Goal: Task Accomplishment & Management: Manage account settings

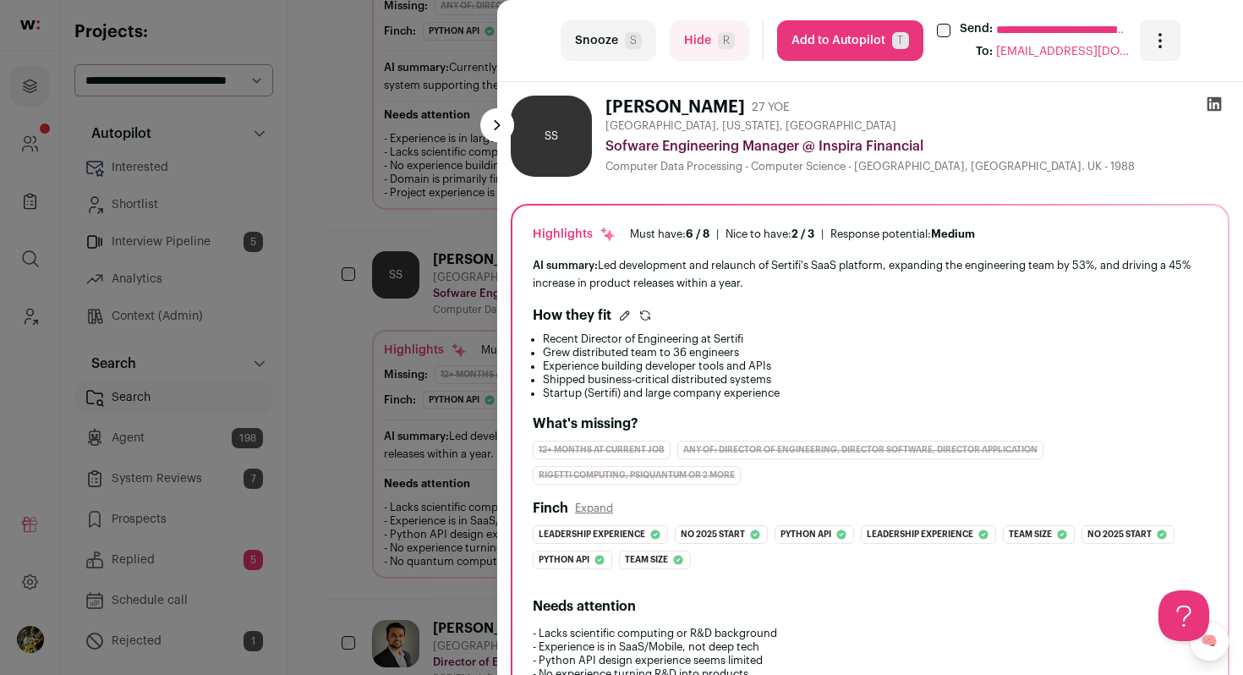
click at [441, 239] on div "**********" at bounding box center [621, 337] width 1243 height 675
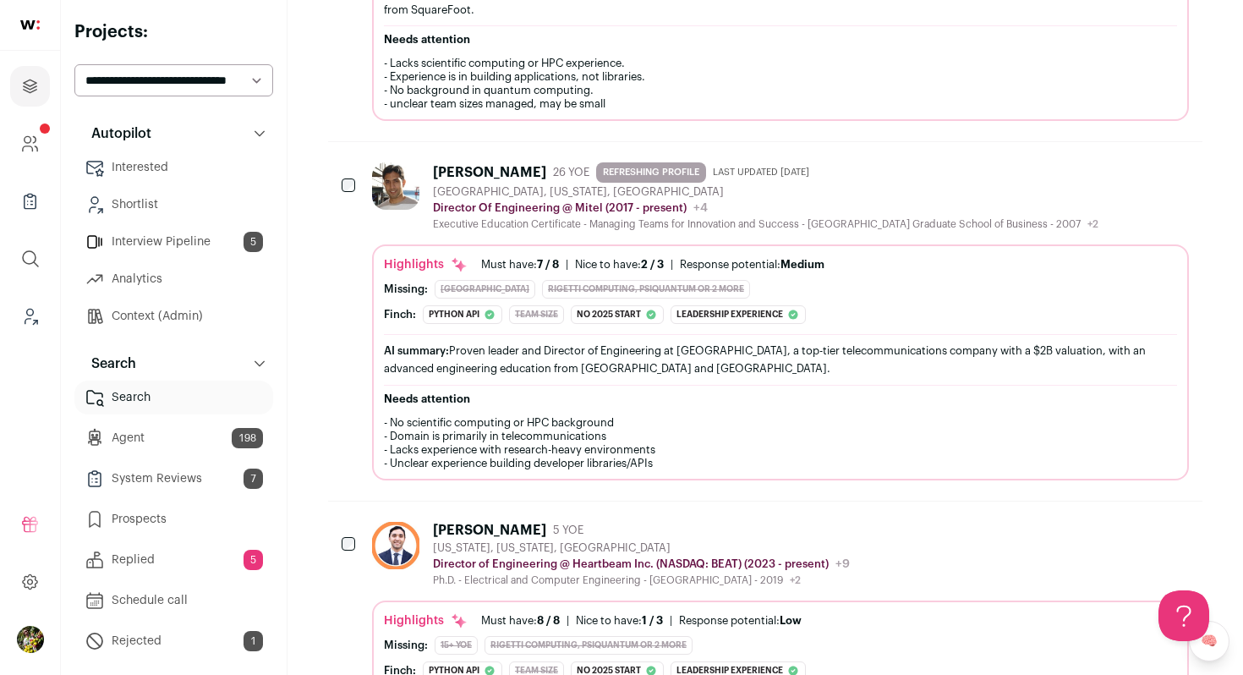
scroll to position [600, 0]
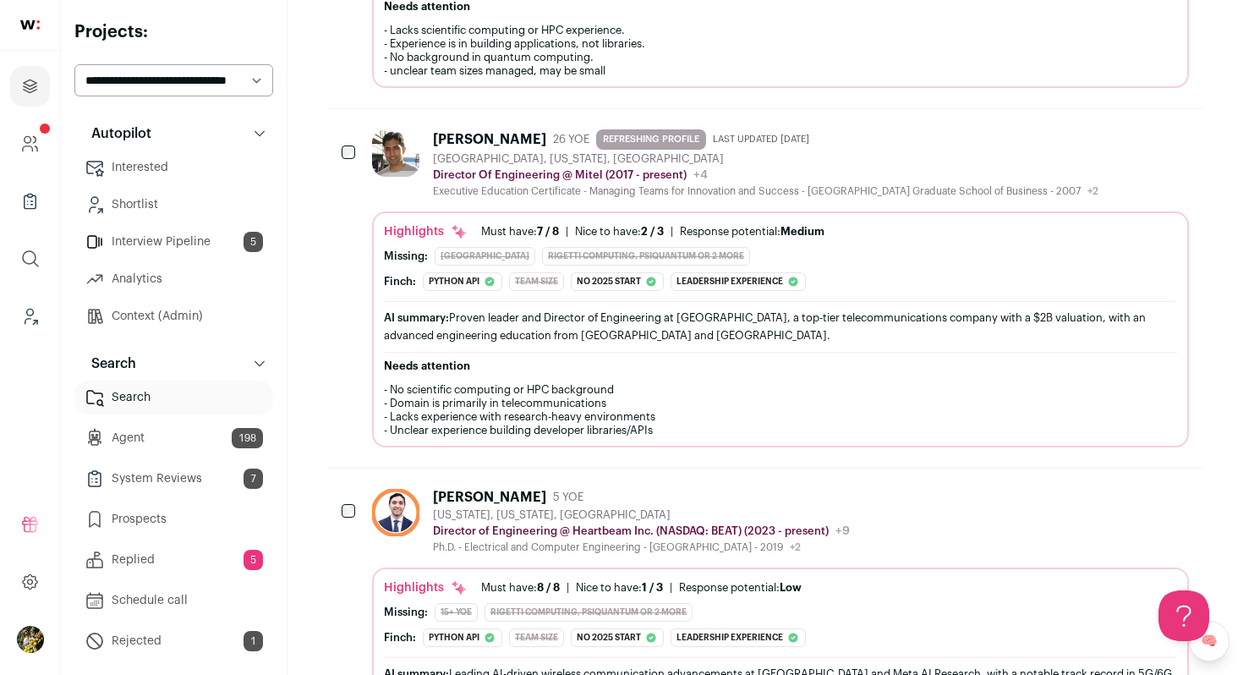
click at [463, 198] on div "Vivek Janakiraman 26 YOE REFRESHING PROFILE Last updated 8/31/2025 Santa Clara,…" at bounding box center [780, 287] width 817 height 317
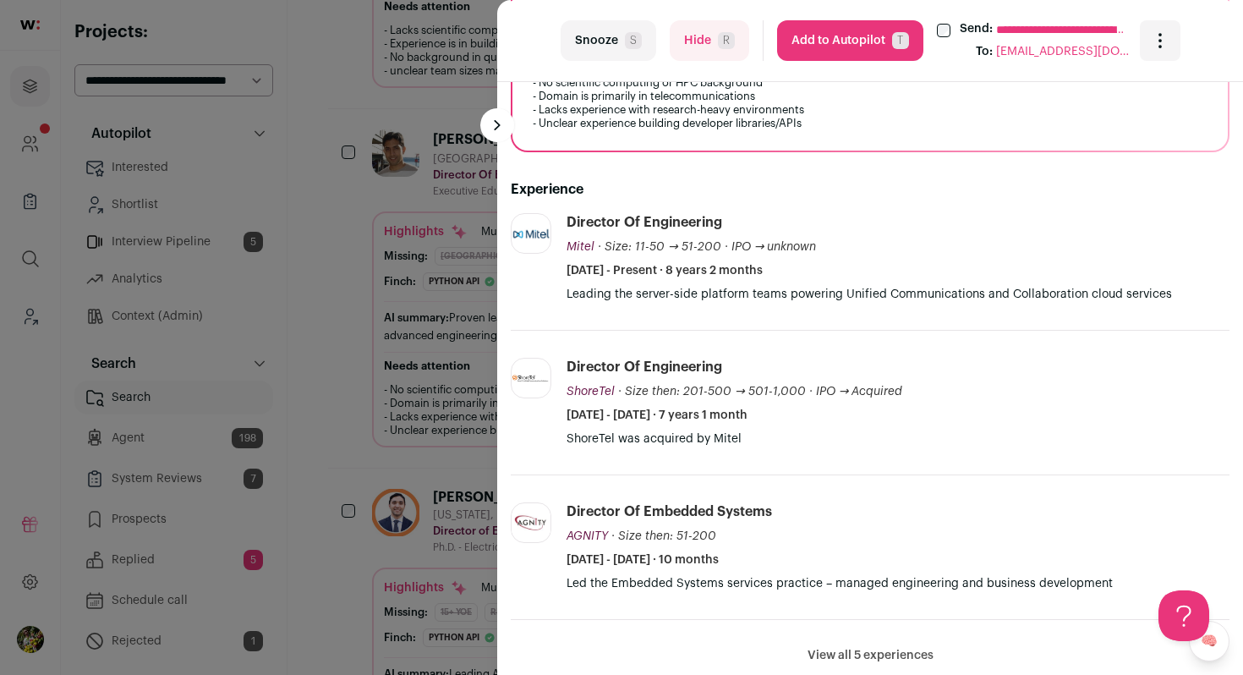
scroll to position [516, 0]
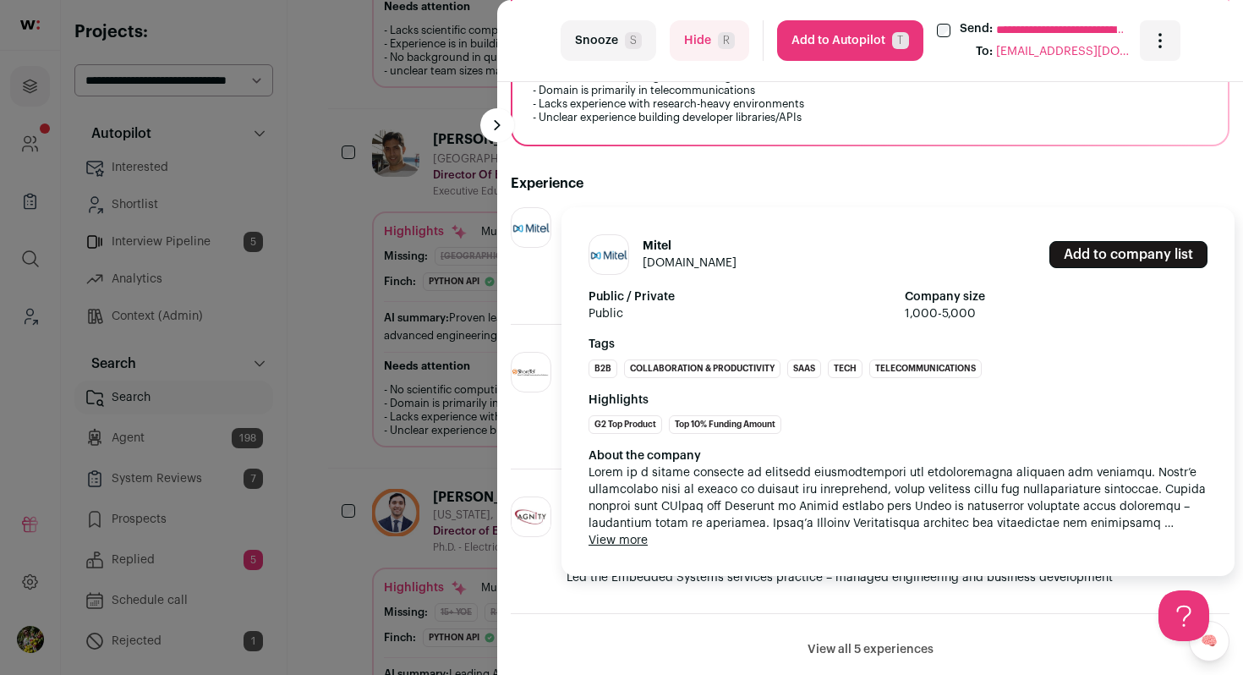
click at [639, 542] on button "View more" at bounding box center [618, 540] width 59 height 17
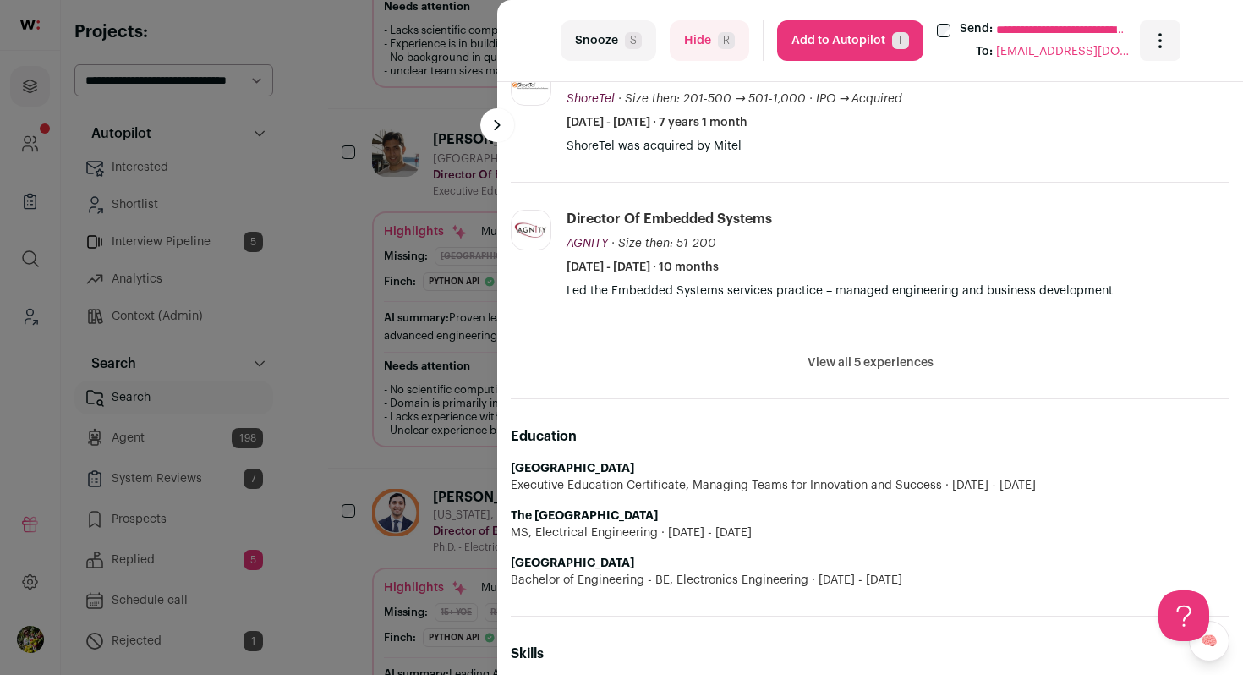
scroll to position [811, 0]
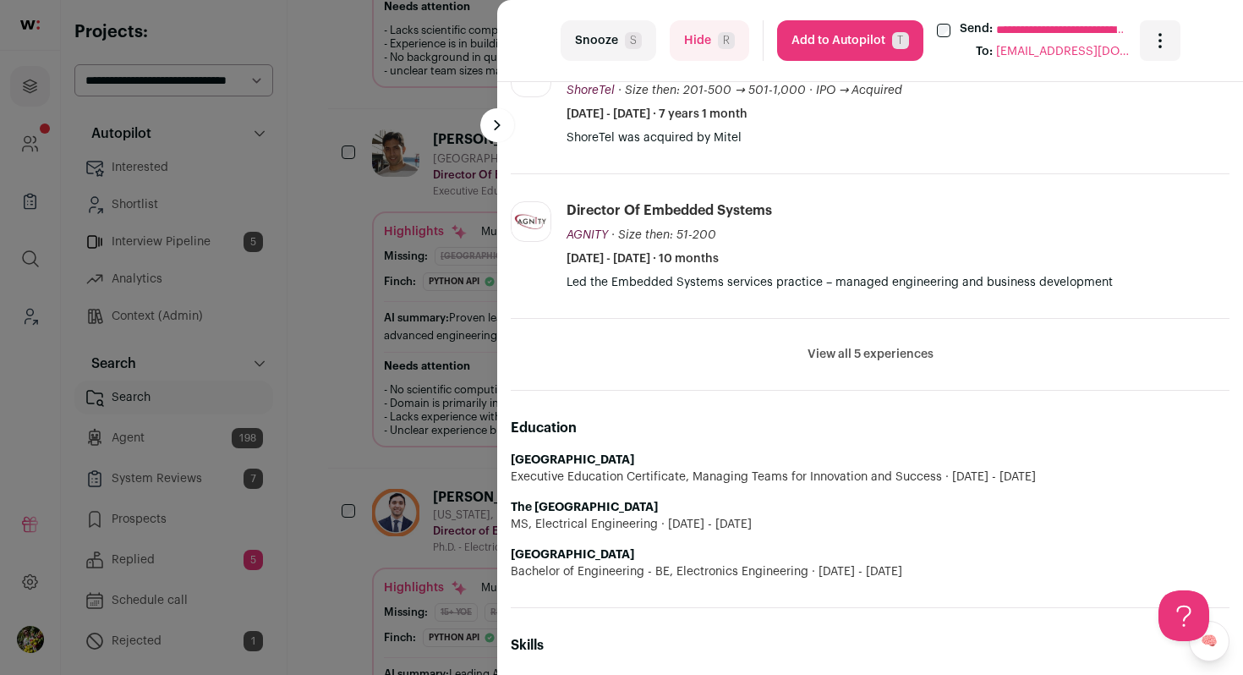
click at [922, 358] on button "View all 5 experiences" at bounding box center [871, 354] width 126 height 17
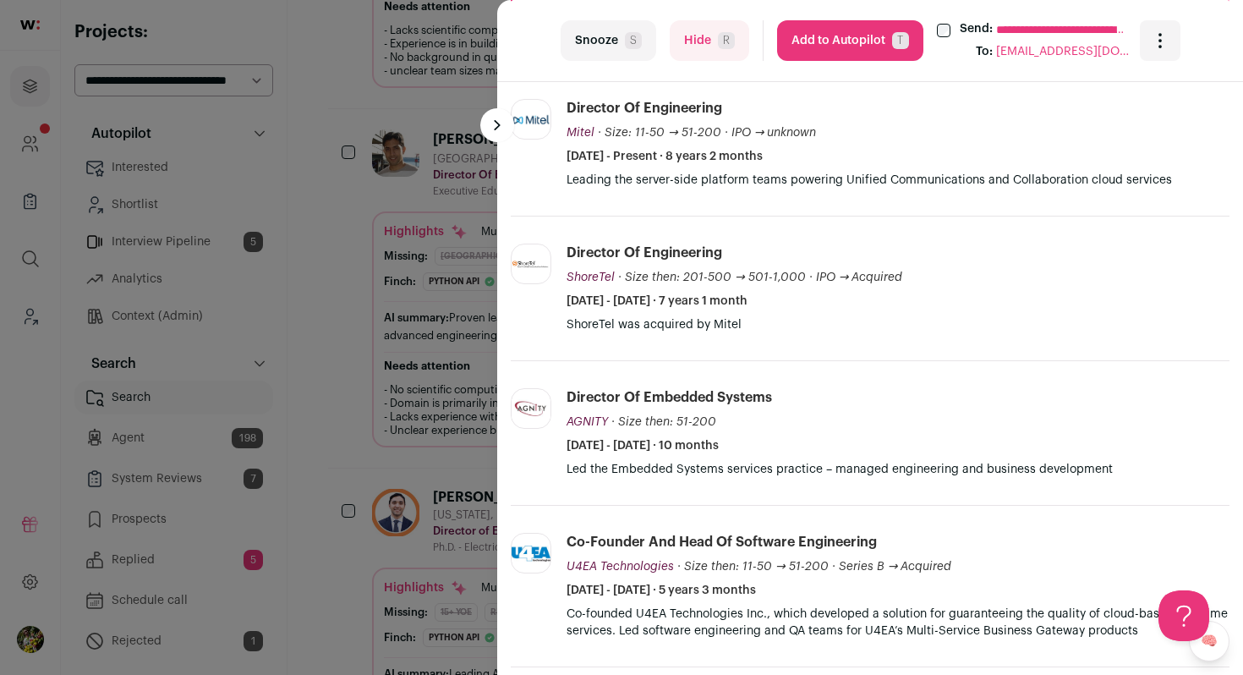
scroll to position [502, 0]
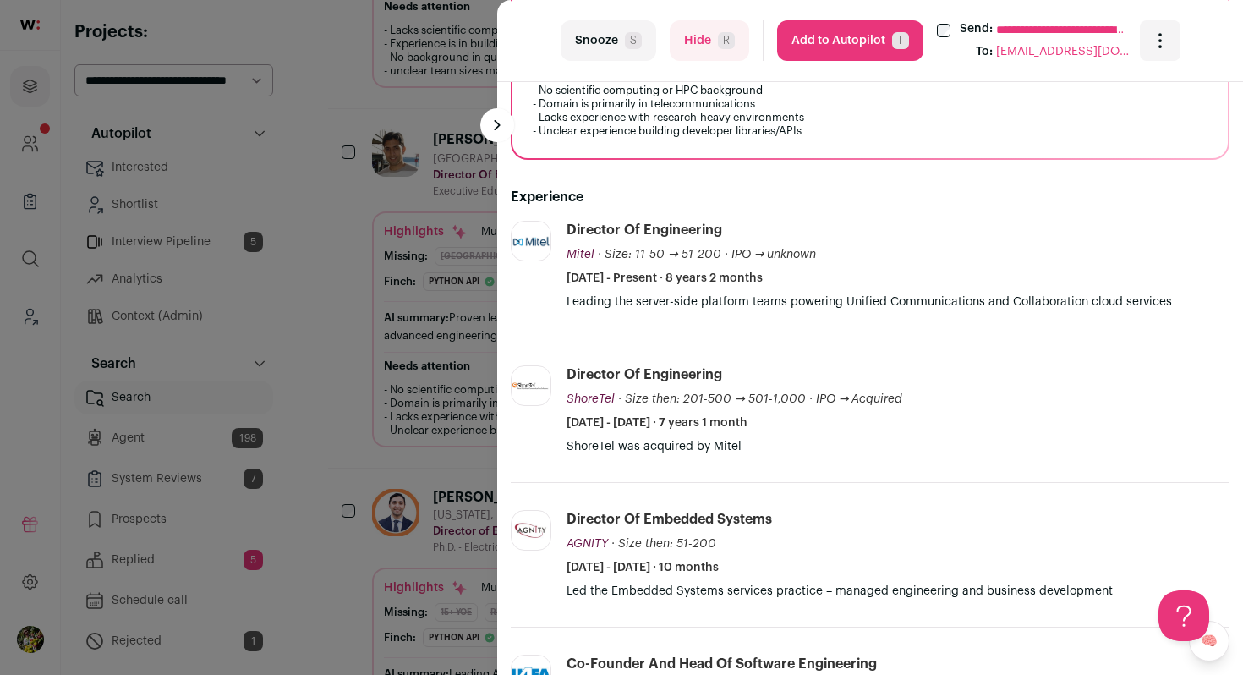
click at [706, 52] on button "Hide R" at bounding box center [710, 40] width 80 height 41
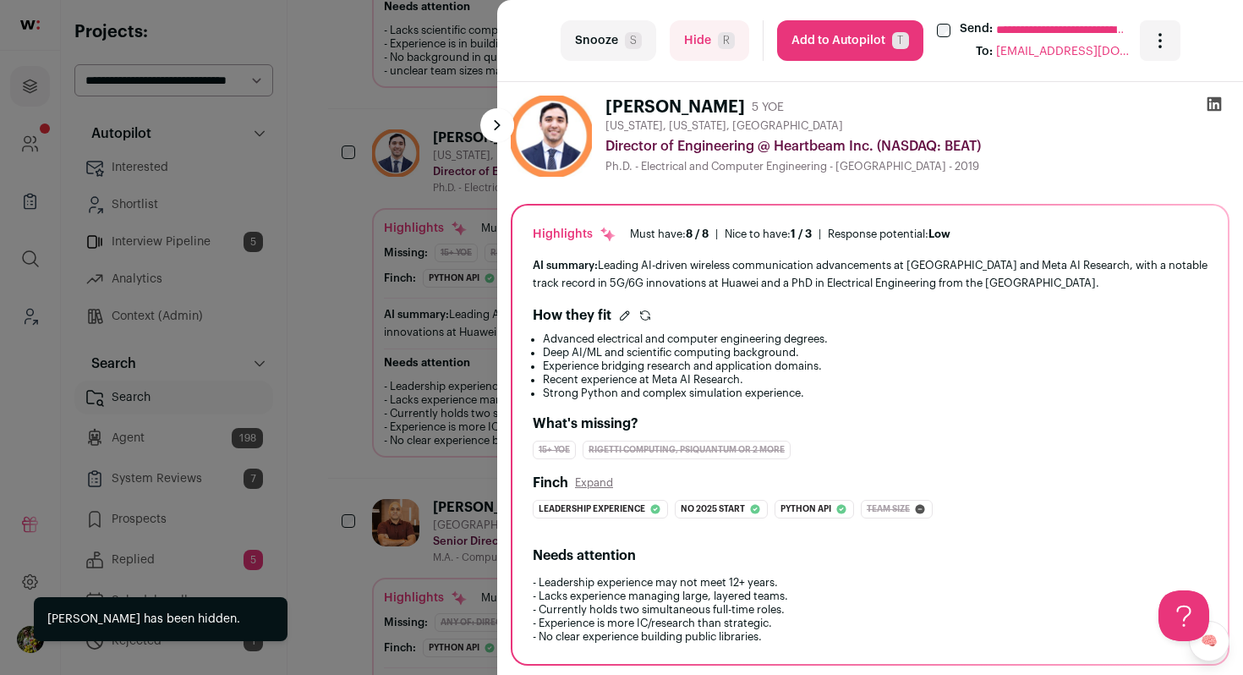
click at [423, 198] on div "**********" at bounding box center [621, 337] width 1243 height 675
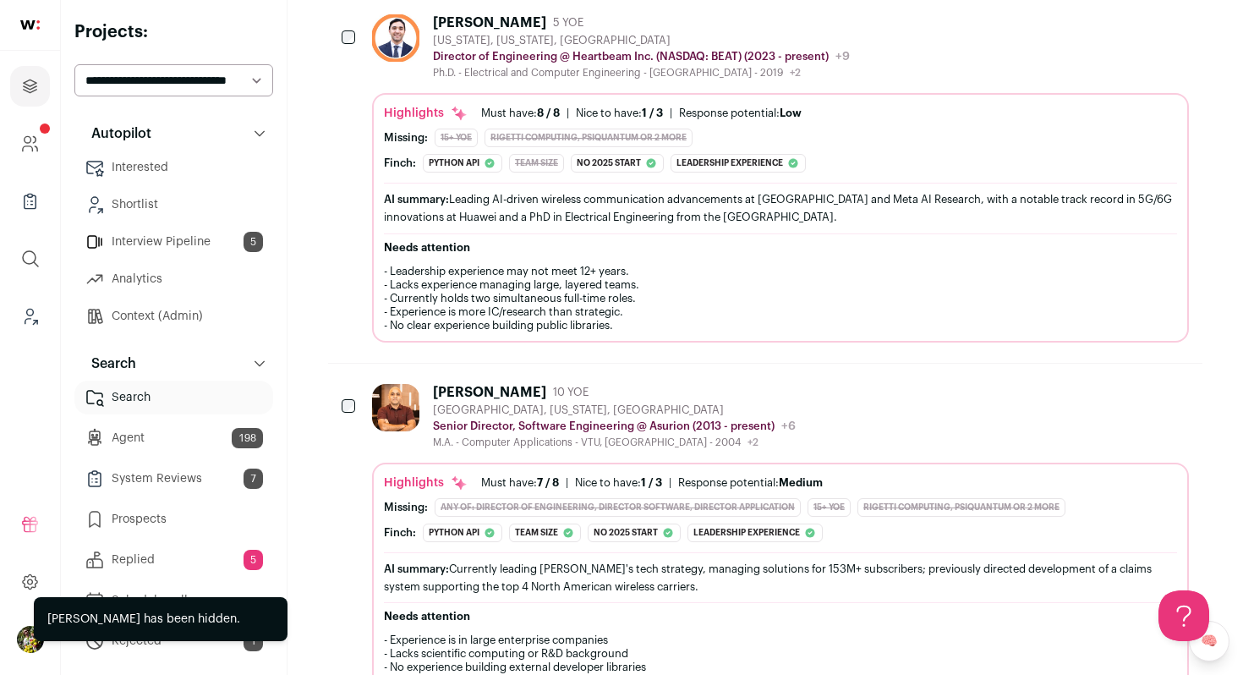
scroll to position [656, 0]
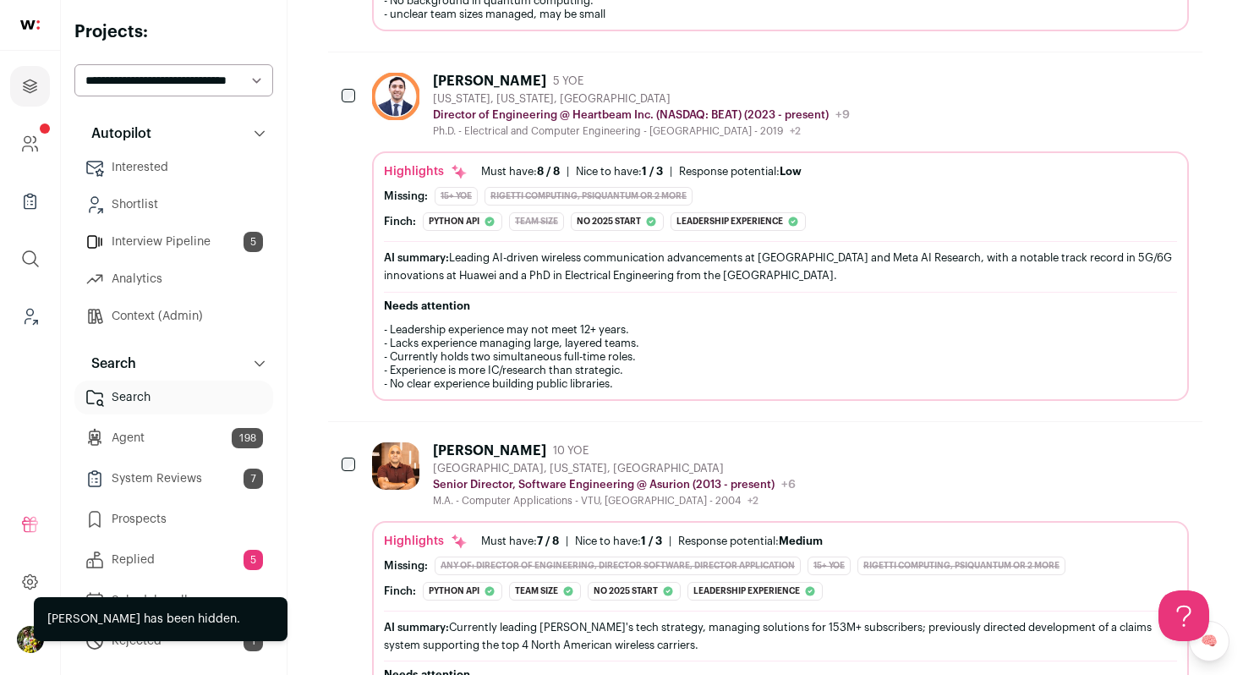
click at [441, 190] on div "15+ YOE" at bounding box center [456, 196] width 43 height 19
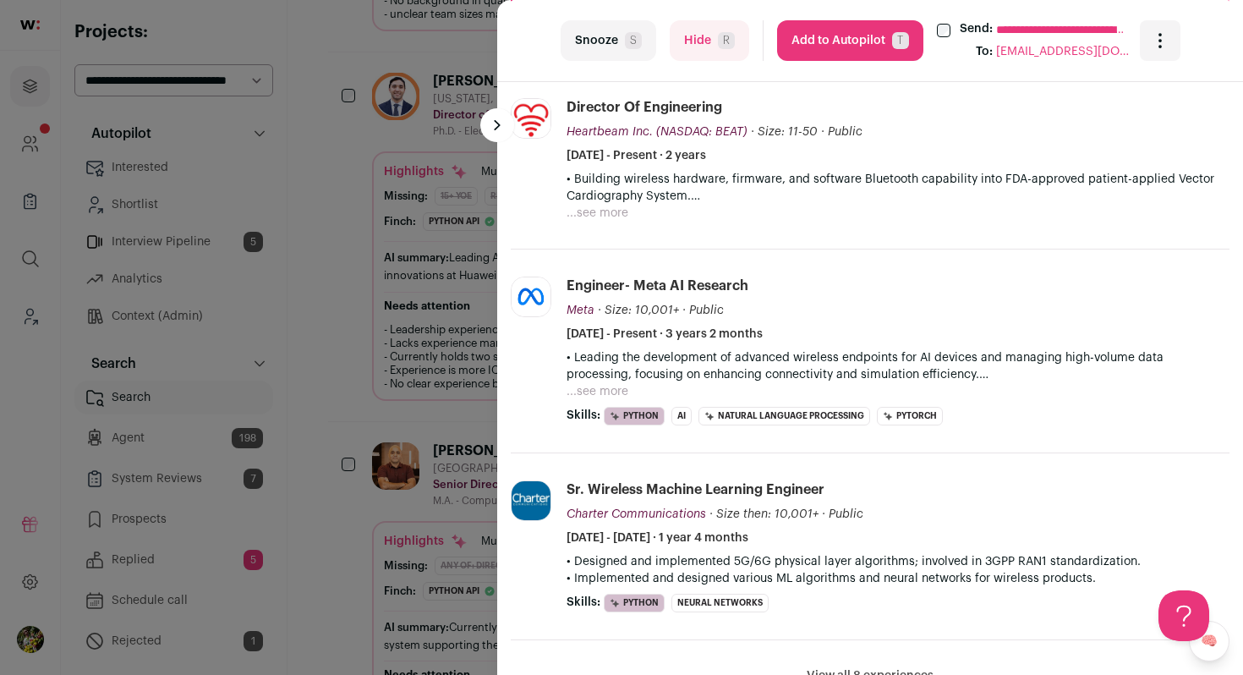
scroll to position [644, 0]
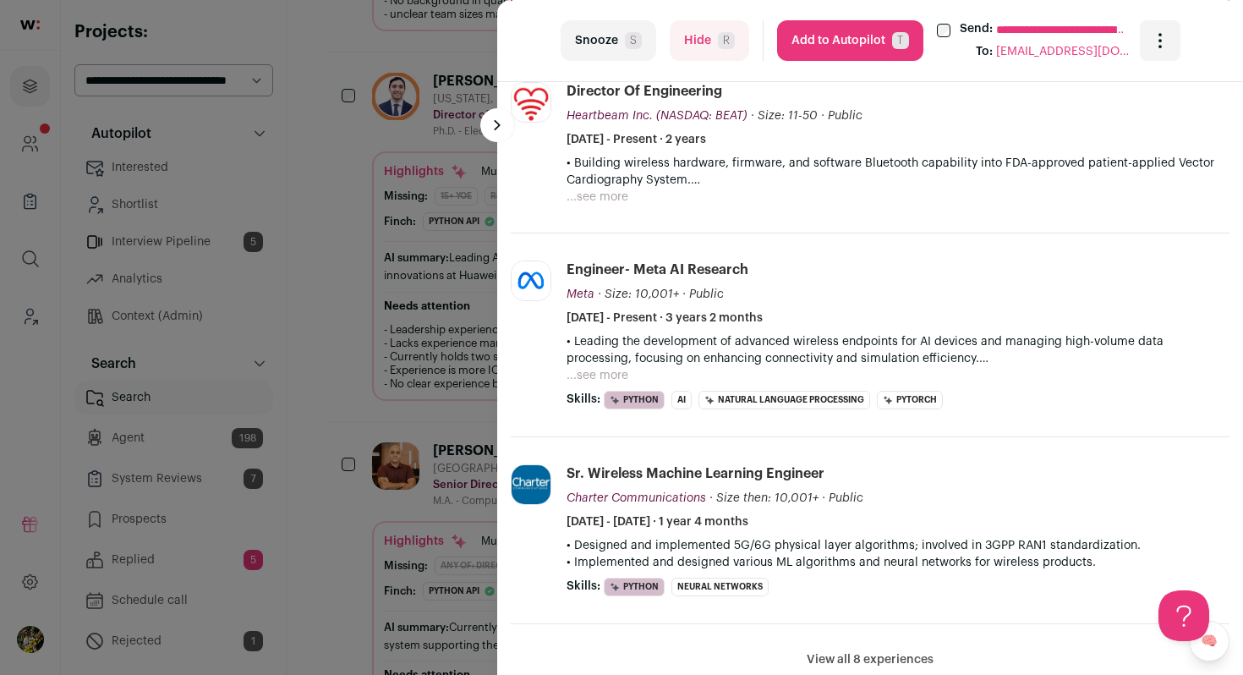
click at [584, 200] on button "...see more" at bounding box center [598, 197] width 62 height 17
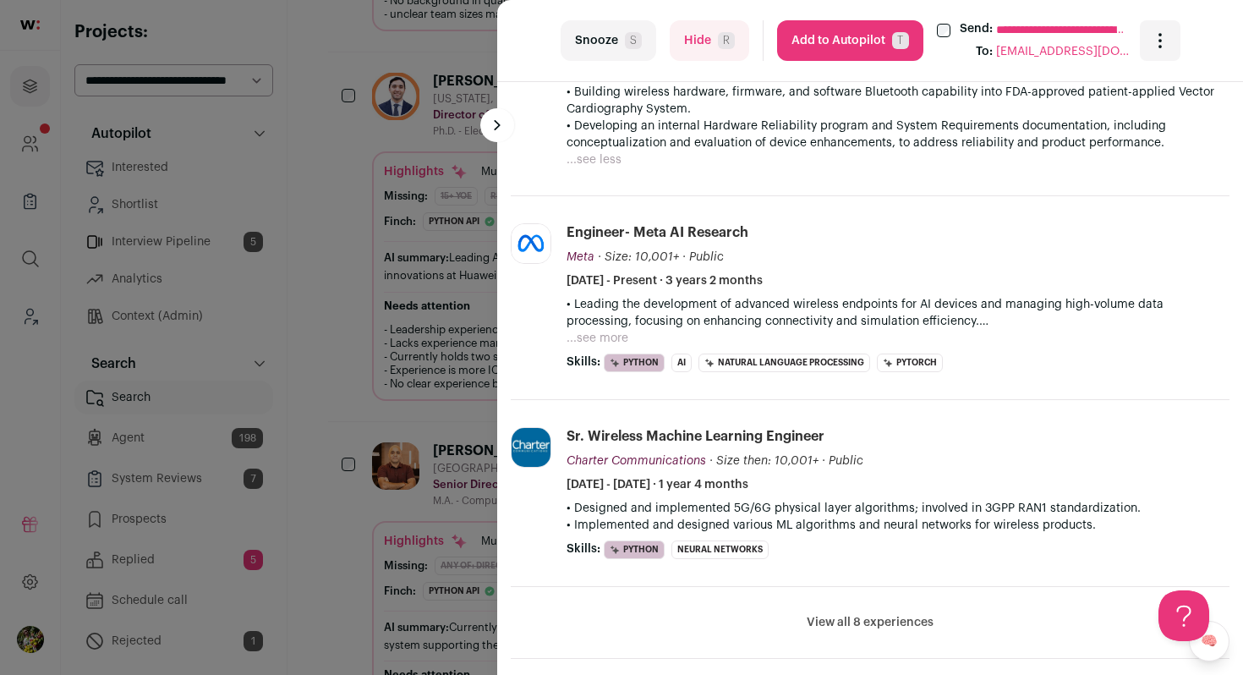
scroll to position [756, 0]
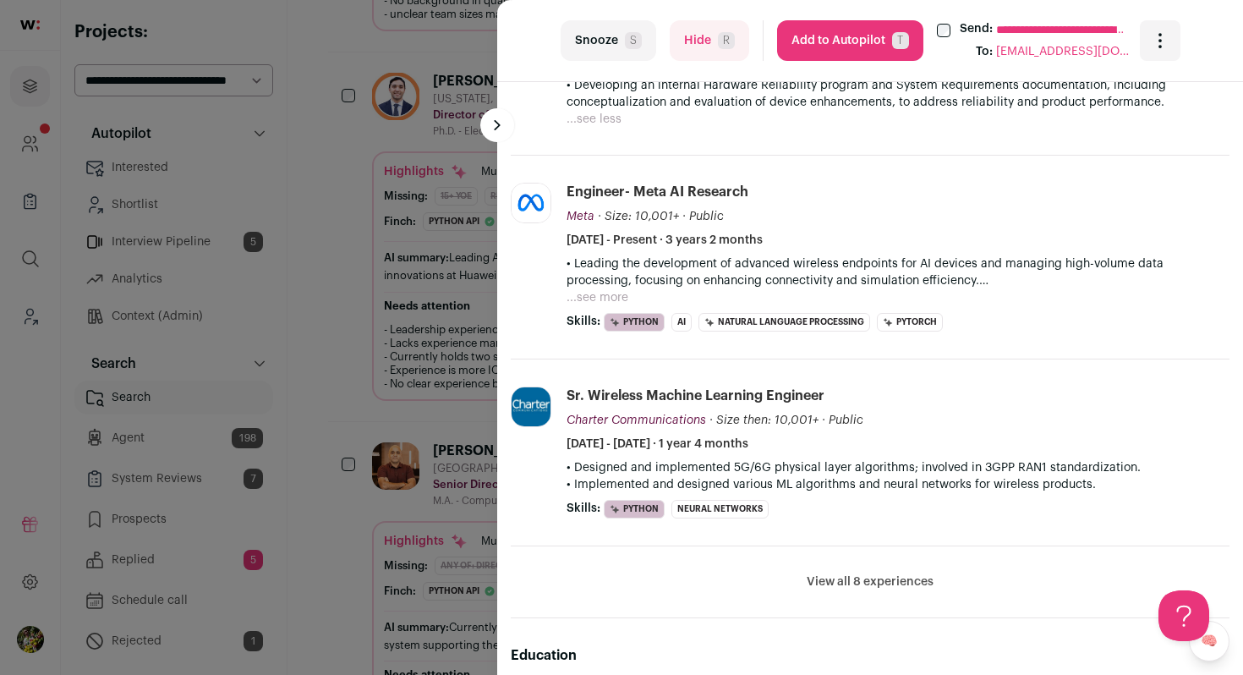
click at [689, 36] on button "Hide R" at bounding box center [710, 40] width 80 height 41
click at [449, 228] on div "**********" at bounding box center [621, 337] width 1243 height 675
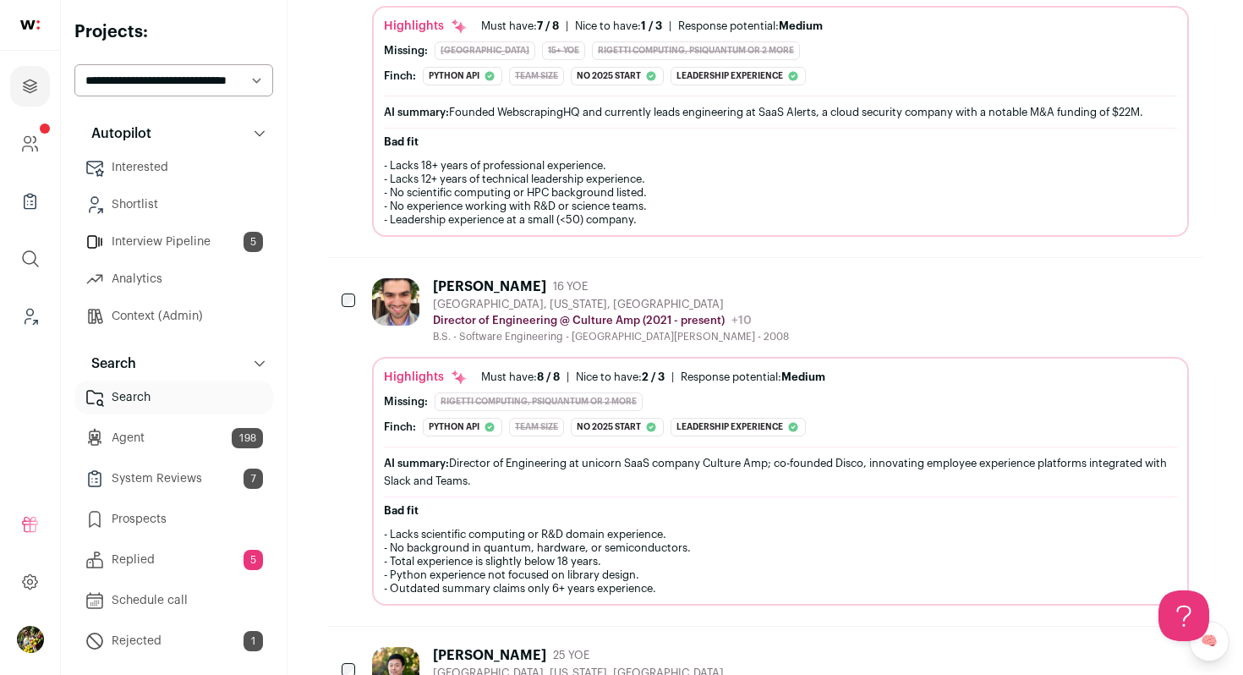
scroll to position [1661, 0]
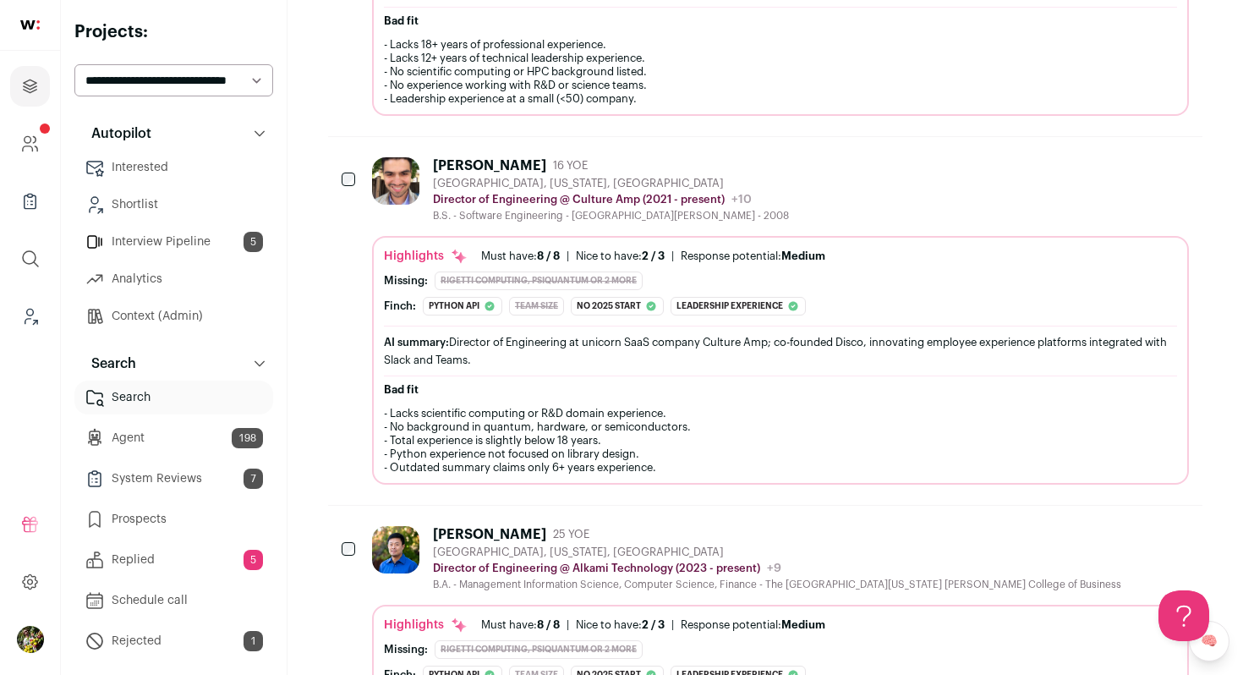
click at [449, 228] on div "Joseph Estrada 16 YOE San Francisco, California, United States Director of Engi…" at bounding box center [780, 320] width 817 height 327
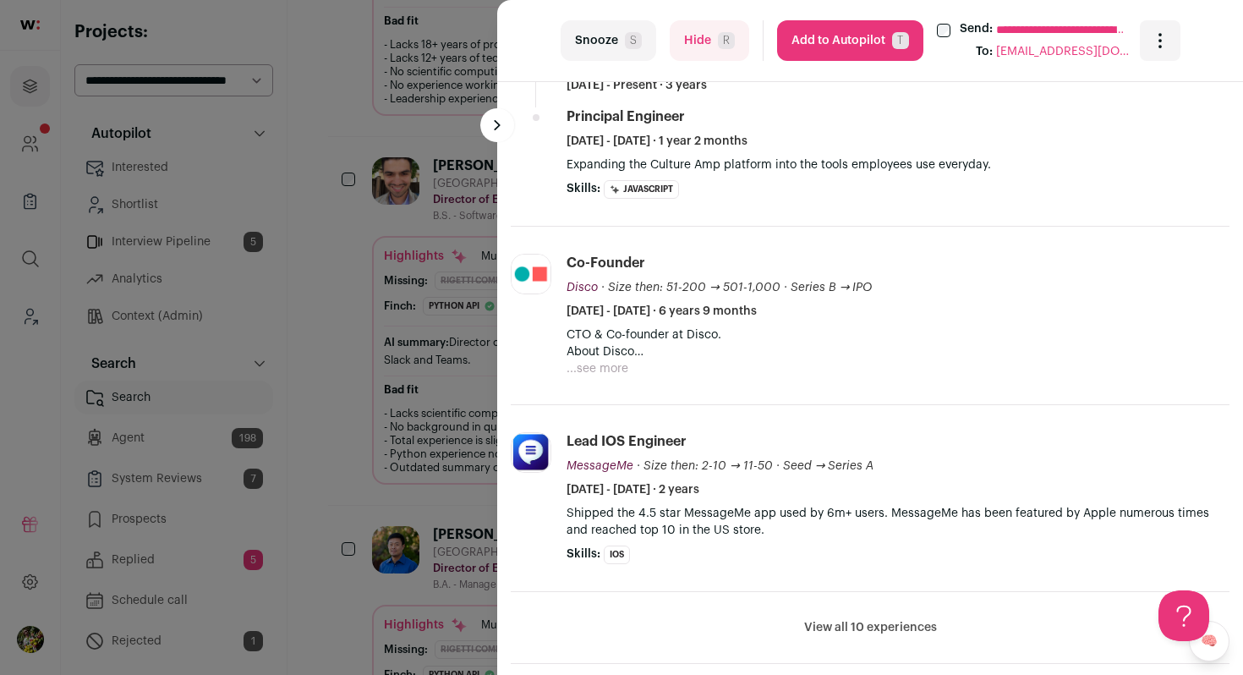
scroll to position [785, 0]
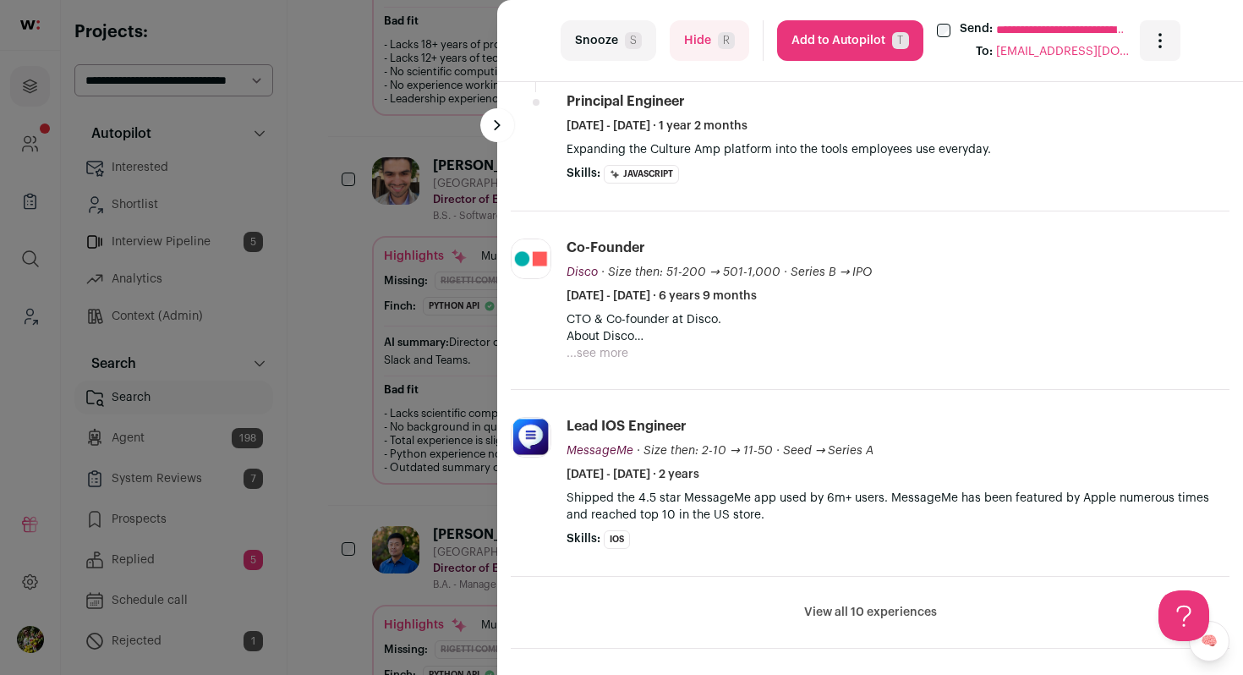
click at [603, 352] on button "...see more" at bounding box center [598, 353] width 62 height 17
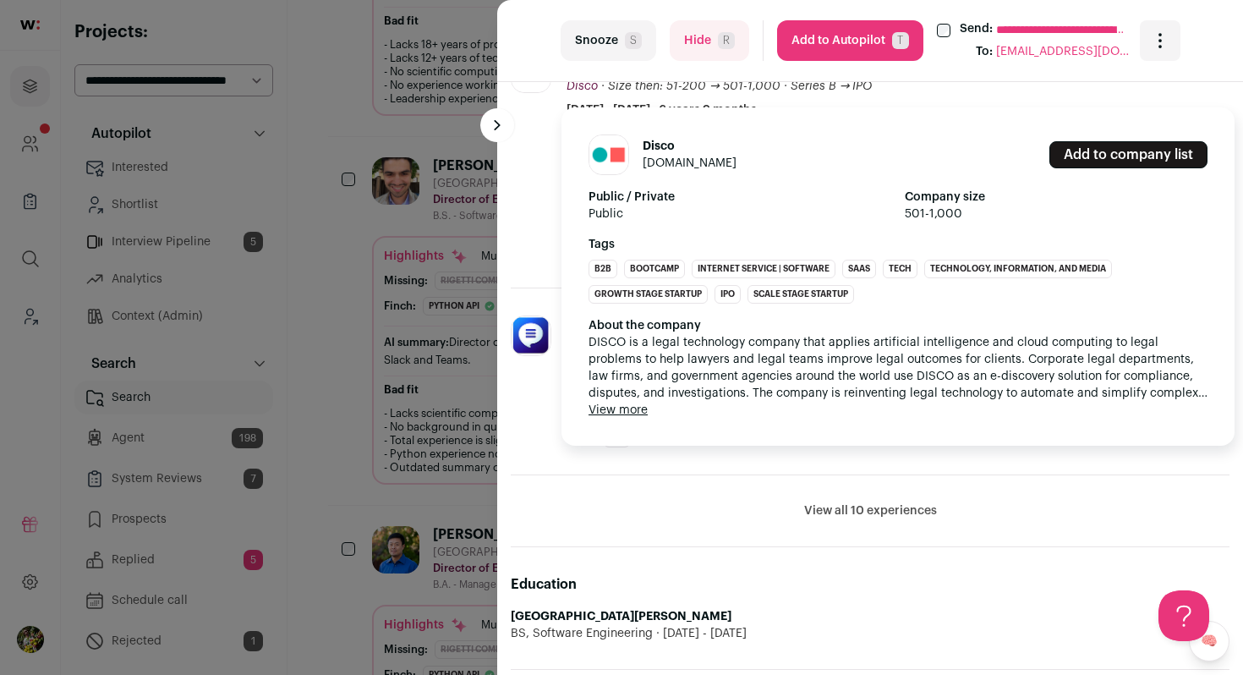
scroll to position [1006, 0]
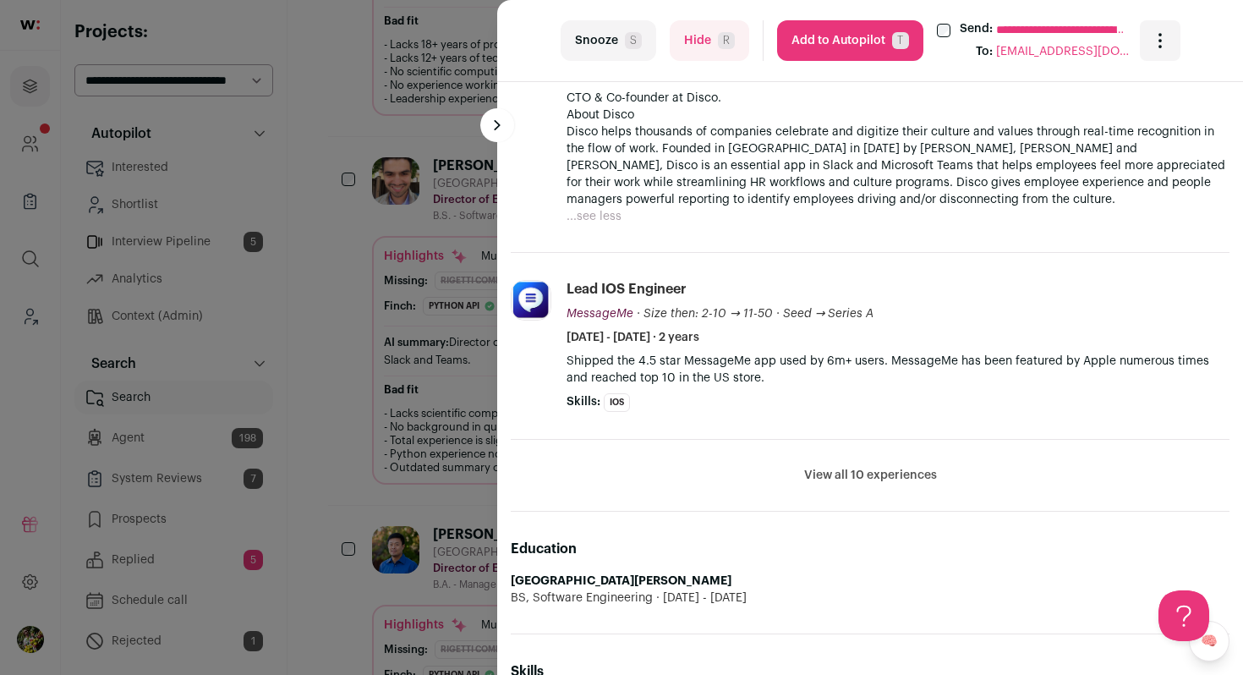
click at [816, 479] on button "View all 10 experiences" at bounding box center [870, 475] width 133 height 17
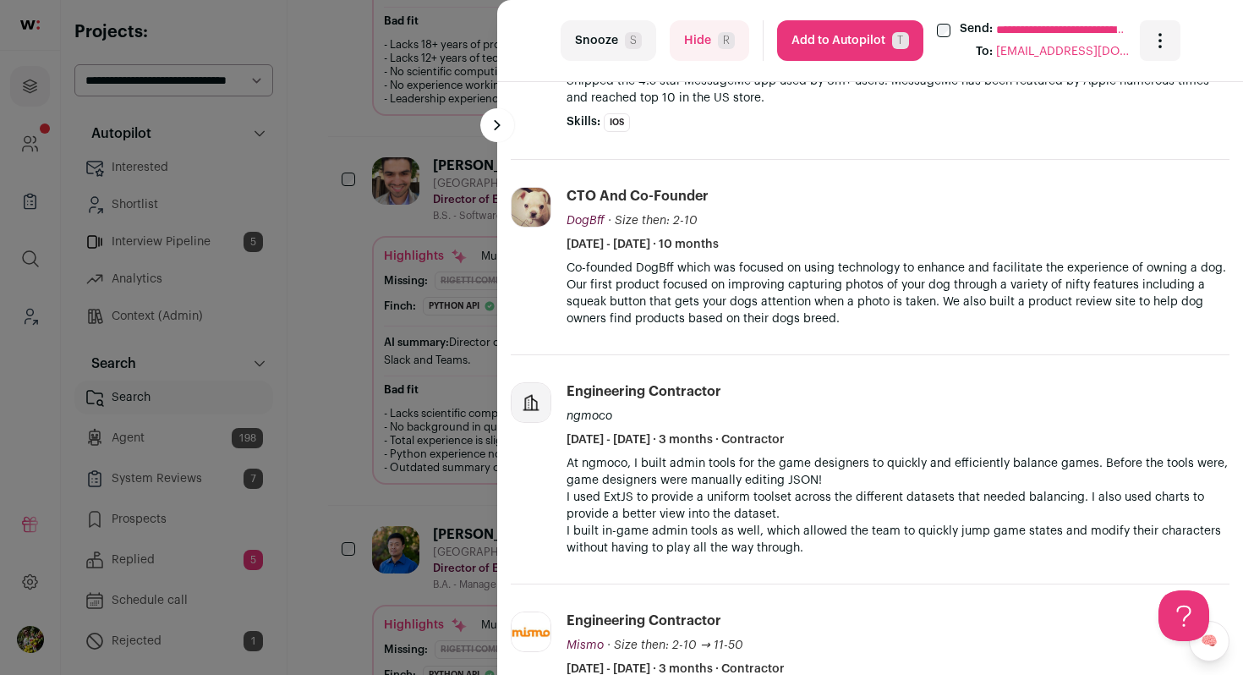
scroll to position [1398, 0]
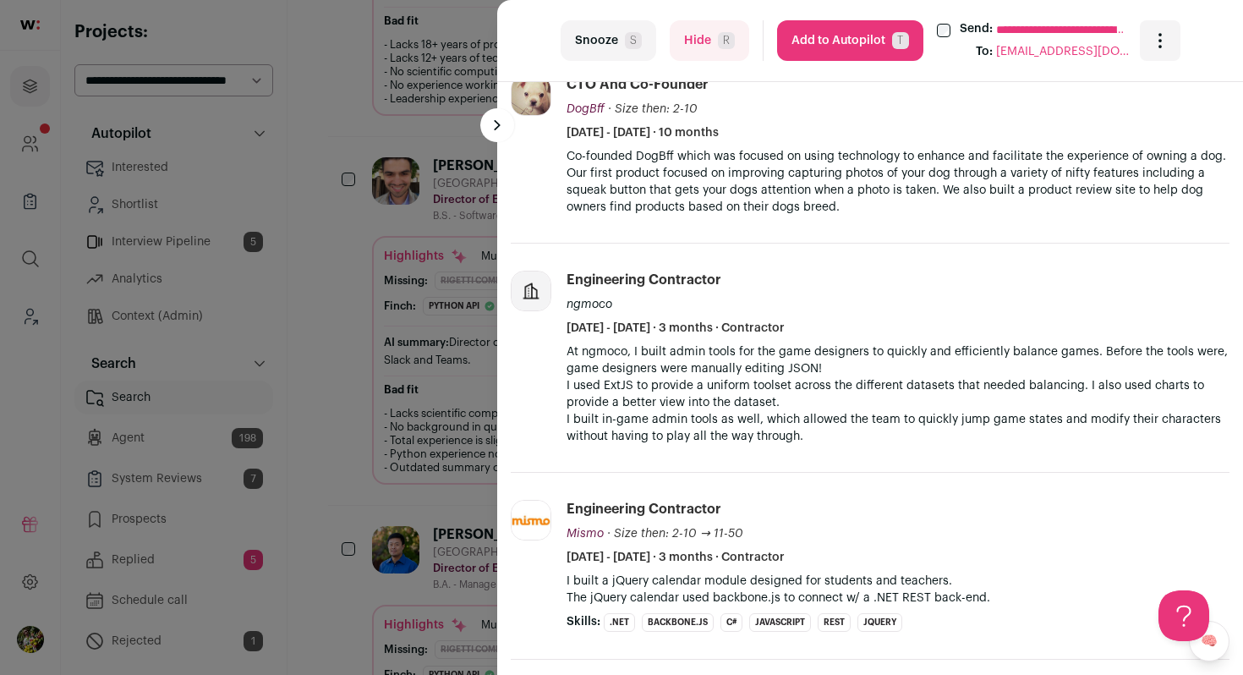
click at [864, 51] on button "Add to Autopilot T" at bounding box center [850, 40] width 146 height 41
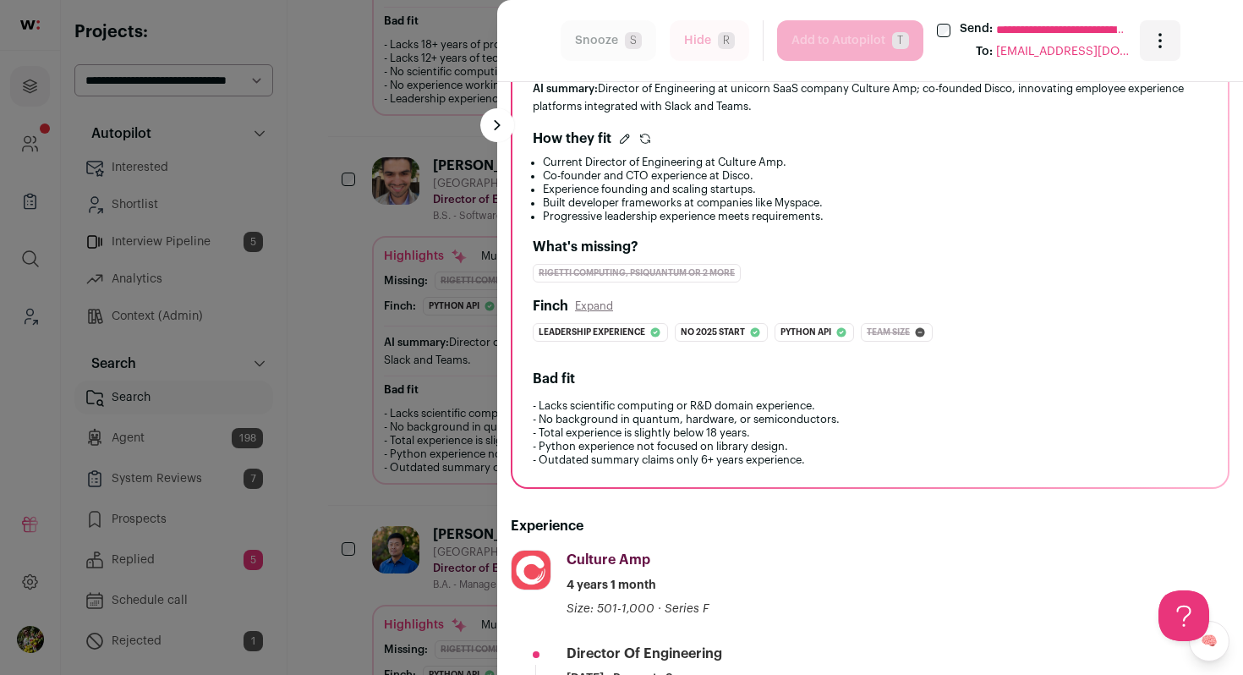
scroll to position [0, 0]
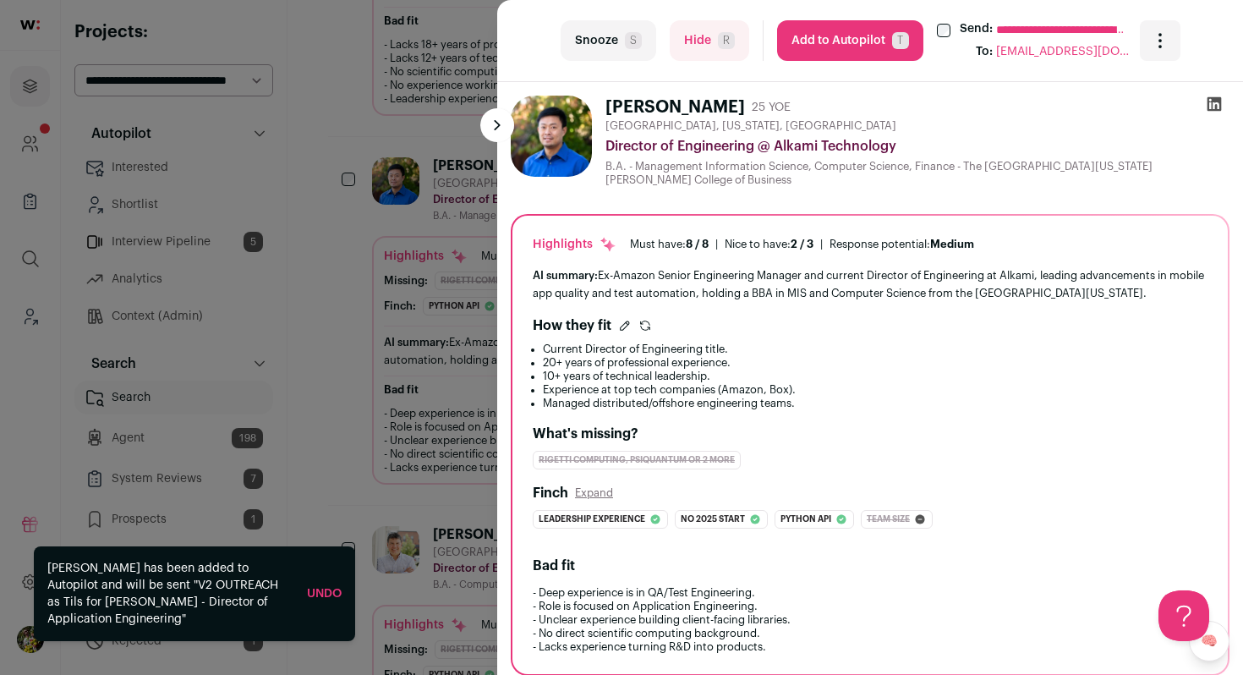
click at [432, 289] on div "**********" at bounding box center [621, 337] width 1243 height 675
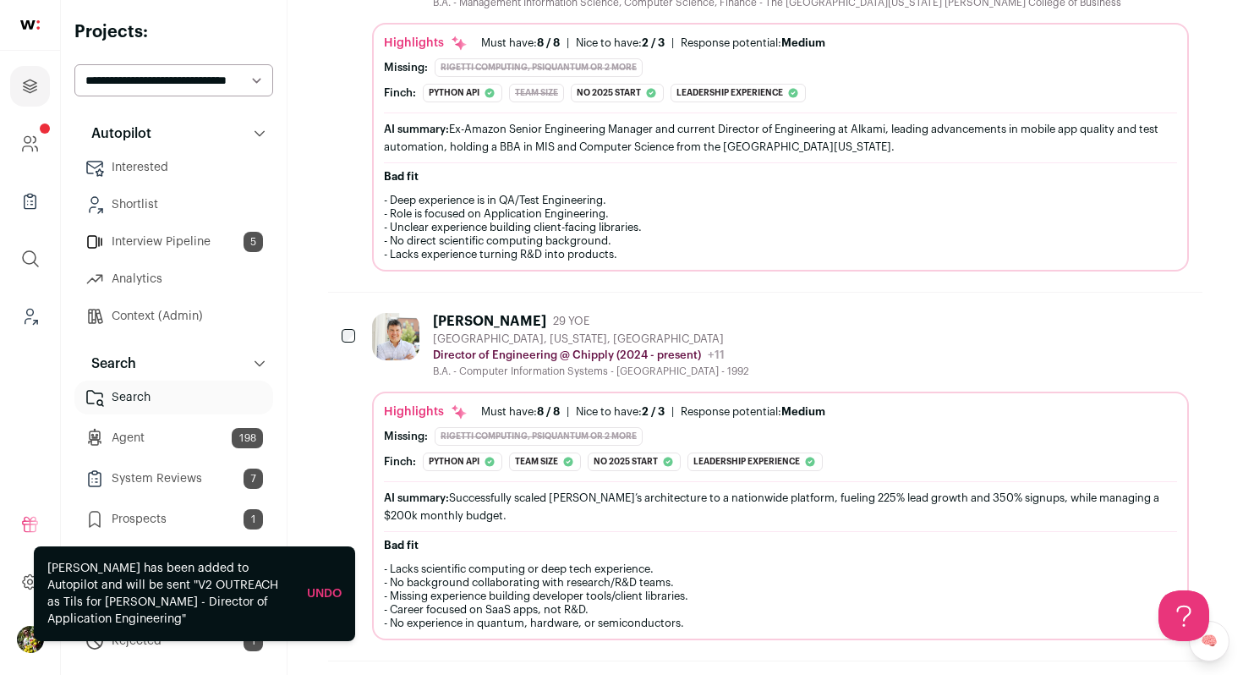
scroll to position [1968, 0]
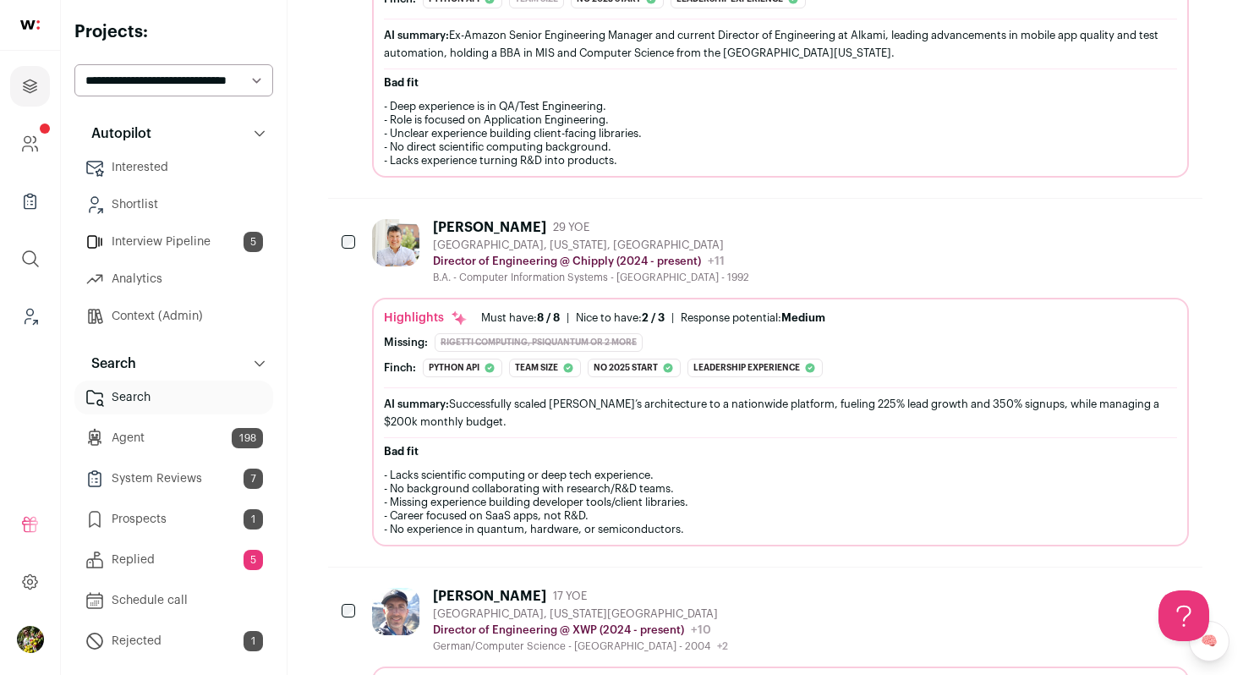
click at [454, 281] on div "B.A. - Computer Information Systems - Shepherd University - 1992" at bounding box center [591, 278] width 316 height 14
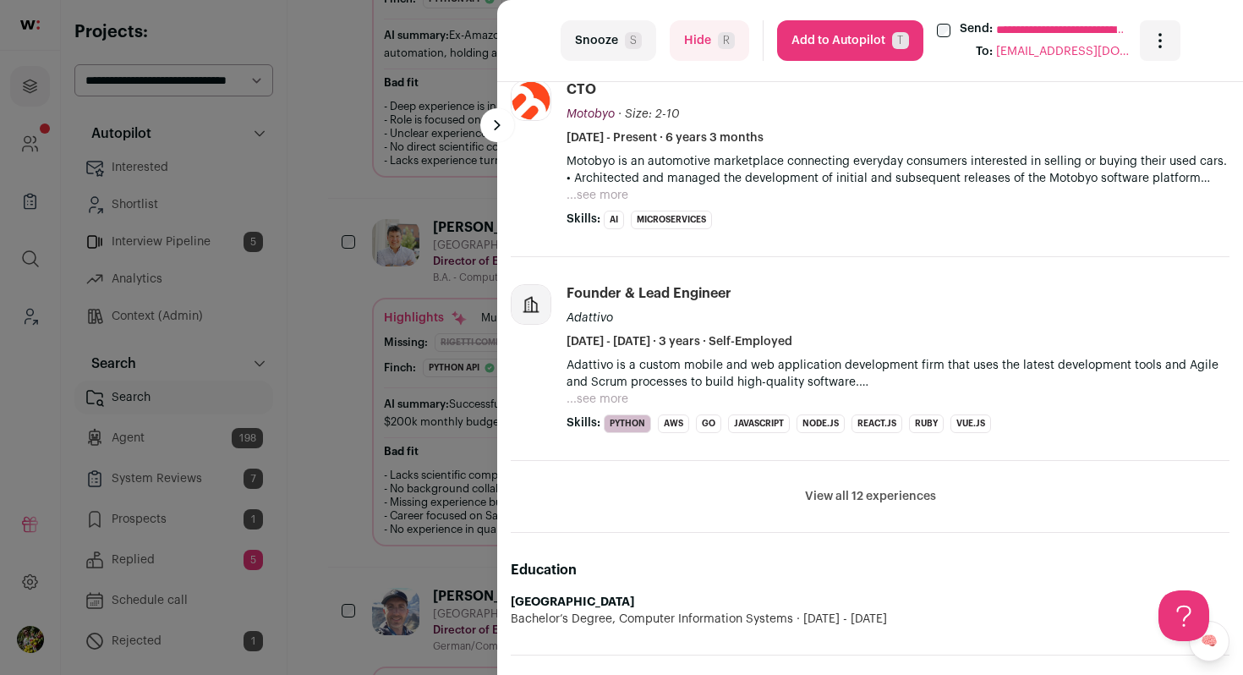
scroll to position [790, 0]
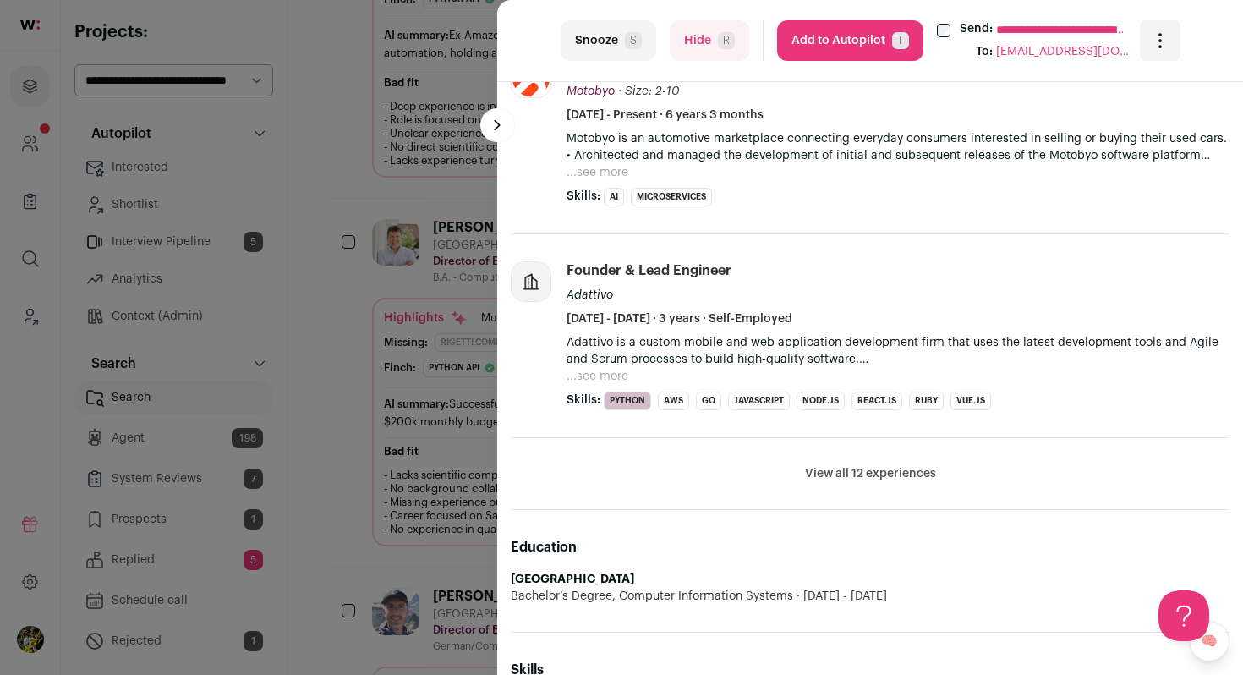
click at [694, 53] on button "Hide R" at bounding box center [710, 40] width 80 height 41
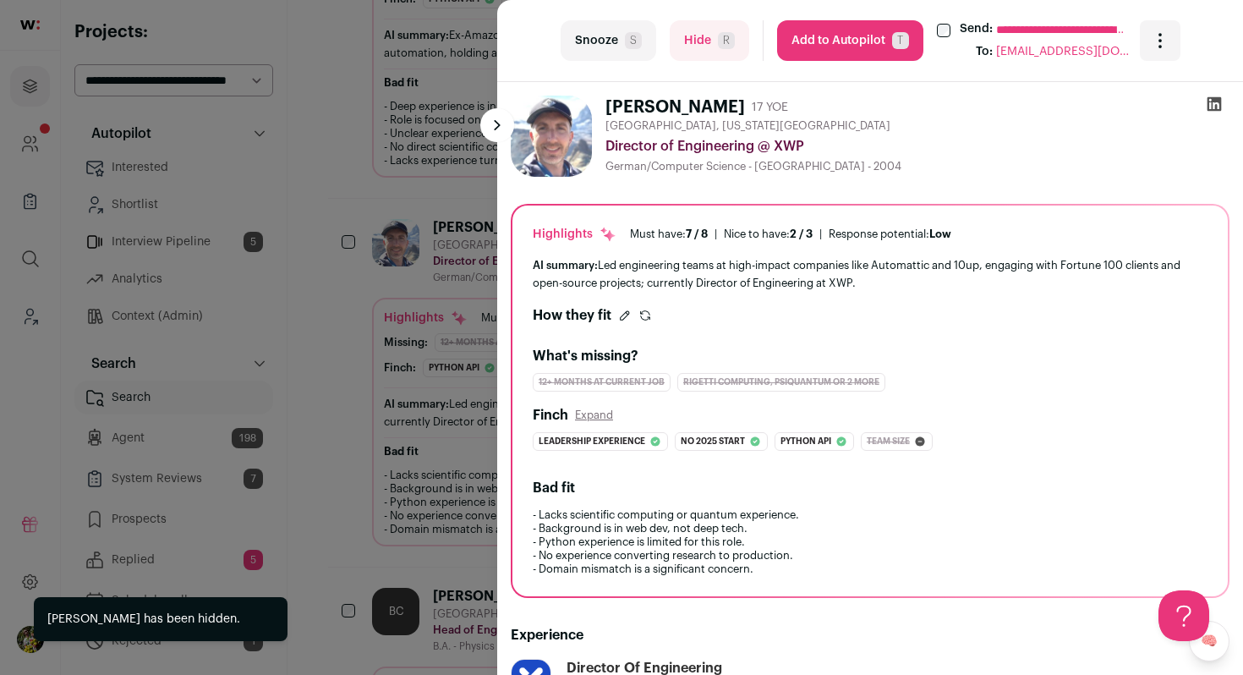
click at [445, 189] on div "**********" at bounding box center [621, 337] width 1243 height 675
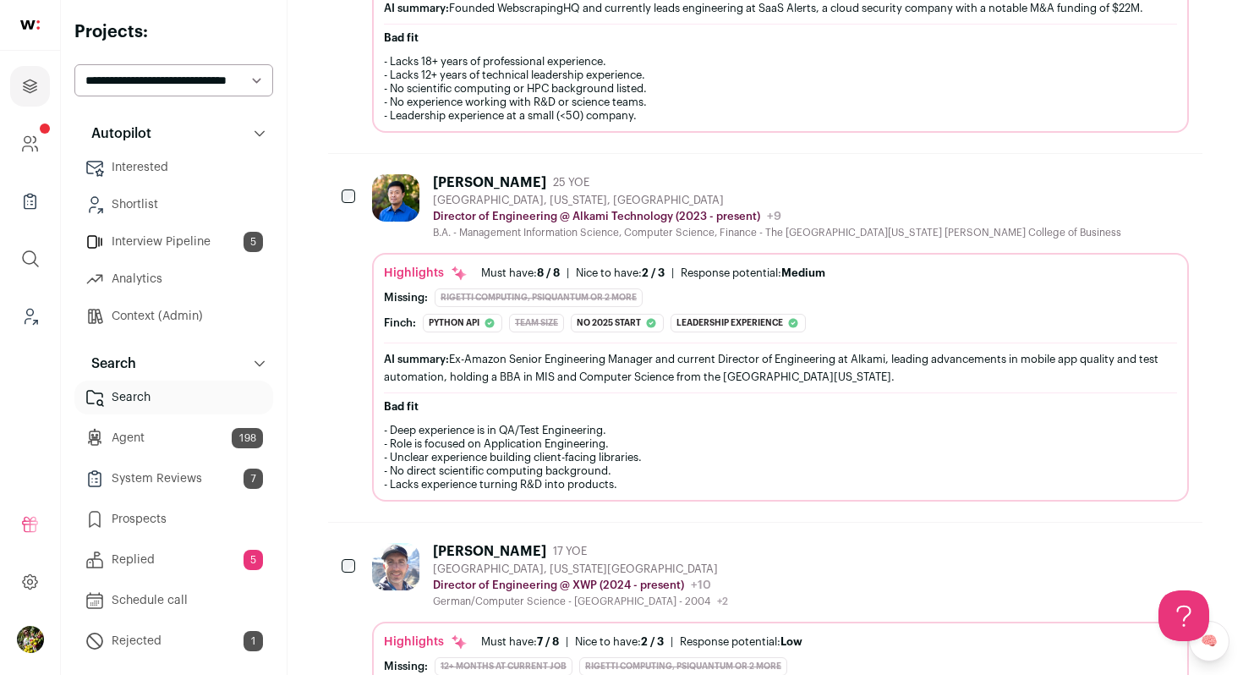
scroll to position [1626, 0]
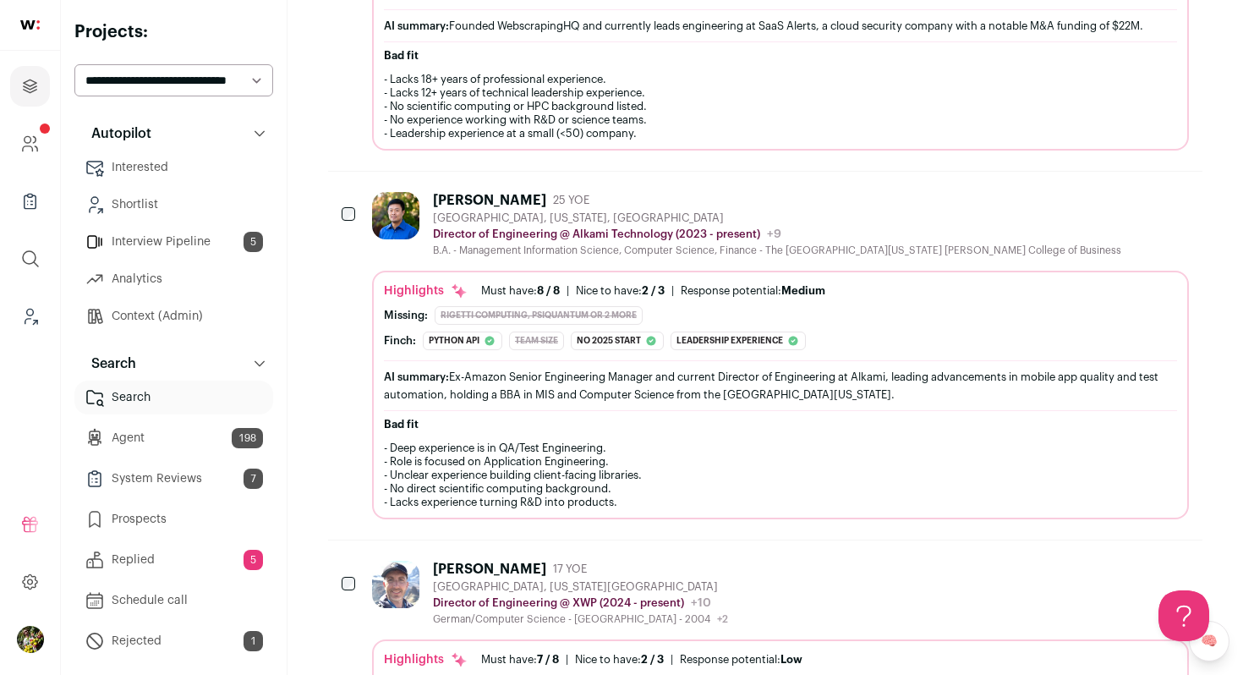
click at [445, 189] on div "Steven Chau 25 YOE San Ramon, California, United States Director of Engineering…" at bounding box center [765, 356] width 875 height 368
click at [445, 206] on div "Steven Chau" at bounding box center [489, 200] width 113 height 17
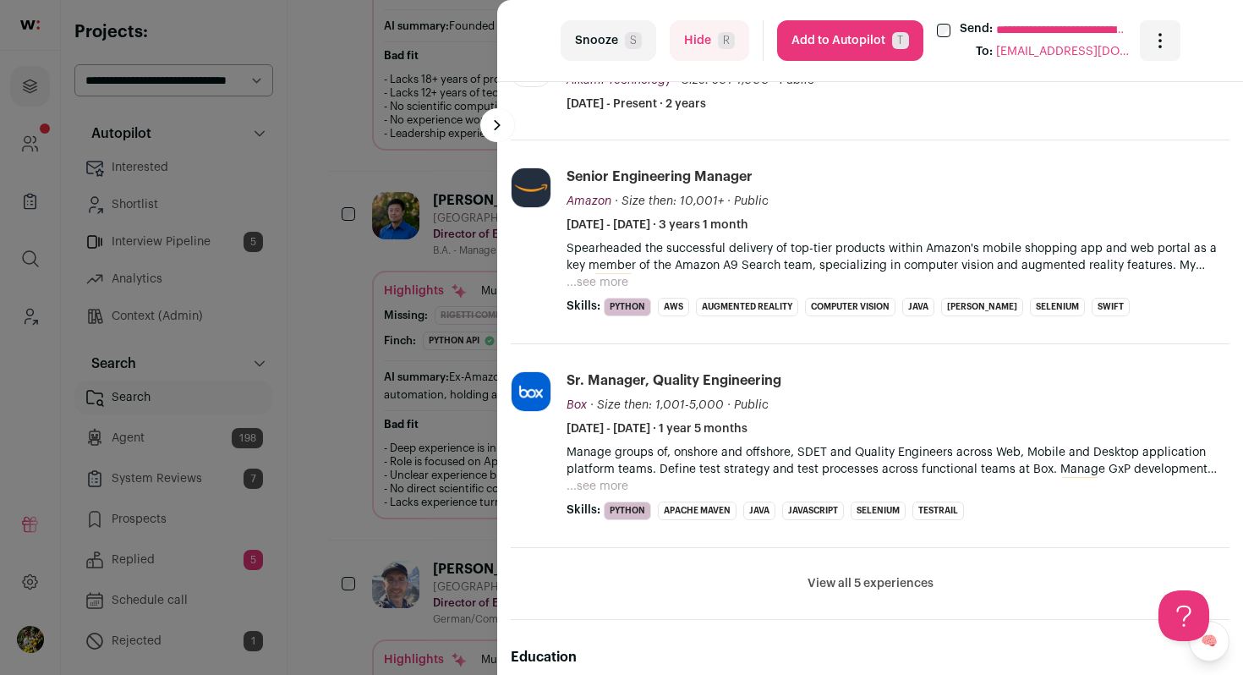
scroll to position [729, 0]
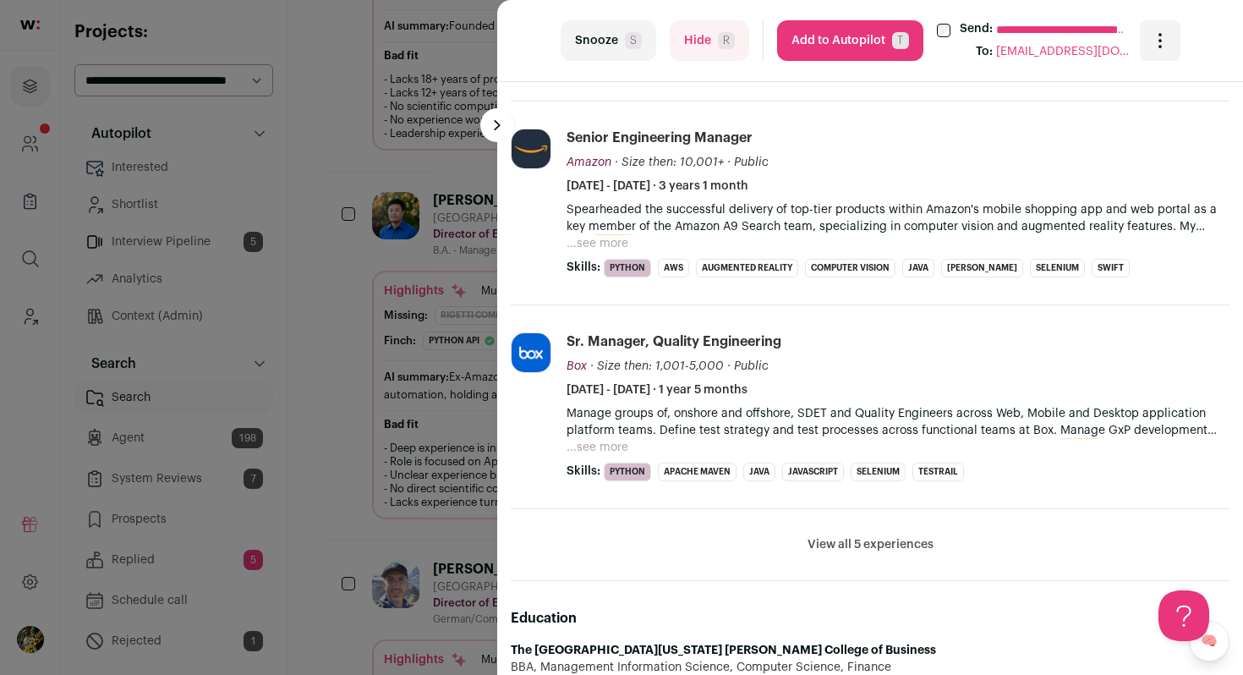
click at [611, 235] on button "...see more" at bounding box center [598, 243] width 62 height 17
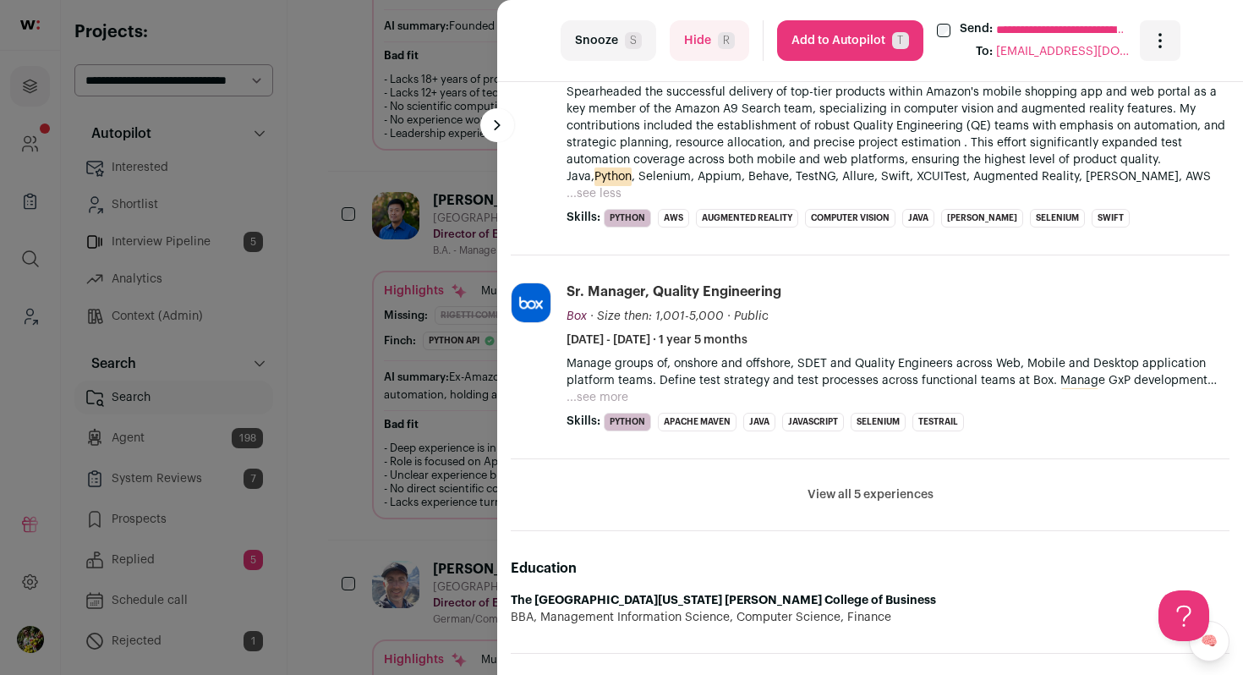
scroll to position [869, 0]
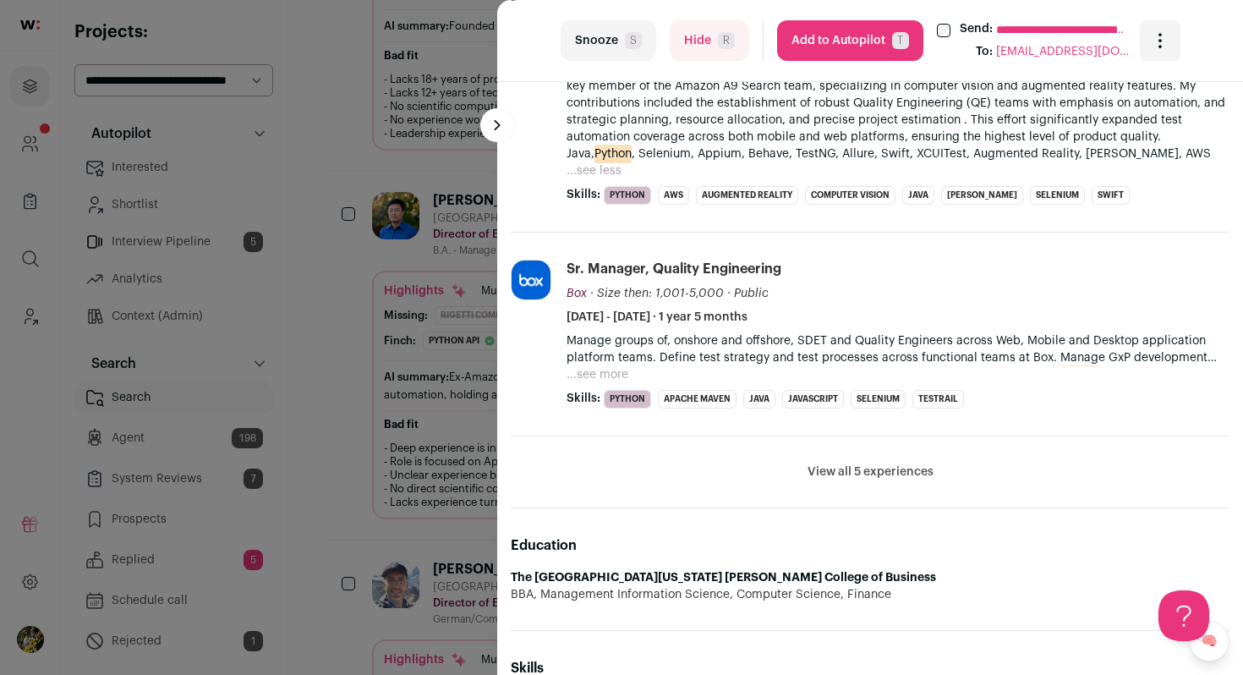
click at [858, 463] on button "View all 5 experiences" at bounding box center [871, 471] width 126 height 17
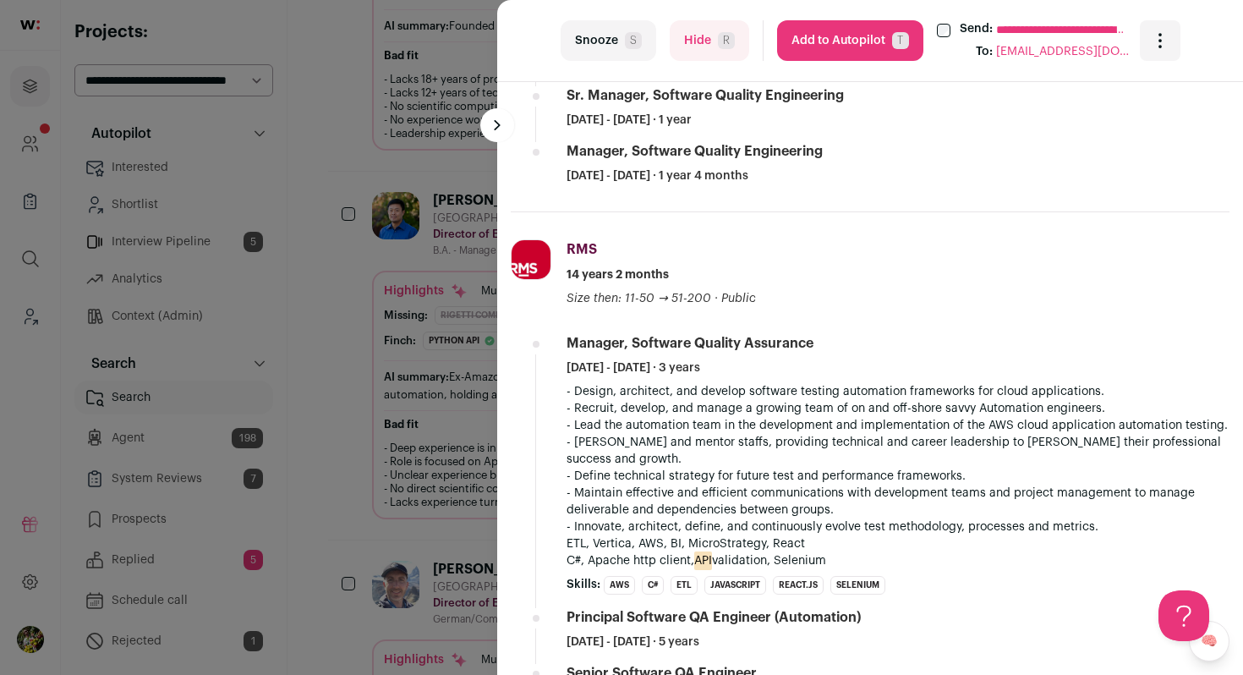
scroll to position [1588, 0]
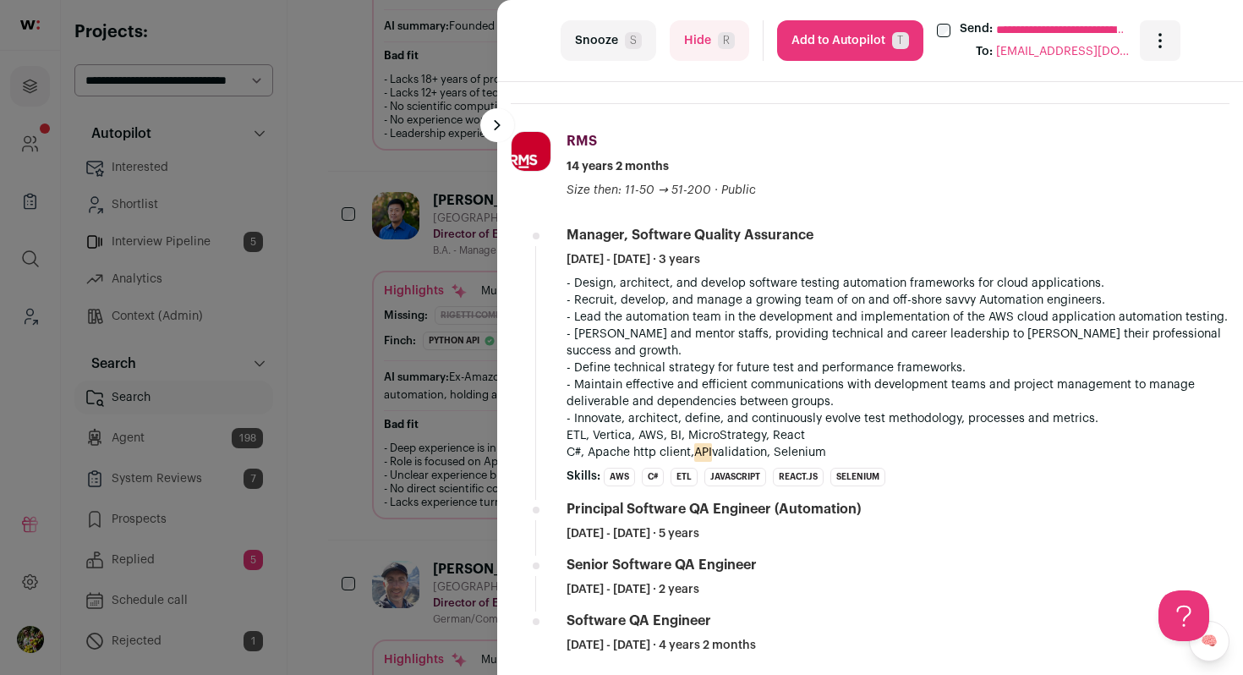
click at [710, 38] on button "Hide R" at bounding box center [710, 40] width 80 height 41
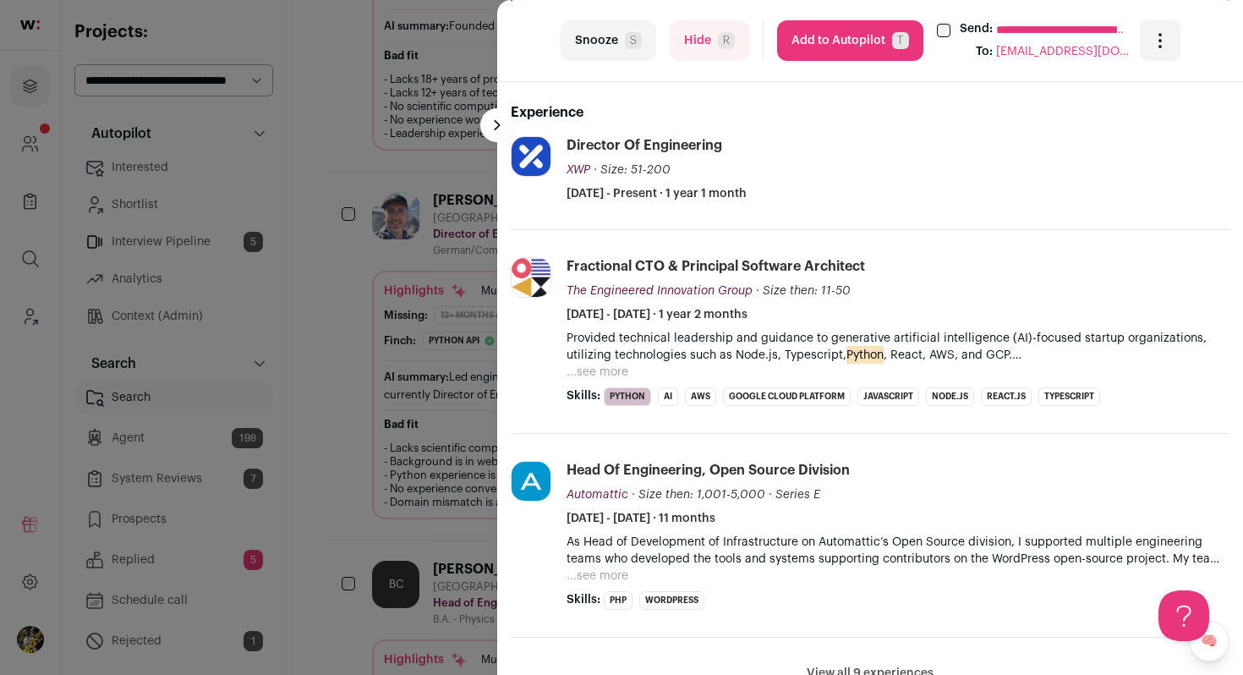
scroll to position [570, 0]
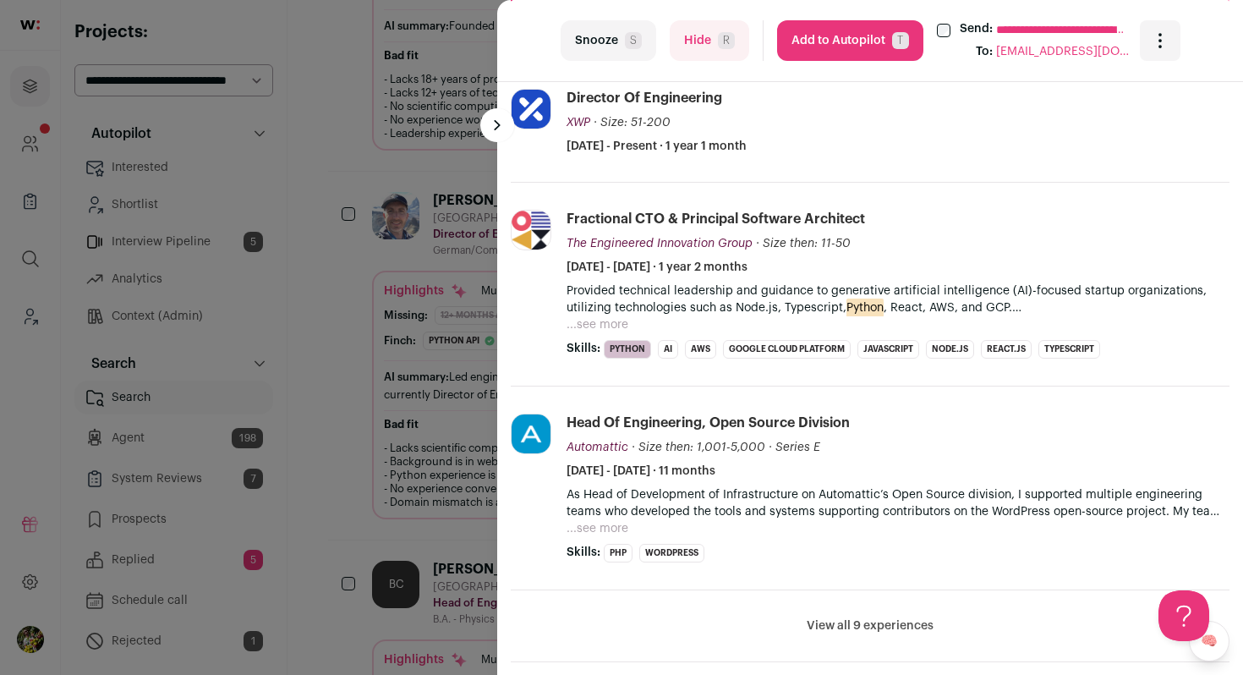
click at [708, 47] on button "Hide R" at bounding box center [710, 40] width 80 height 41
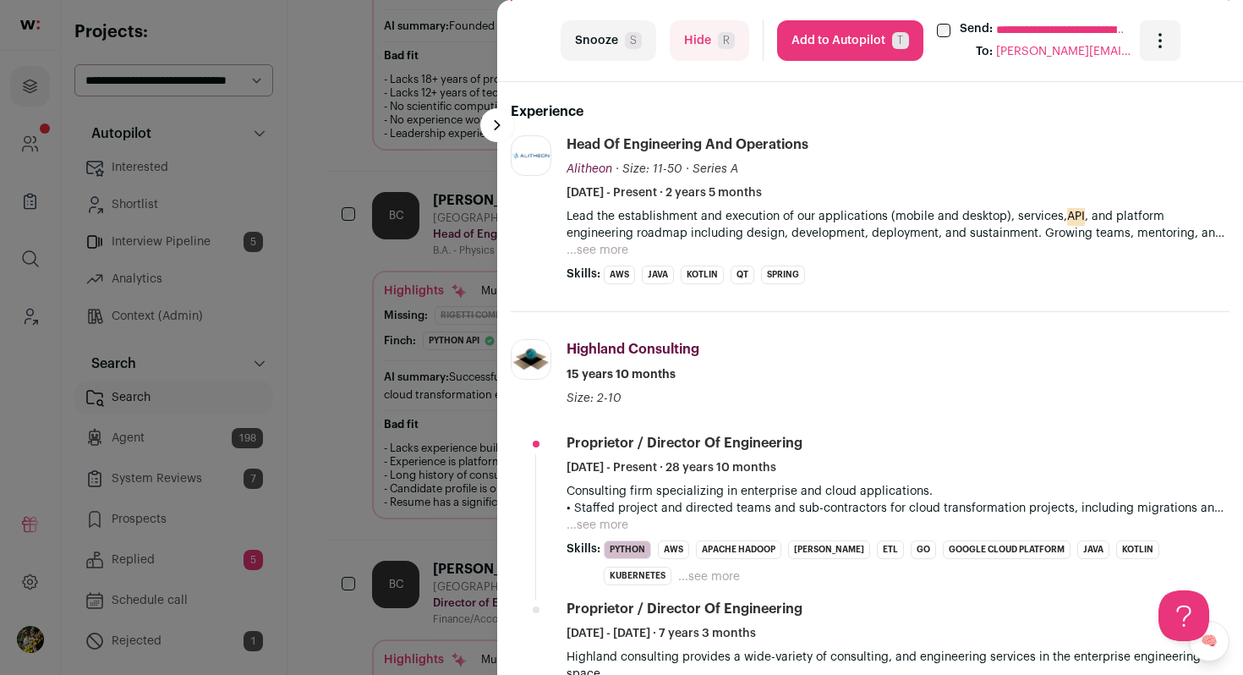
scroll to position [595, 0]
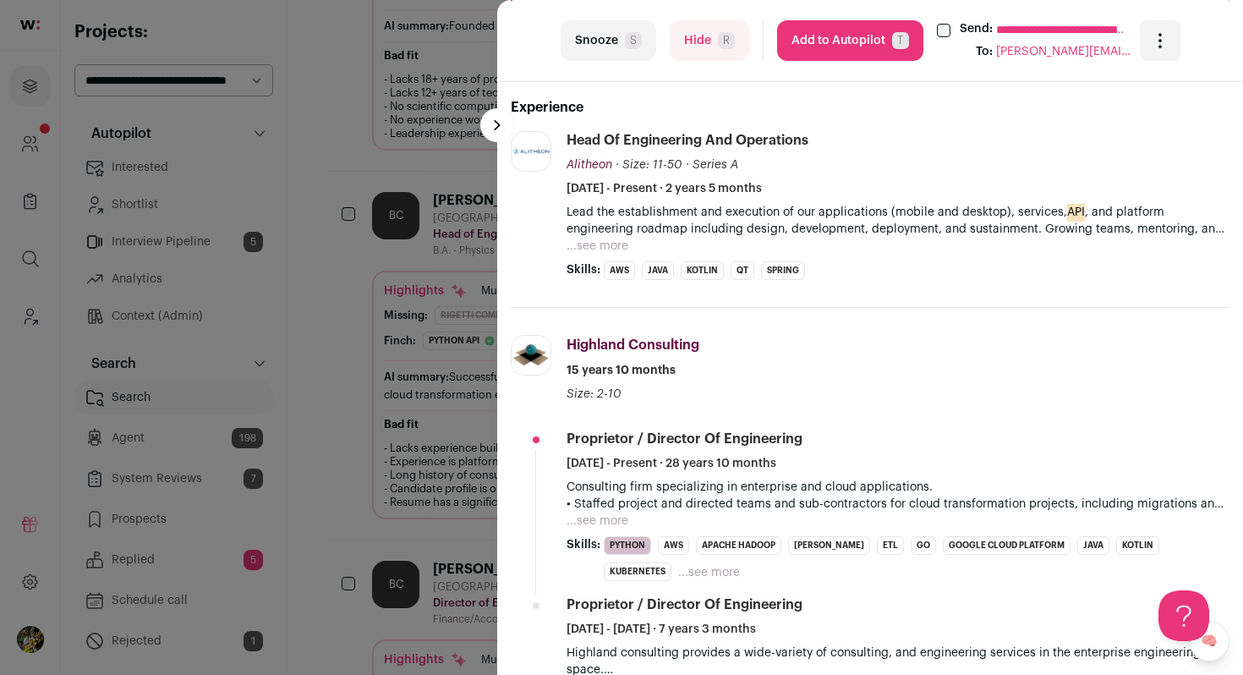
click at [607, 242] on button "...see more" at bounding box center [598, 246] width 62 height 17
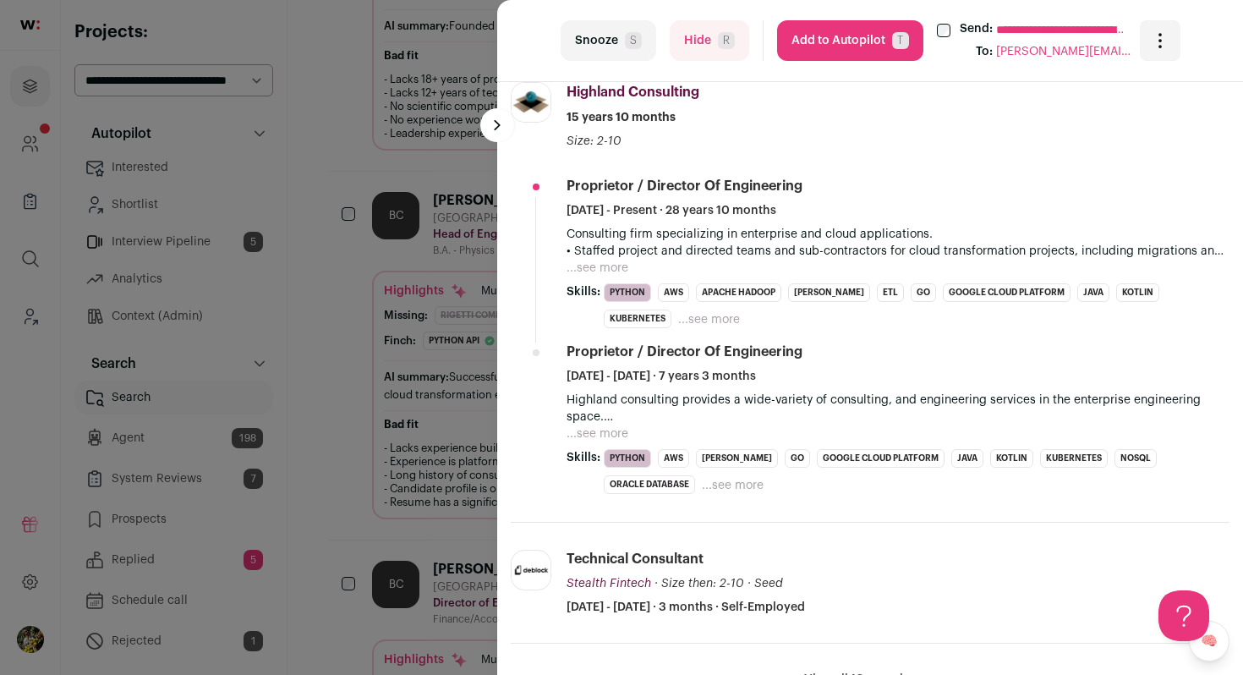
scroll to position [876, 0]
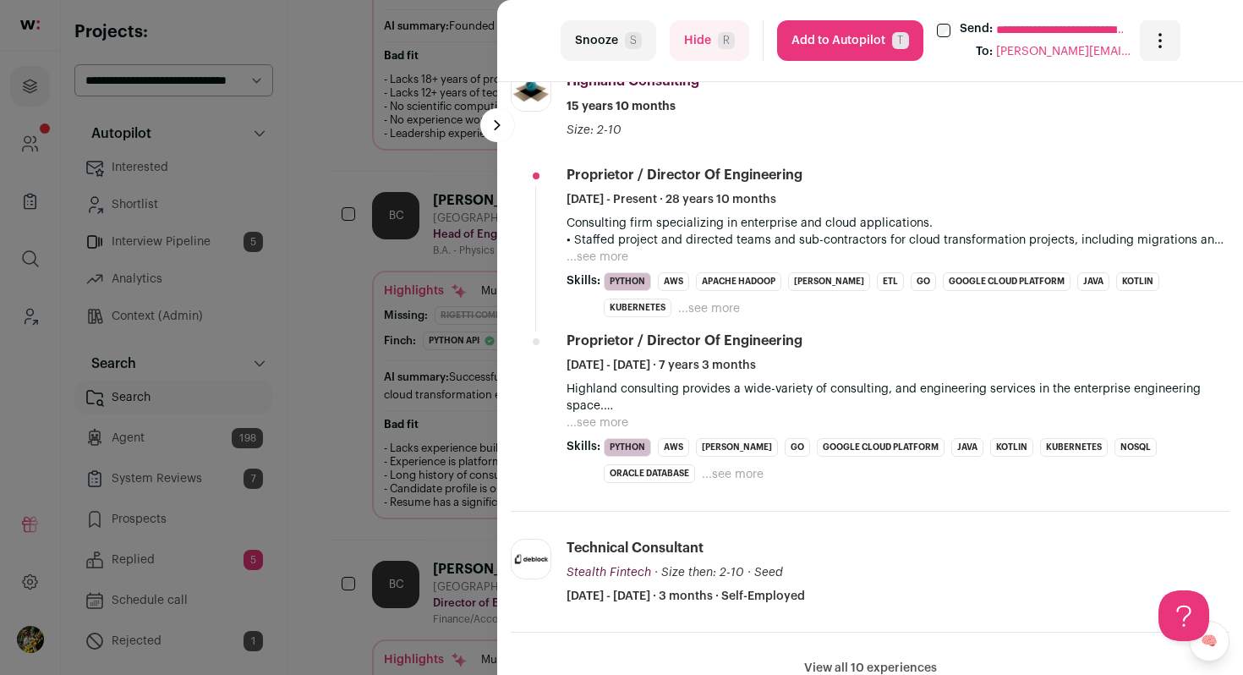
click at [610, 255] on button "...see more" at bounding box center [598, 257] width 62 height 17
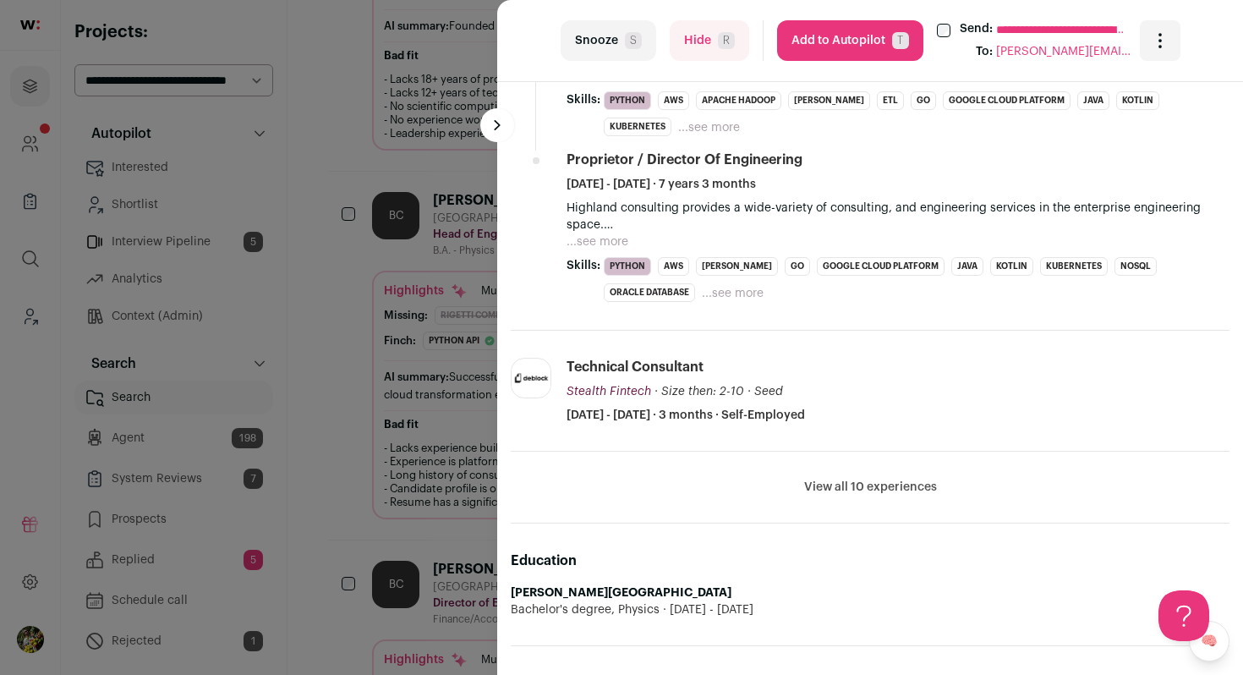
scroll to position [1124, 0]
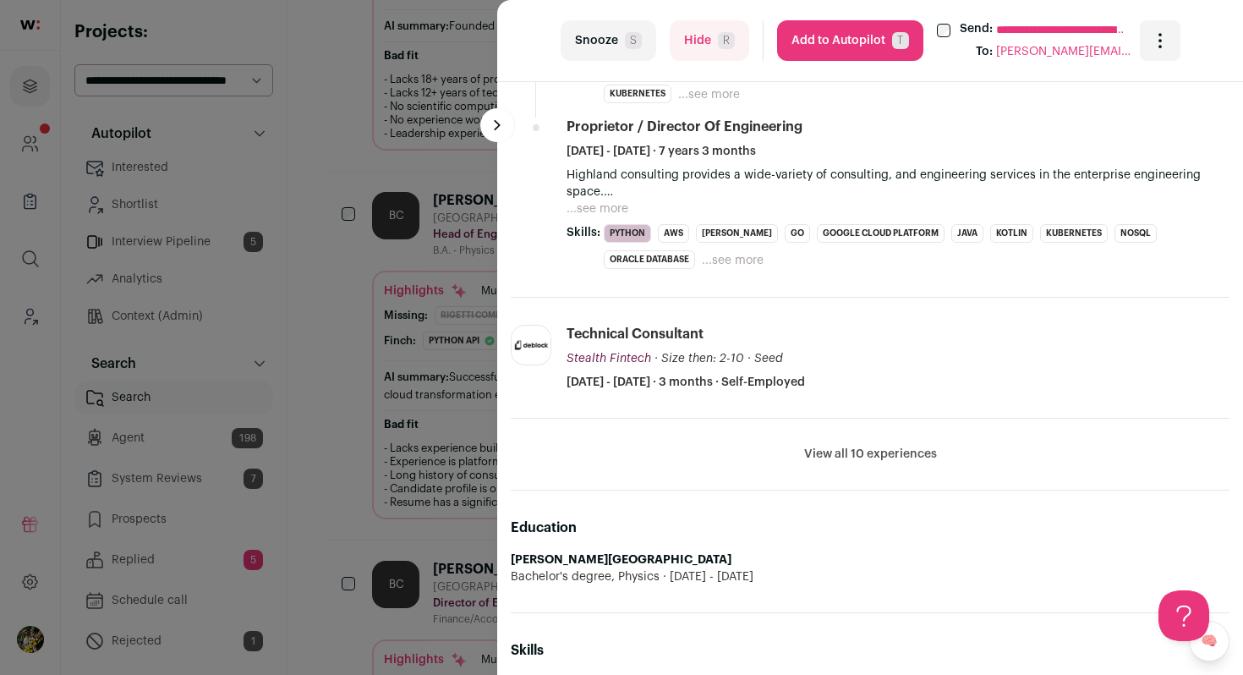
click at [731, 50] on button "Hide R" at bounding box center [710, 40] width 80 height 41
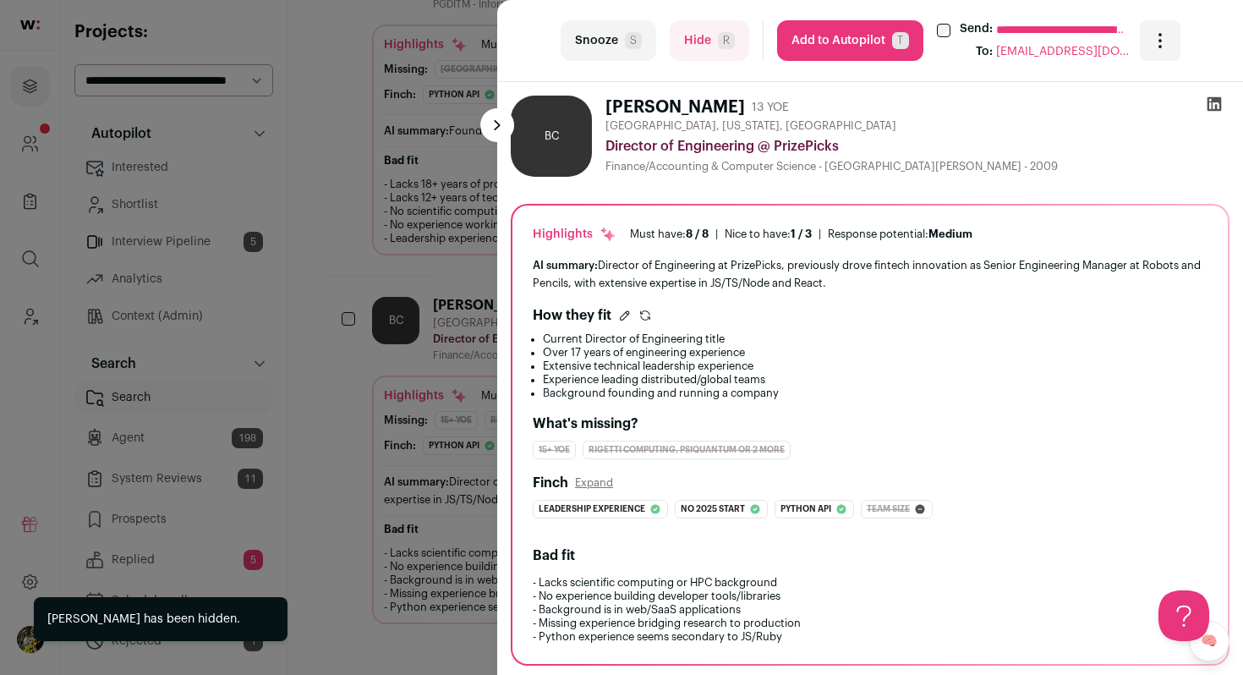
scroll to position [0, 0]
click at [425, 198] on div "**********" at bounding box center [621, 337] width 1243 height 675
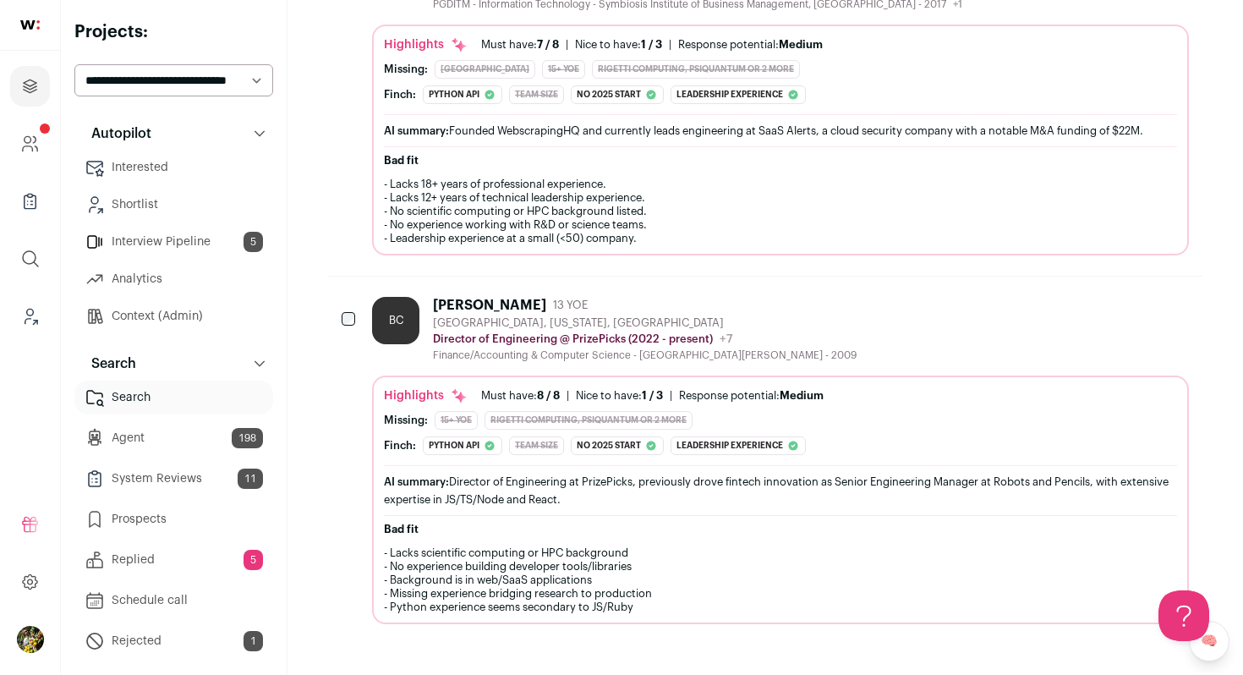
click at [871, 321] on div "BC Brenden Clerget 13 YOE Olympia, Washington, United States Director of Engine…" at bounding box center [780, 329] width 817 height 65
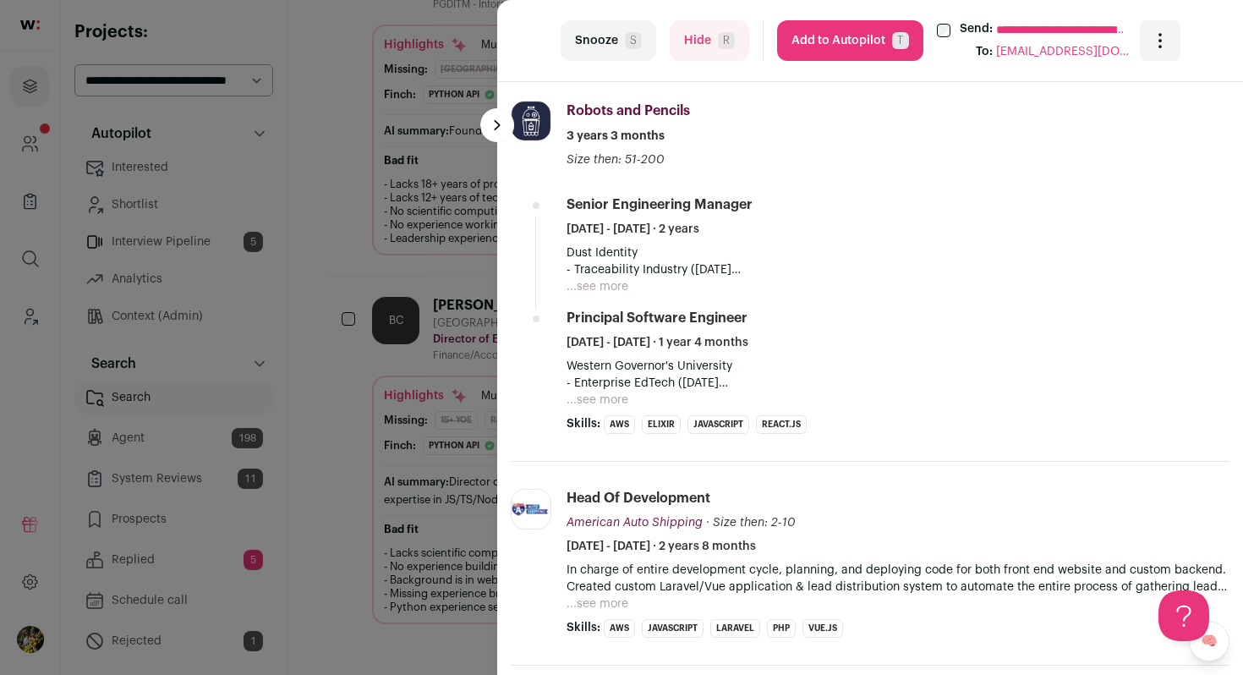
scroll to position [772, 0]
click at [602, 290] on button "...see more" at bounding box center [598, 285] width 62 height 17
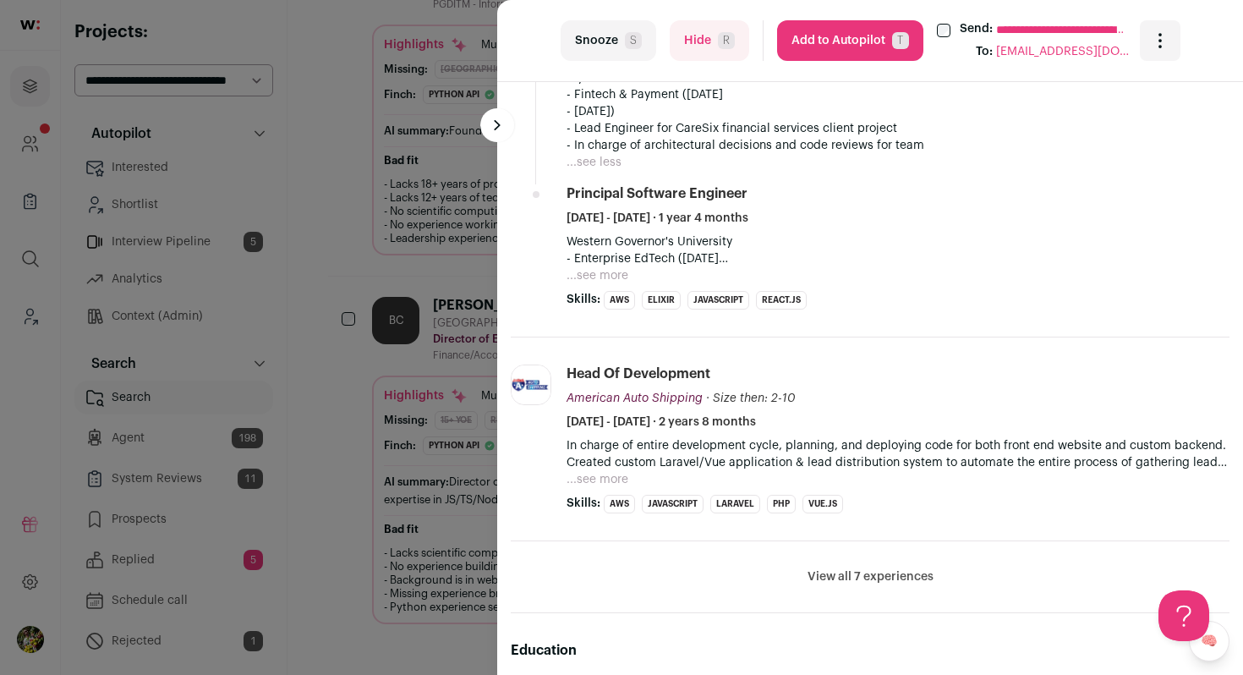
scroll to position [1122, 0]
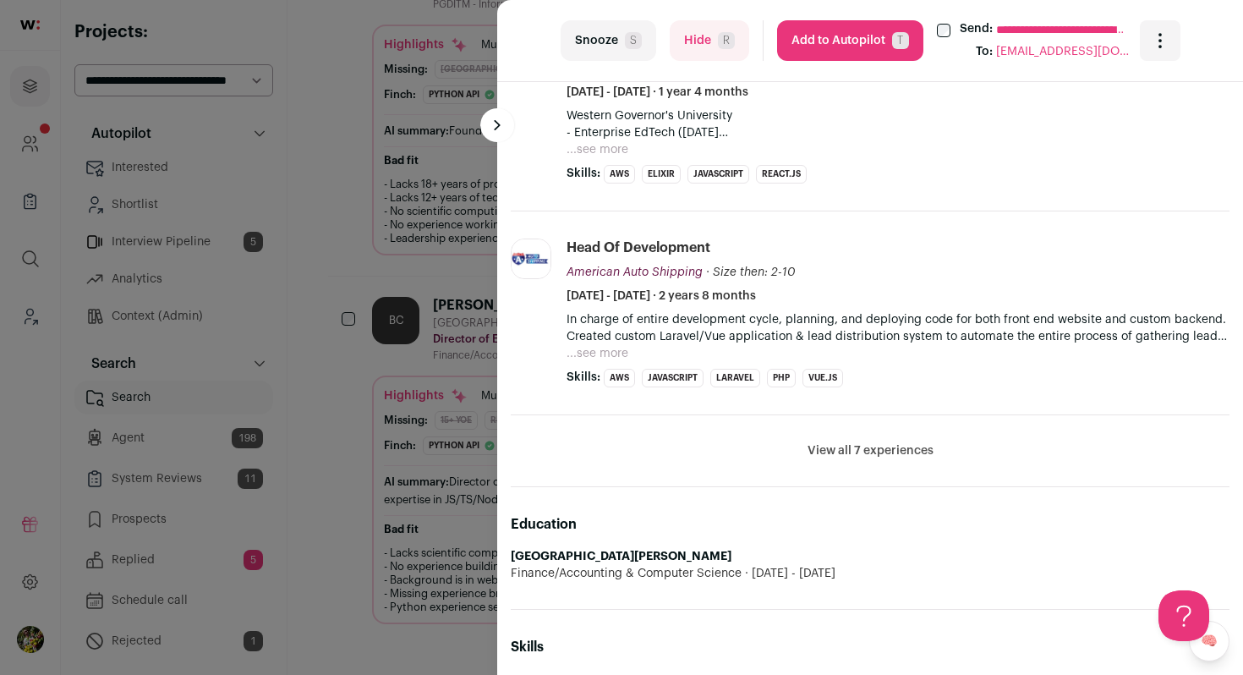
click at [877, 444] on button "View all 7 experiences" at bounding box center [871, 450] width 126 height 17
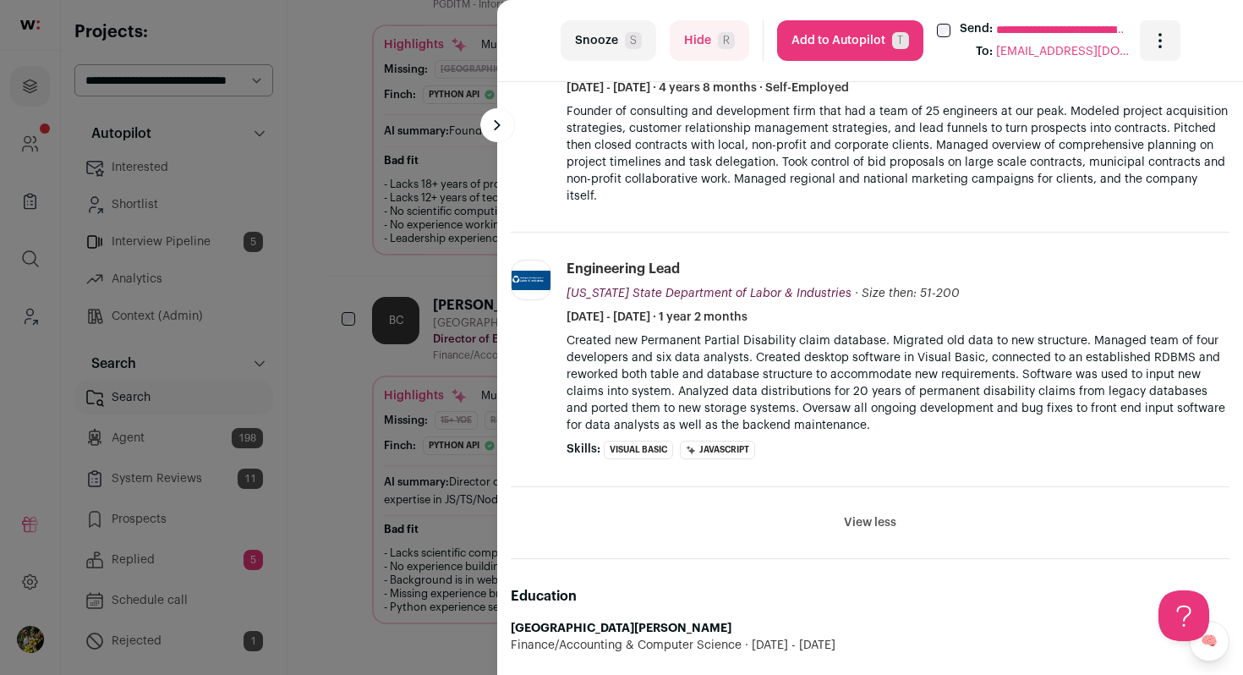
scroll to position [1994, 0]
click at [721, 42] on span "R" at bounding box center [726, 40] width 17 height 17
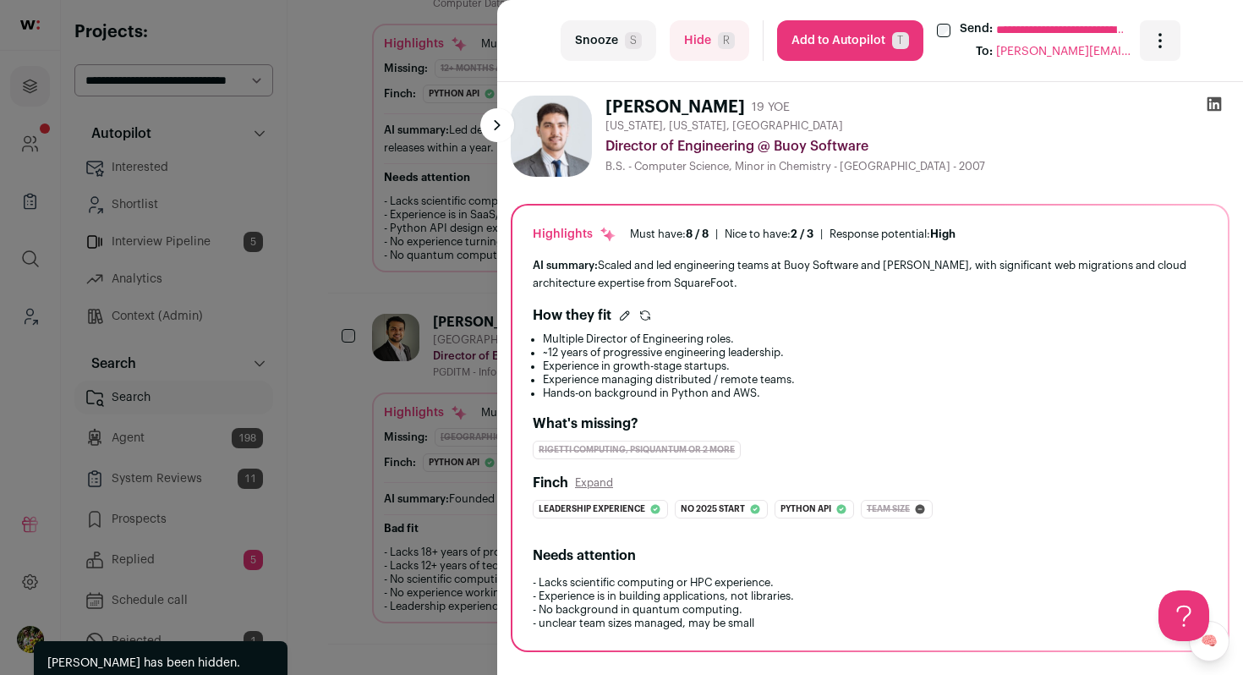
scroll to position [1154, 0]
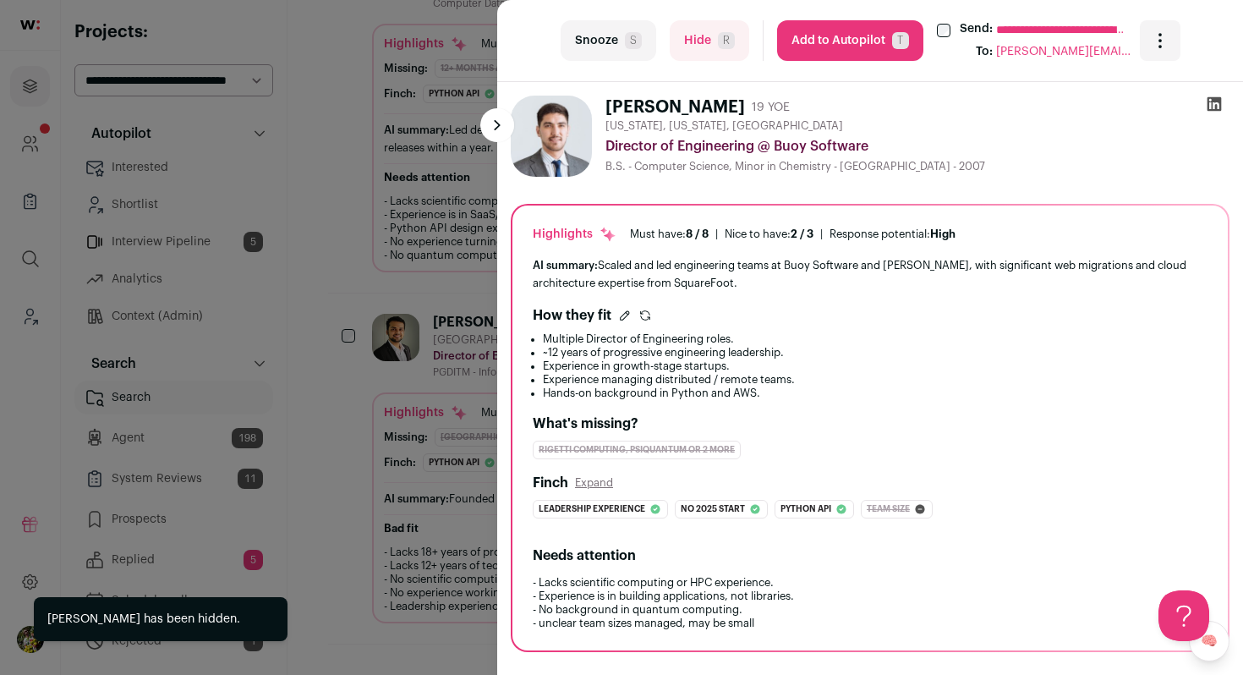
click at [422, 229] on div "**********" at bounding box center [621, 337] width 1243 height 675
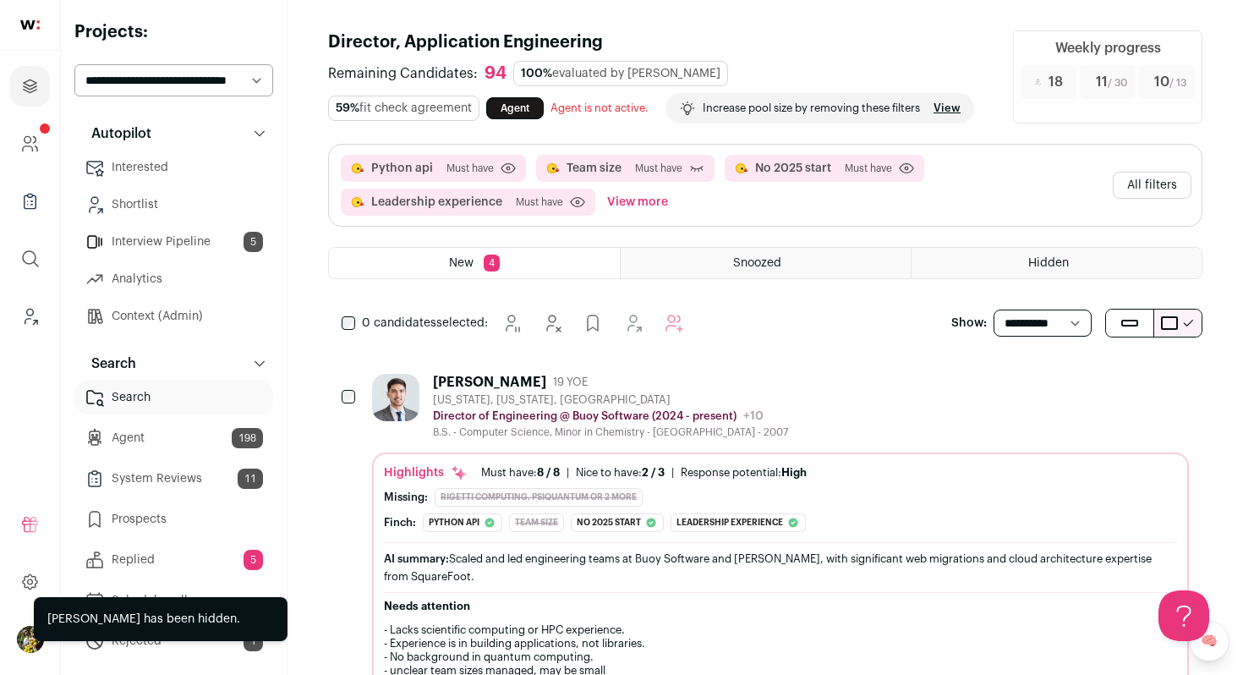
scroll to position [0, 0]
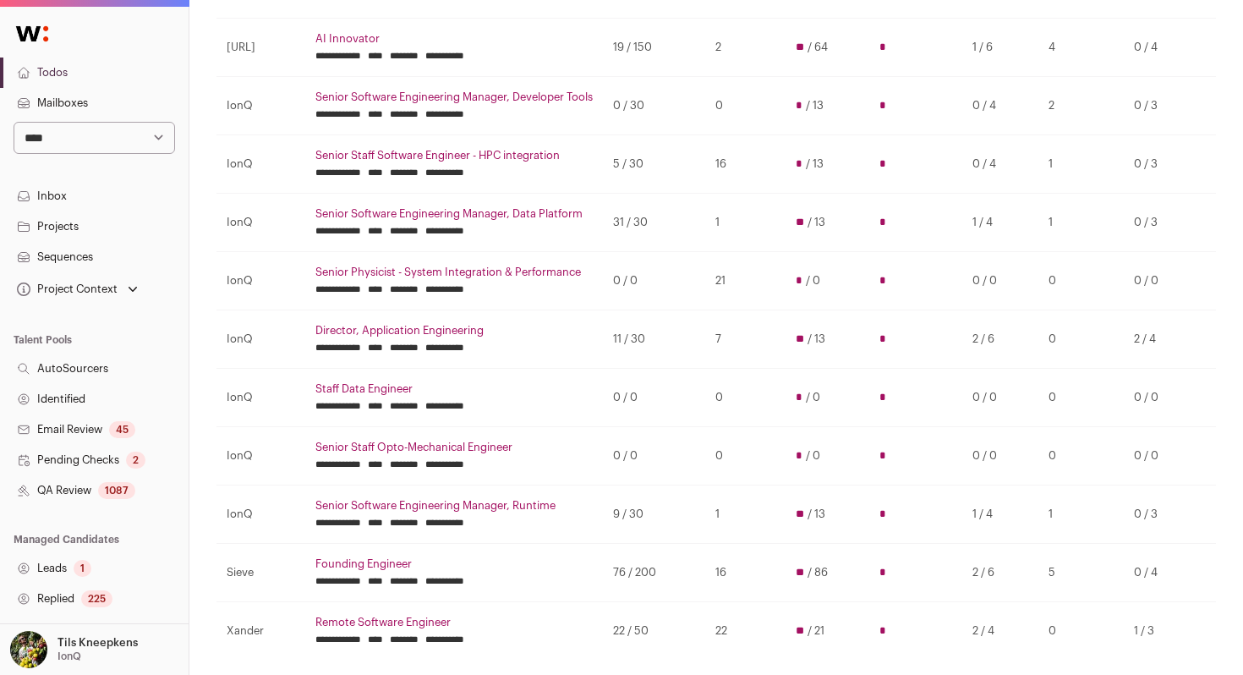
scroll to position [34, 0]
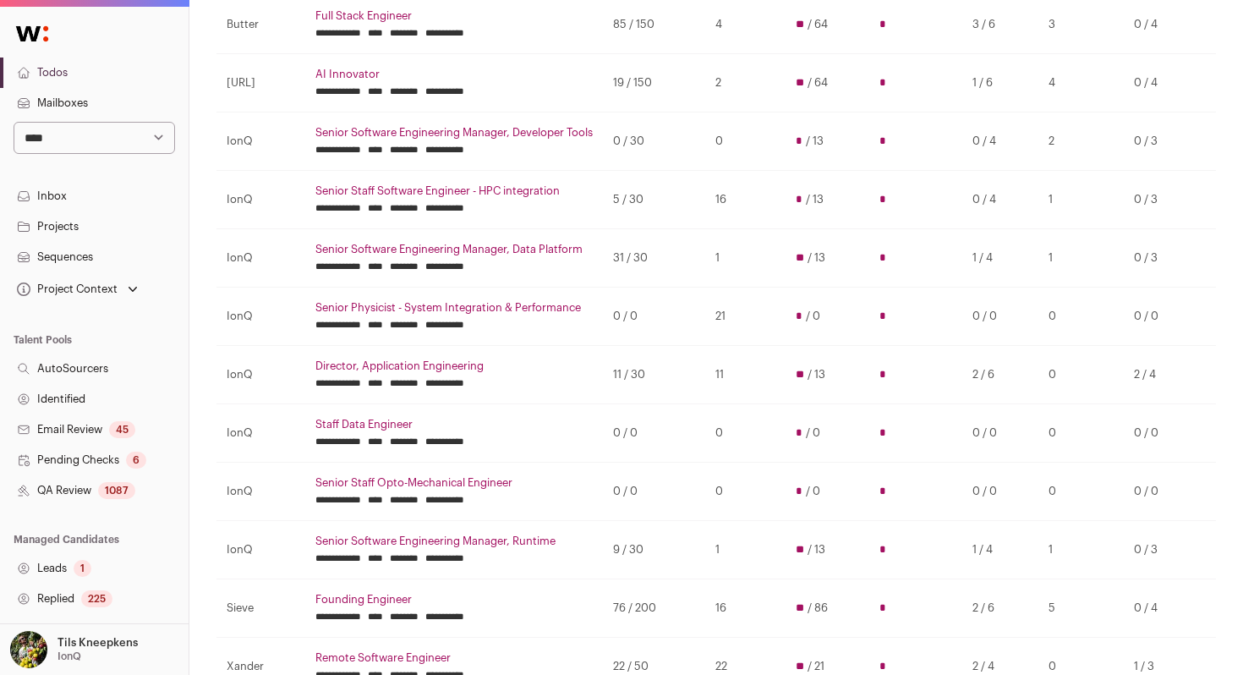
scroll to position [217, 0]
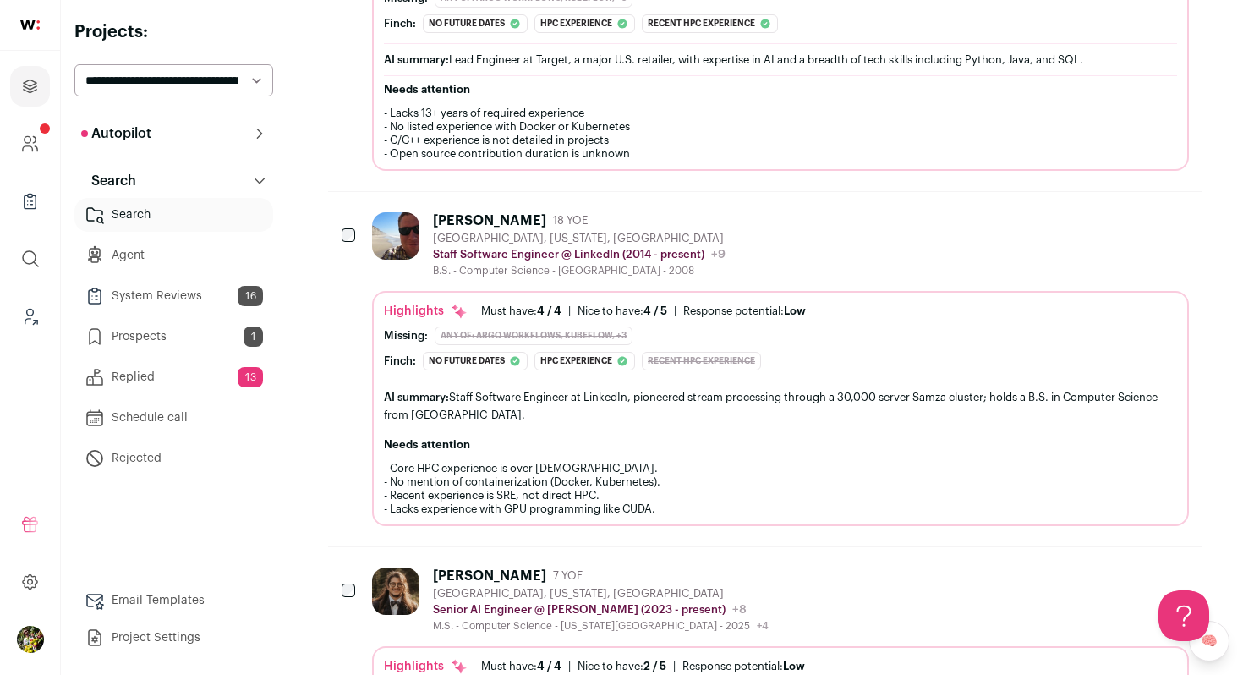
scroll to position [514, 0]
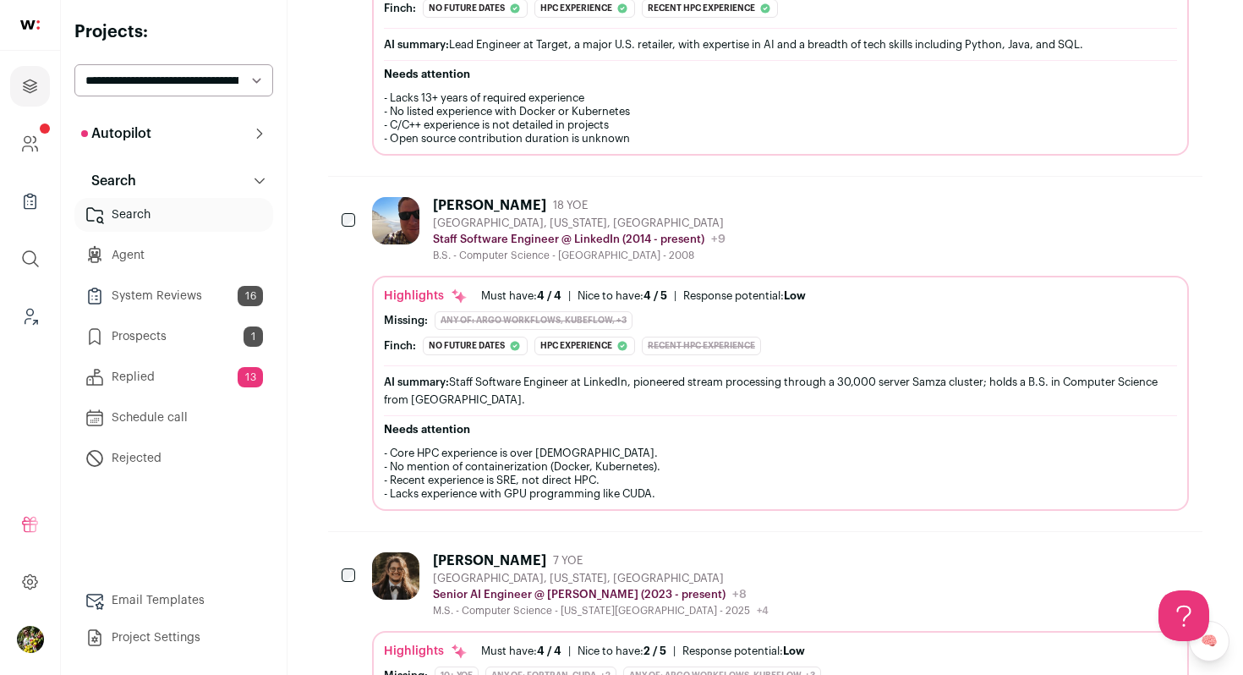
click at [801, 234] on div "Jon Bringhurst 18 YOE San Jose, California, United States Staff Software Engine…" at bounding box center [780, 229] width 817 height 65
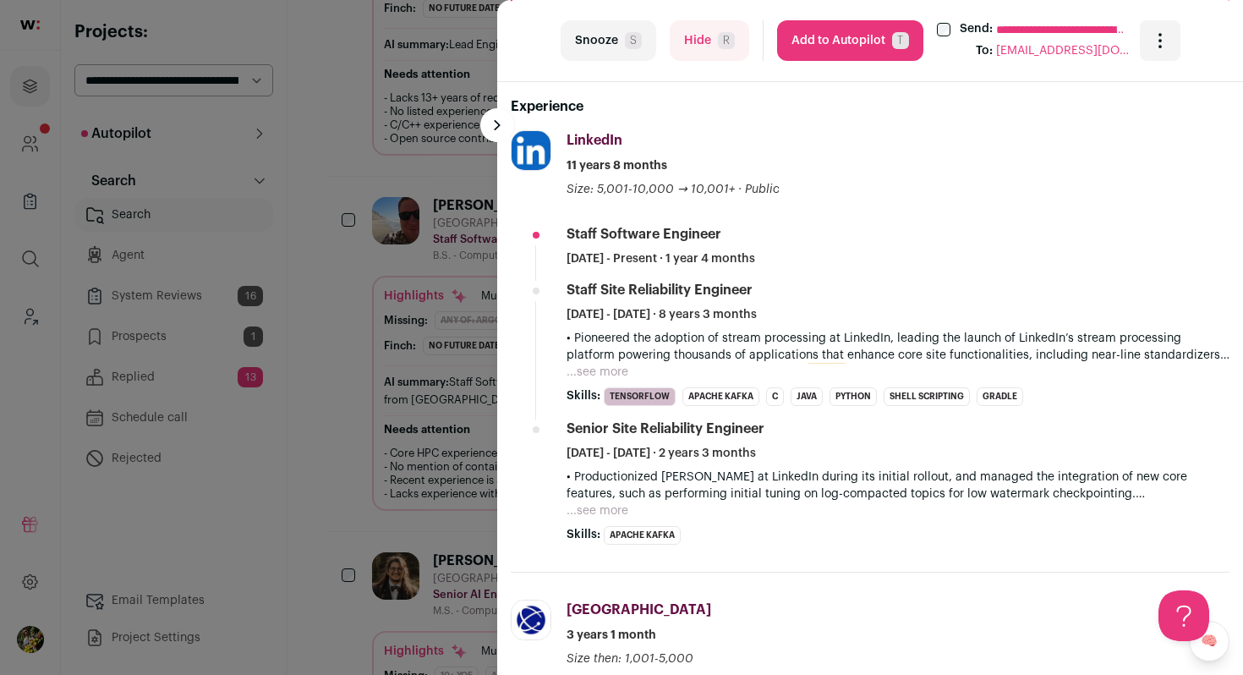
scroll to position [584, 0]
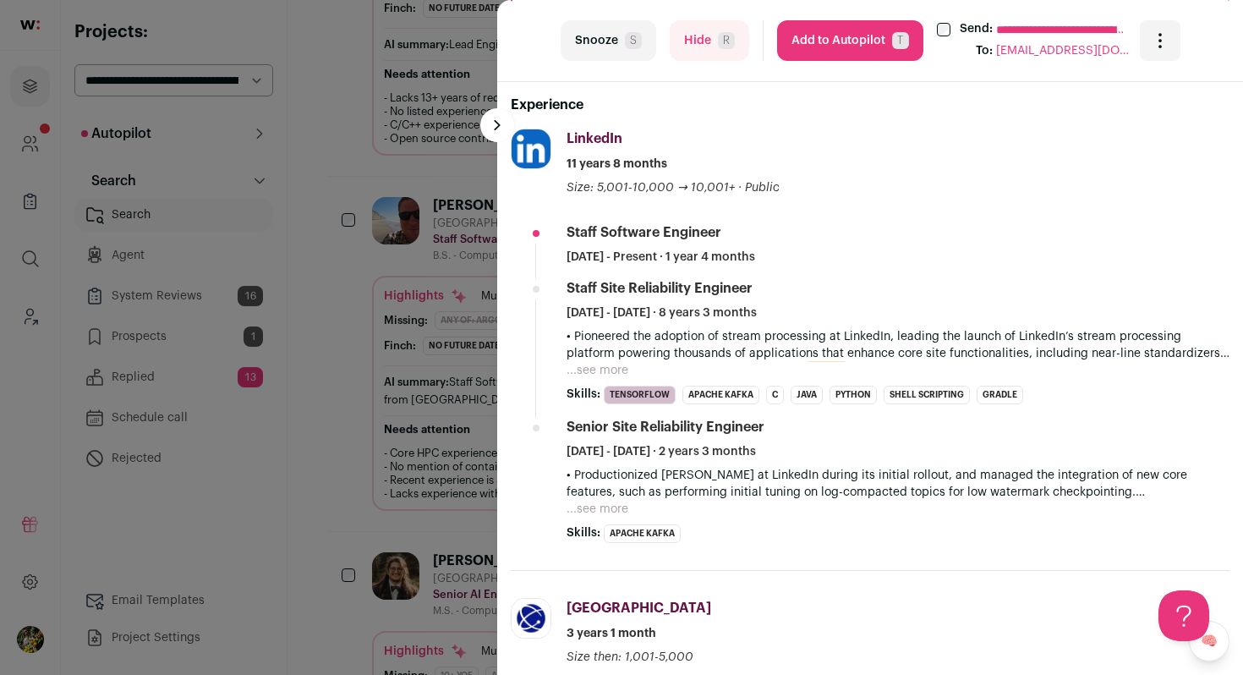
click at [590, 374] on button "...see more" at bounding box center [598, 370] width 62 height 17
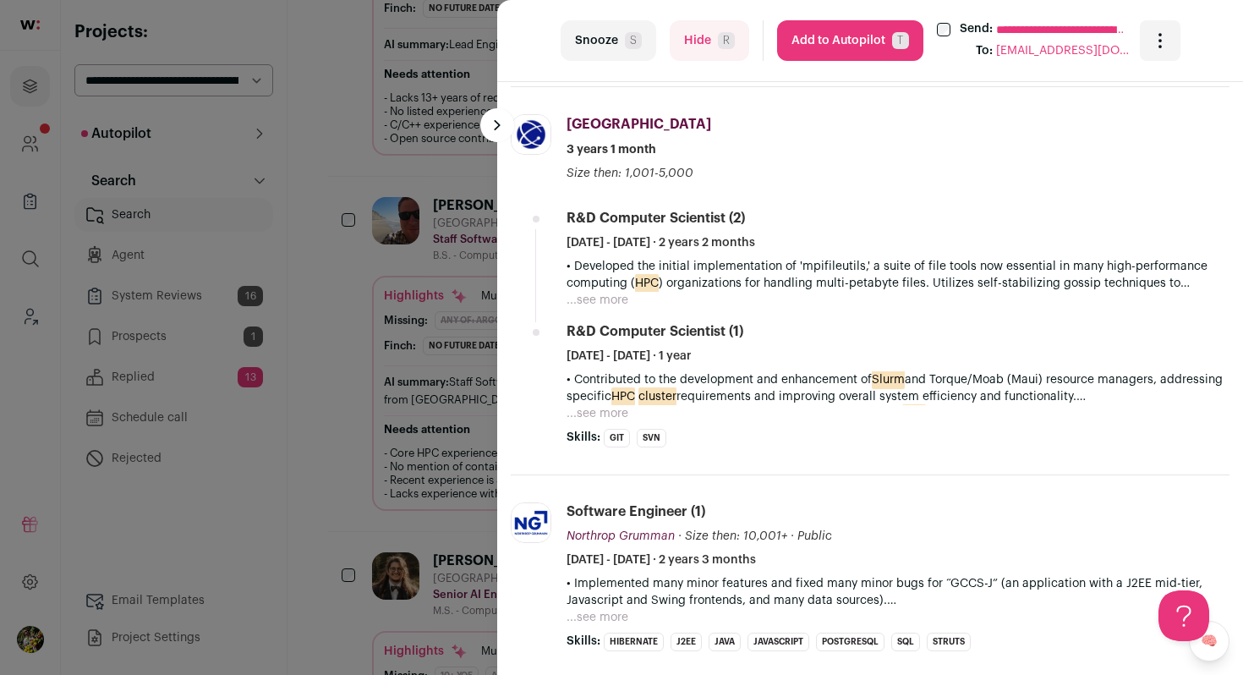
click at [622, 292] on button "...see more" at bounding box center [598, 300] width 62 height 17
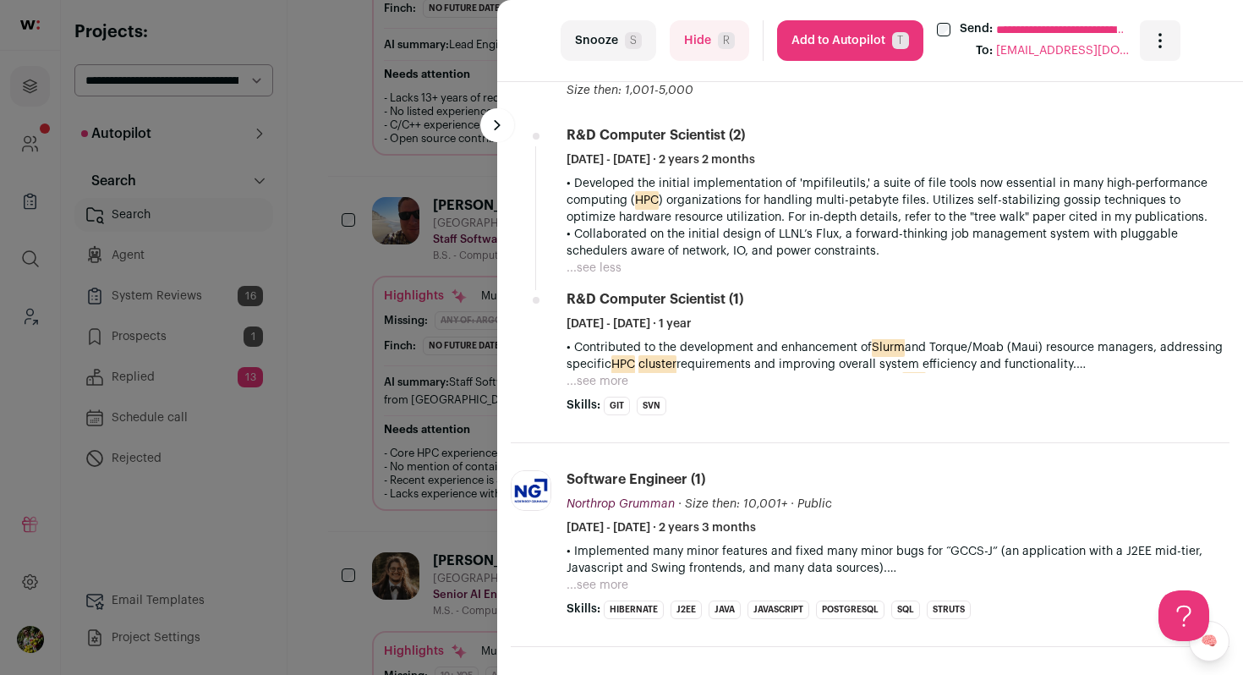
scroll to position [1335, 0]
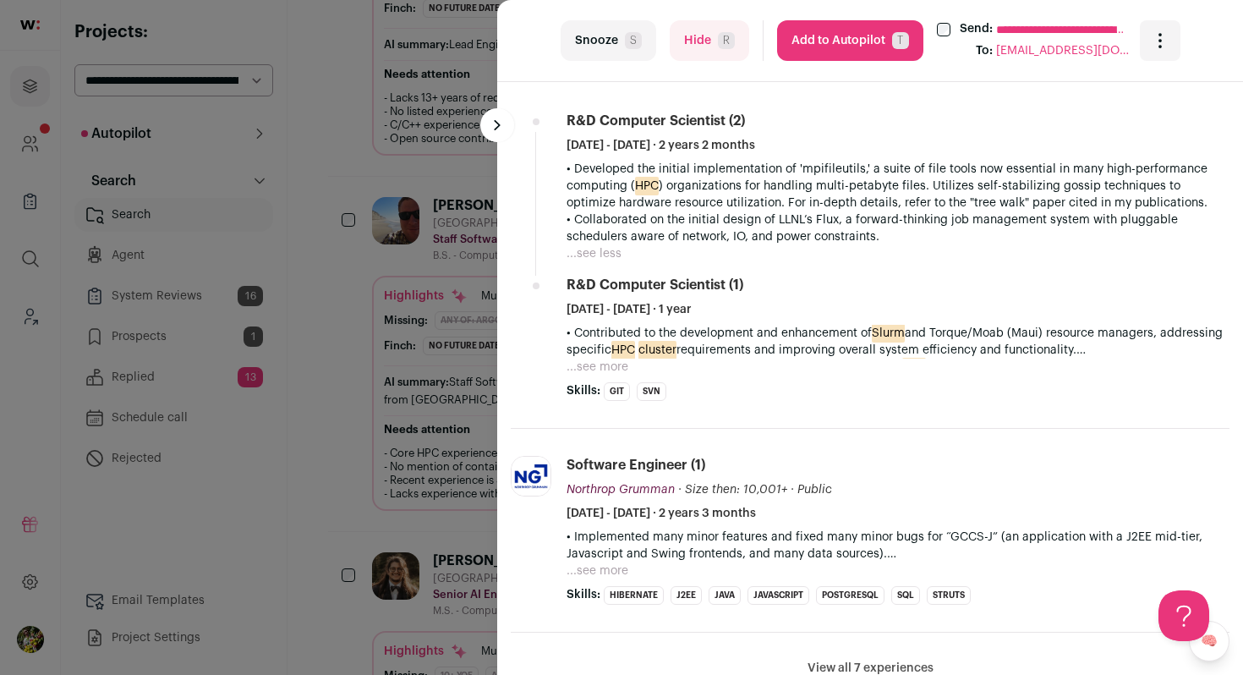
click at [614, 368] on button "...see more" at bounding box center [598, 367] width 62 height 17
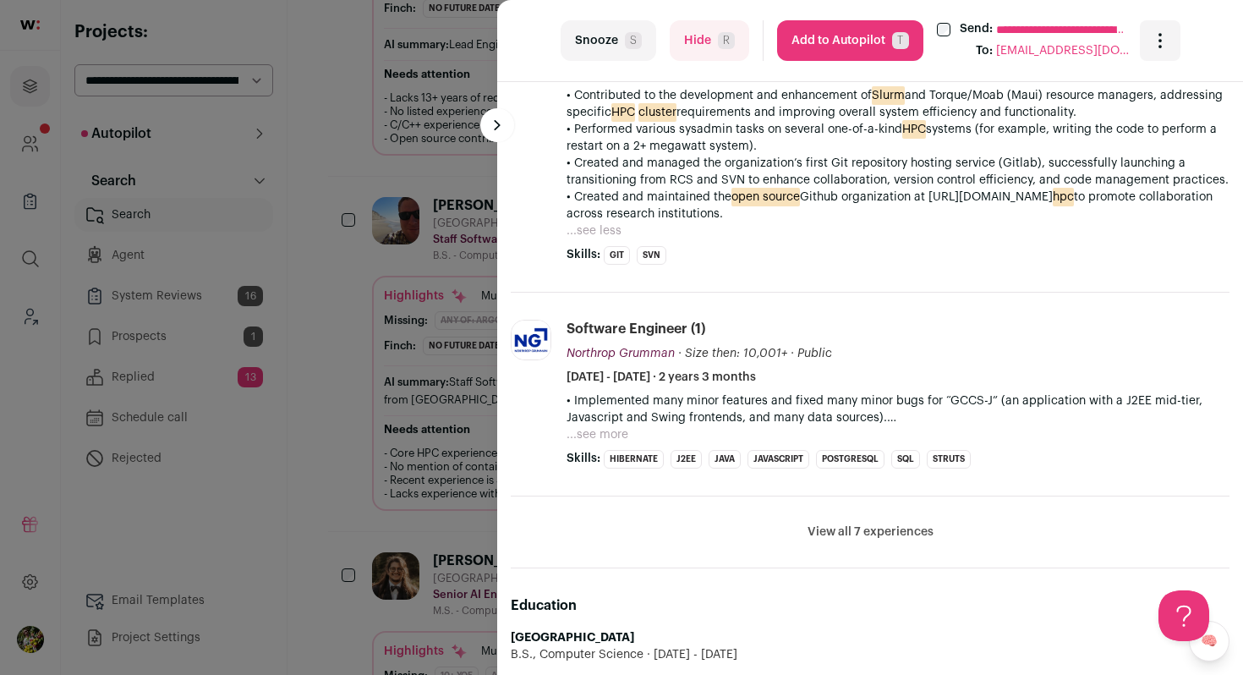
scroll to position [1621, 0]
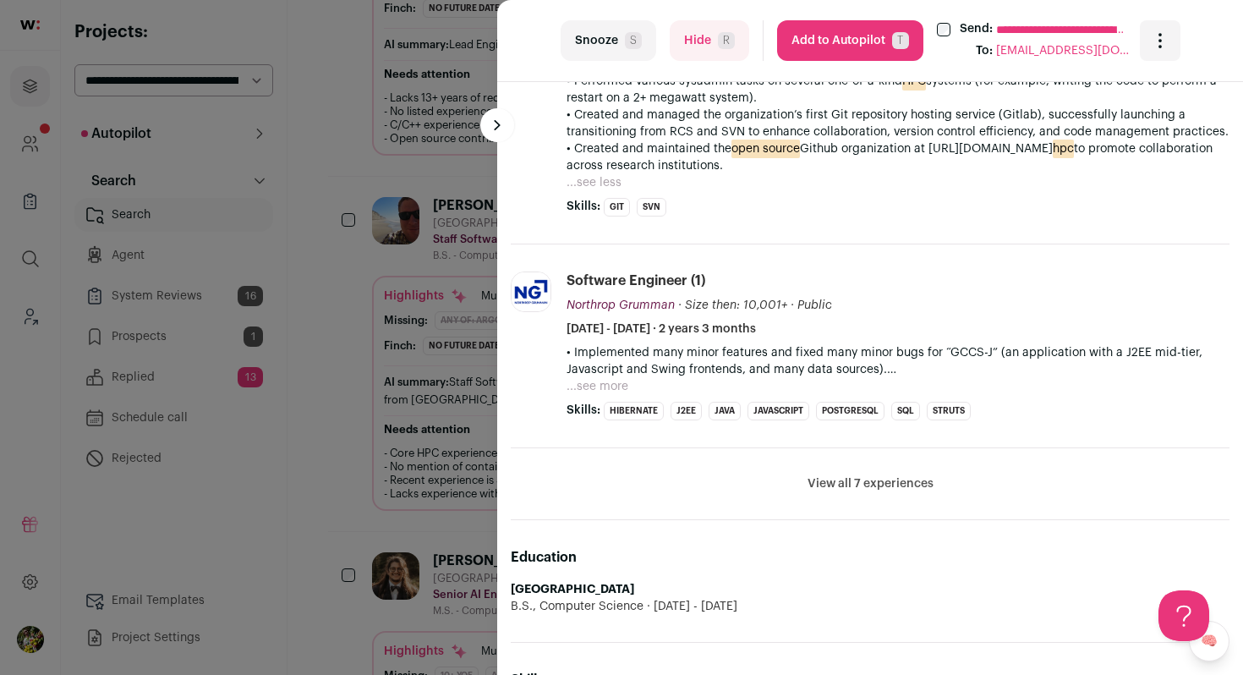
click at [618, 387] on button "...see more" at bounding box center [598, 386] width 62 height 17
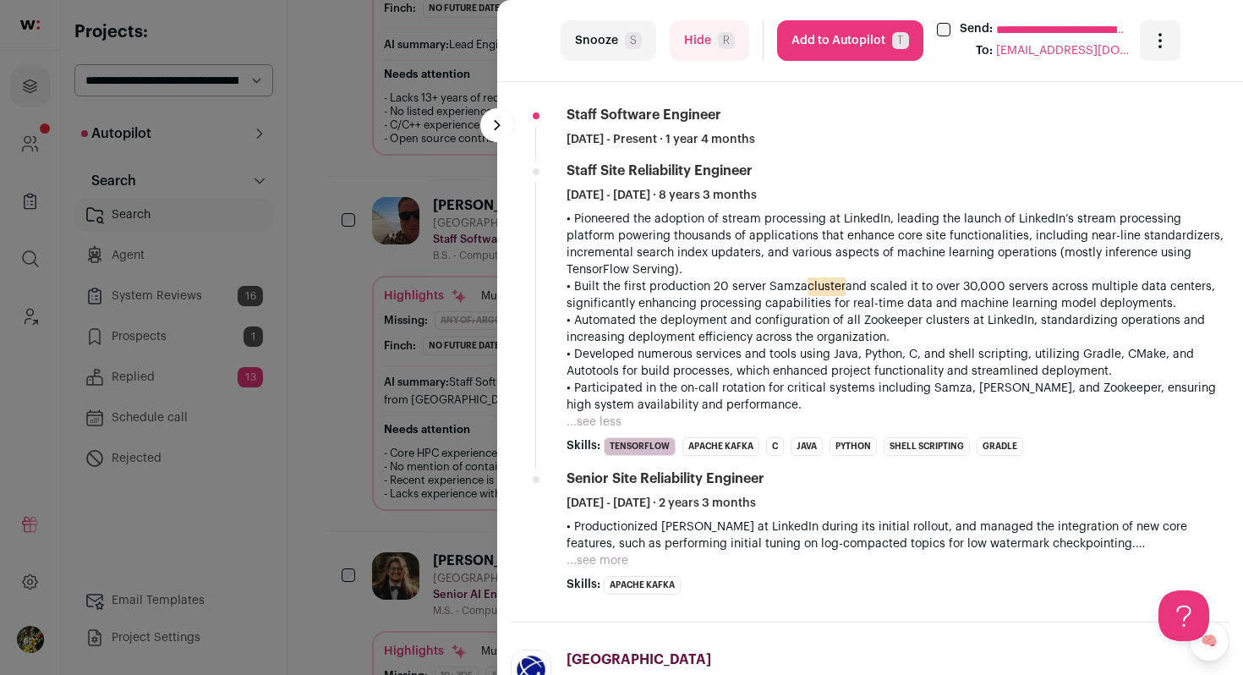
scroll to position [700, 0]
click at [599, 557] on button "...see more" at bounding box center [598, 562] width 62 height 17
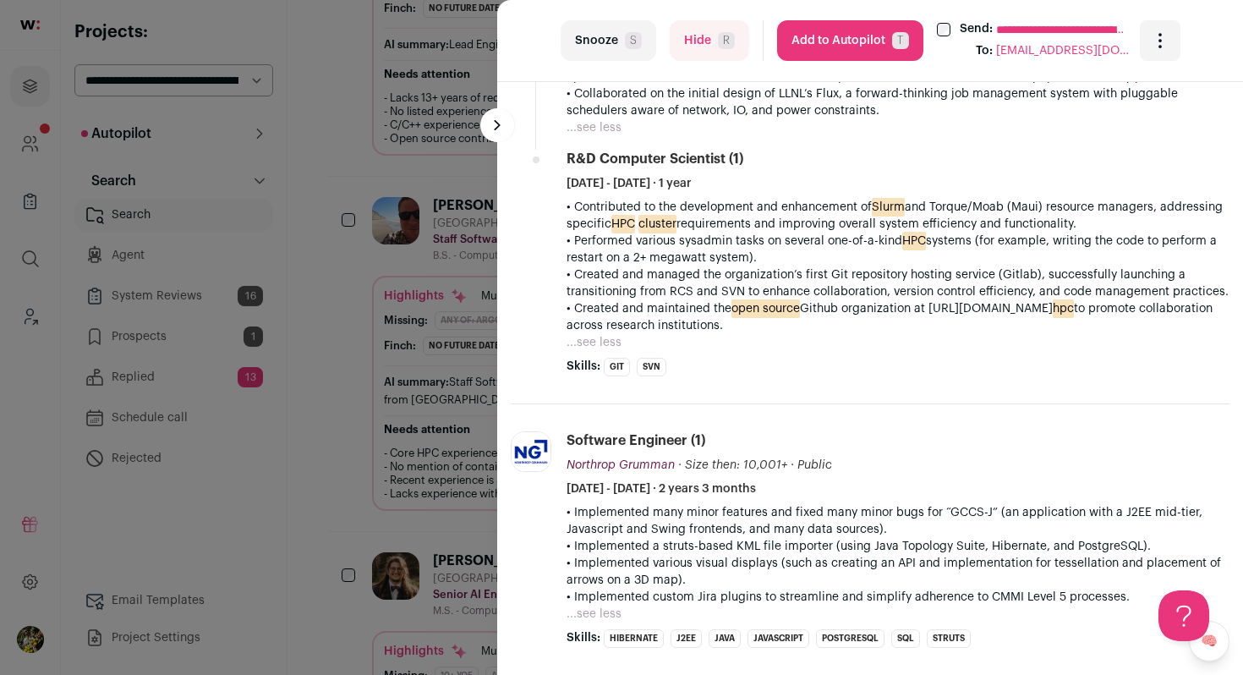
scroll to position [1716, 0]
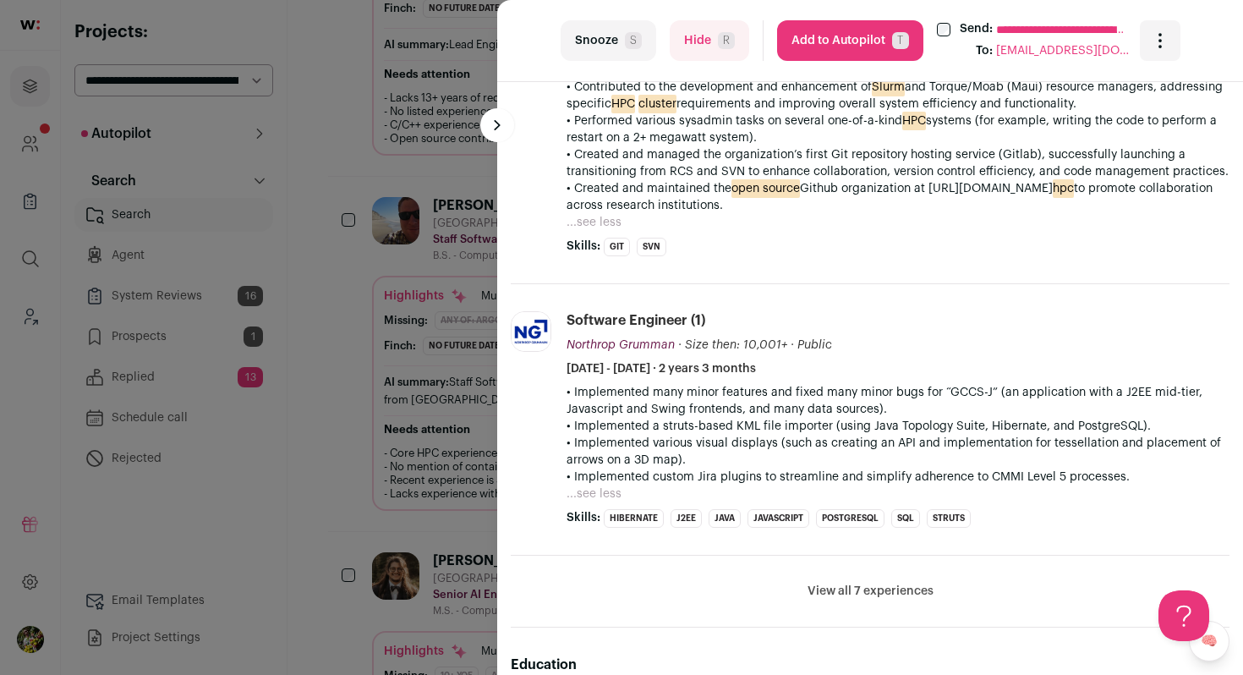
click at [864, 583] on button "View all 7 experiences" at bounding box center [871, 591] width 126 height 17
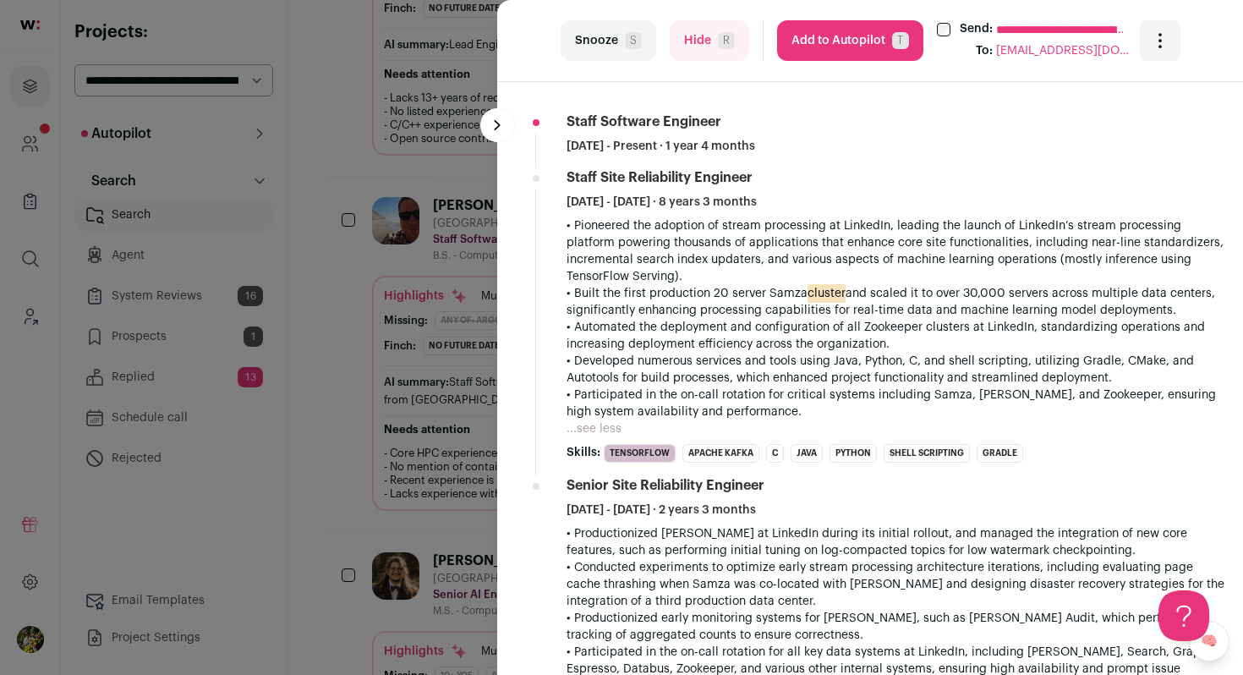
scroll to position [686, 0]
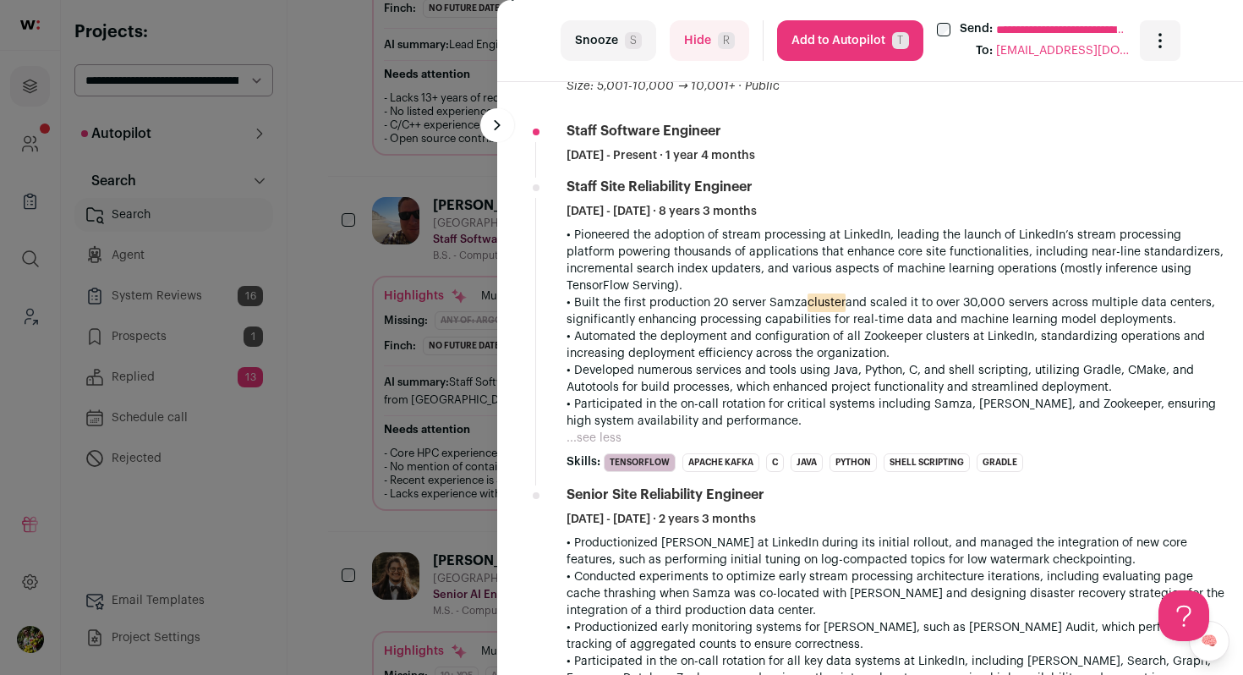
drag, startPoint x: 720, startPoint y: 36, endPoint x: 736, endPoint y: 163, distance: 127.9
click at [736, 163] on turbo-frame "**********" at bounding box center [870, 337] width 746 height 675
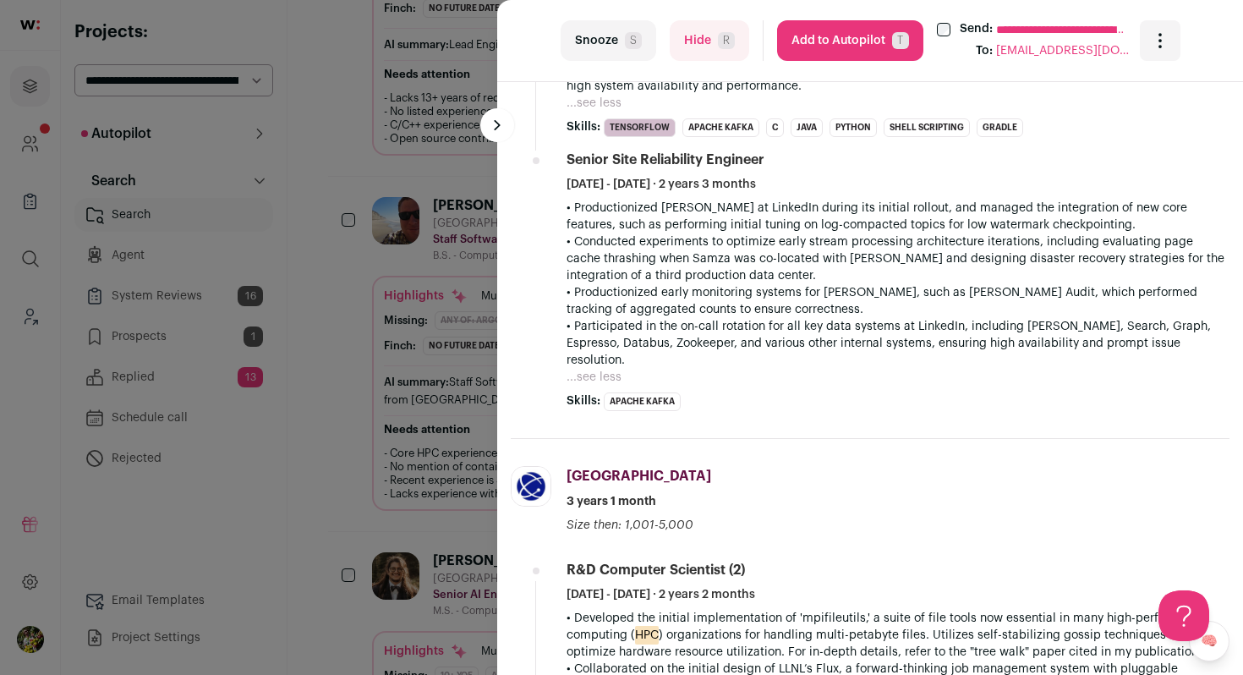
scroll to position [1027, 0]
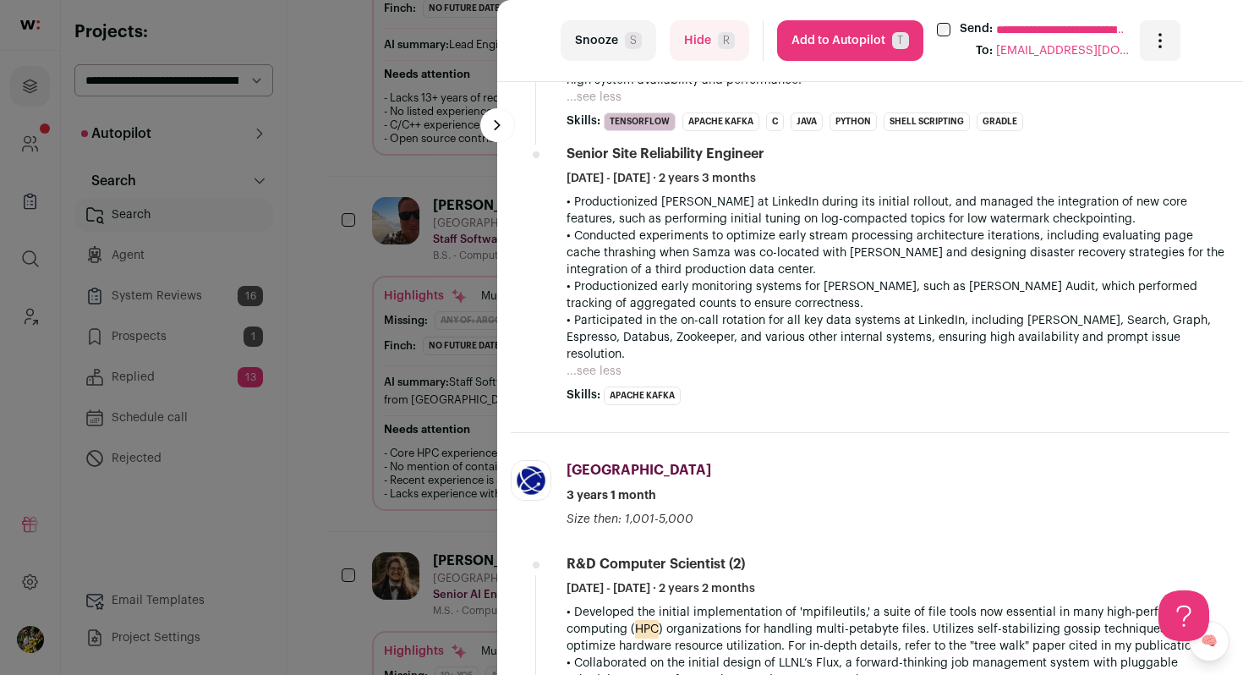
click at [699, 45] on button "Hide R" at bounding box center [710, 40] width 80 height 41
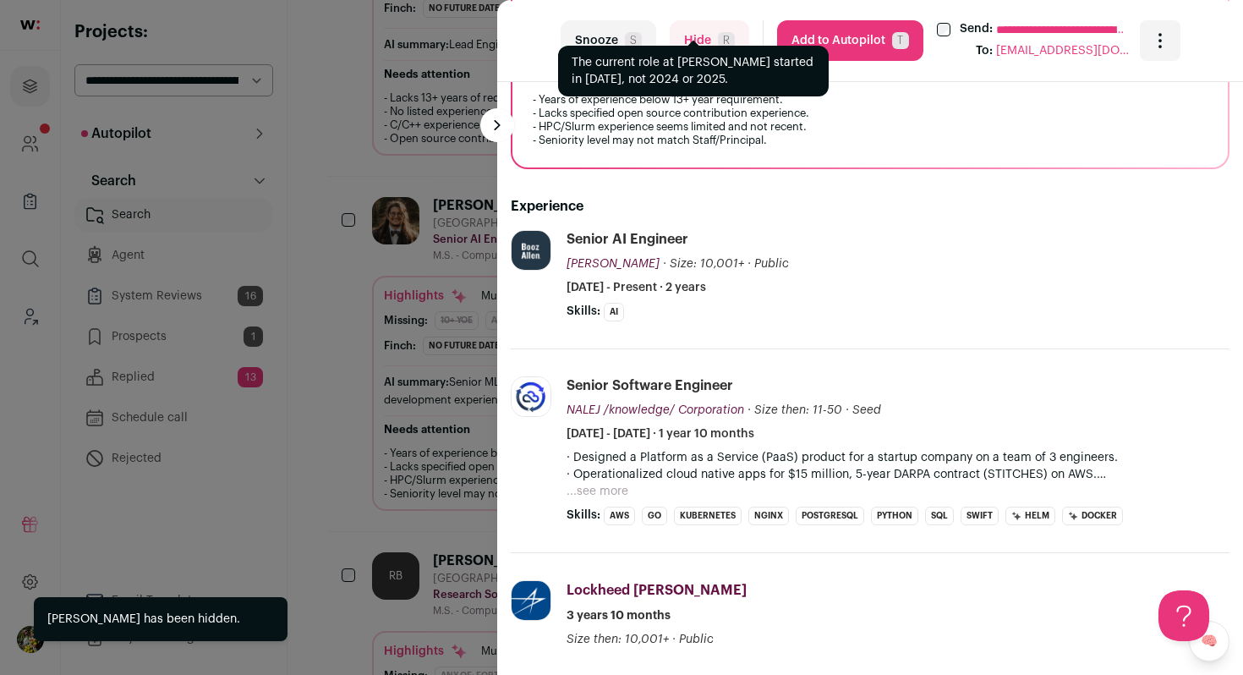
scroll to position [552, 0]
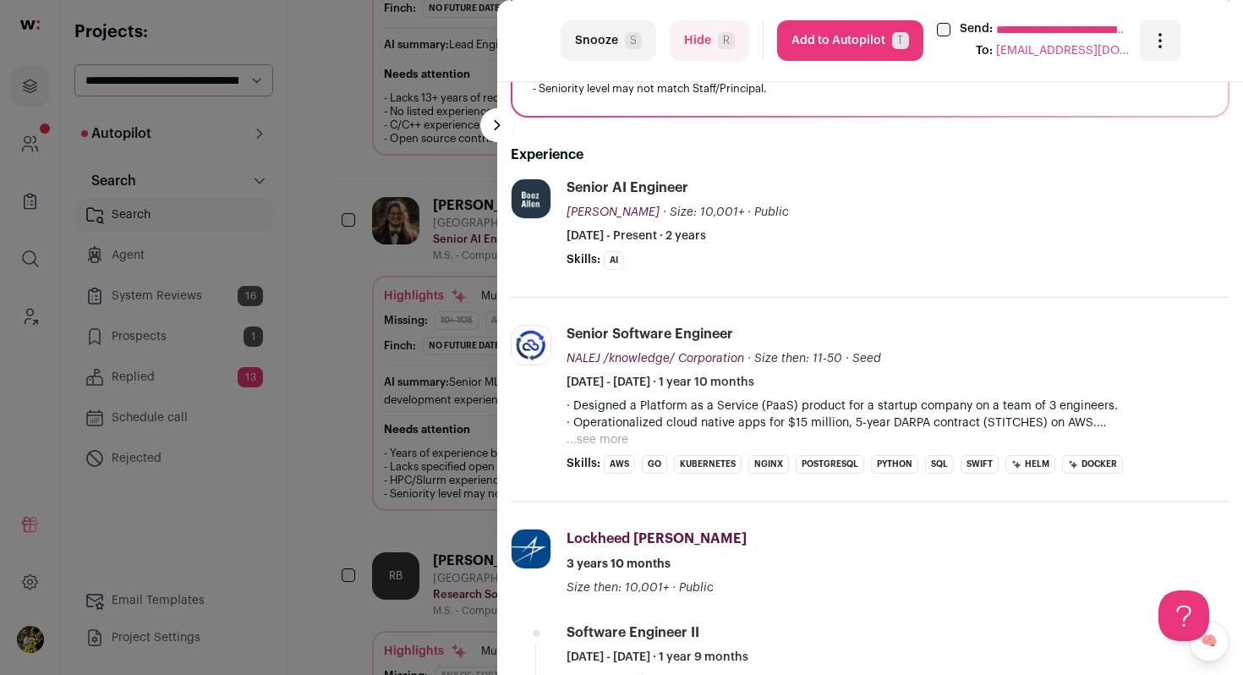
click at [708, 58] on button "Hide R" at bounding box center [710, 40] width 80 height 41
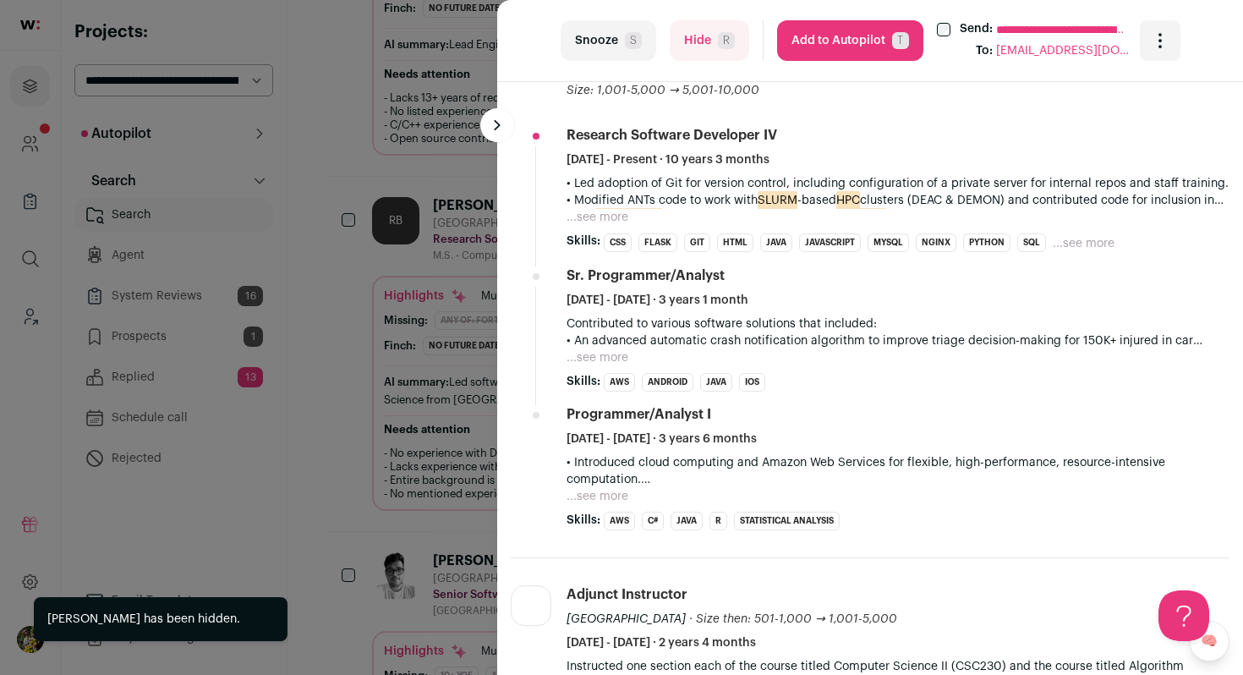
scroll to position [687, 0]
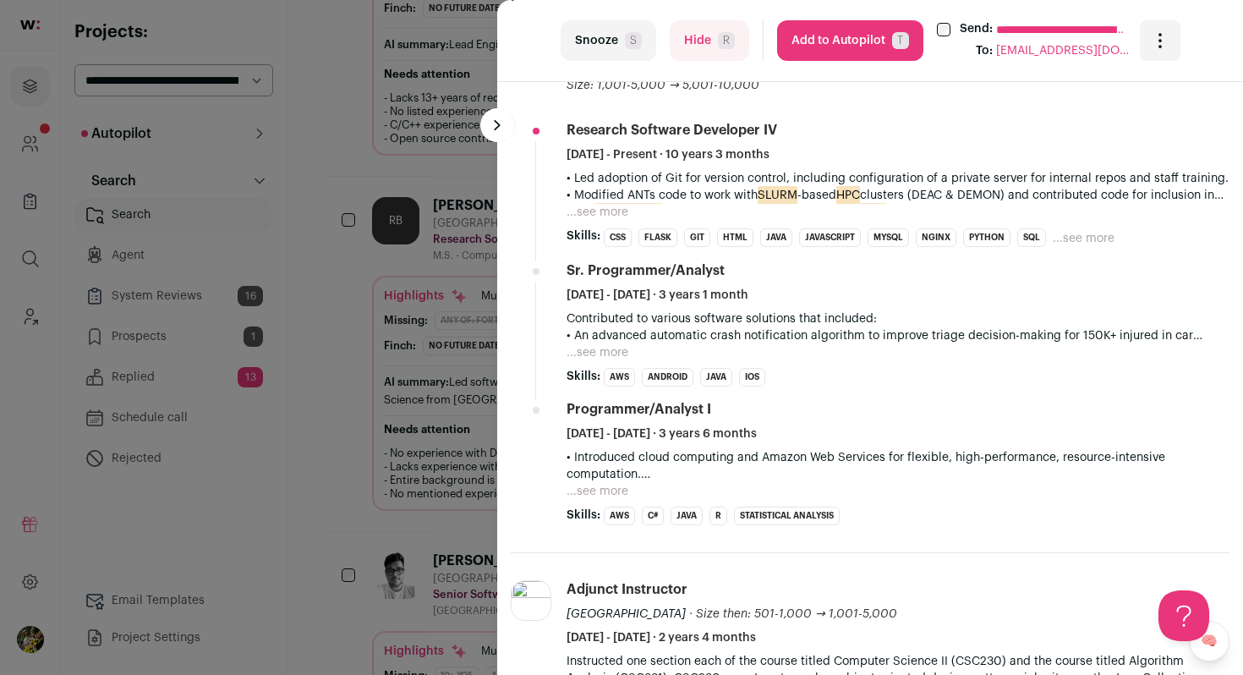
click at [608, 214] on button "...see more" at bounding box center [598, 212] width 62 height 17
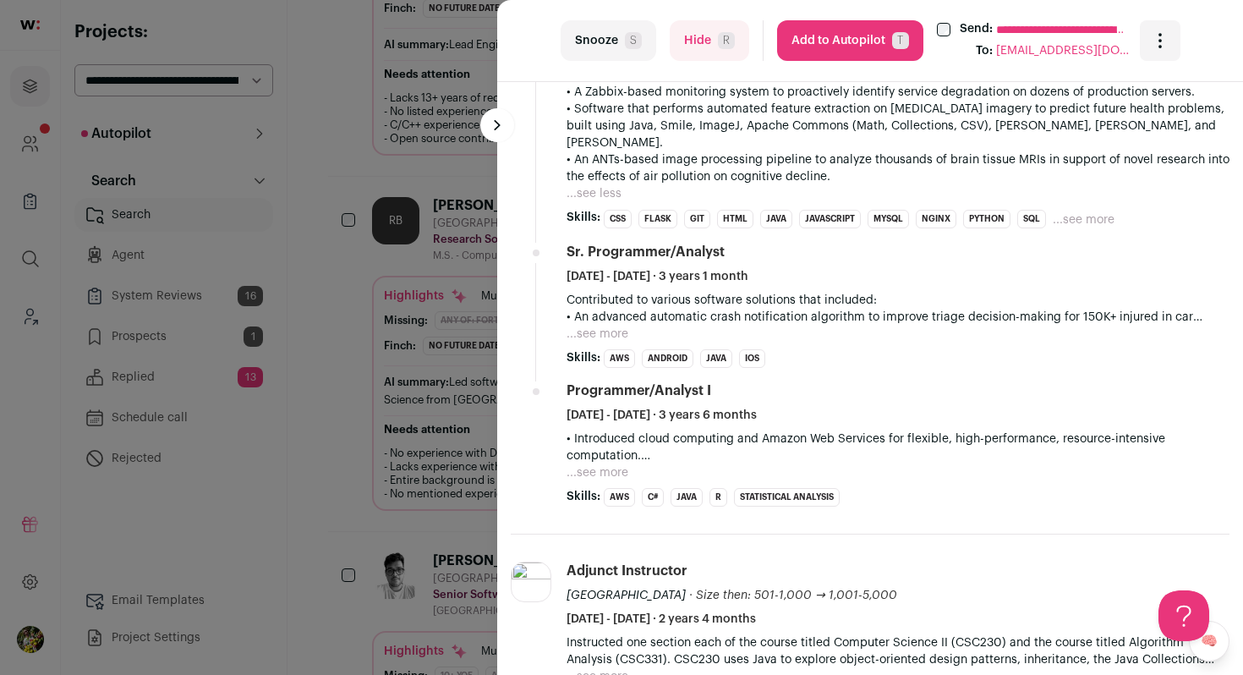
scroll to position [979, 0]
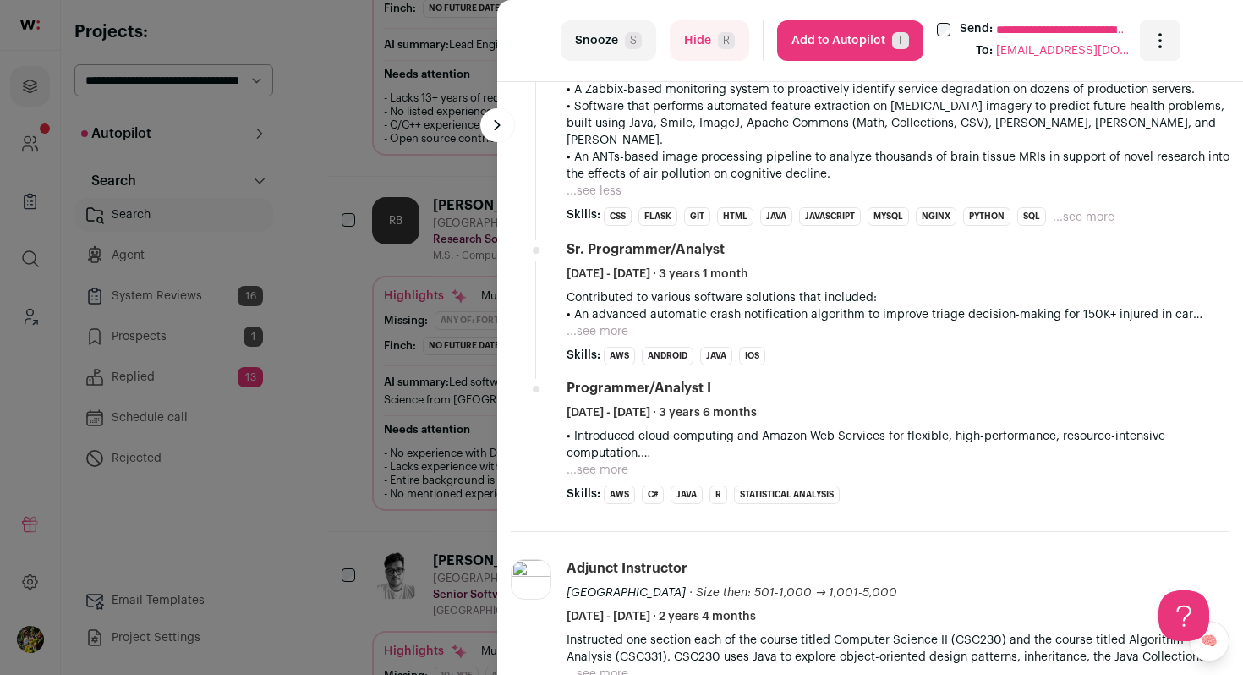
click at [612, 463] on li "Programmer/Analyst I March 2009 - August 2012 · 3 years 6 months • Introduced c…" at bounding box center [898, 441] width 663 height 125
click at [612, 462] on button "...see more" at bounding box center [598, 470] width 62 height 17
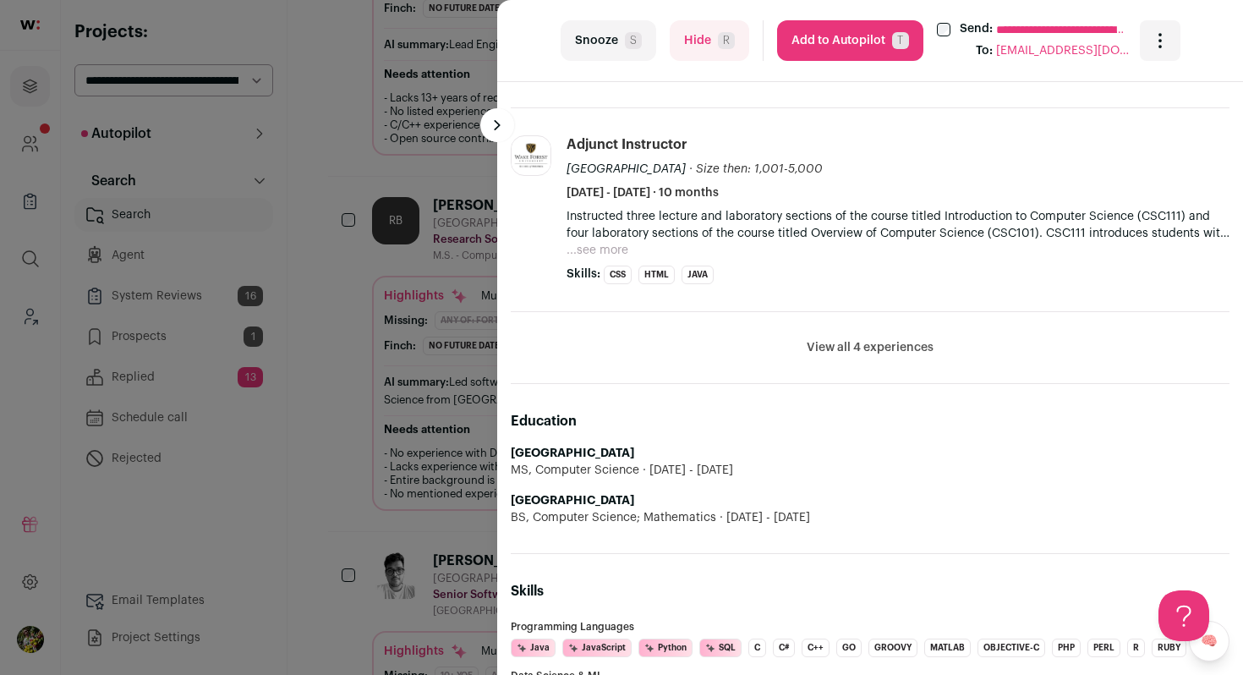
scroll to position [1837, 0]
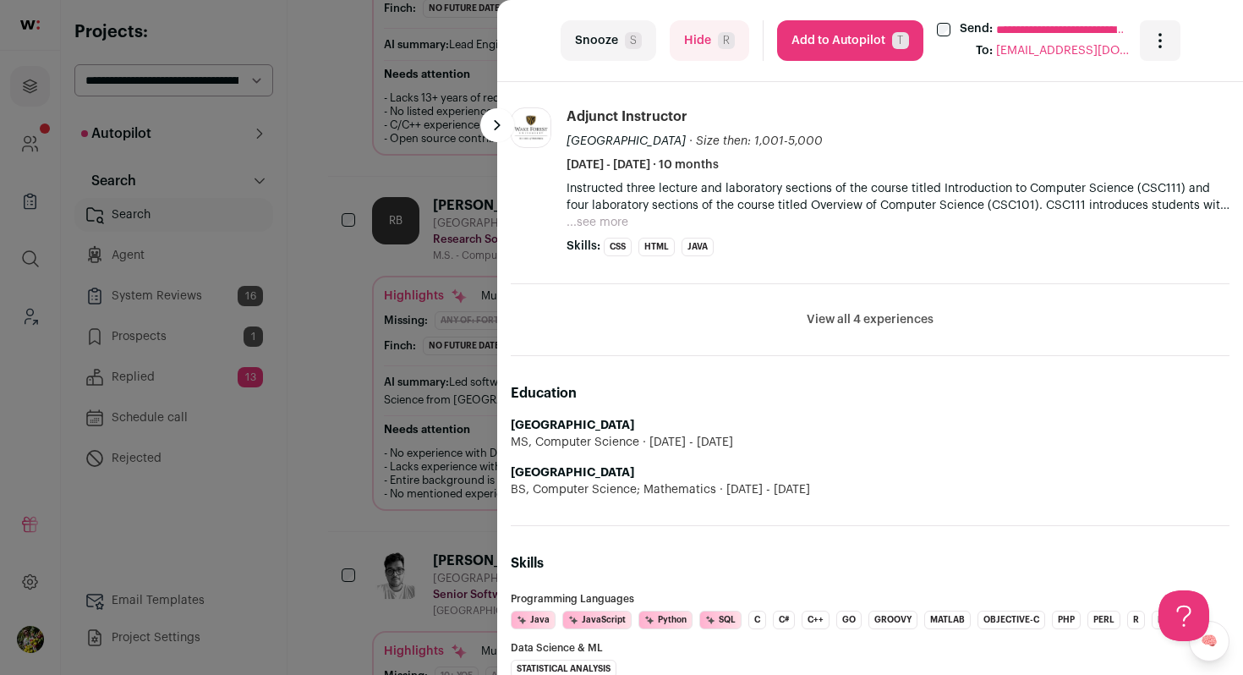
click at [843, 284] on li "View all 4 experiences View less" at bounding box center [870, 320] width 719 height 72
click at [853, 311] on button "View all 4 experiences" at bounding box center [870, 319] width 127 height 17
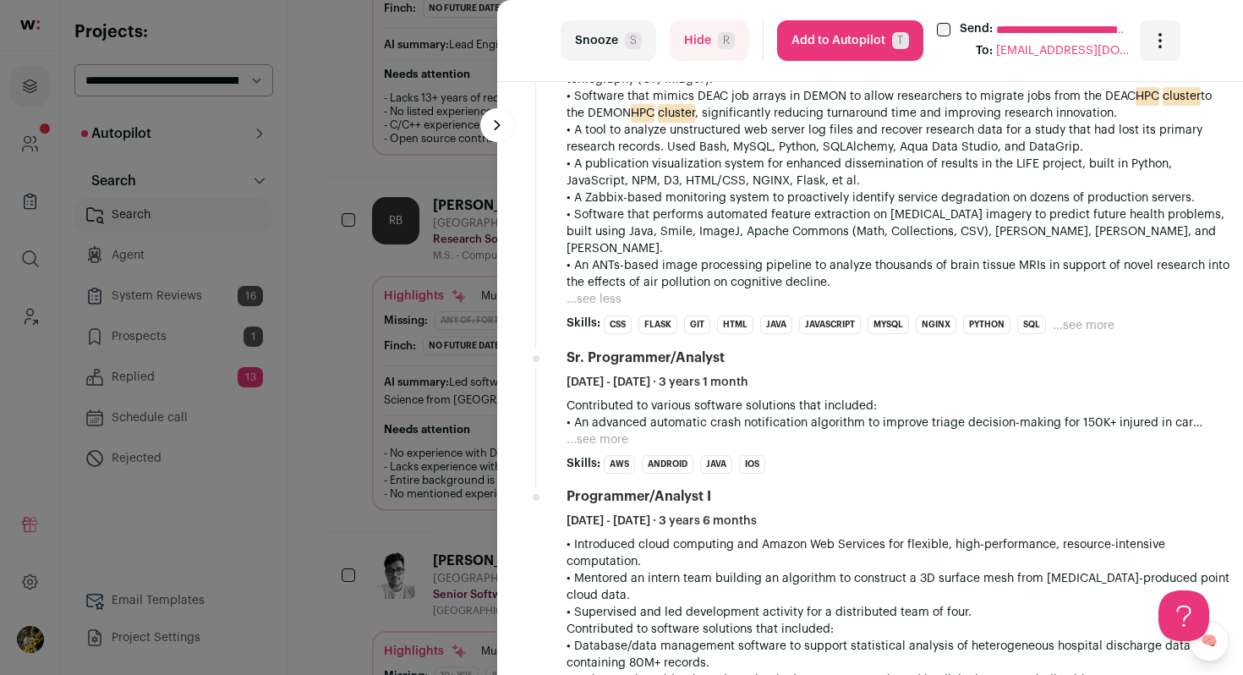
scroll to position [868, 0]
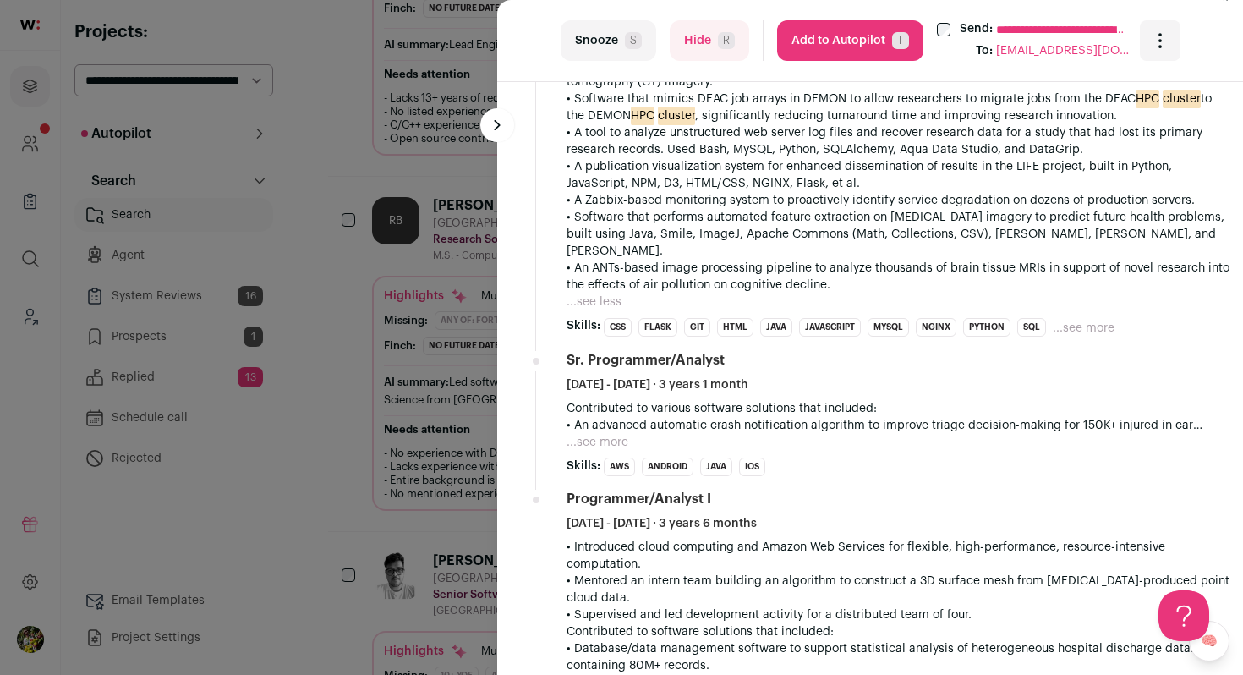
click at [608, 434] on button "...see more" at bounding box center [598, 442] width 62 height 17
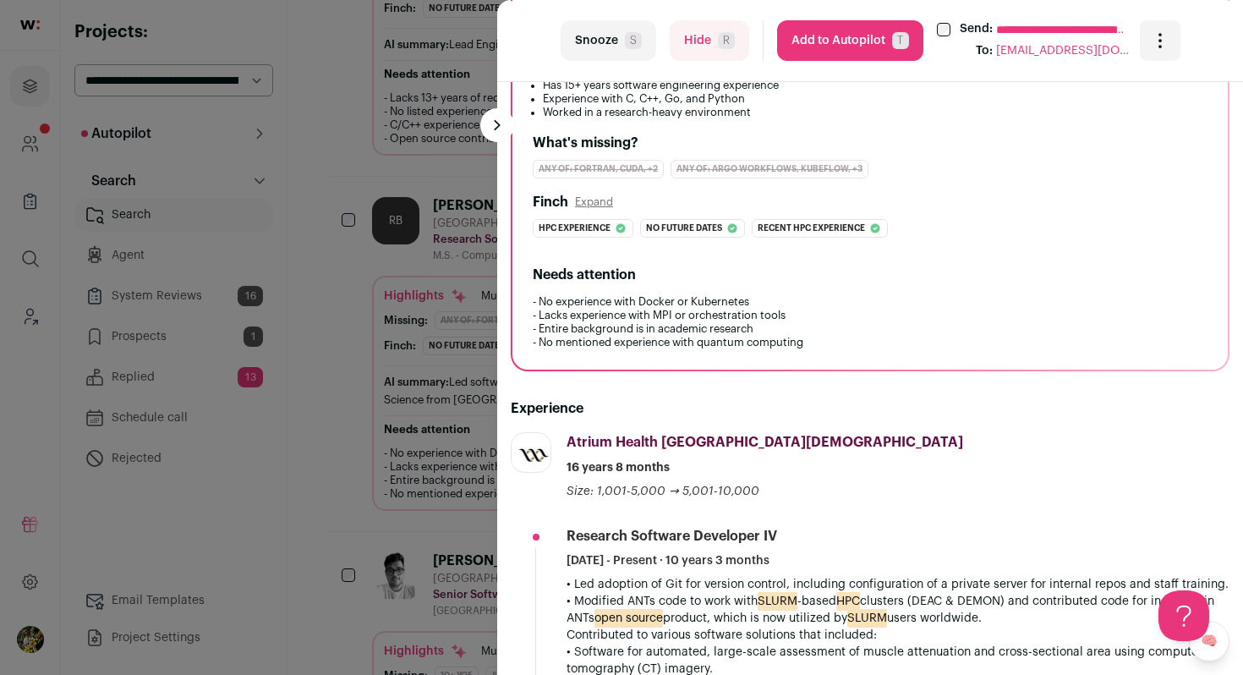
scroll to position [0, 0]
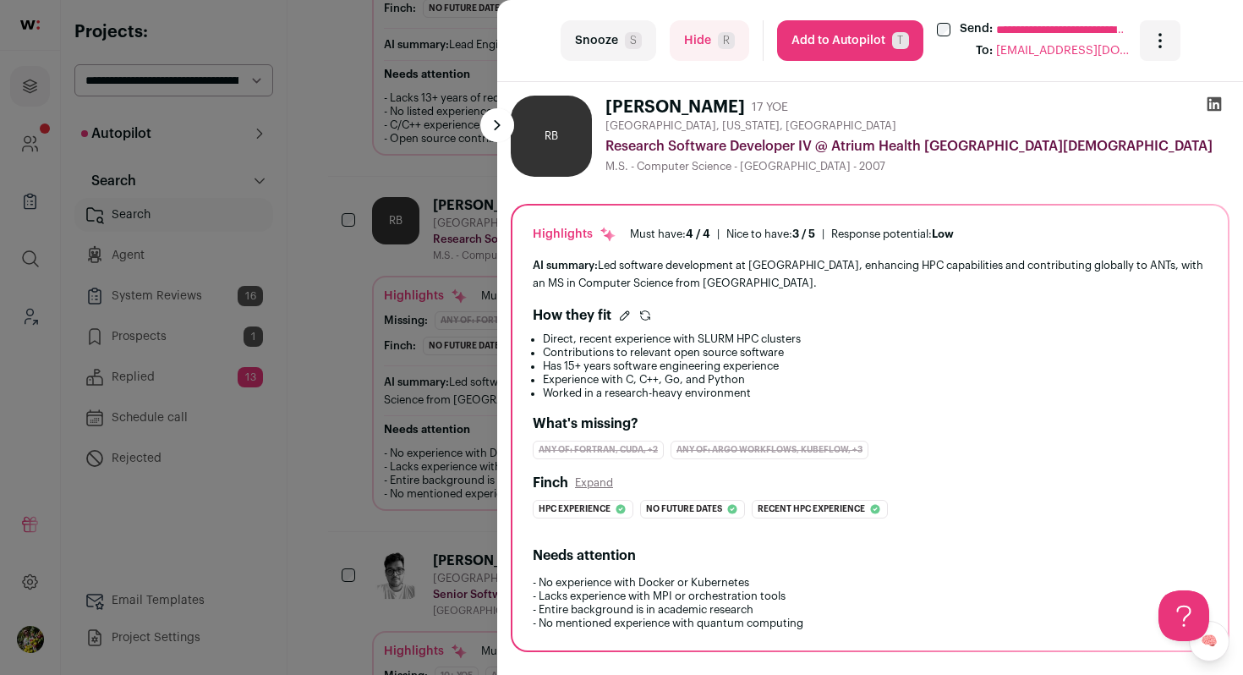
click at [870, 38] on button "Add to Autopilot T" at bounding box center [850, 40] width 146 height 41
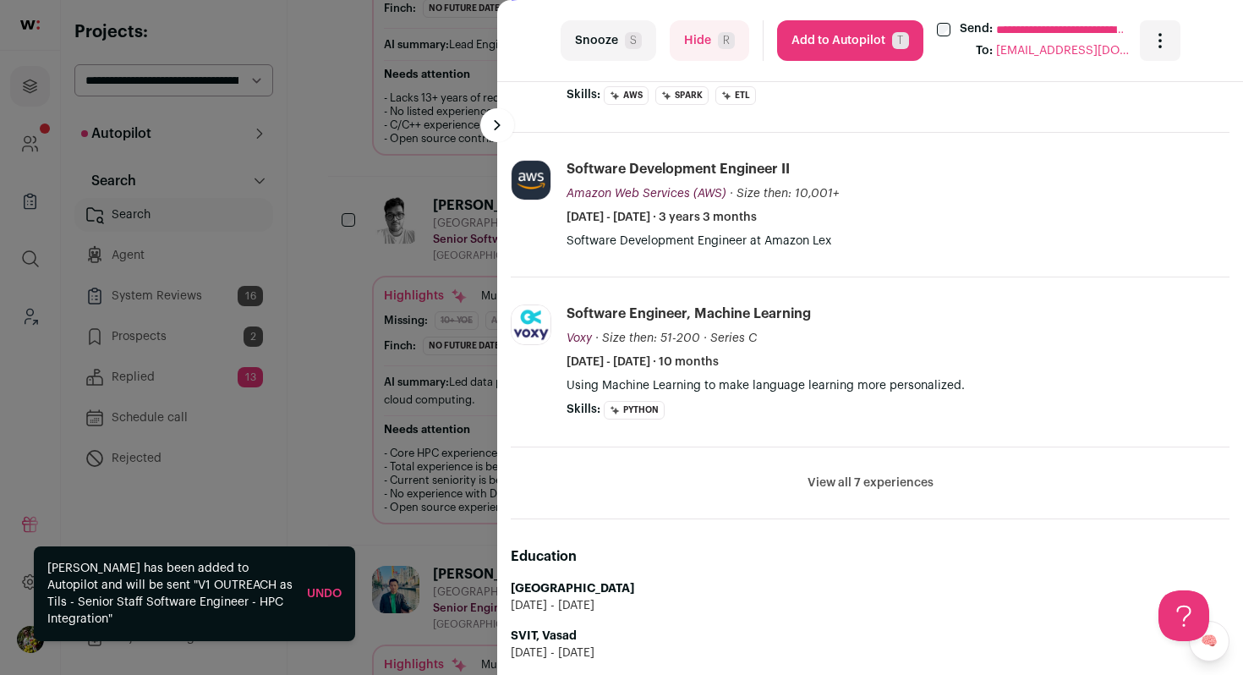
scroll to position [792, 0]
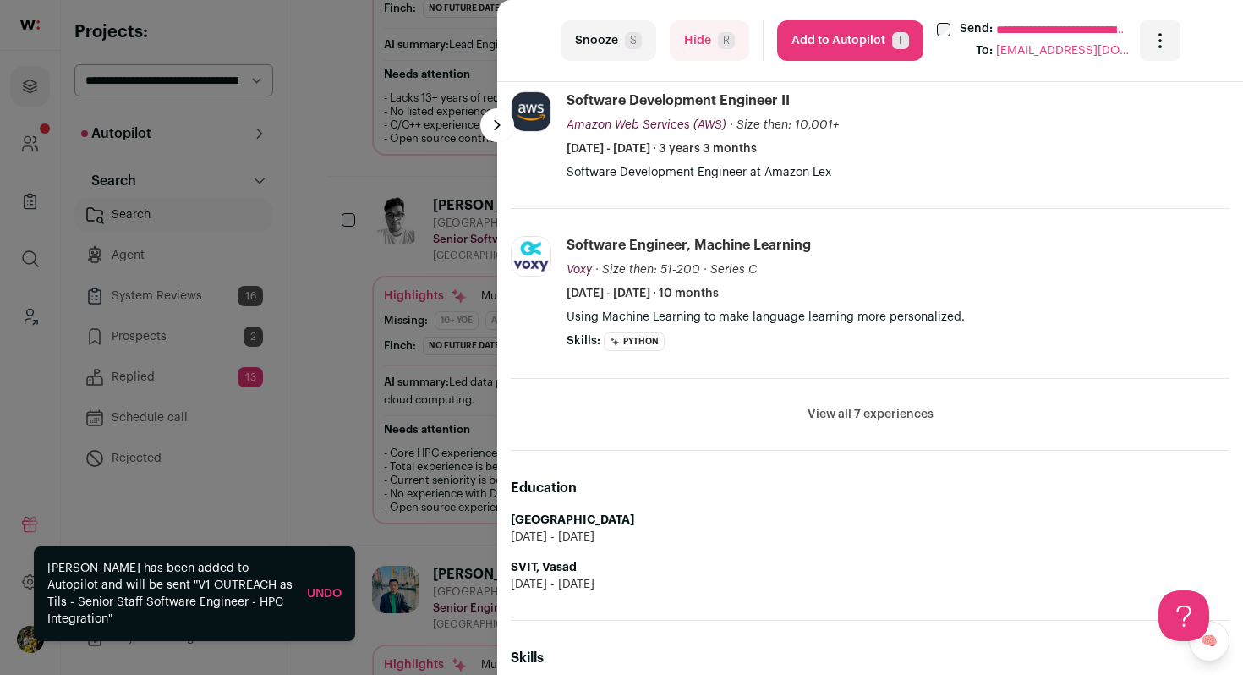
click at [882, 412] on button "View all 7 experiences" at bounding box center [871, 414] width 126 height 17
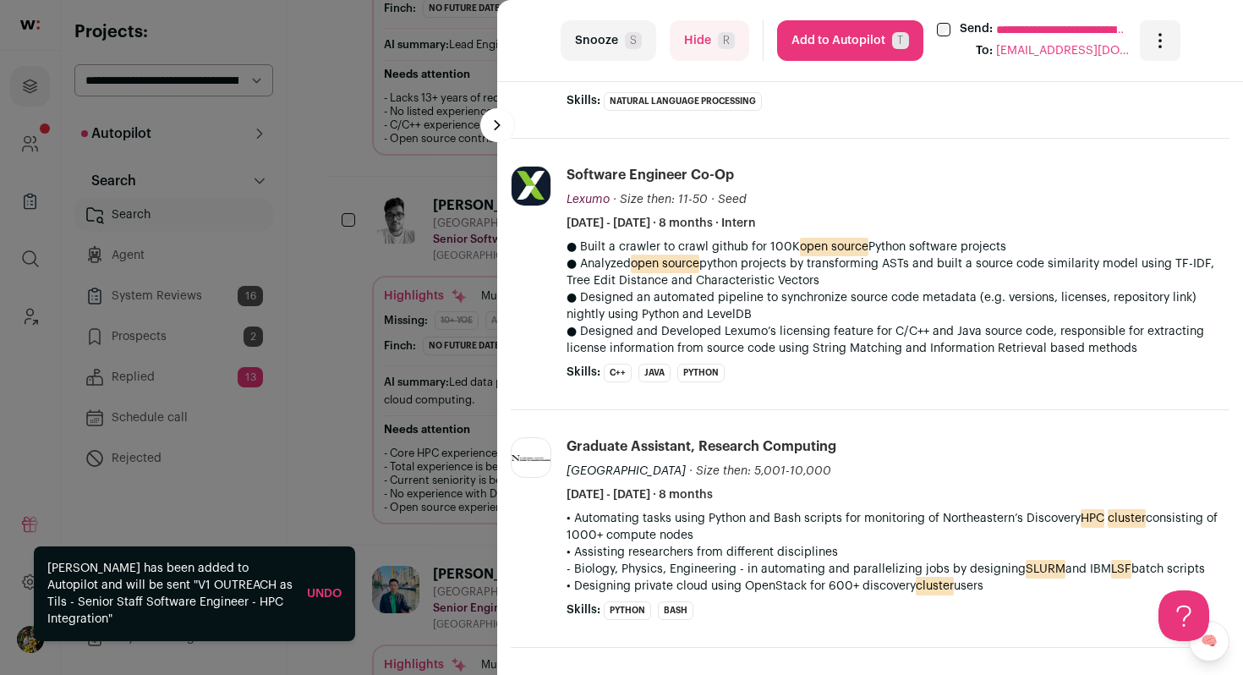
scroll to position [1191, 0]
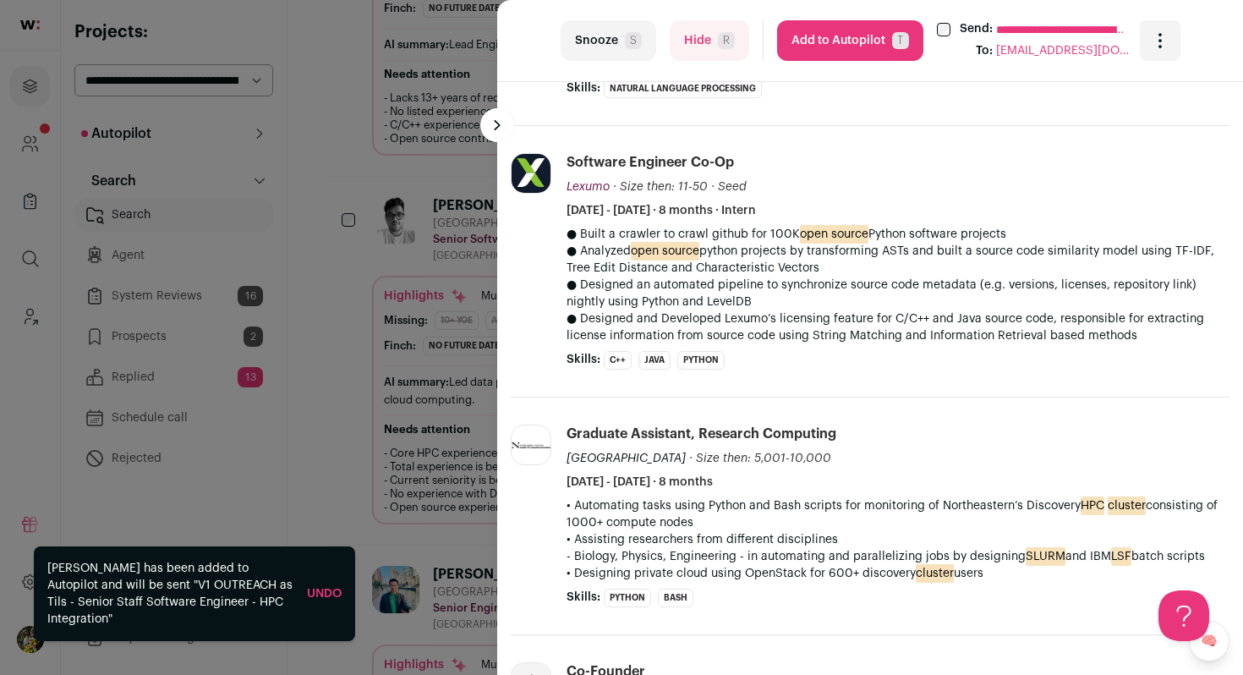
click at [749, 24] on div "**********" at bounding box center [871, 40] width 620 height 41
click at [732, 30] on button "Hide R" at bounding box center [710, 40] width 80 height 41
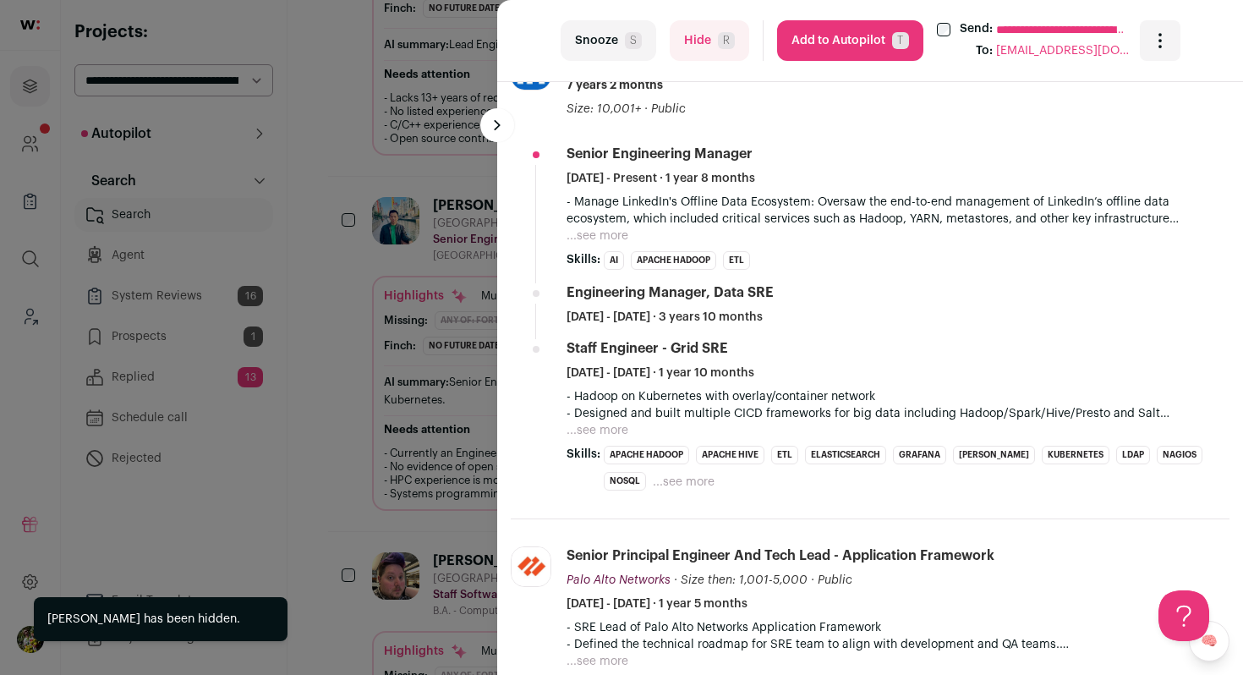
scroll to position [655, 0]
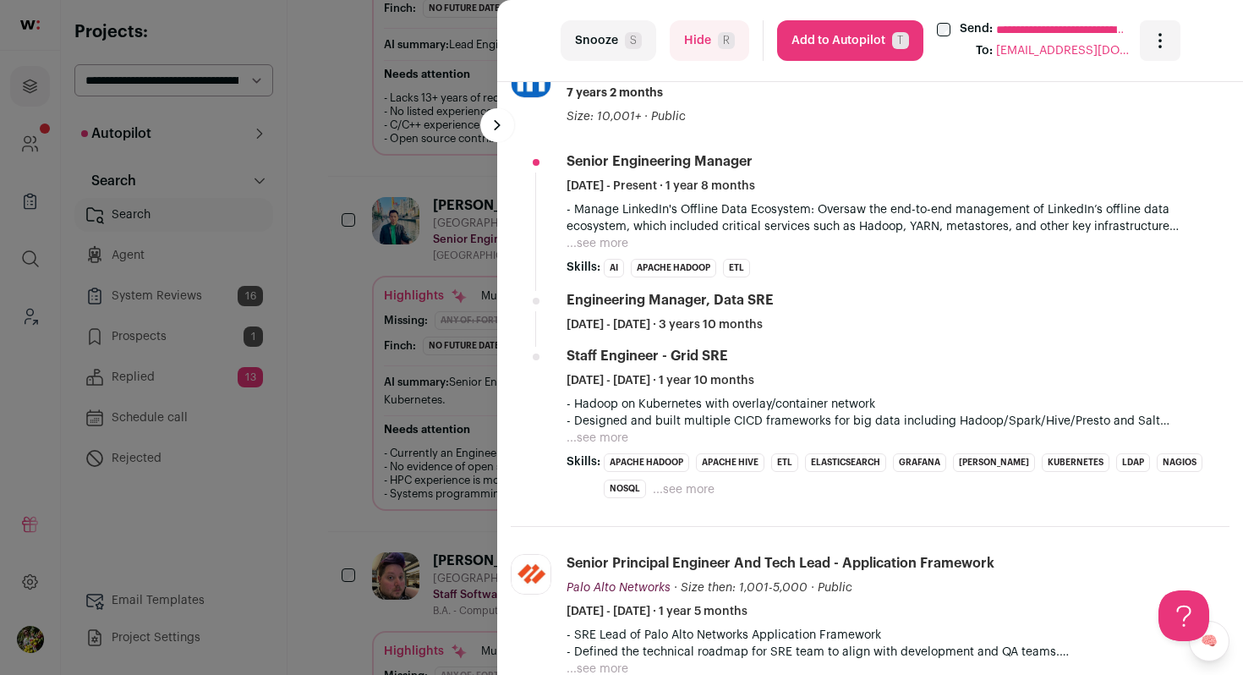
click at [595, 246] on button "...see more" at bounding box center [598, 243] width 62 height 17
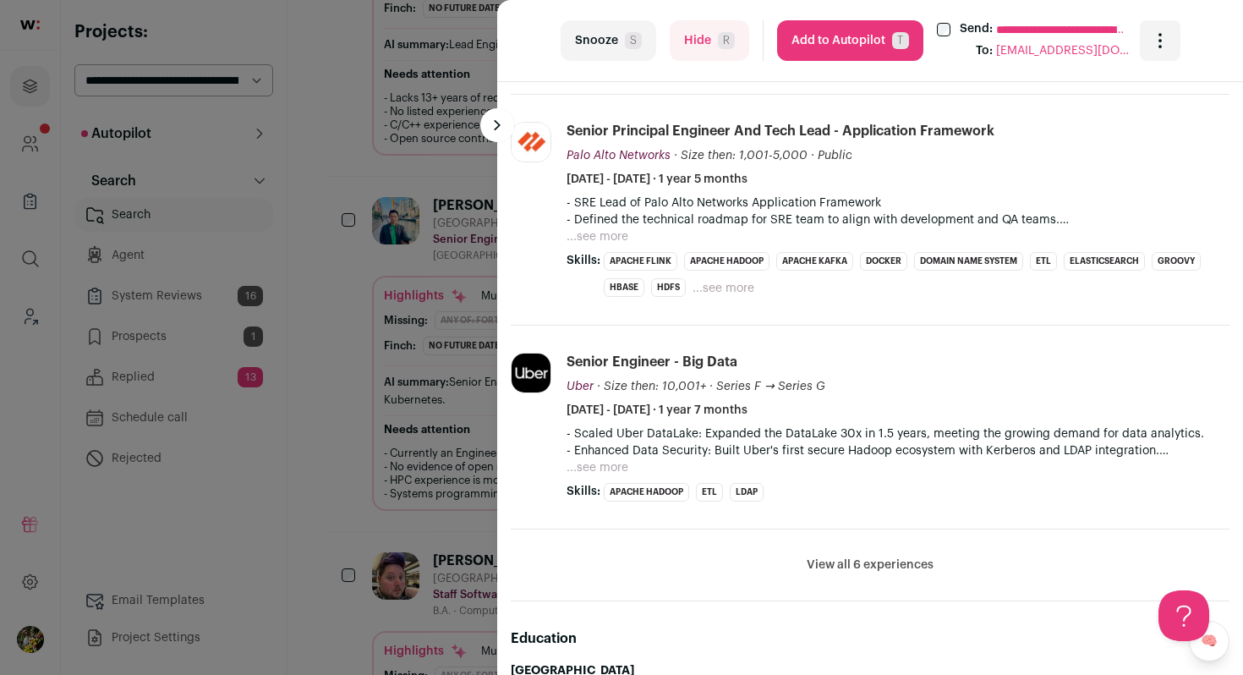
scroll to position [1352, 0]
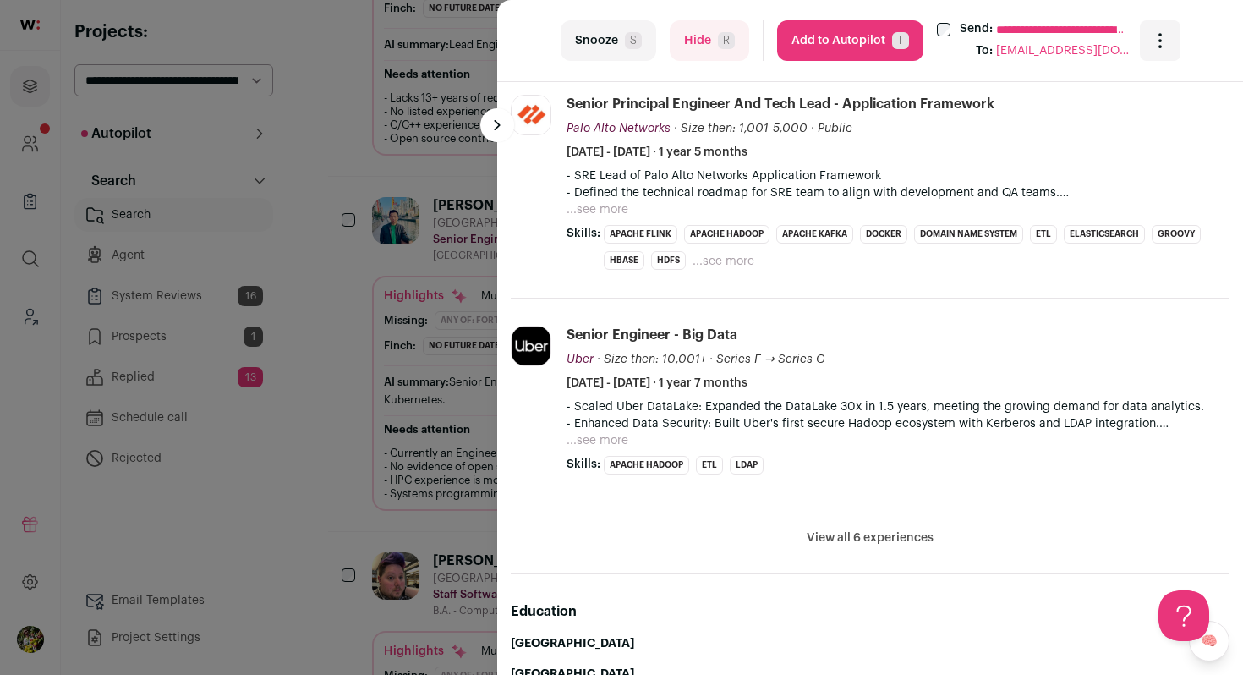
click at [853, 542] on button "View all 6 experiences" at bounding box center [870, 537] width 127 height 17
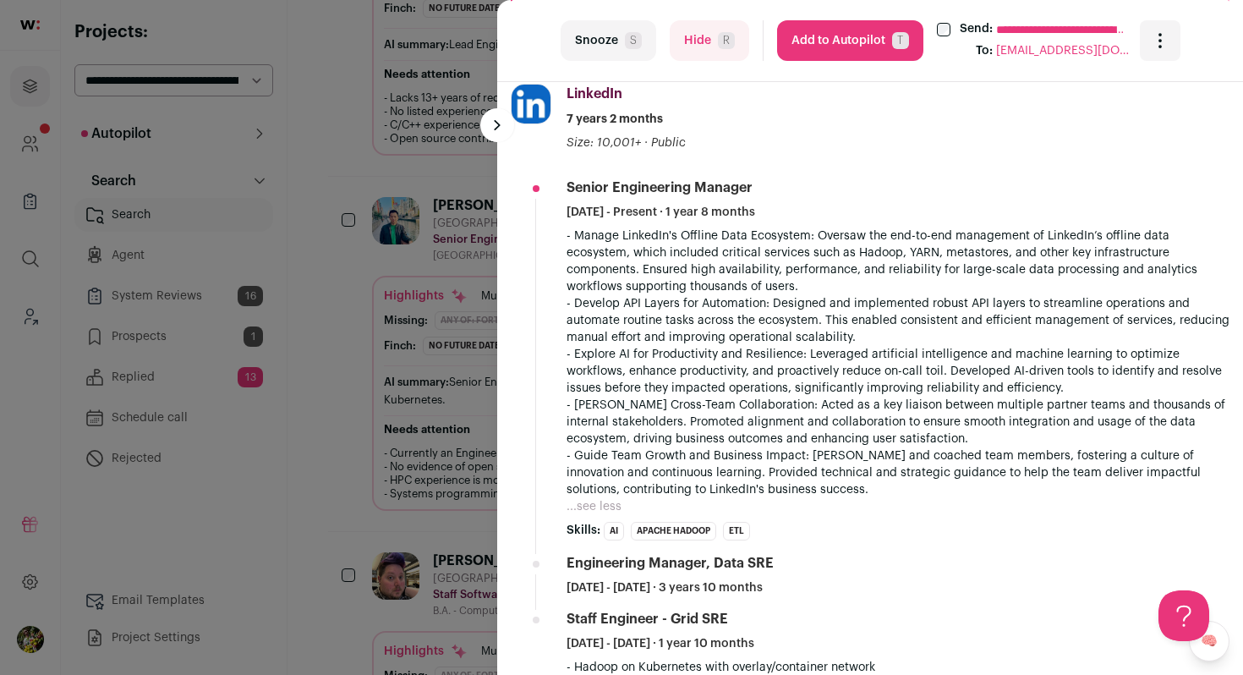
scroll to position [614, 0]
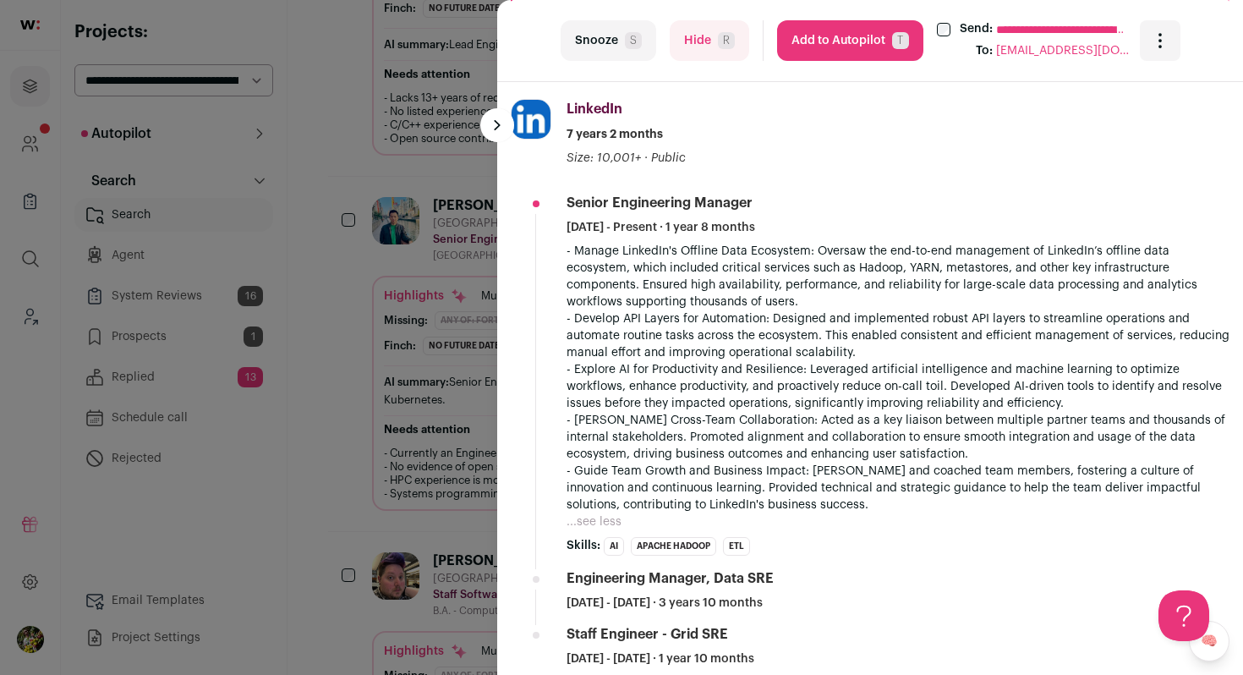
click at [706, 46] on button "Hide R" at bounding box center [710, 40] width 80 height 41
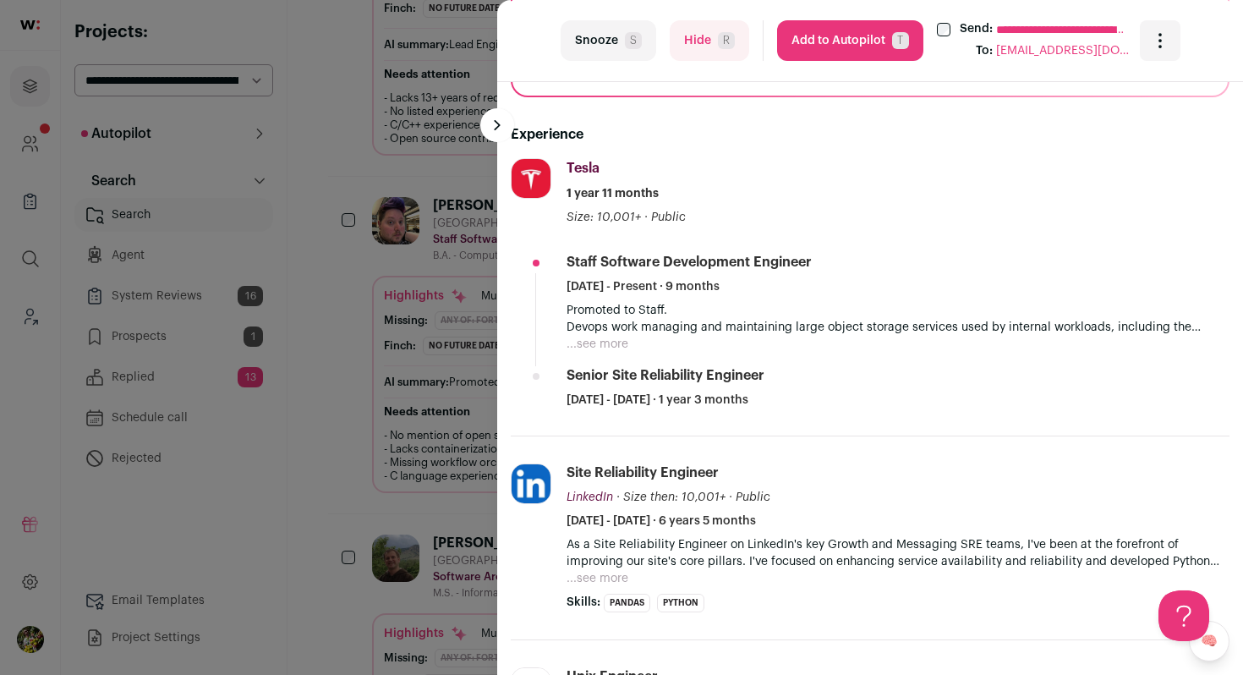
scroll to position [559, 0]
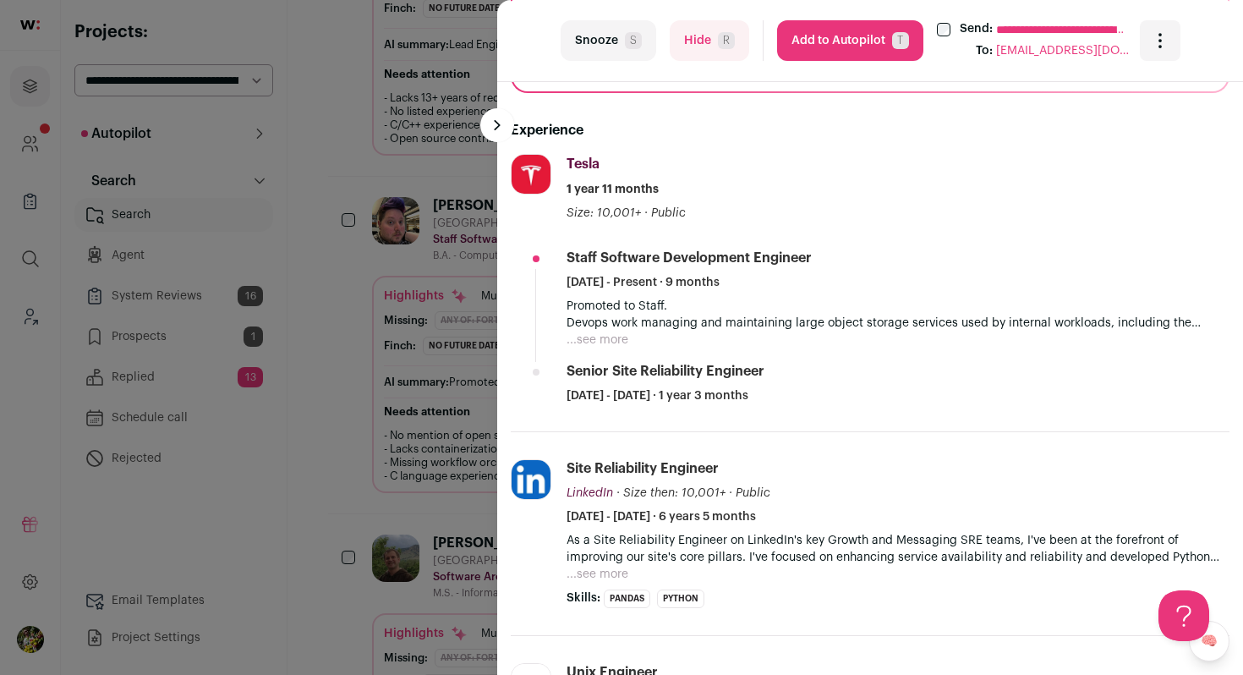
click at [600, 344] on button "...see more" at bounding box center [598, 340] width 62 height 17
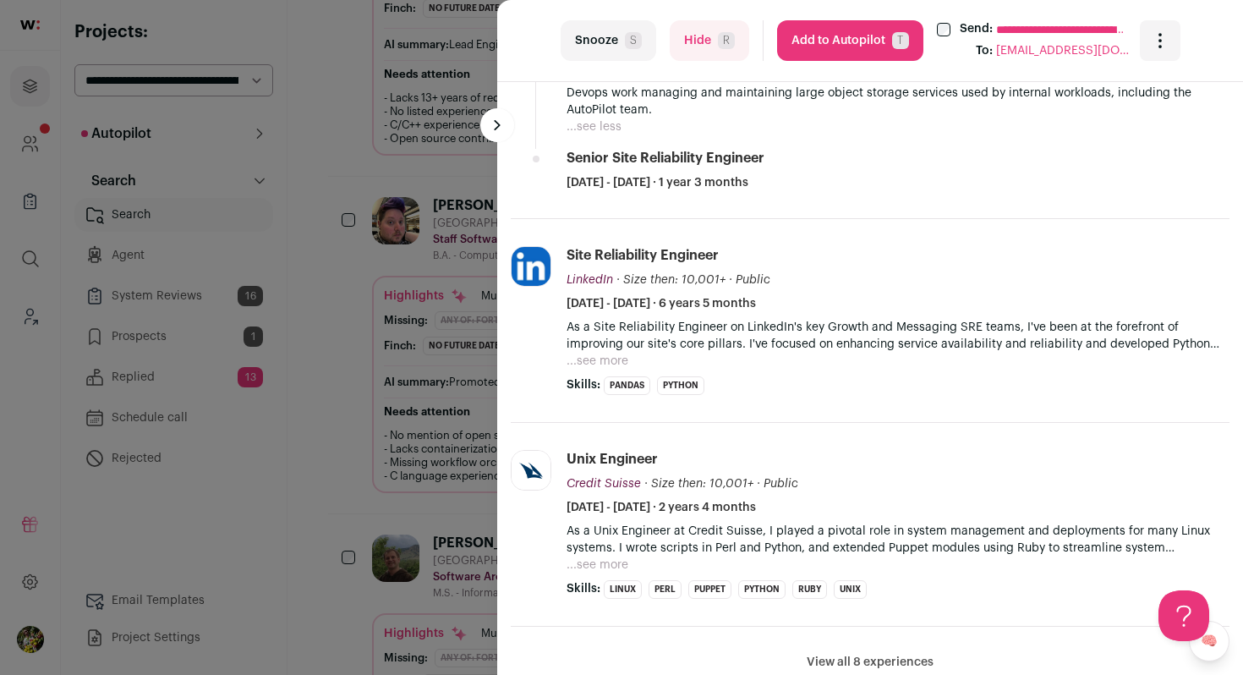
scroll to position [790, 0]
click at [600, 357] on button "...see more" at bounding box center [598, 360] width 62 height 17
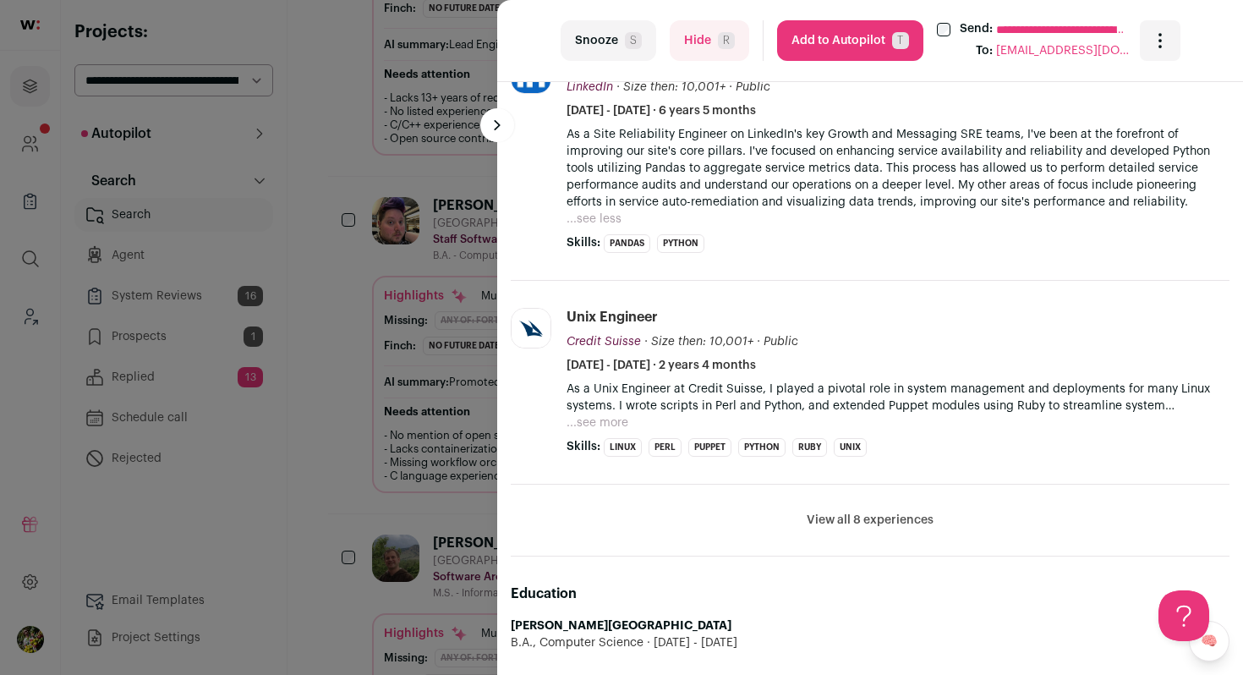
scroll to position [1017, 0]
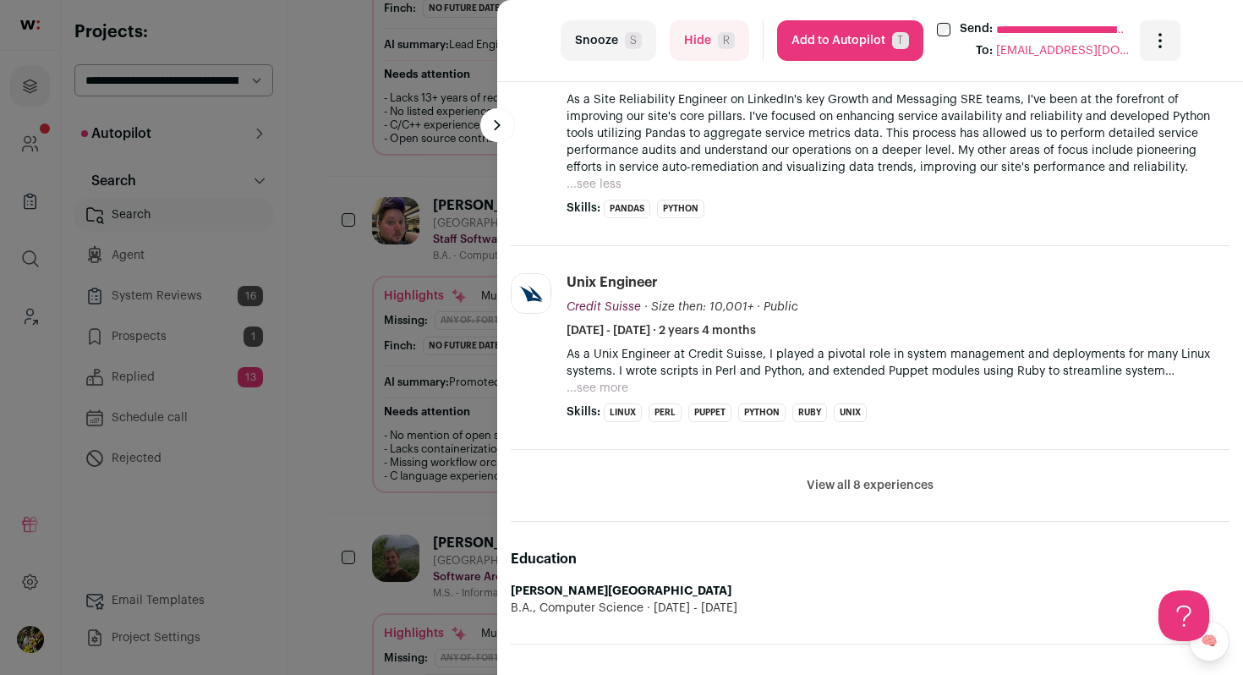
click at [879, 484] on button "View all 8 experiences" at bounding box center [870, 485] width 127 height 17
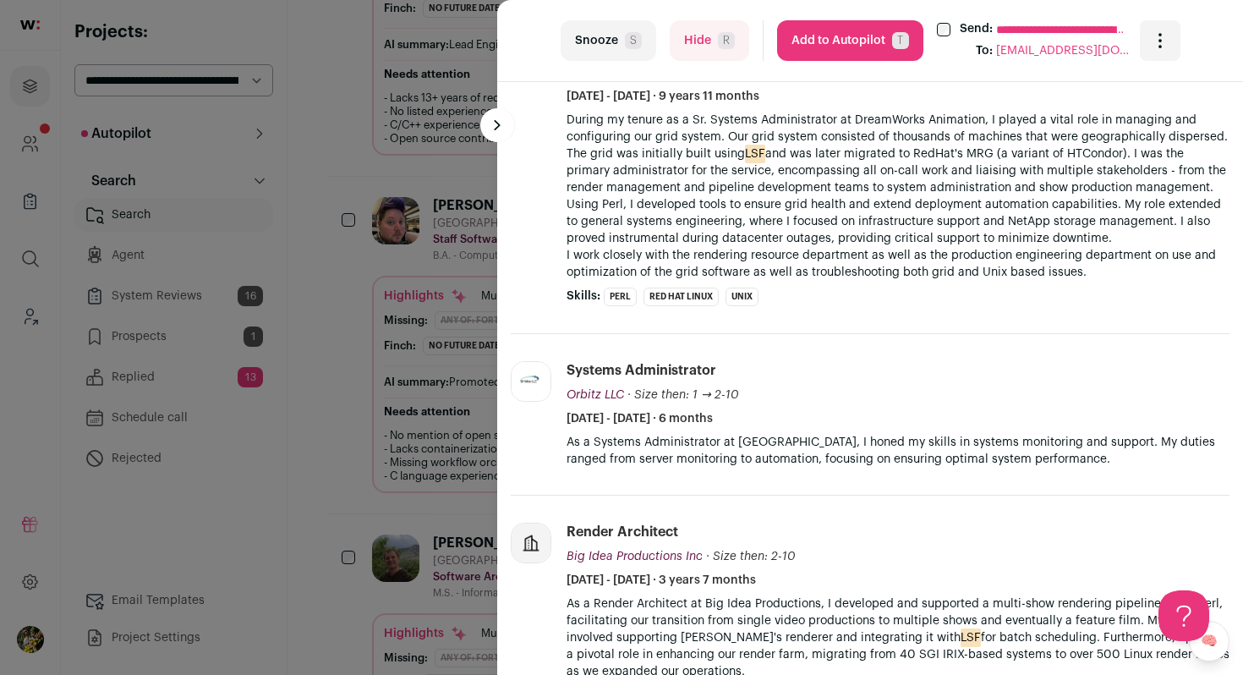
scroll to position [1650, 0]
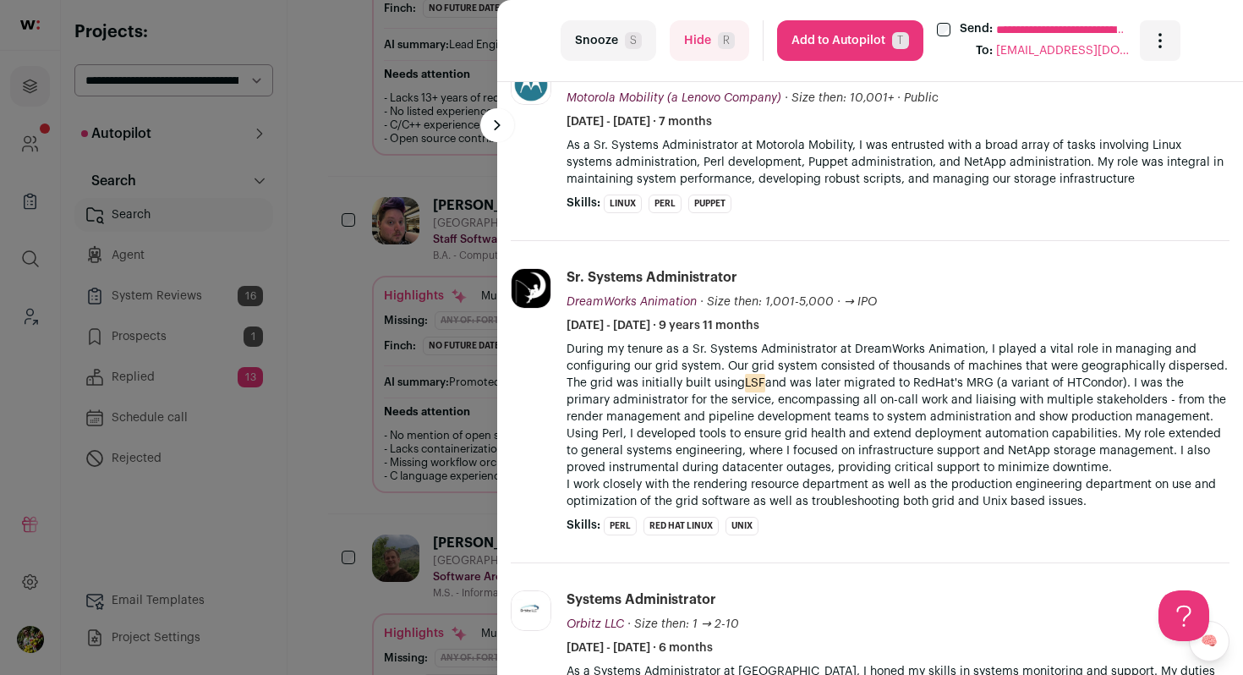
click at [683, 53] on button "Hide R" at bounding box center [710, 40] width 80 height 41
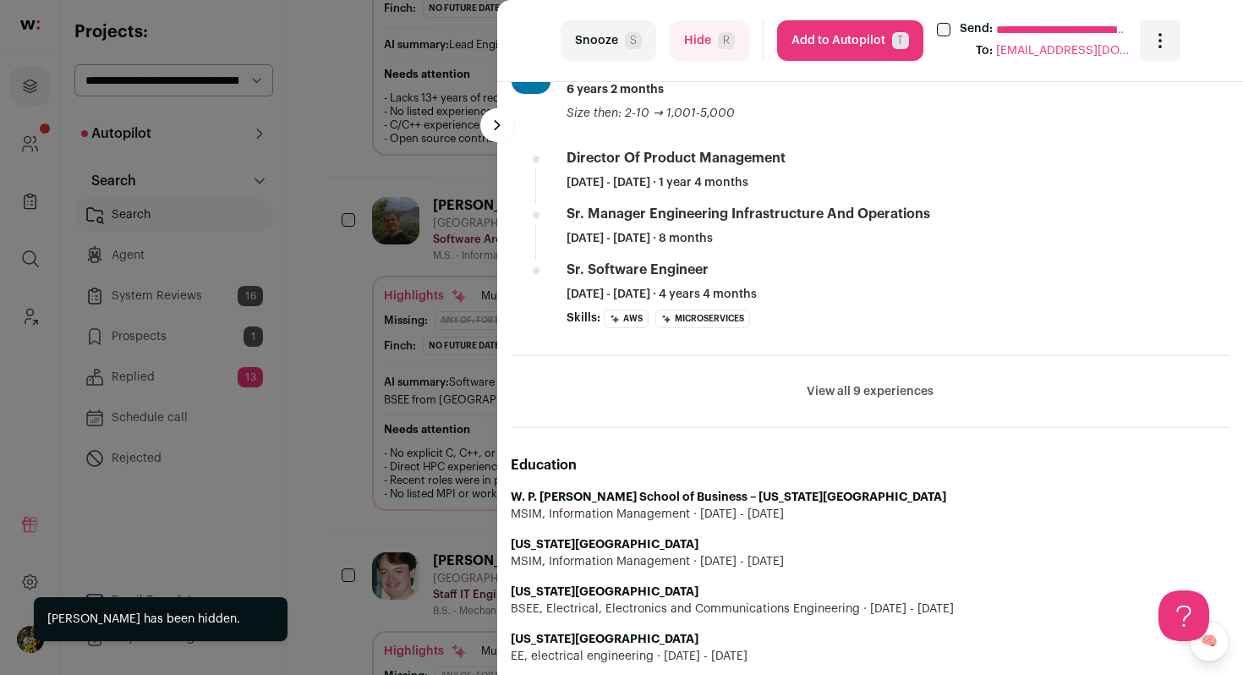
scroll to position [919, 0]
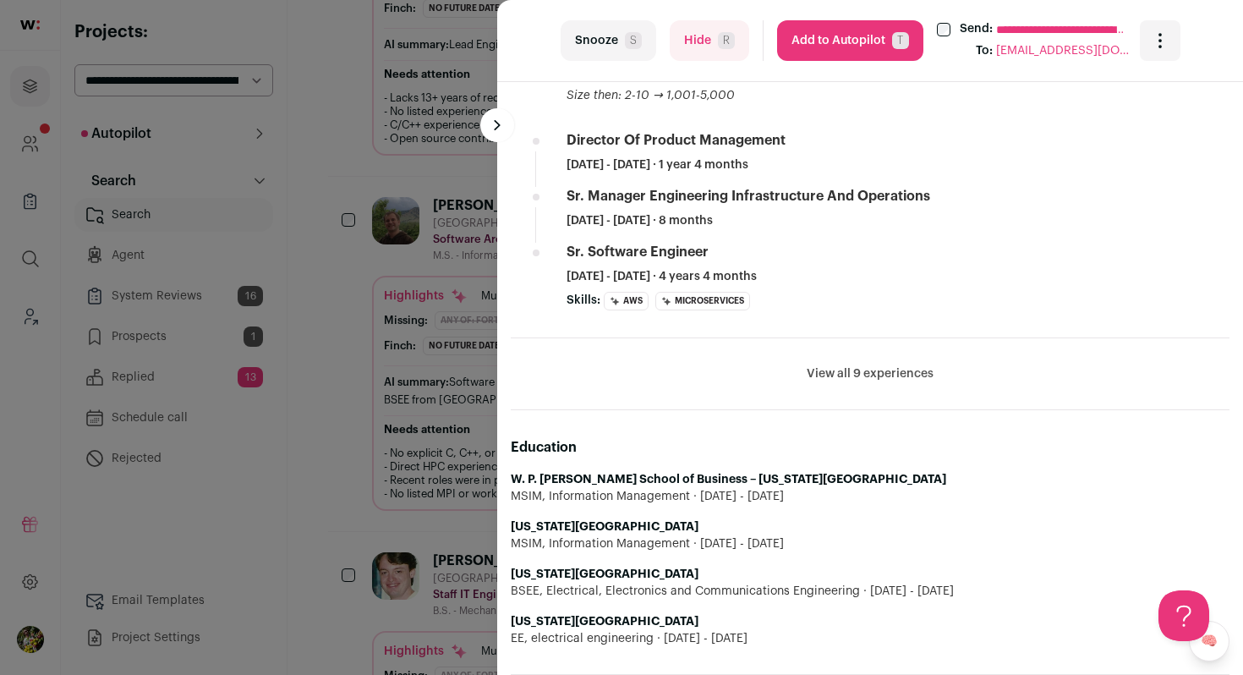
click at [705, 52] on button "Hide R" at bounding box center [710, 40] width 80 height 41
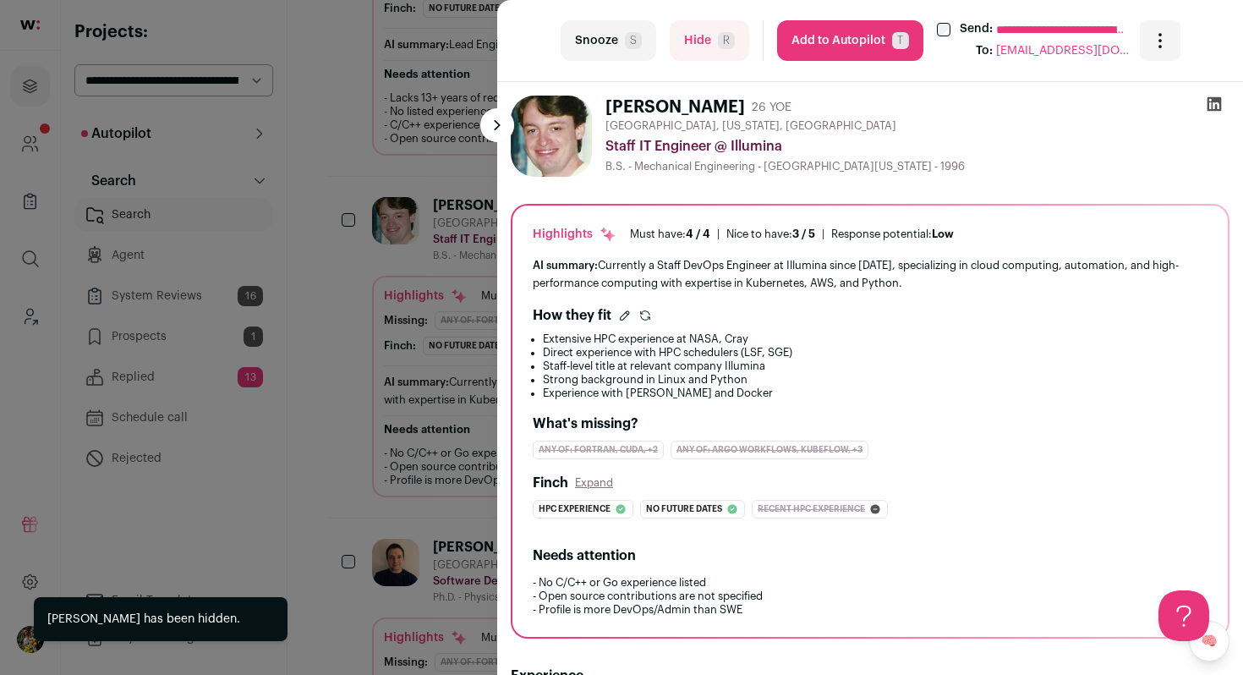
click at [477, 336] on div "**********" at bounding box center [621, 337] width 1243 height 675
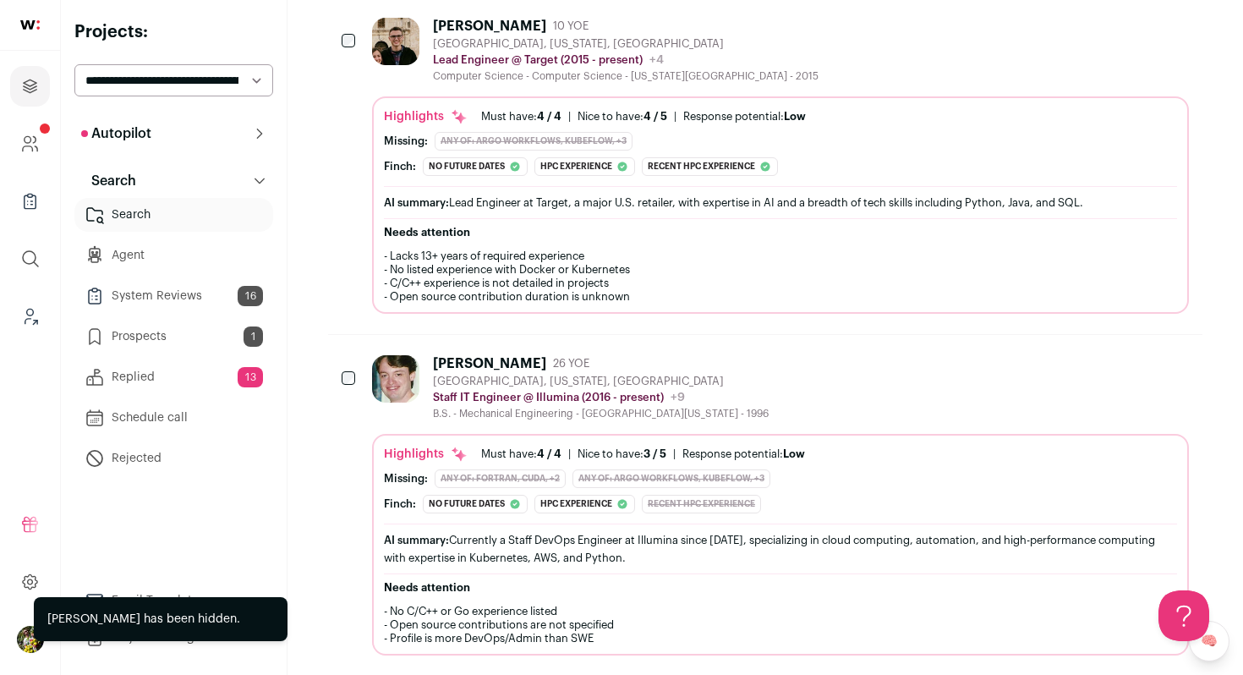
scroll to position [0, 0]
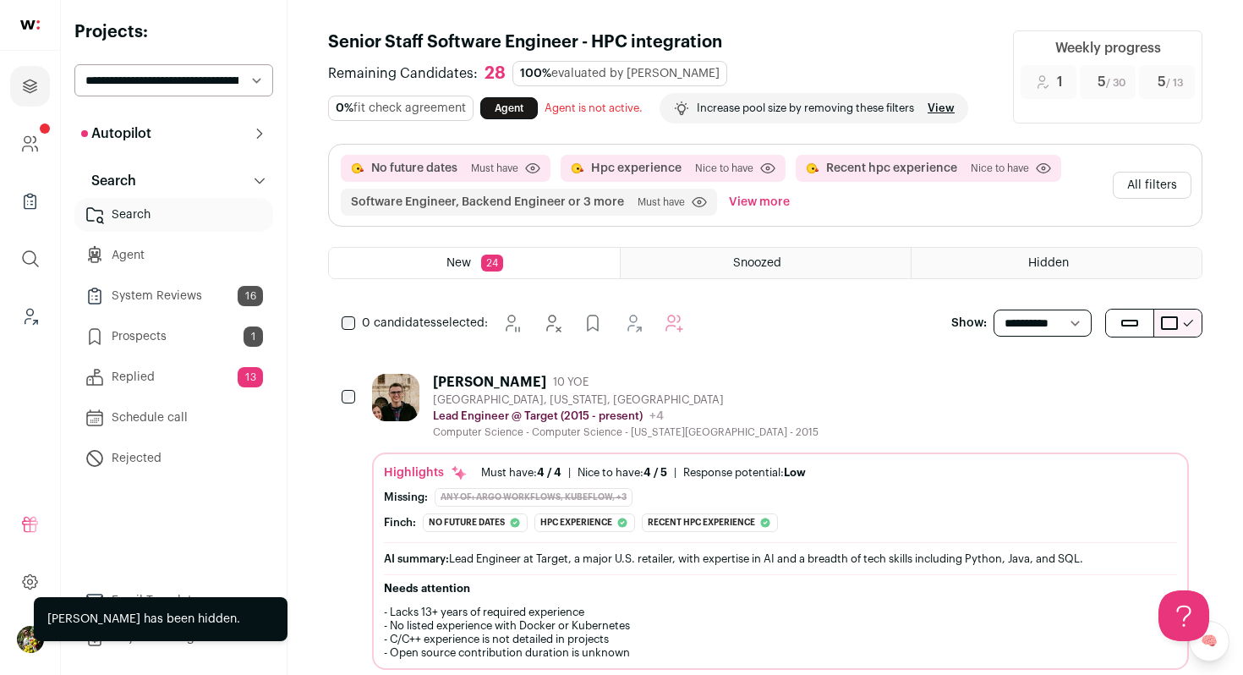
click at [1156, 193] on button "All filters" at bounding box center [1152, 185] width 79 height 27
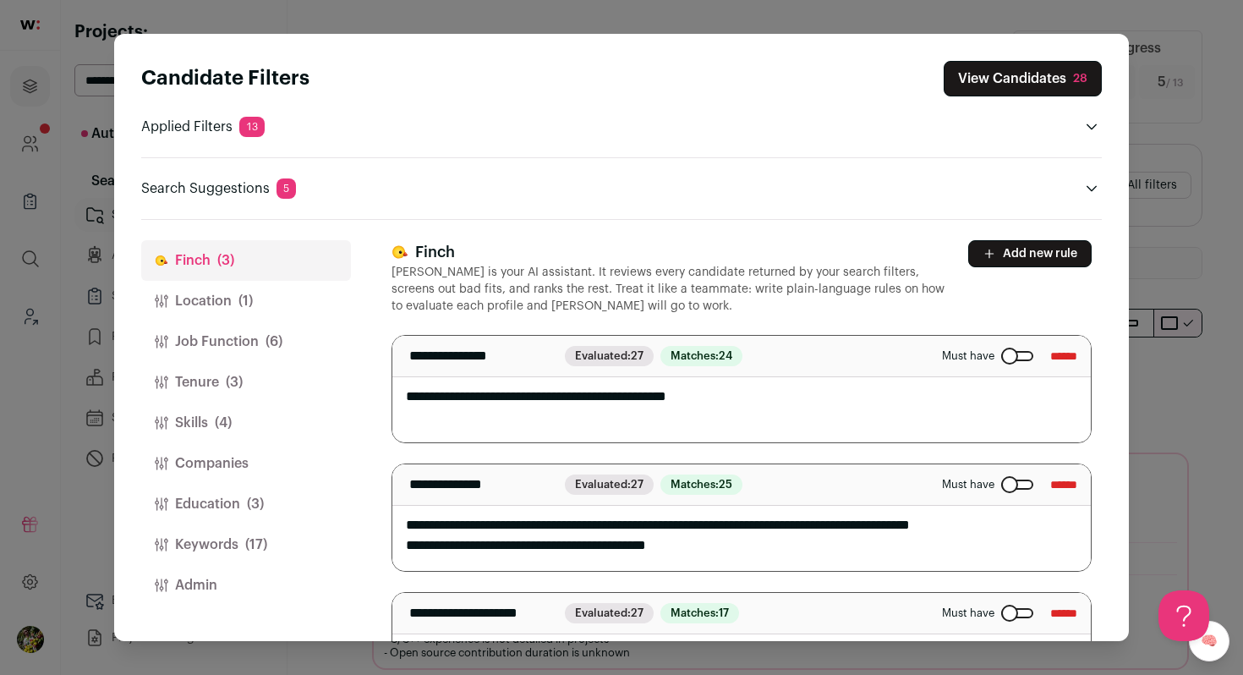
scroll to position [80, 0]
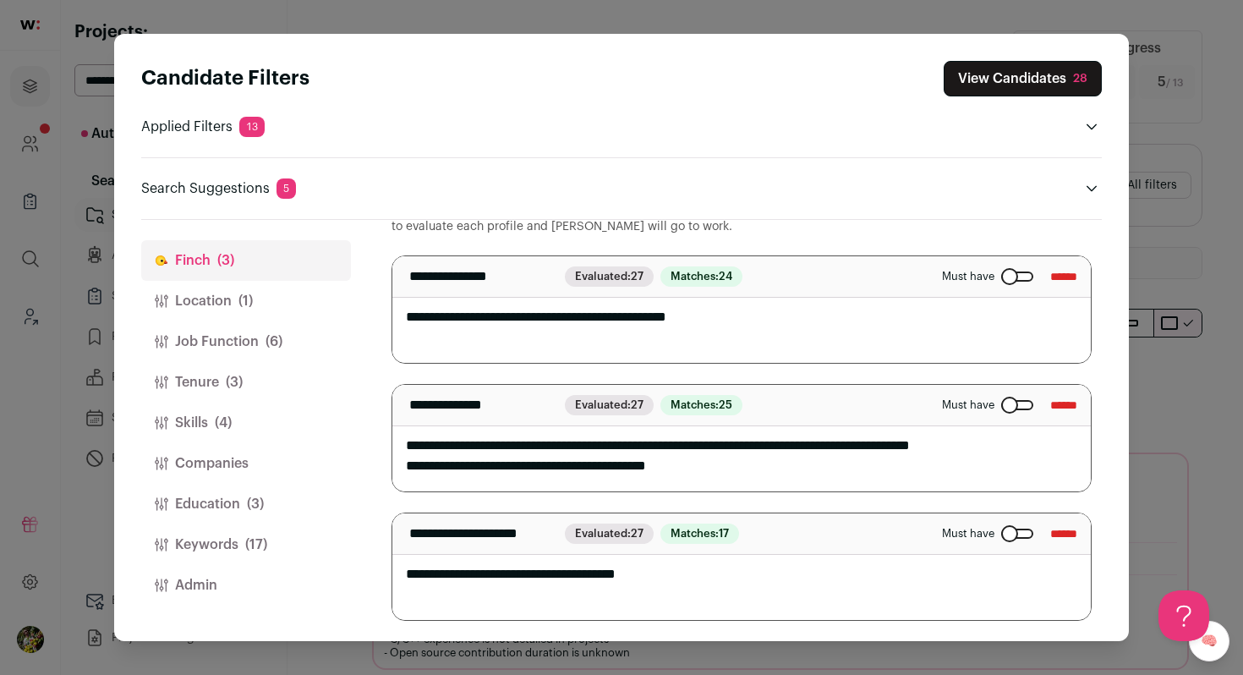
click at [755, 475] on textarea "**********" at bounding box center [741, 438] width 699 height 107
click at [732, 578] on textarea "**********" at bounding box center [741, 566] width 699 height 107
click at [853, 590] on textarea "**********" at bounding box center [741, 566] width 699 height 107
type textarea "**********"
click at [269, 528] on button "Keywords (17)" at bounding box center [246, 544] width 210 height 41
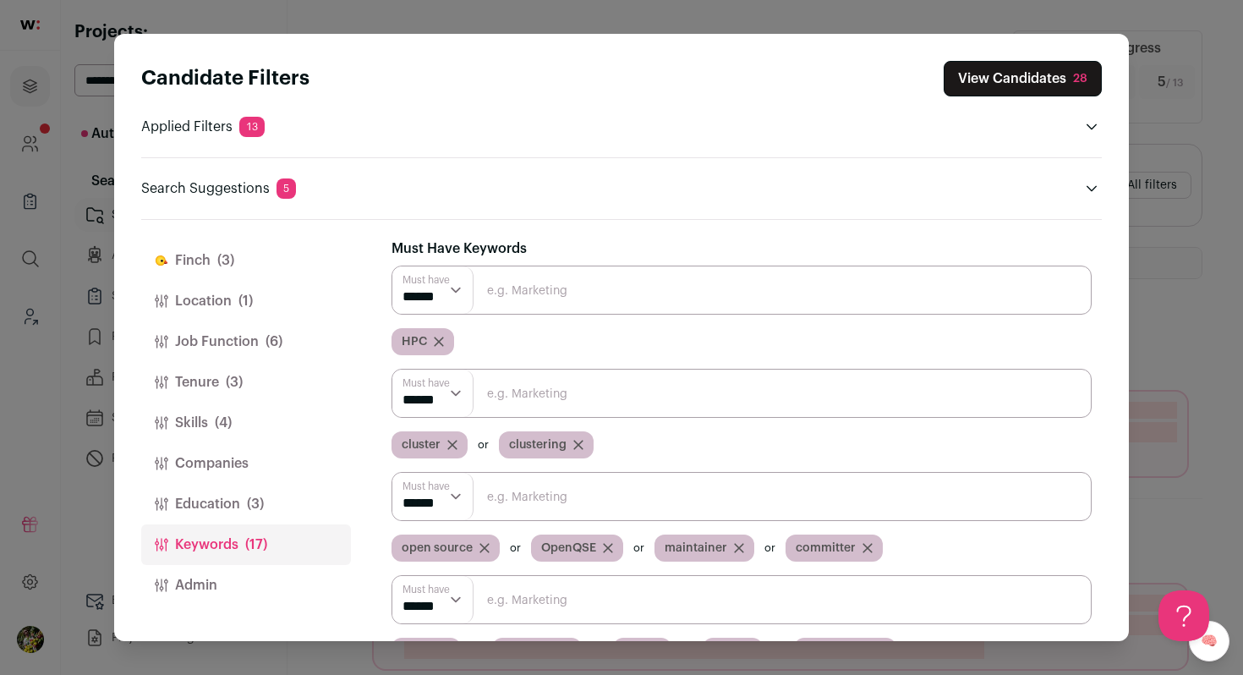
scroll to position [0, 0]
click at [507, 305] on input "Close modal via background" at bounding box center [742, 291] width 700 height 49
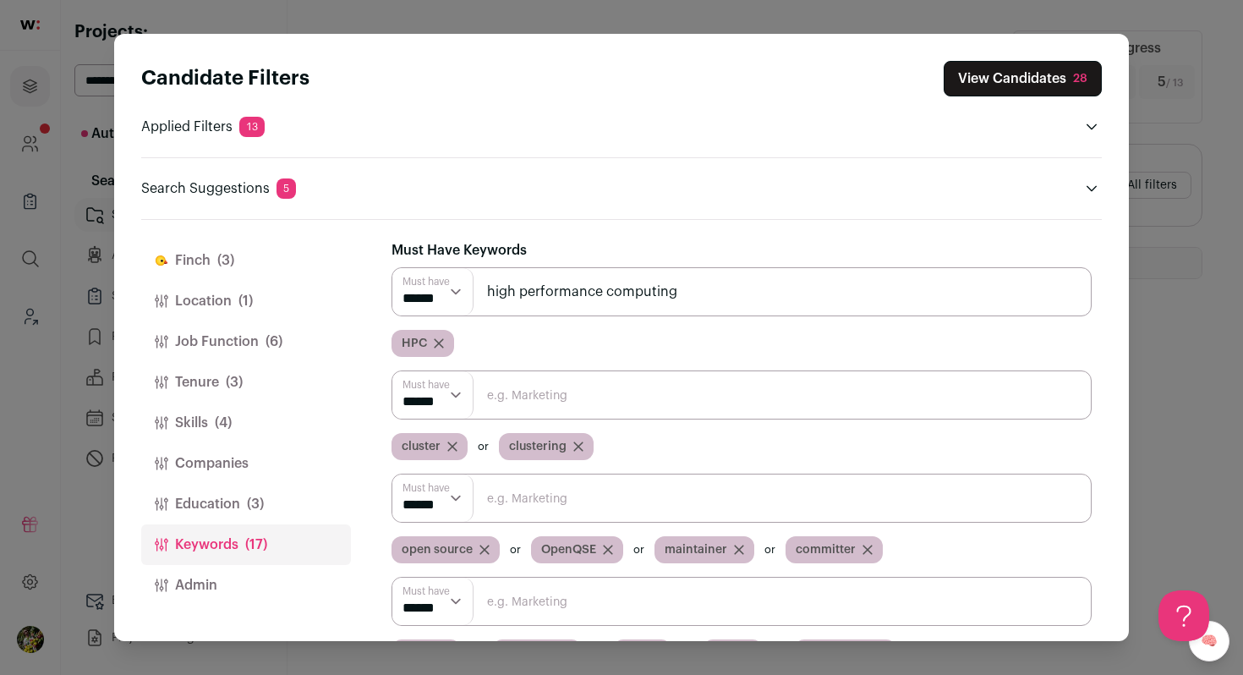
type input "high performance computing"
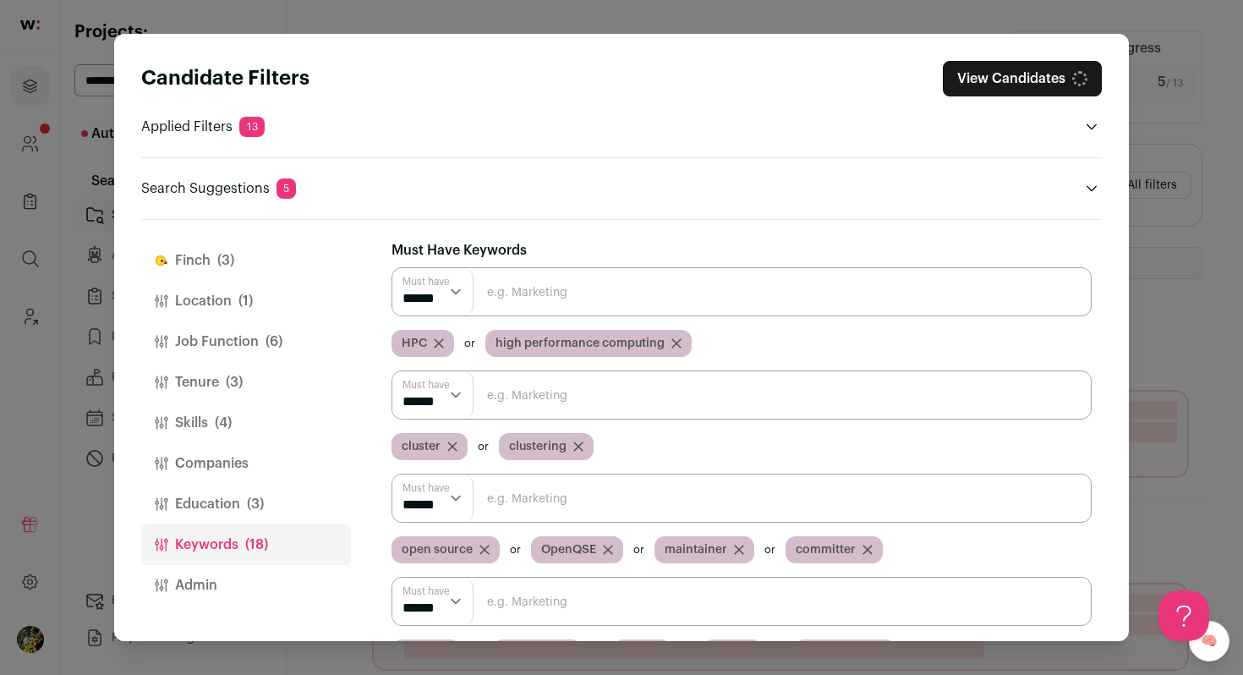
click at [436, 296] on select "****** ******" at bounding box center [432, 291] width 81 height 47
click at [392, 268] on select "****** ******" at bounding box center [432, 291] width 81 height 47
click at [471, 348] on div "HPC" at bounding box center [435, 343] width 87 height 27
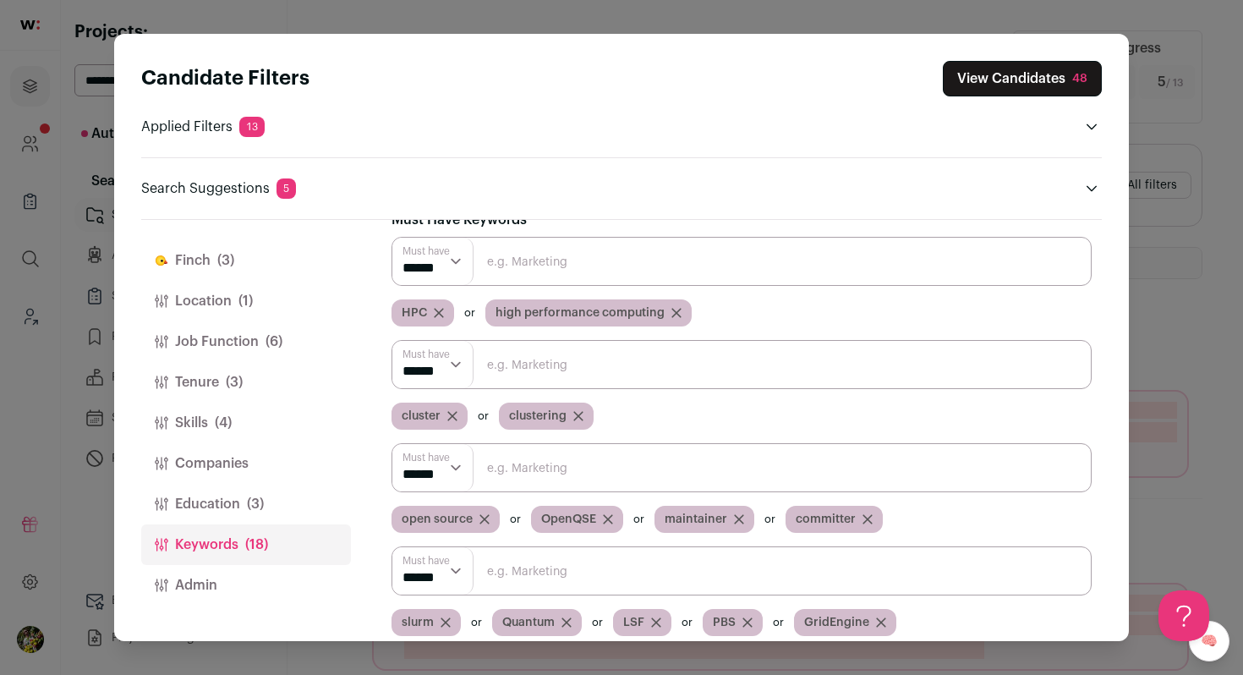
scroll to position [56, 0]
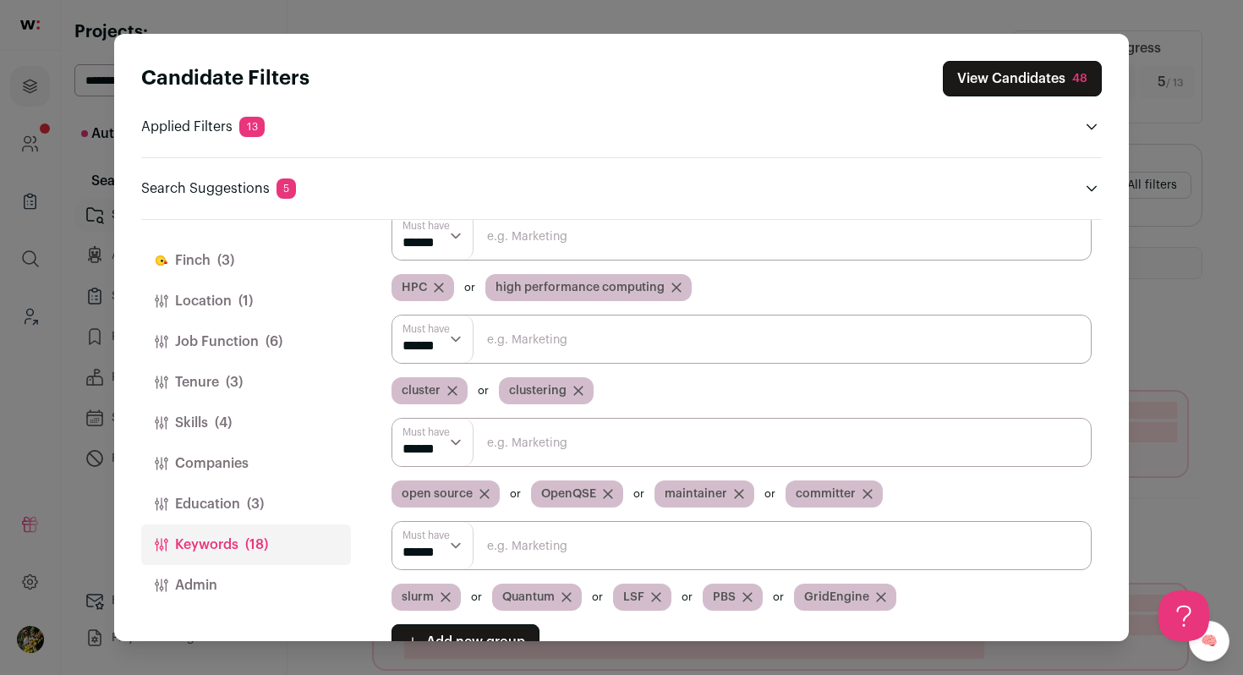
click at [506, 346] on input "Close modal via background" at bounding box center [742, 339] width 700 height 49
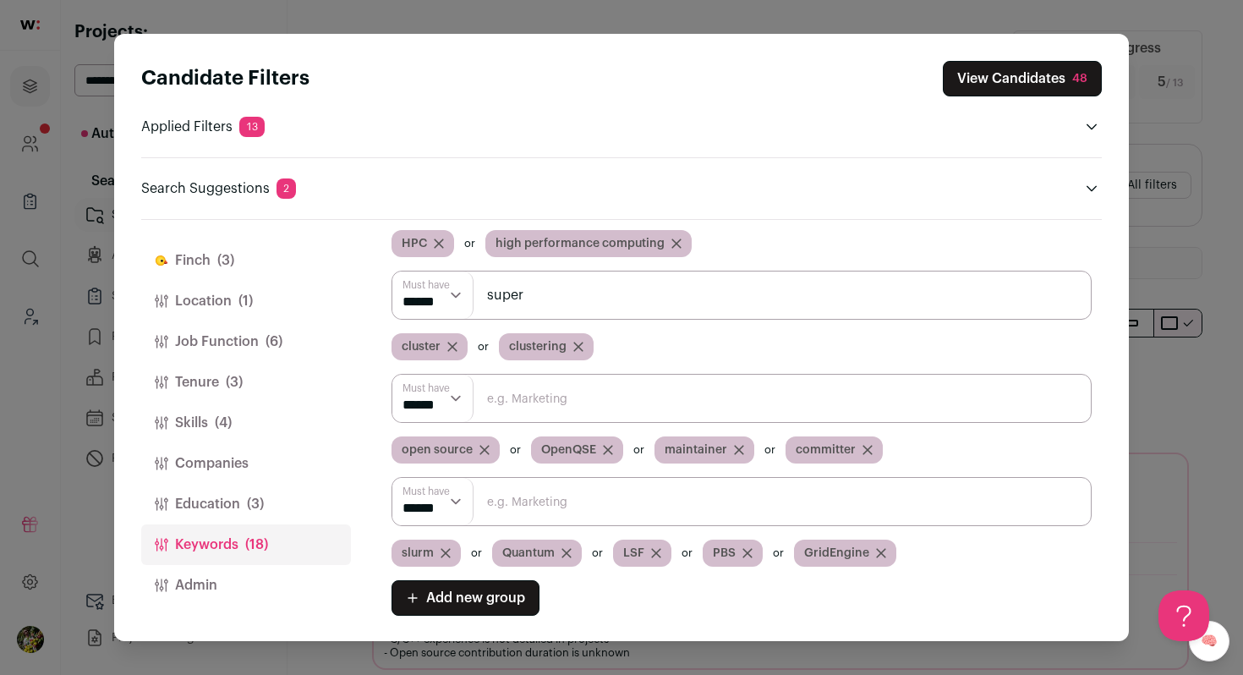
scroll to position [0, 0]
type input "supercomputing"
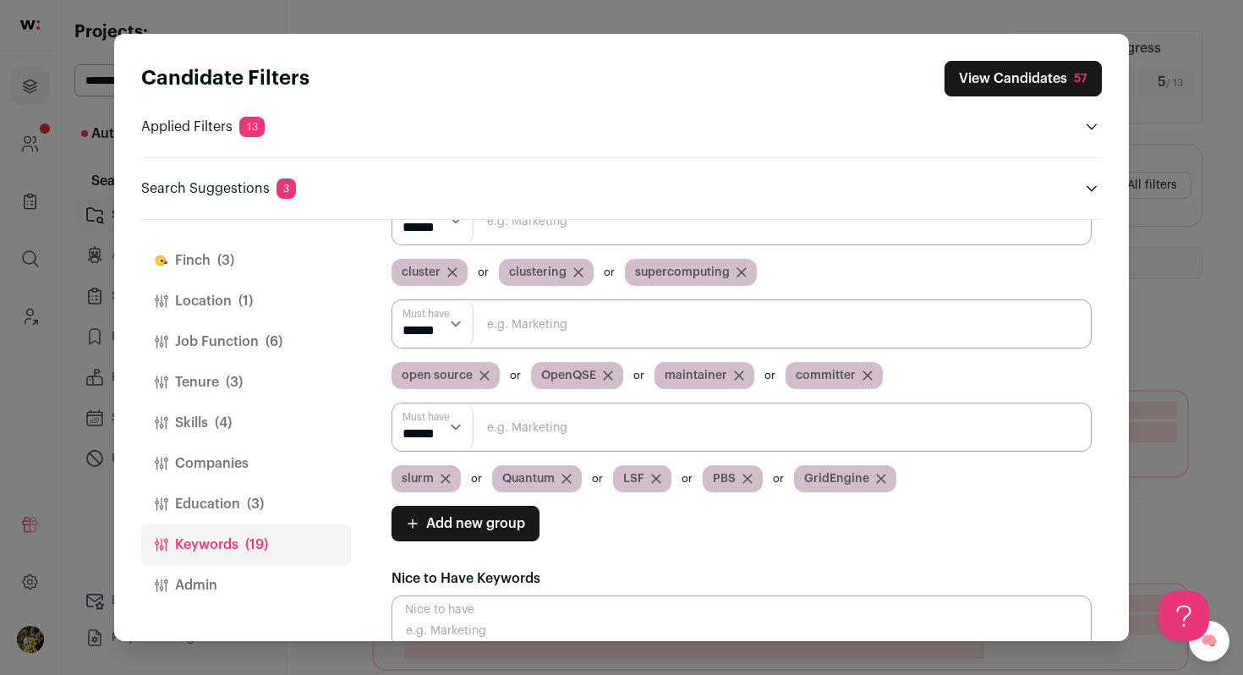
scroll to position [168, 0]
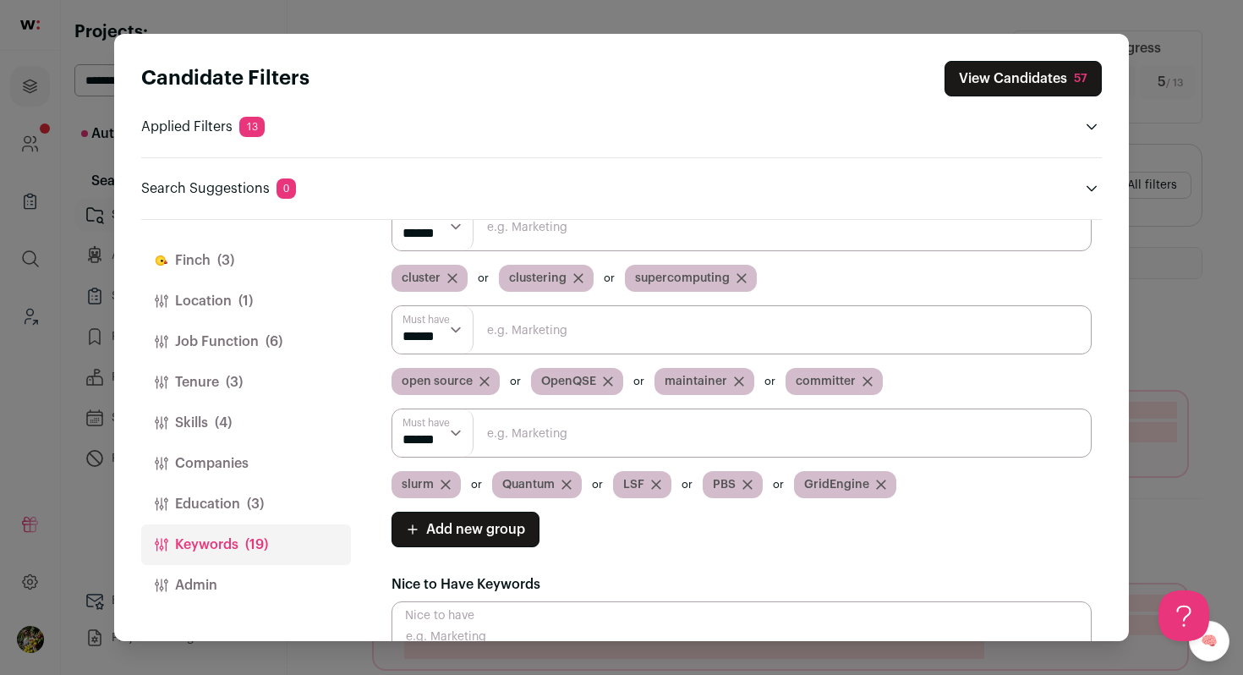
click at [540, 326] on input "Close modal via background" at bounding box center [742, 329] width 700 height 49
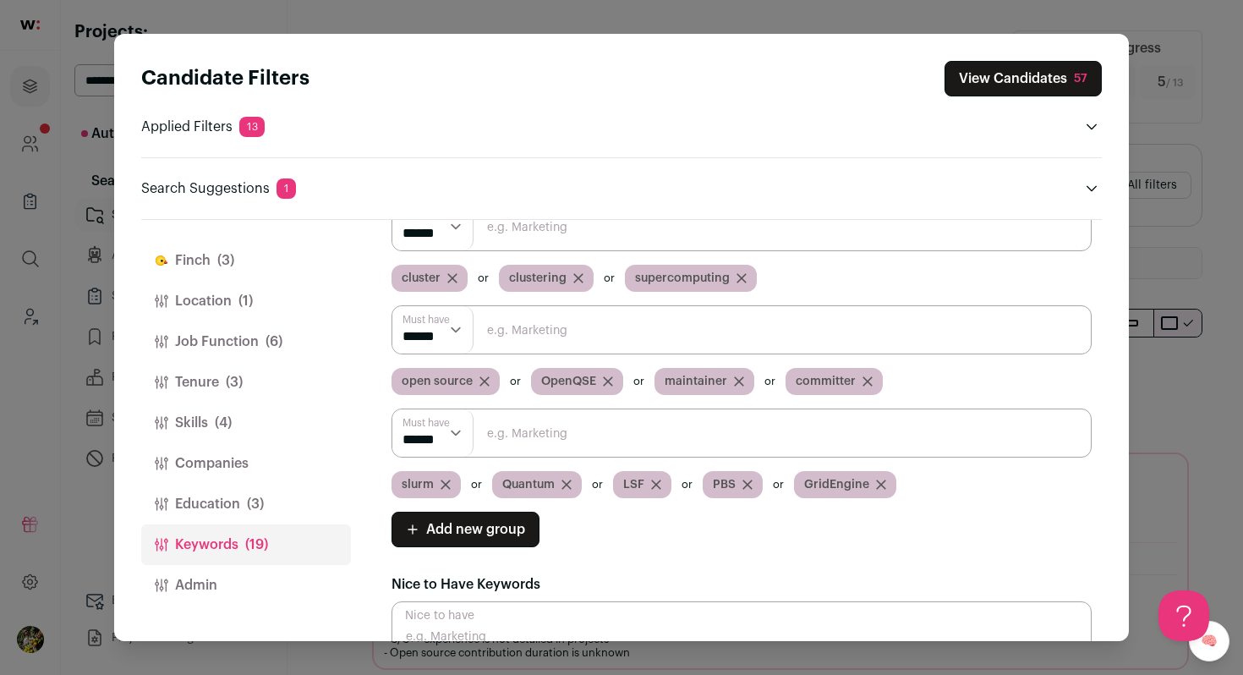
scroll to position [0, 0]
click at [996, 82] on button "View Candidates 57" at bounding box center [1023, 79] width 157 height 36
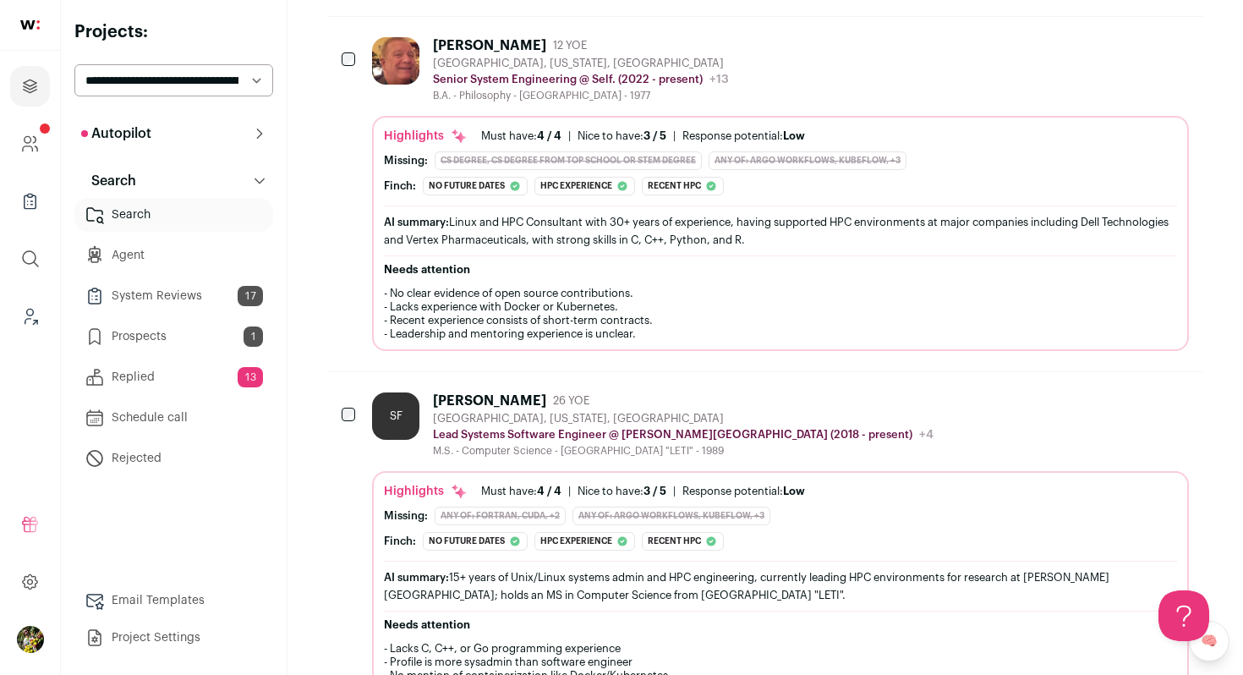
scroll to position [1344, 0]
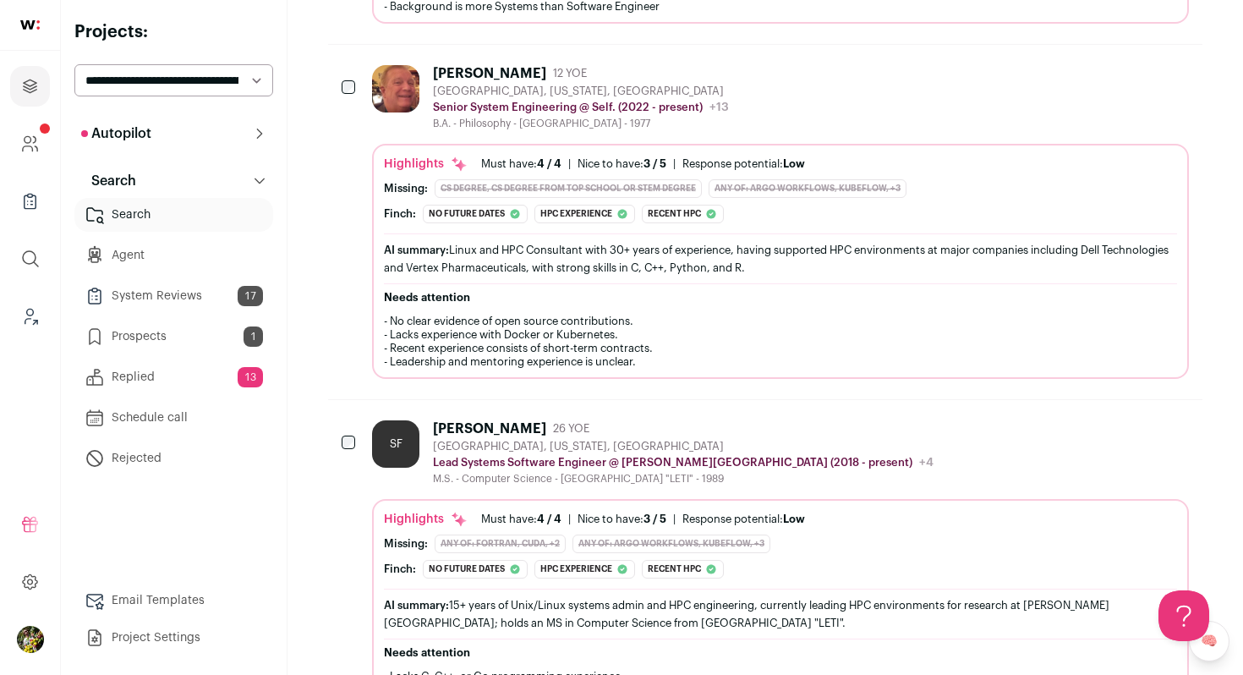
click at [1048, 78] on button "Hide" at bounding box center [1038, 73] width 36 height 36
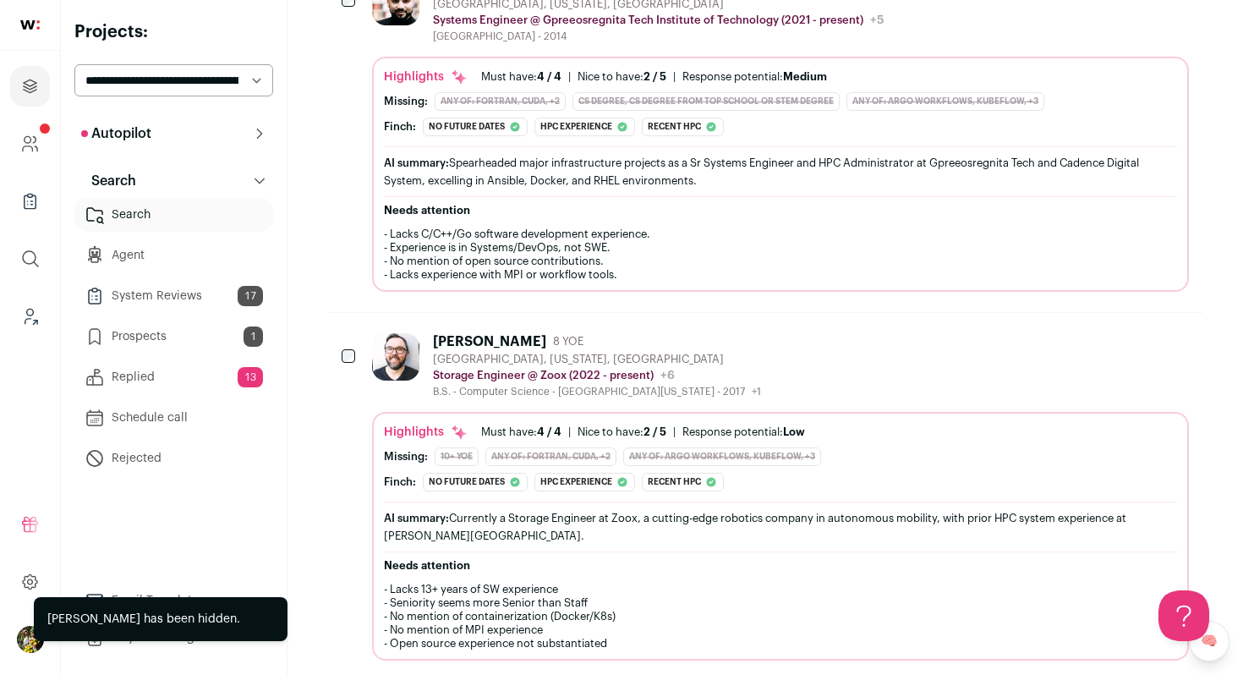
scroll to position [1873, 0]
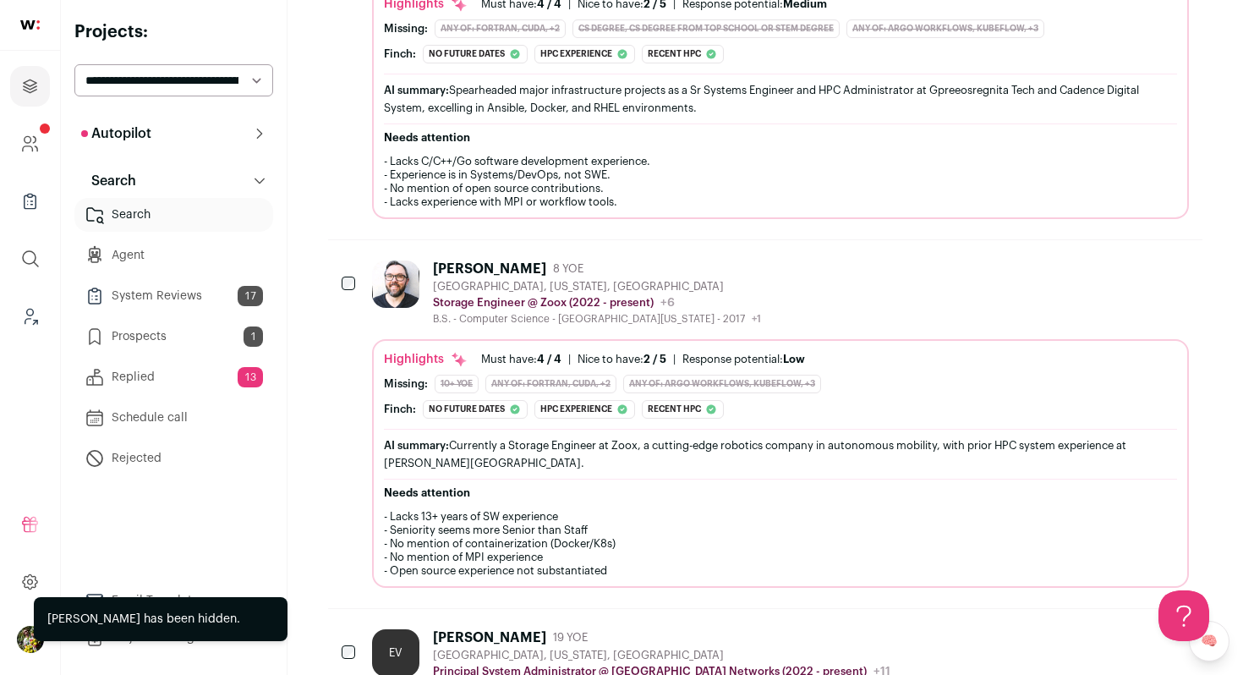
click at [886, 276] on div "Michael Gilbert 8 YOE Livermore, California, United States Storage Engineer @ Z…" at bounding box center [780, 292] width 817 height 65
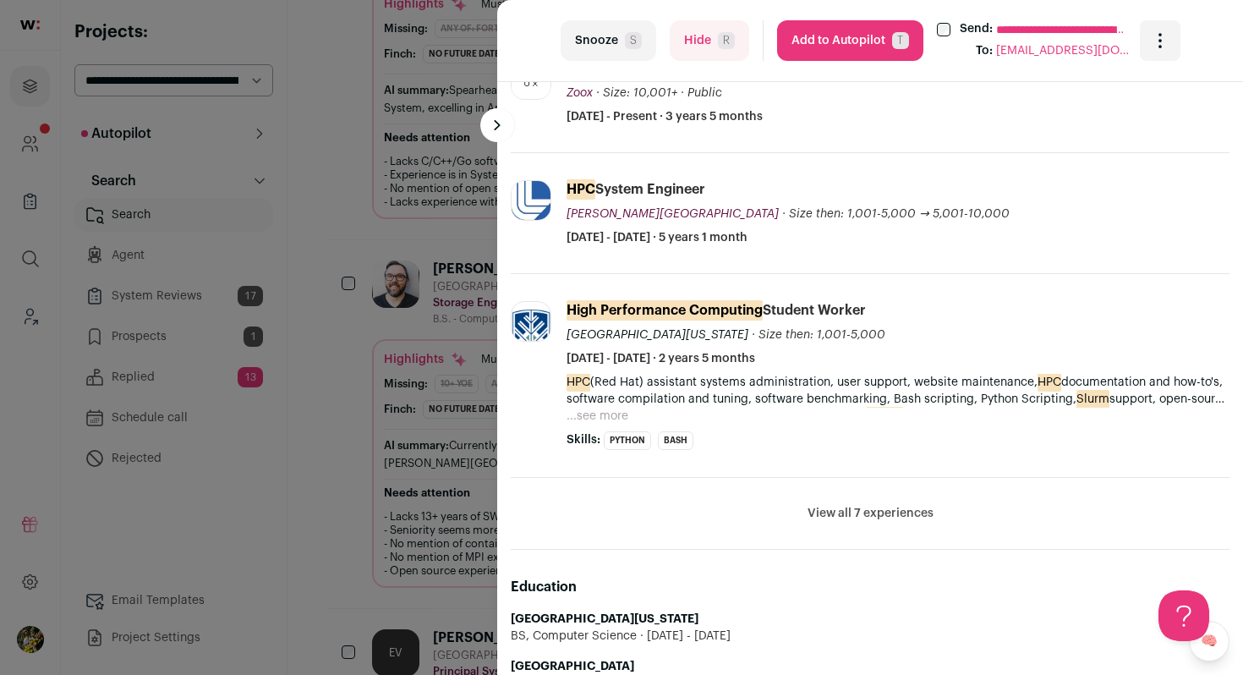
scroll to position [659, 0]
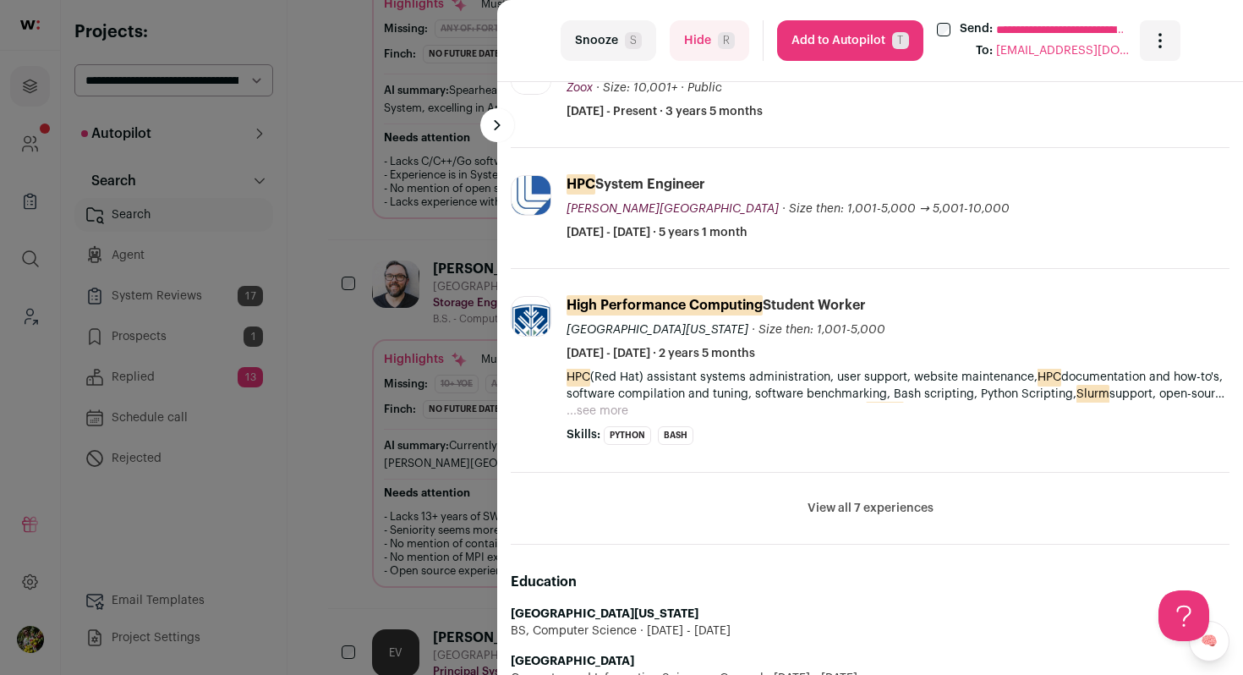
click at [897, 507] on button "View all 7 experiences" at bounding box center [871, 508] width 126 height 17
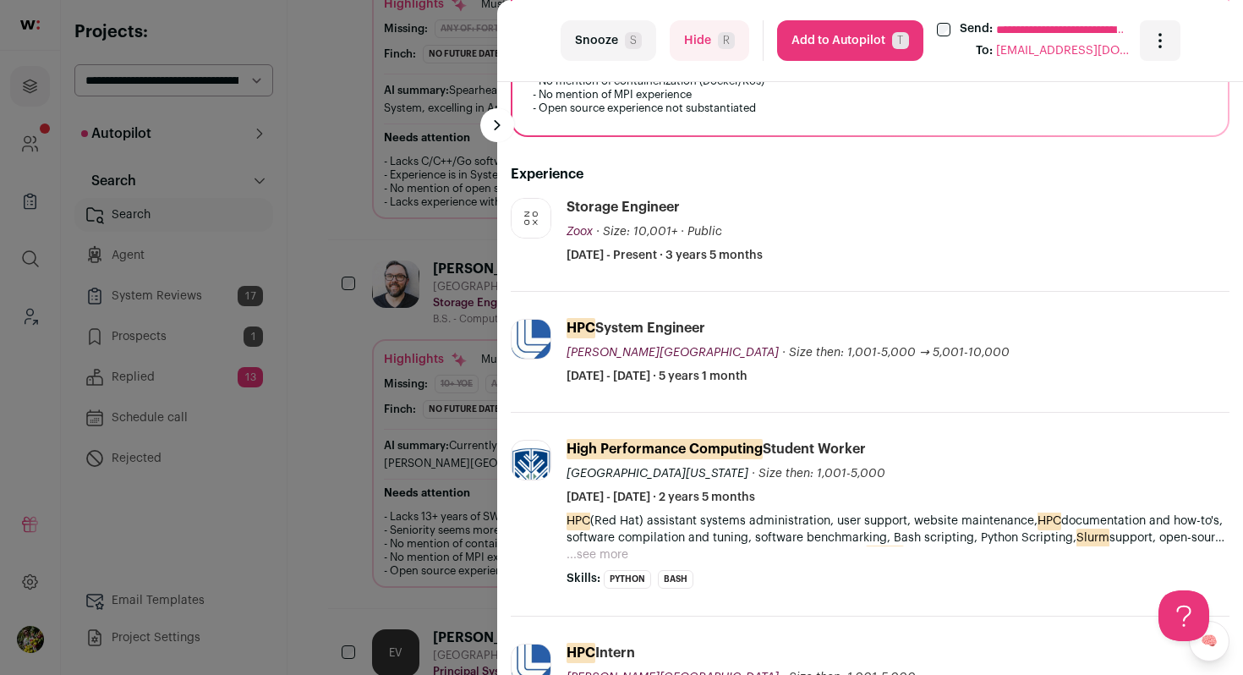
scroll to position [459, 0]
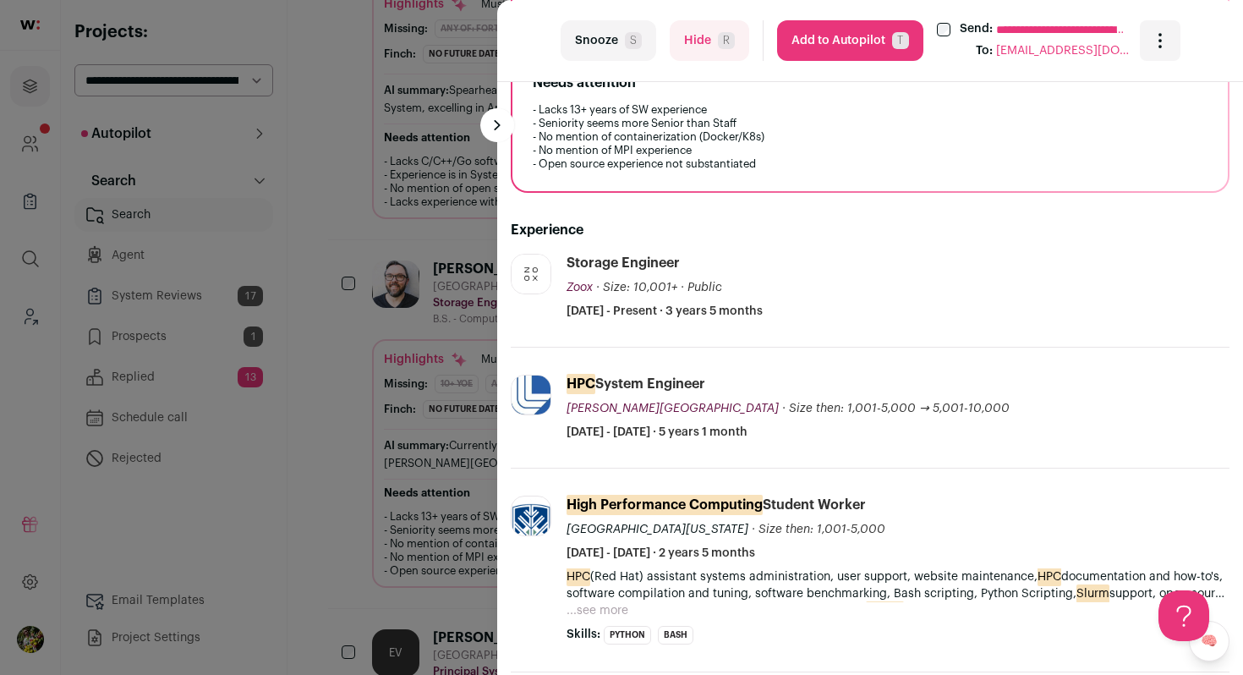
click at [706, 54] on button "Hide R" at bounding box center [710, 40] width 80 height 41
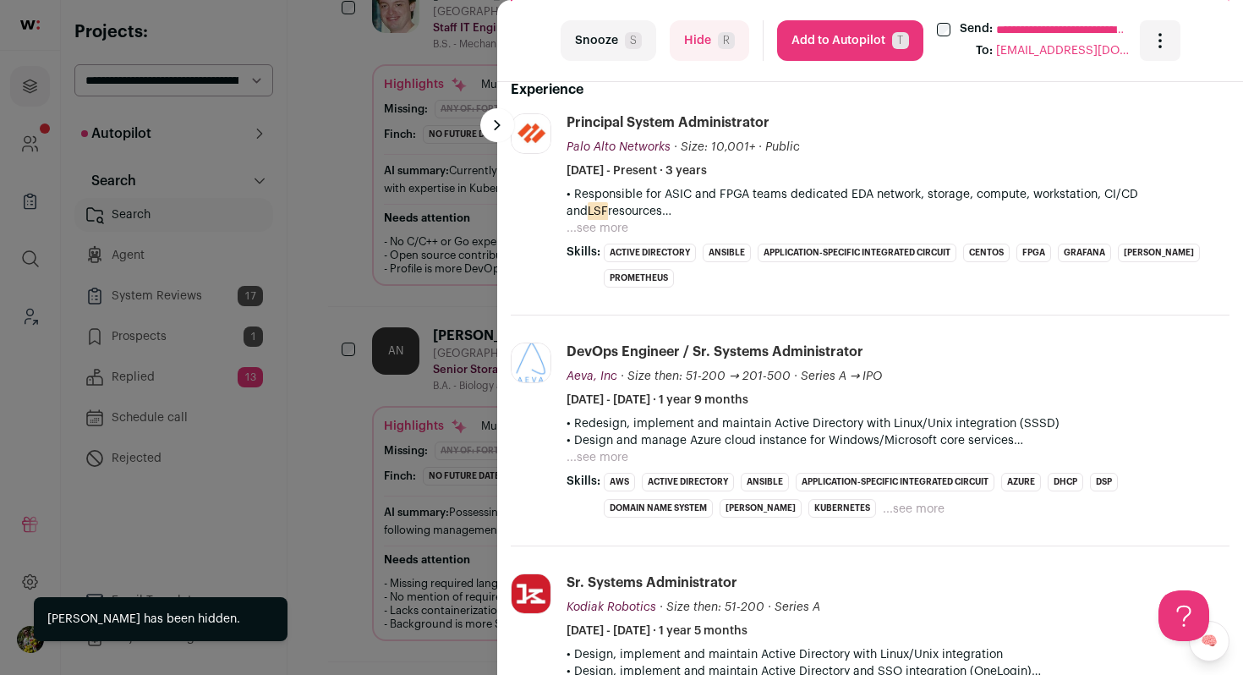
scroll to position [3154, 0]
click at [603, 235] on button "...see more" at bounding box center [598, 228] width 62 height 17
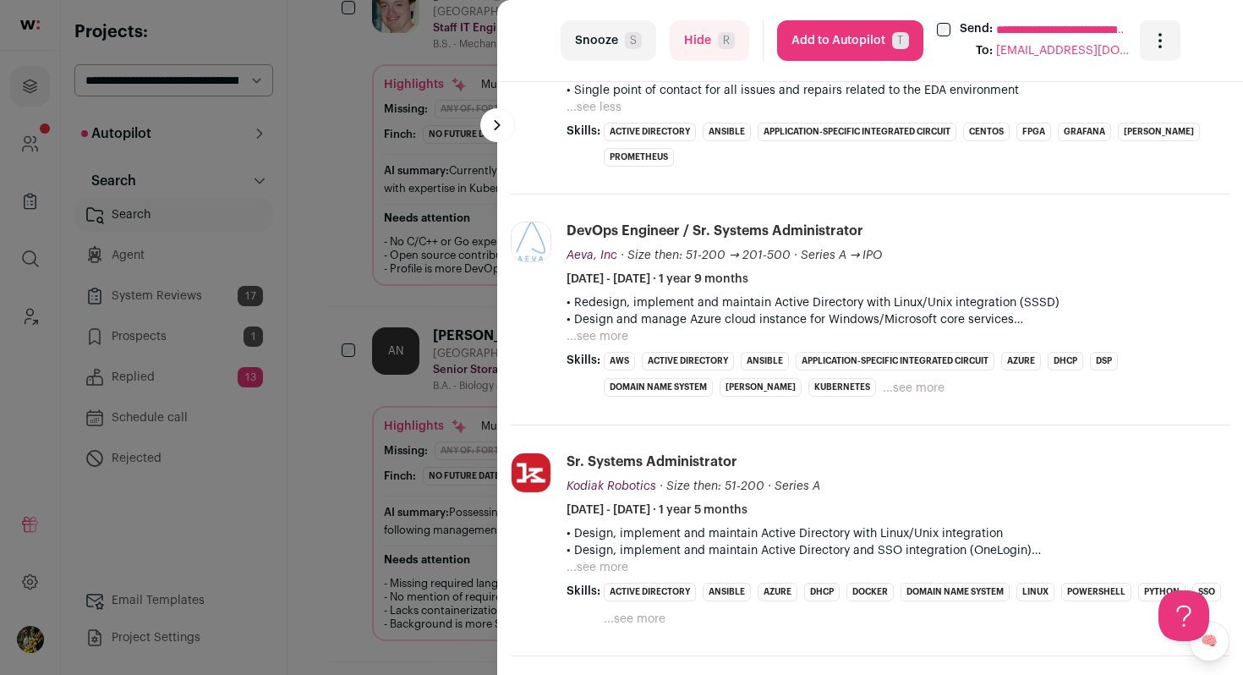
scroll to position [1071, 0]
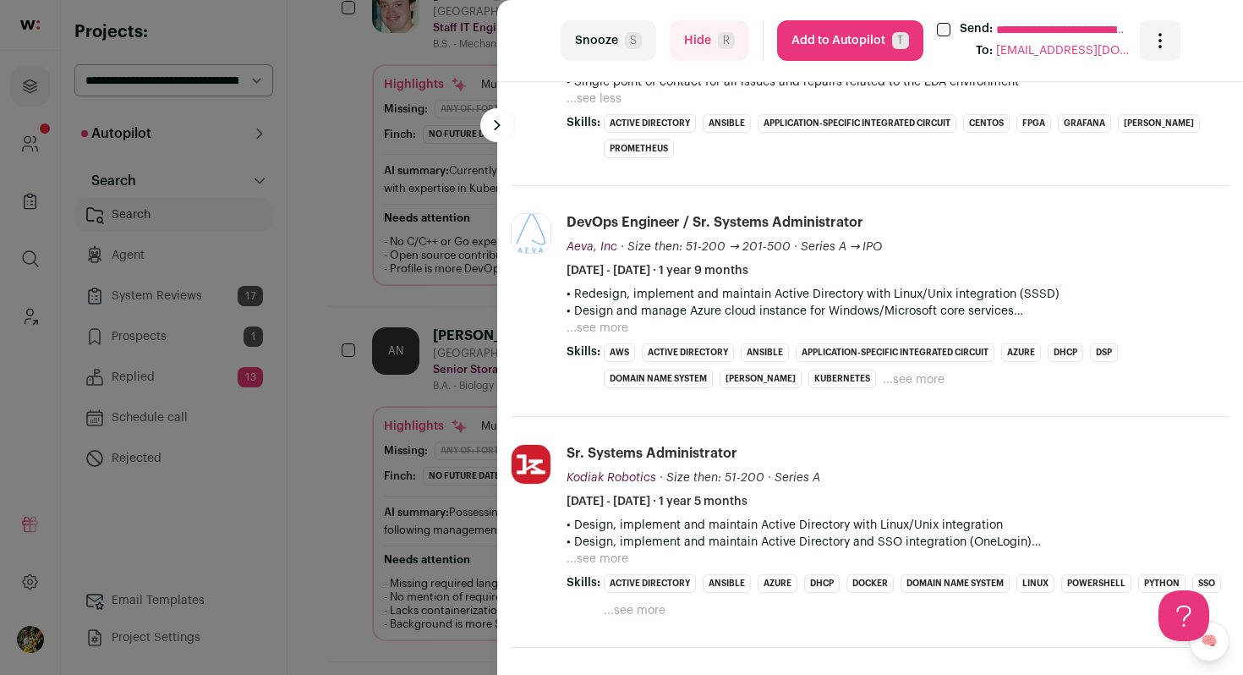
click at [595, 337] on li "DevOps Engineer / Sr. Systems Administrator Aeva, Inc Aeva, Inc aeva.com Add to…" at bounding box center [898, 301] width 663 height 176
click at [597, 334] on button "...see more" at bounding box center [598, 328] width 62 height 17
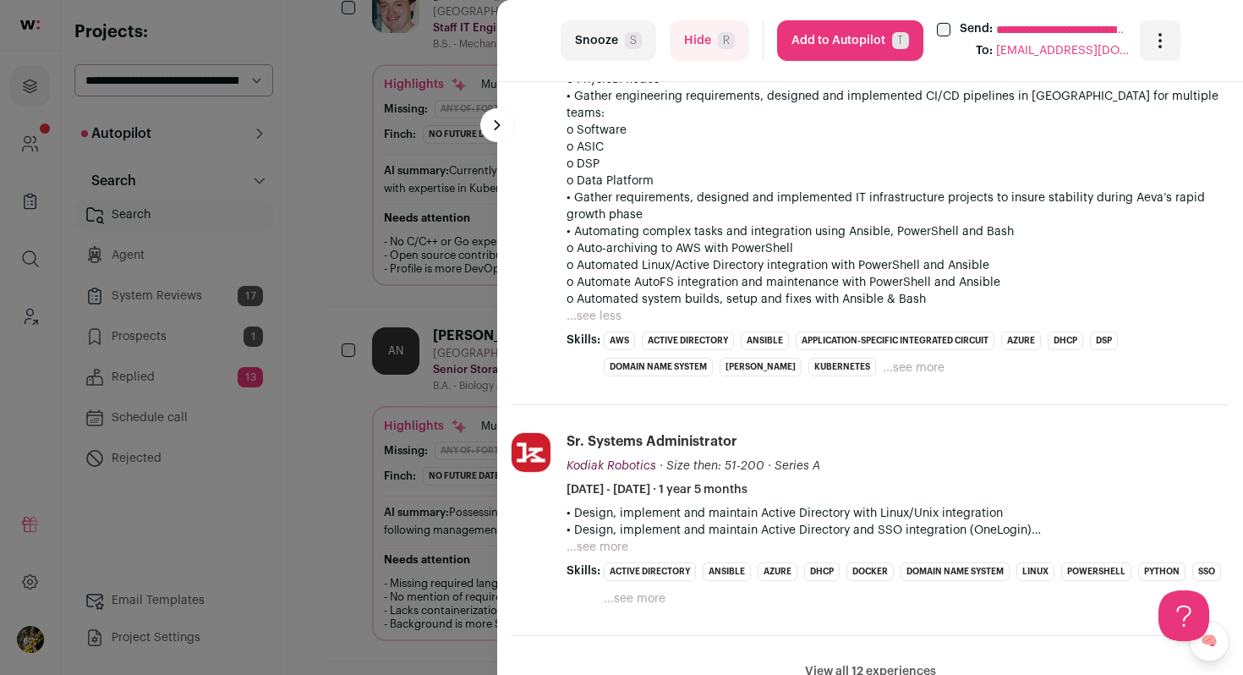
scroll to position [1737, 0]
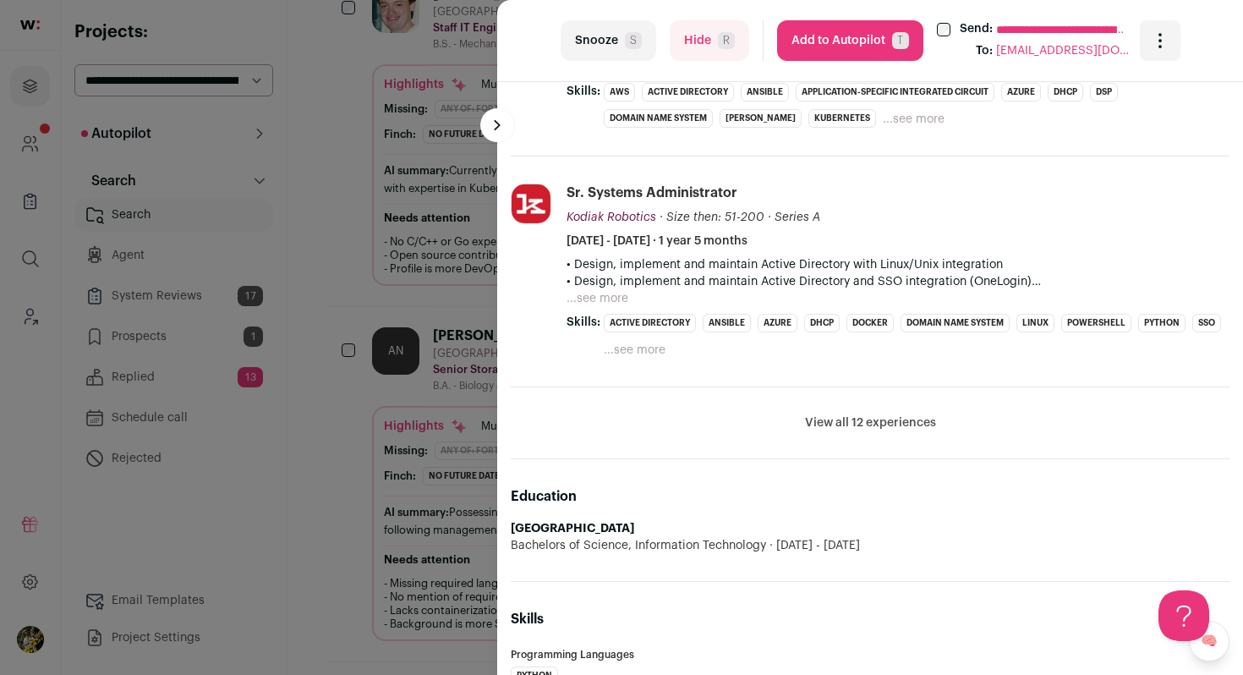
click at [594, 290] on button "...see more" at bounding box center [598, 298] width 62 height 17
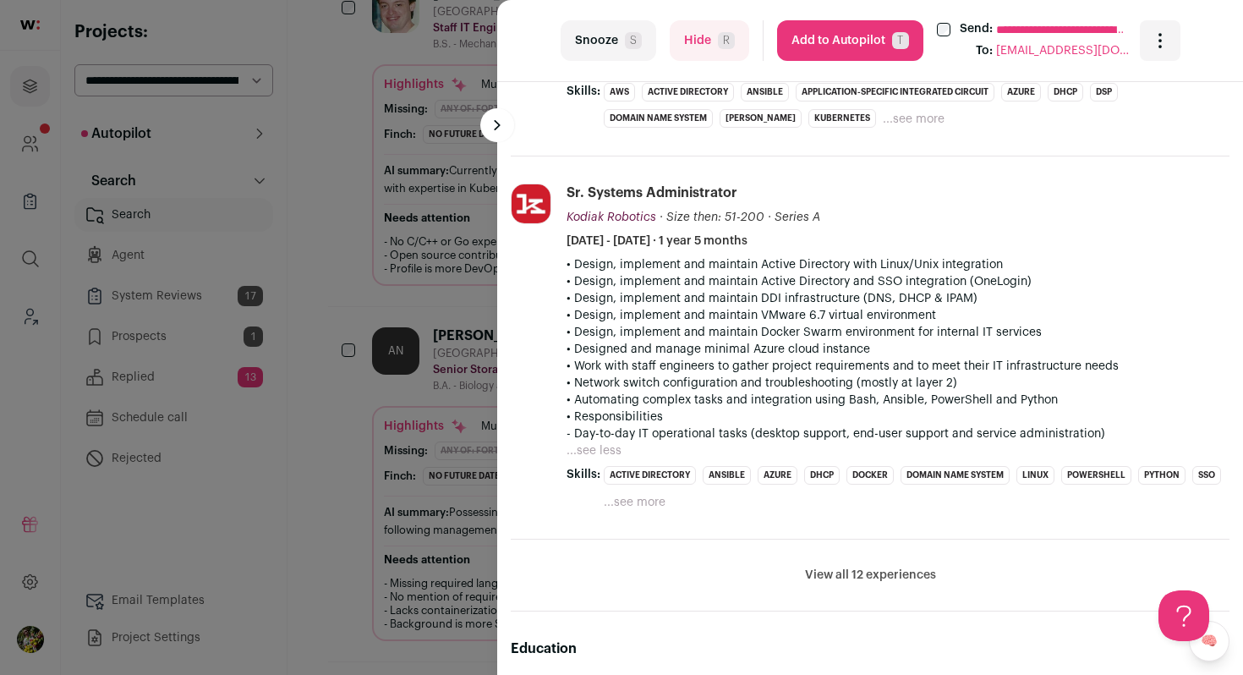
click at [692, 43] on button "Hide R" at bounding box center [710, 40] width 80 height 41
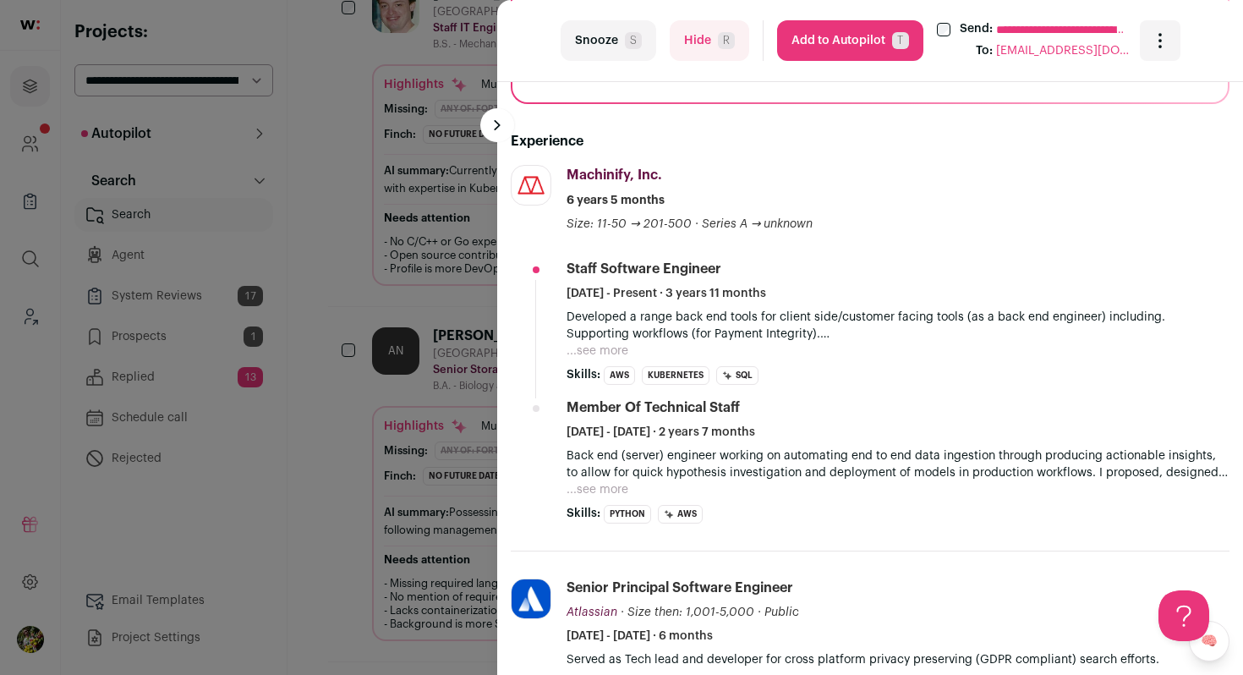
scroll to position [548, 0]
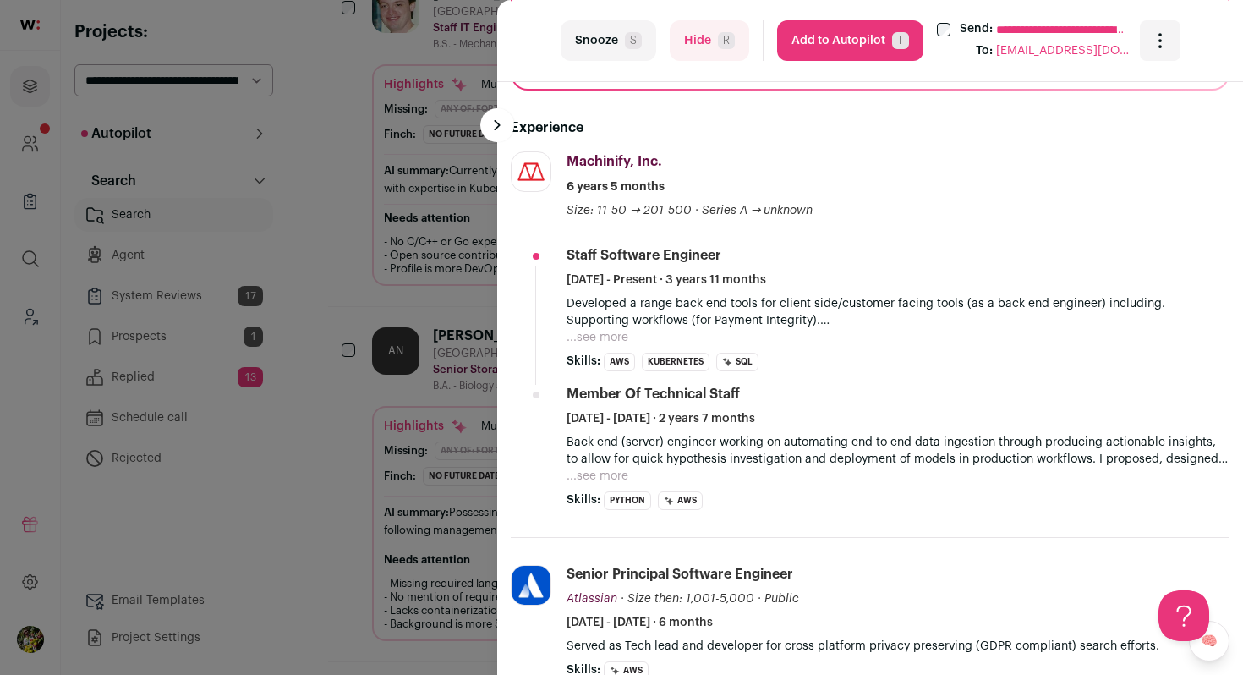
click at [606, 326] on p "Developed a range back end tools for client side/customer facing tools (as a ba…" at bounding box center [898, 312] width 663 height 34
click at [607, 338] on button "...see more" at bounding box center [598, 337] width 62 height 17
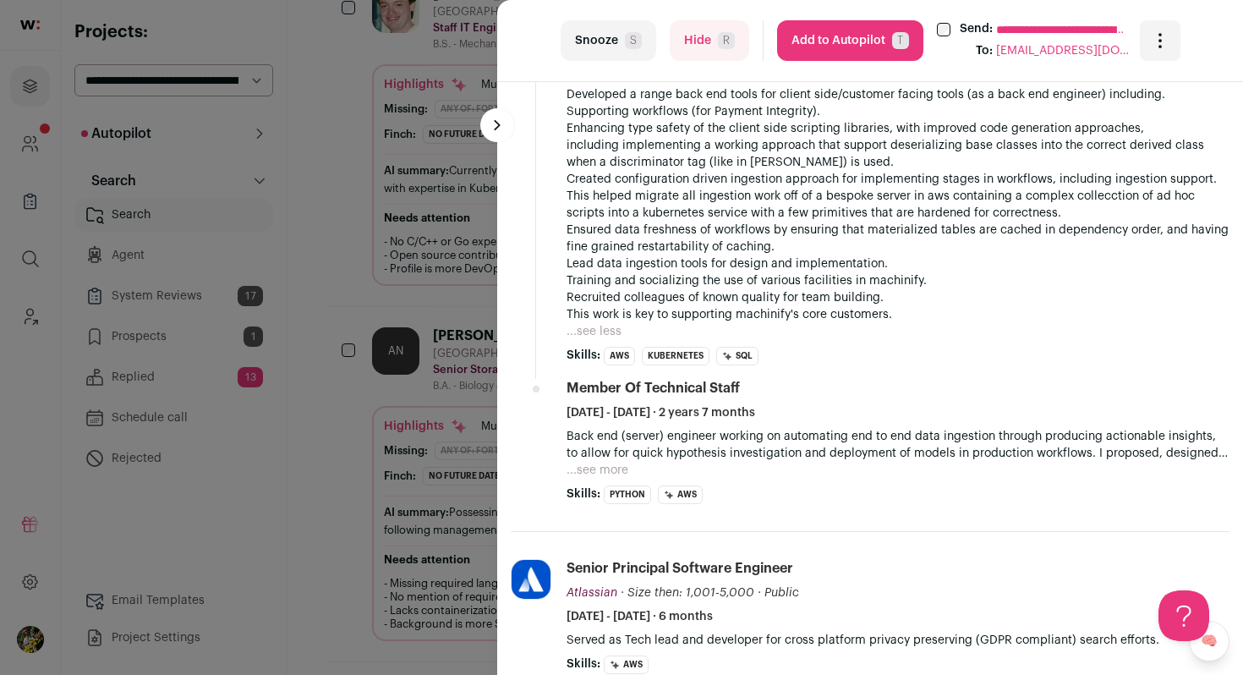
scroll to position [764, 0]
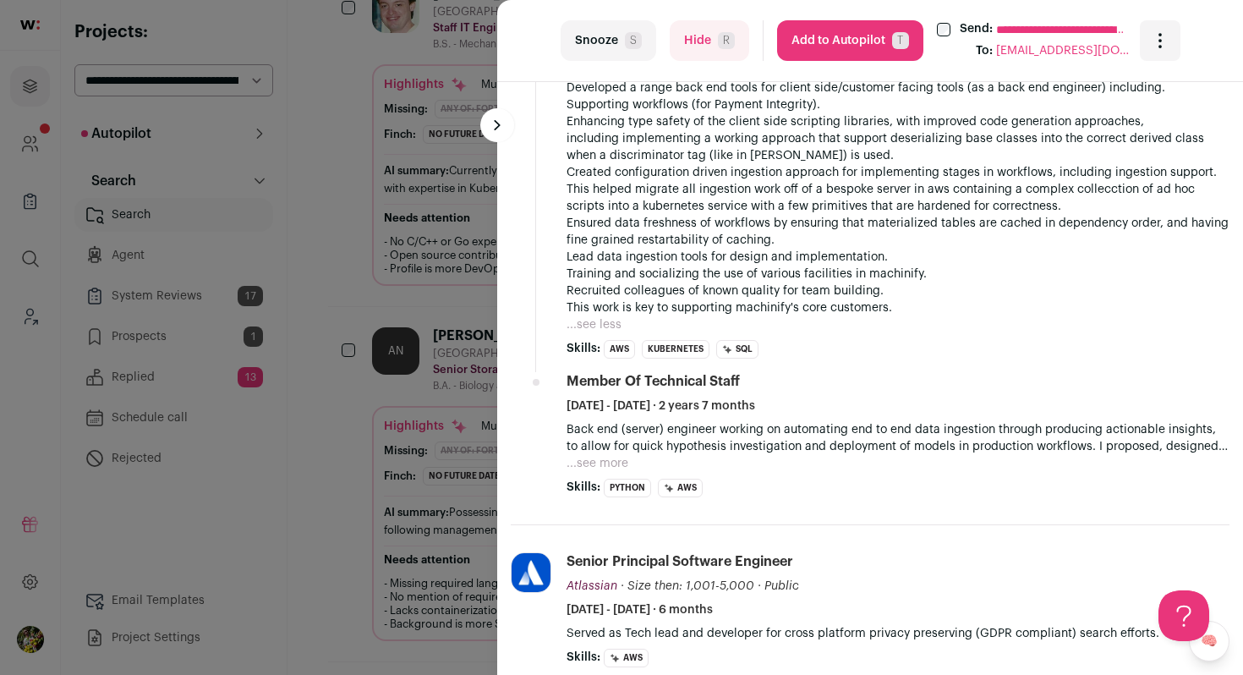
click at [597, 471] on button "...see more" at bounding box center [598, 463] width 62 height 17
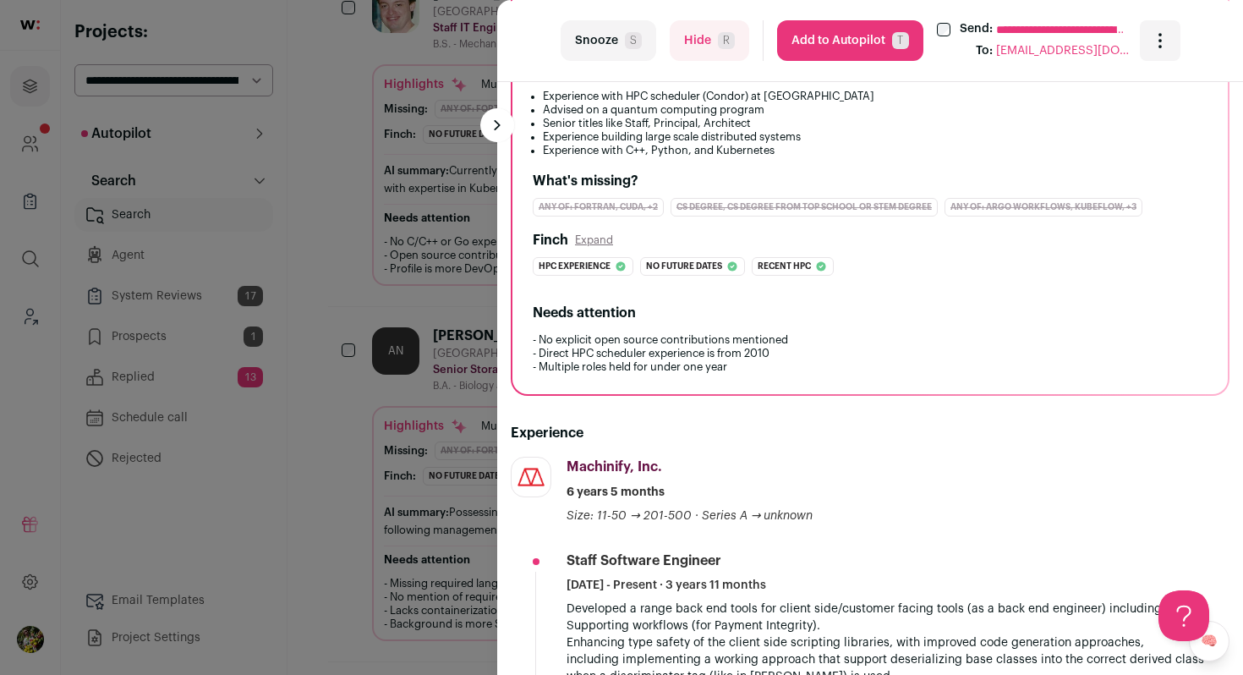
scroll to position [232, 0]
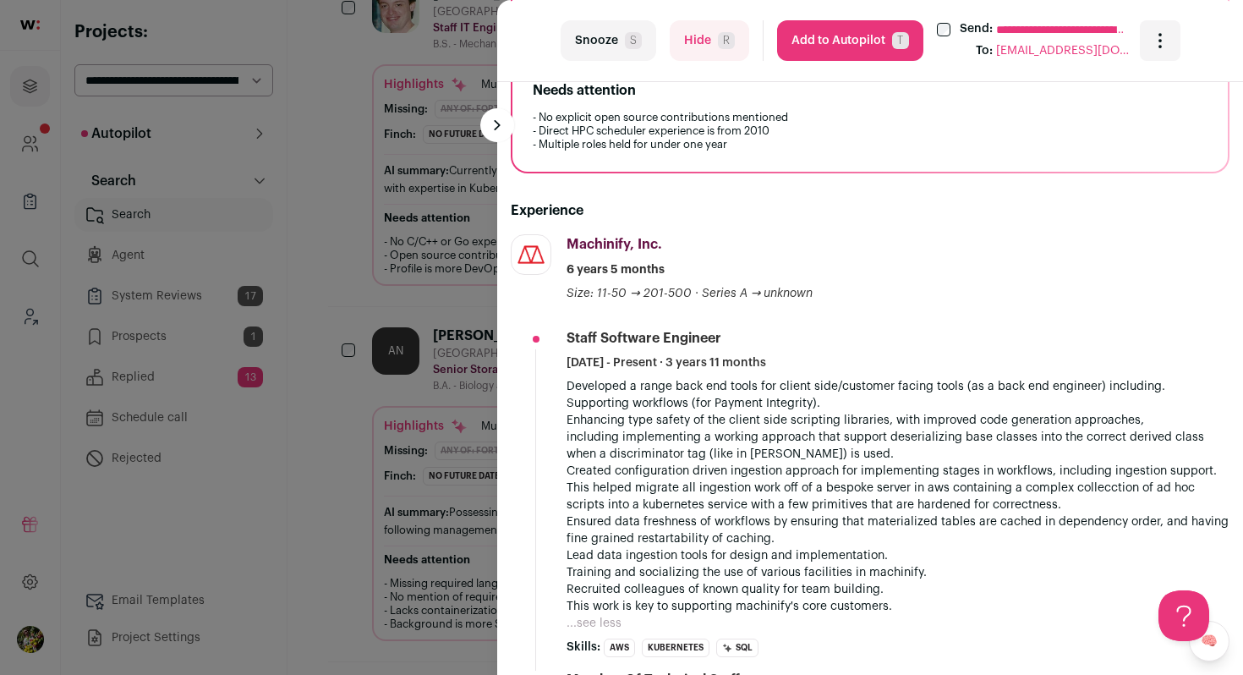
click at [799, 278] on div "Machinify, Inc. Machinify, Inc. machinify.com Add to company list Public / Priv…" at bounding box center [898, 268] width 663 height 68
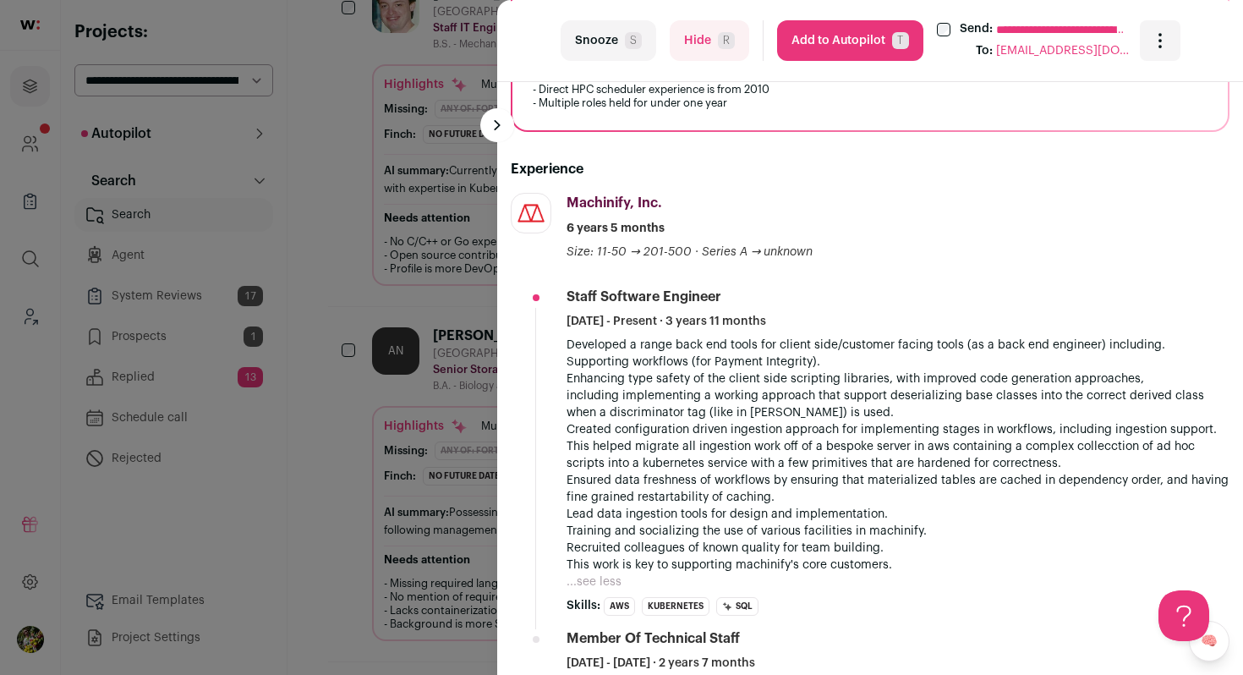
scroll to position [491, 0]
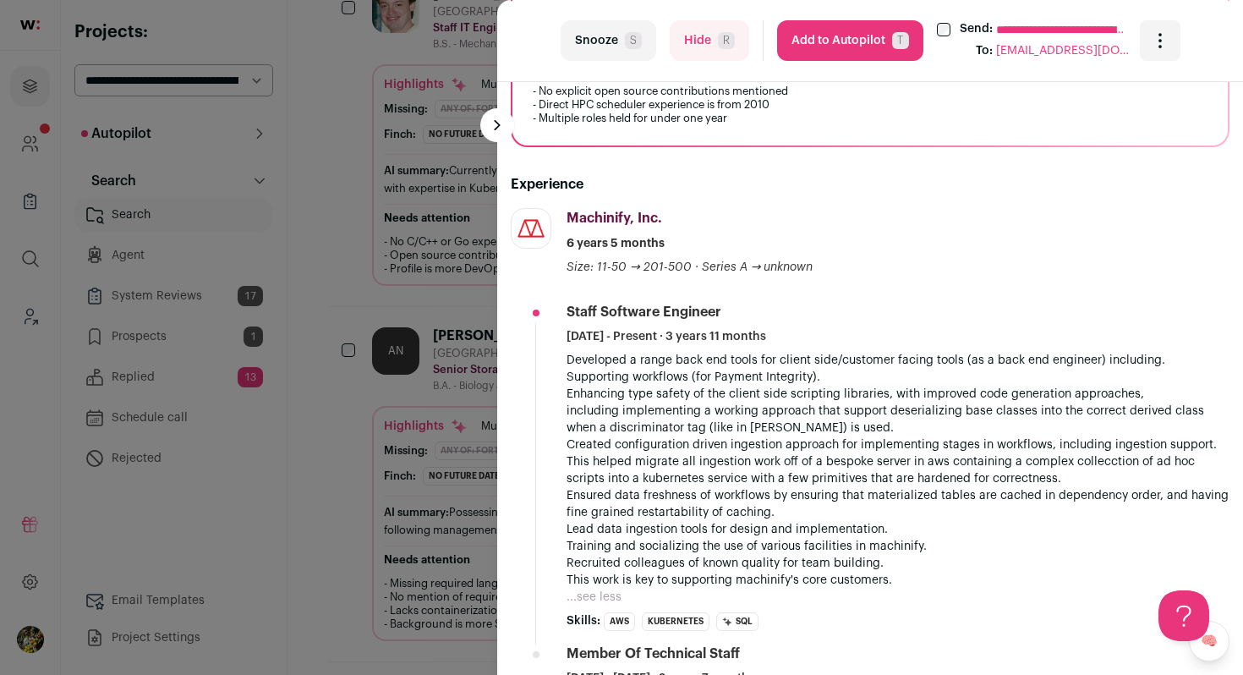
click at [717, 52] on button "Hide R" at bounding box center [710, 40] width 80 height 41
click at [404, 318] on div "**********" at bounding box center [621, 337] width 1243 height 675
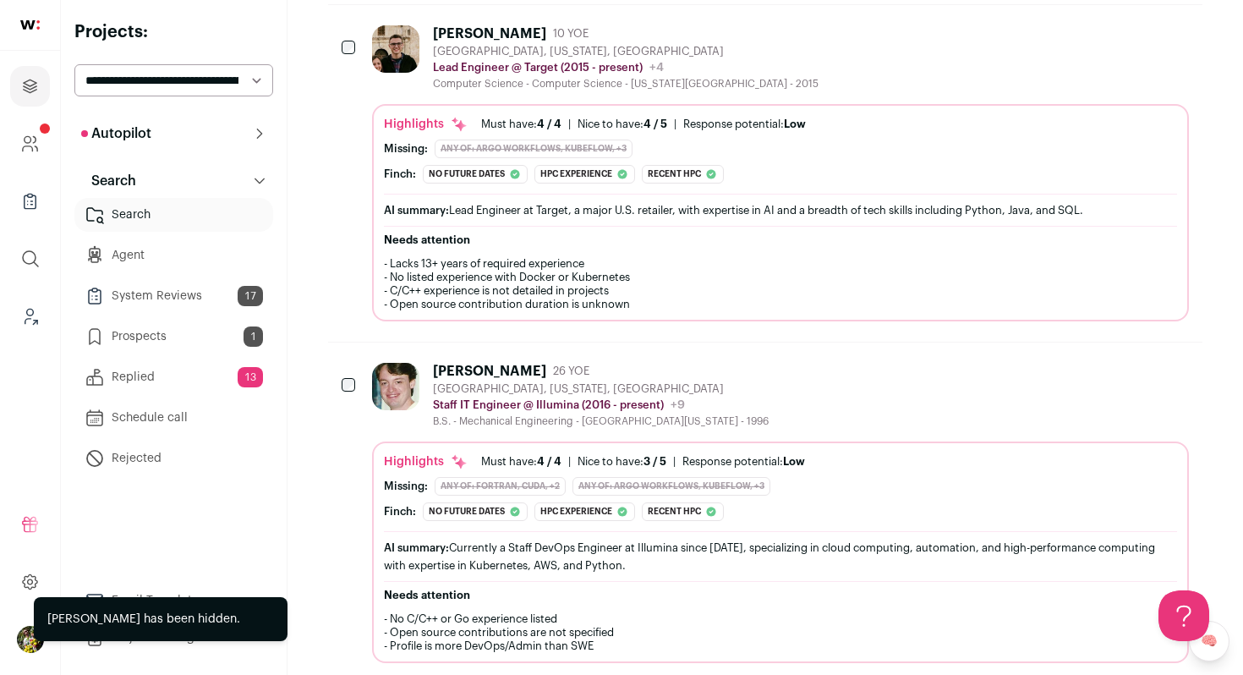
scroll to position [3154, 0]
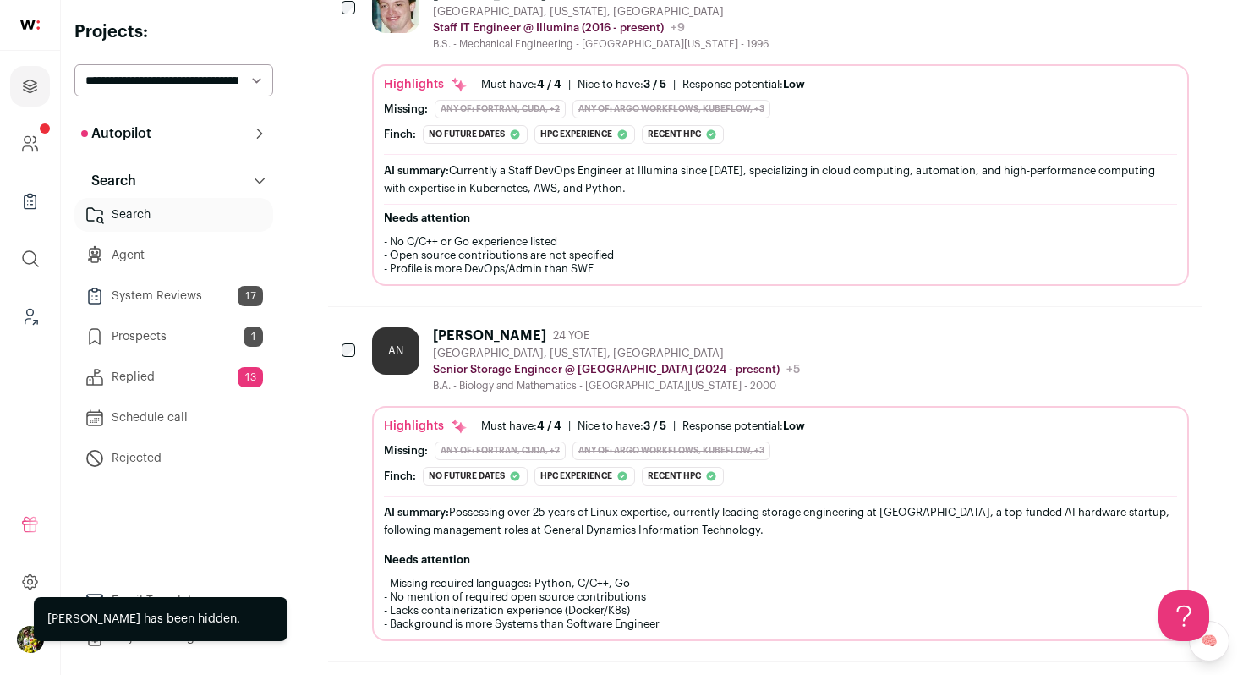
click at [424, 406] on div "Highlights Must have: 4 / 4 How many must haves have been fulfilled? | Nice to …" at bounding box center [780, 523] width 817 height 235
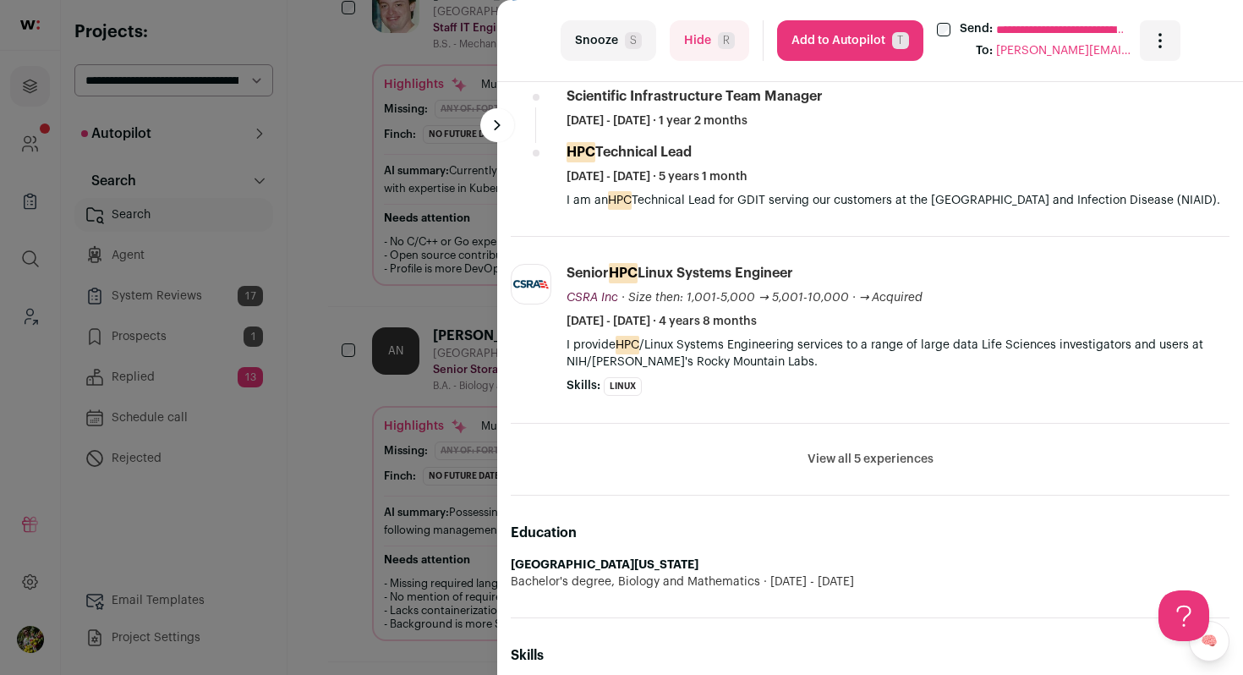
scroll to position [877, 0]
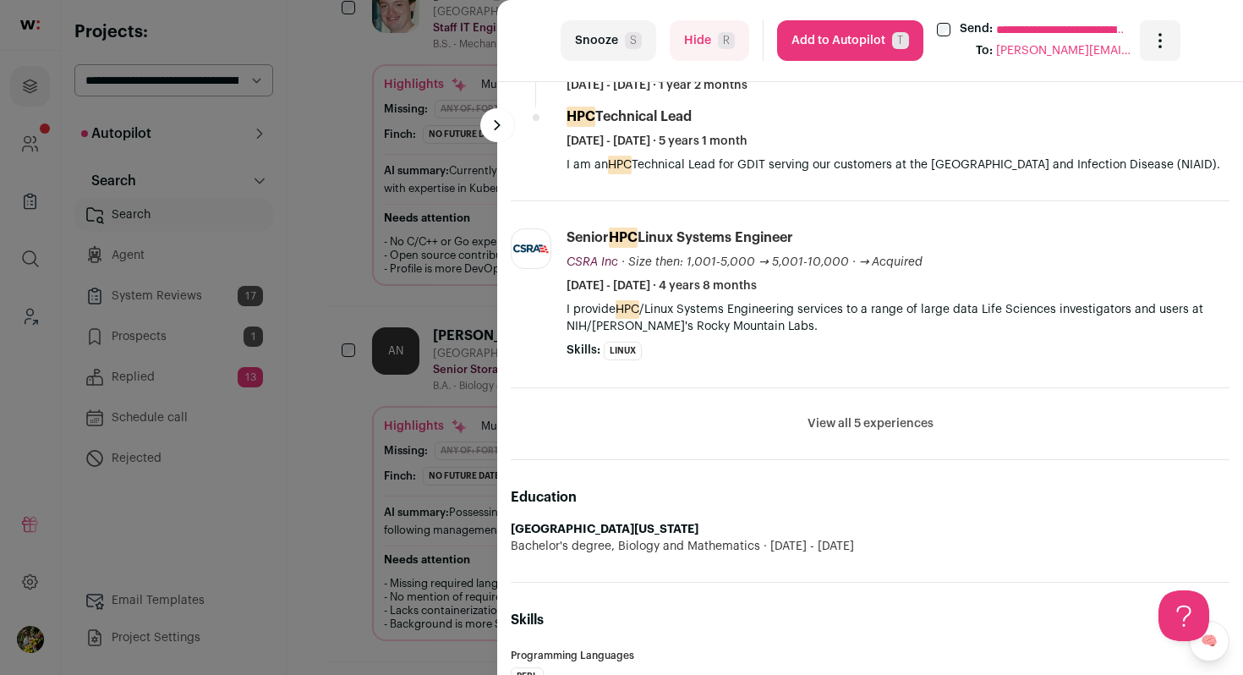
click at [836, 432] on button "View all 5 experiences" at bounding box center [871, 423] width 126 height 17
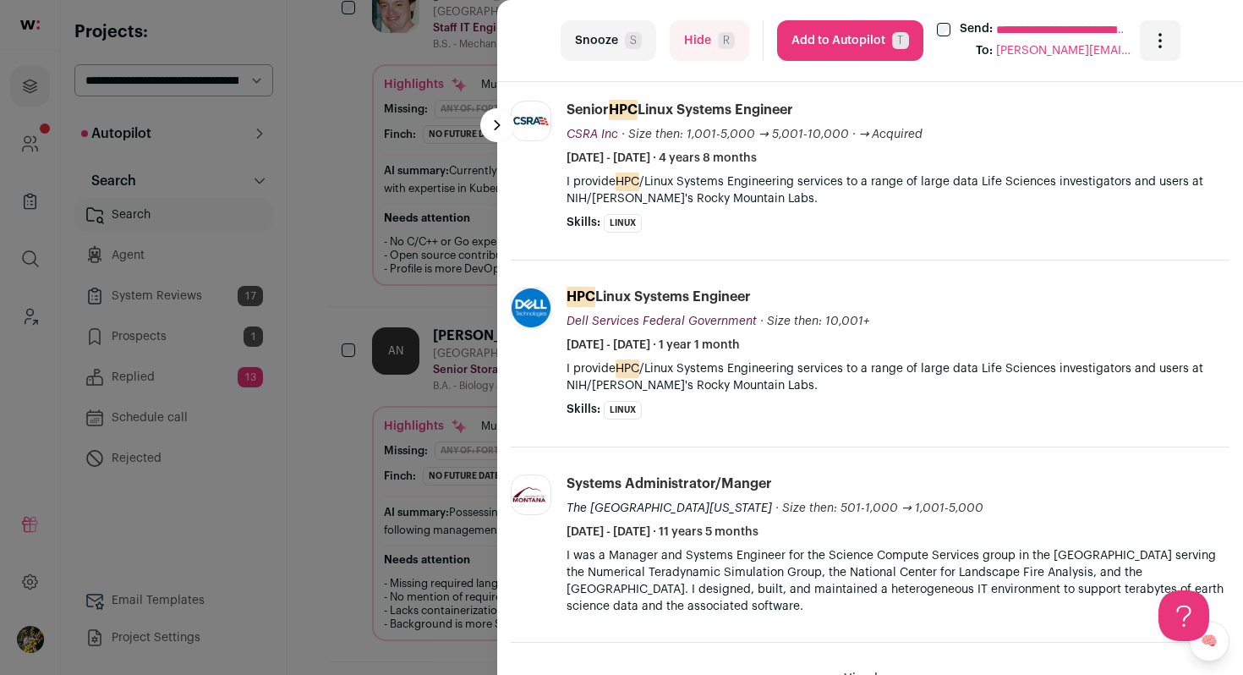
scroll to position [1070, 0]
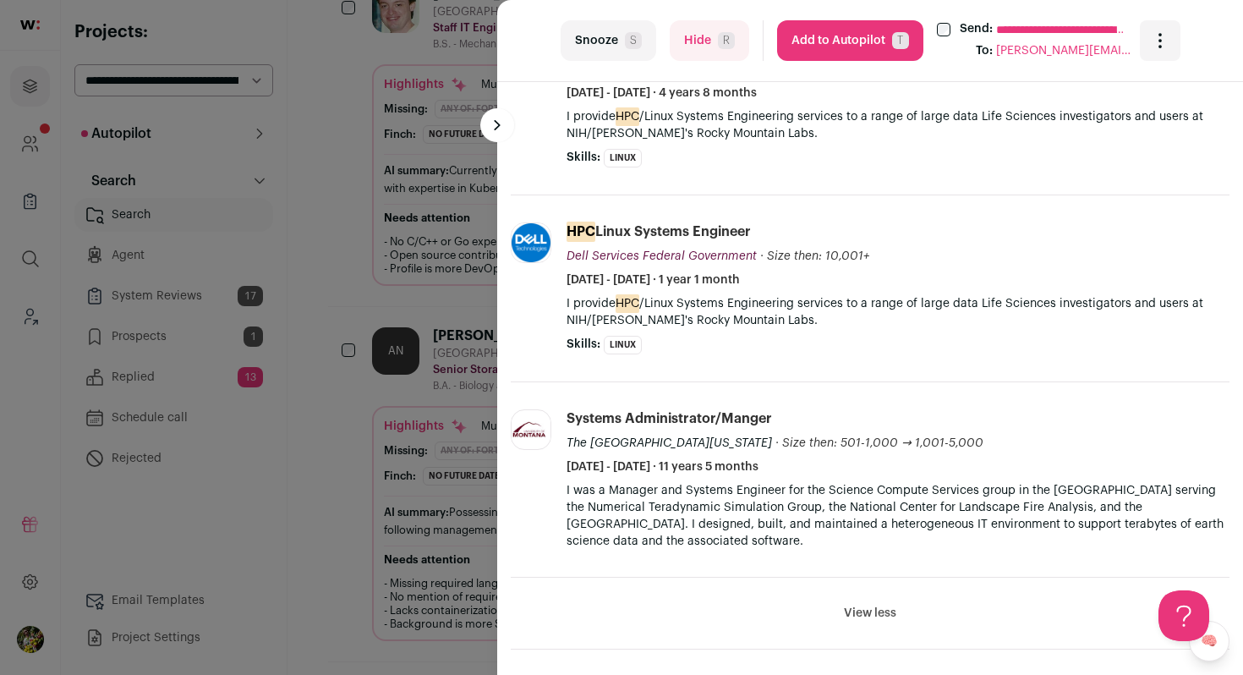
click at [861, 18] on div "**********" at bounding box center [870, 41] width 746 height 82
click at [858, 32] on button "Add to Autopilot T" at bounding box center [850, 40] width 146 height 41
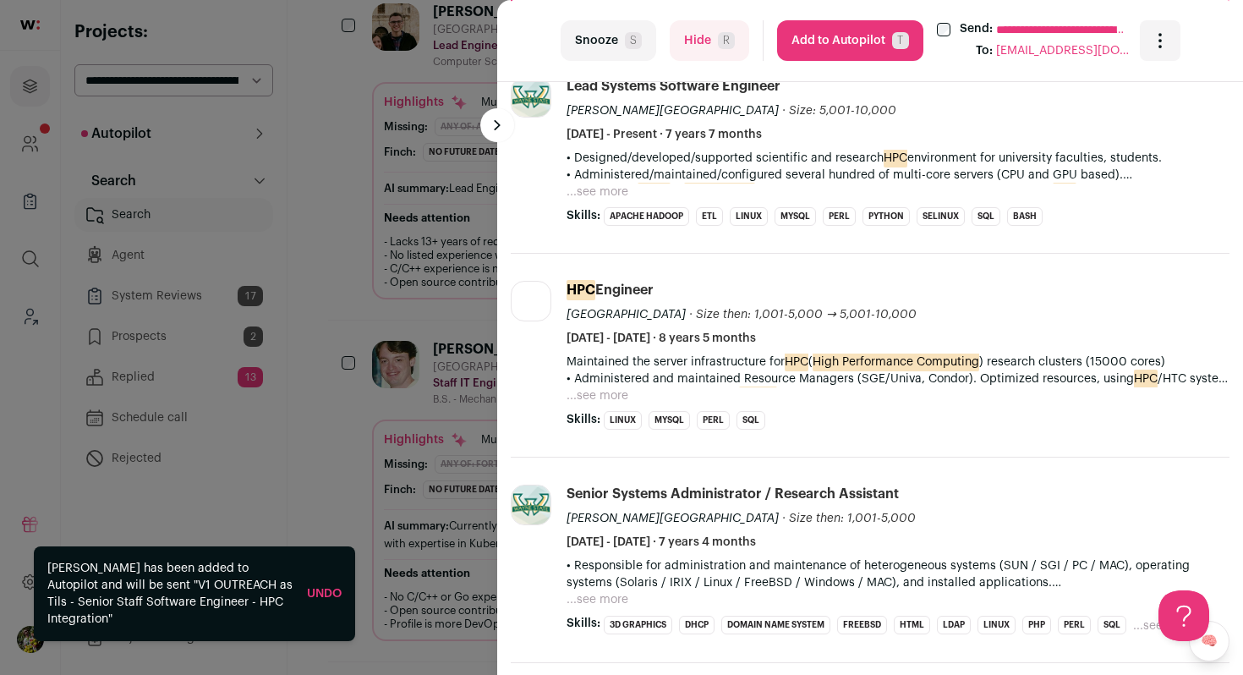
scroll to position [636, 0]
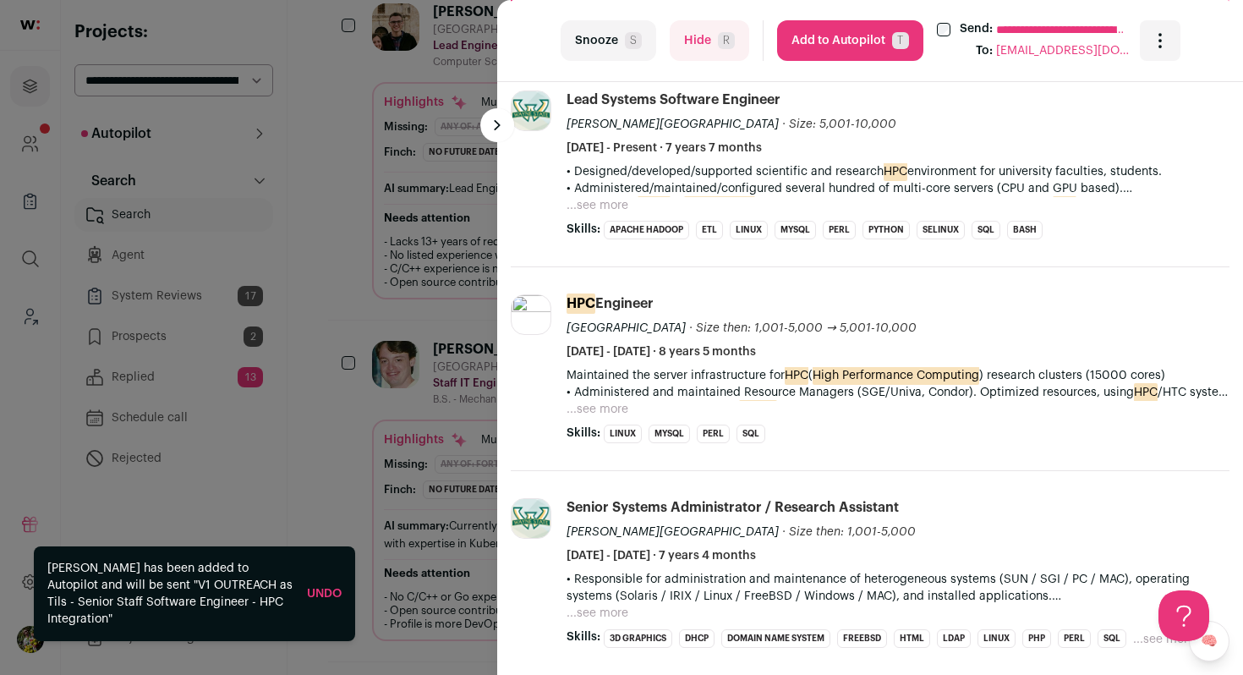
click at [595, 207] on button "...see more" at bounding box center [598, 205] width 62 height 17
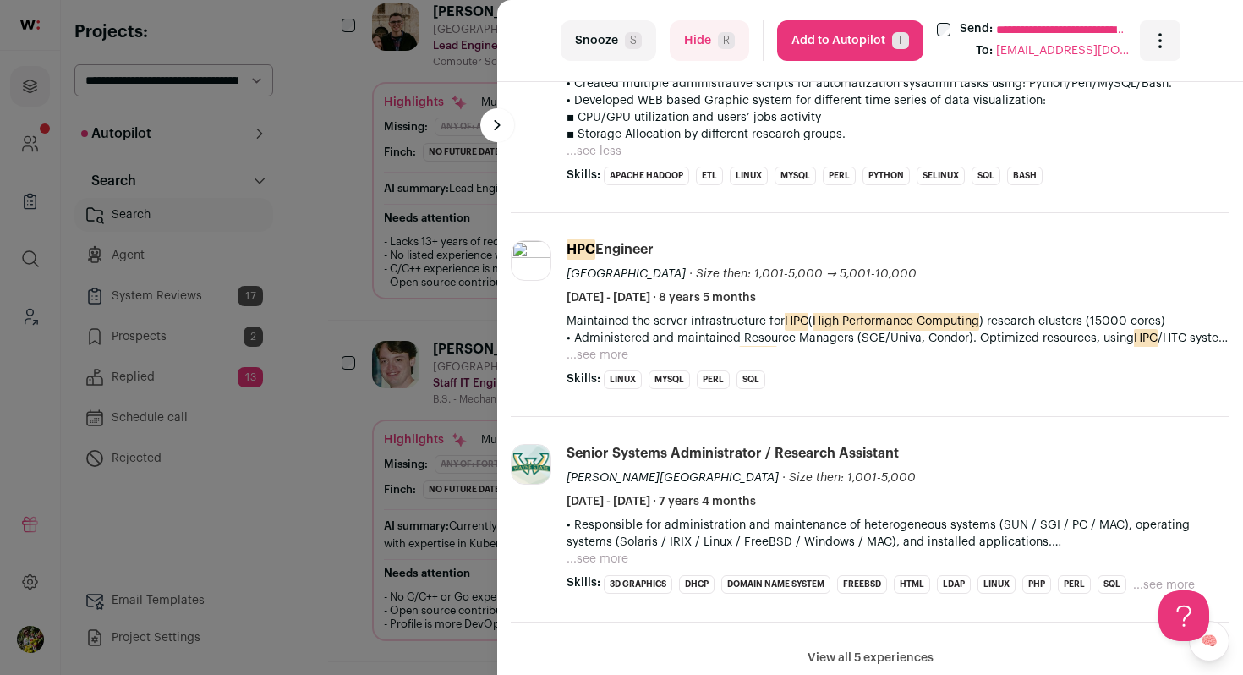
scroll to position [895, 0]
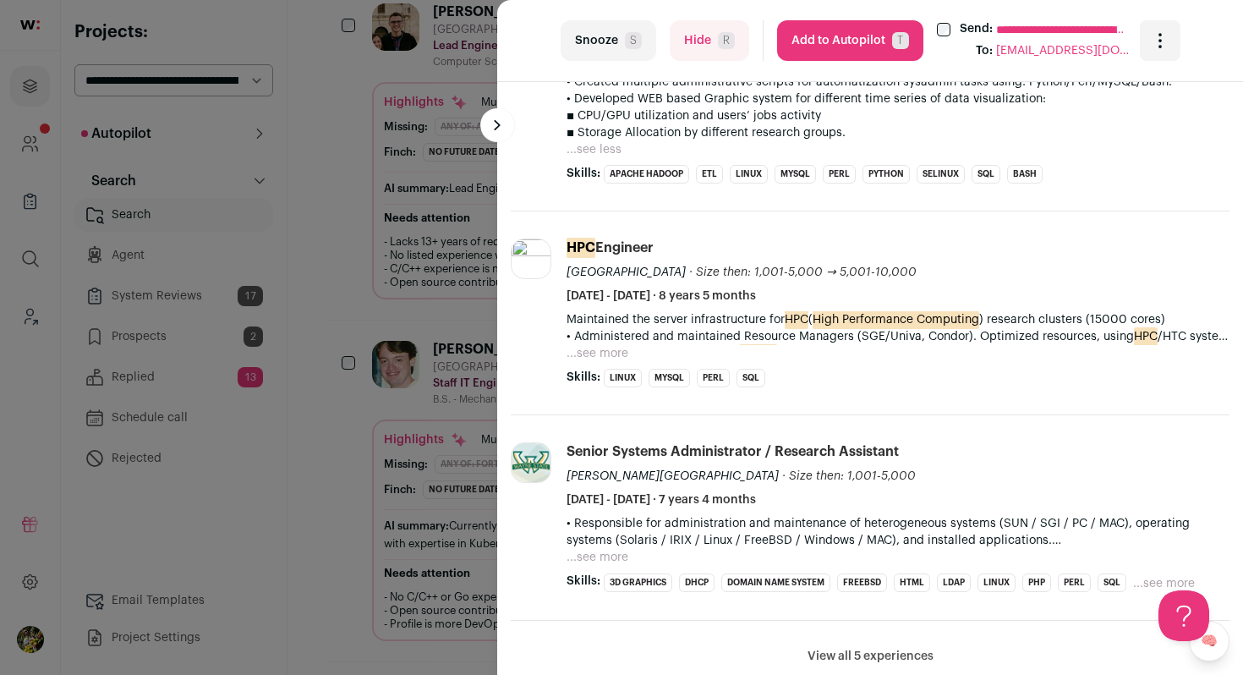
click at [862, 41] on button "Add to Autopilot T" at bounding box center [850, 40] width 146 height 41
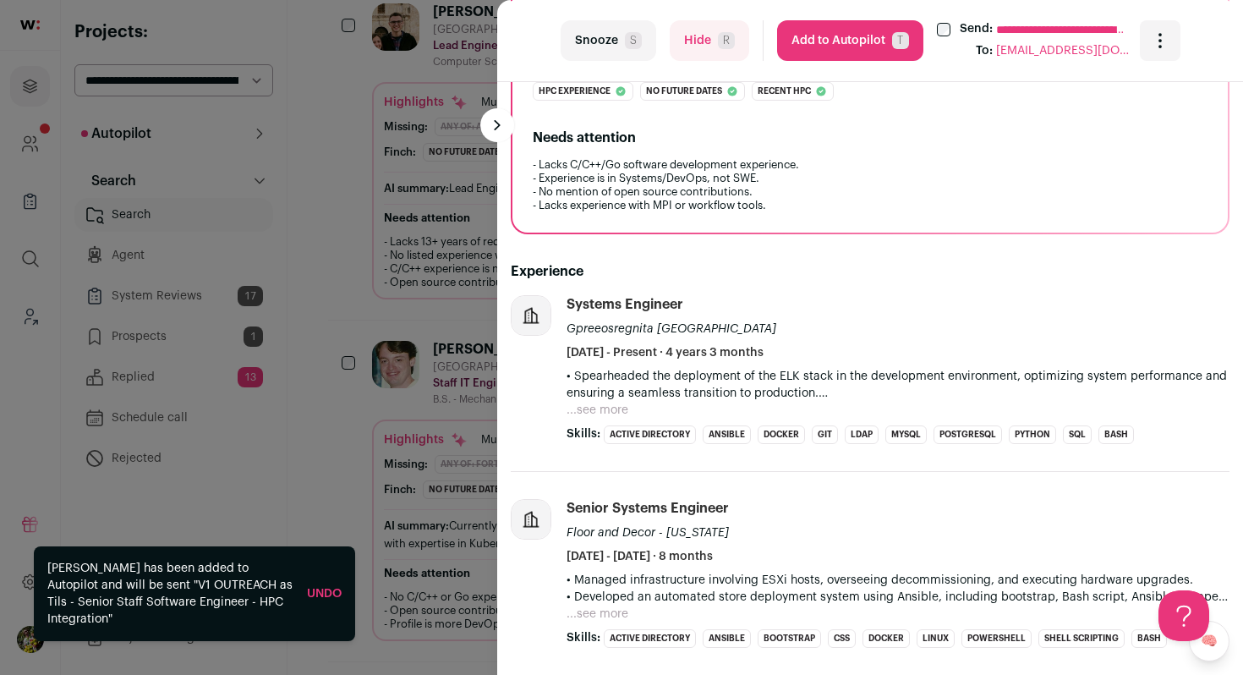
scroll to position [491, 0]
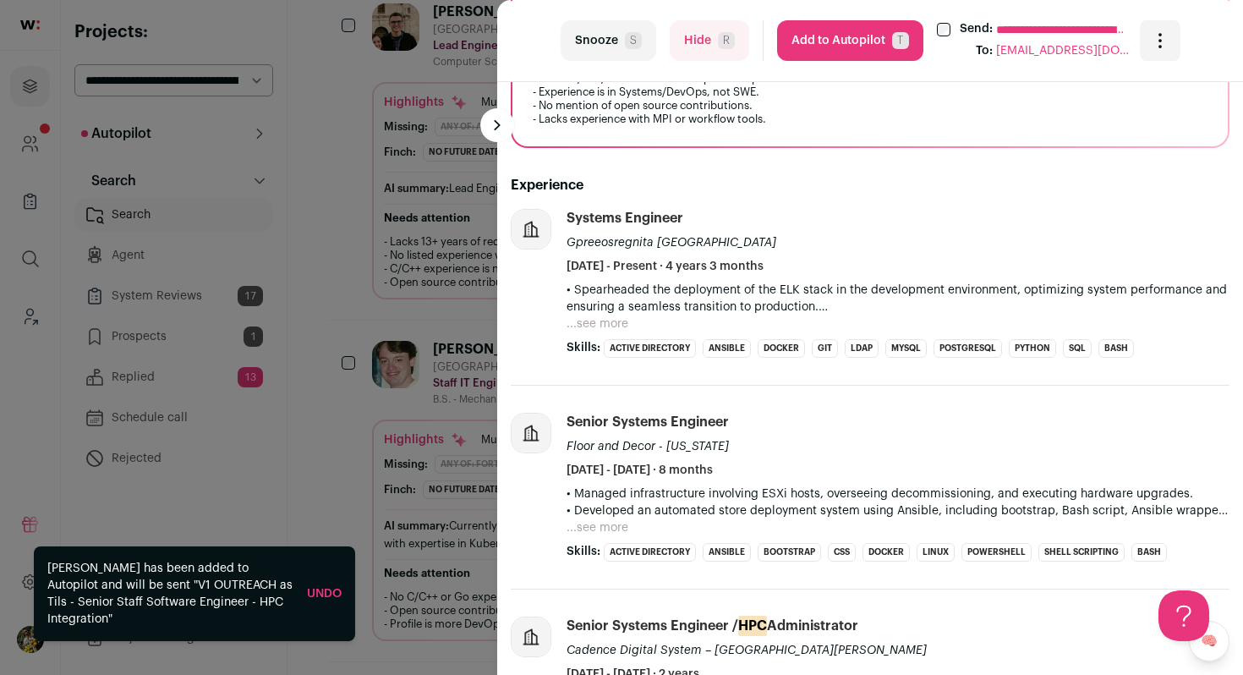
click at [610, 326] on button "...see more" at bounding box center [598, 323] width 62 height 17
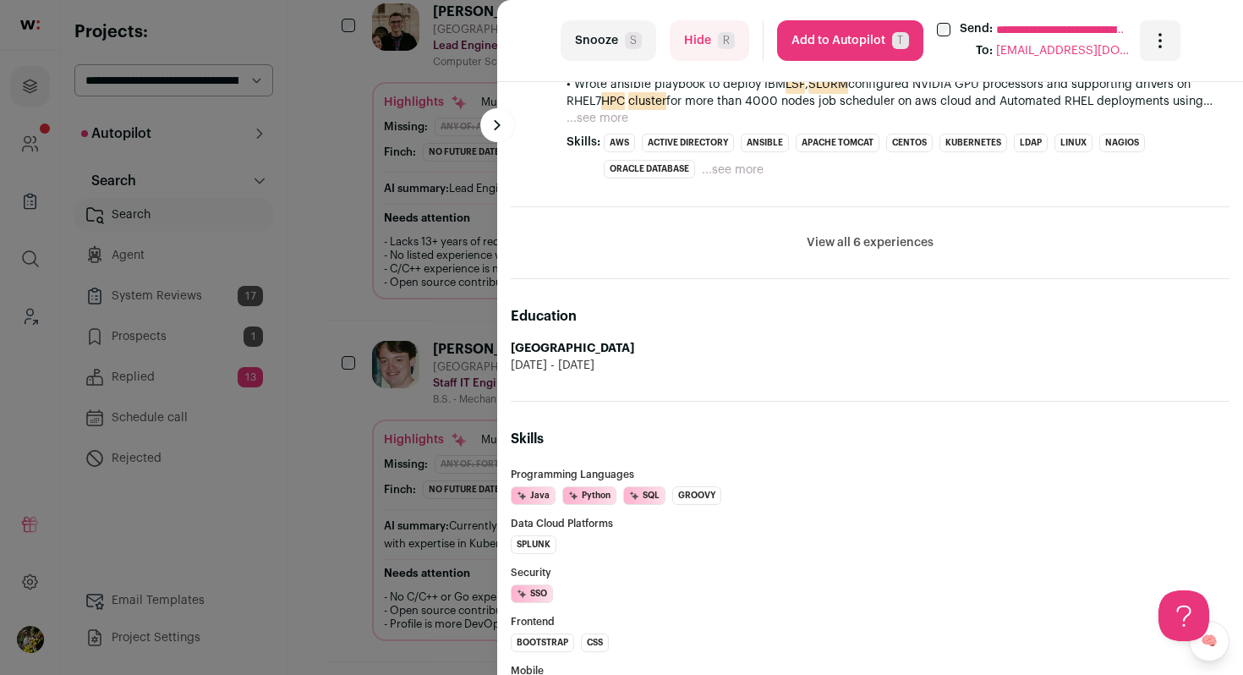
scroll to position [1327, 0]
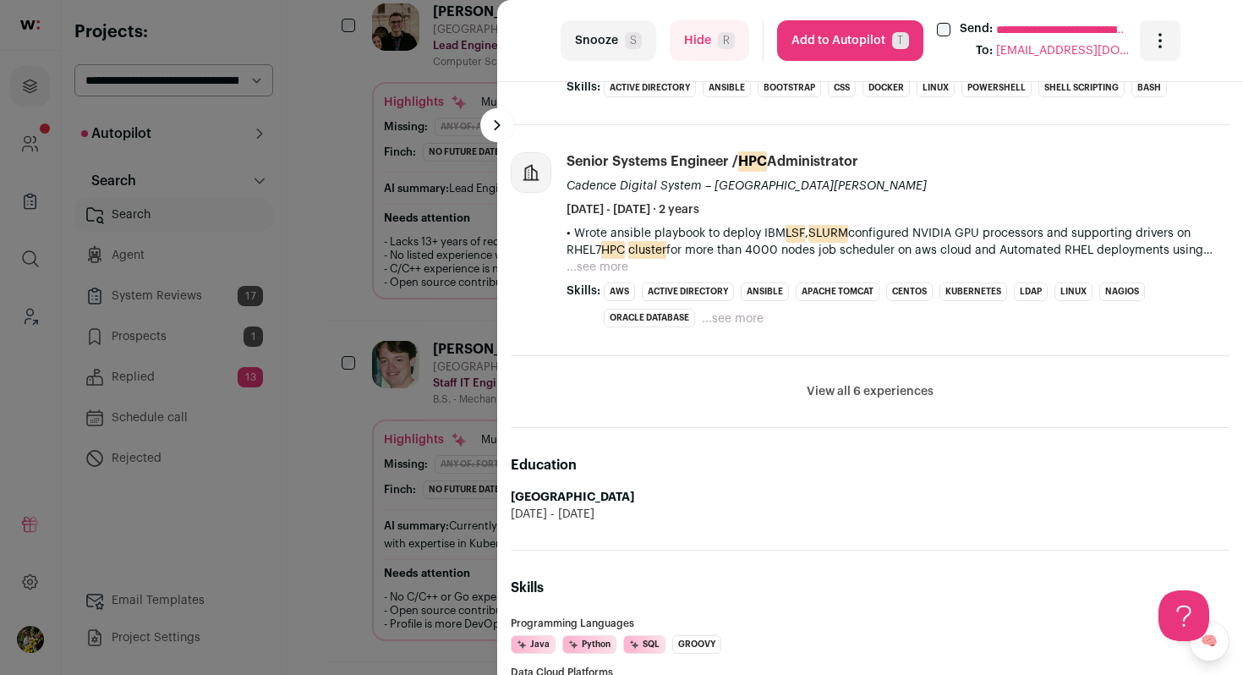
click at [909, 387] on button "View all 6 experiences" at bounding box center [870, 391] width 127 height 17
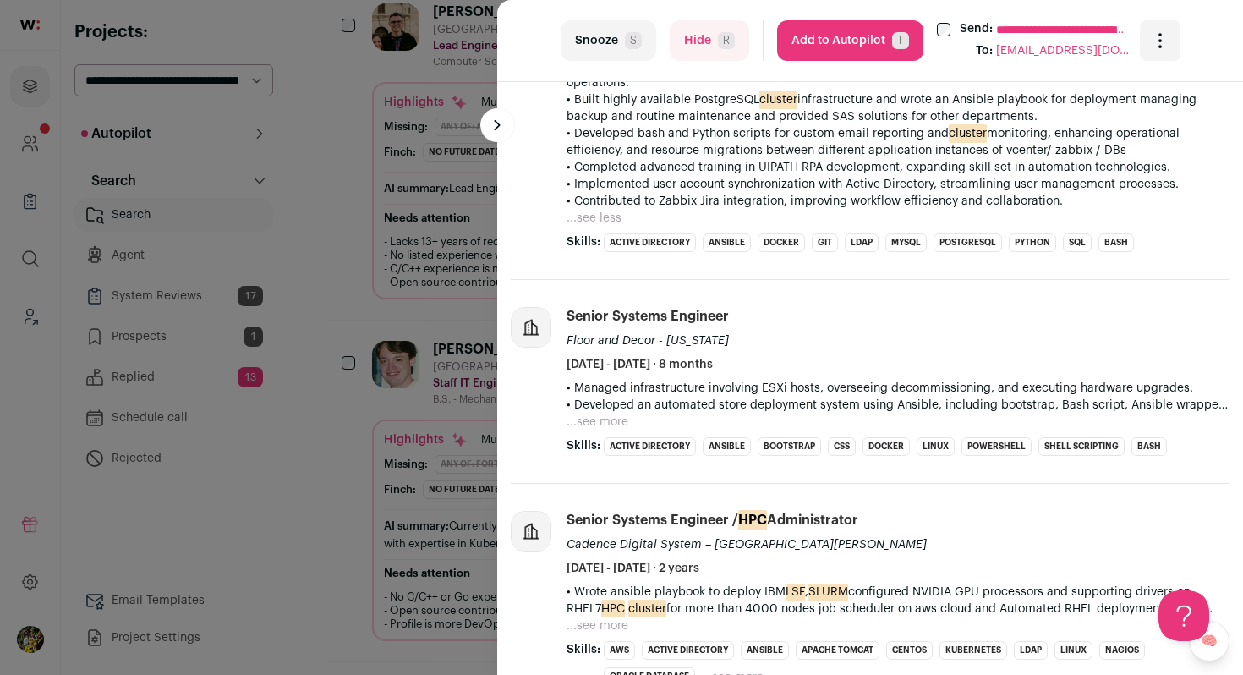
scroll to position [564, 0]
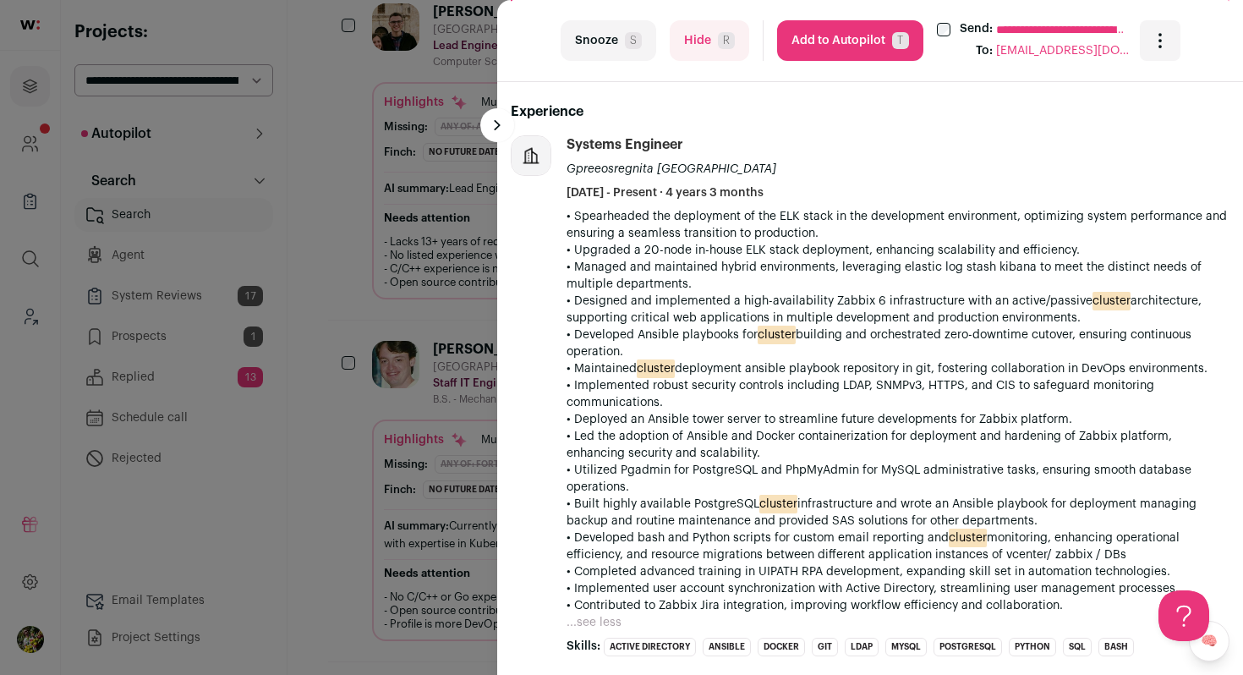
click at [696, 52] on button "Hide R" at bounding box center [710, 40] width 80 height 41
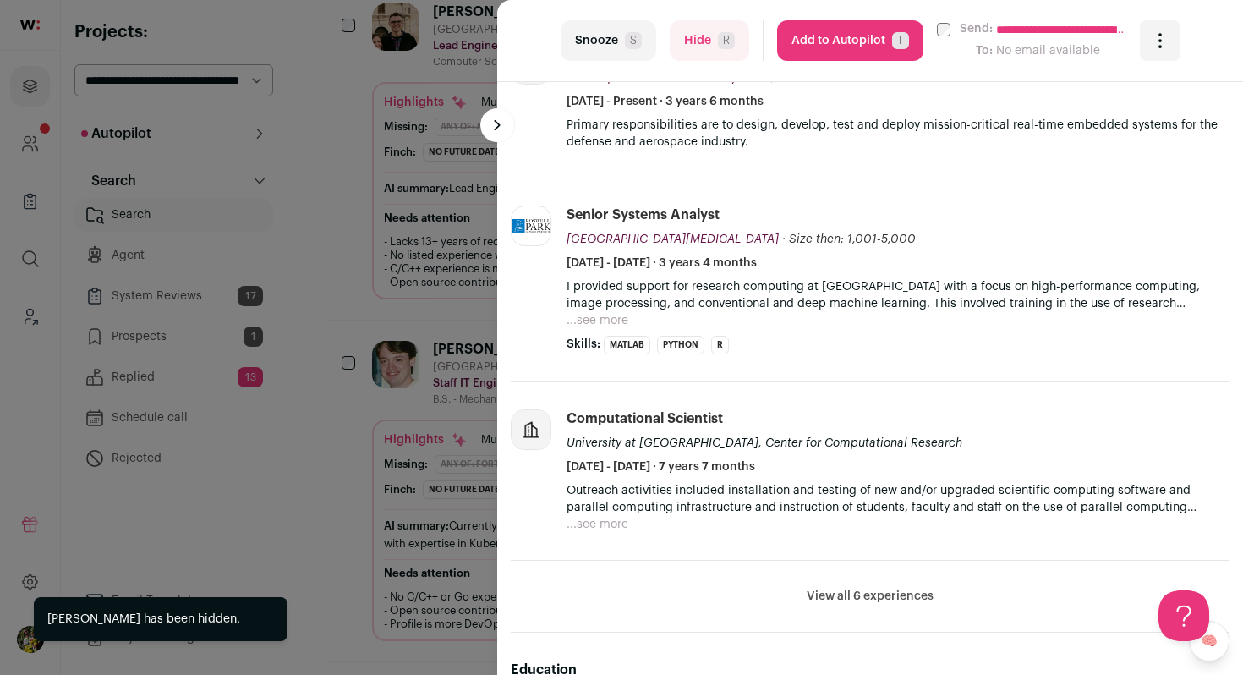
scroll to position [628, 0]
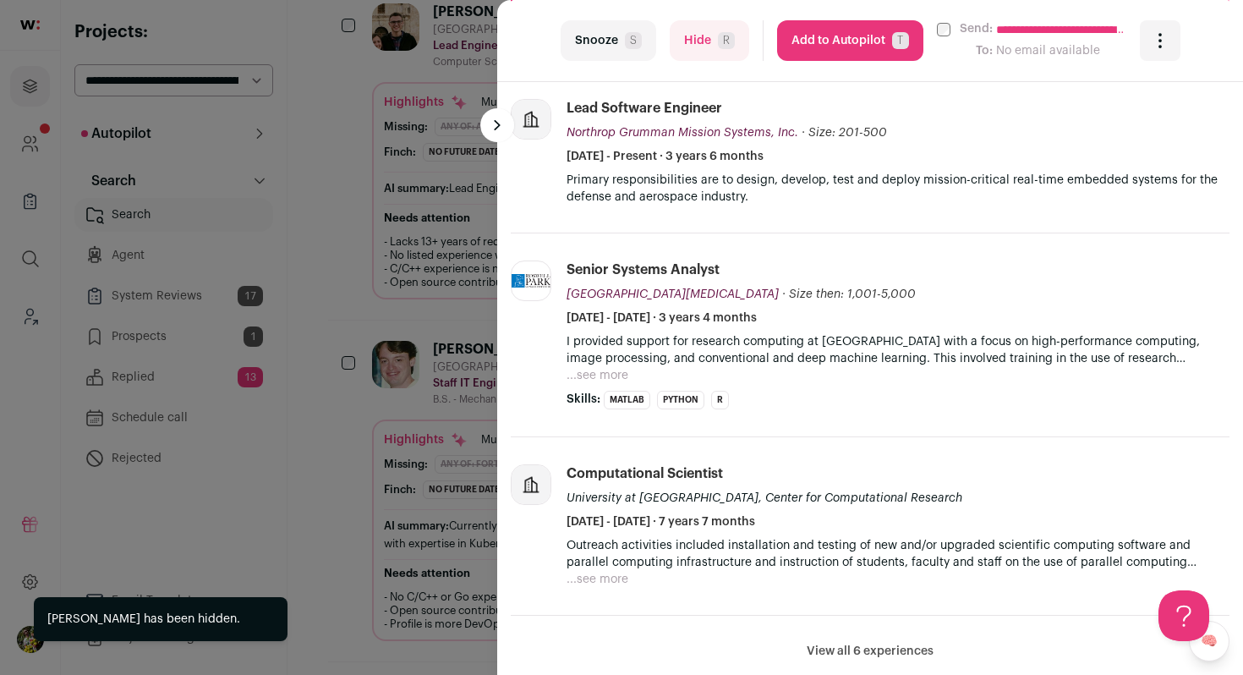
click at [619, 376] on button "...see more" at bounding box center [598, 375] width 62 height 17
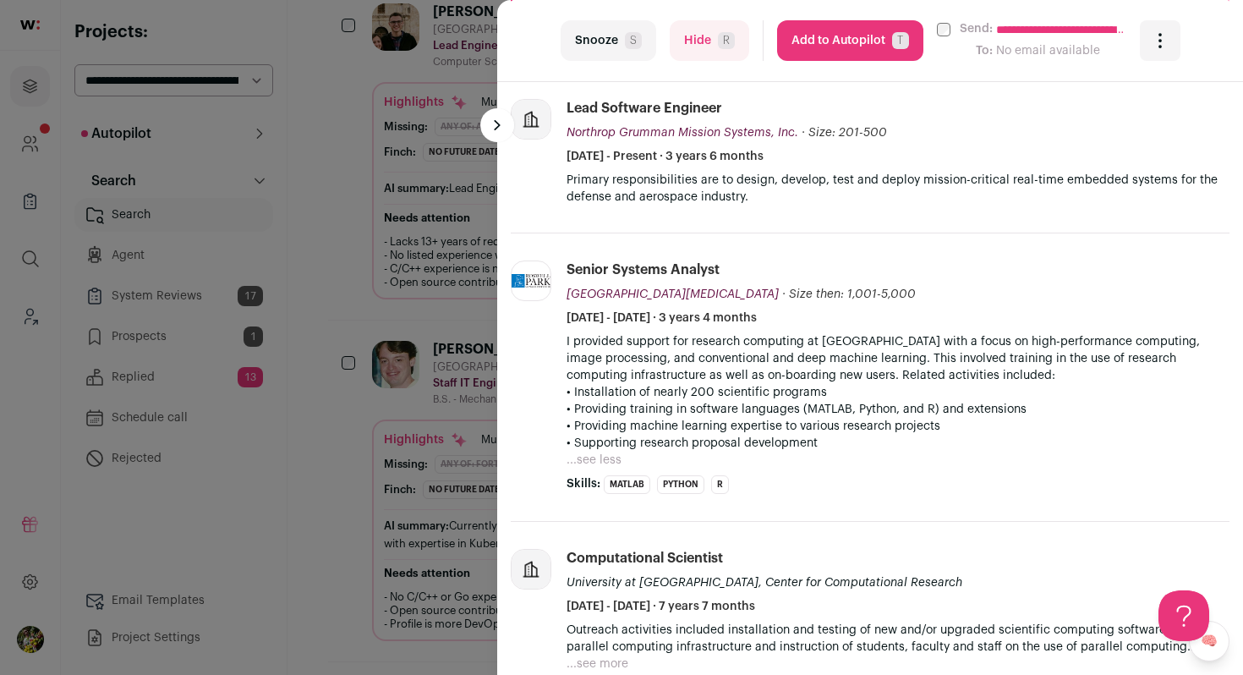
click at [683, 41] on button "Hide R" at bounding box center [710, 40] width 80 height 41
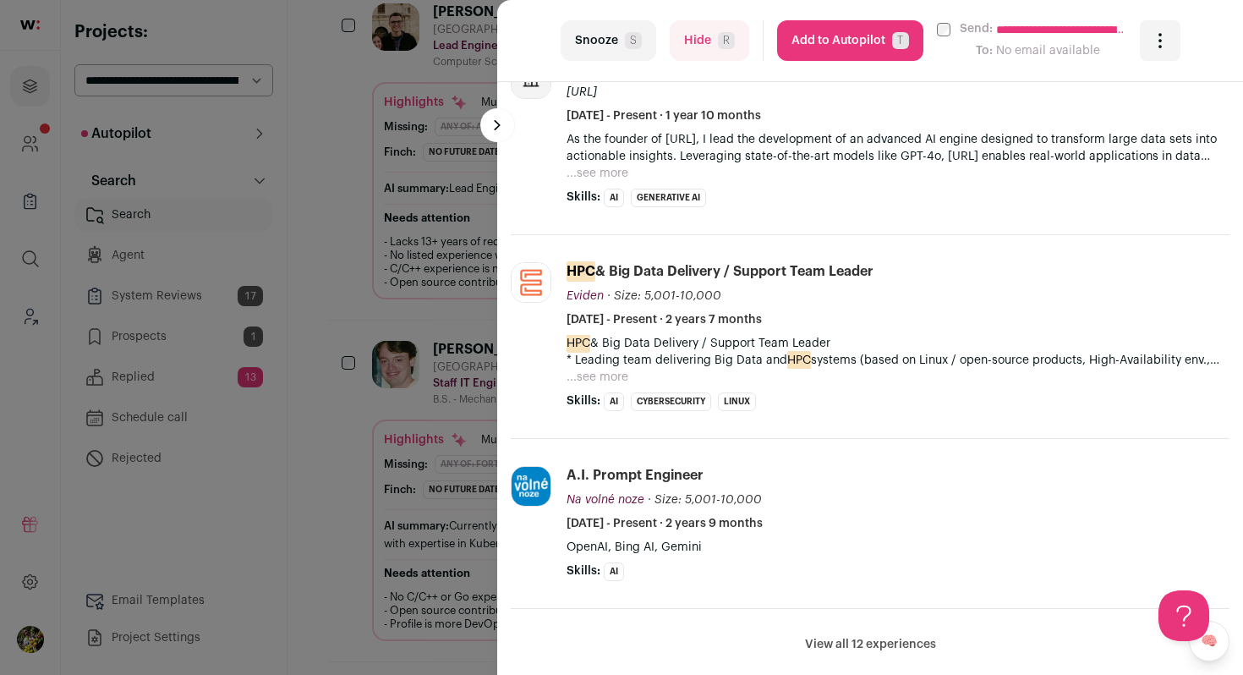
scroll to position [722, 0]
click at [600, 174] on button "...see more" at bounding box center [598, 171] width 62 height 17
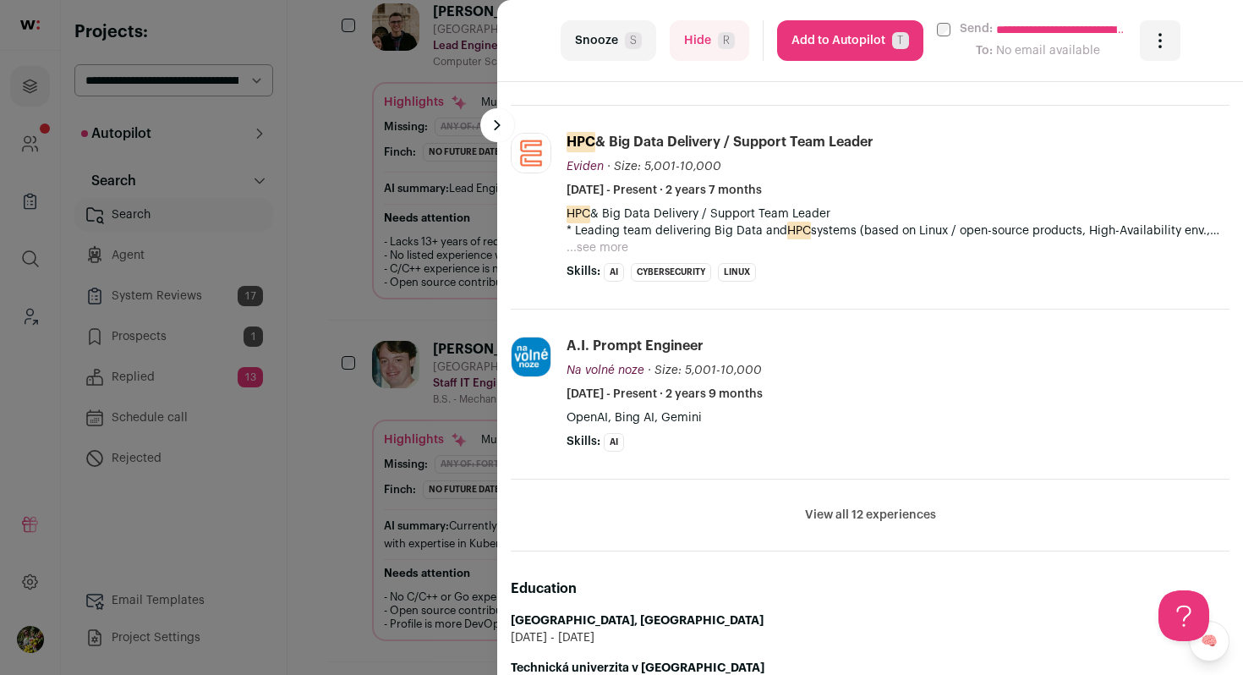
scroll to position [996, 0]
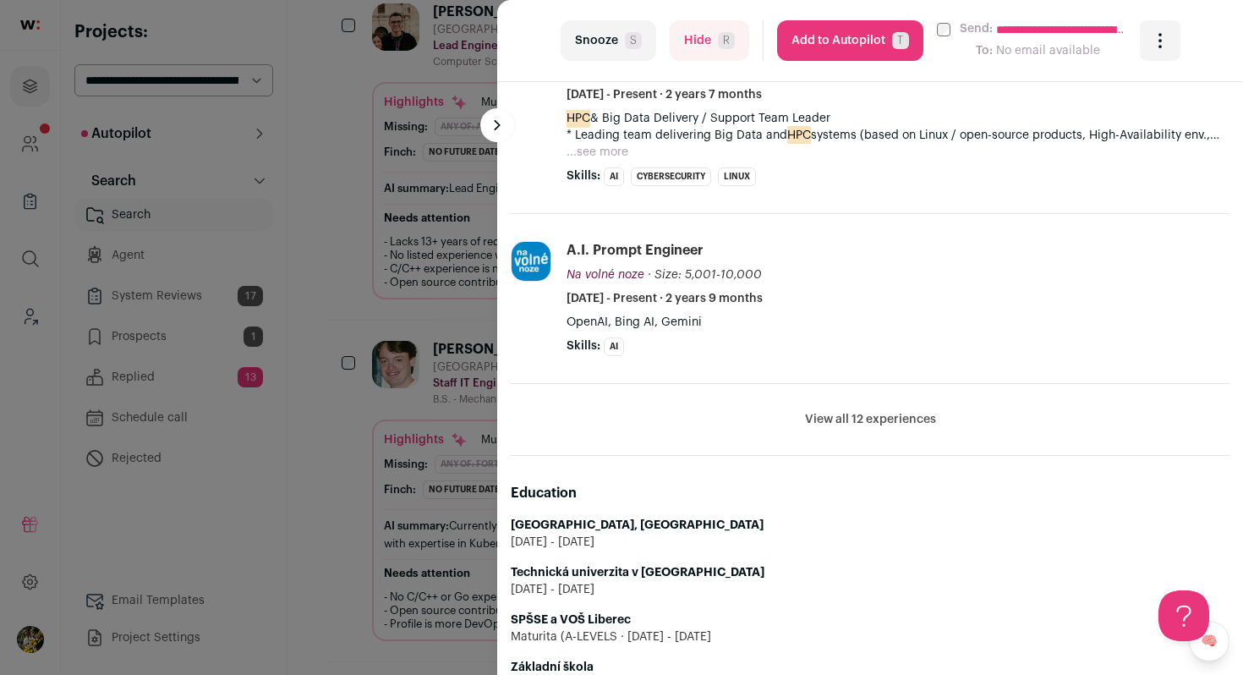
click at [595, 153] on button "...see more" at bounding box center [598, 152] width 62 height 17
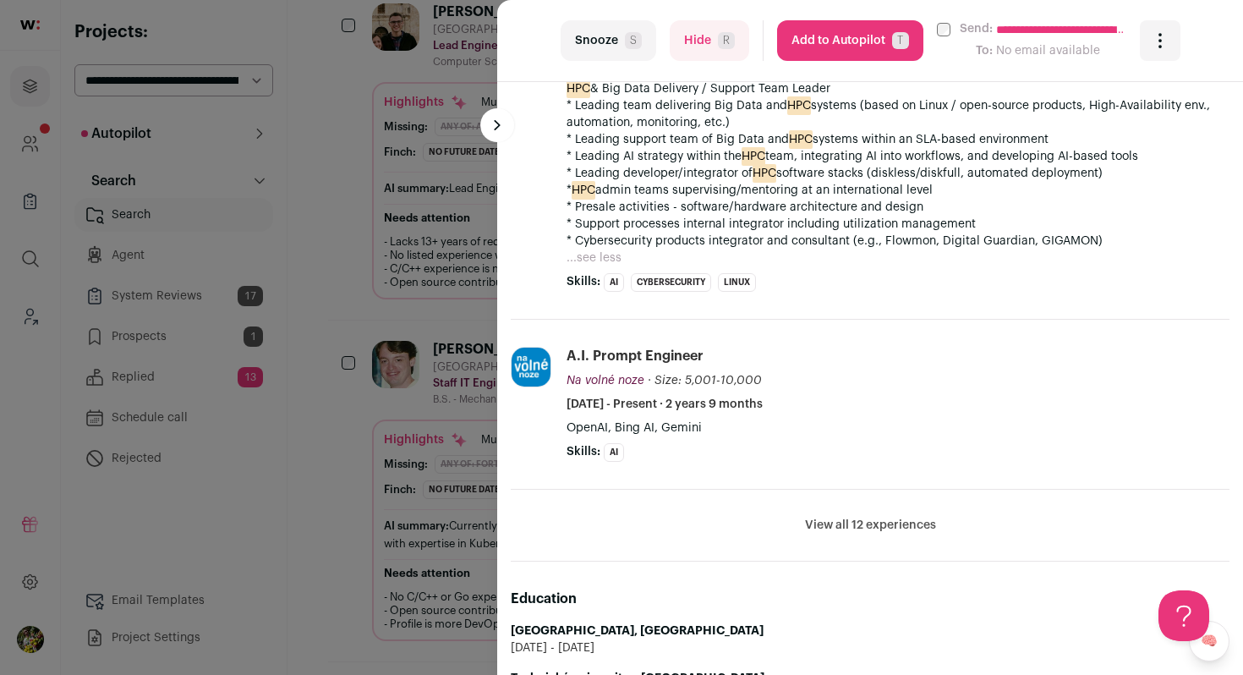
scroll to position [1032, 0]
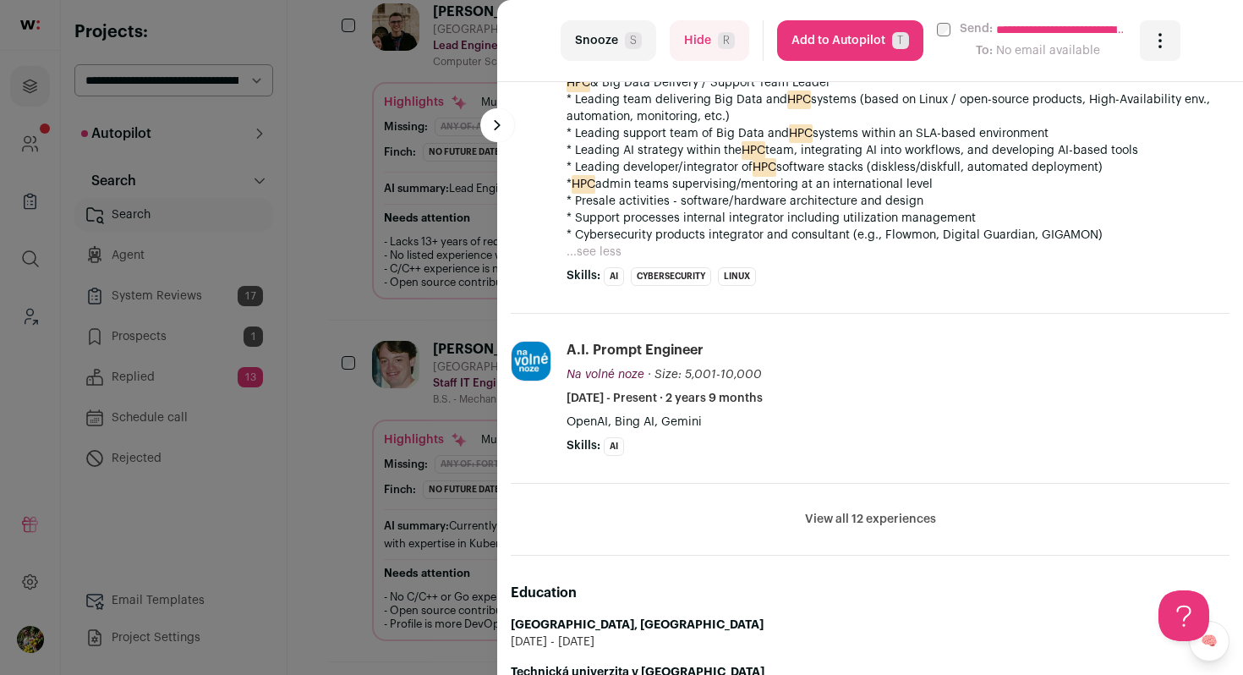
click at [835, 512] on button "View all 12 experiences" at bounding box center [870, 519] width 131 height 17
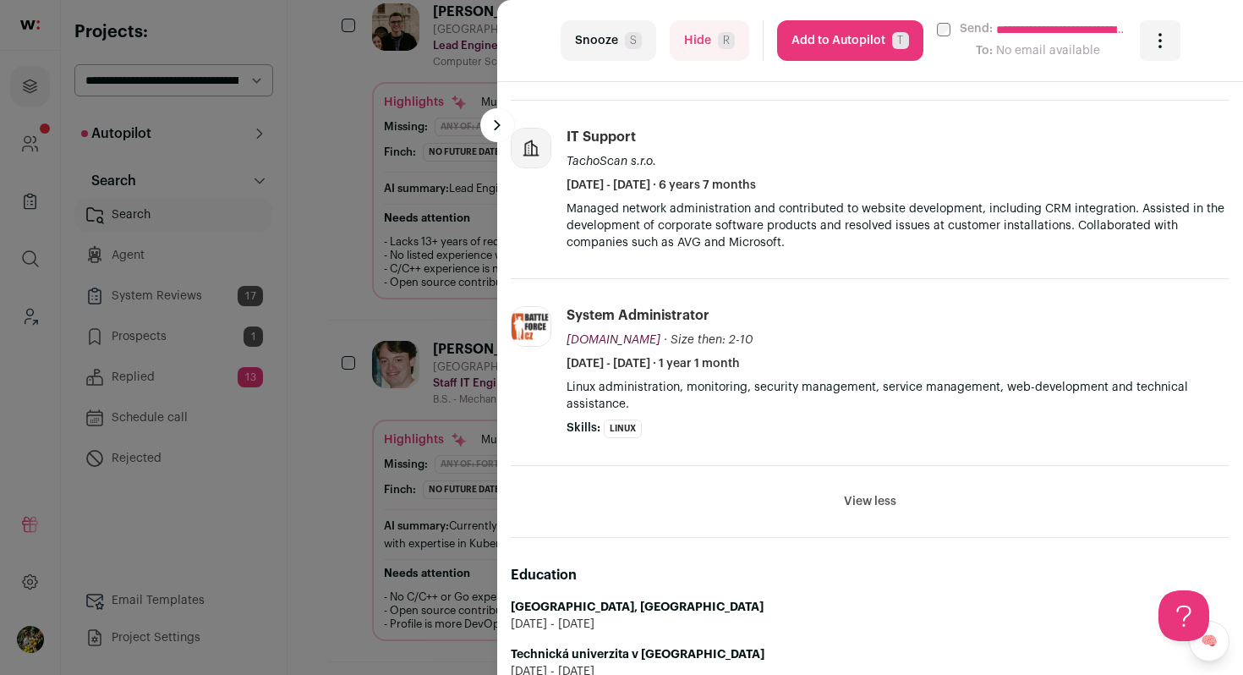
scroll to position [3071, 0]
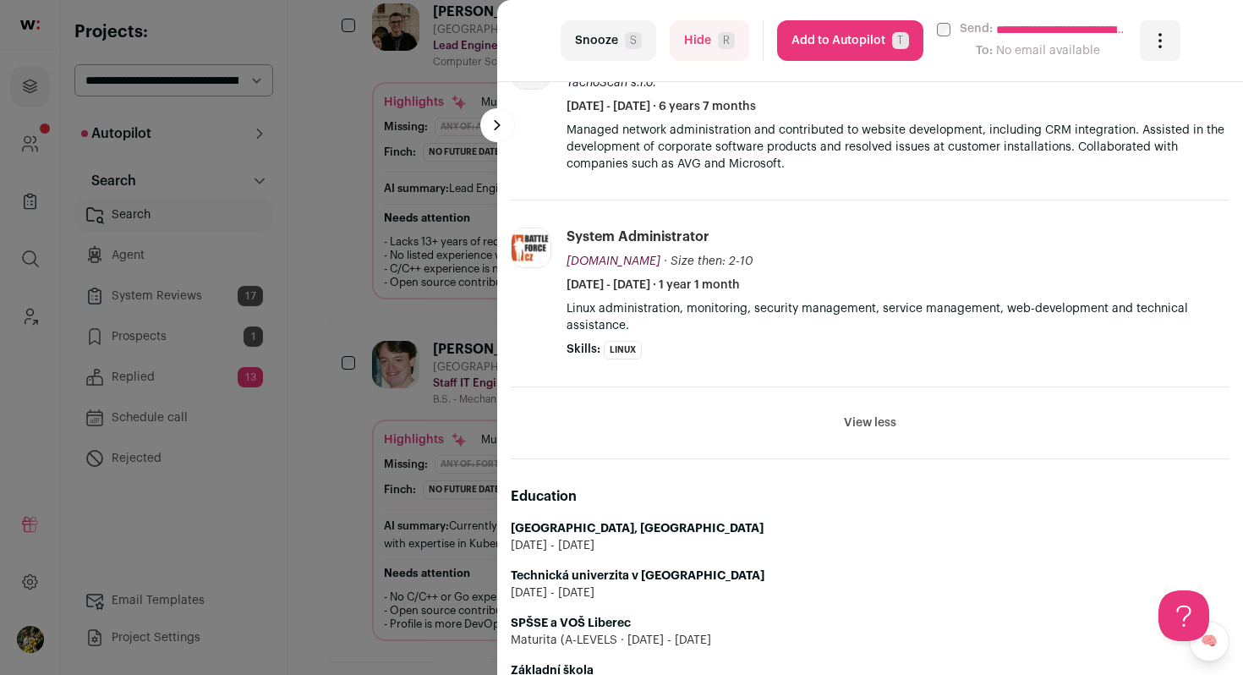
click at [710, 27] on button "Hide R" at bounding box center [710, 40] width 80 height 41
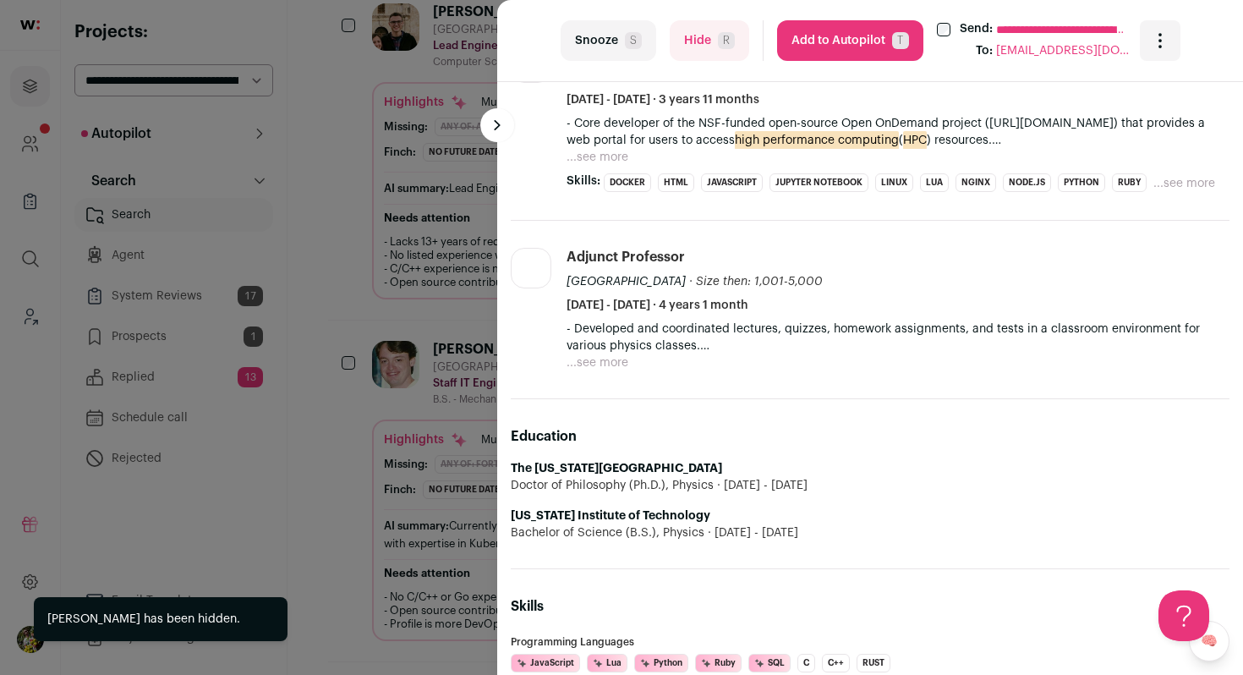
scroll to position [896, 0]
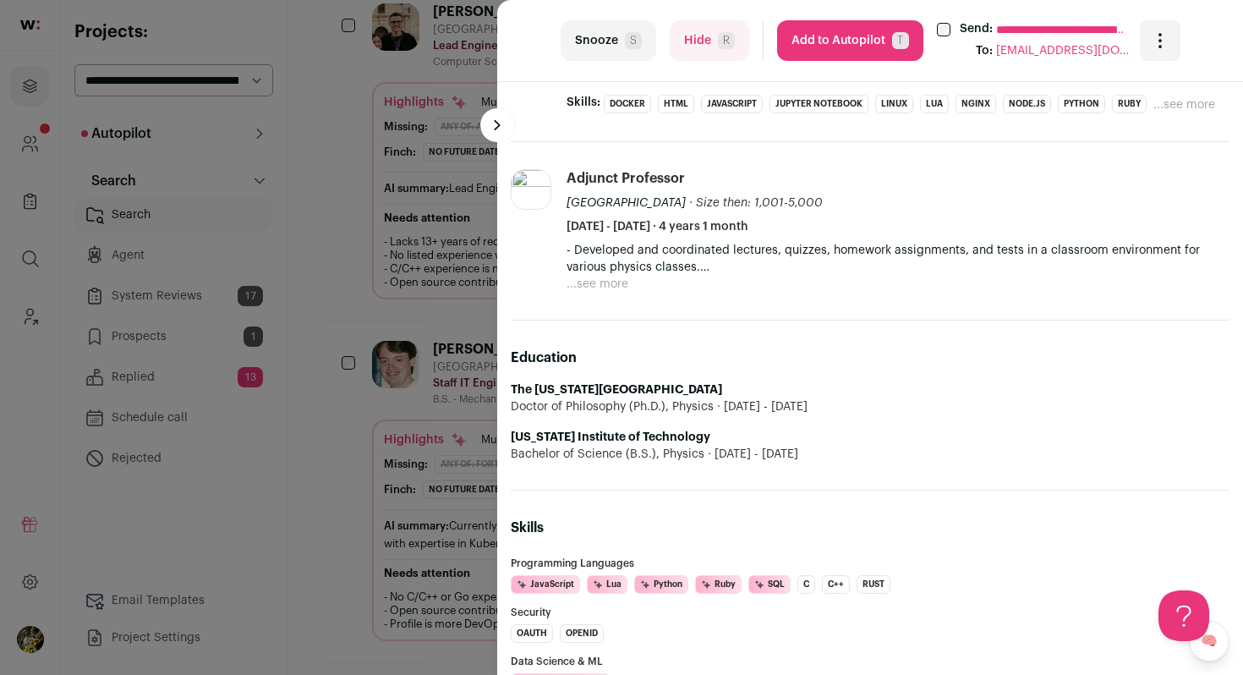
click at [691, 25] on button "Hide R" at bounding box center [710, 40] width 80 height 41
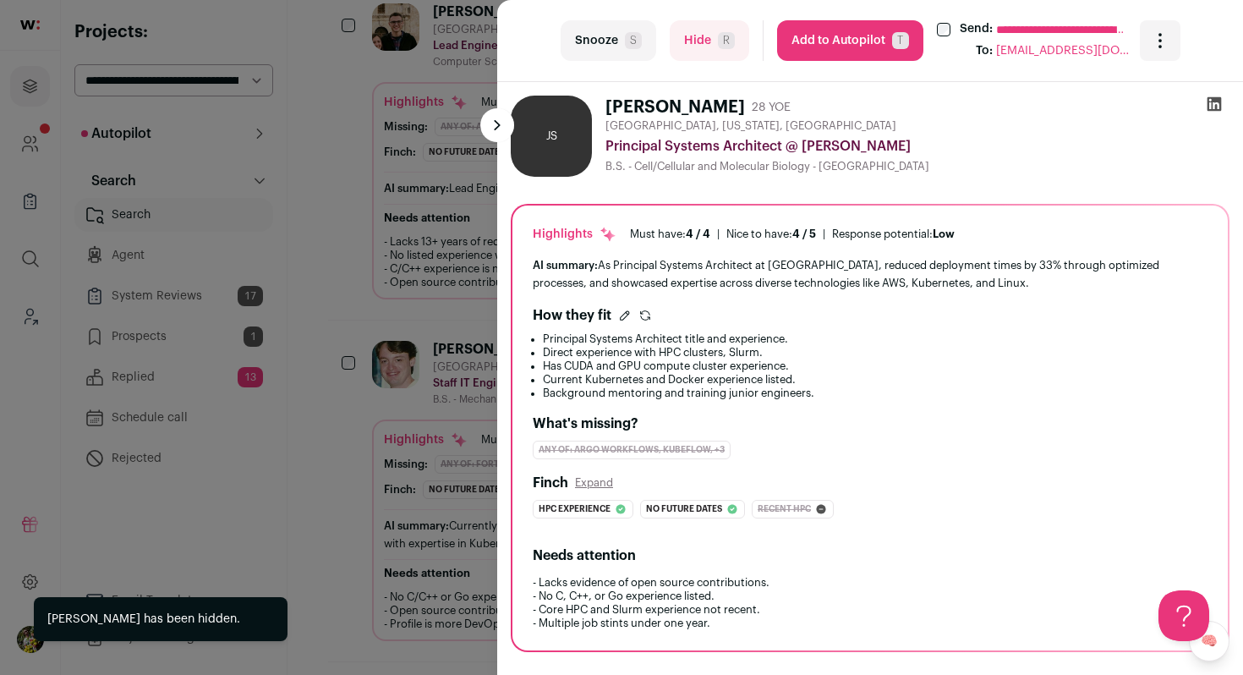
click at [403, 255] on div "**********" at bounding box center [621, 337] width 1243 height 675
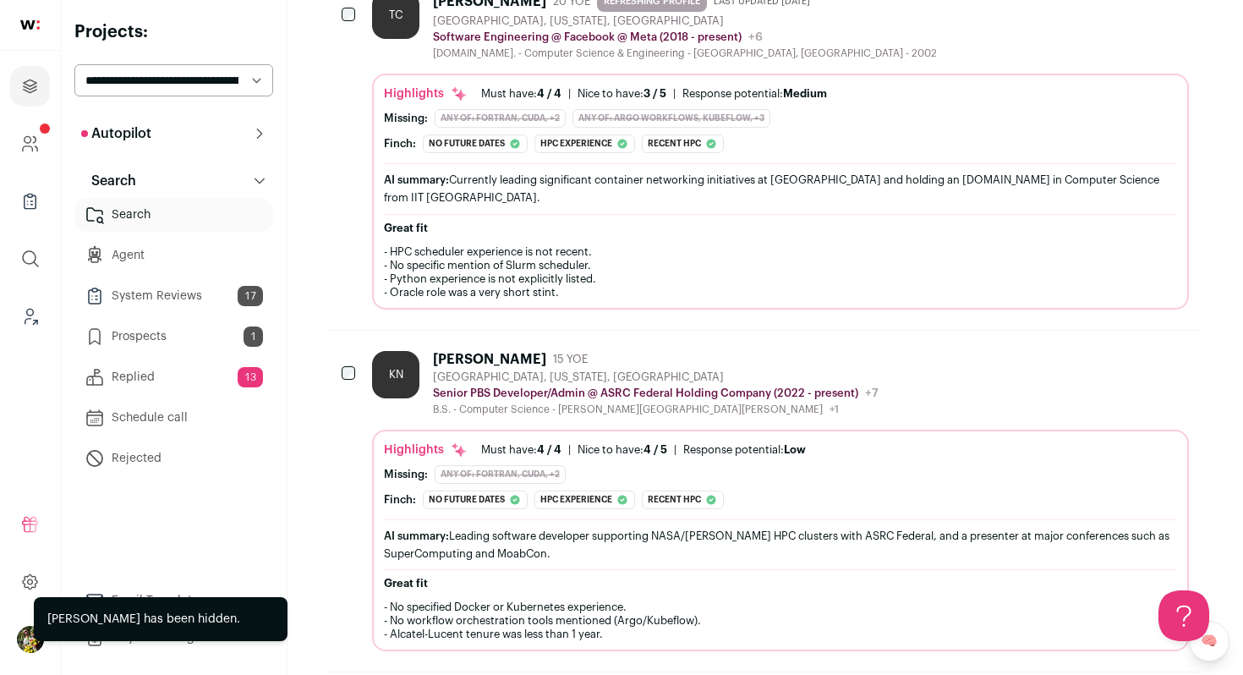
scroll to position [0, 0]
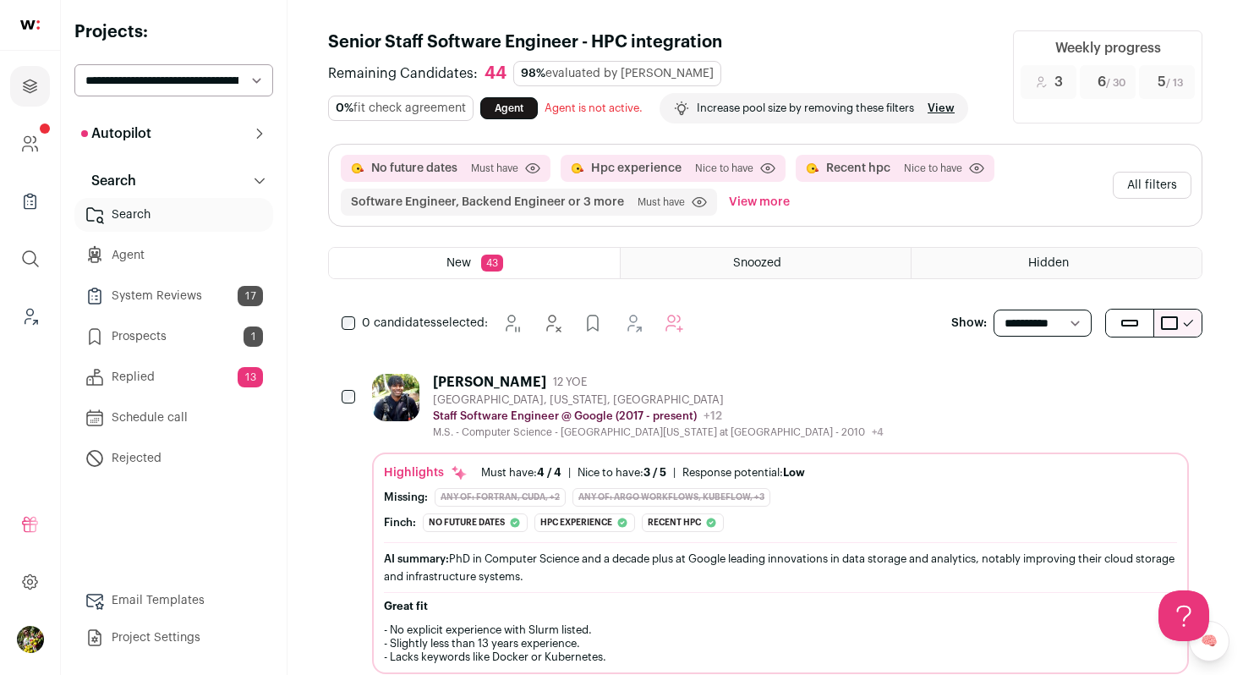
click at [490, 376] on div "Abhishek Verma" at bounding box center [489, 382] width 113 height 17
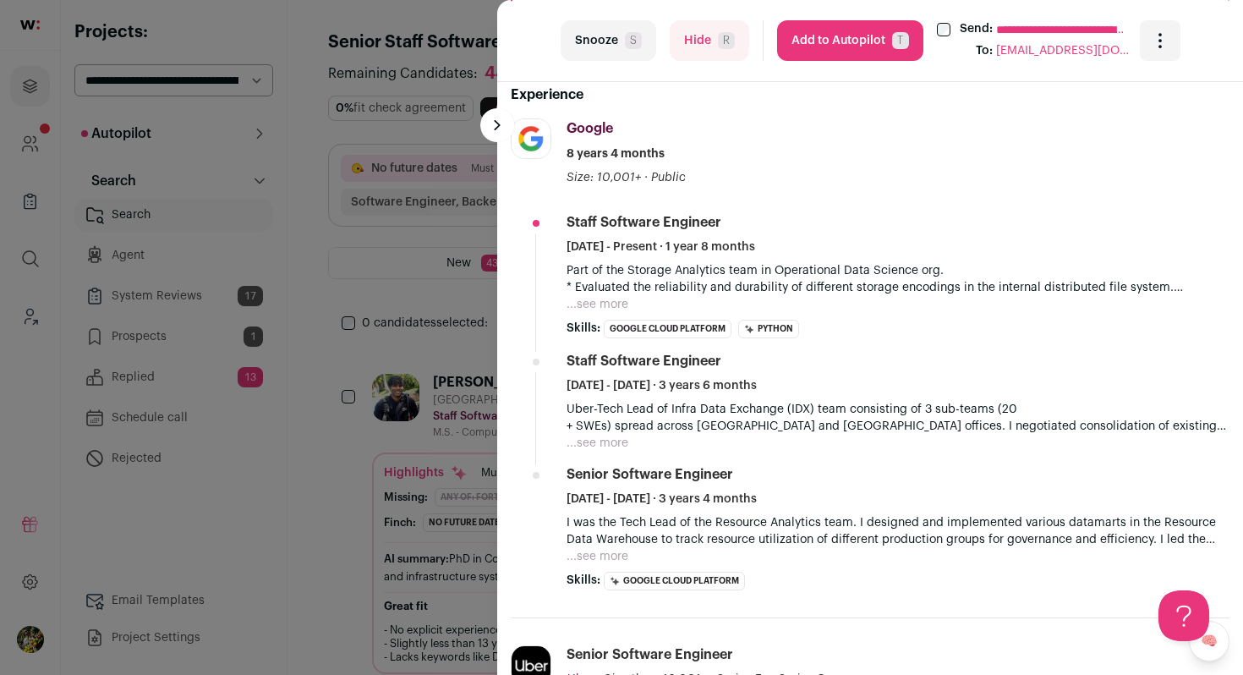
click at [606, 307] on button "...see more" at bounding box center [598, 304] width 62 height 17
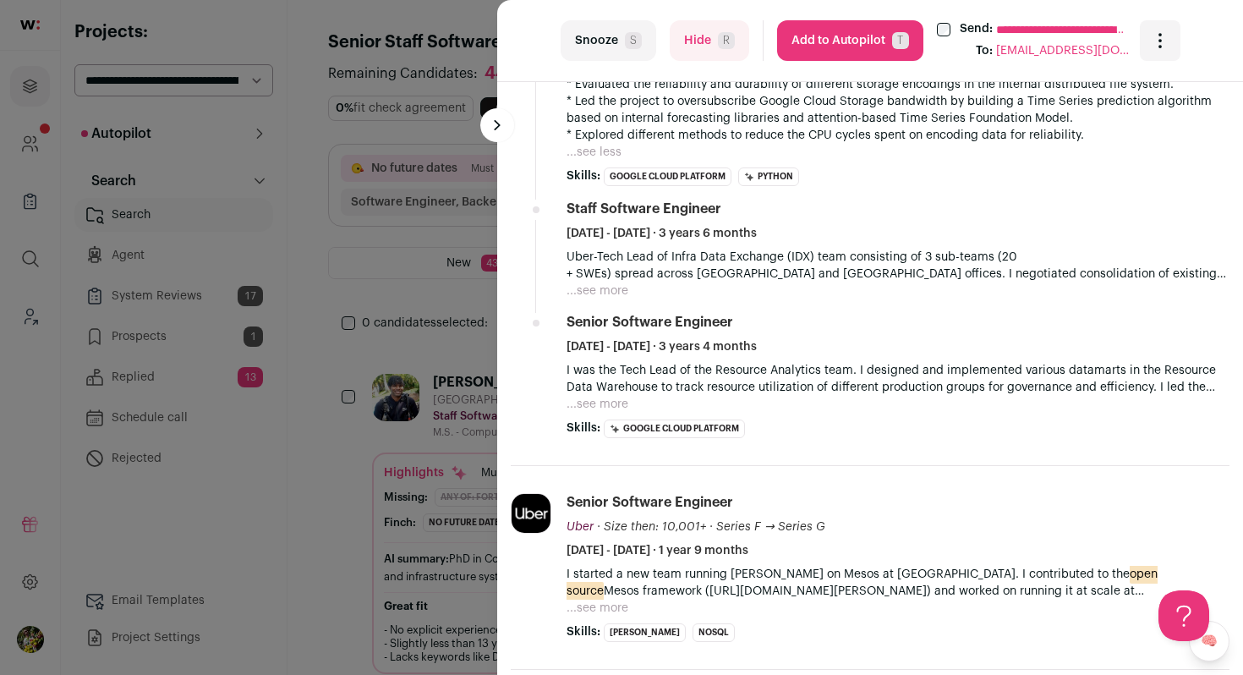
scroll to position [814, 0]
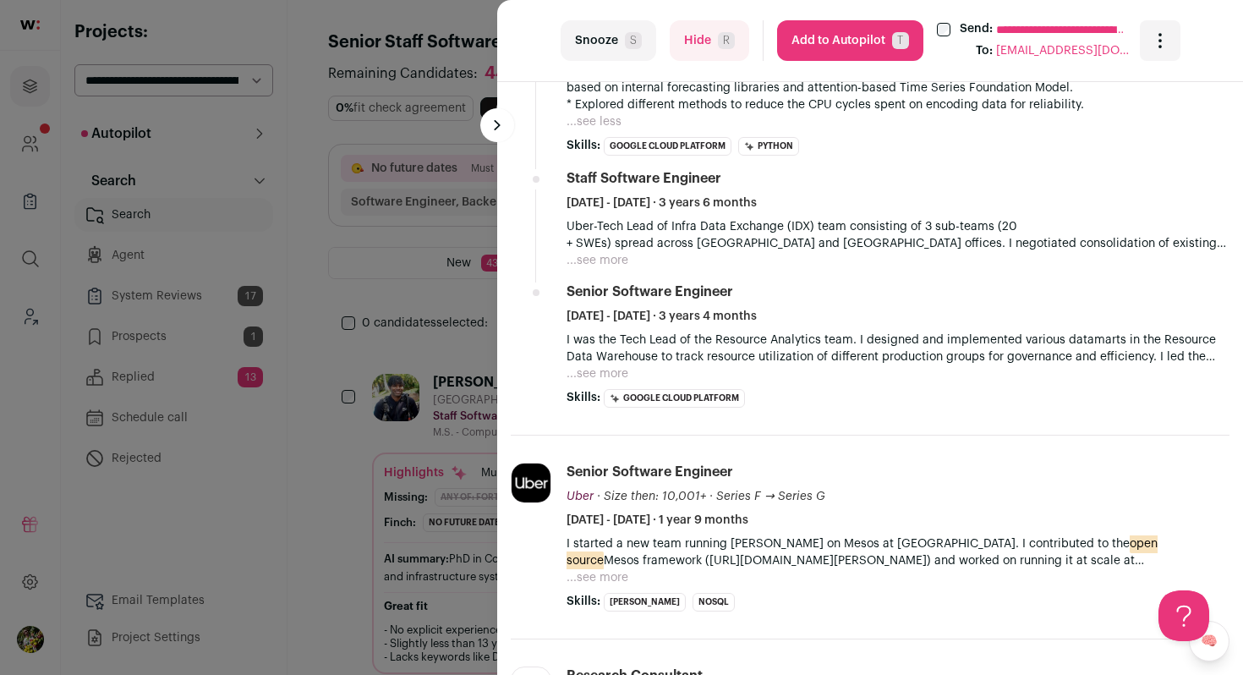
click at [617, 266] on button "...see more" at bounding box center [598, 260] width 62 height 17
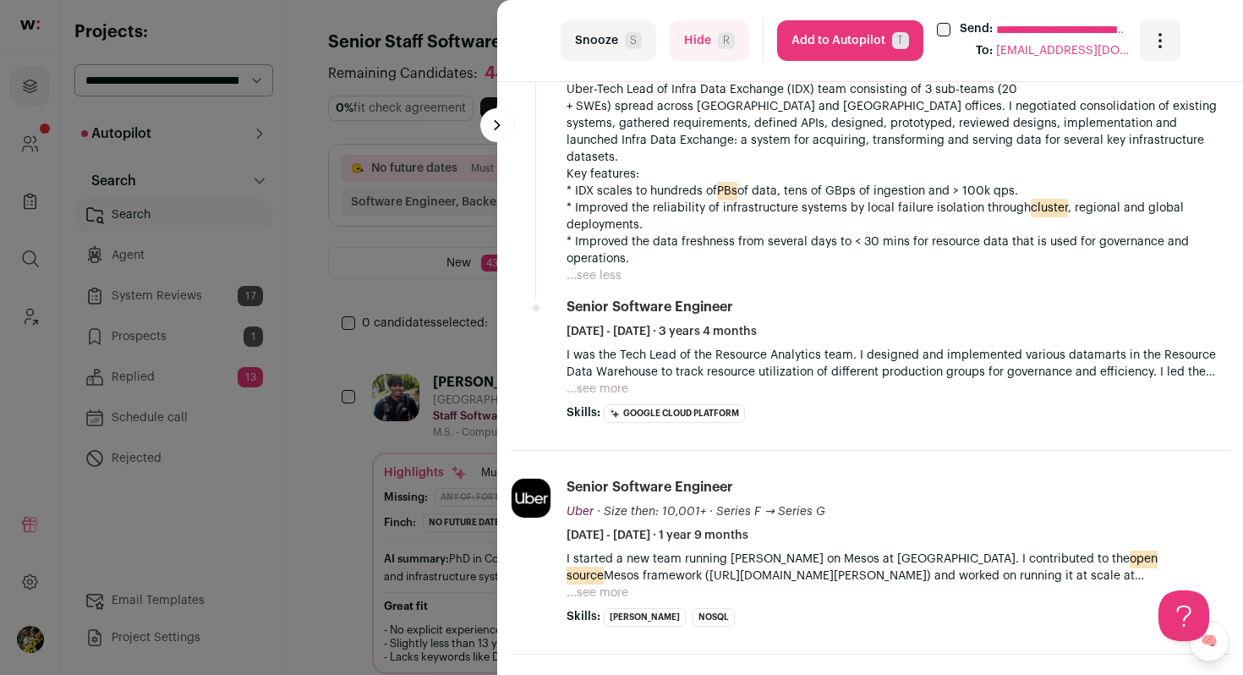
scroll to position [984, 0]
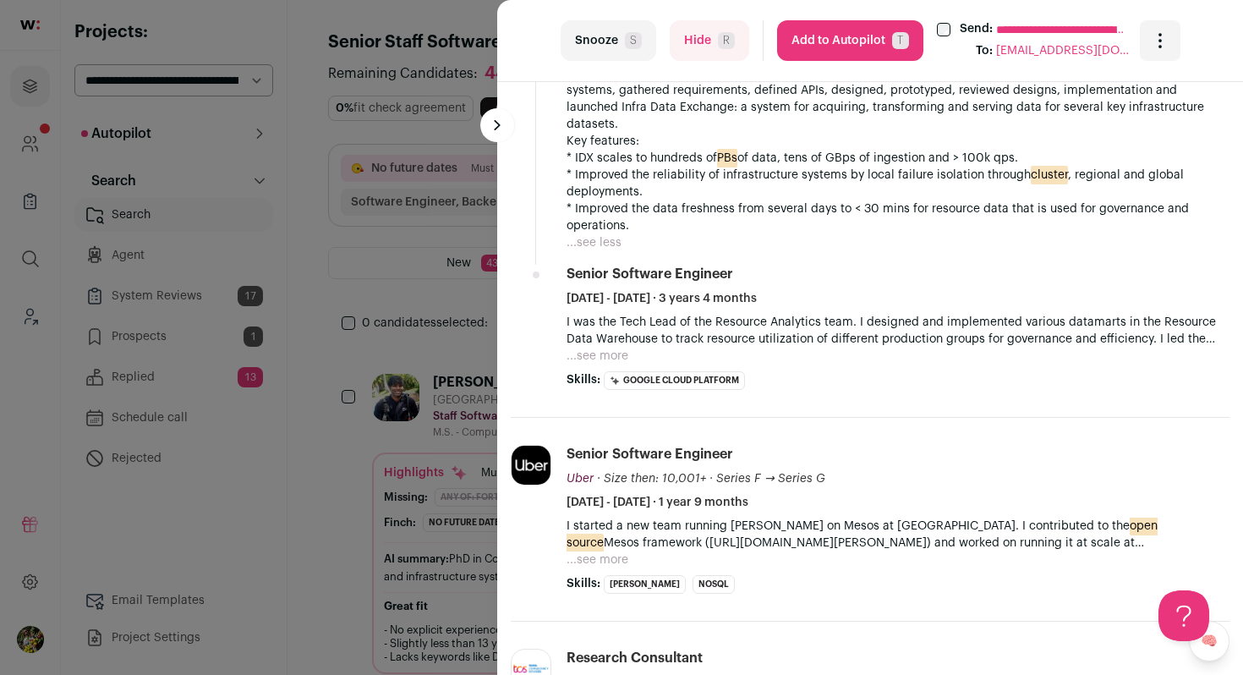
click at [598, 348] on button "...see more" at bounding box center [598, 356] width 62 height 17
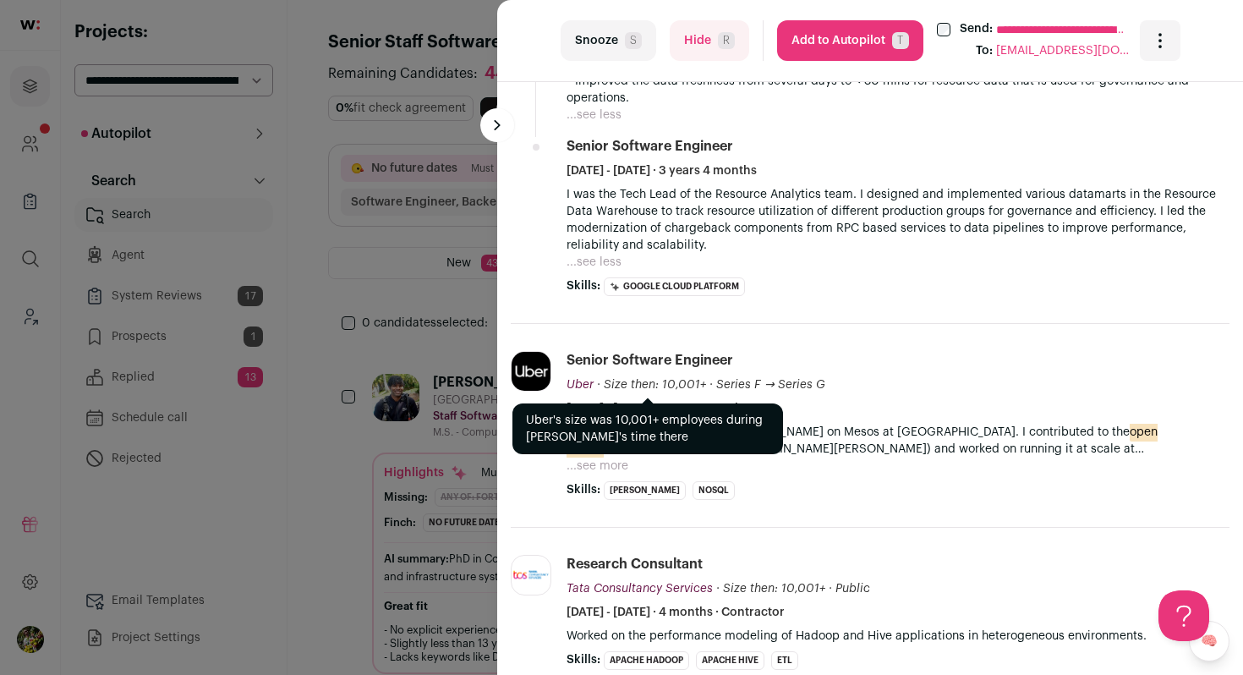
scroll to position [1135, 0]
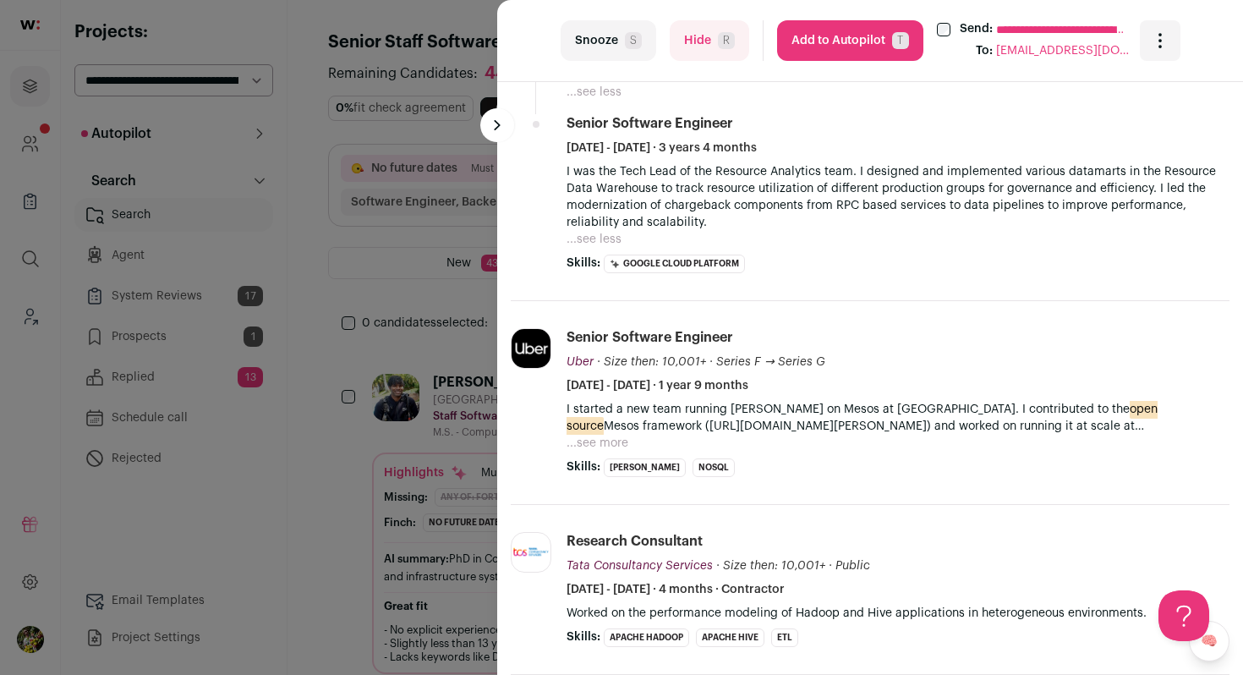
click at [595, 435] on button "...see more" at bounding box center [598, 443] width 62 height 17
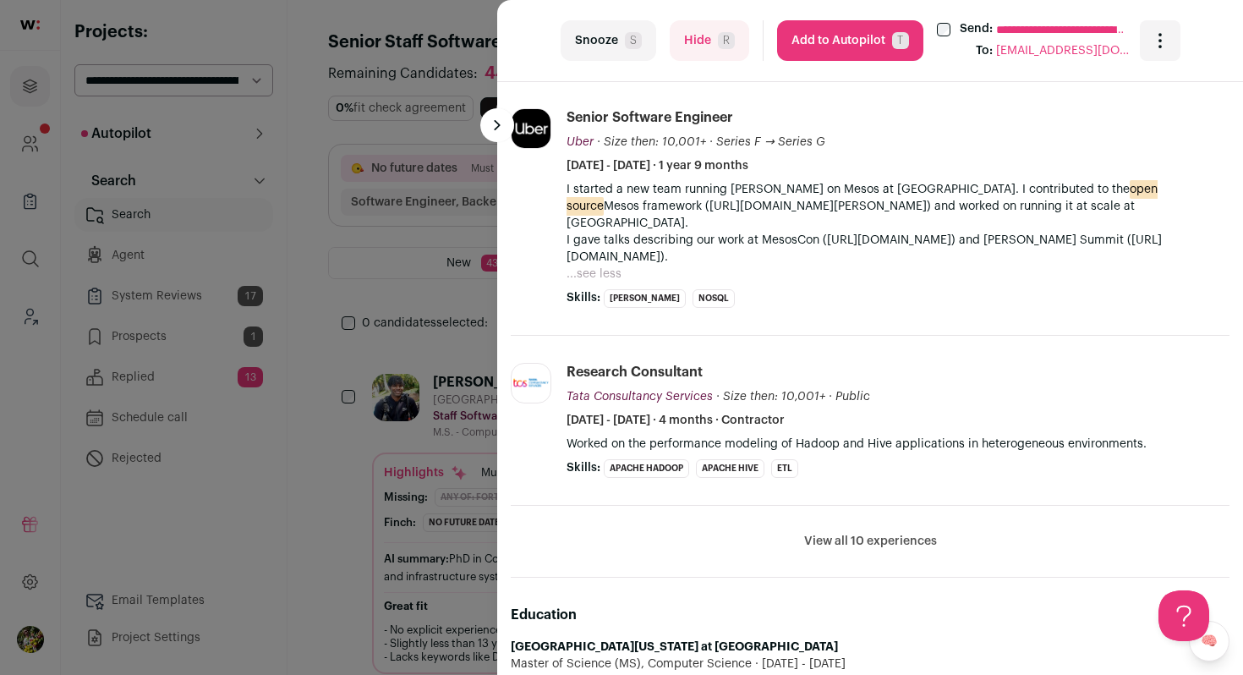
scroll to position [1368, 0]
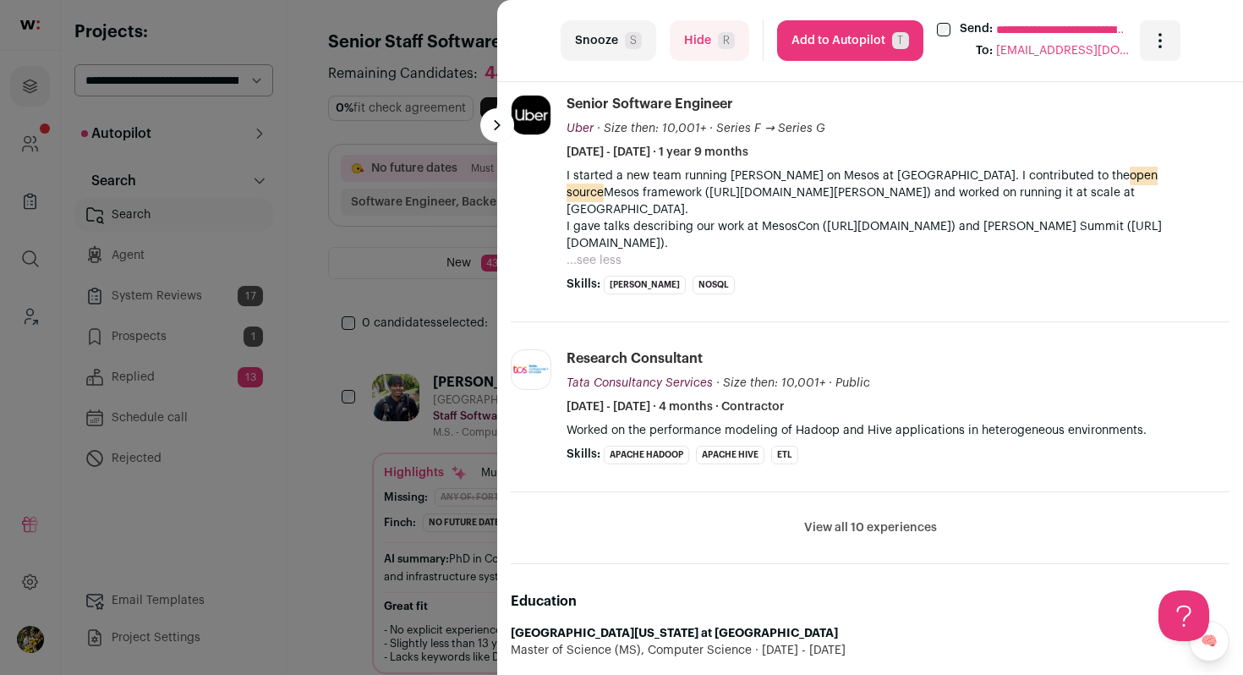
click at [825, 519] on button "View all 10 experiences" at bounding box center [870, 527] width 133 height 17
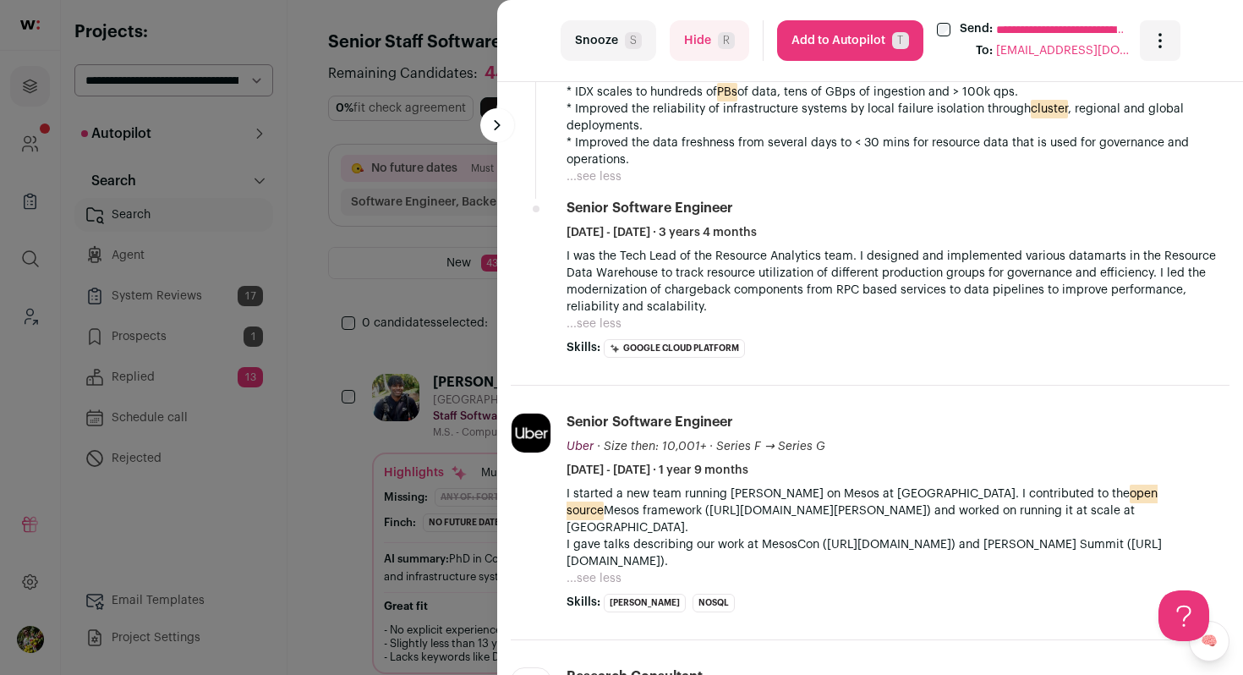
scroll to position [1061, 0]
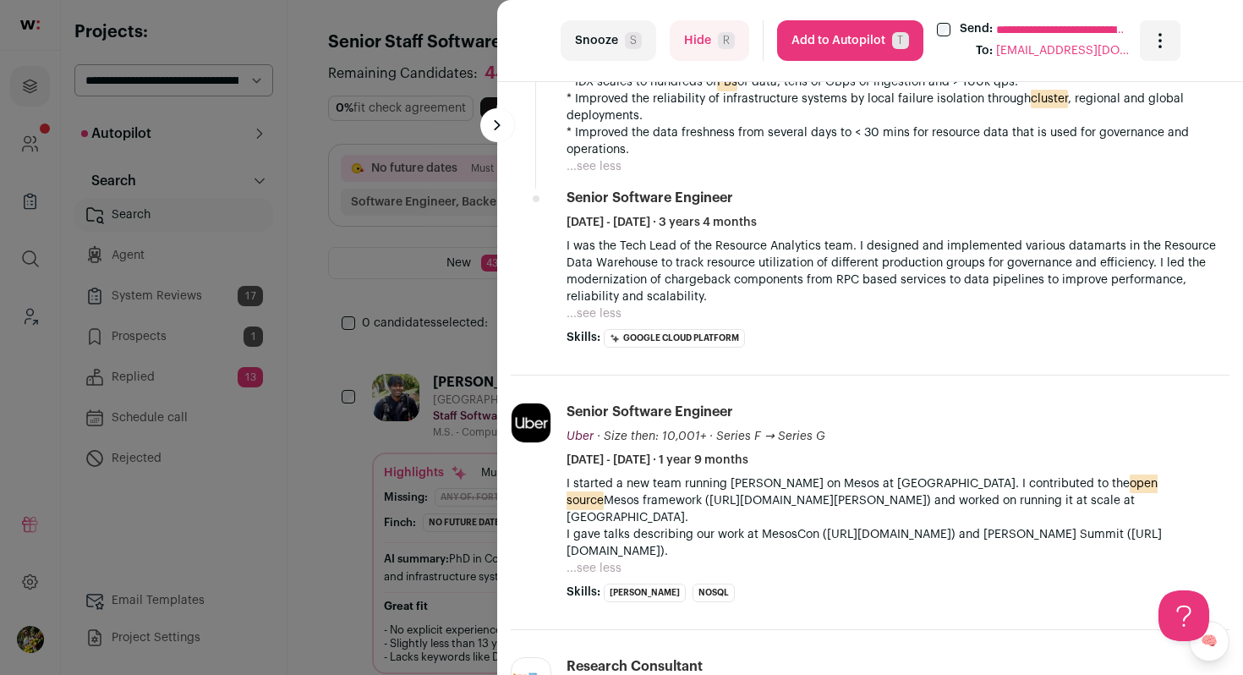
click at [805, 46] on button "Add to Autopilot T" at bounding box center [850, 40] width 146 height 41
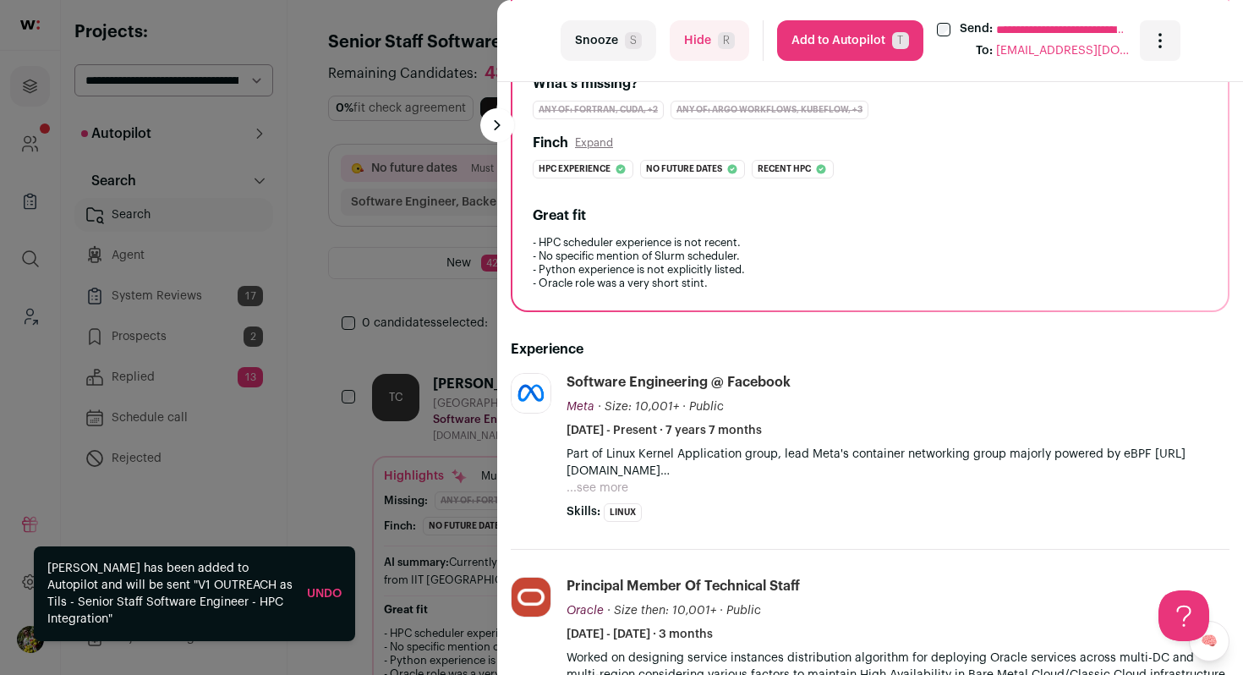
scroll to position [543, 0]
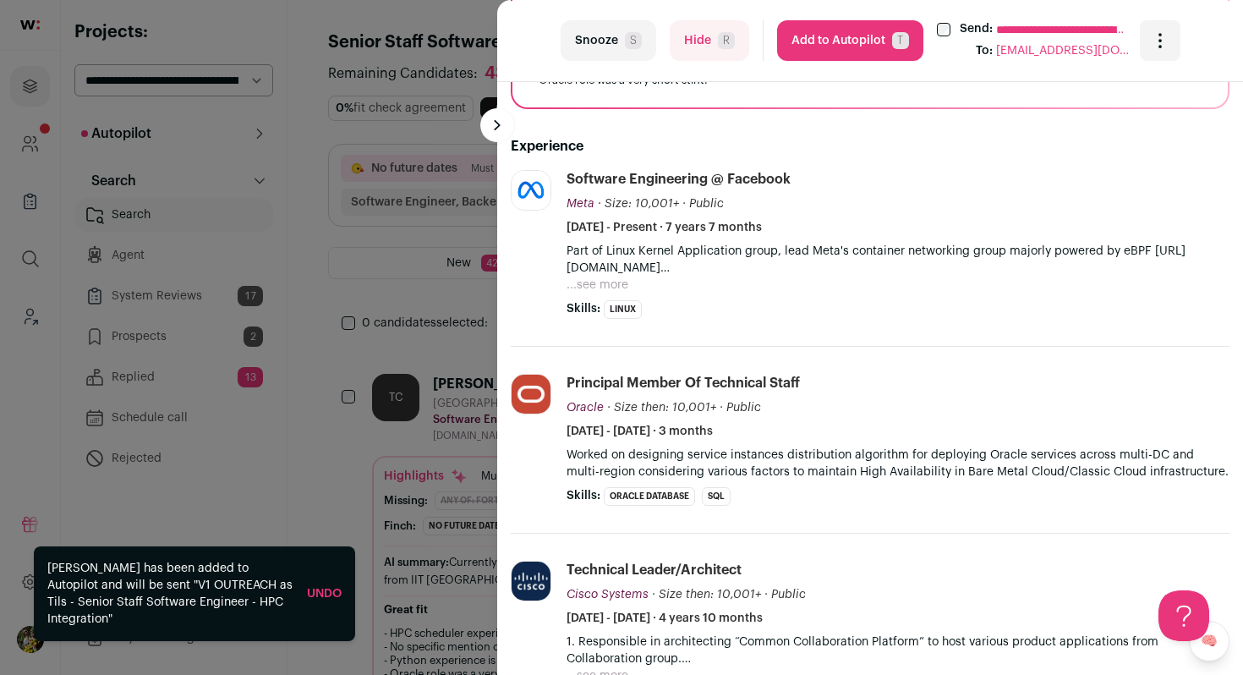
click at [592, 280] on button "...see more" at bounding box center [598, 285] width 62 height 17
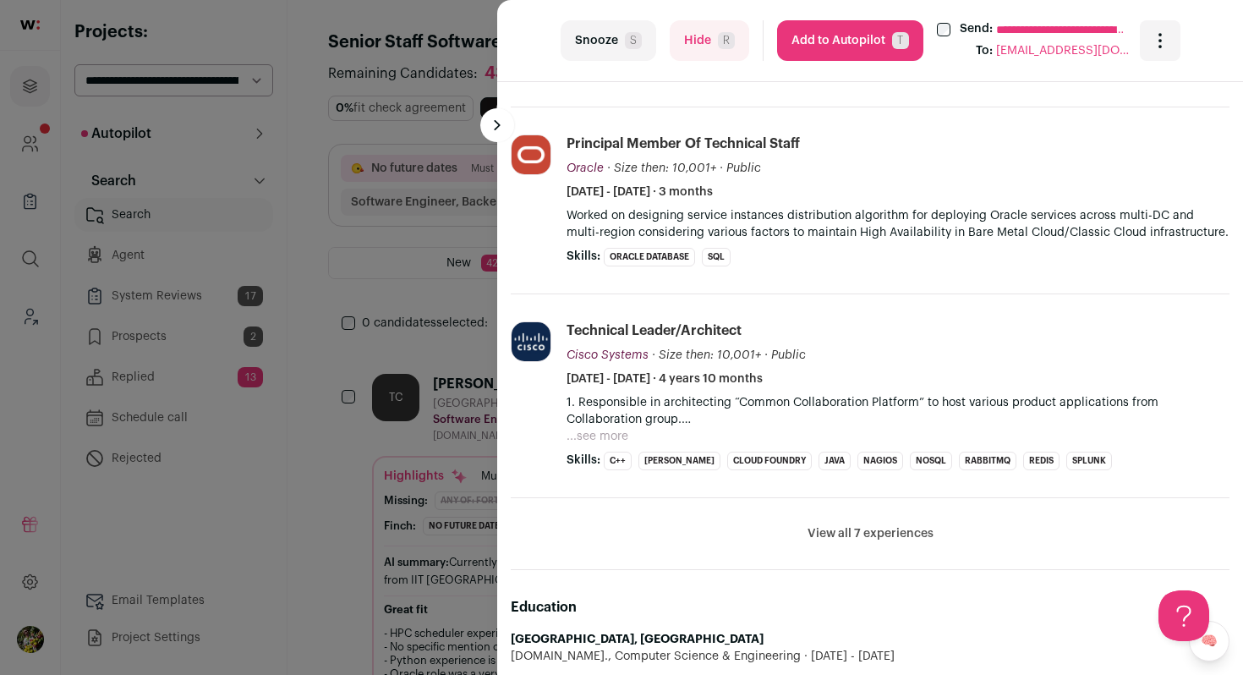
scroll to position [891, 0]
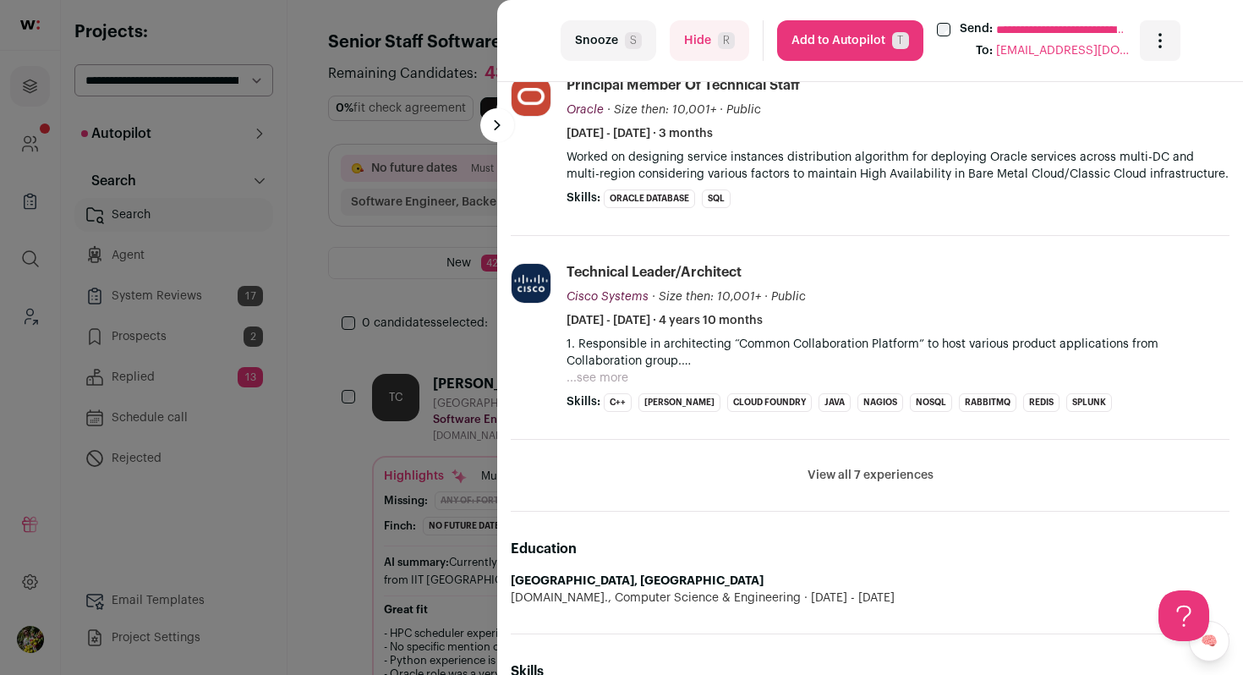
click at [846, 478] on button "View all 7 experiences" at bounding box center [871, 475] width 126 height 17
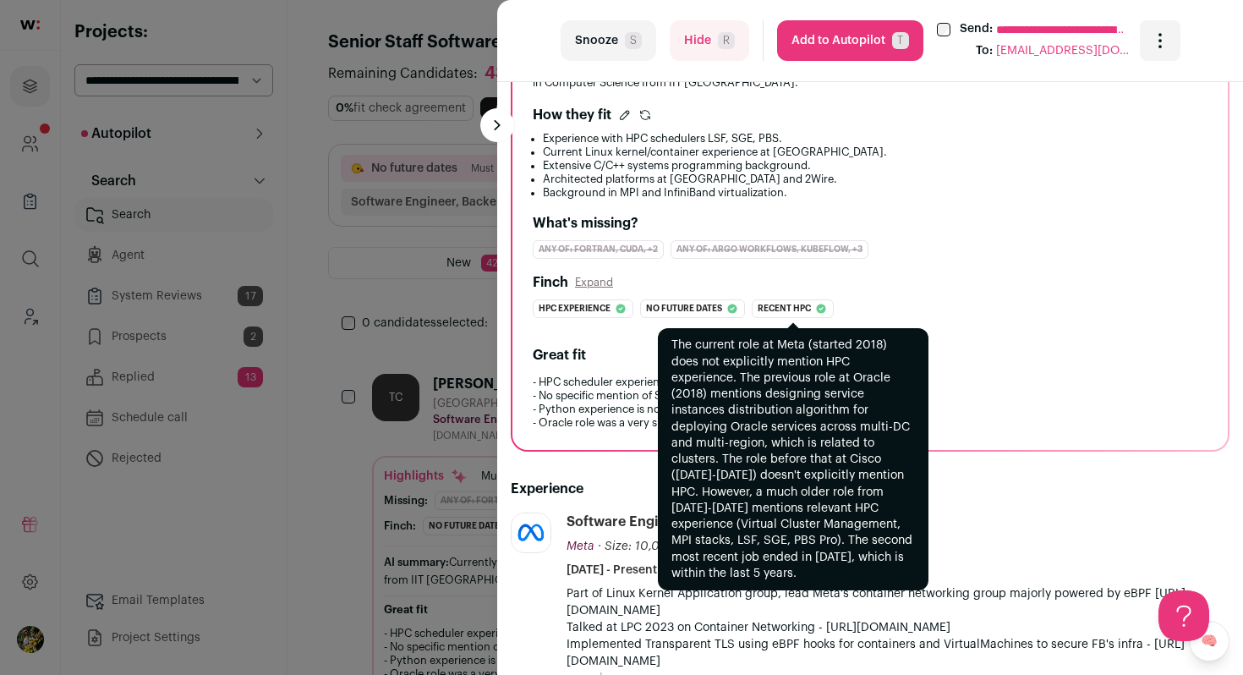
scroll to position [0, 0]
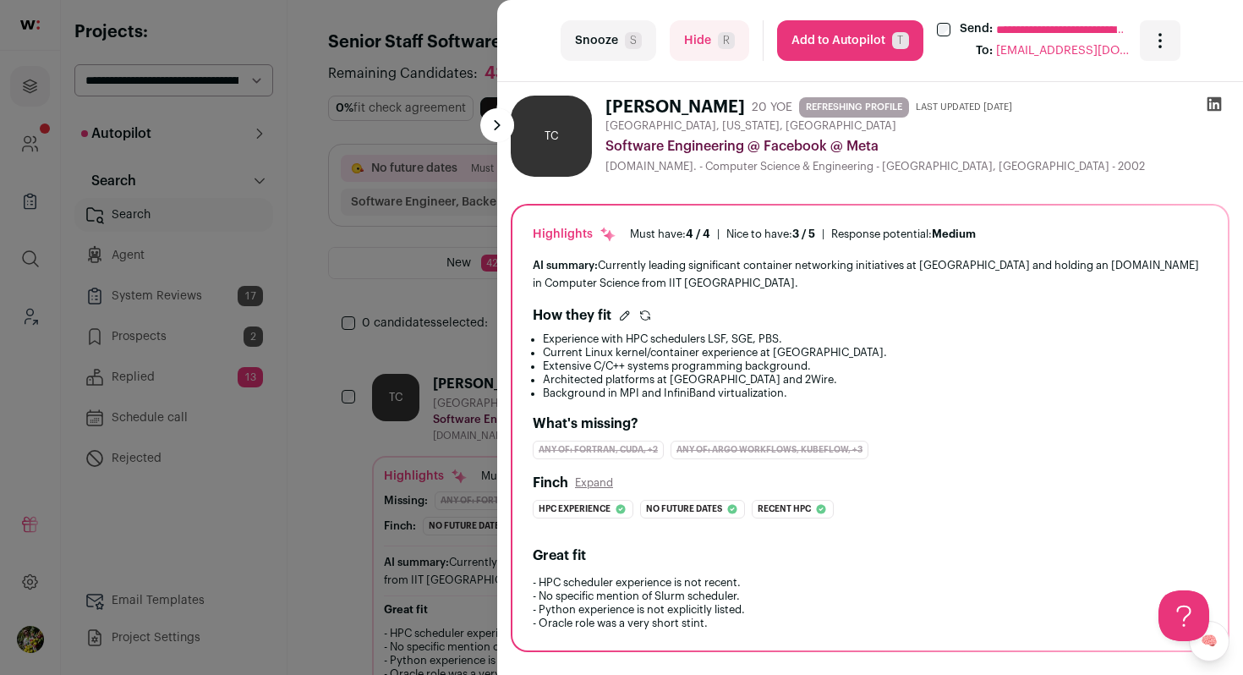
click at [486, 255] on div "**********" at bounding box center [621, 337] width 1243 height 675
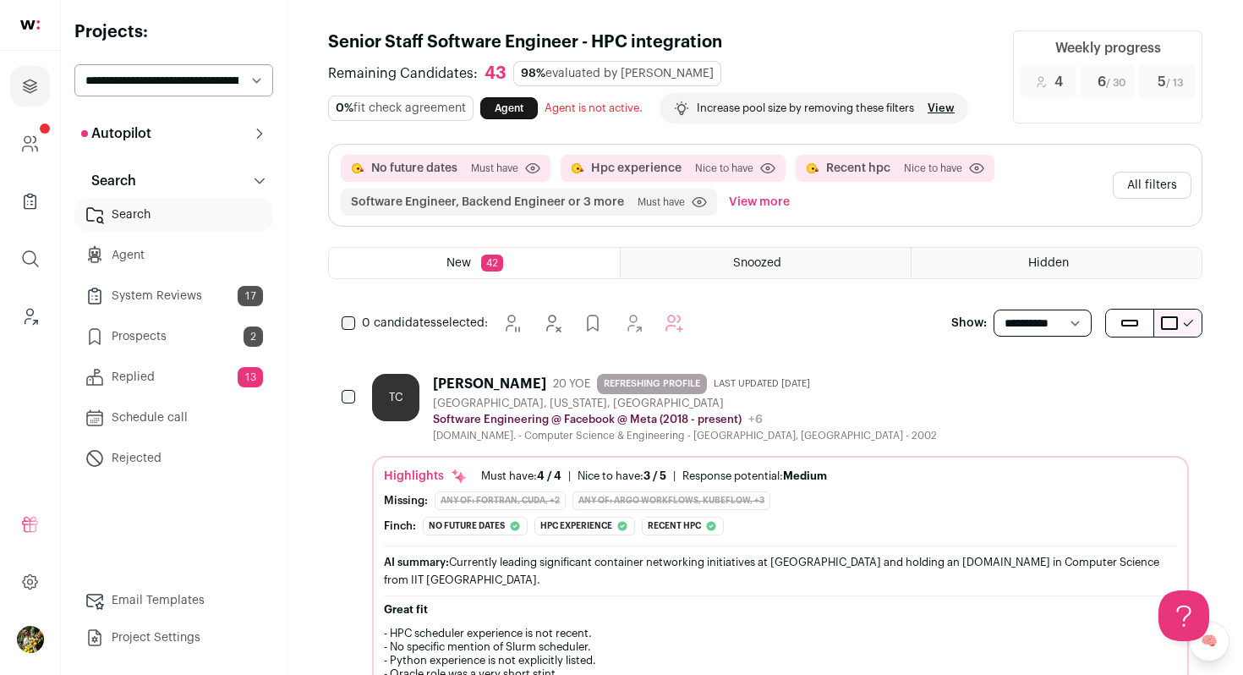
click at [1125, 189] on button "All filters" at bounding box center [1152, 185] width 79 height 27
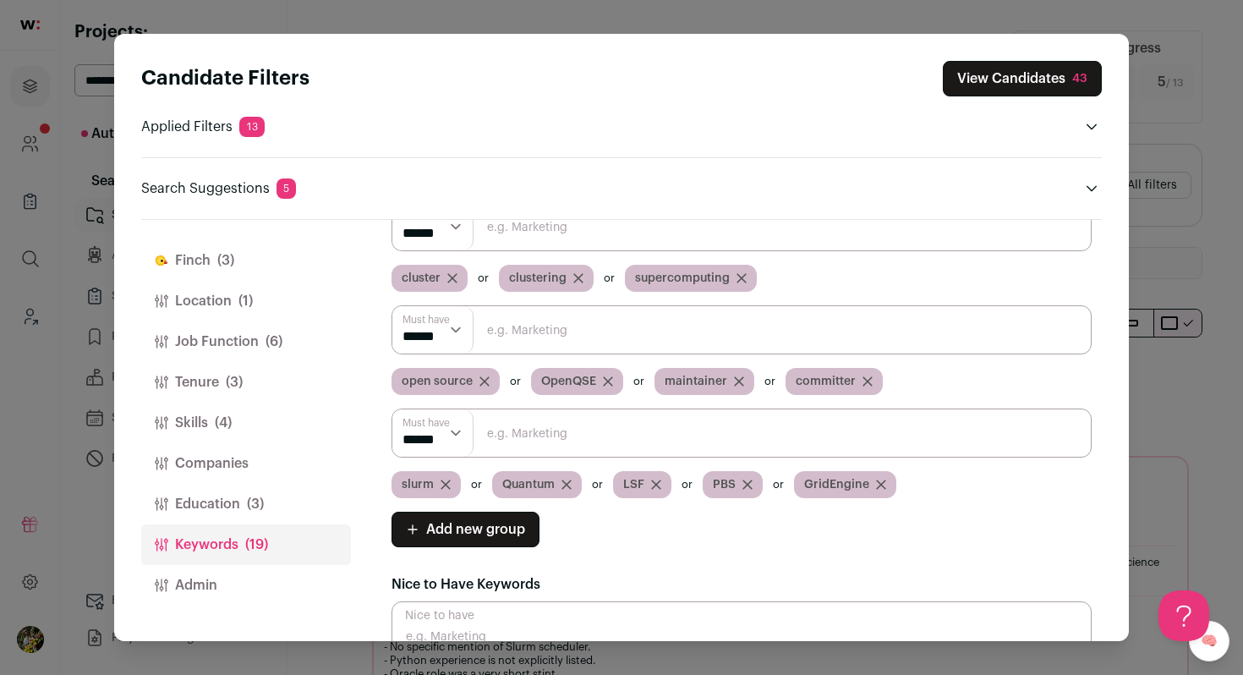
click at [210, 255] on button "Finch (3)" at bounding box center [246, 260] width 210 height 41
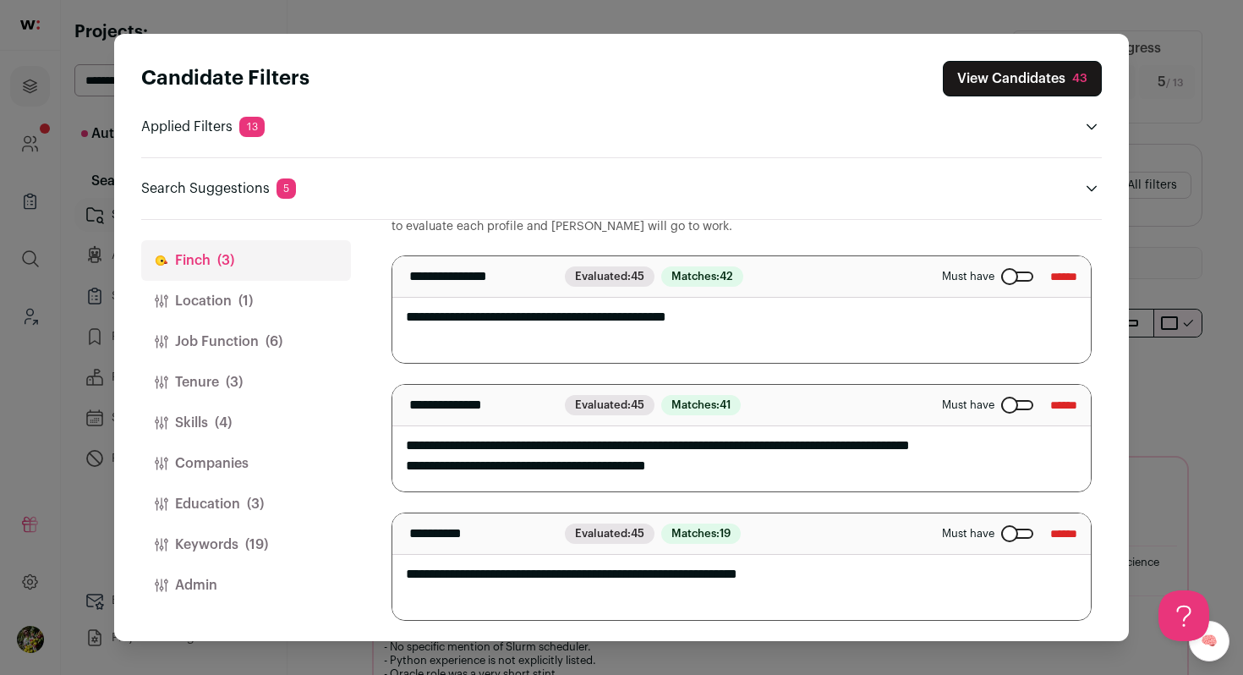
drag, startPoint x: 705, startPoint y: 576, endPoint x: 590, endPoint y: 579, distance: 115.9
click at [590, 579] on textarea "**********" at bounding box center [741, 566] width 699 height 107
click at [719, 602] on textarea "**********" at bounding box center [741, 566] width 699 height 107
type textarea "**********"
click at [1002, 538] on div "Close modal via background" at bounding box center [1017, 534] width 32 height 10
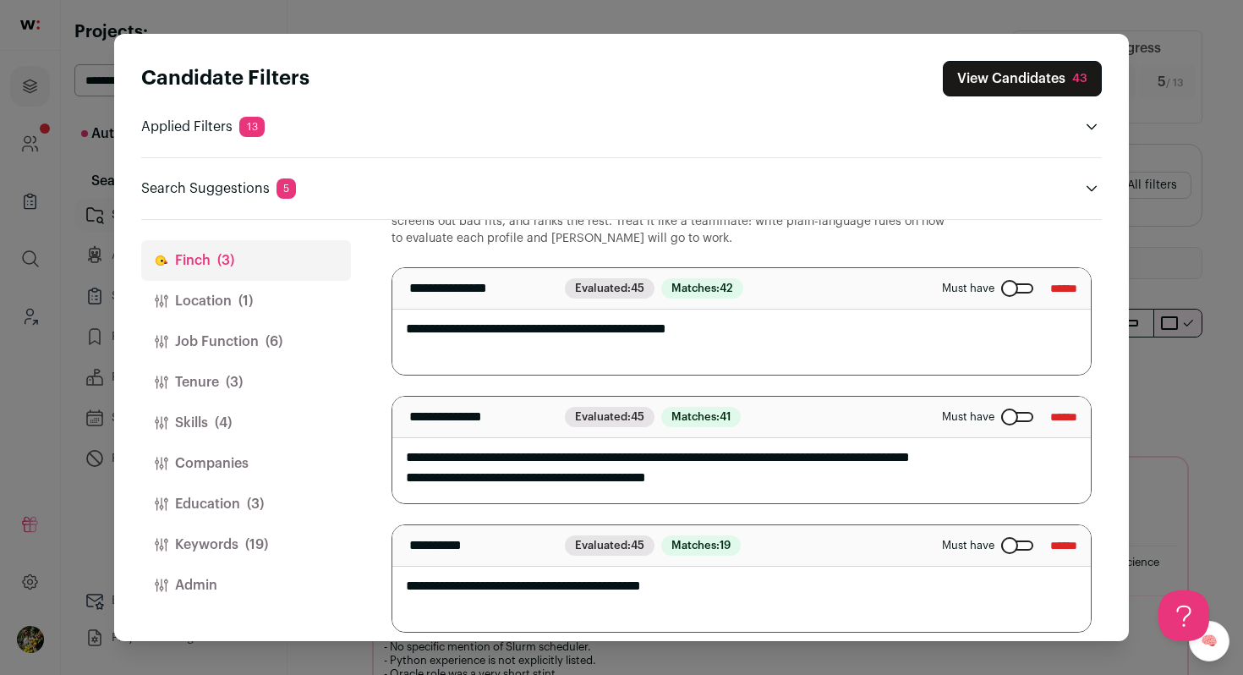
scroll to position [65, 0]
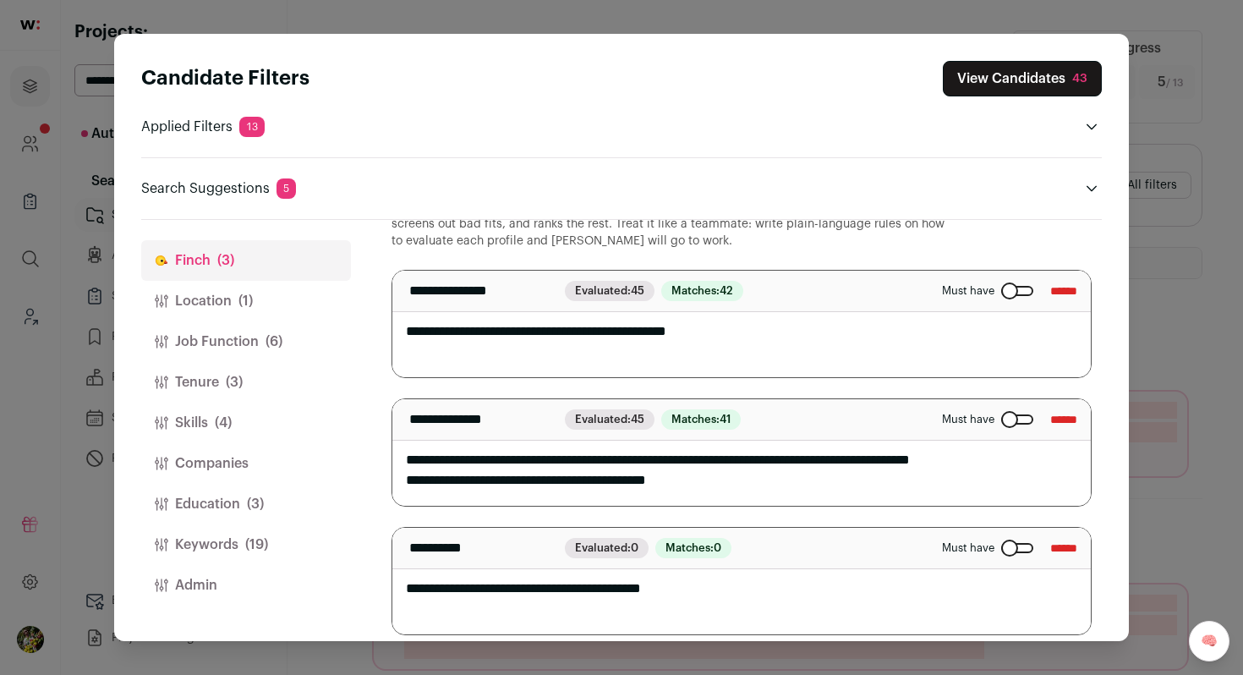
click at [1001, 421] on div "Close modal via background" at bounding box center [1017, 419] width 32 height 10
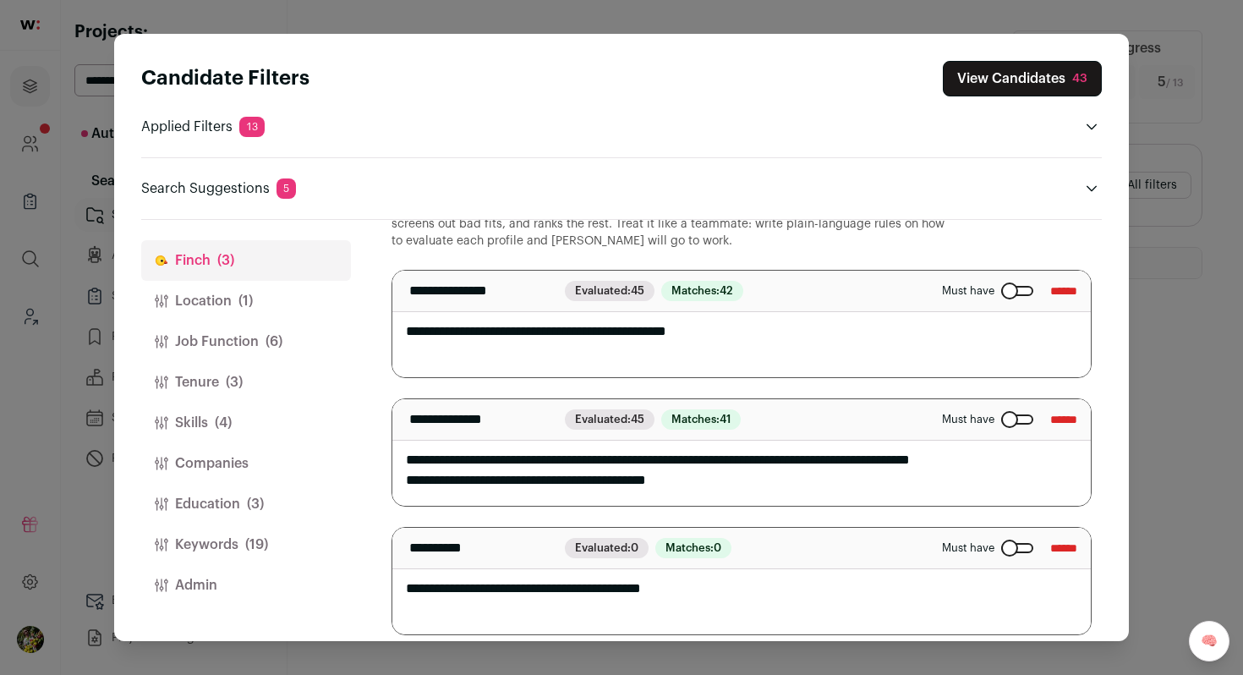
click at [985, 84] on button "View Candidates 43" at bounding box center [1022, 79] width 159 height 36
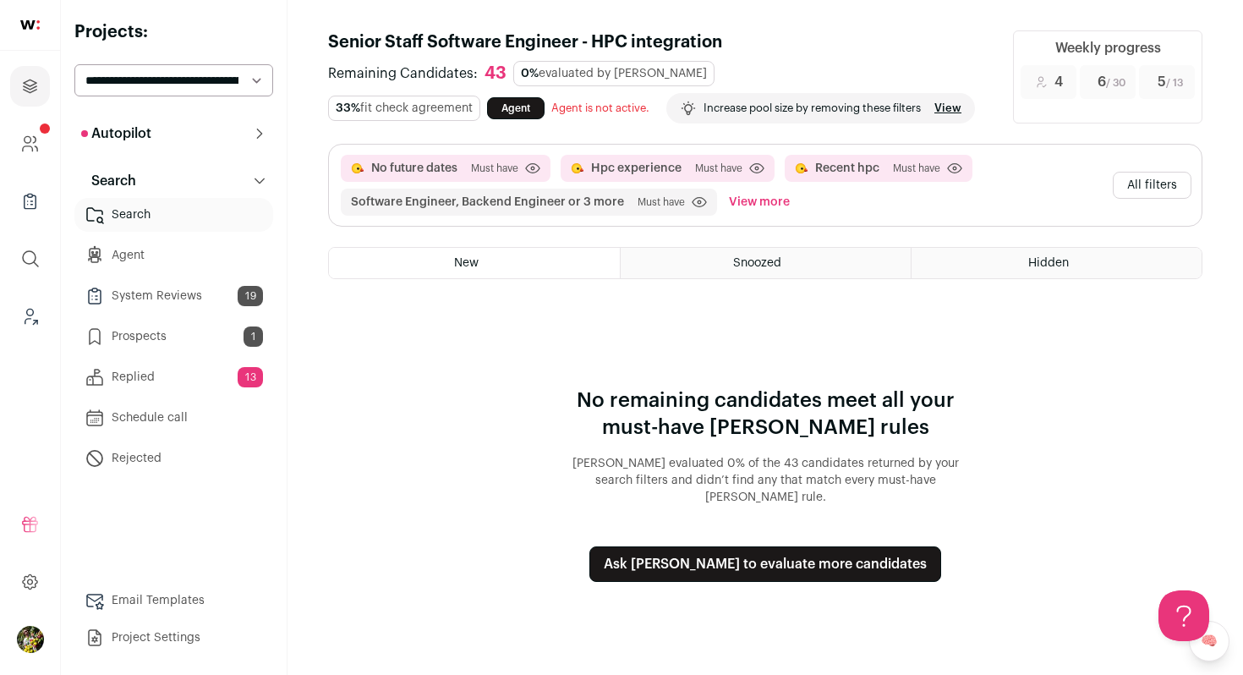
scroll to position [0, 0]
click at [1138, 181] on button "All filters" at bounding box center [1152, 185] width 79 height 27
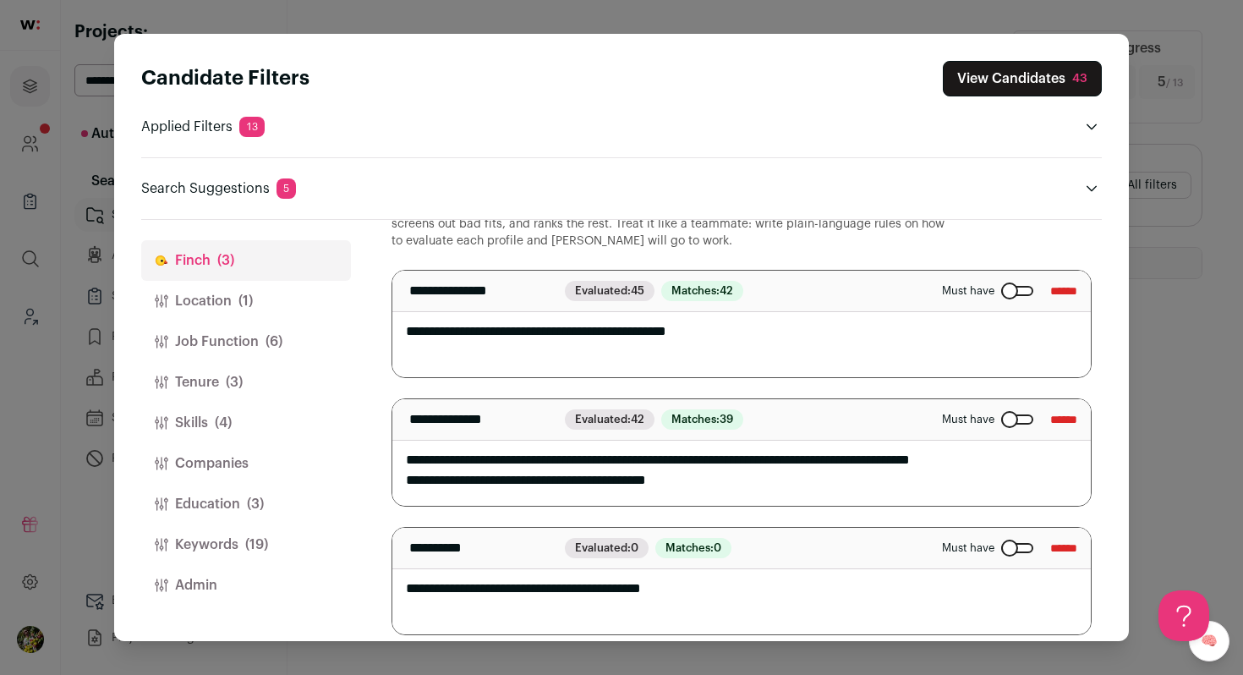
click at [257, 532] on button "Keywords (19)" at bounding box center [246, 544] width 210 height 41
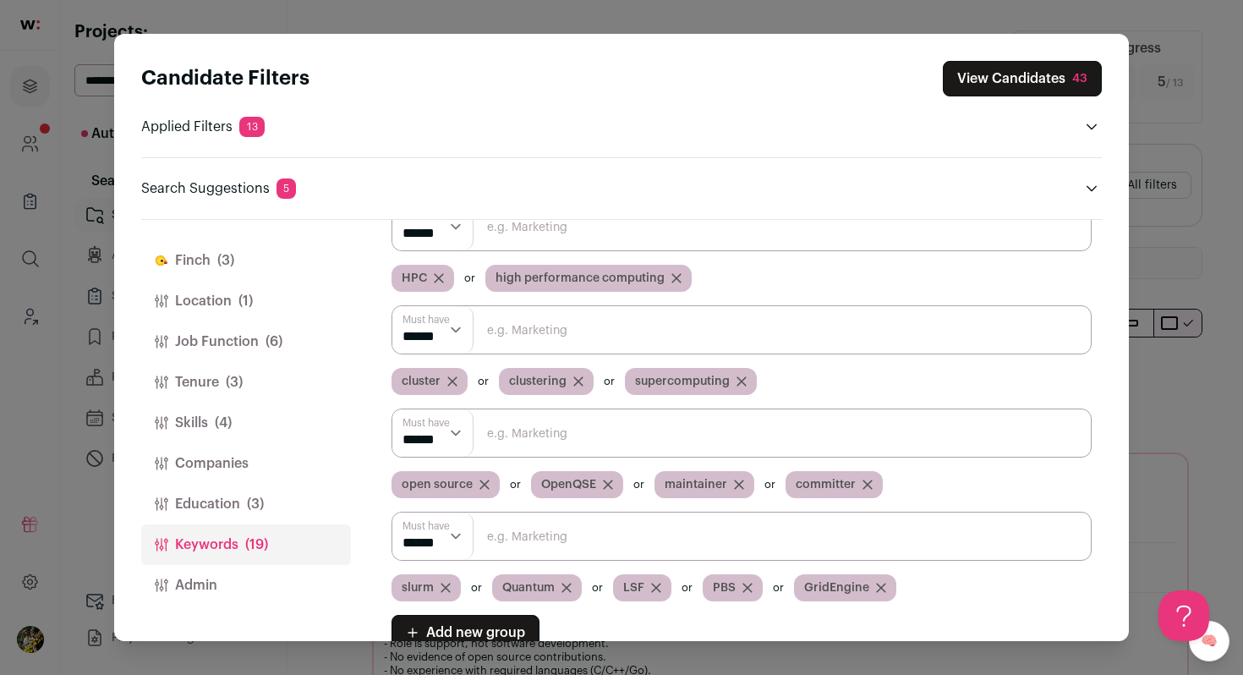
scroll to position [13, 0]
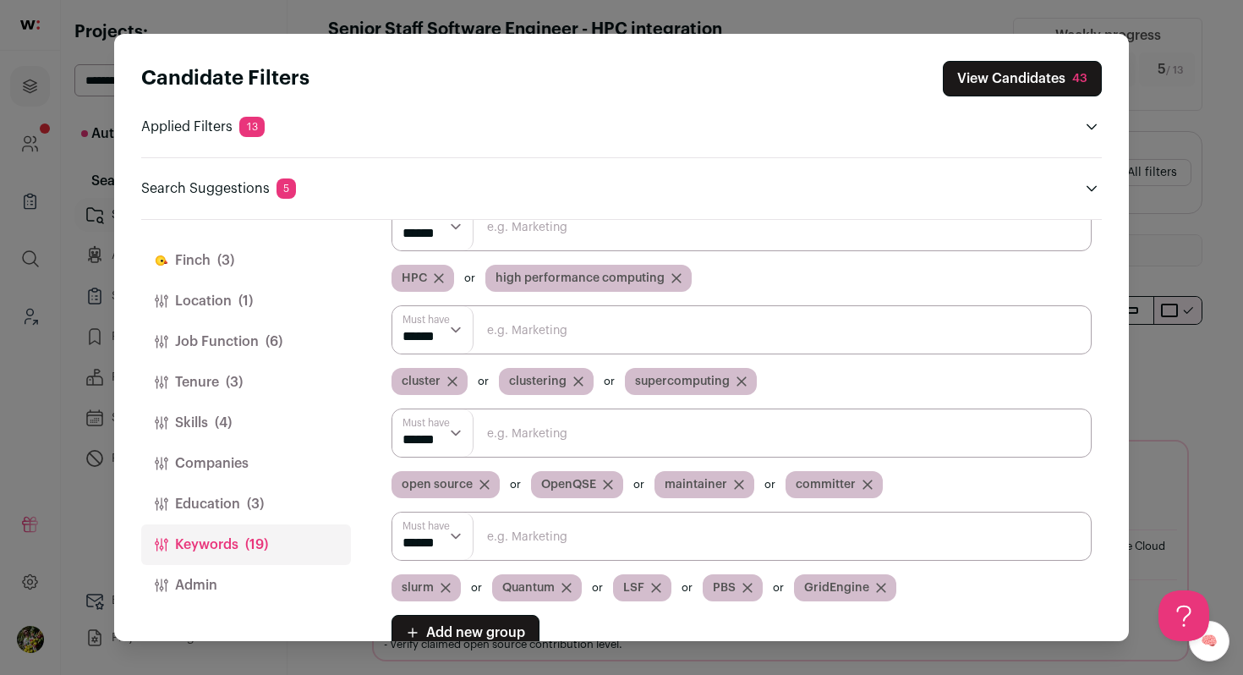
click at [517, 550] on input "Close modal via background" at bounding box center [742, 536] width 700 height 49
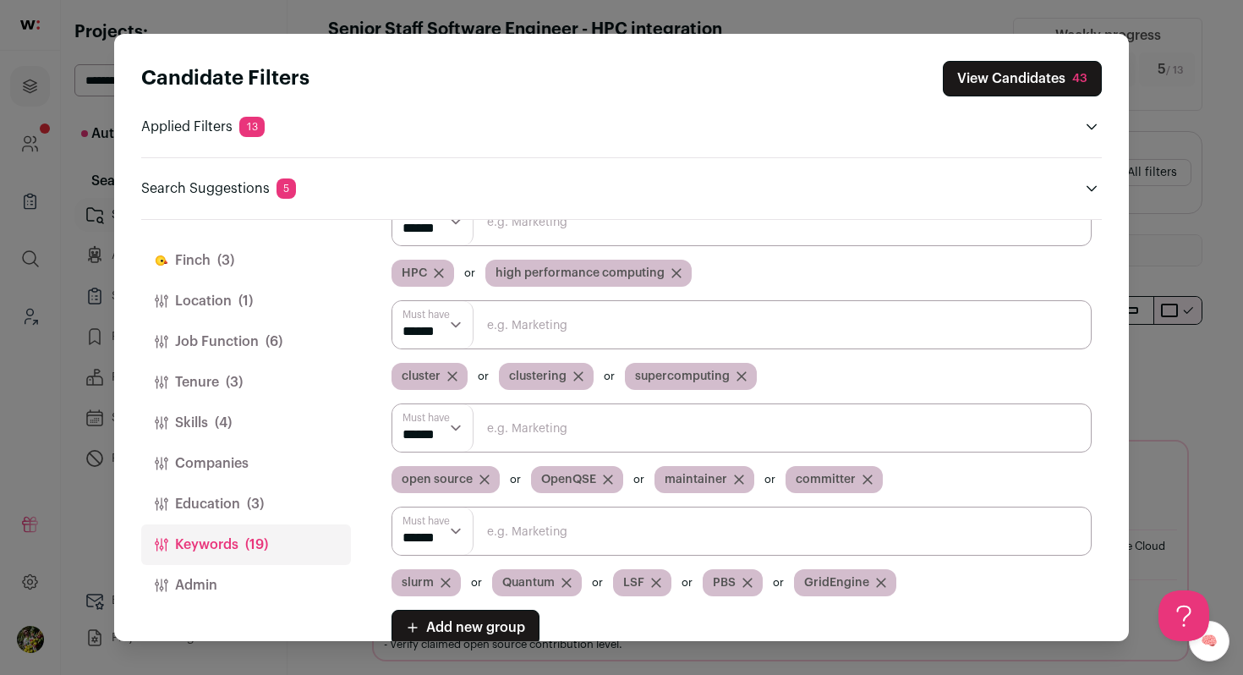
scroll to position [99, 0]
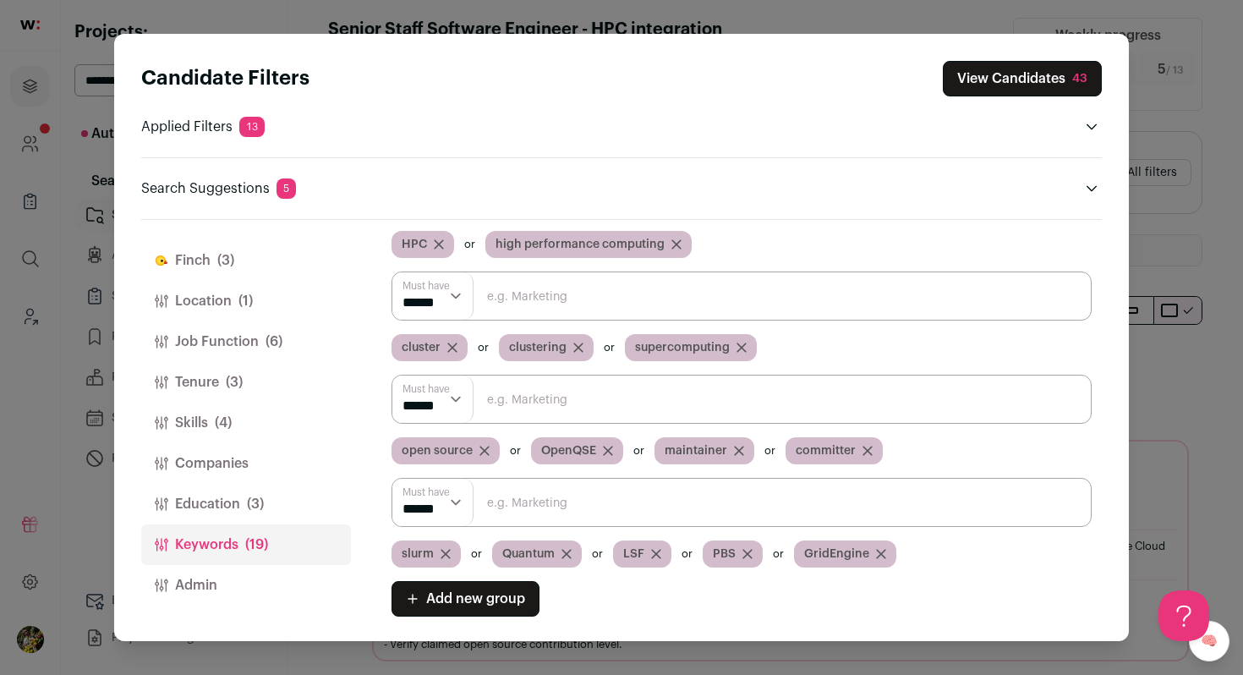
click at [987, 87] on button "View Candidates 43" at bounding box center [1022, 79] width 159 height 36
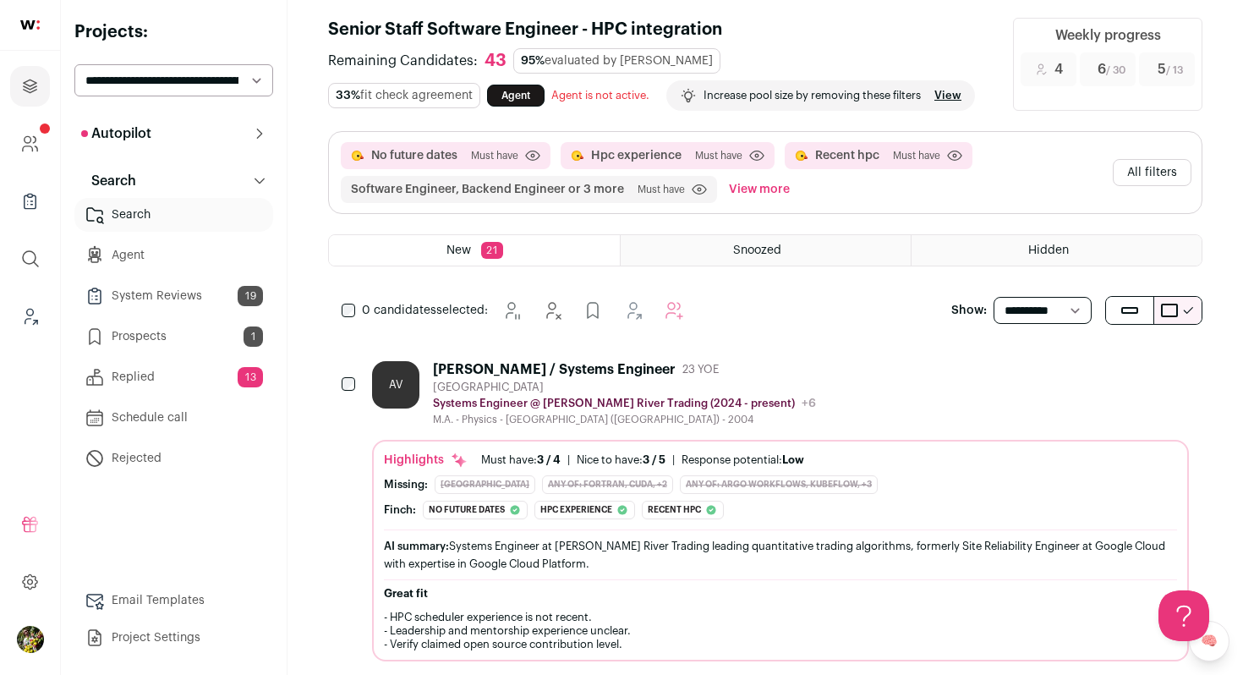
scroll to position [51, 0]
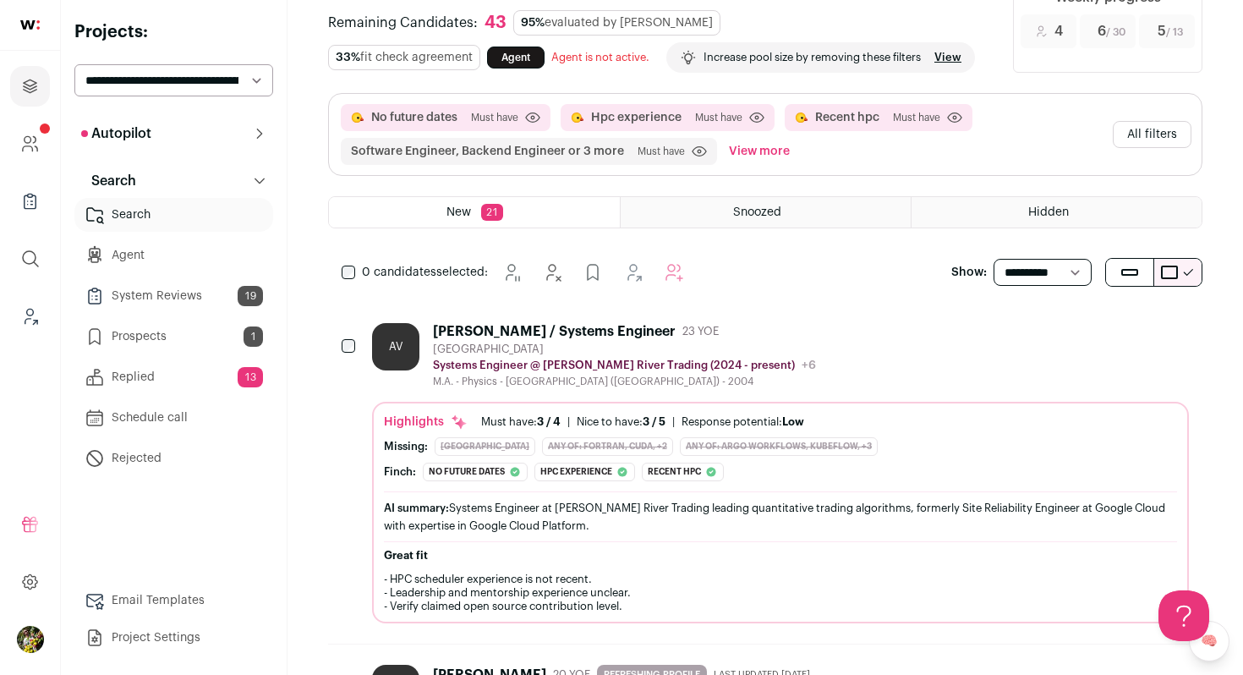
click at [846, 337] on div "AV Alex Vyushkov / Systems Engineer 23 YOE United States Systems Engineer @ Hud…" at bounding box center [780, 355] width 817 height 65
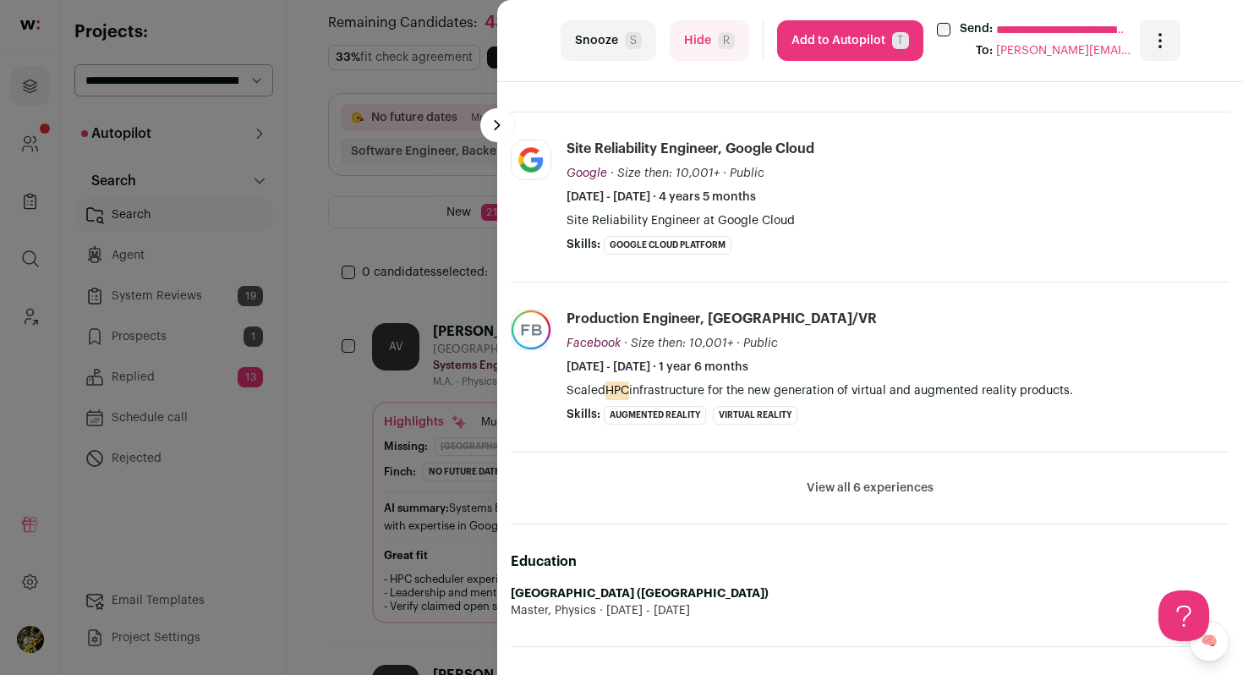
scroll to position [722, 0]
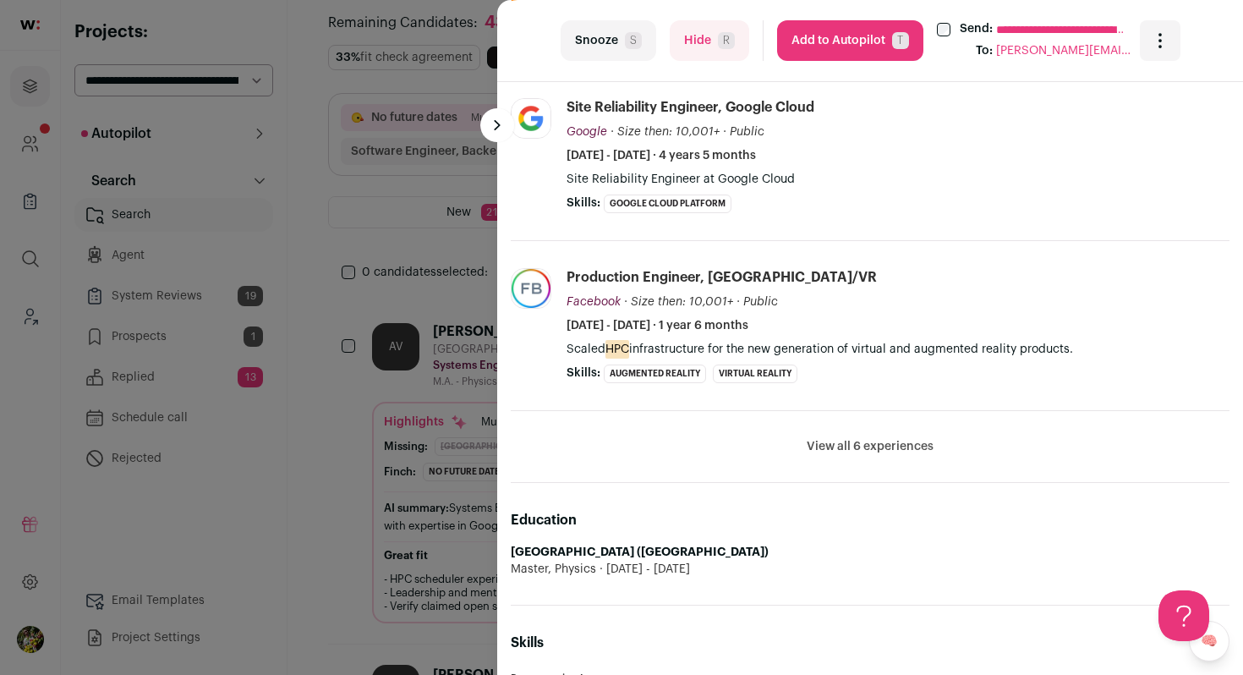
click at [833, 445] on button "View all 6 experiences" at bounding box center [870, 446] width 127 height 17
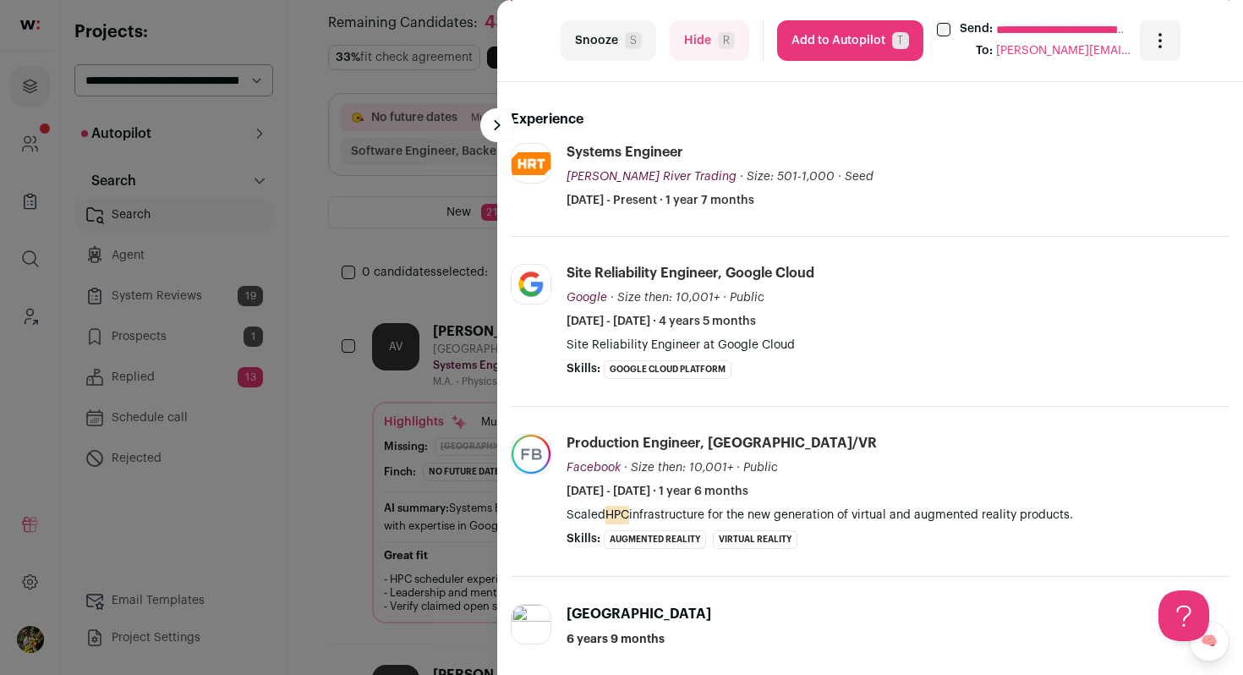
scroll to position [369, 0]
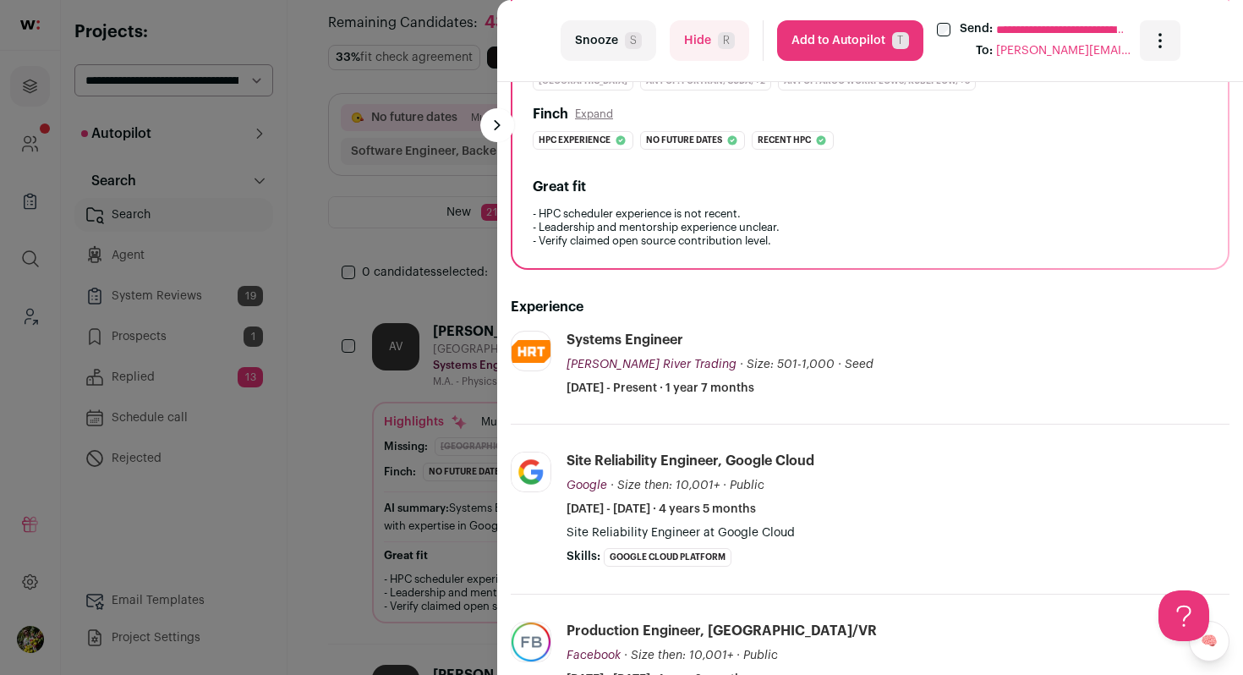
click at [840, 51] on button "Add to Autopilot T" at bounding box center [850, 40] width 146 height 41
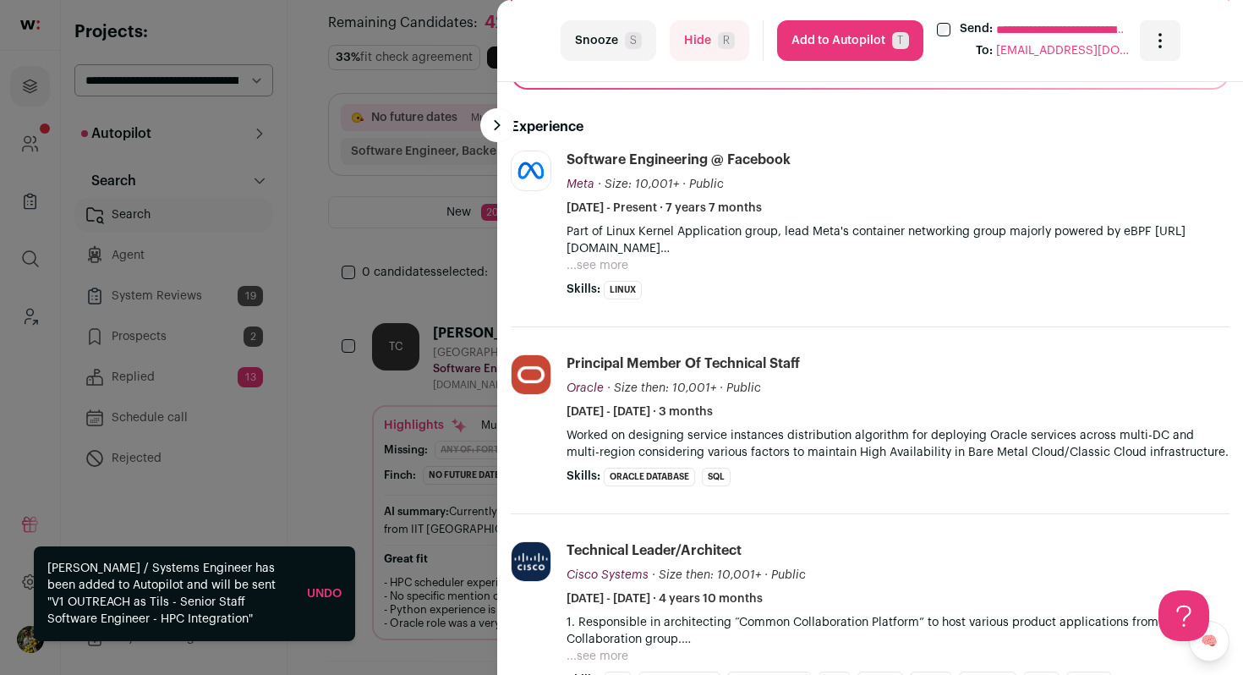
scroll to position [573, 0]
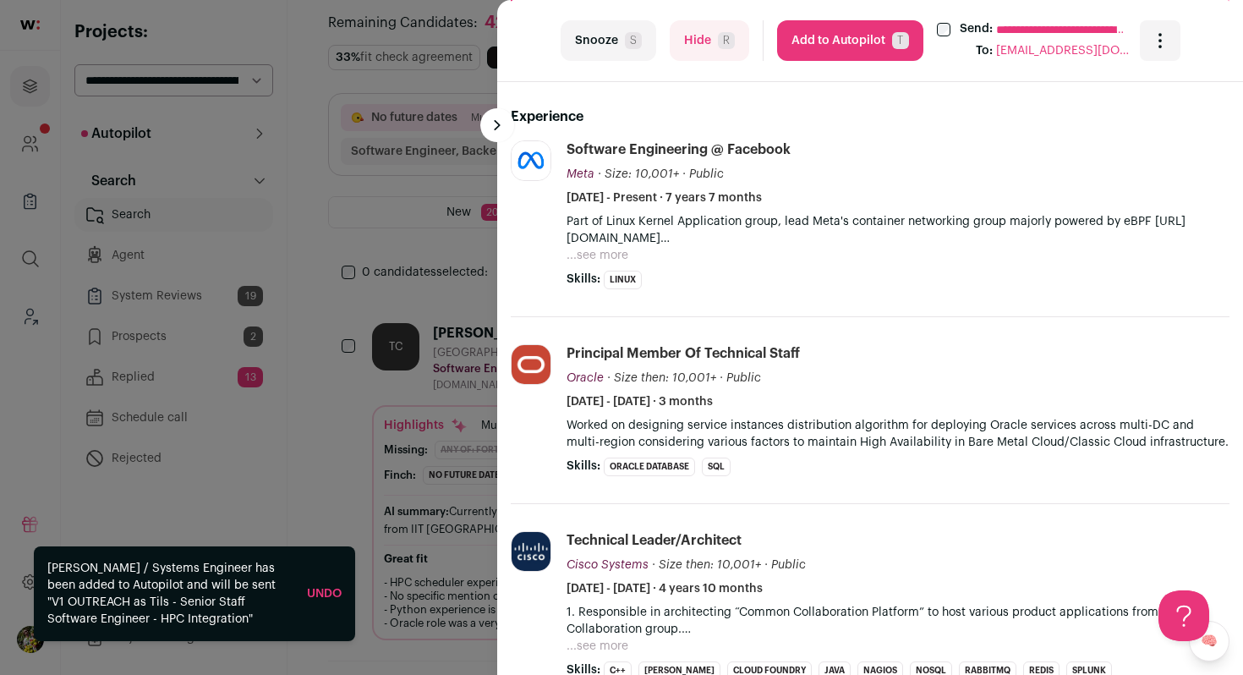
click at [616, 246] on p "Part of Linux Kernel Application group, lead Meta's container networking group …" at bounding box center [898, 230] width 663 height 34
click at [610, 258] on button "...see more" at bounding box center [598, 255] width 62 height 17
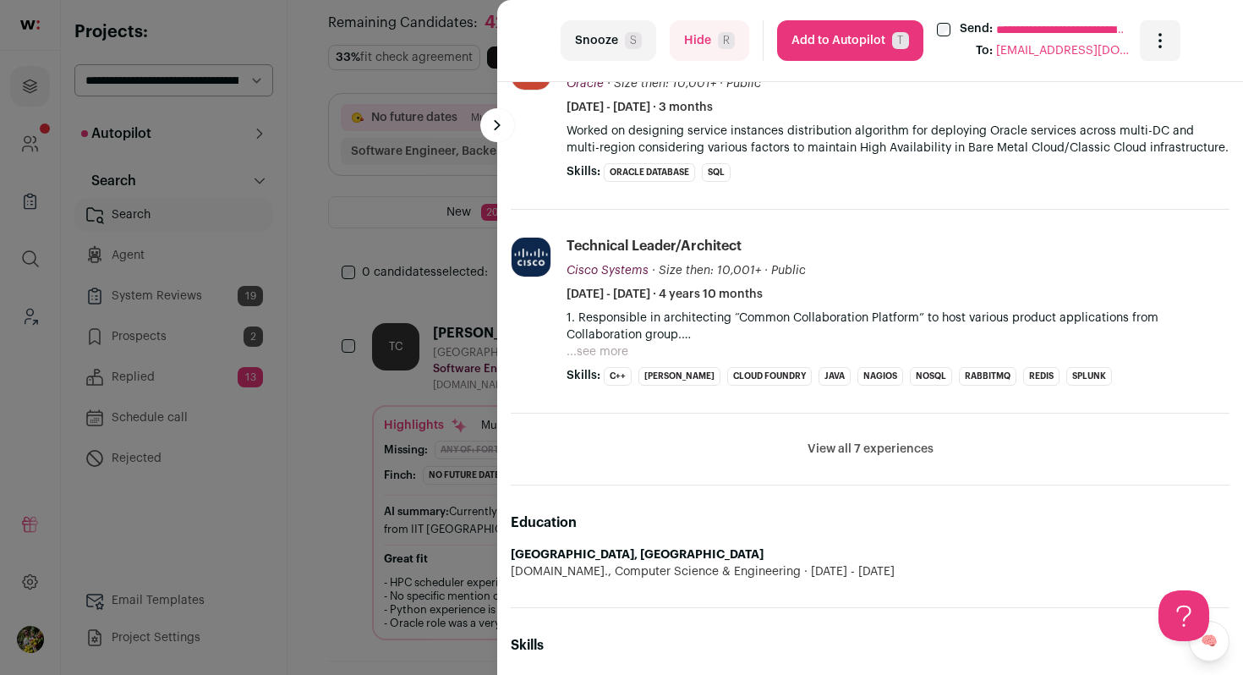
scroll to position [935, 0]
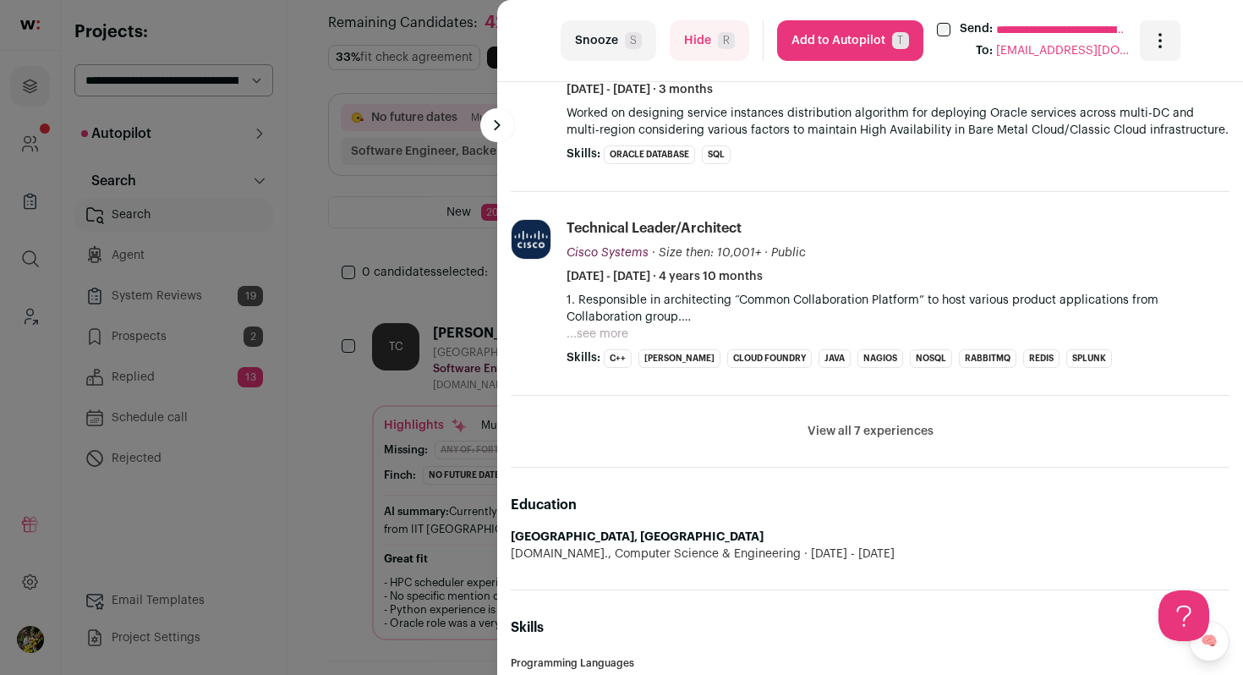
click at [831, 431] on button "View all 7 experiences" at bounding box center [871, 431] width 126 height 17
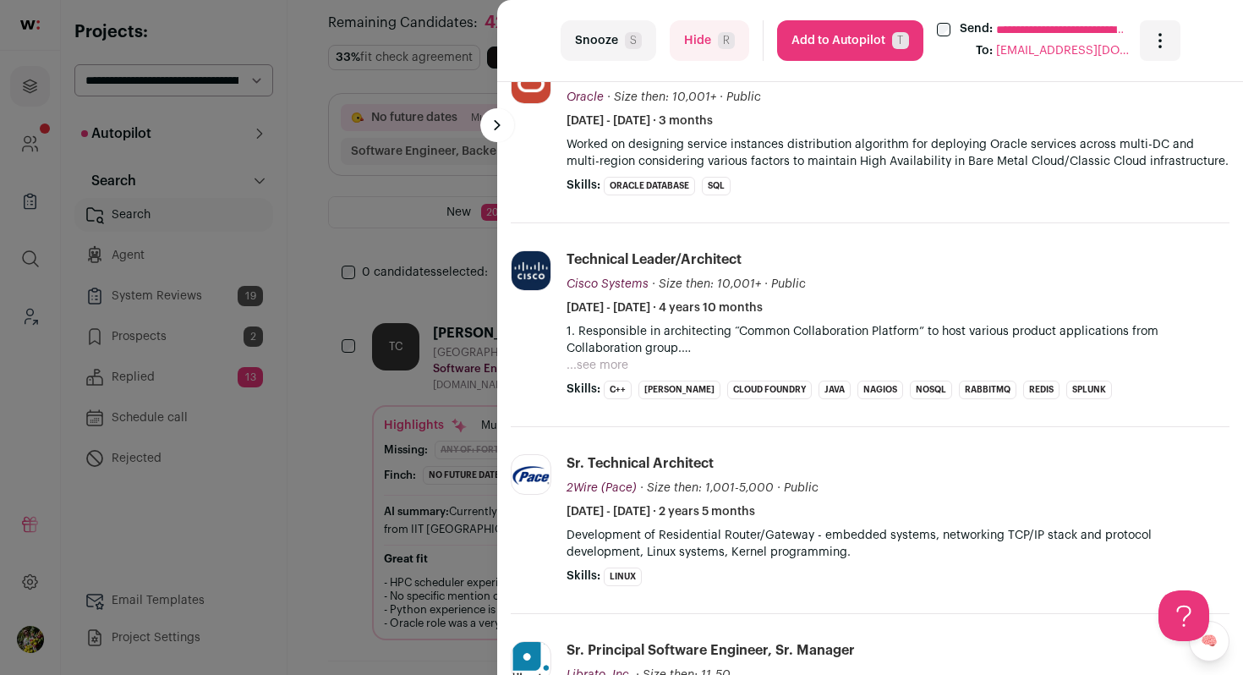
scroll to position [856, 0]
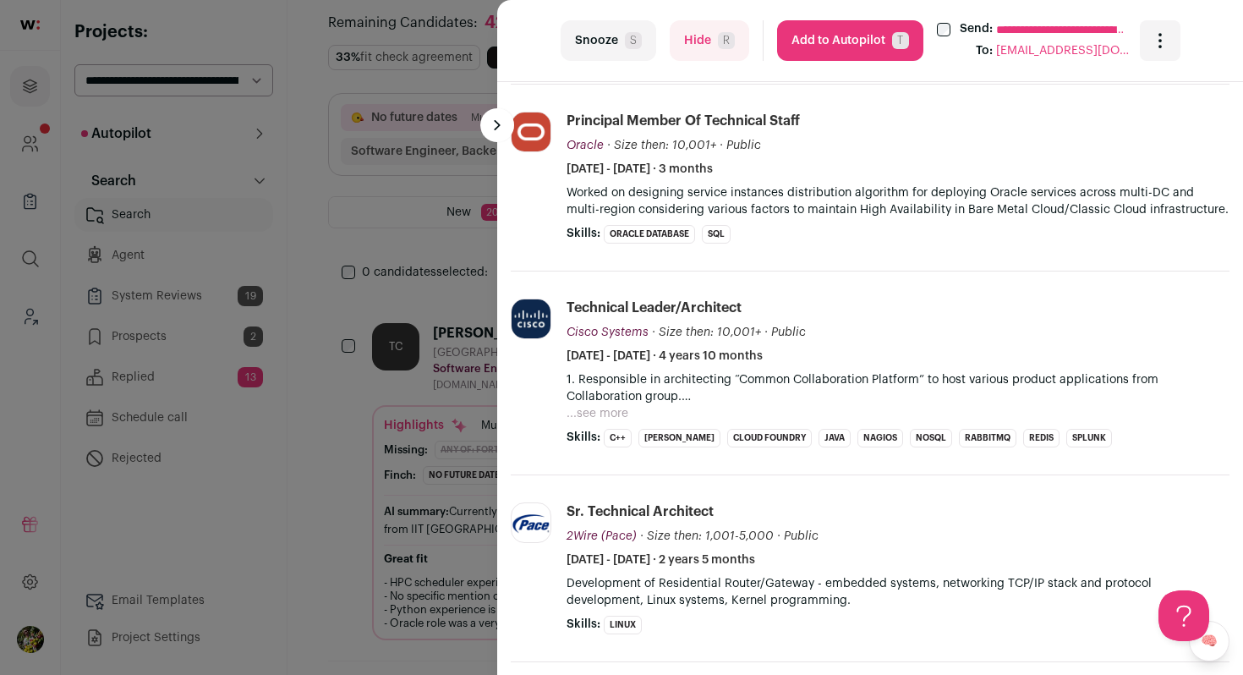
click at [600, 412] on button "...see more" at bounding box center [598, 413] width 62 height 17
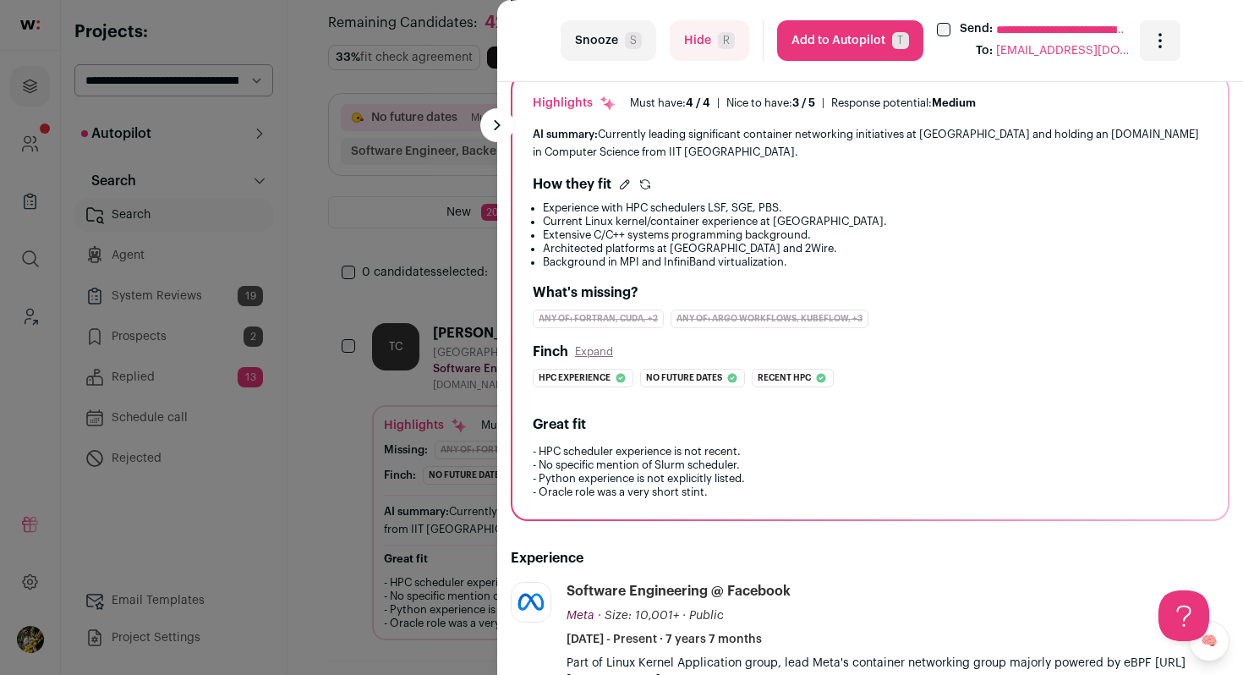
scroll to position [0, 0]
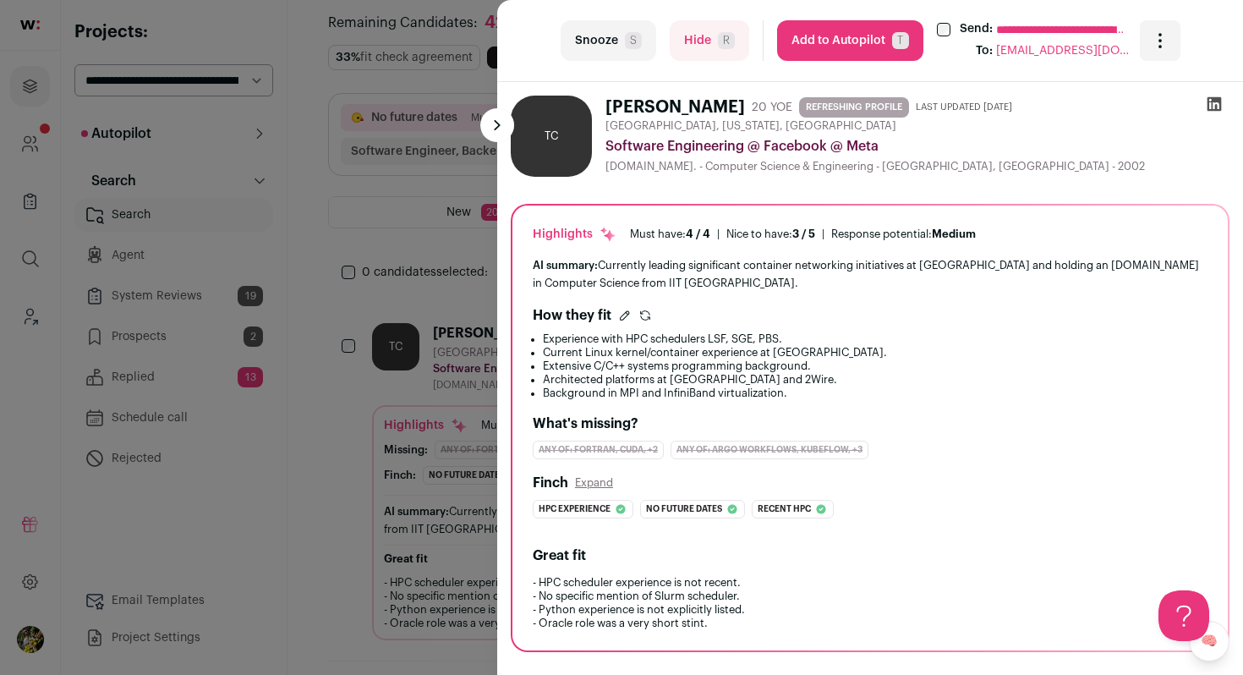
click at [703, 36] on button "Hide R" at bounding box center [710, 40] width 80 height 41
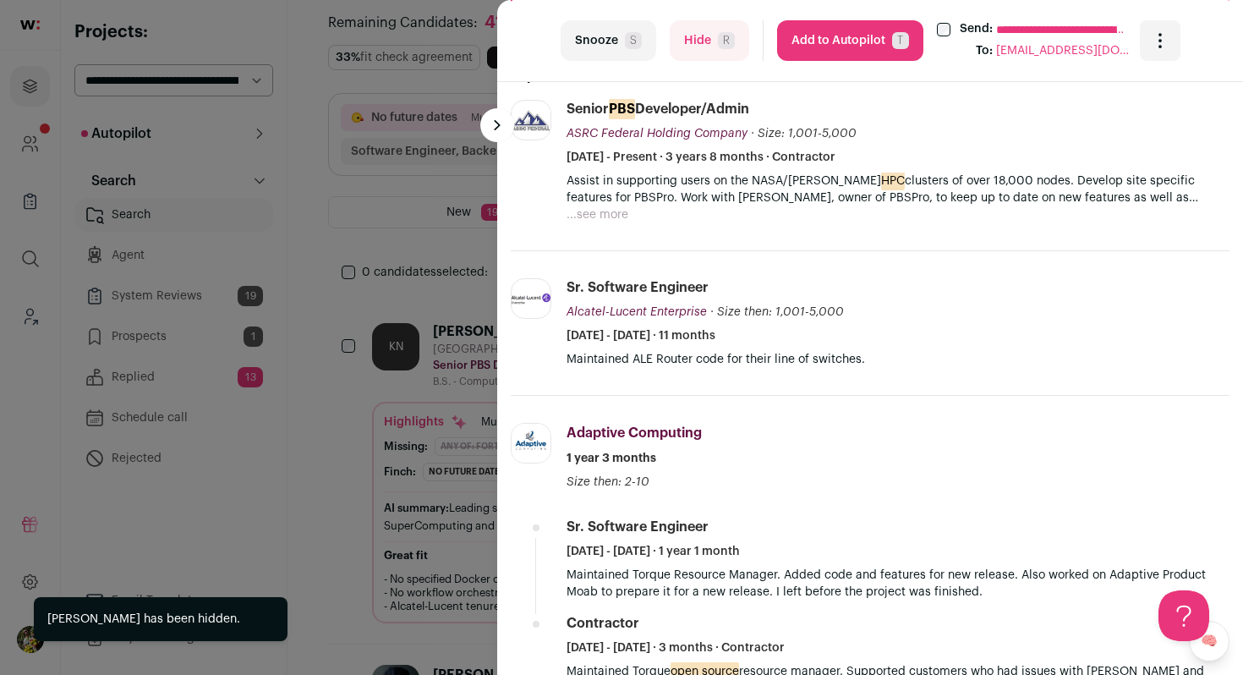
scroll to position [601, 0]
click at [595, 217] on button "...see more" at bounding box center [598, 213] width 62 height 17
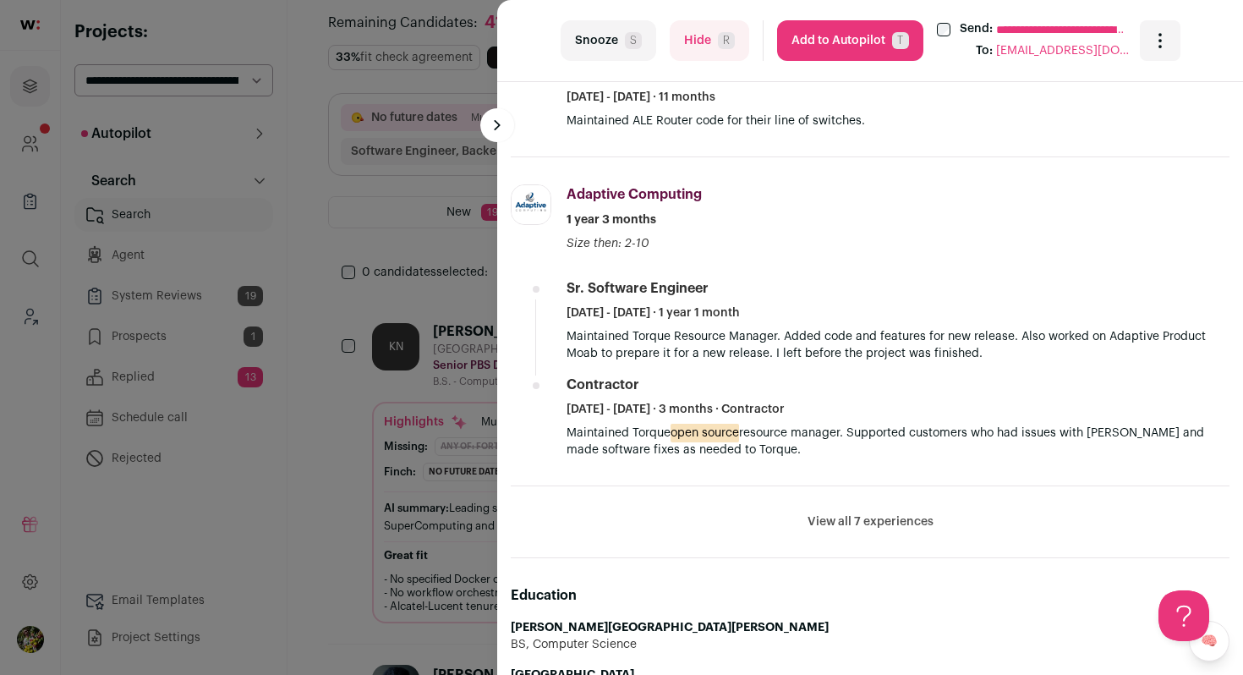
scroll to position [886, 0]
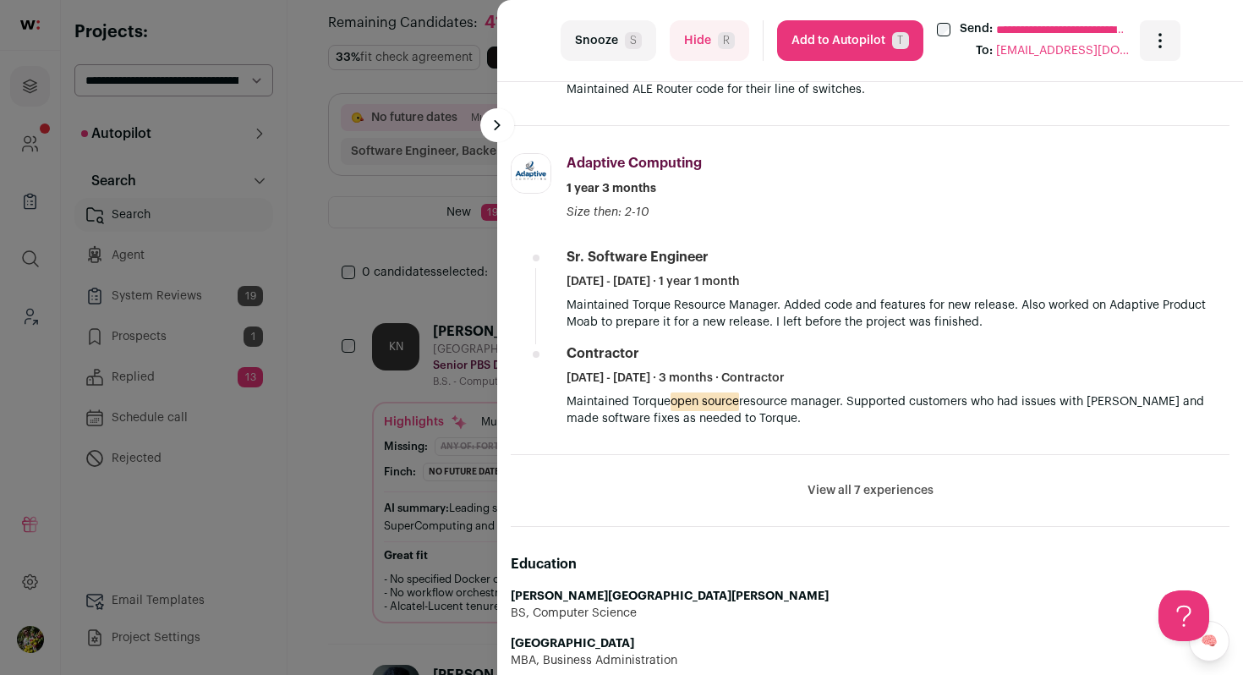
click at [822, 504] on li "View all 7 experiences View less" at bounding box center [870, 491] width 719 height 72
click at [829, 490] on button "View all 7 experiences" at bounding box center [871, 490] width 126 height 17
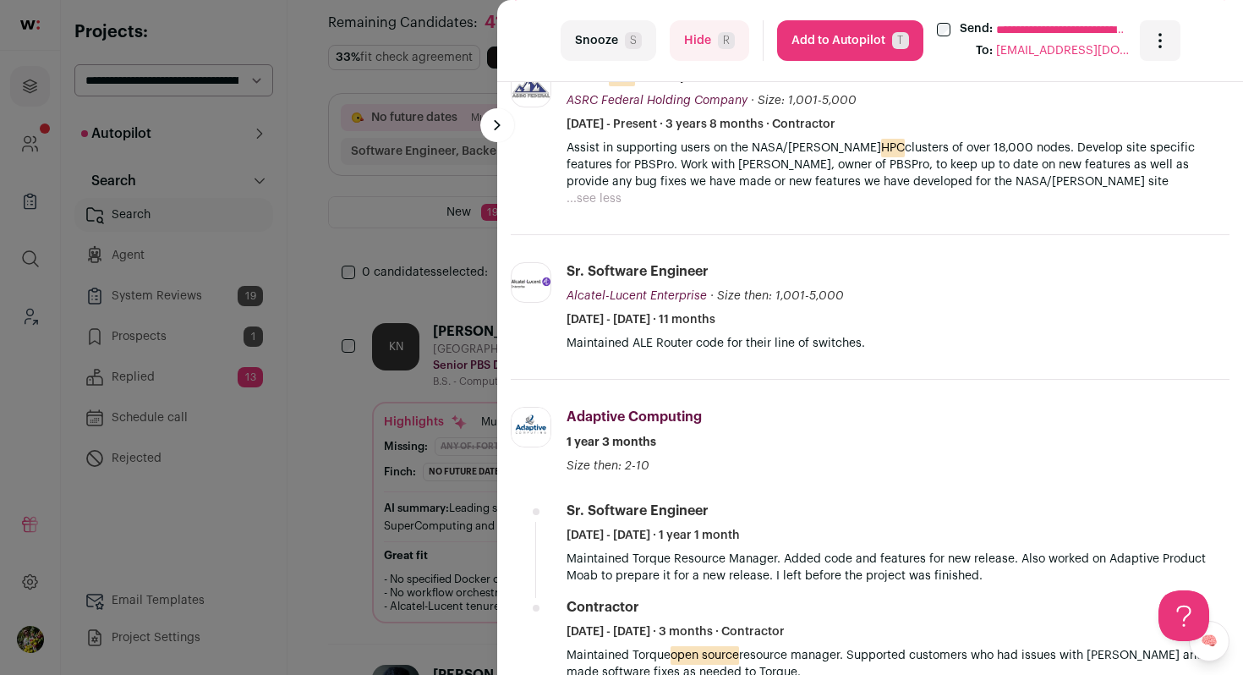
scroll to position [633, 0]
click at [689, 50] on button "Hide R" at bounding box center [710, 40] width 80 height 41
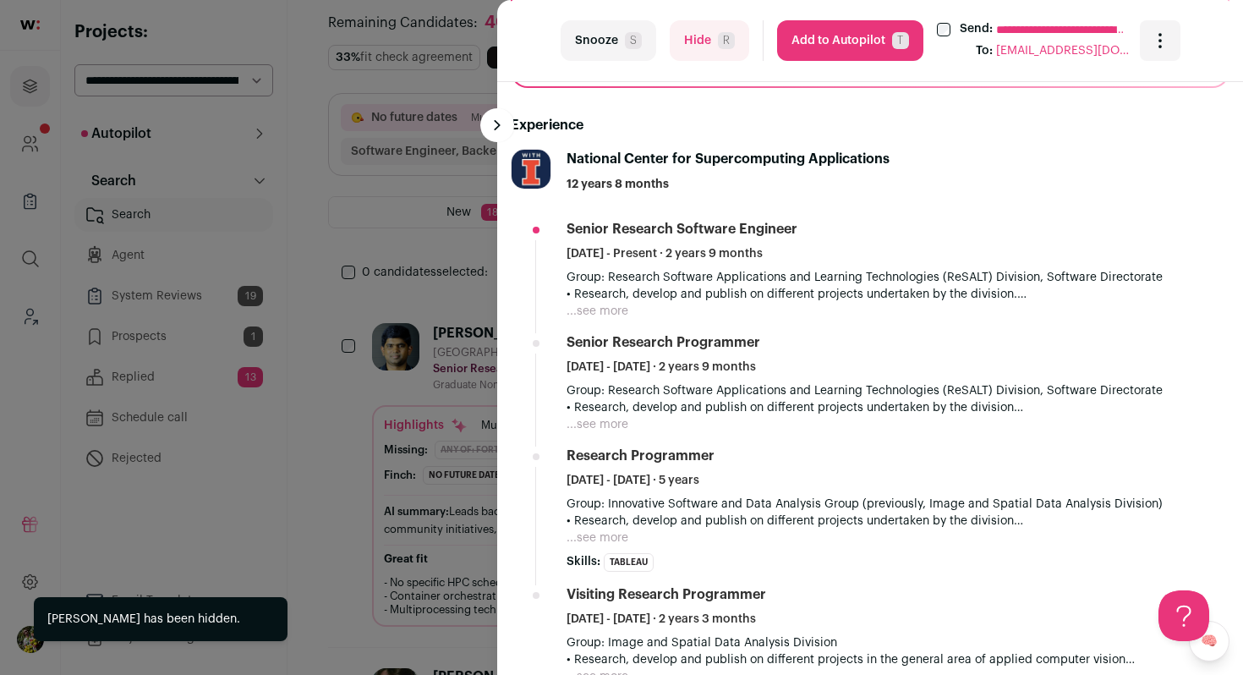
scroll to position [551, 0]
click at [617, 305] on button "...see more" at bounding box center [598, 310] width 62 height 17
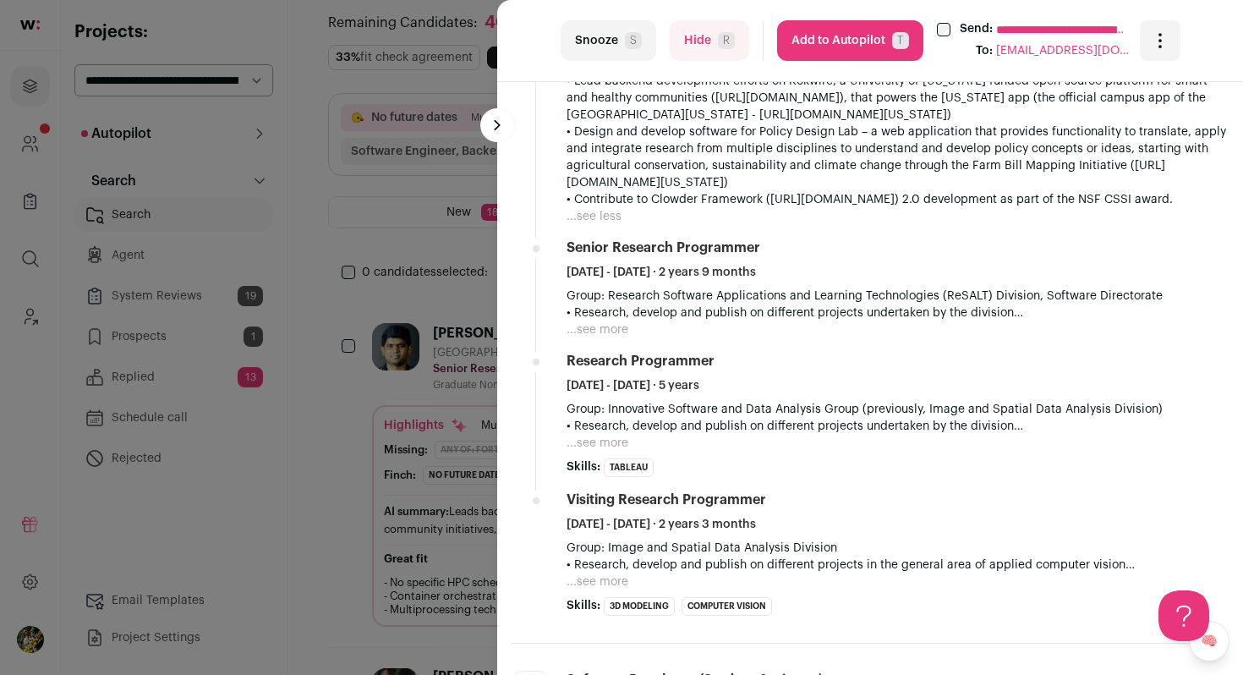
scroll to position [869, 0]
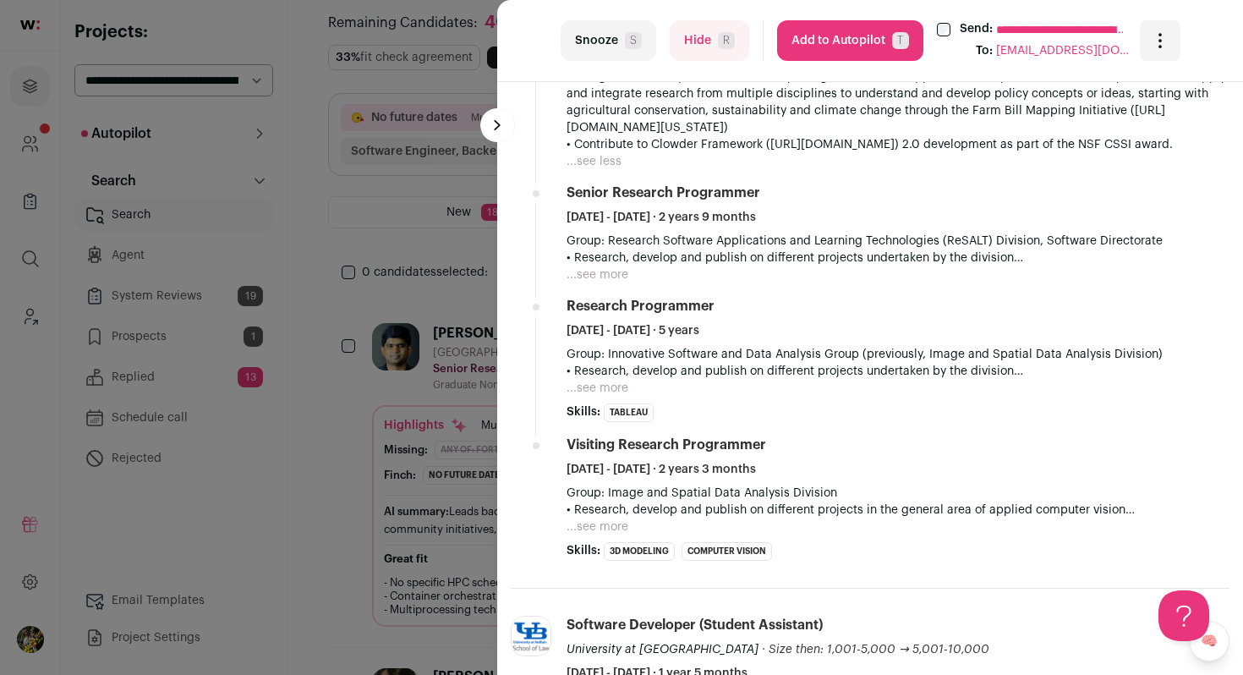
click at [611, 280] on button "...see more" at bounding box center [598, 274] width 62 height 17
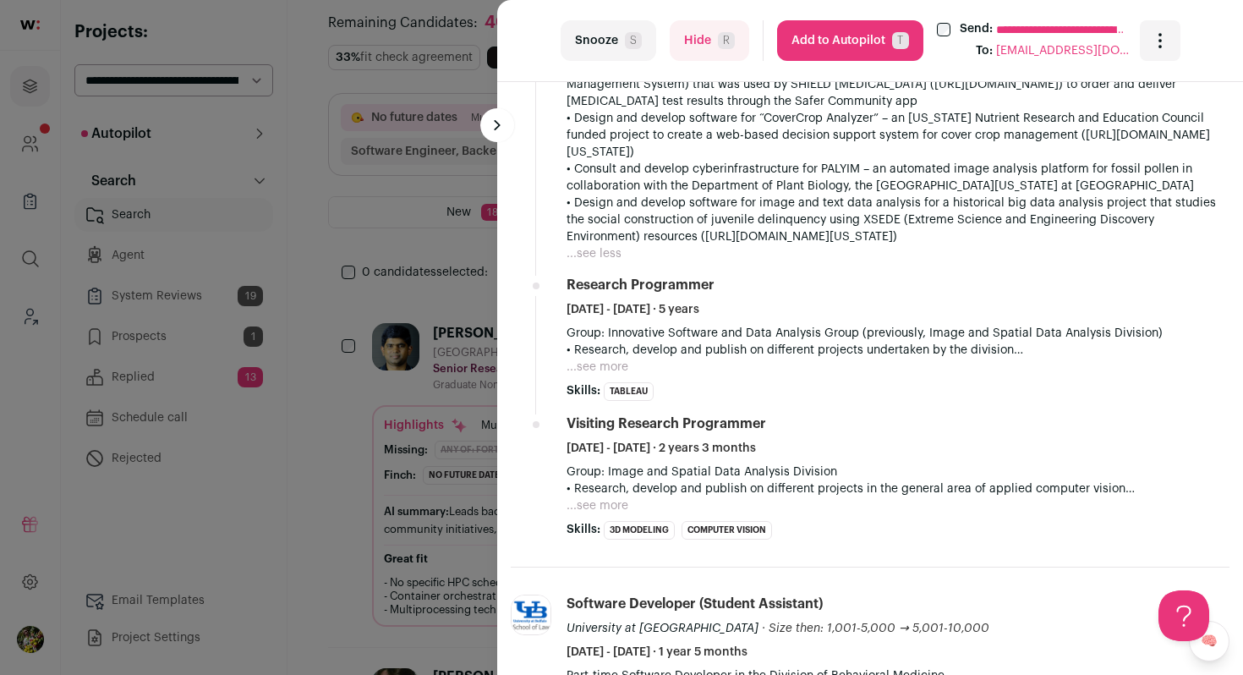
scroll to position [1187, 0]
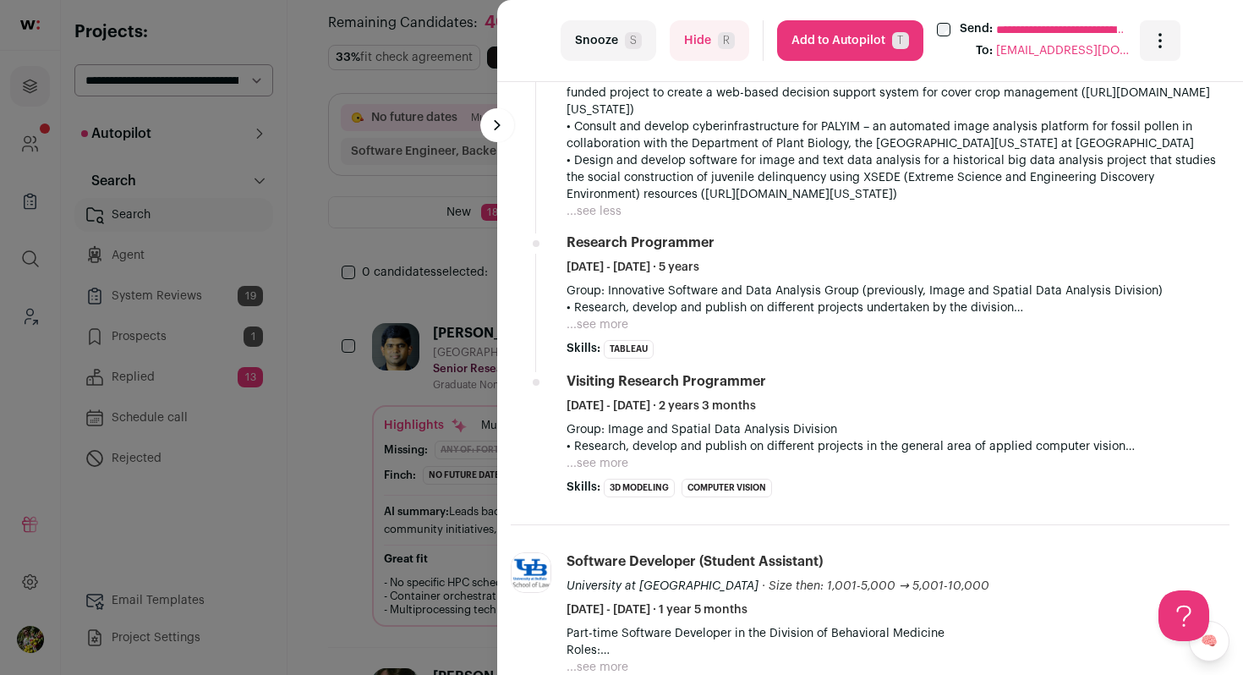
click at [599, 326] on button "...see more" at bounding box center [598, 324] width 62 height 17
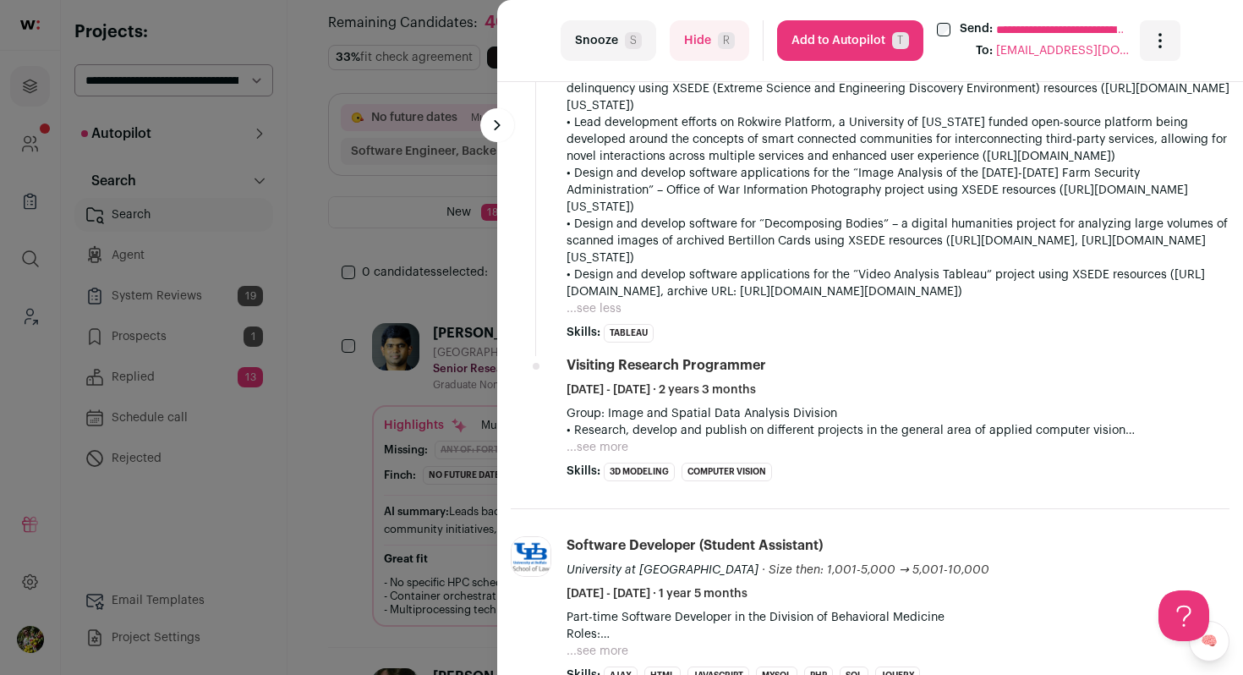
scroll to position [1557, 0]
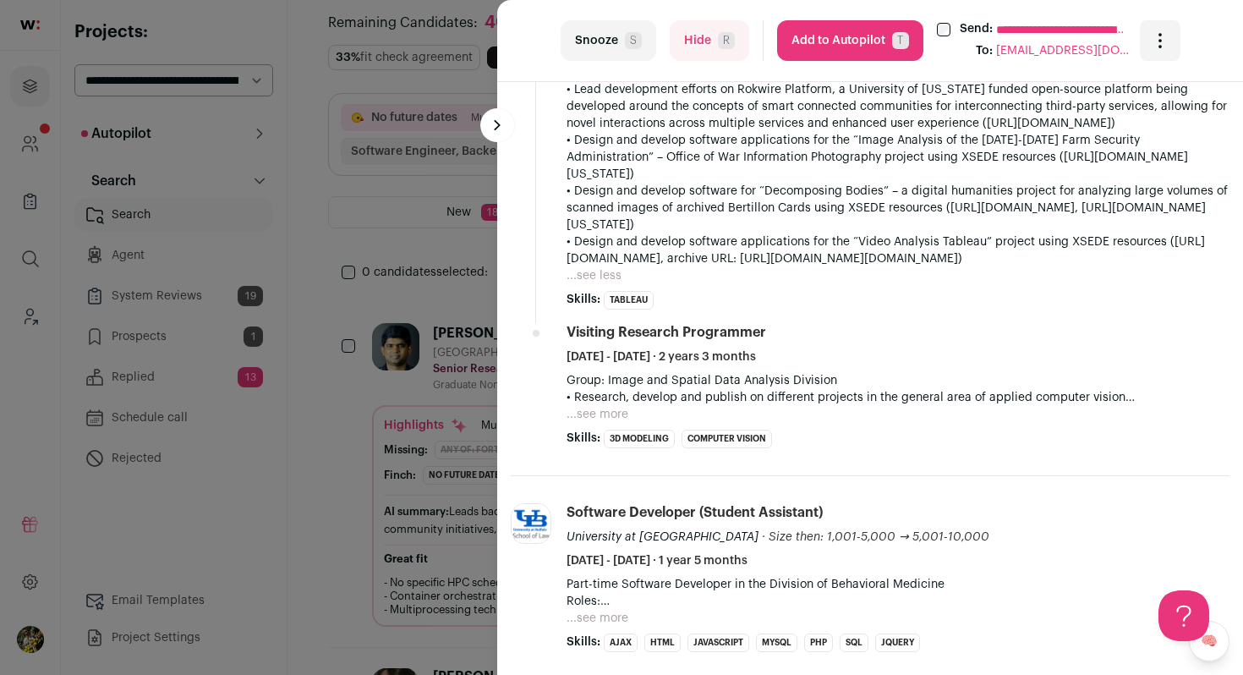
click at [597, 406] on button "...see more" at bounding box center [598, 414] width 62 height 17
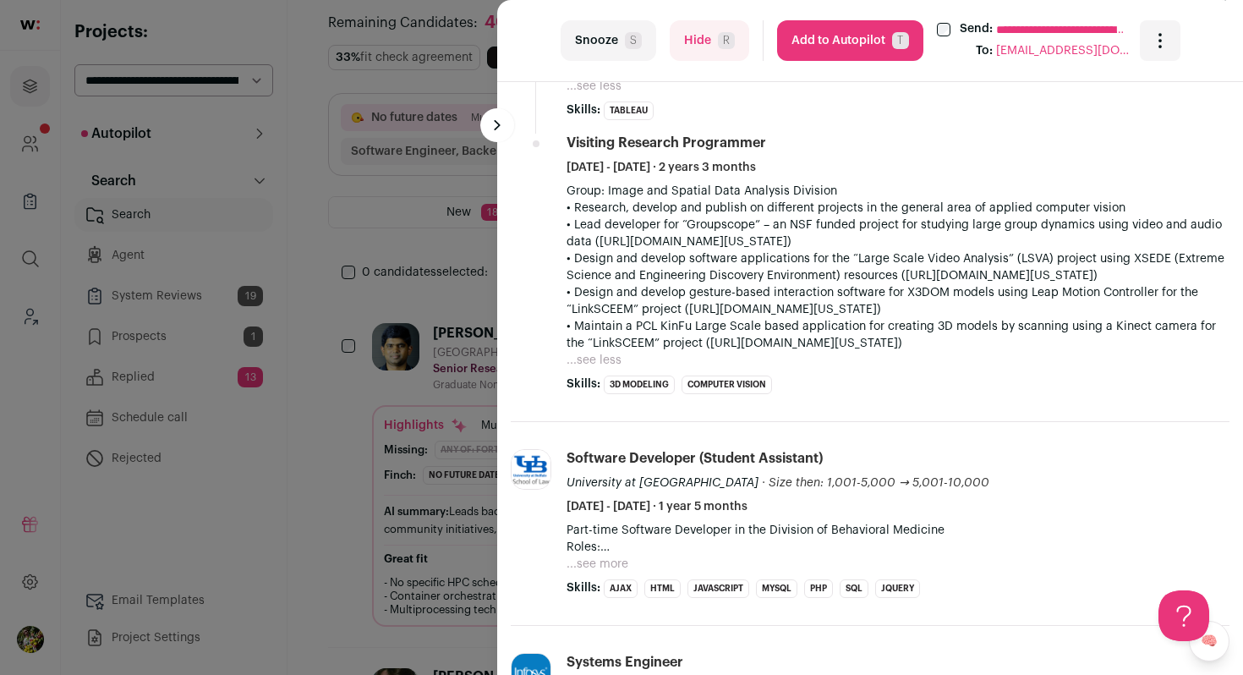
scroll to position [1879, 0]
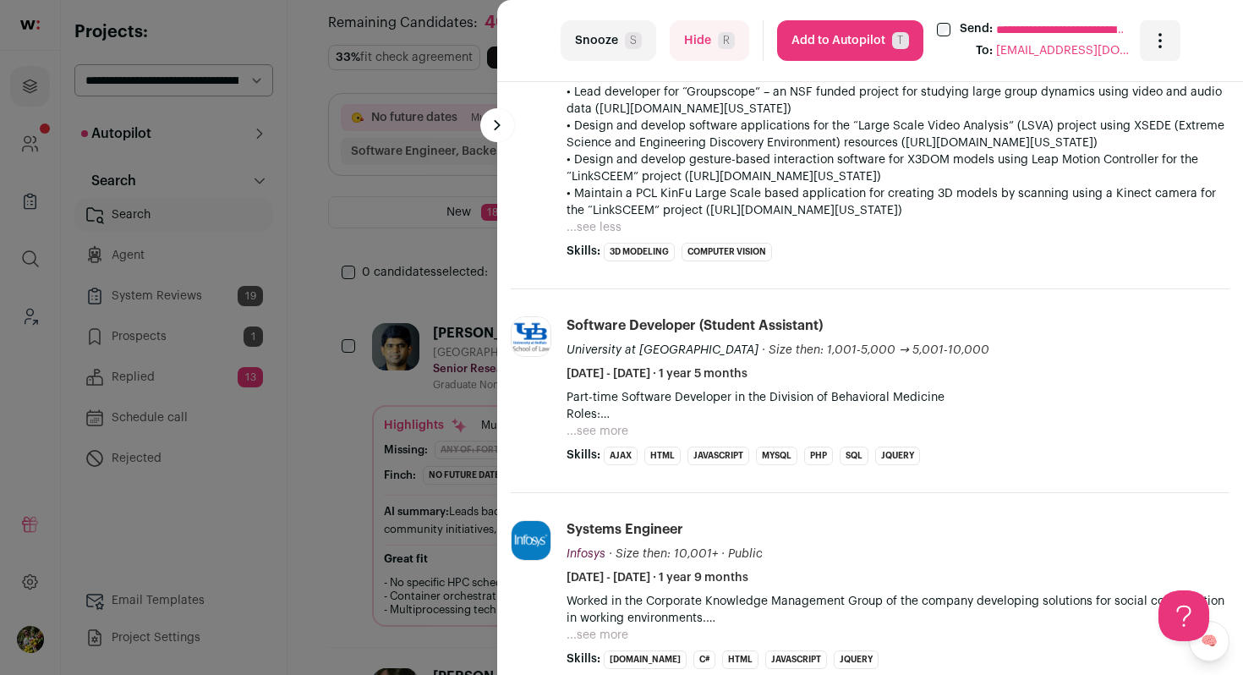
click at [595, 423] on button "...see more" at bounding box center [598, 431] width 62 height 17
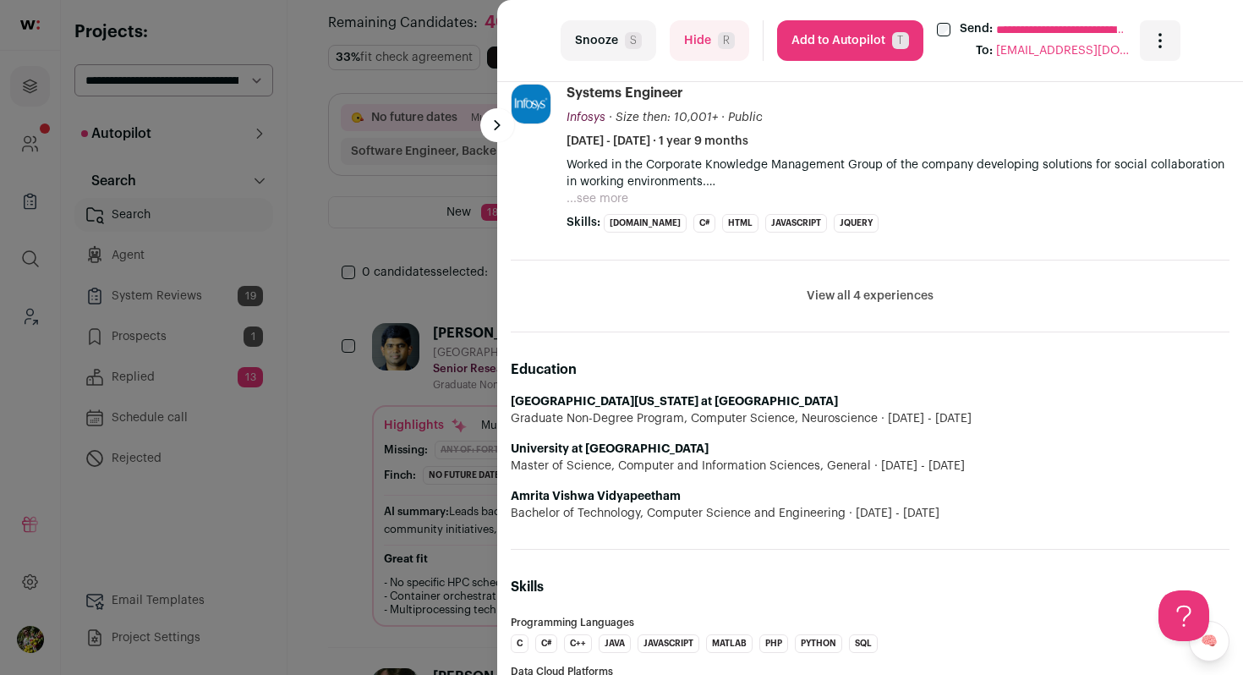
scroll to position [2455, 0]
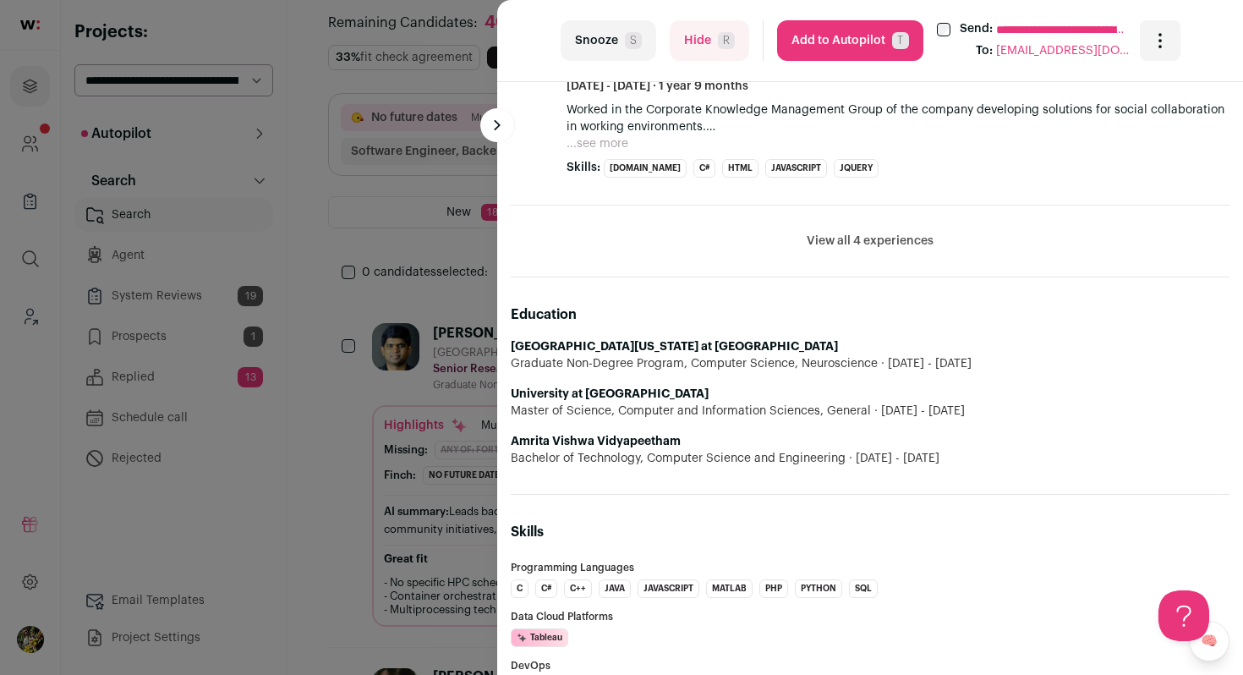
click at [688, 43] on button "Hide R" at bounding box center [710, 40] width 80 height 41
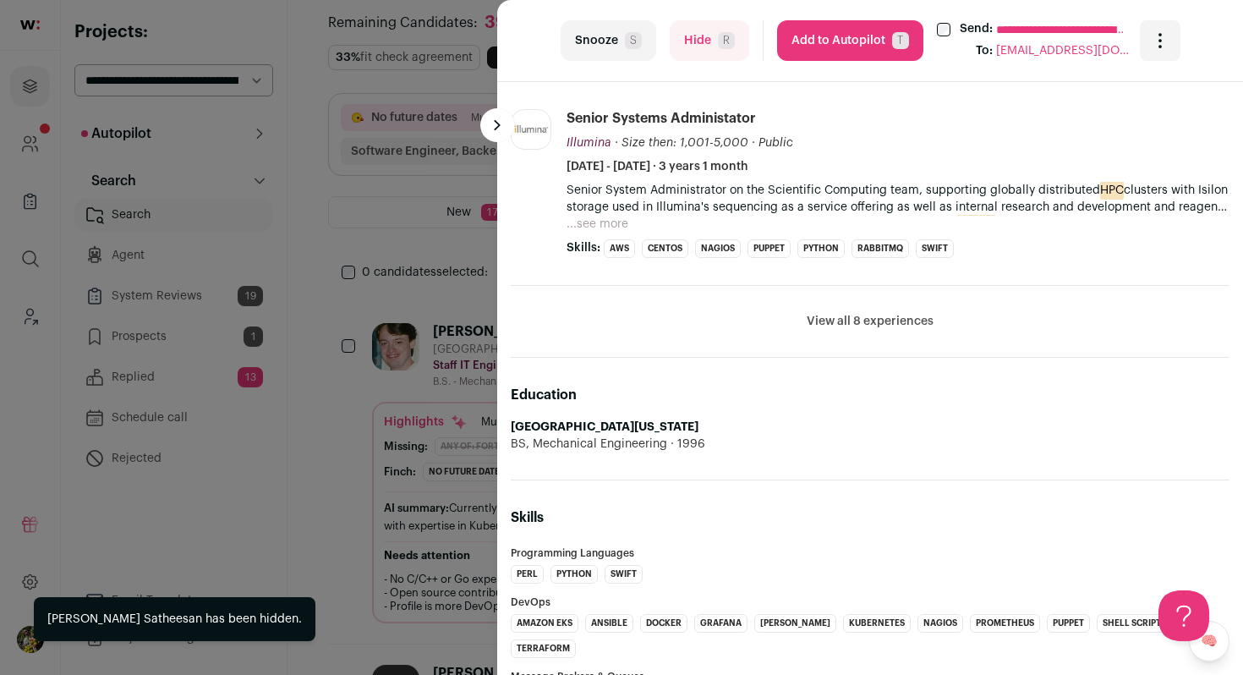
scroll to position [1092, 0]
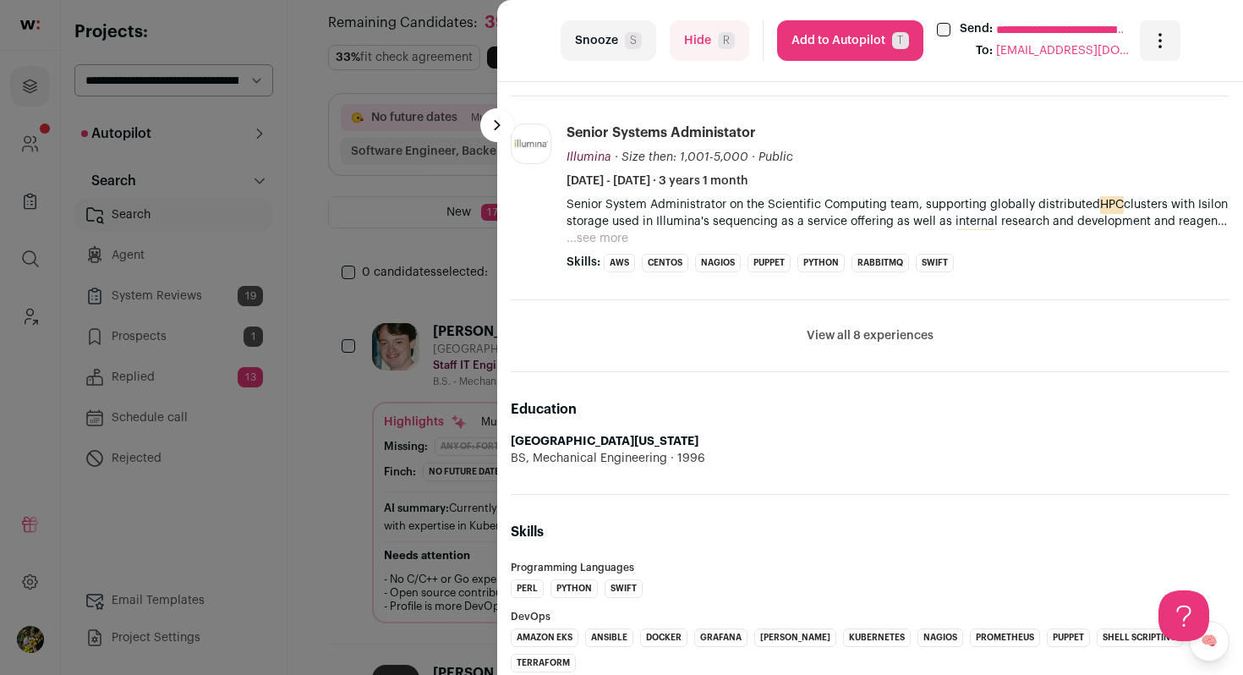
click at [860, 338] on button "View all 8 experiences" at bounding box center [870, 335] width 127 height 17
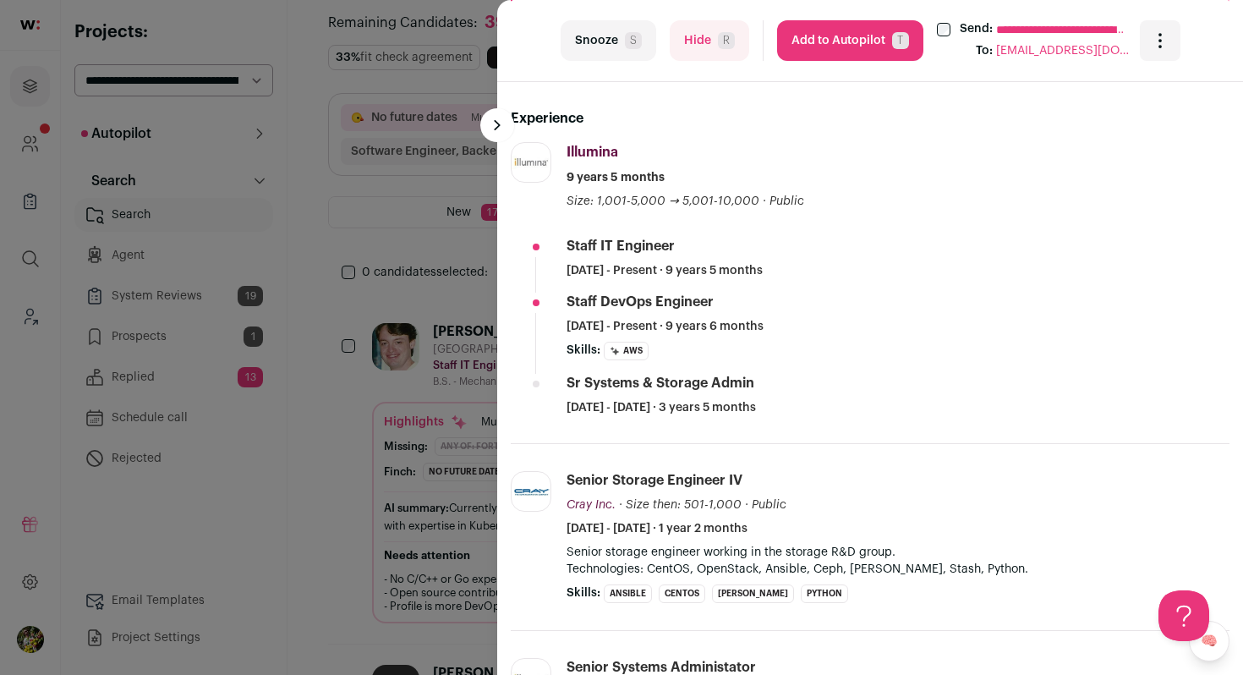
scroll to position [590, 0]
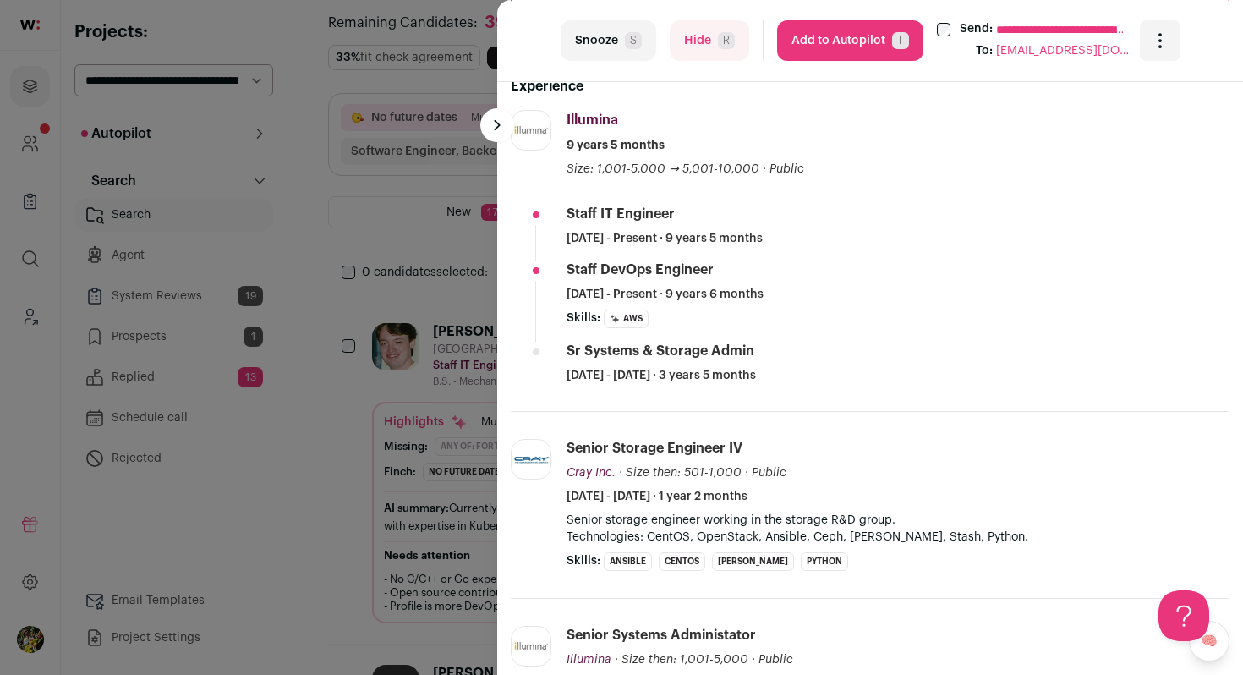
click at [721, 47] on span "R" at bounding box center [726, 40] width 17 height 17
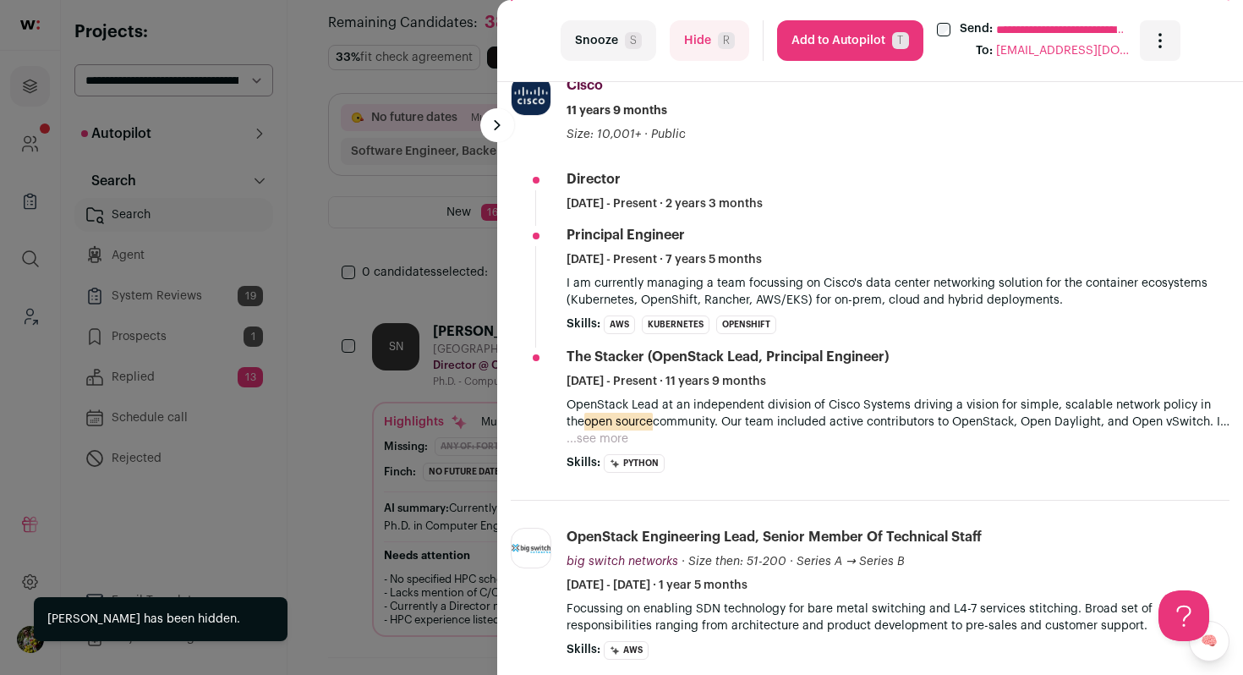
scroll to position [639, 0]
click at [722, 48] on span "R" at bounding box center [726, 40] width 17 height 17
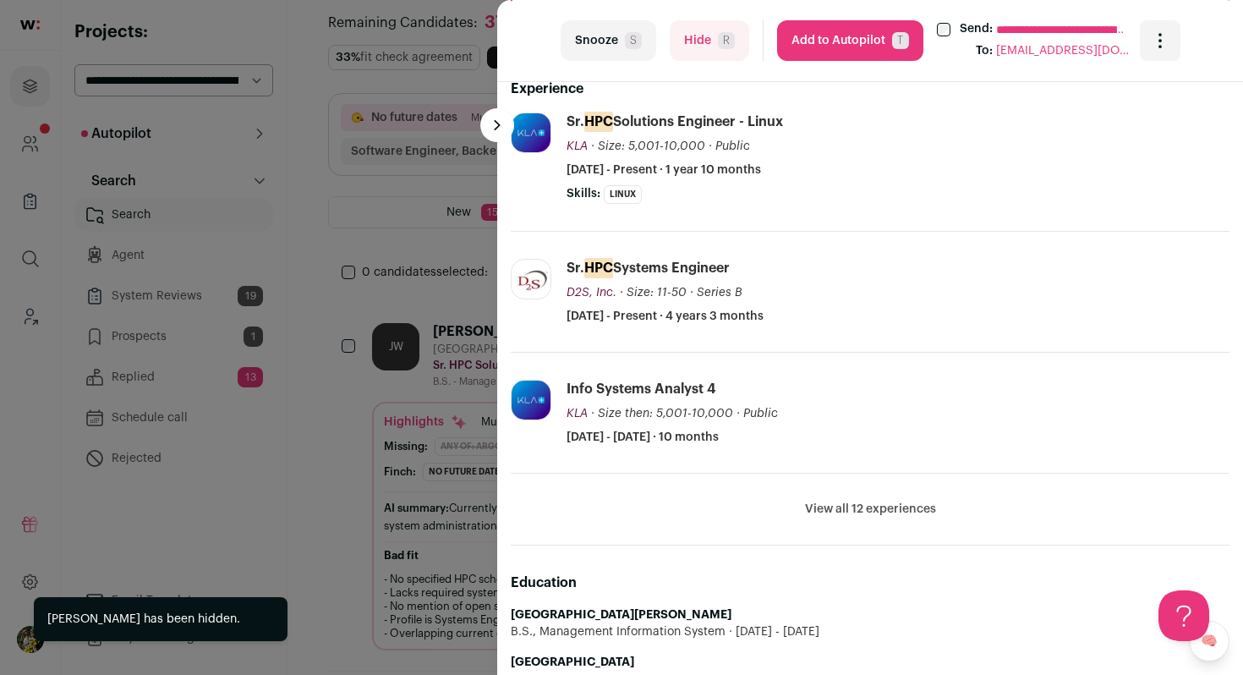
scroll to position [612, 0]
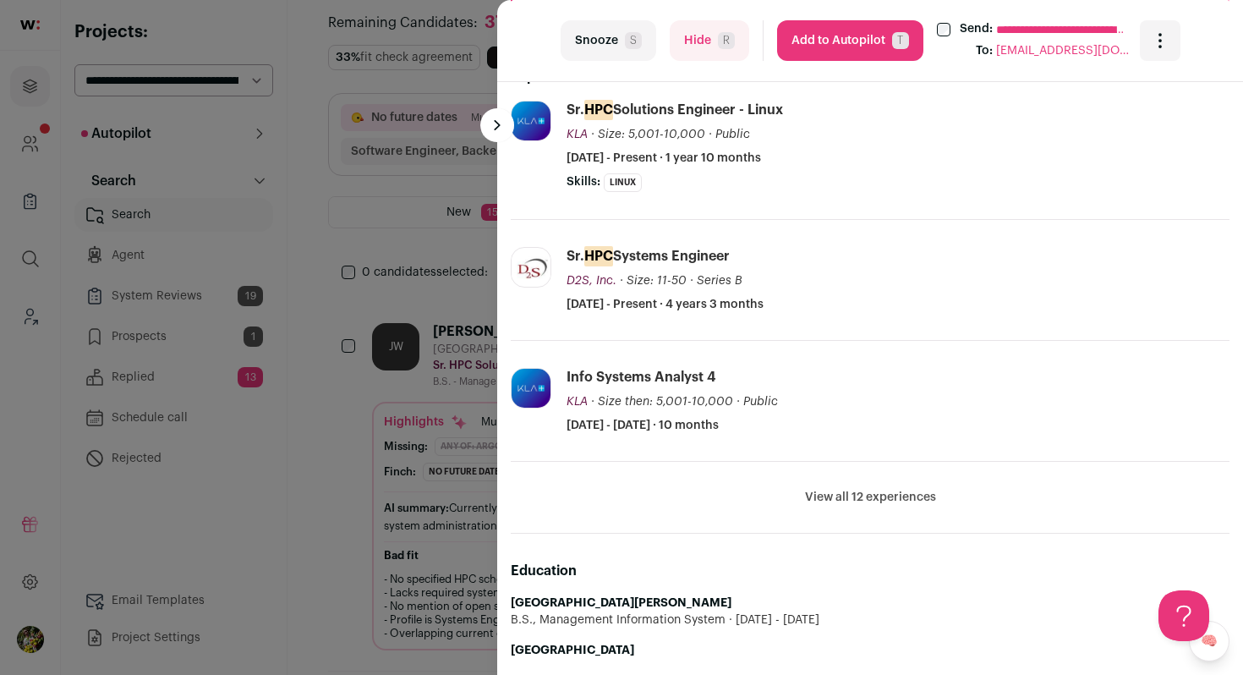
click at [829, 499] on button "View all 12 experiences" at bounding box center [870, 497] width 131 height 17
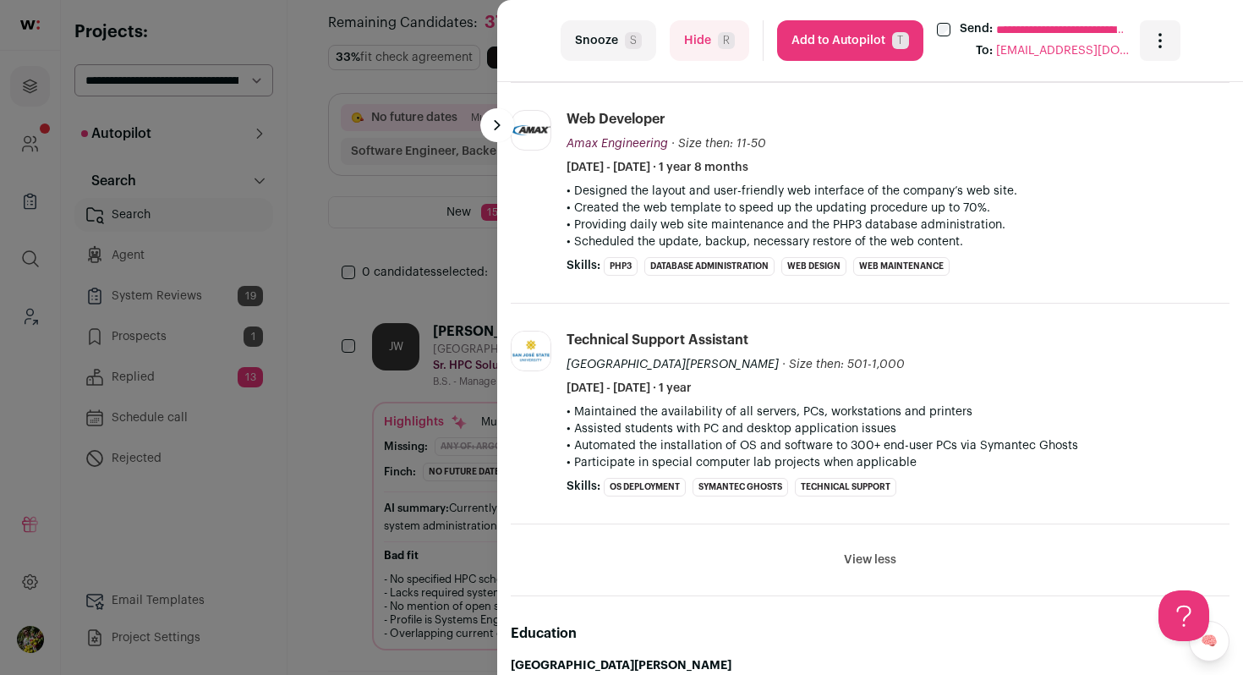
scroll to position [3311, 0]
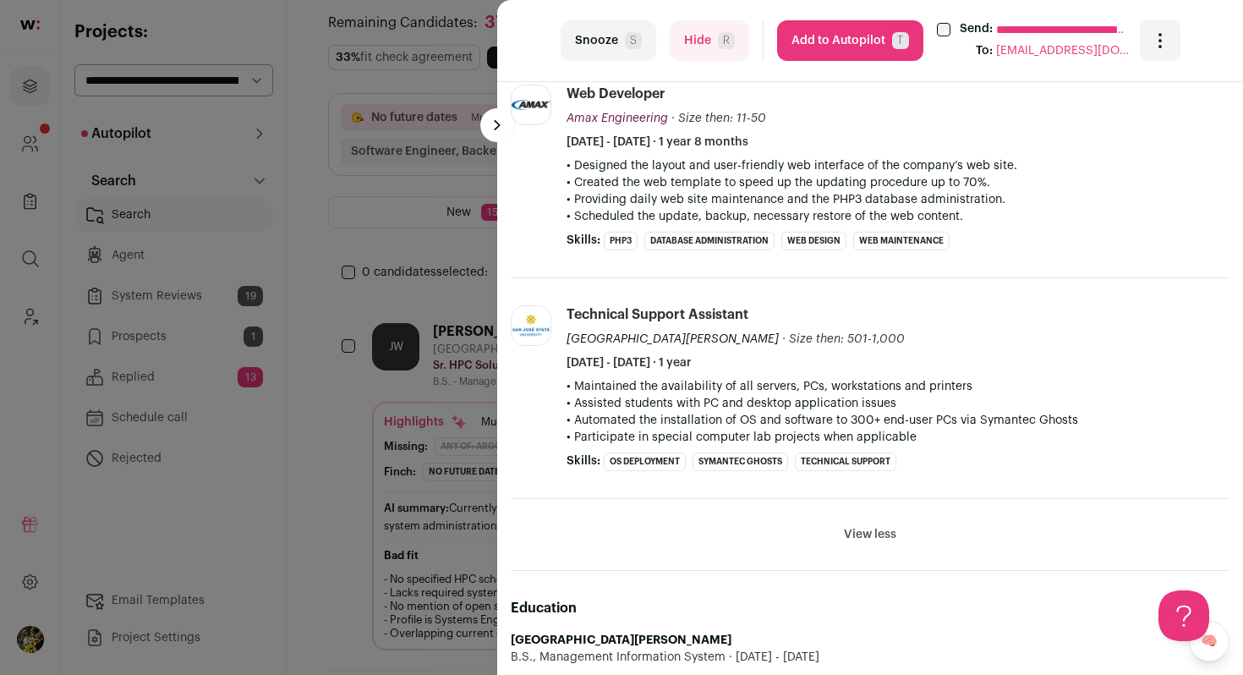
click at [820, 44] on button "Add to Autopilot T" at bounding box center [850, 40] width 146 height 41
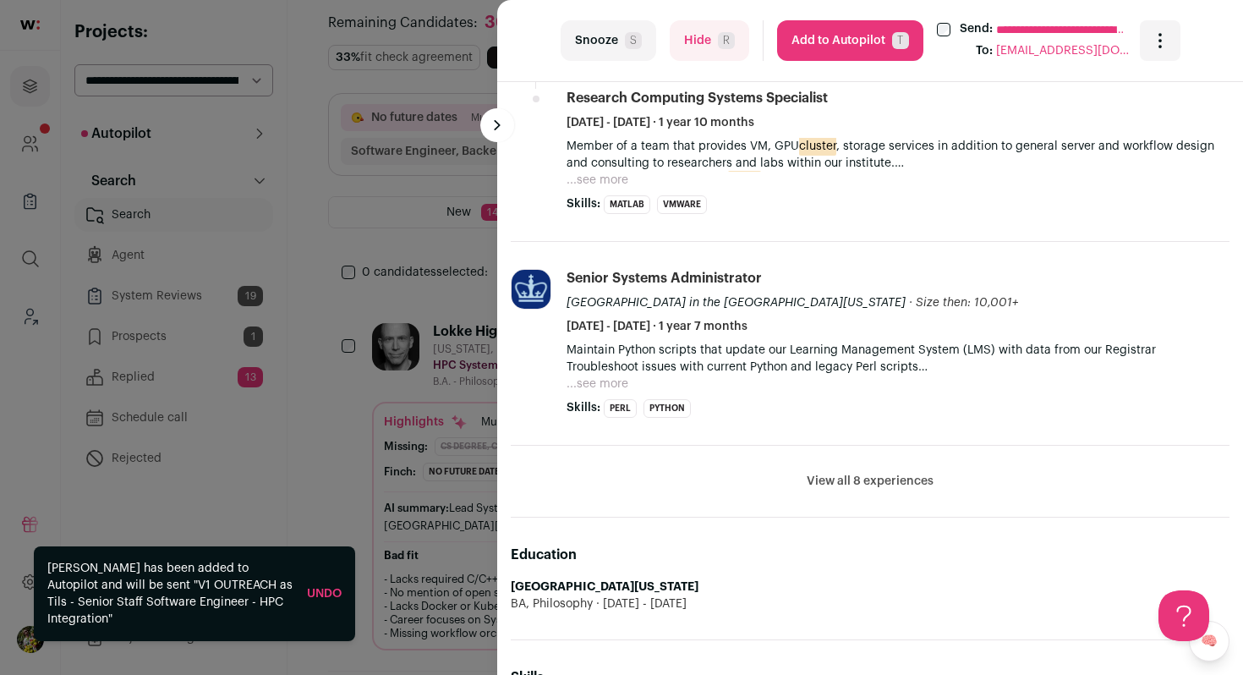
scroll to position [1004, 0]
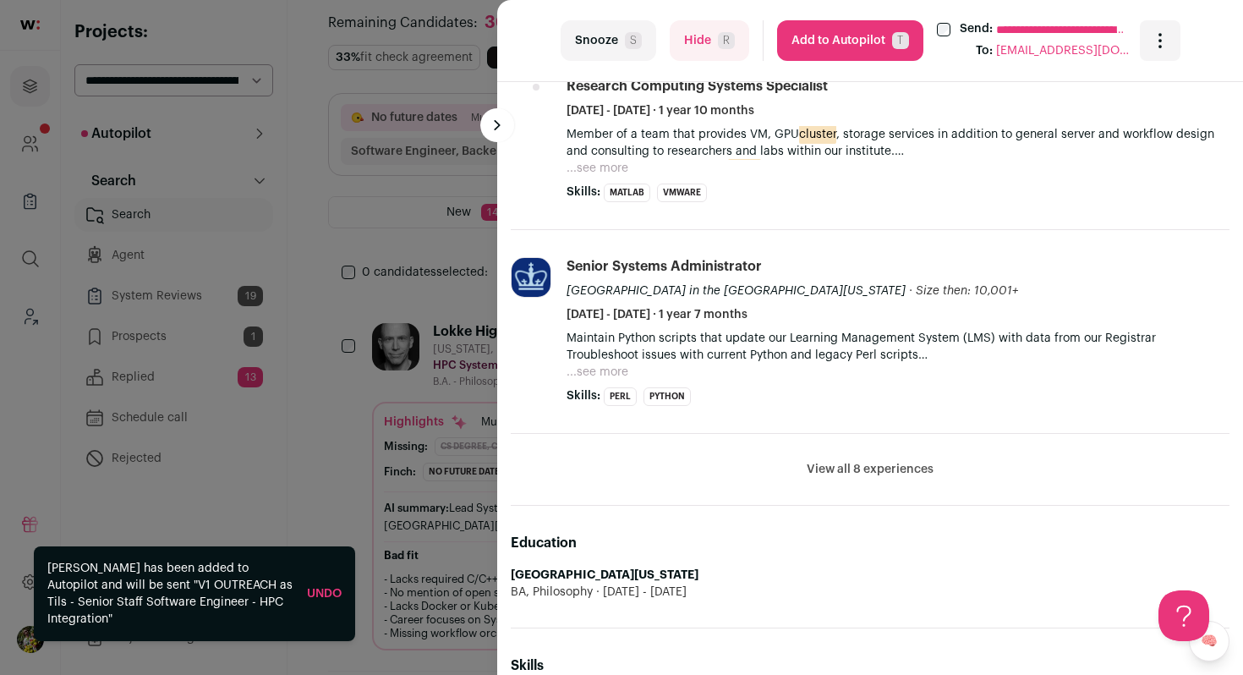
click at [847, 461] on button "View all 8 experiences" at bounding box center [870, 469] width 127 height 17
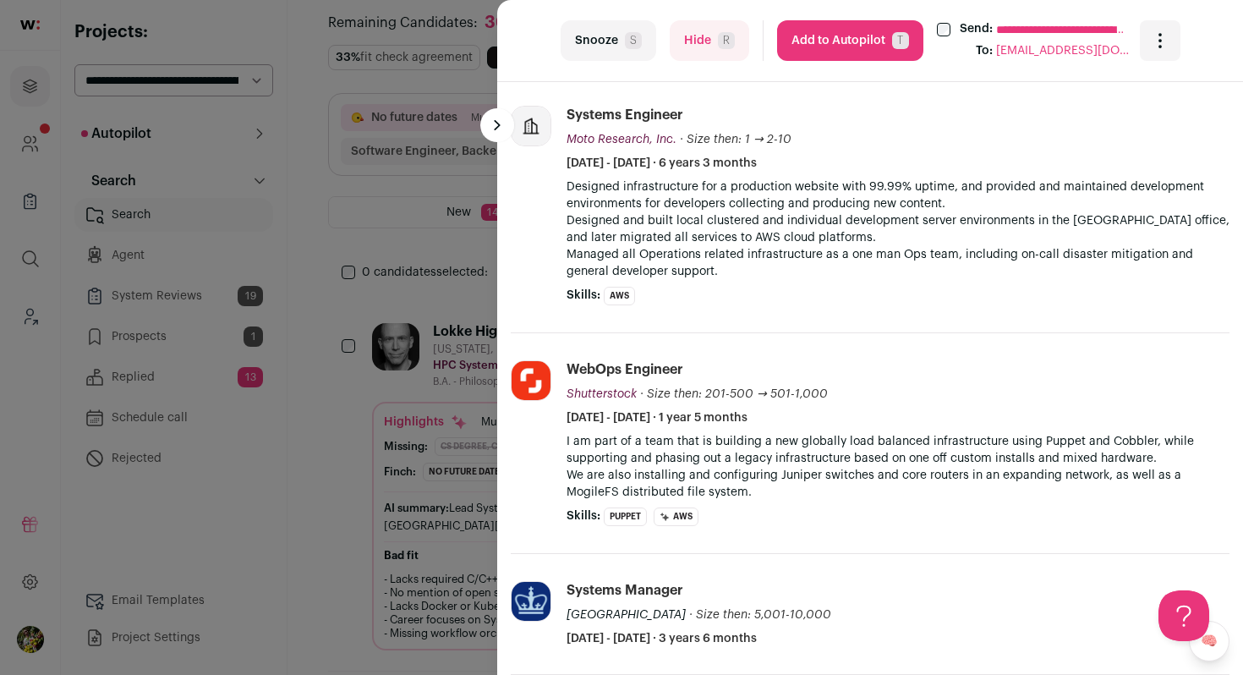
scroll to position [1363, 0]
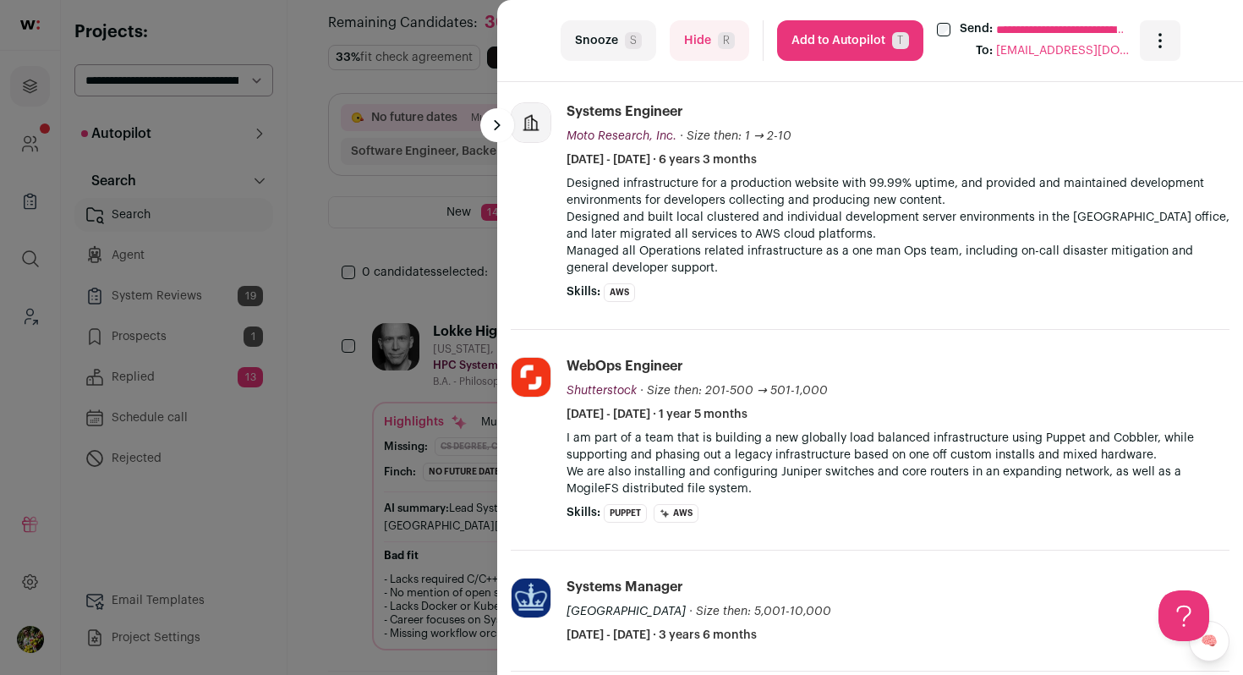
click at [833, 40] on button "Add to Autopilot T" at bounding box center [850, 40] width 146 height 41
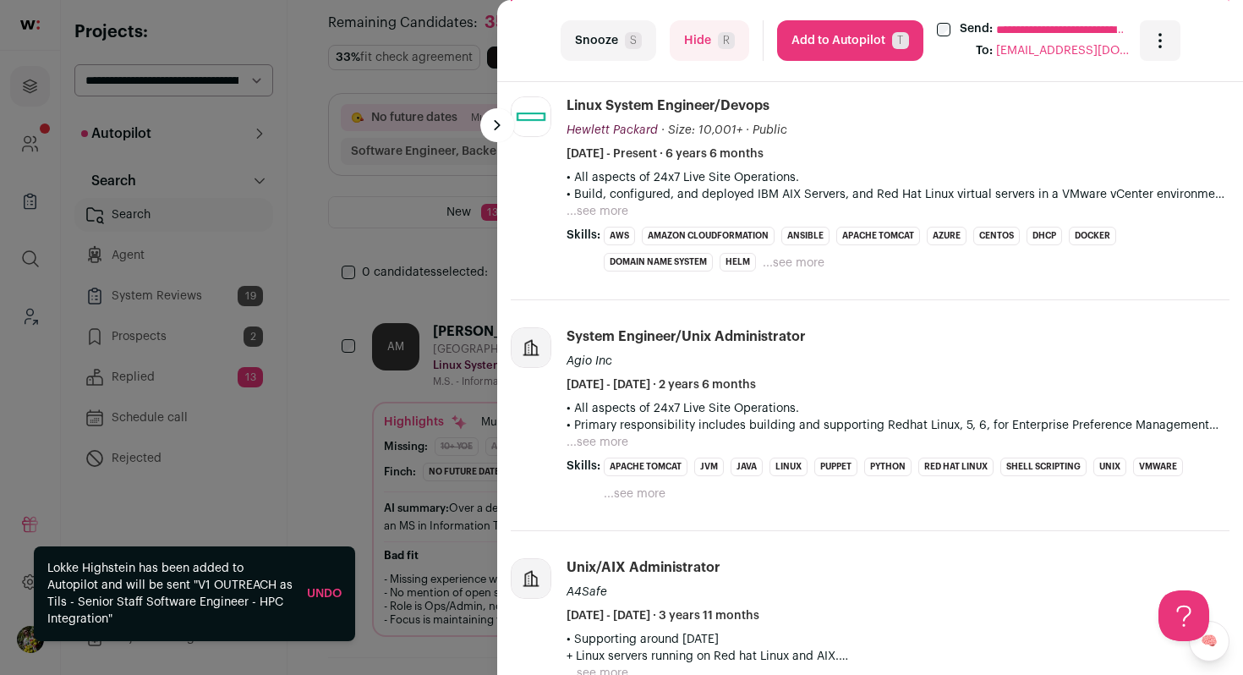
scroll to position [663, 0]
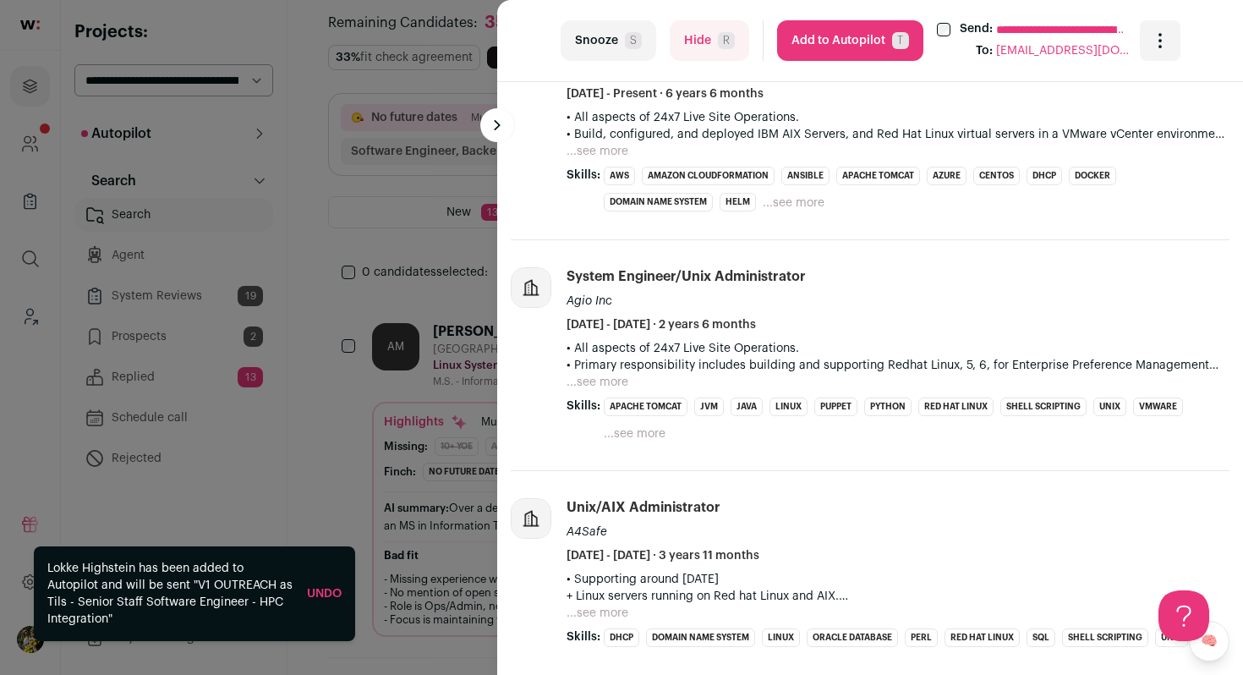
click at [607, 157] on button "...see more" at bounding box center [598, 151] width 62 height 17
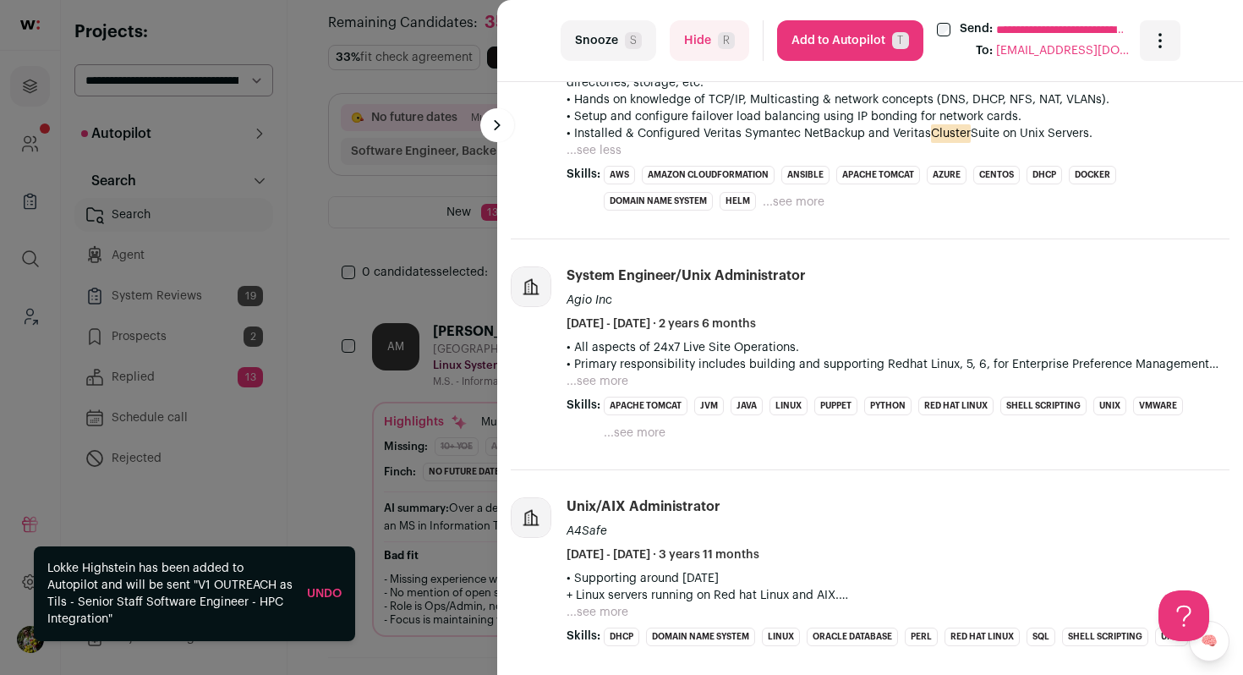
scroll to position [1765, 0]
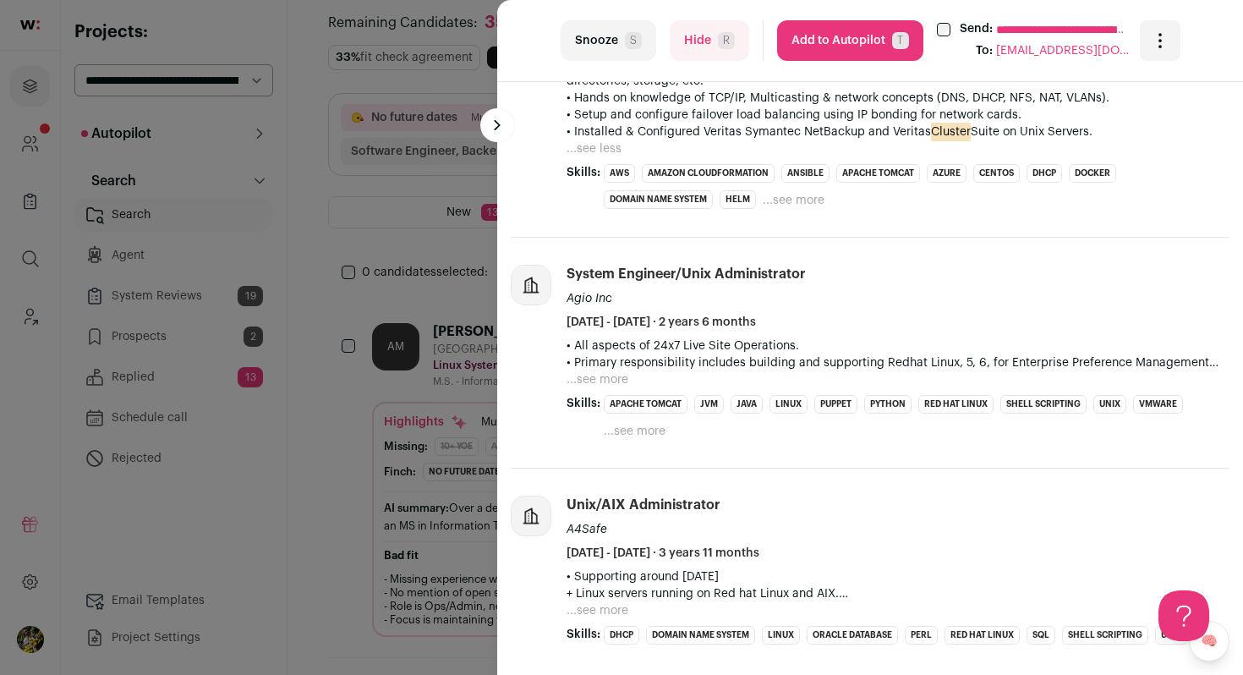
click at [611, 371] on button "...see more" at bounding box center [598, 379] width 62 height 17
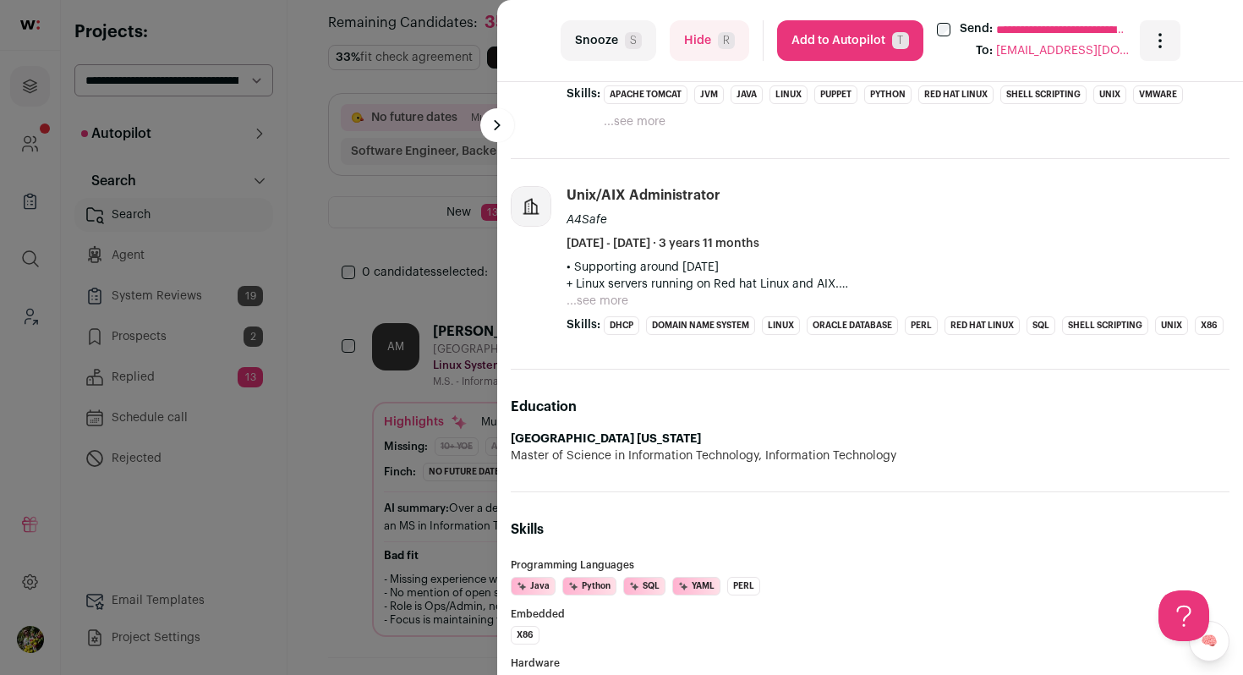
scroll to position [2592, 0]
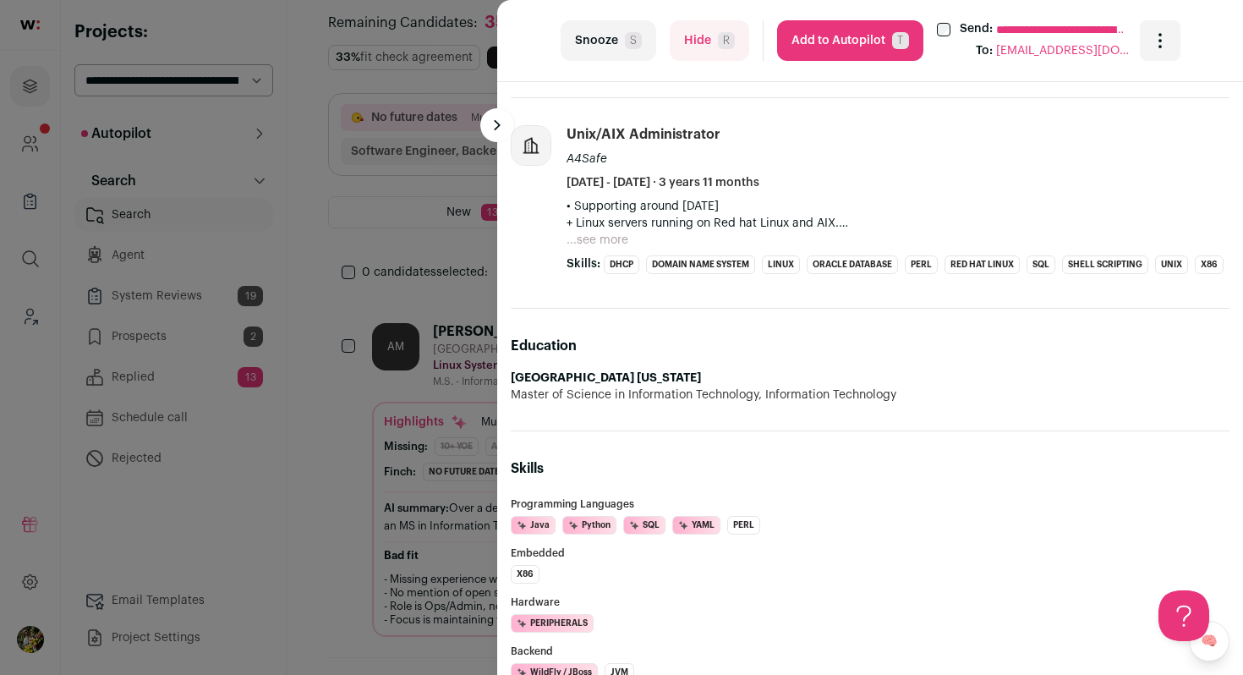
click at [611, 198] on p "• Supporting around 1000 + Linux servers running on Red hat Linux and AIX." at bounding box center [898, 215] width 663 height 34
click at [611, 232] on button "...see more" at bounding box center [598, 240] width 62 height 17
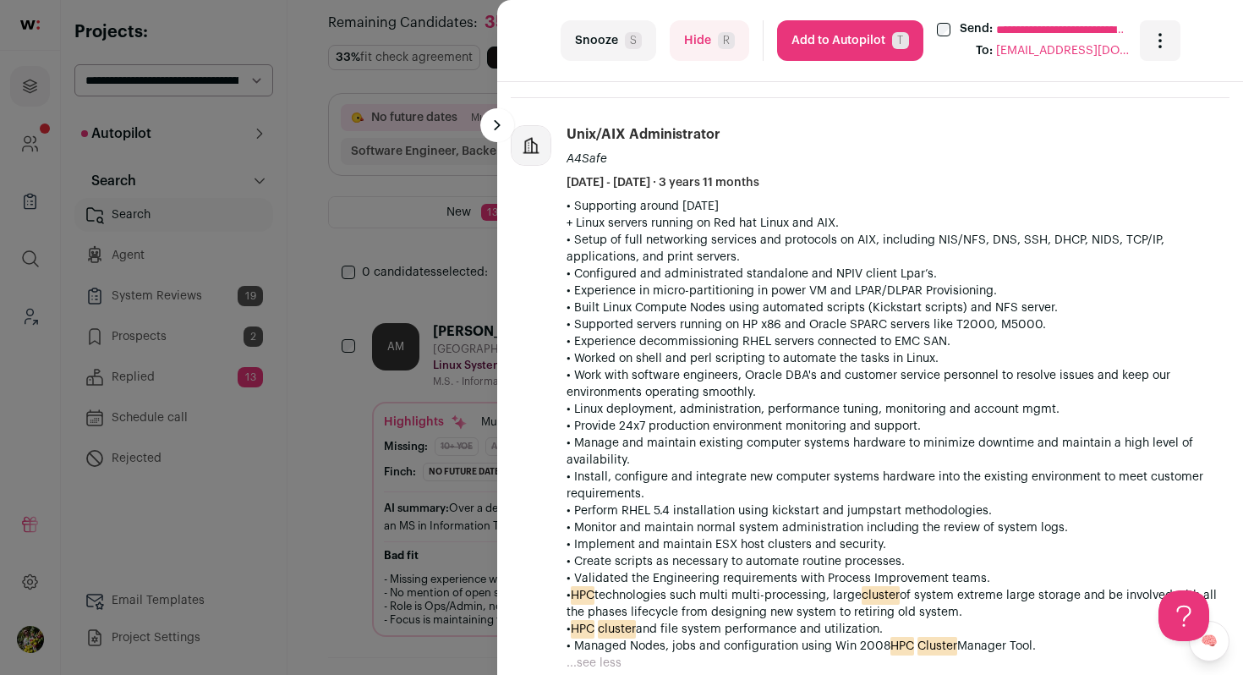
click at [820, 36] on button "Add to Autopilot T" at bounding box center [850, 40] width 146 height 41
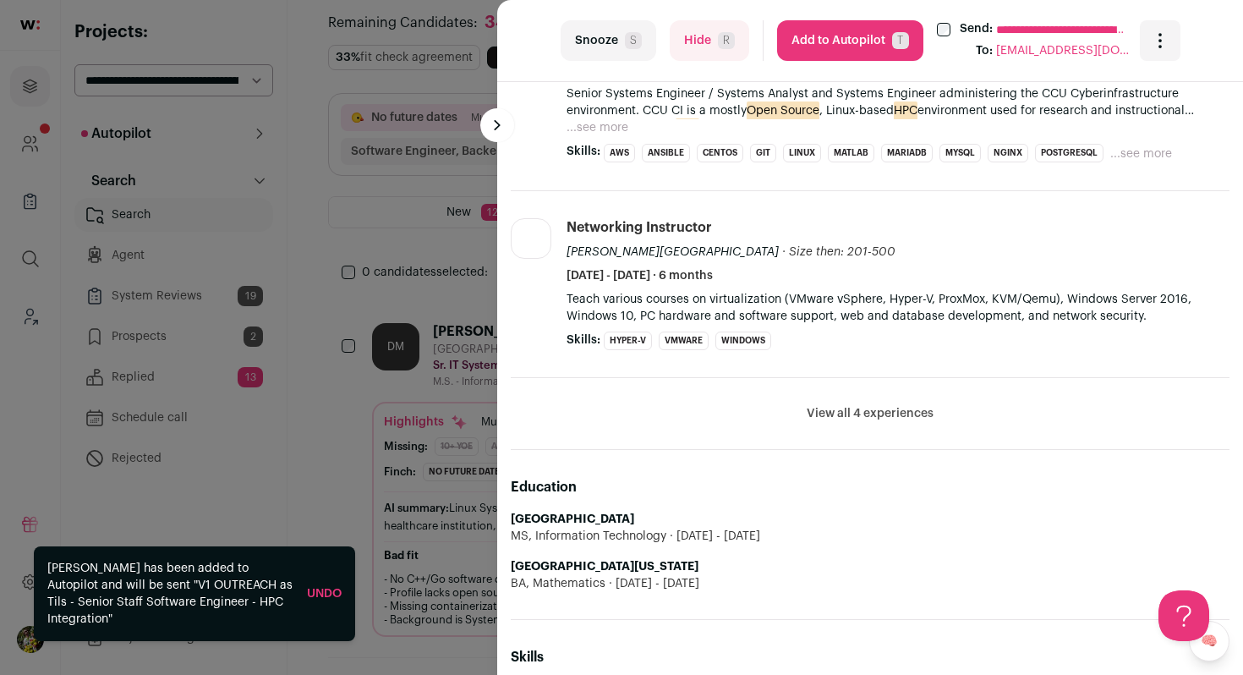
scroll to position [851, 0]
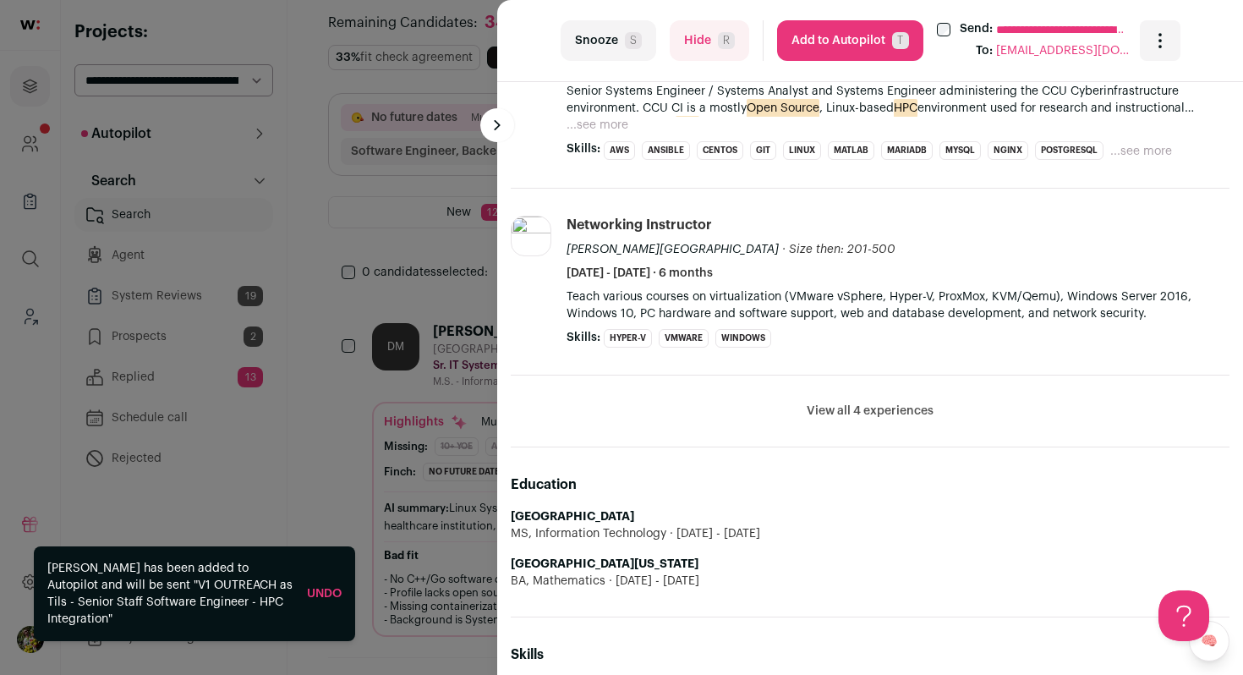
click at [847, 415] on button "View all 4 experiences" at bounding box center [870, 411] width 127 height 17
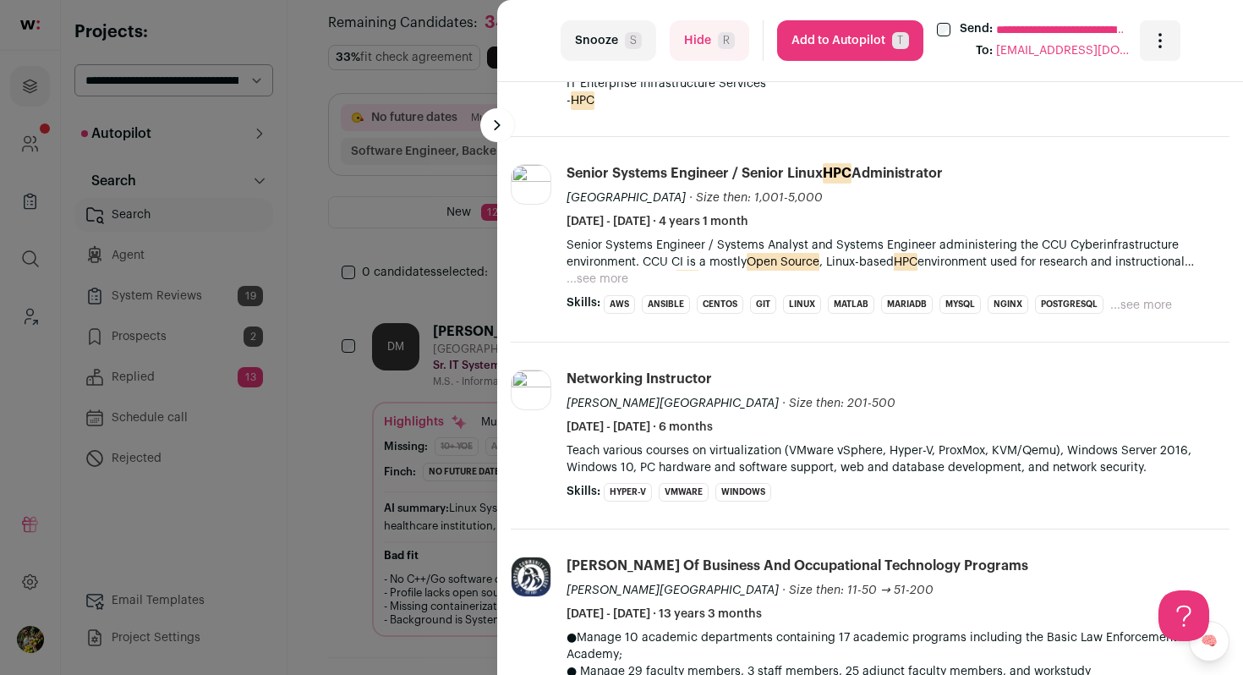
scroll to position [716, 0]
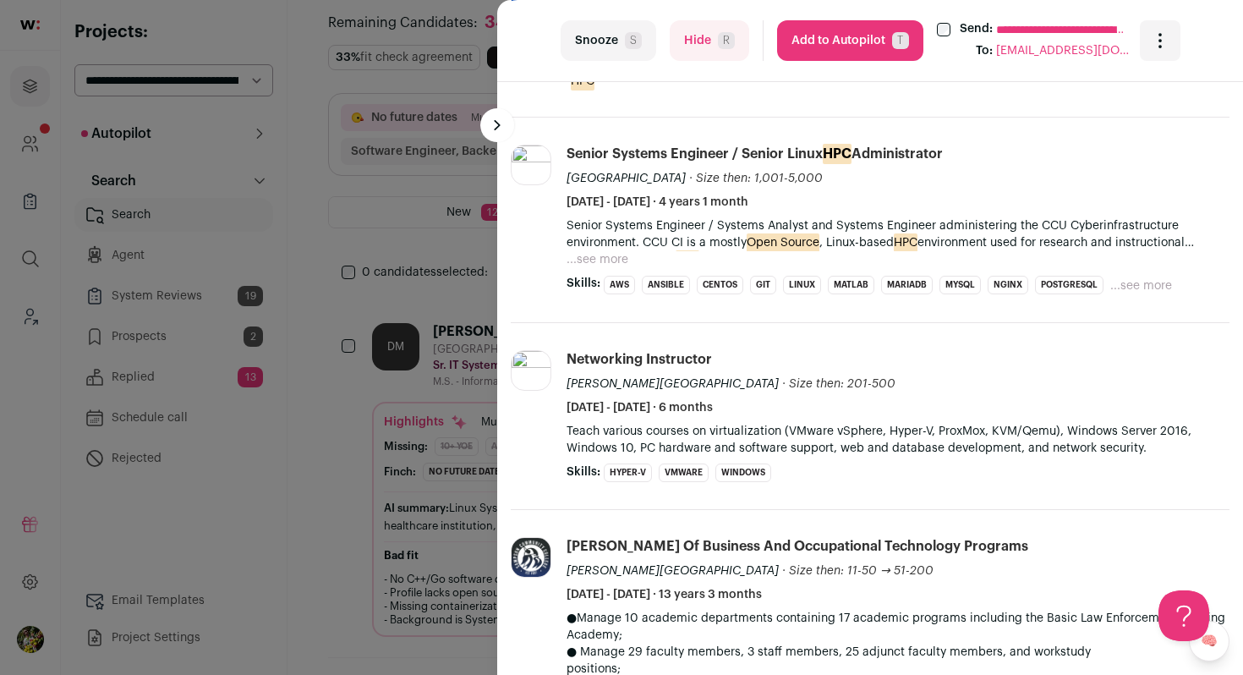
click at [693, 55] on button "Hide R" at bounding box center [710, 40] width 80 height 41
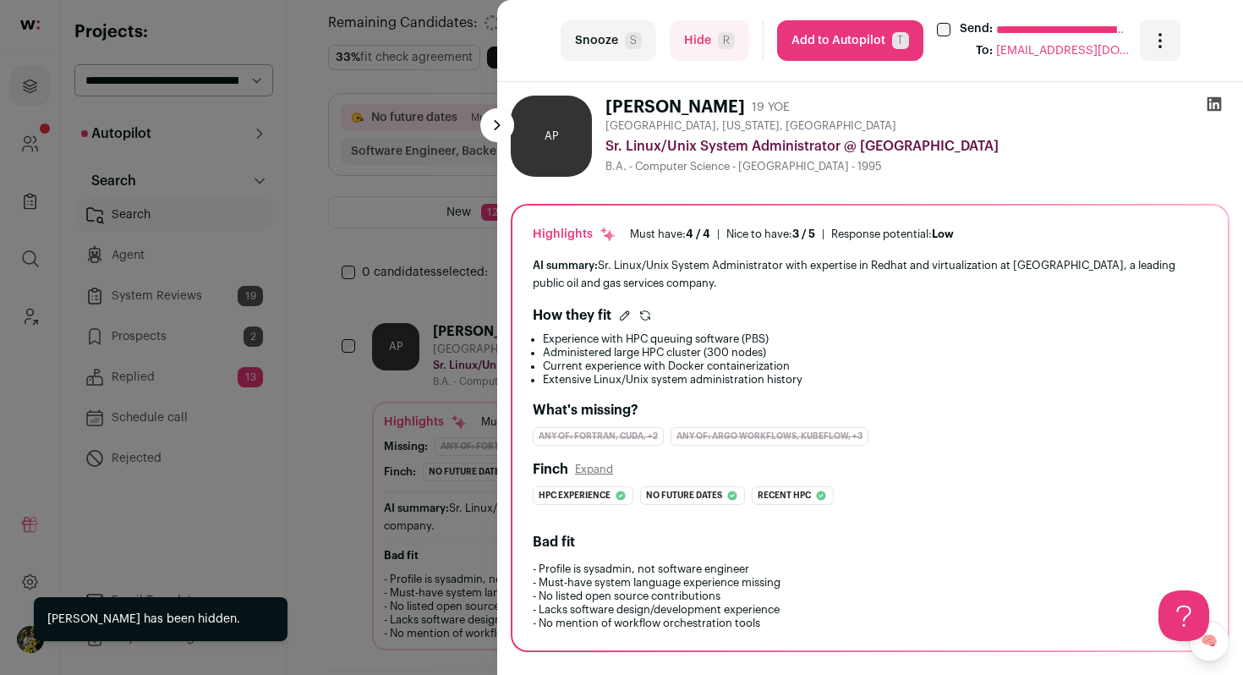
click at [441, 282] on div "**********" at bounding box center [621, 337] width 1243 height 675
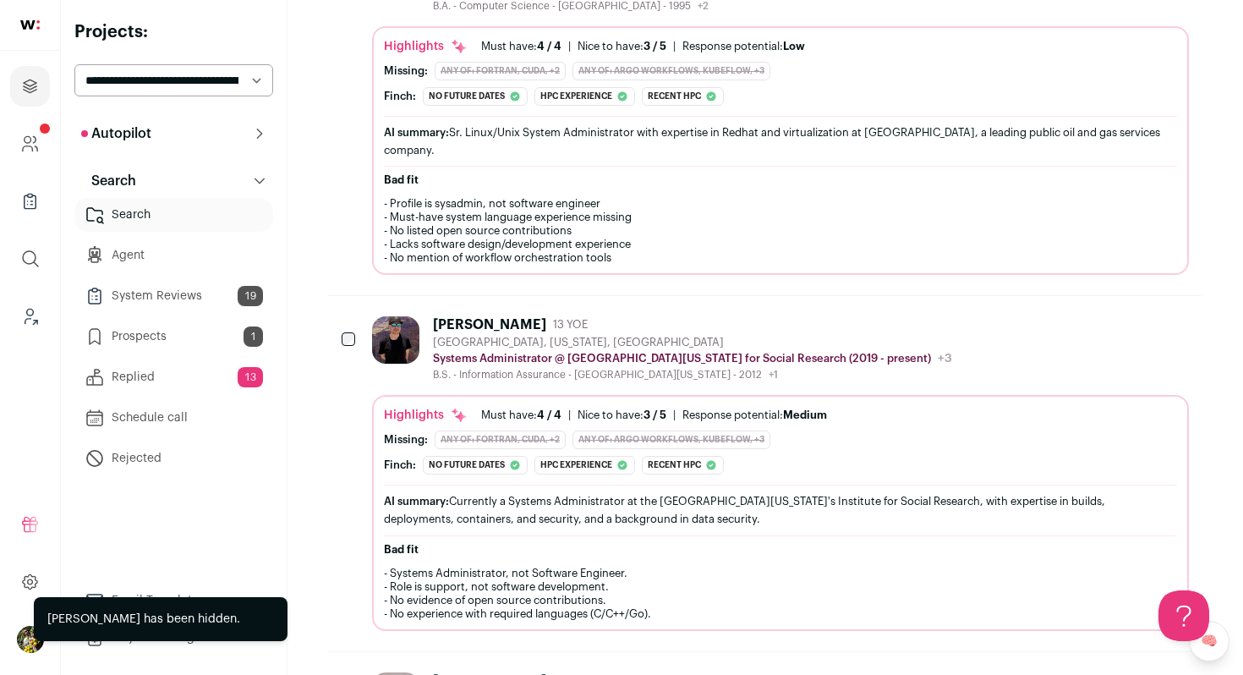
scroll to position [0, 0]
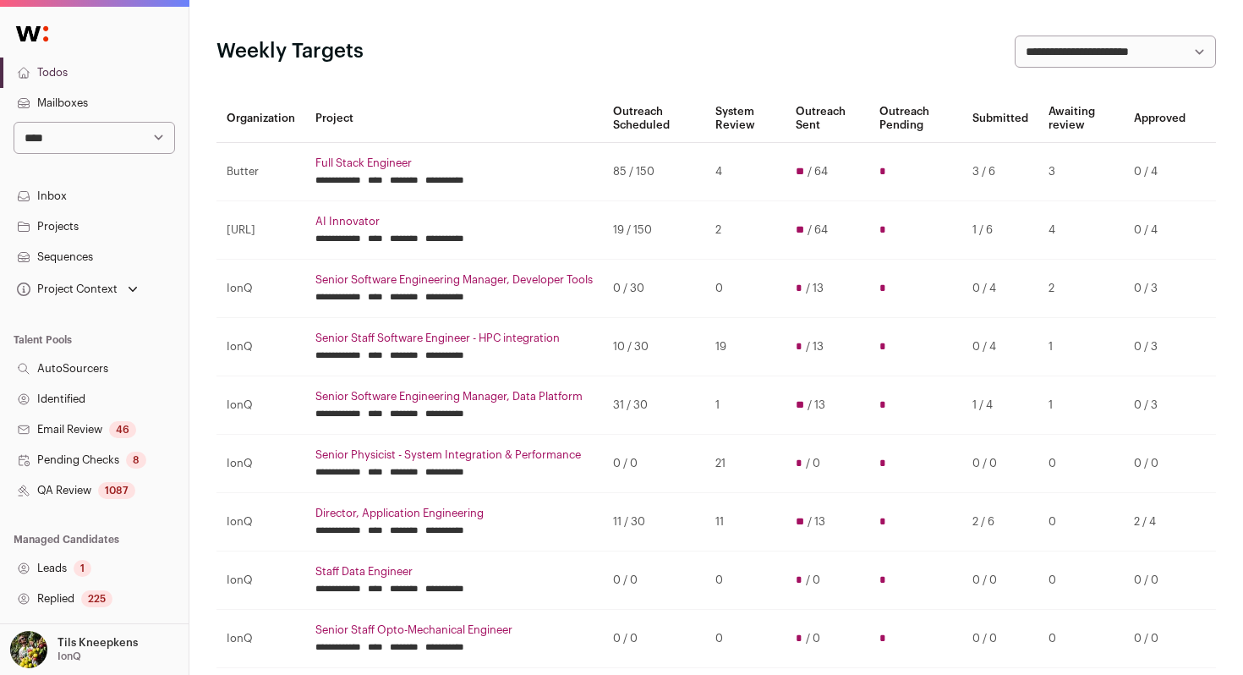
scroll to position [114, 0]
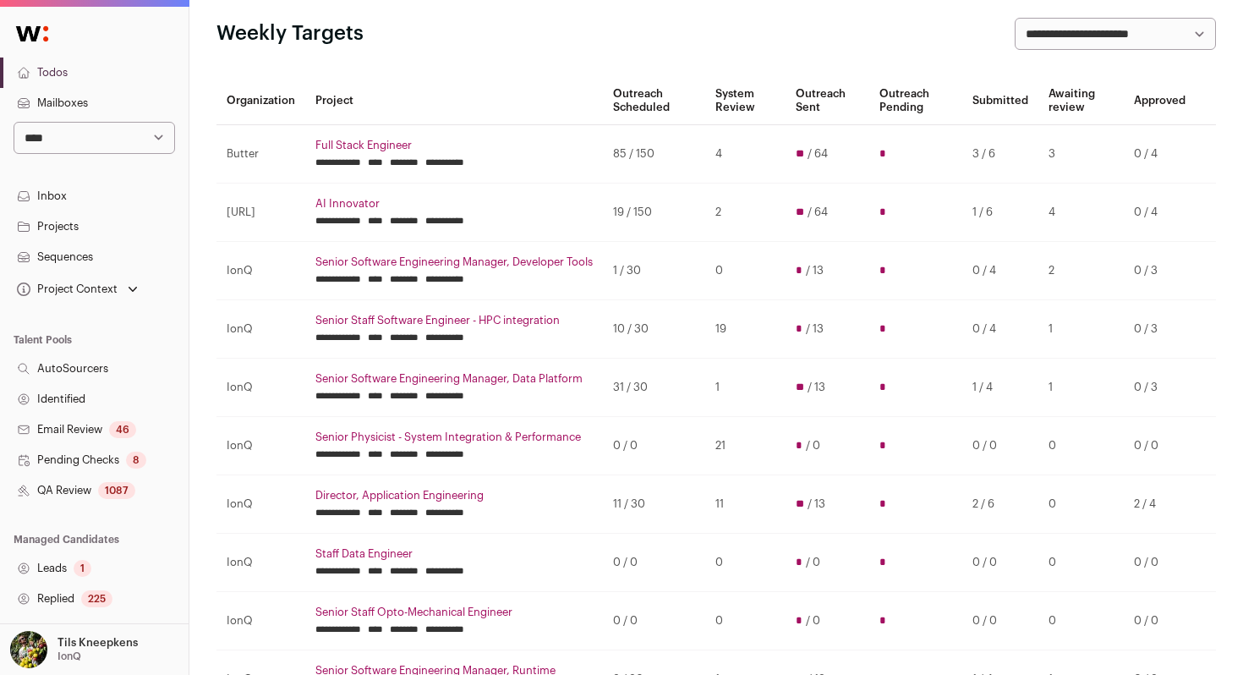
scroll to position [96, 0]
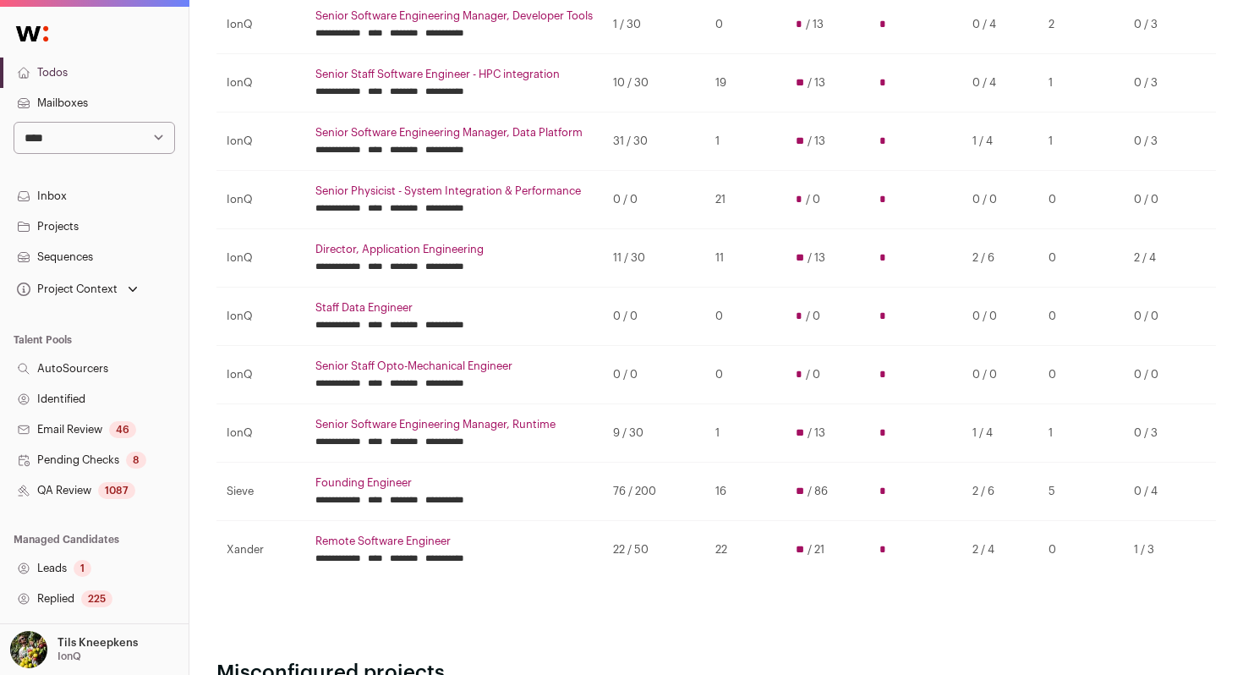
scroll to position [338, 0]
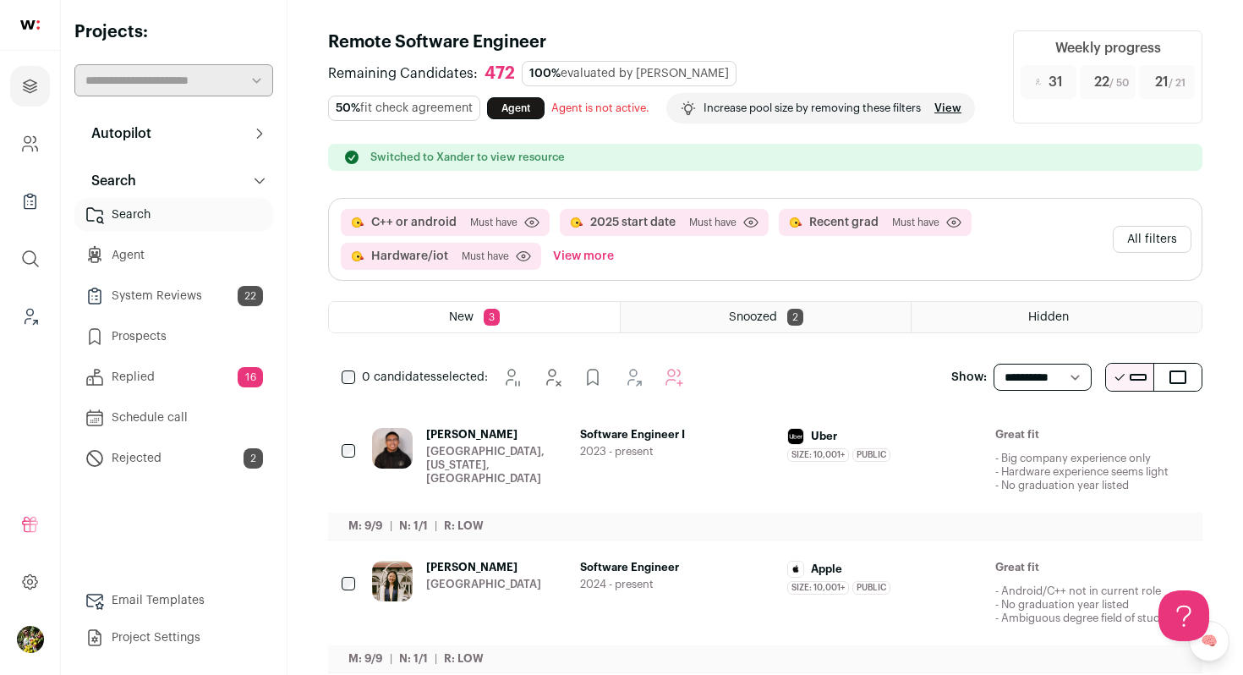
click at [700, 436] on span "Software Engineer I" at bounding box center [677, 435] width 195 height 14
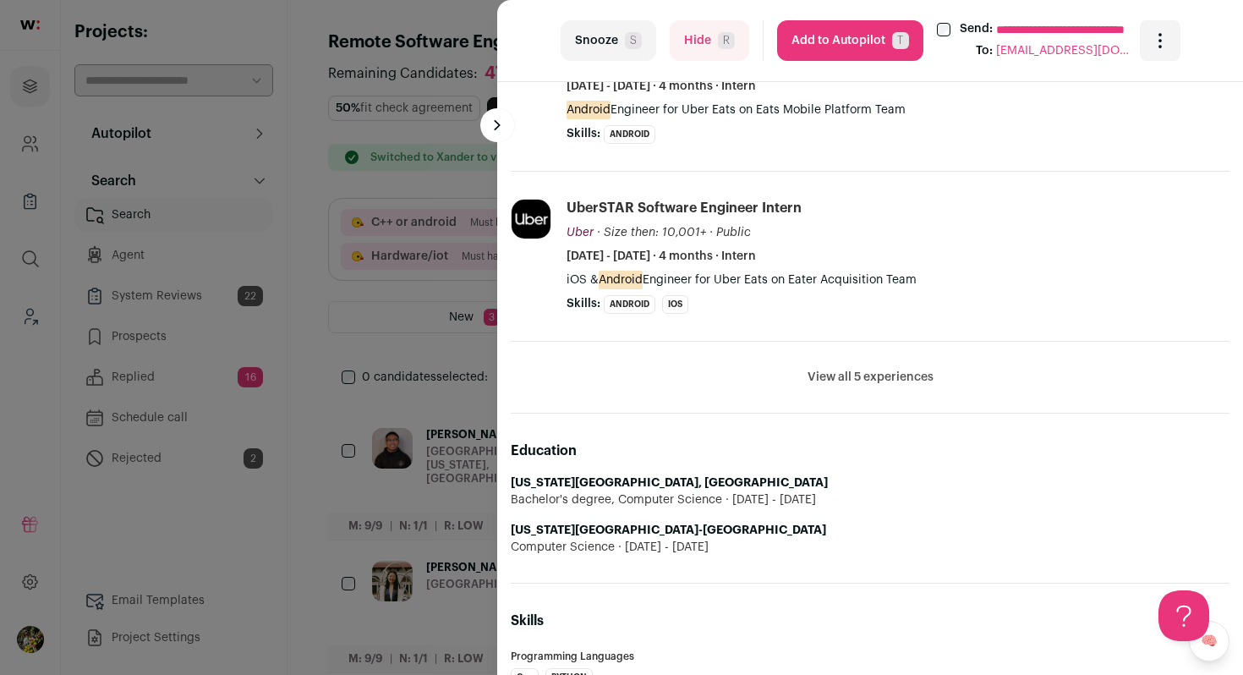
scroll to position [904, 0]
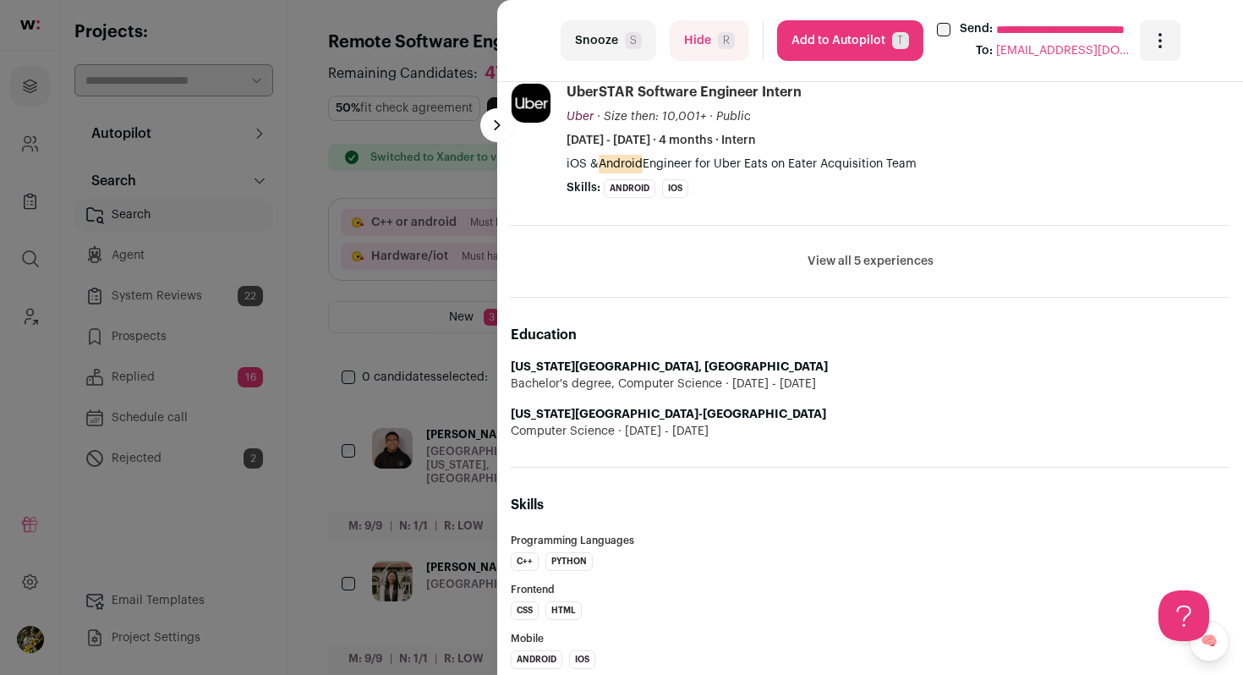
click at [835, 48] on button "Add to Autopilot T" at bounding box center [850, 40] width 146 height 41
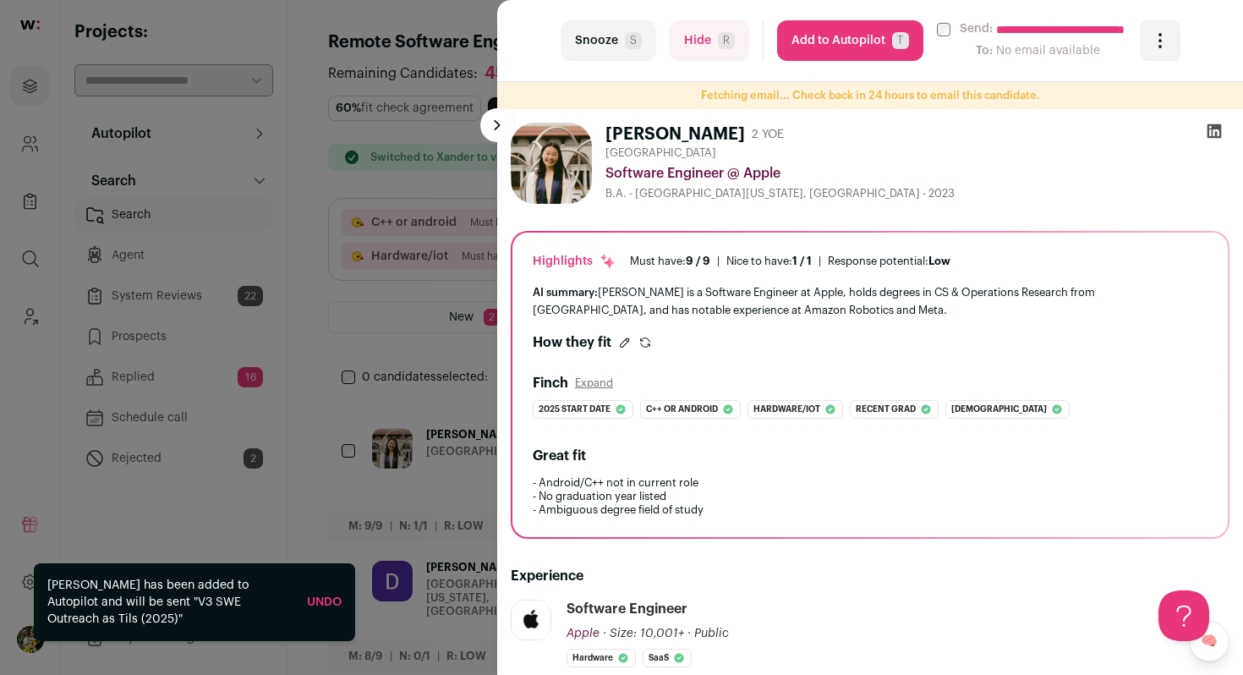
scroll to position [0, 0]
click at [464, 335] on div "**********" at bounding box center [621, 337] width 1243 height 675
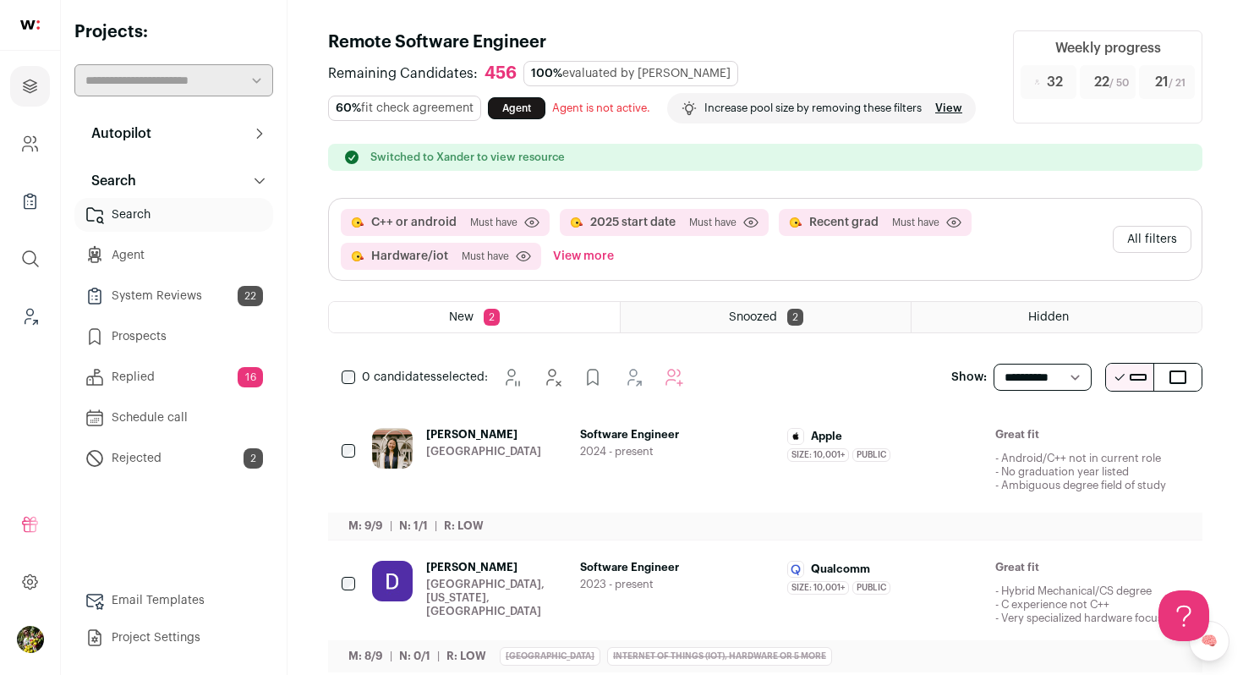
scroll to position [28, 0]
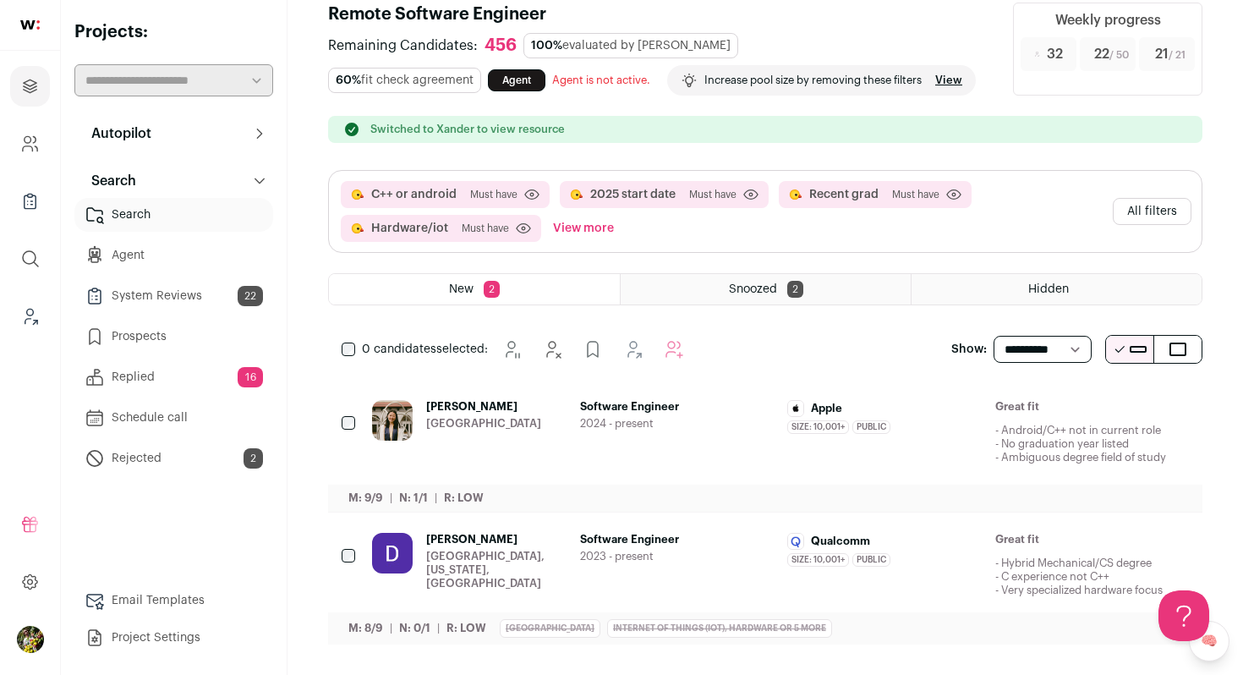
click at [561, 546] on div "Daniel Perez-Zoghbi Merced, California, United States" at bounding box center [496, 565] width 140 height 64
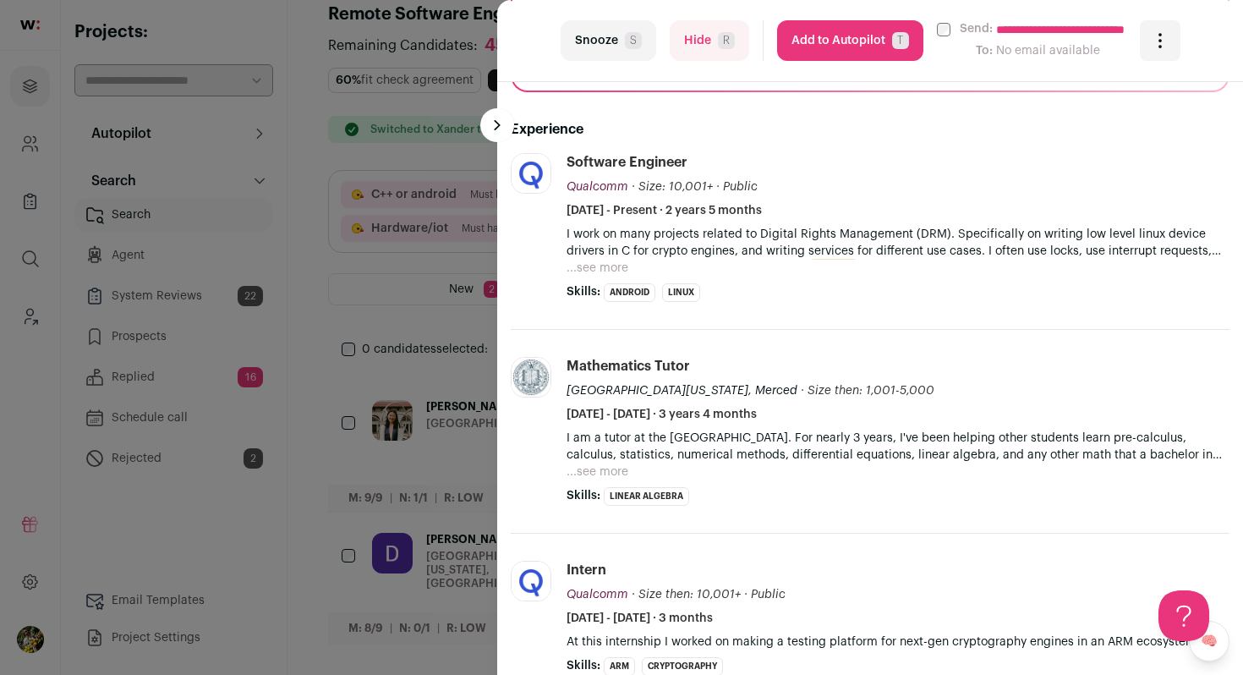
click at [621, 266] on button "...see more" at bounding box center [598, 268] width 62 height 17
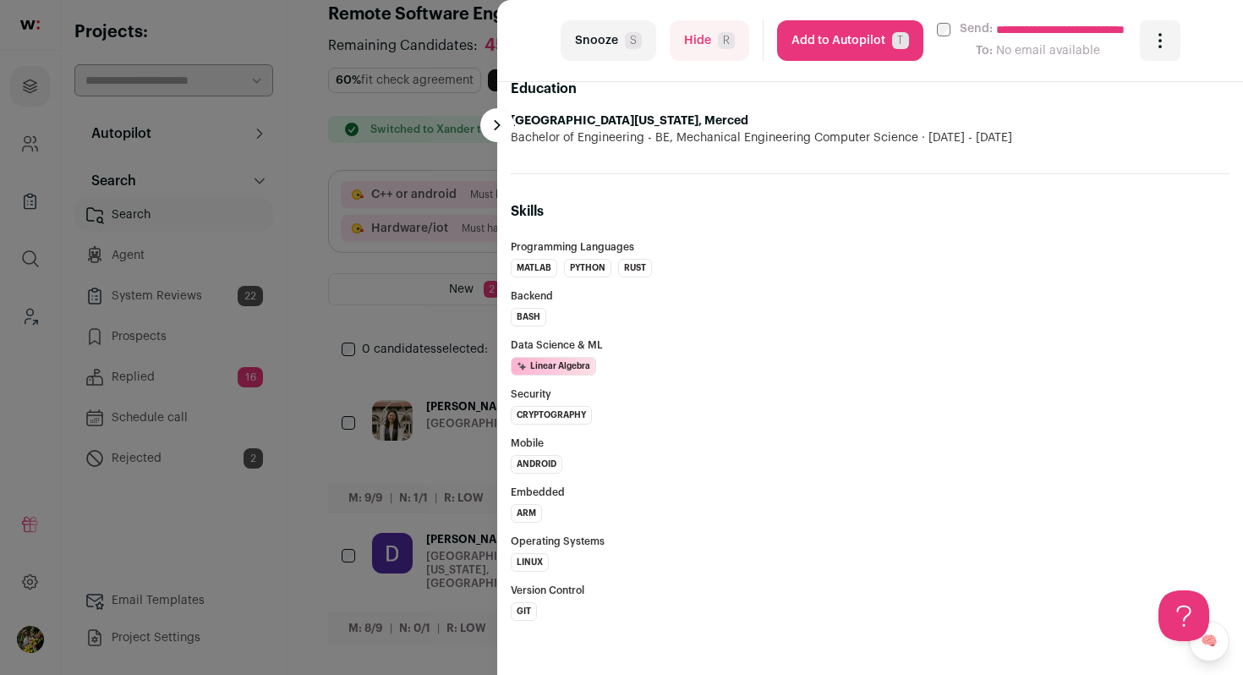
scroll to position [0, 0]
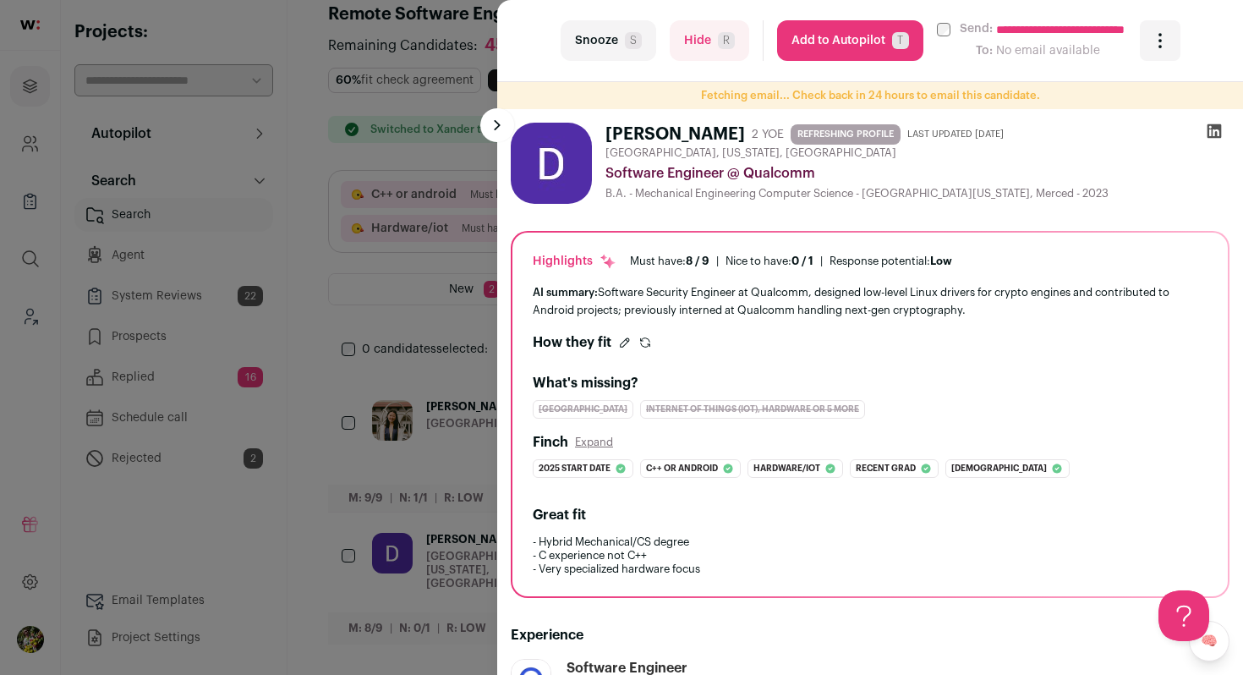
click at [863, 37] on button "Add to Autopilot T" at bounding box center [850, 40] width 146 height 41
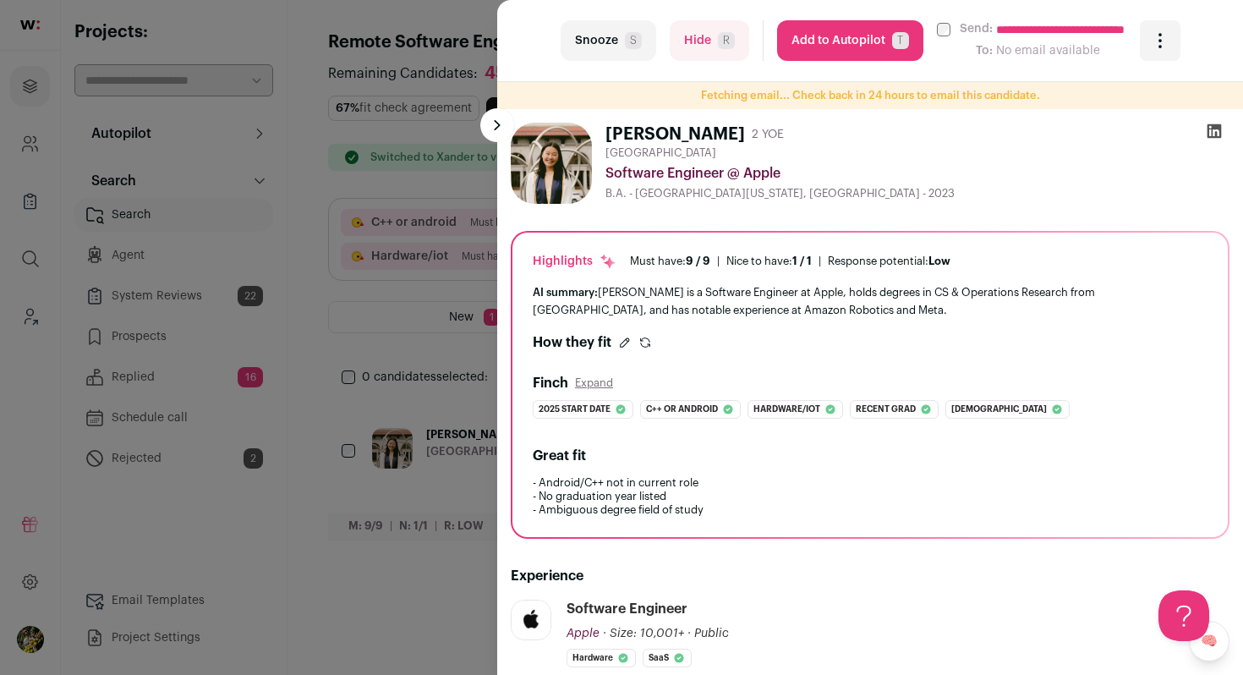
click at [470, 286] on div "**********" at bounding box center [621, 337] width 1243 height 675
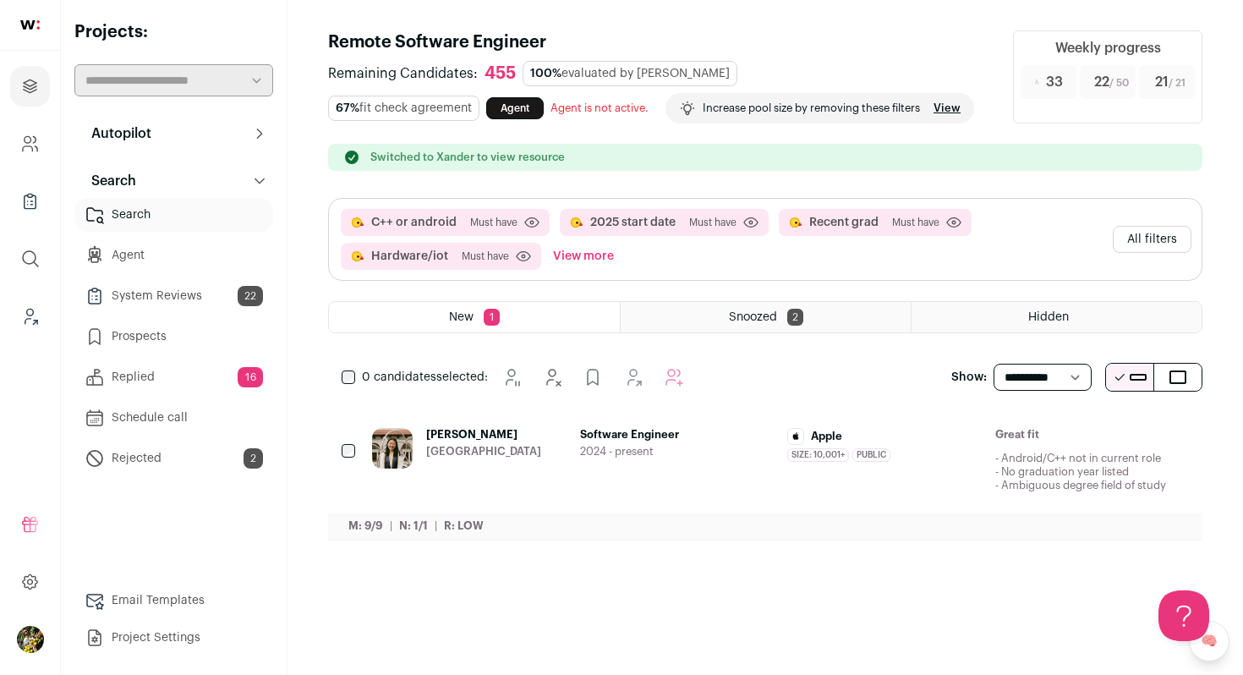
click at [1148, 244] on button "All filters" at bounding box center [1152, 239] width 79 height 27
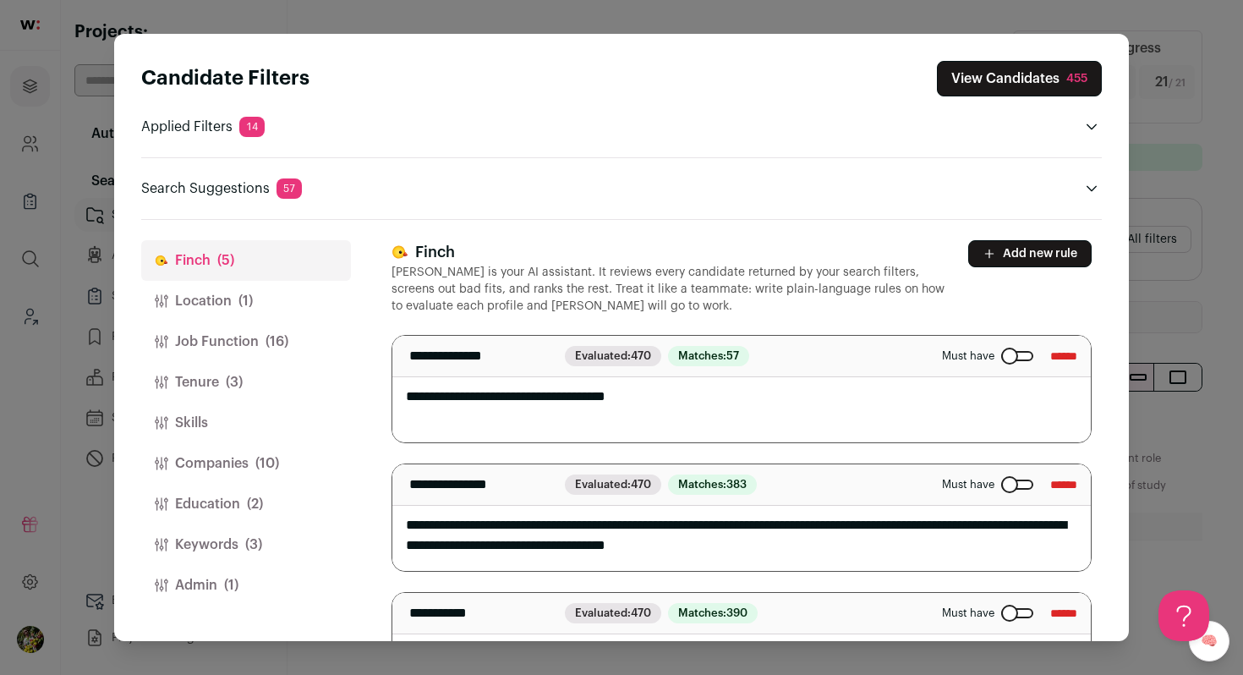
click at [726, 420] on textarea "**********" at bounding box center [741, 389] width 699 height 107
type textarea "**********"
click at [772, 532] on textarea "**********" at bounding box center [741, 517] width 699 height 107
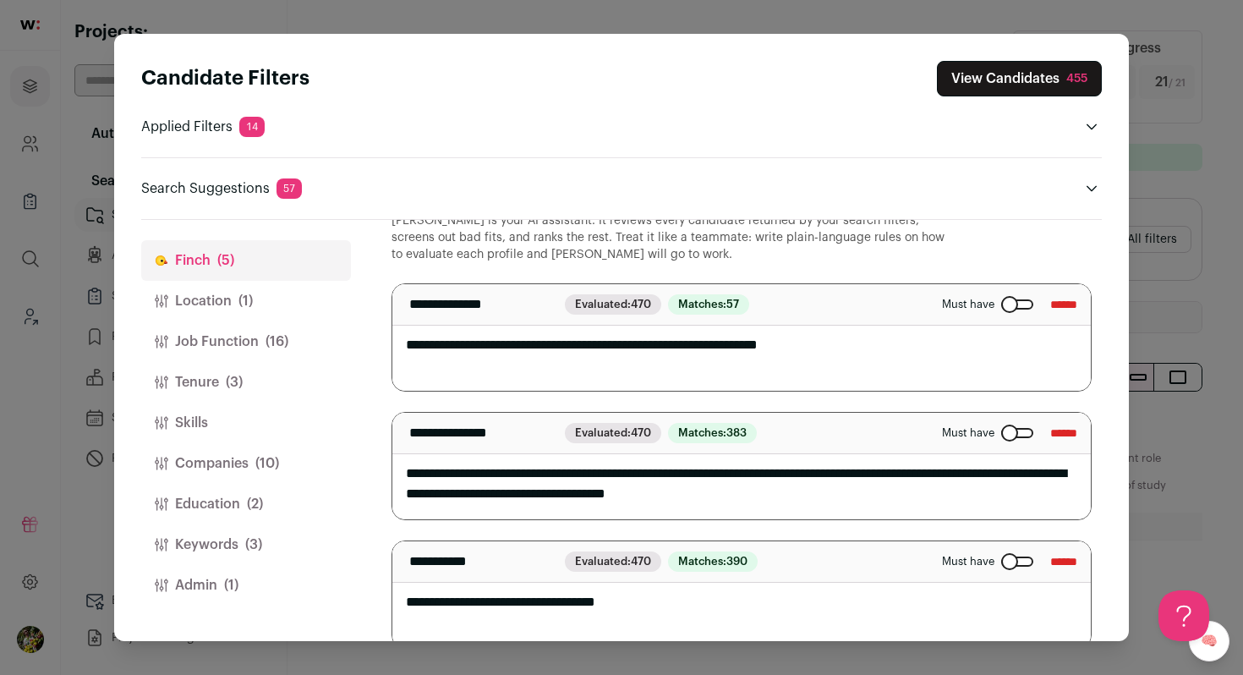
scroll to position [59, 0]
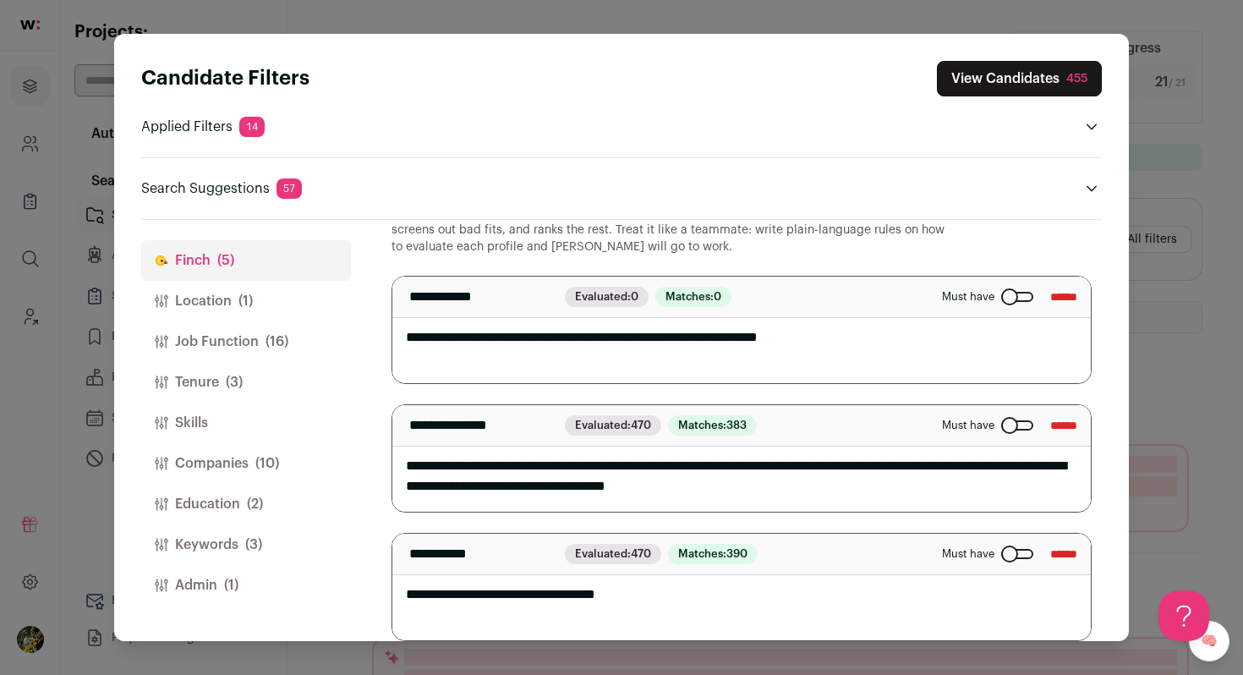
click at [854, 488] on textarea "**********" at bounding box center [741, 458] width 699 height 107
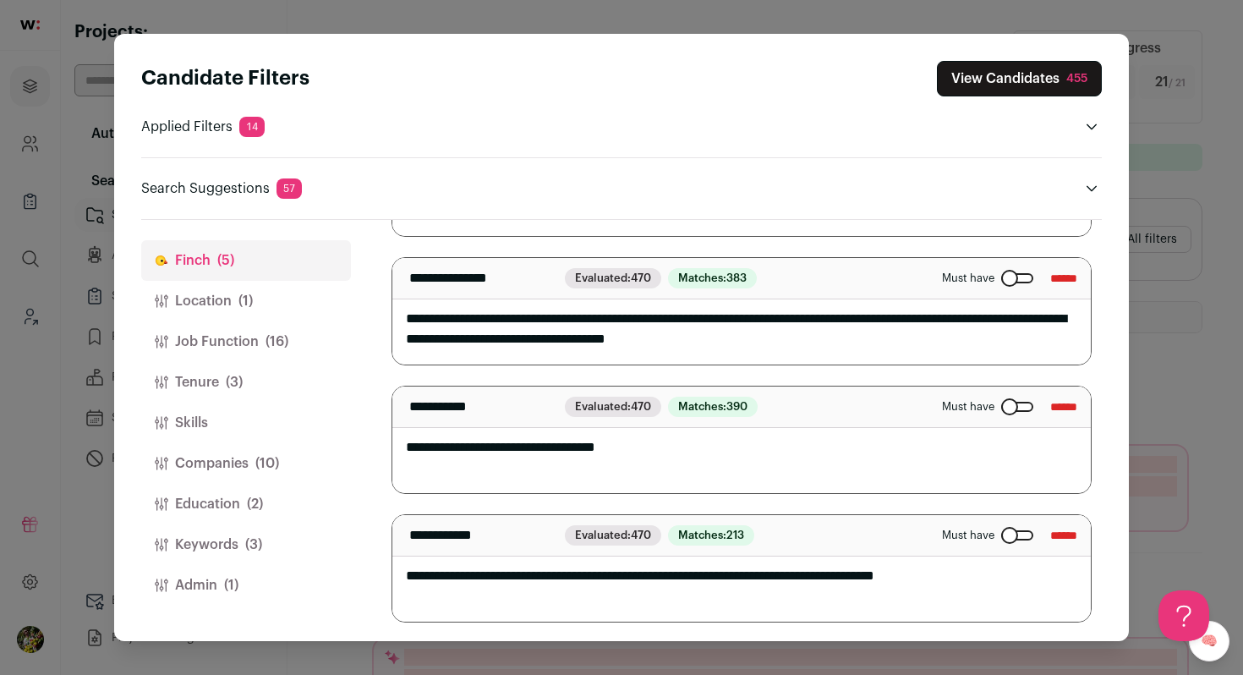
scroll to position [210, 0]
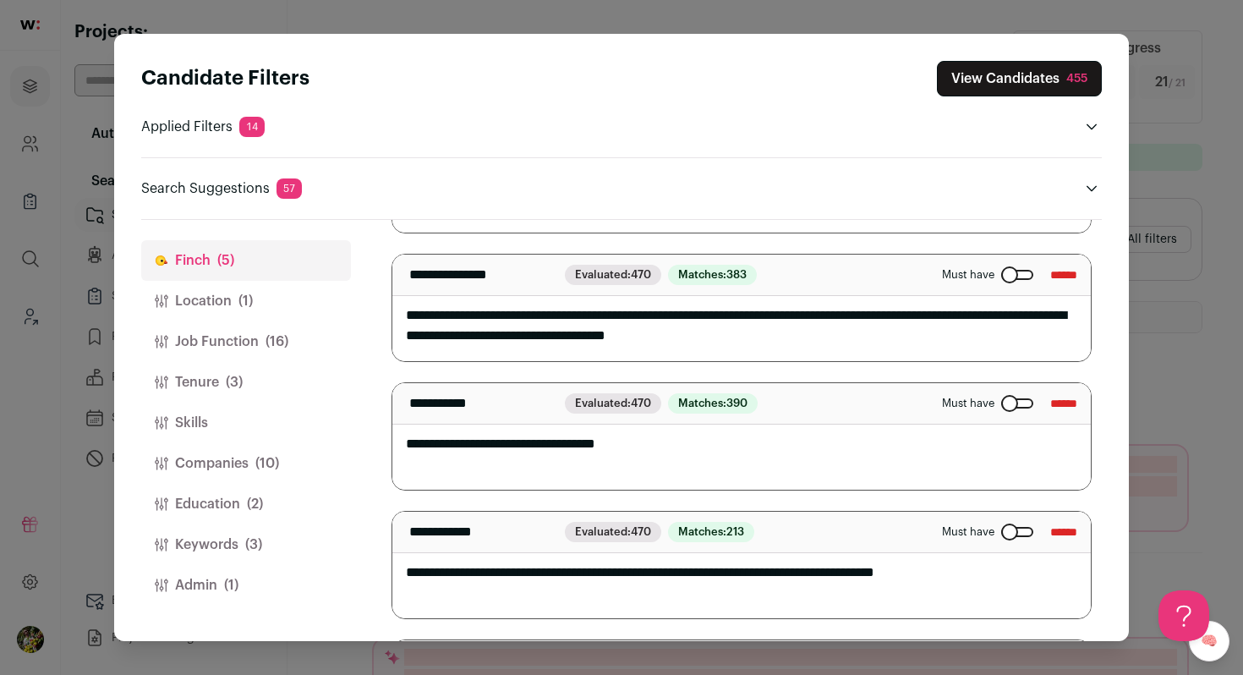
click at [853, 574] on textarea "**********" at bounding box center [741, 565] width 699 height 107
click at [1056, 576] on textarea "**********" at bounding box center [741, 565] width 699 height 107
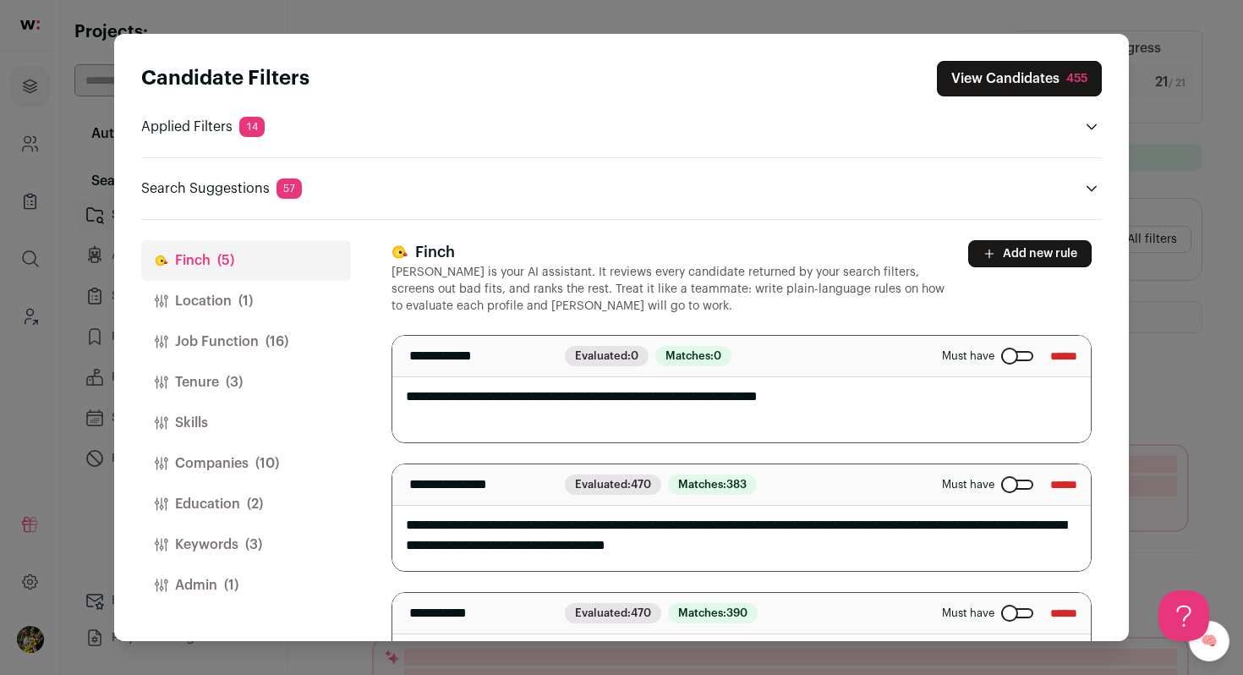
click at [1015, 85] on button "View Candidates 455" at bounding box center [1019, 79] width 165 height 36
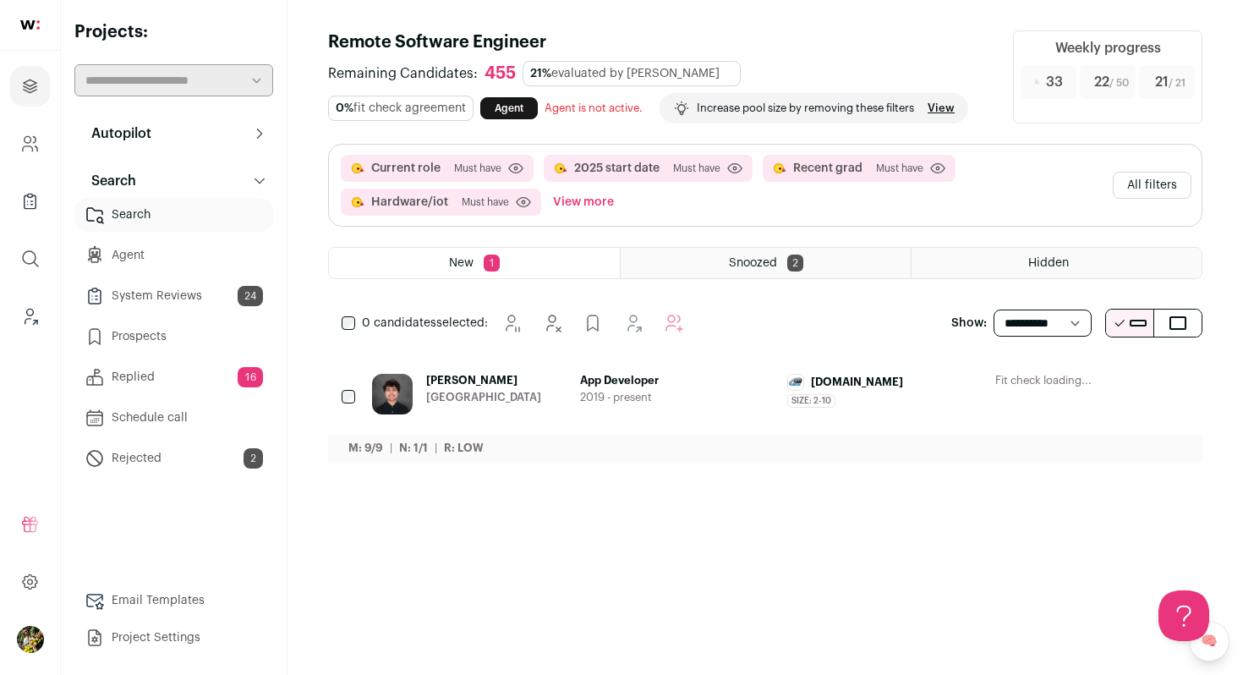
click at [747, 376] on span "App Developer" at bounding box center [677, 381] width 195 height 14
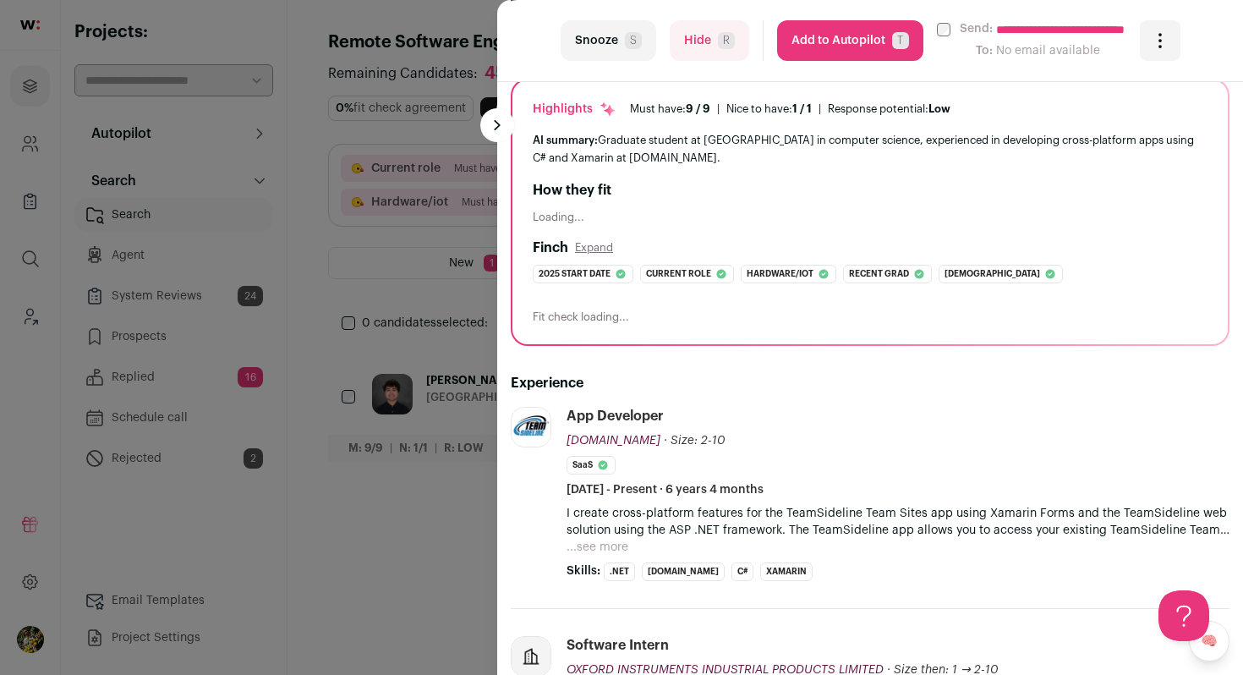
scroll to position [289, 0]
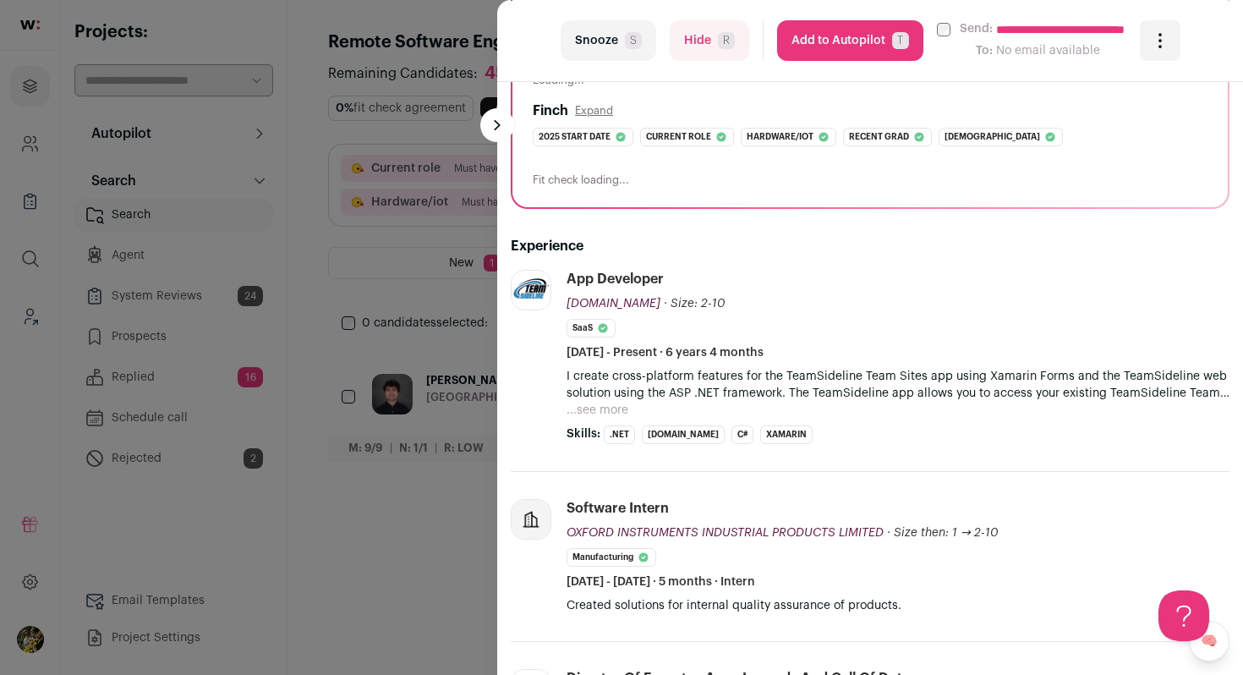
click at [611, 414] on button "...see more" at bounding box center [598, 410] width 62 height 17
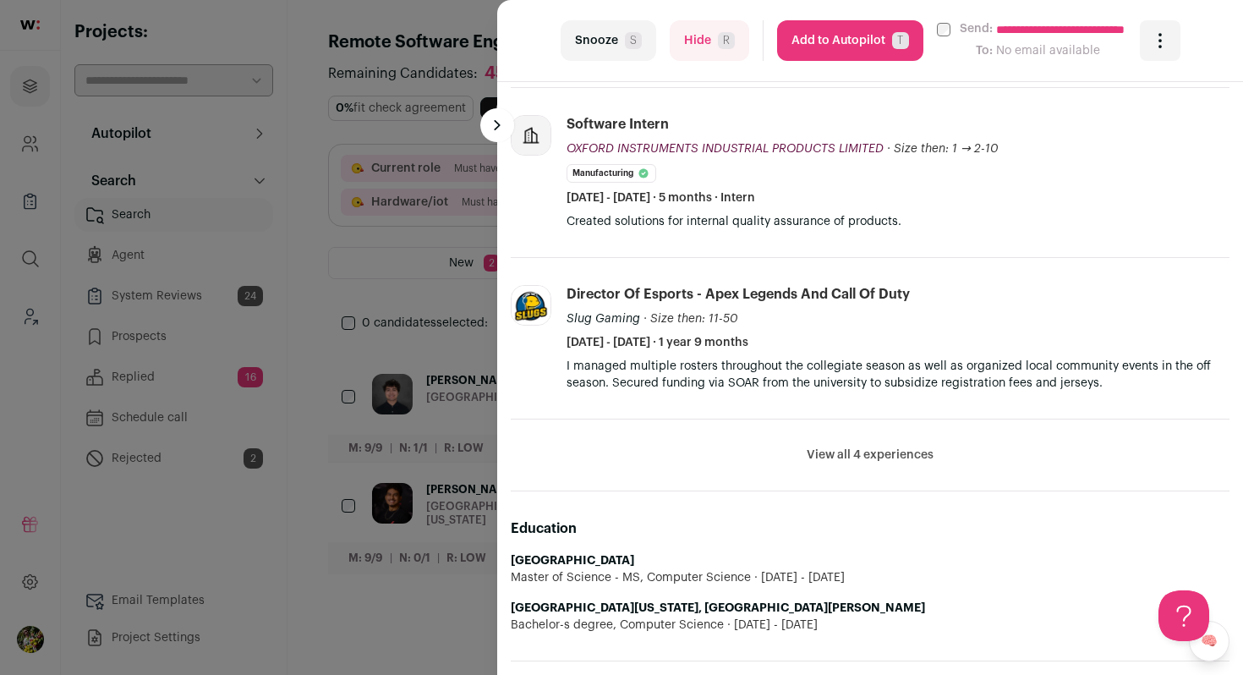
scroll to position [806, 0]
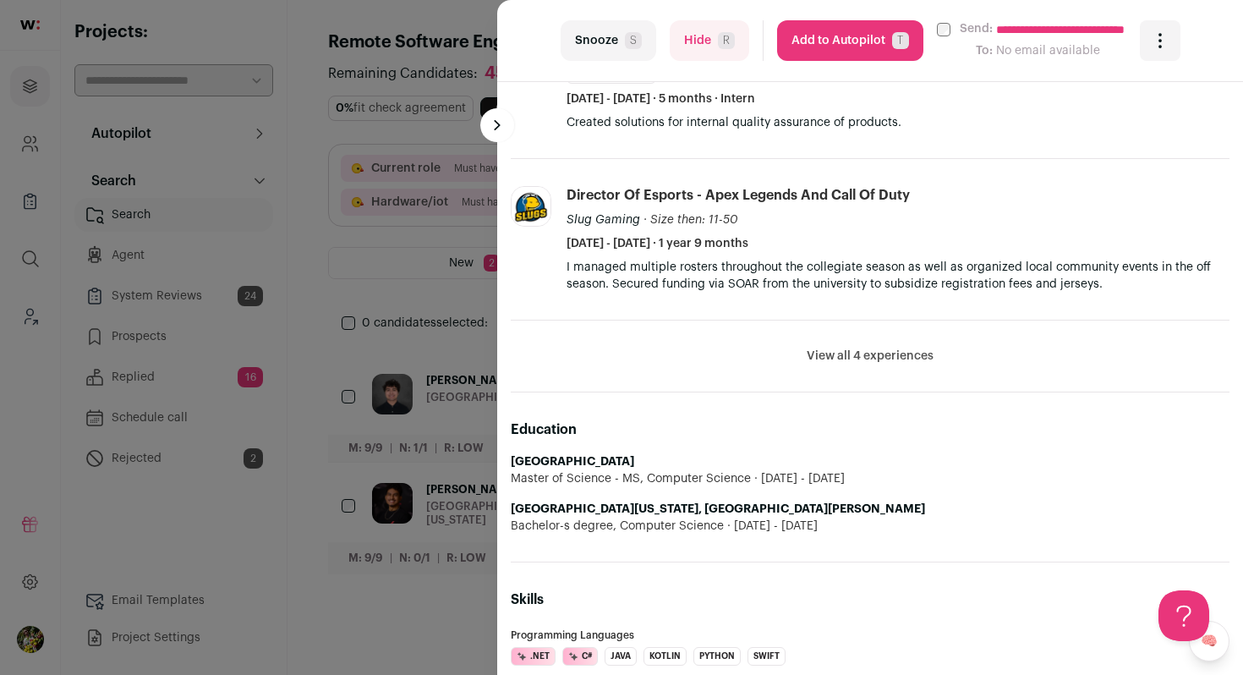
click at [883, 356] on button "View all 4 experiences" at bounding box center [870, 356] width 127 height 17
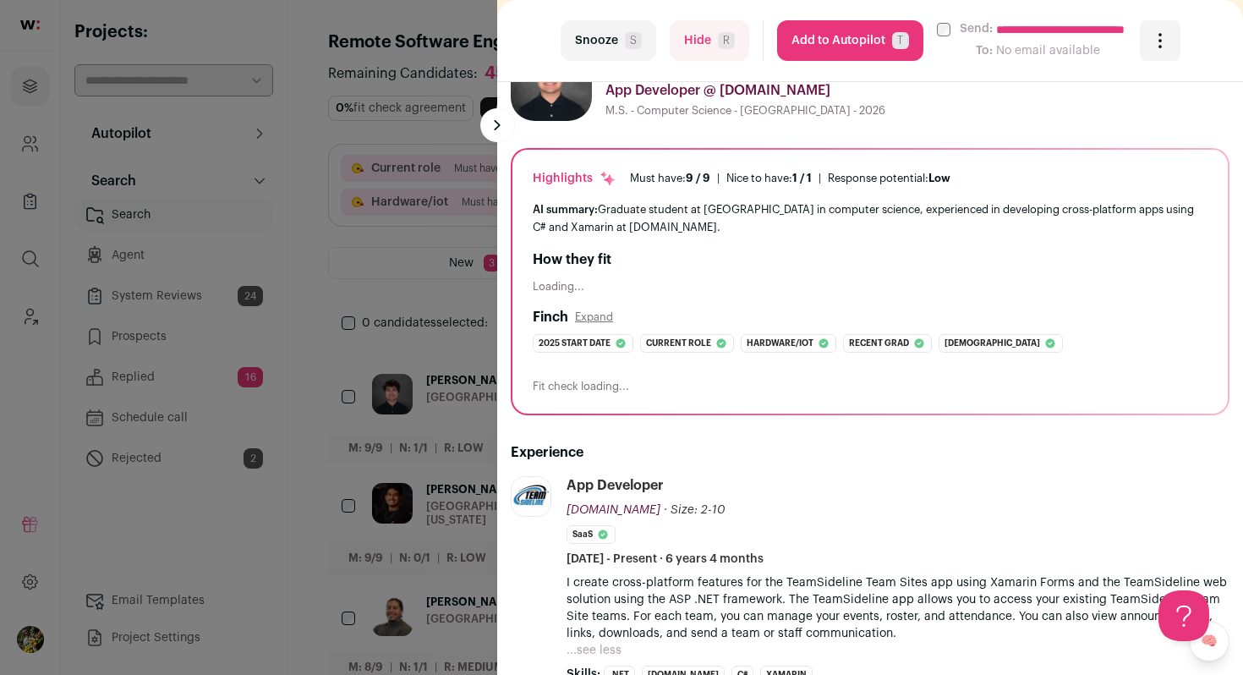
scroll to position [0, 0]
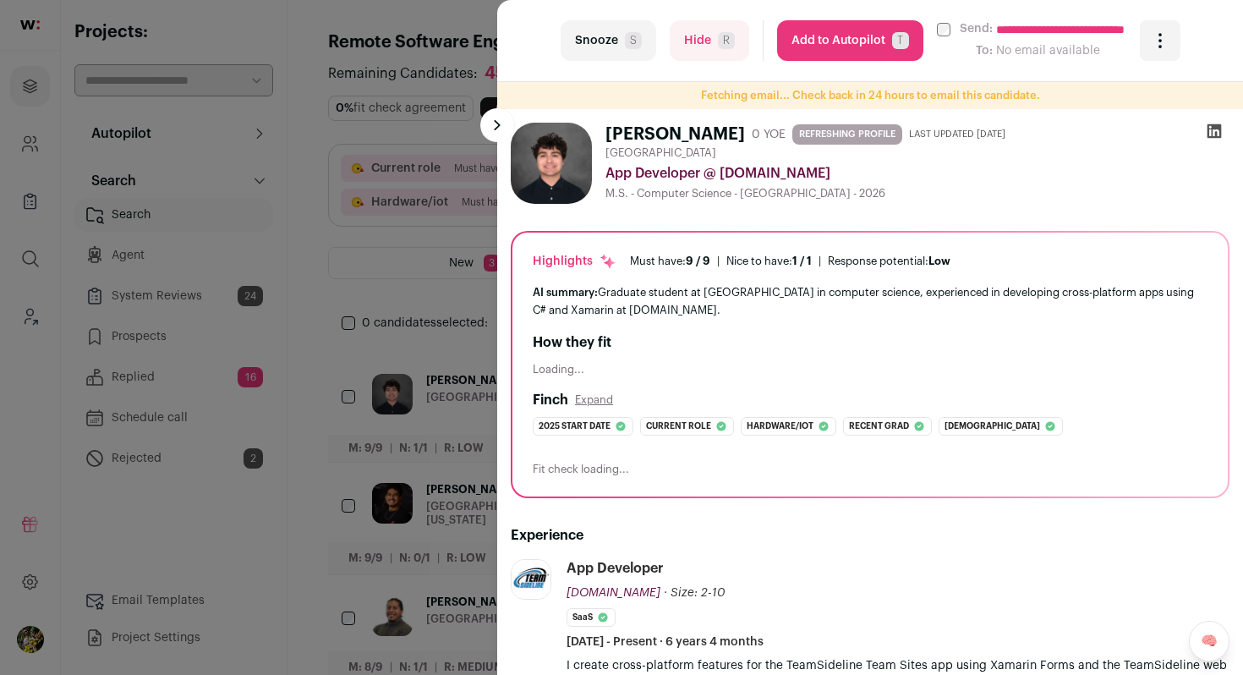
click at [721, 48] on span "R" at bounding box center [726, 40] width 17 height 17
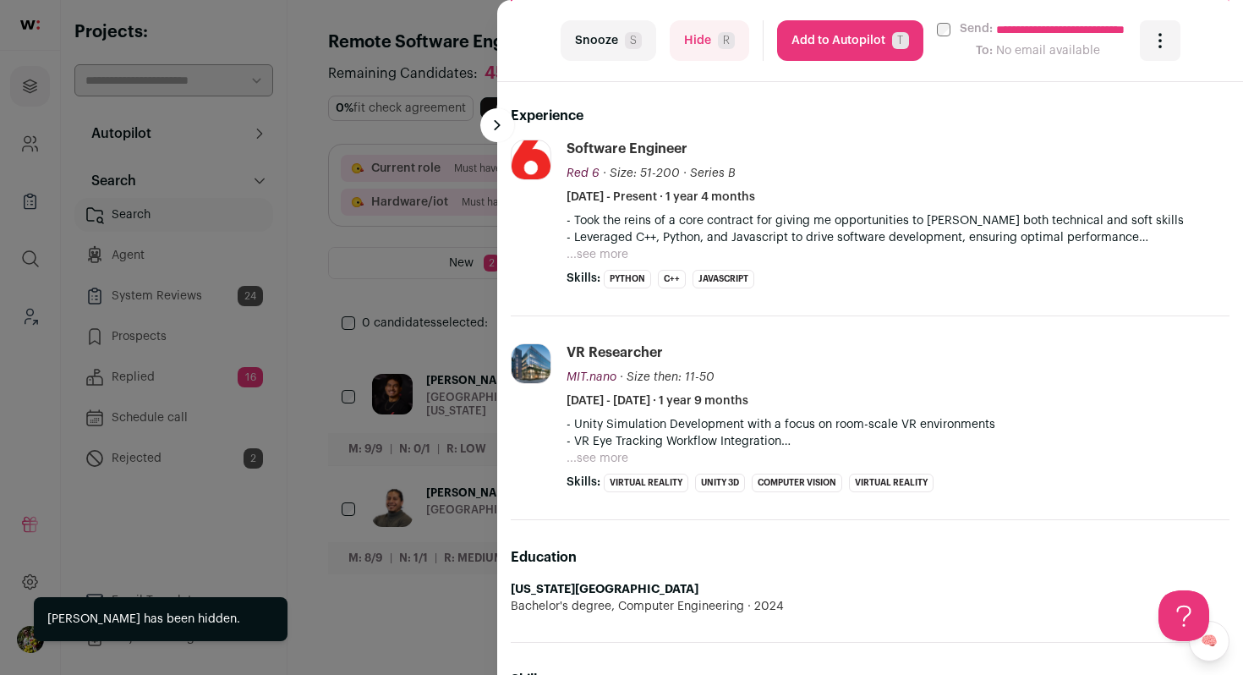
scroll to position [484, 0]
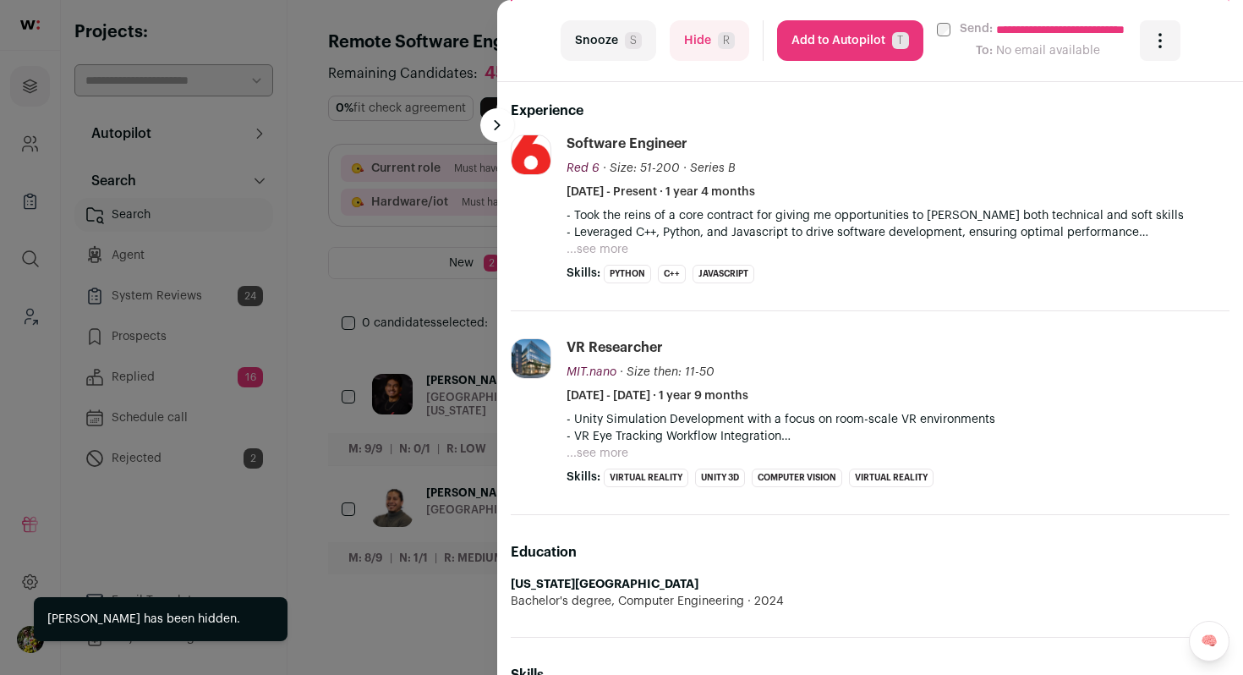
click at [622, 250] on button "...see more" at bounding box center [598, 249] width 62 height 17
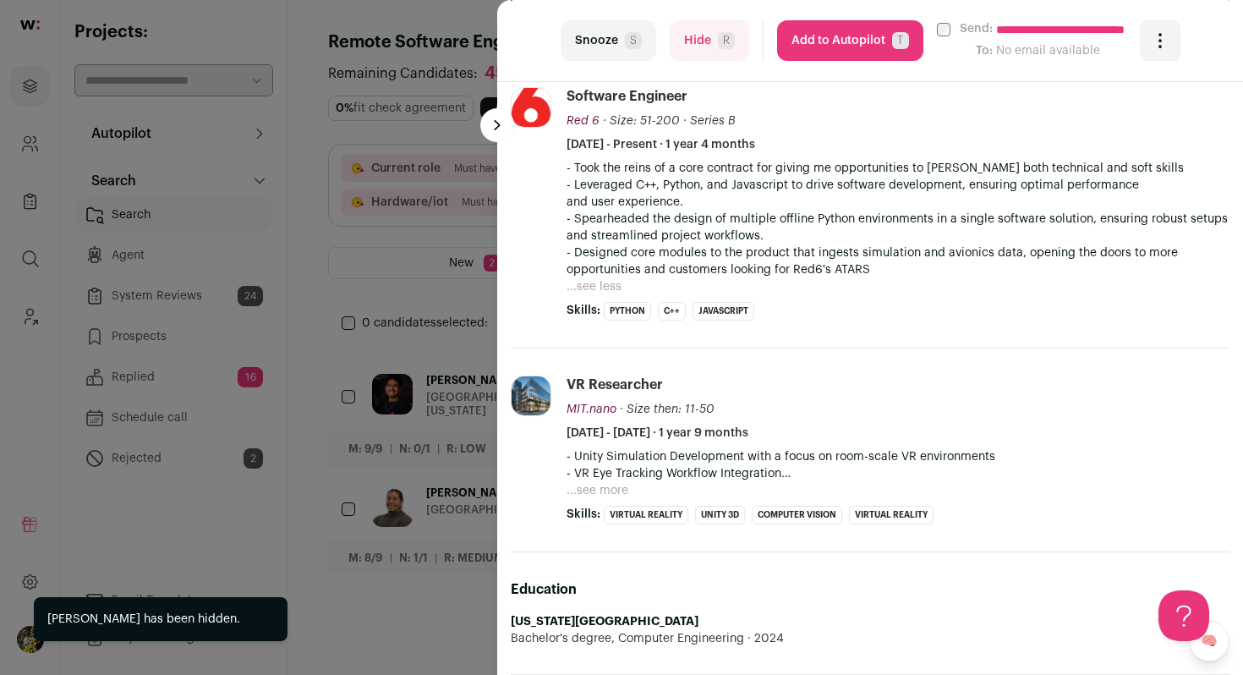
scroll to position [0, 0]
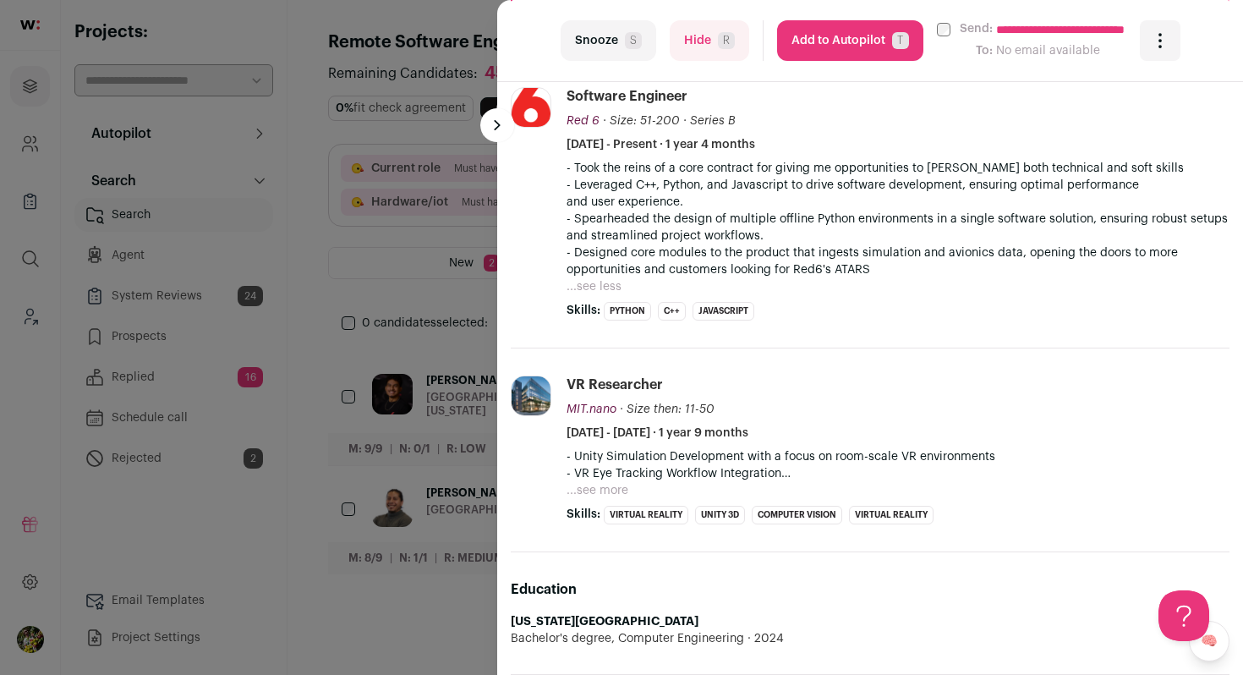
click at [452, 260] on div "**********" at bounding box center [621, 337] width 1243 height 675
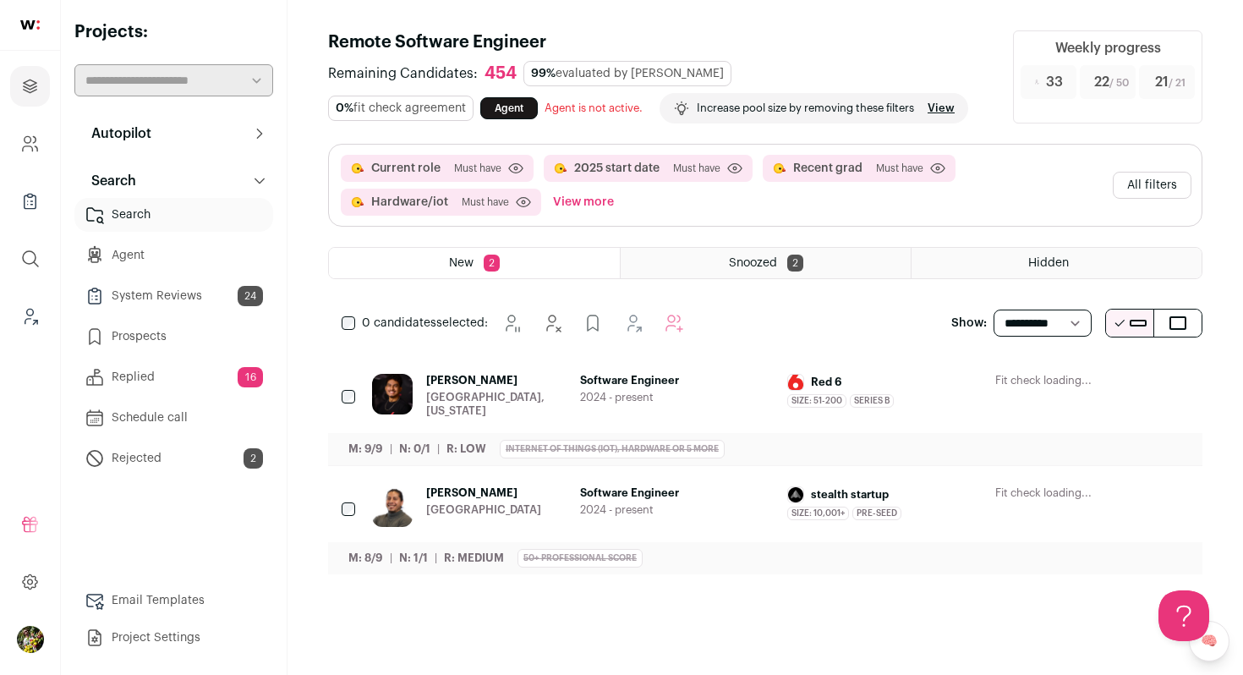
click at [560, 502] on div "Mustafa Abuthuraya Greater Seattle Area" at bounding box center [469, 506] width 195 height 41
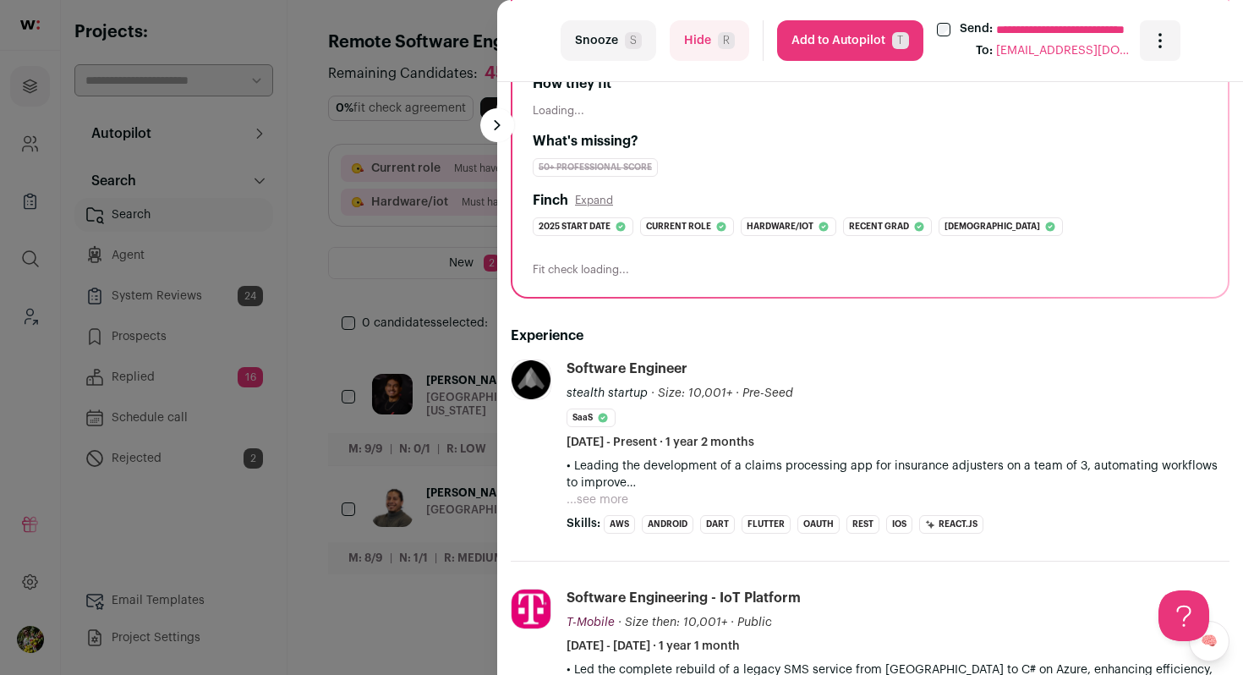
scroll to position [237, 0]
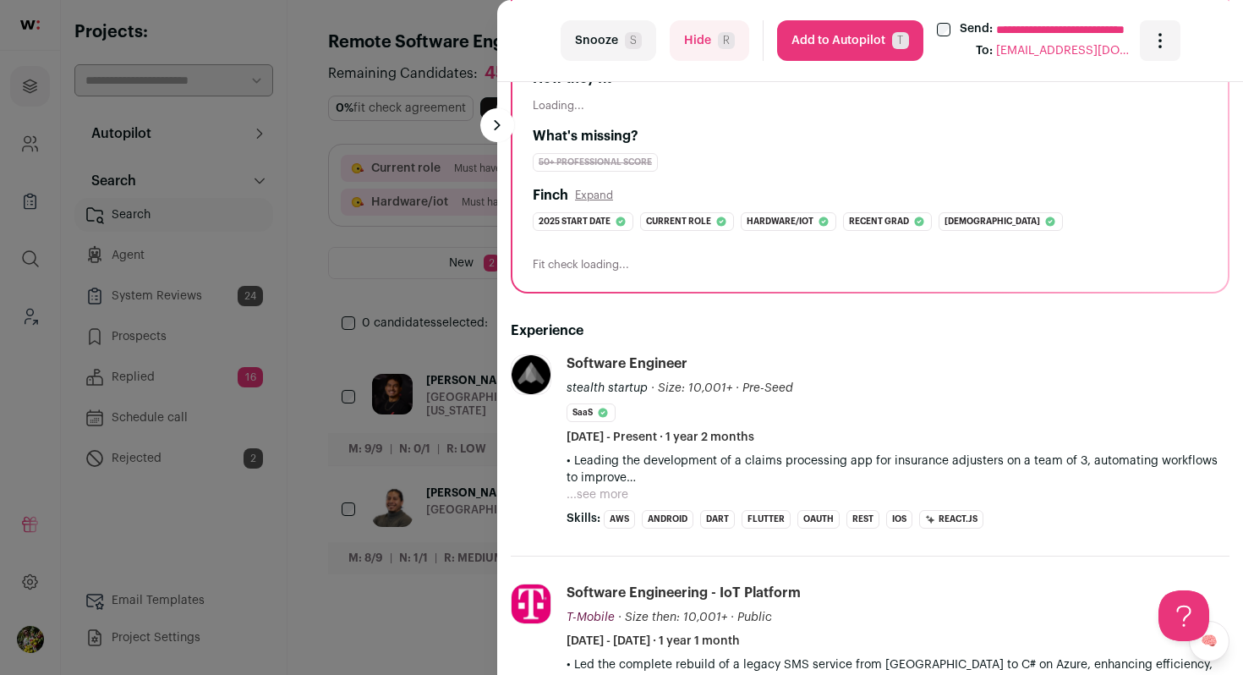
click at [587, 493] on button "...see more" at bounding box center [598, 494] width 62 height 17
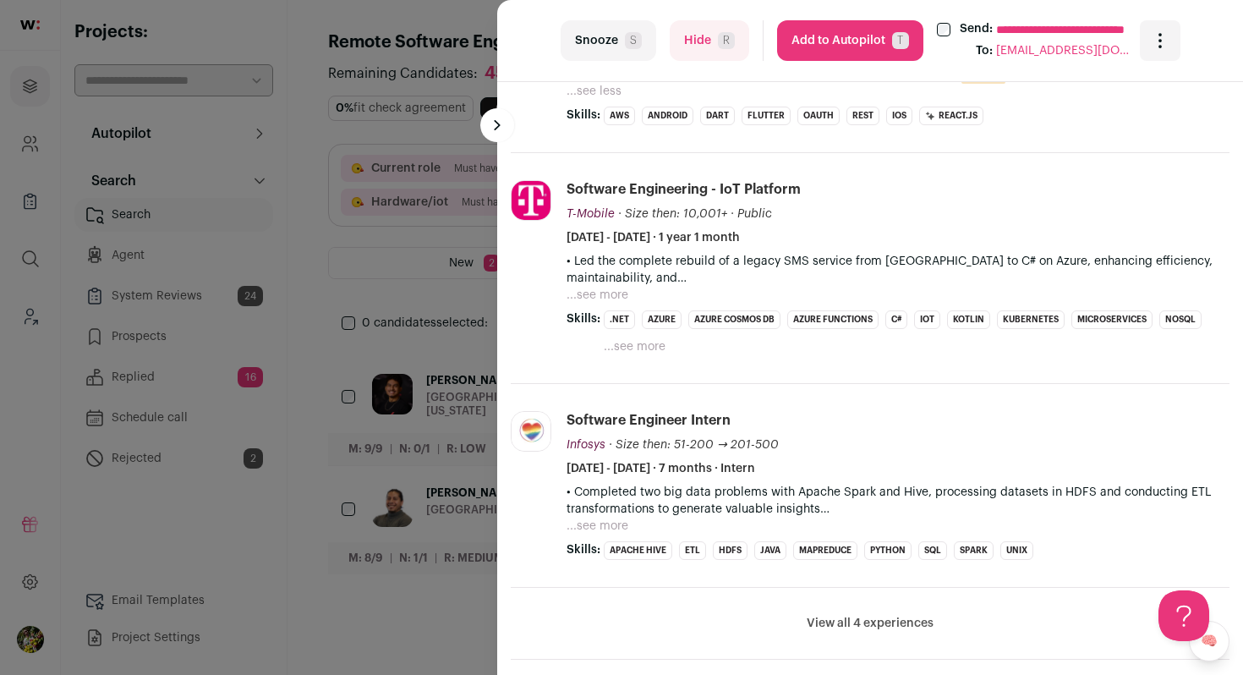
scroll to position [842, 0]
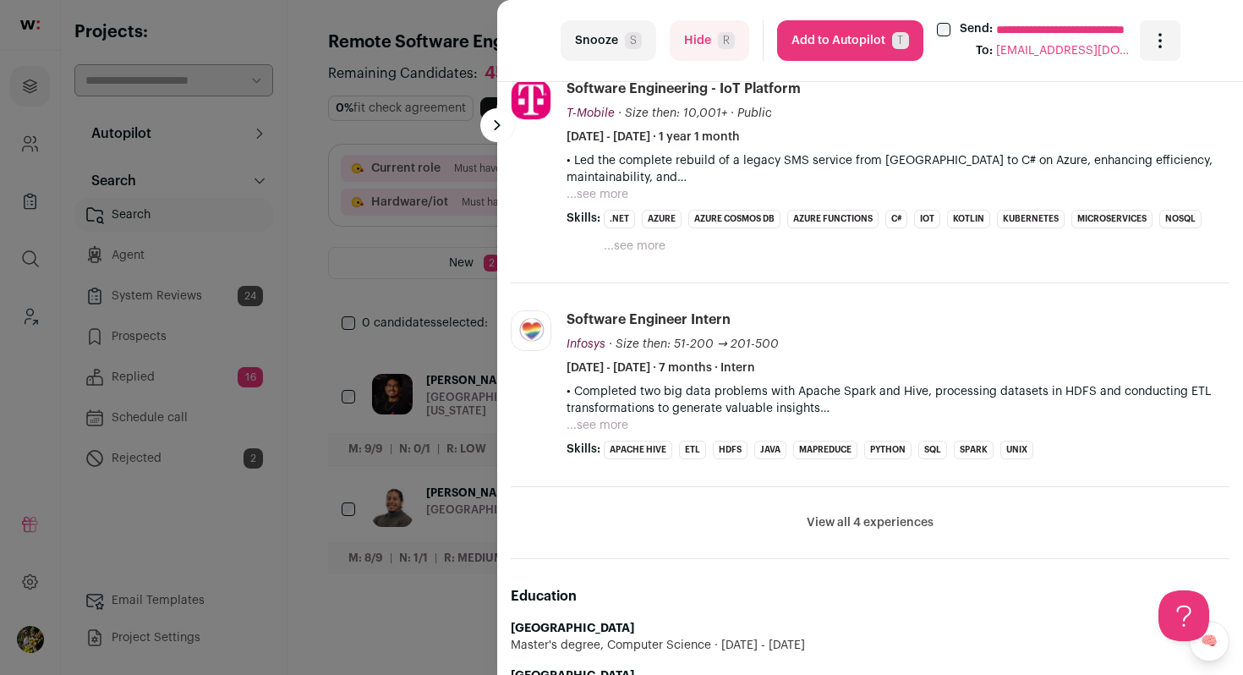
click at [598, 195] on button "...see more" at bounding box center [598, 194] width 62 height 17
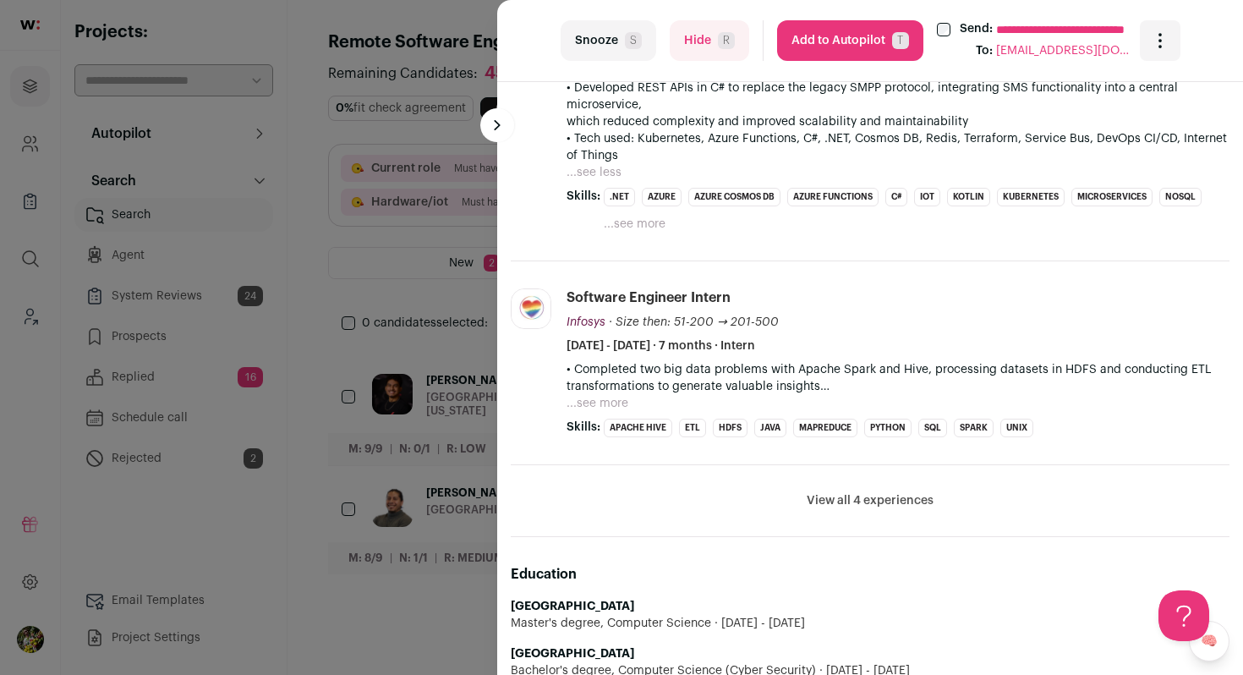
scroll to position [1147, 0]
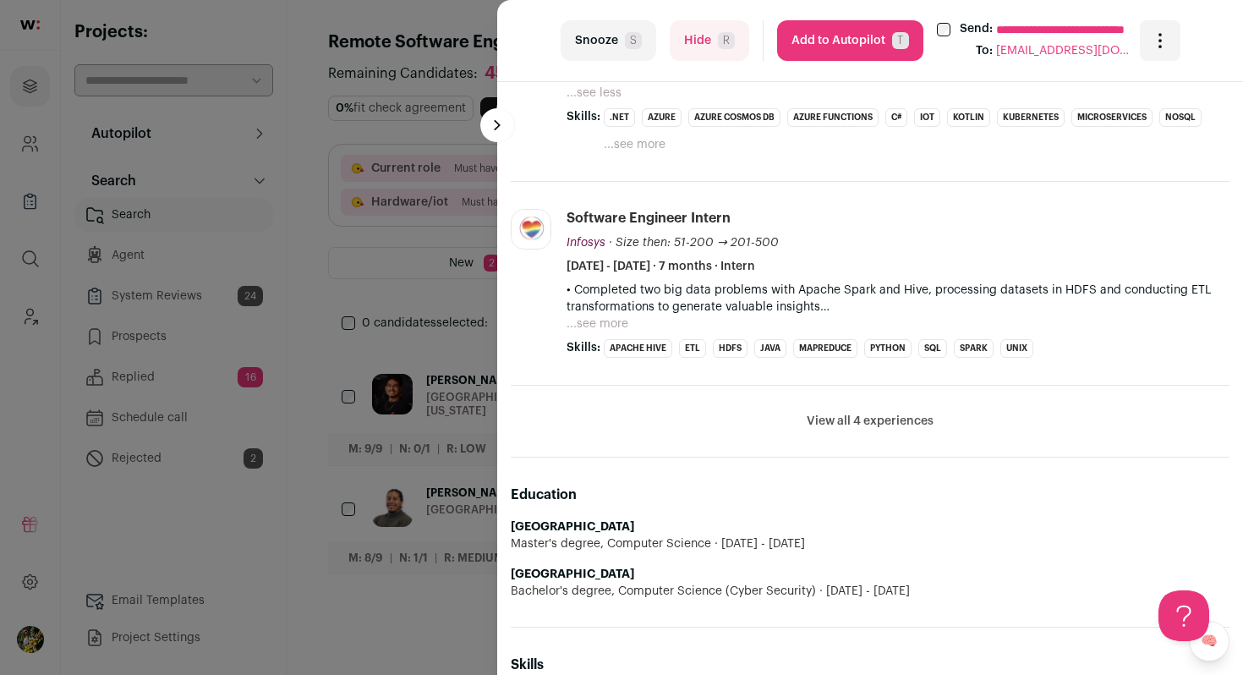
click at [690, 52] on button "Hide R" at bounding box center [710, 40] width 80 height 41
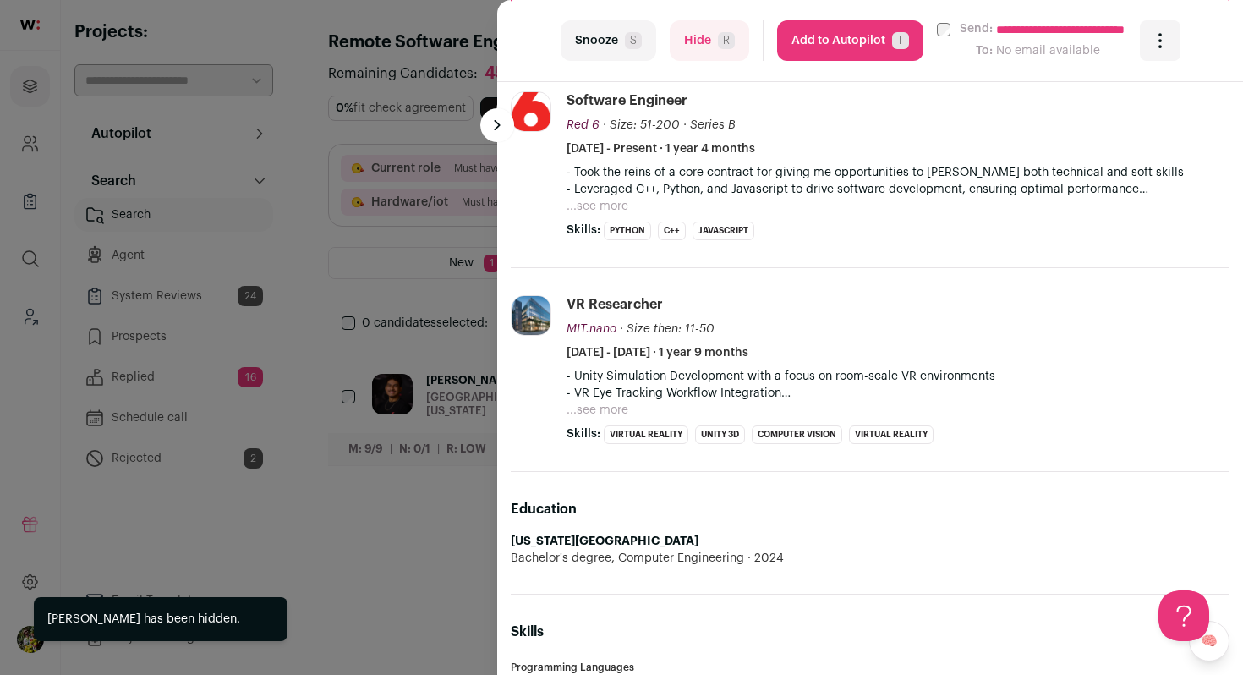
scroll to position [0, 0]
click at [610, 200] on button "...see more" at bounding box center [598, 206] width 62 height 17
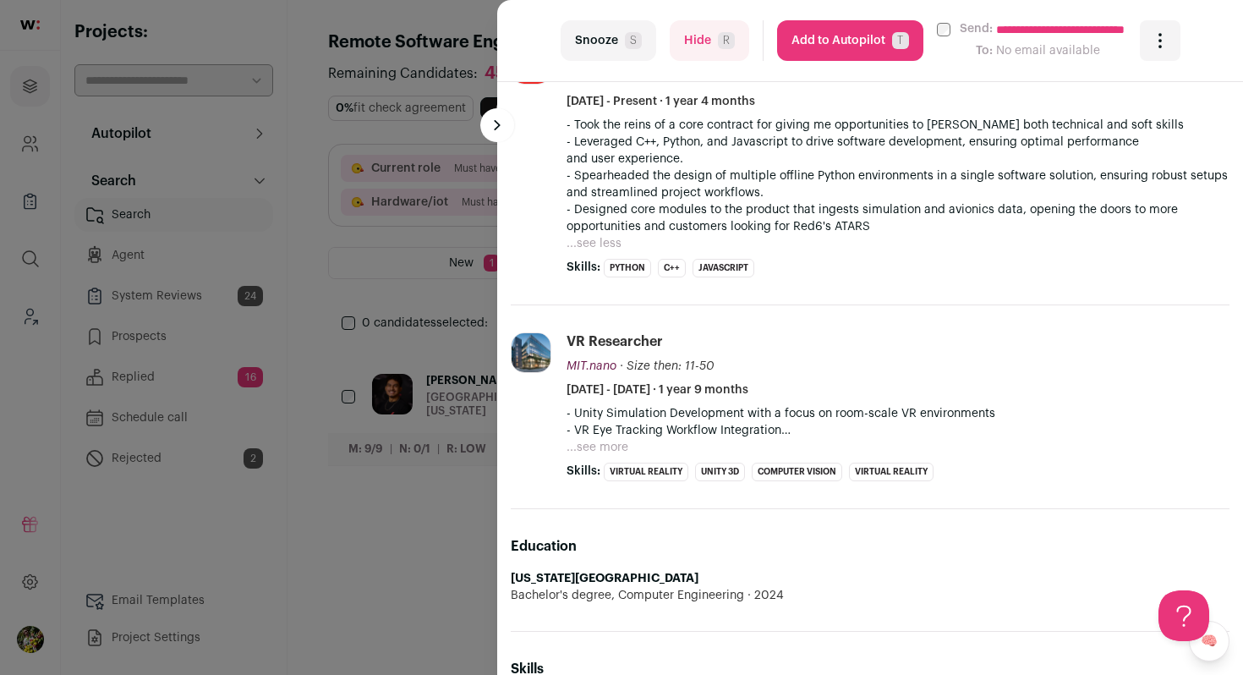
scroll to position [556, 0]
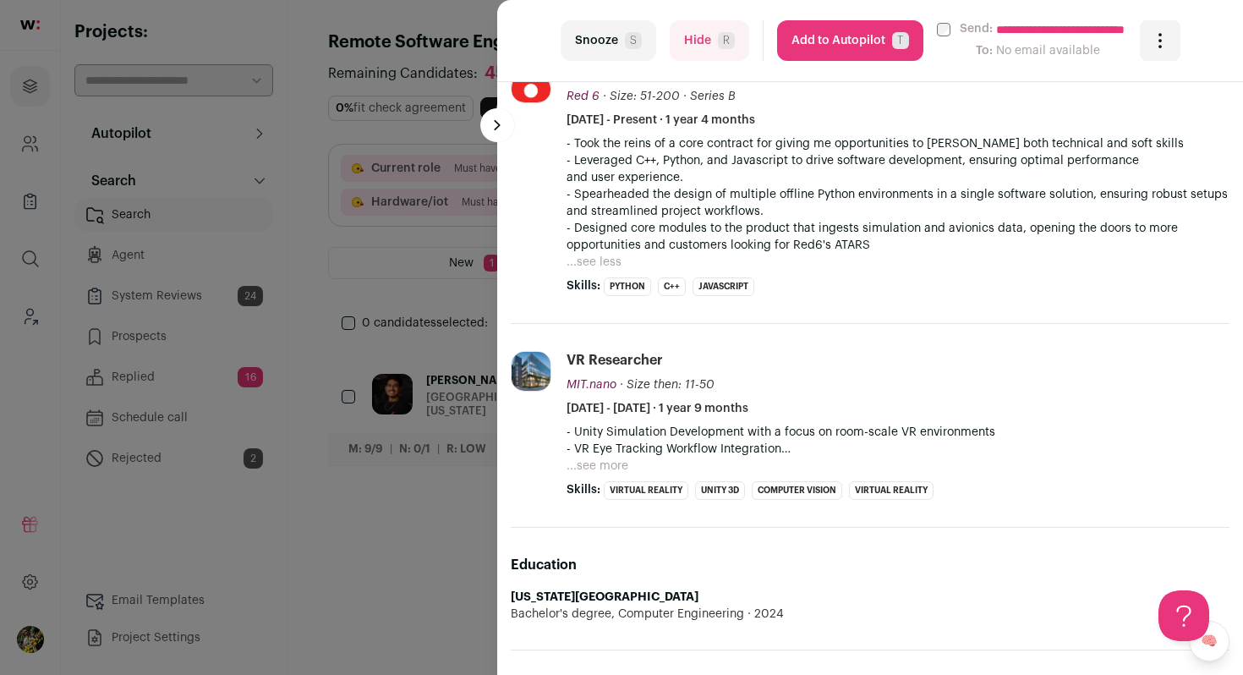
click at [598, 470] on button "...see more" at bounding box center [598, 466] width 62 height 17
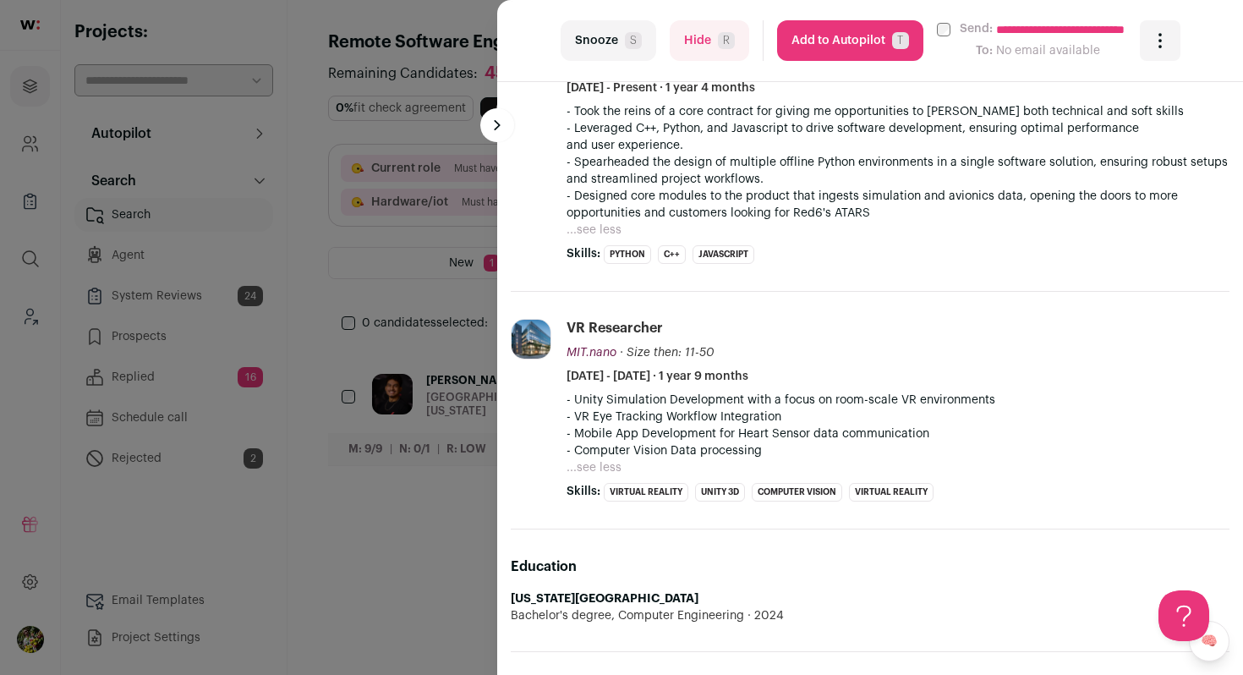
scroll to position [968, 0]
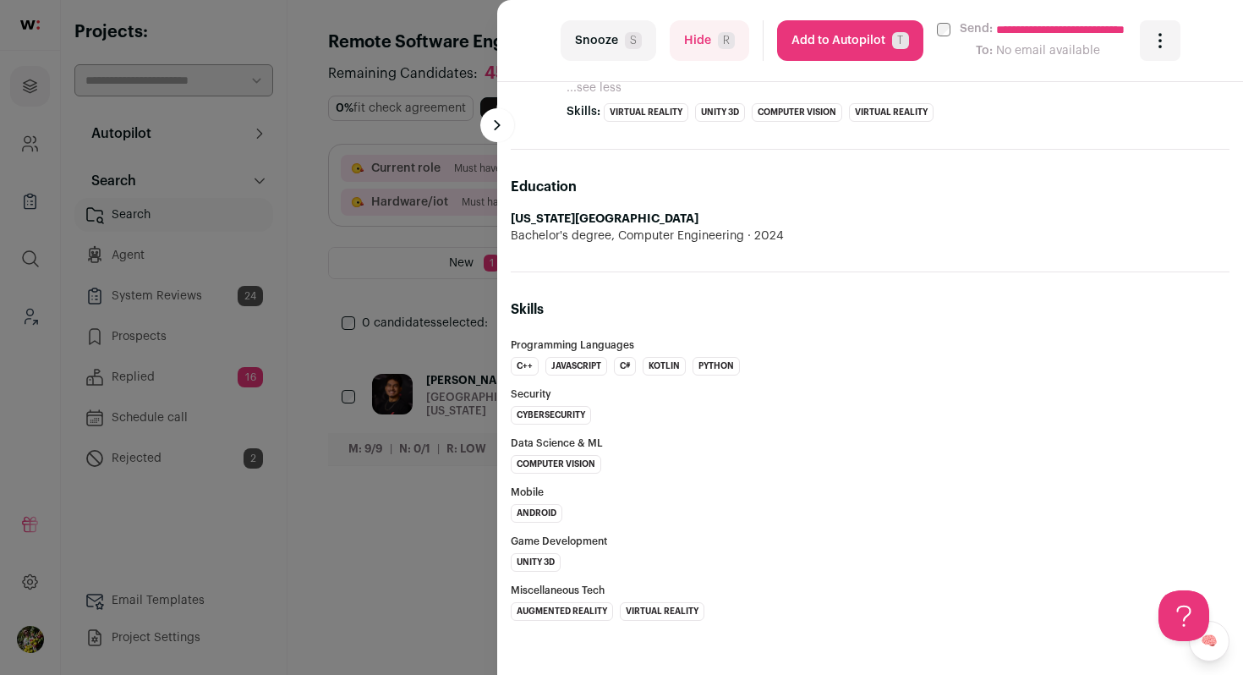
click at [856, 49] on button "Add to Autopilot T" at bounding box center [850, 40] width 146 height 41
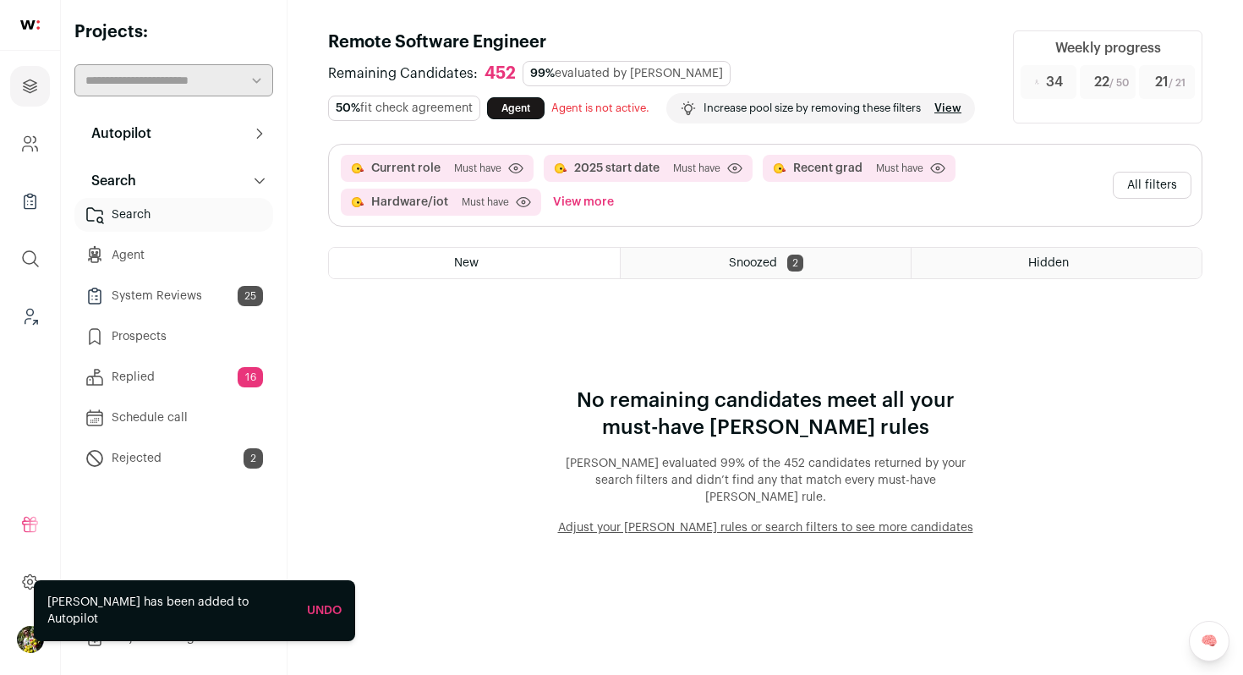
scroll to position [0, 0]
click at [1127, 182] on button "All filters" at bounding box center [1152, 185] width 79 height 27
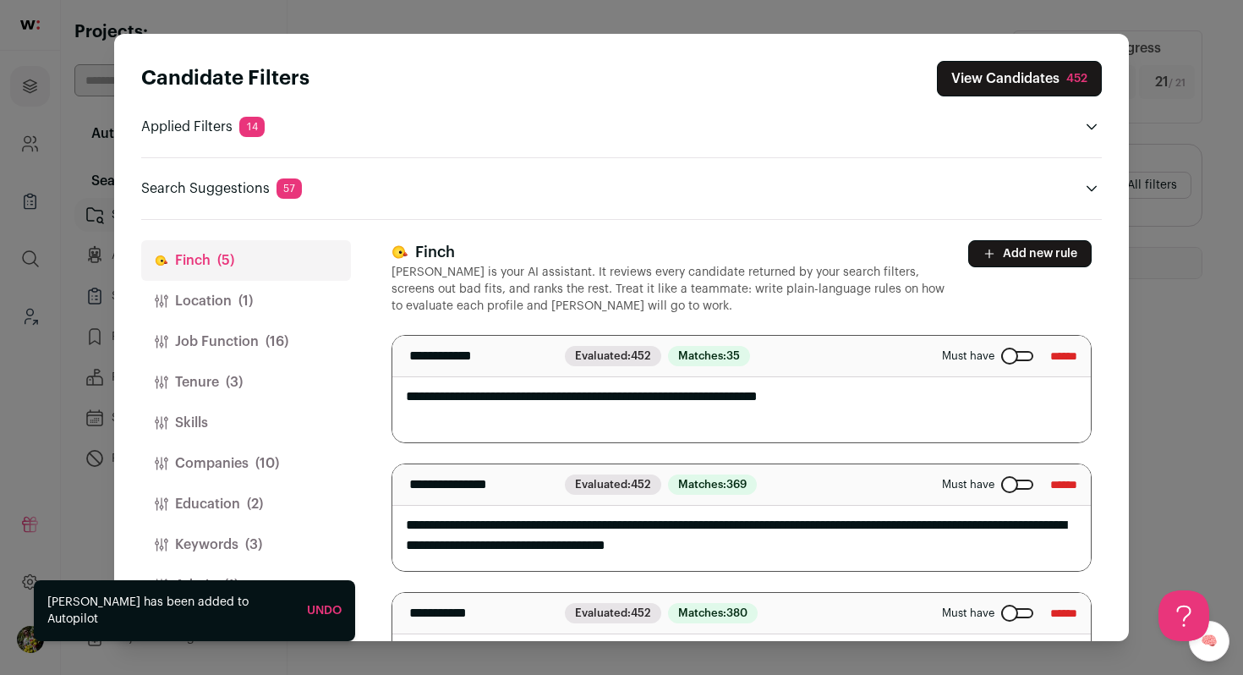
click at [242, 572] on button "Admin (1)" at bounding box center [246, 585] width 210 height 41
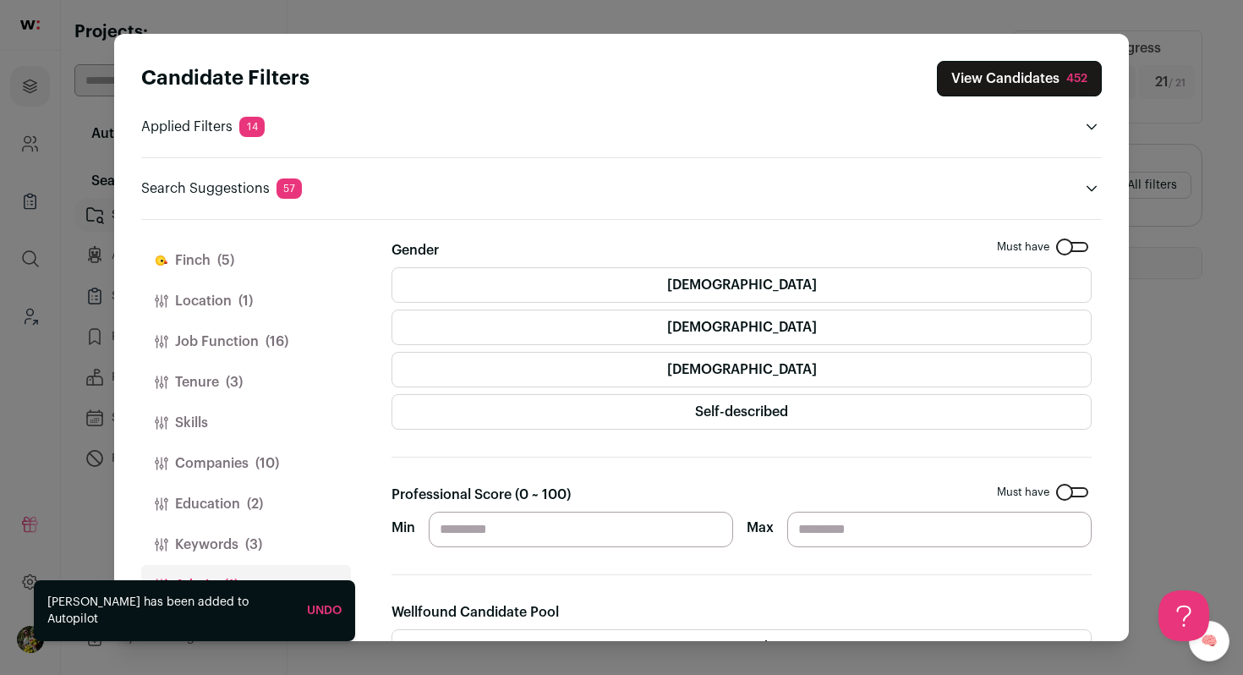
click at [279, 503] on button "Education (2)" at bounding box center [246, 504] width 210 height 41
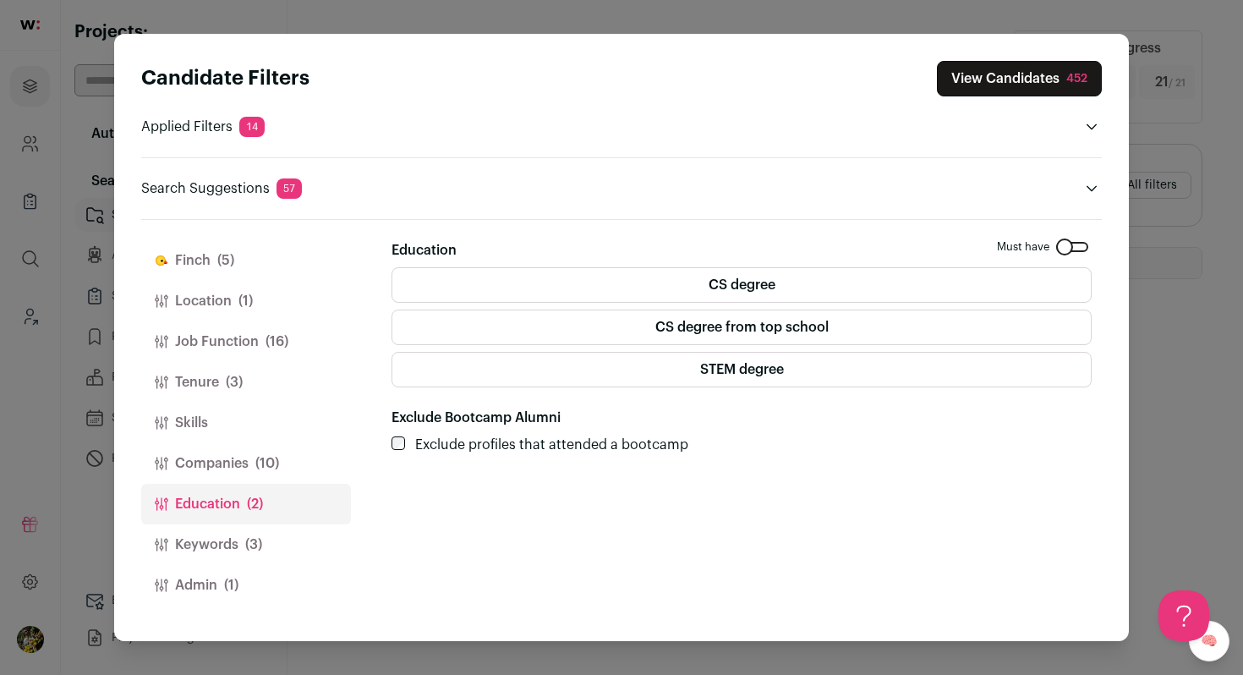
click at [282, 572] on button "Admin (1)" at bounding box center [246, 585] width 210 height 41
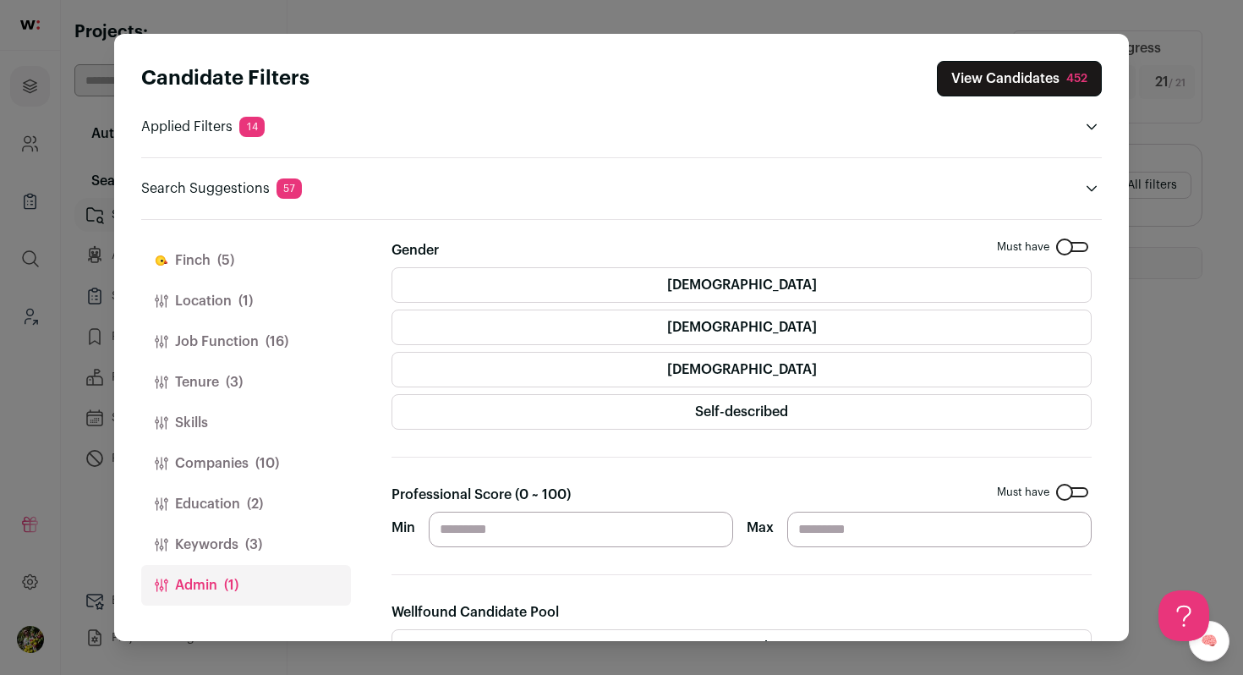
drag, startPoint x: 474, startPoint y: 527, endPoint x: 416, endPoint y: 527, distance: 58.4
click at [418, 527] on div "Min ** Max" at bounding box center [742, 530] width 700 height 36
type input "**"
click at [281, 507] on button "Education (2)" at bounding box center [246, 504] width 210 height 41
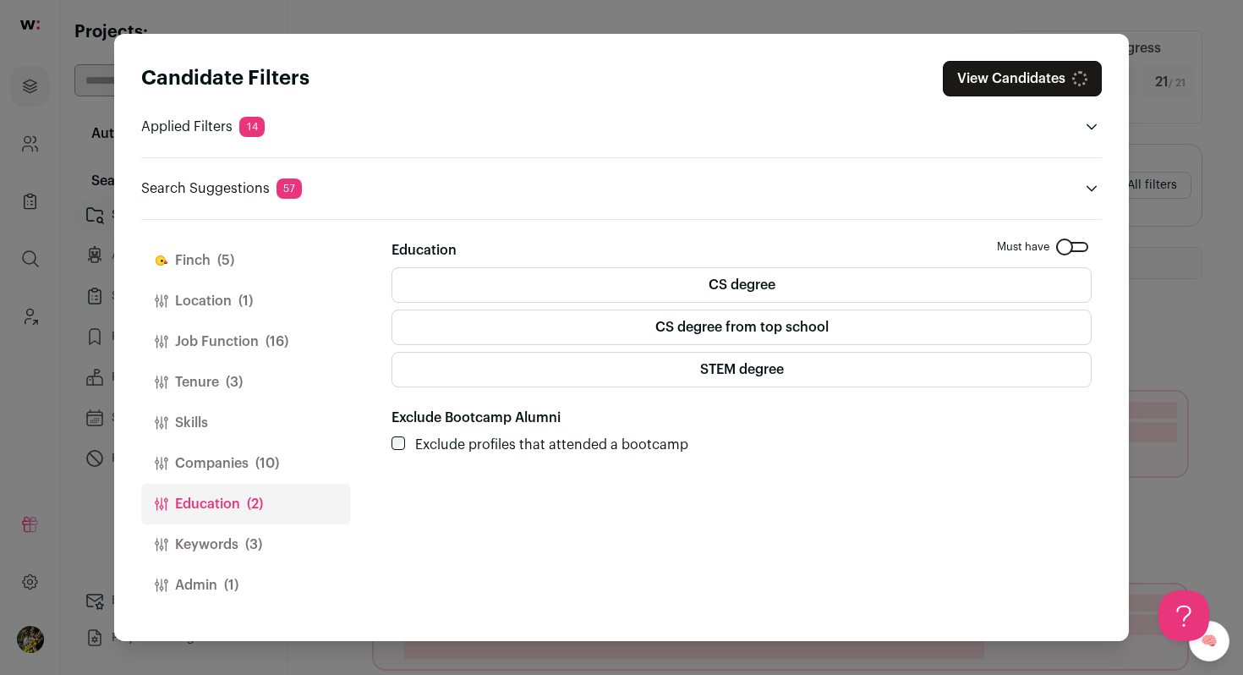
click at [271, 540] on button "Keywords (3)" at bounding box center [246, 544] width 210 height 41
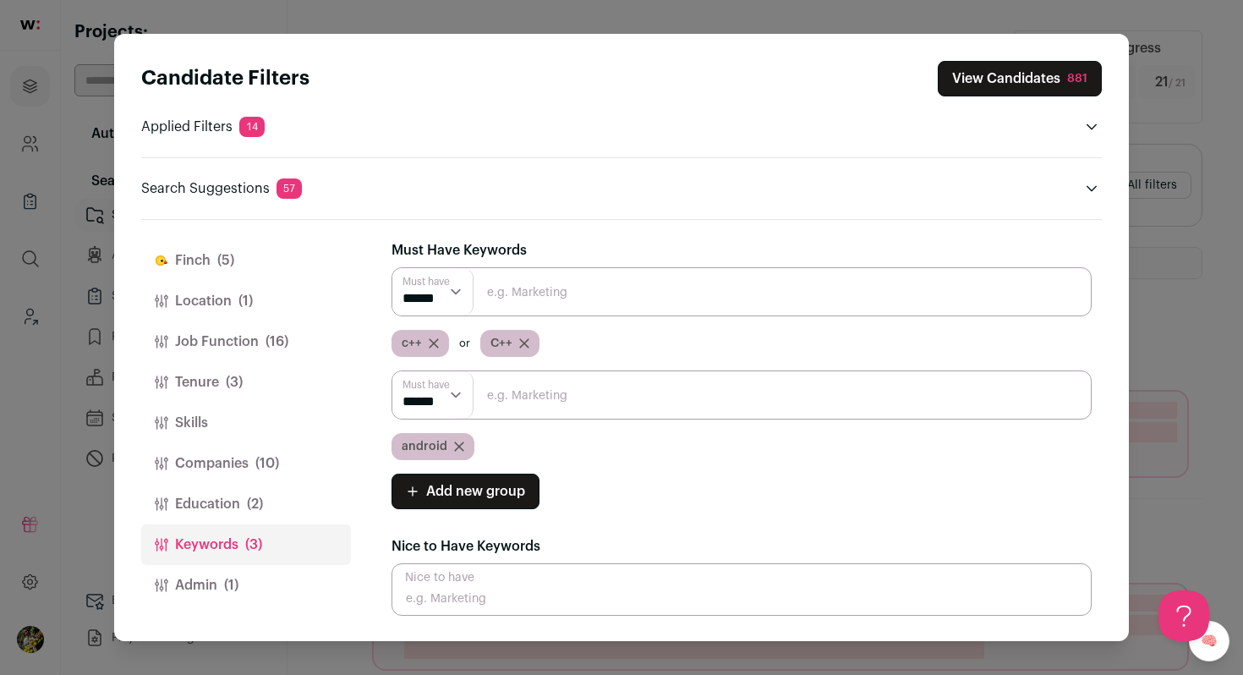
click at [284, 505] on button "Education (2)" at bounding box center [246, 504] width 210 height 41
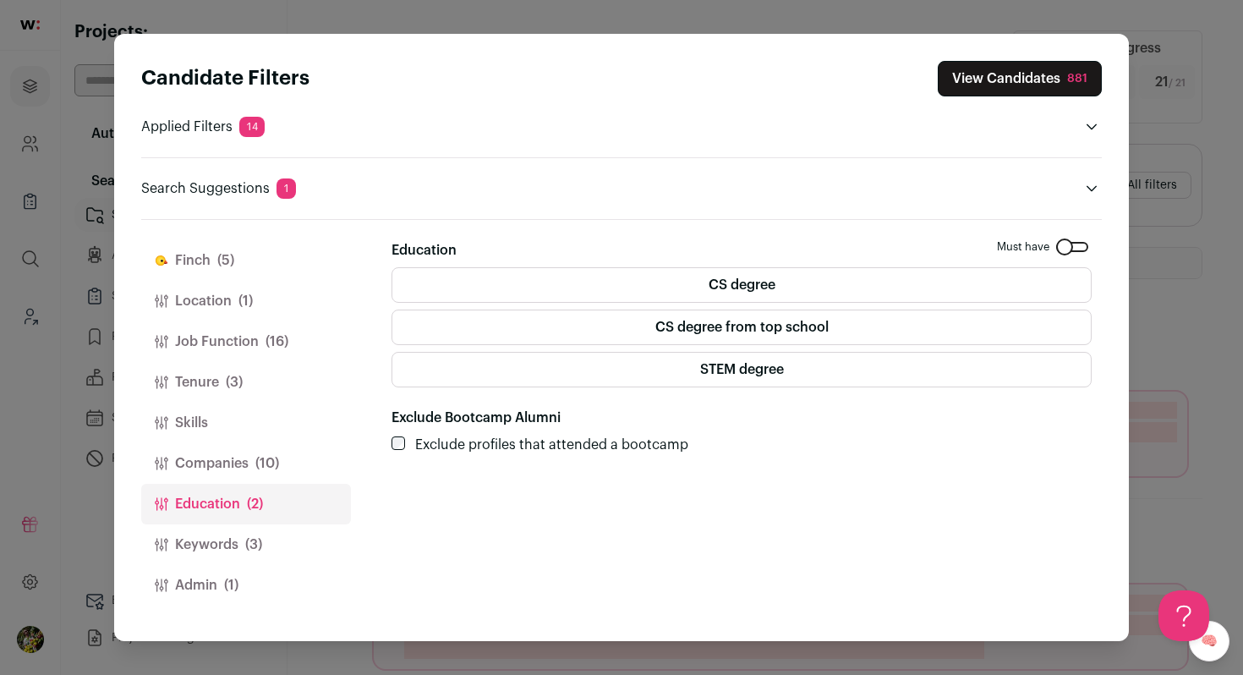
click at [255, 573] on button "Admin (1)" at bounding box center [246, 585] width 210 height 41
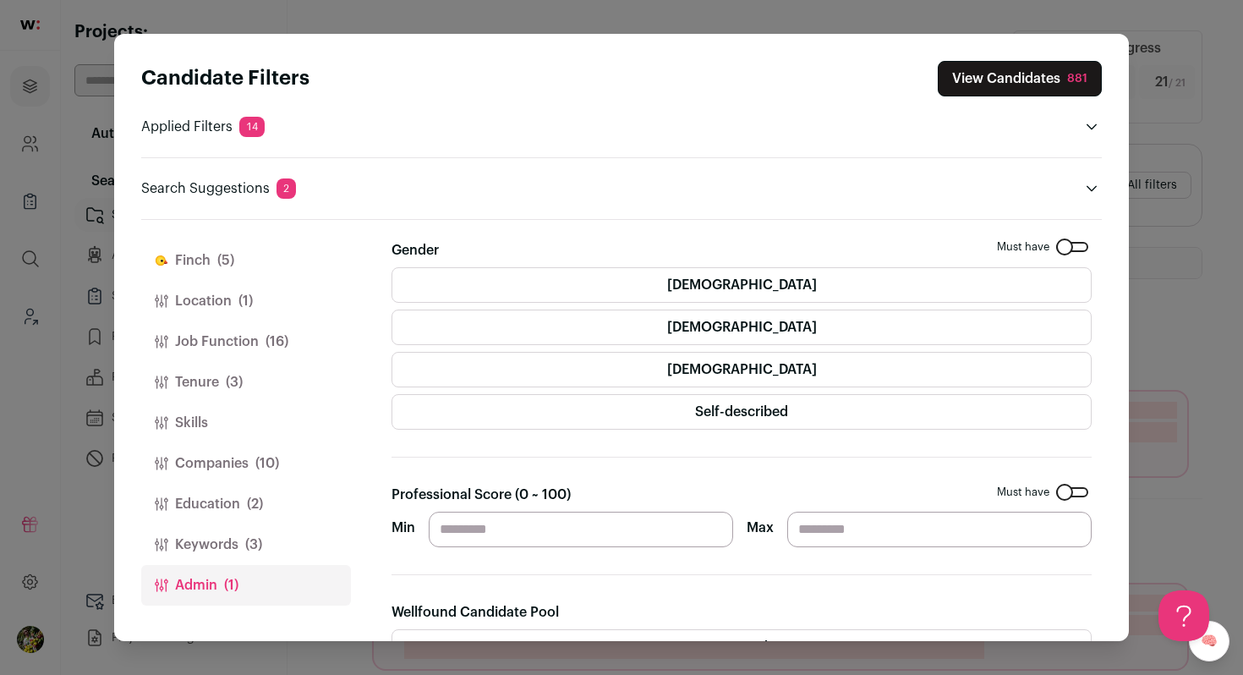
click at [259, 545] on span "(3)" at bounding box center [253, 545] width 17 height 20
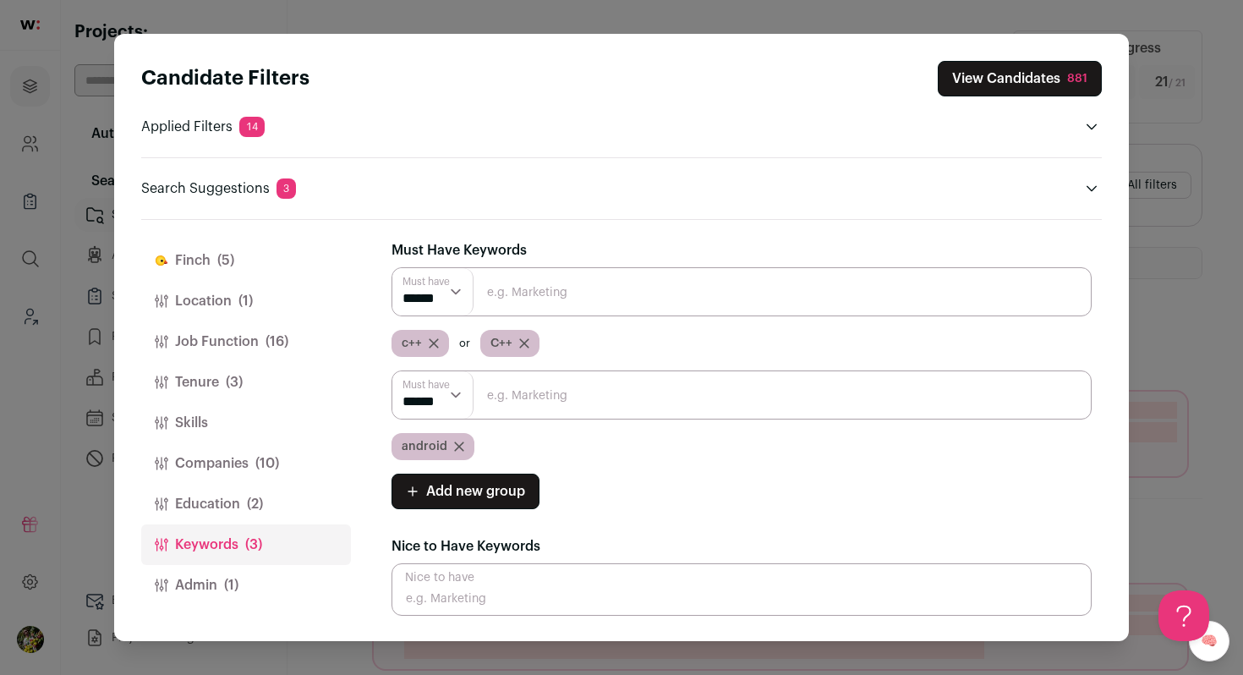
click at [987, 79] on button "View Candidates 881" at bounding box center [1020, 79] width 164 height 36
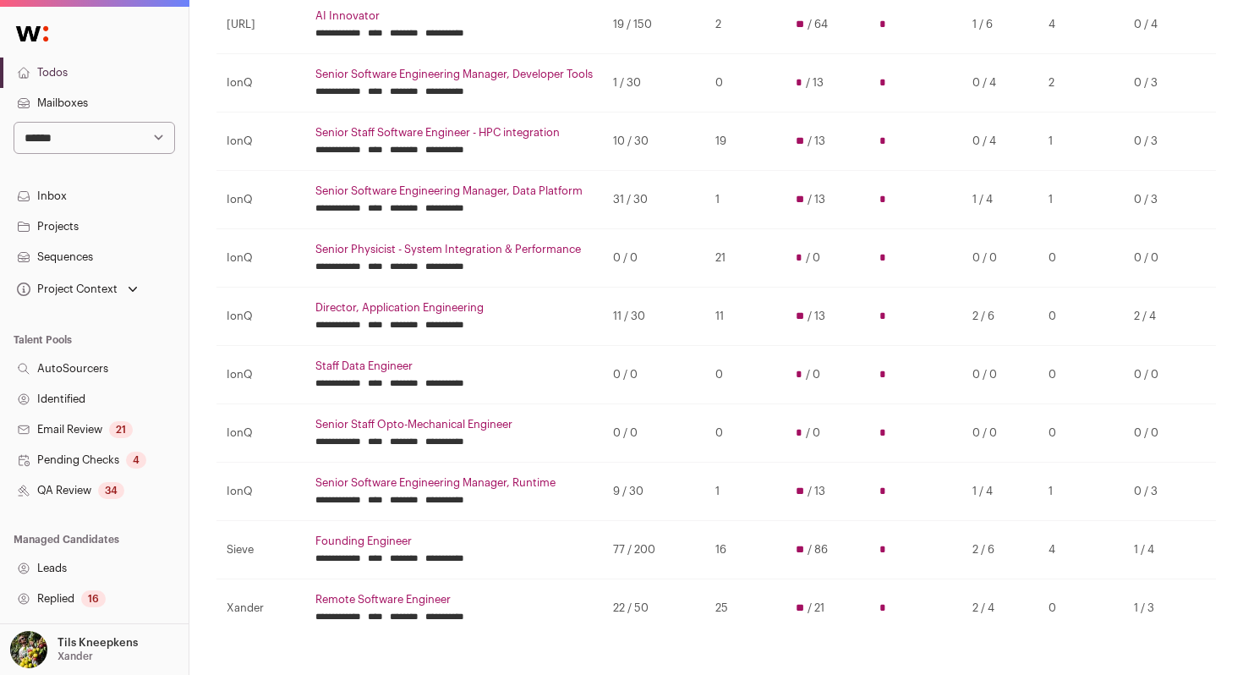
scroll to position [282, 0]
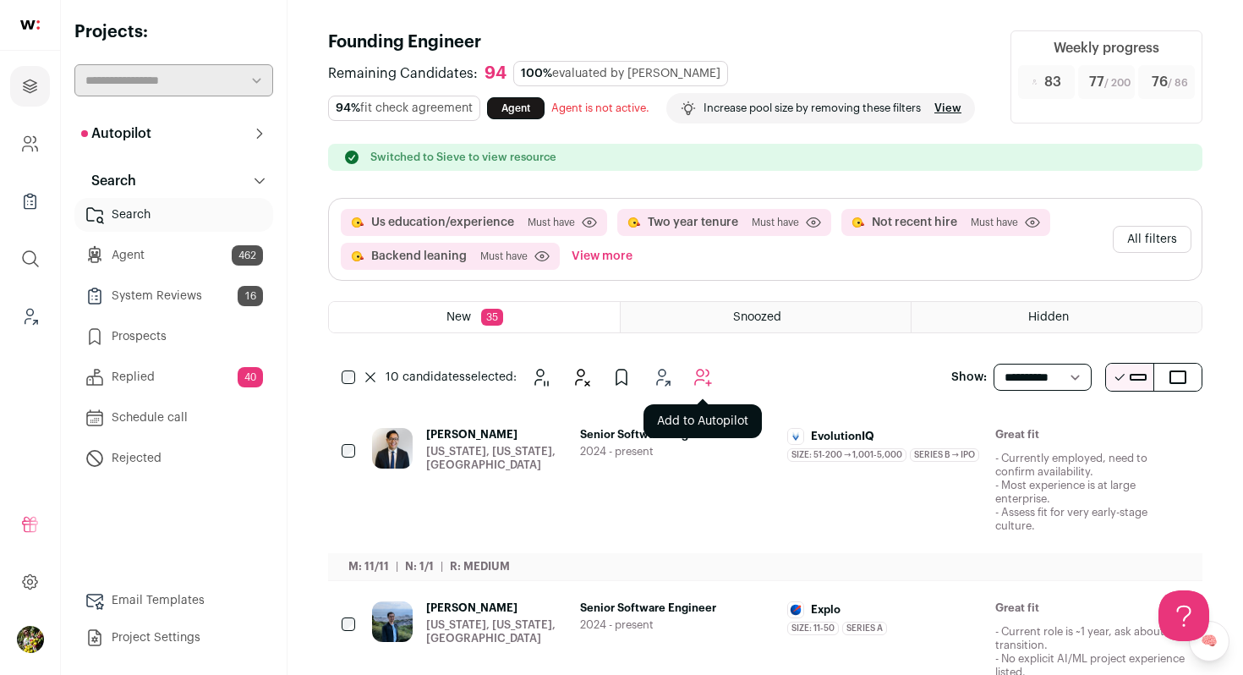
click at [710, 386] on icon "Add to Autopilot" at bounding box center [703, 378] width 16 height 16
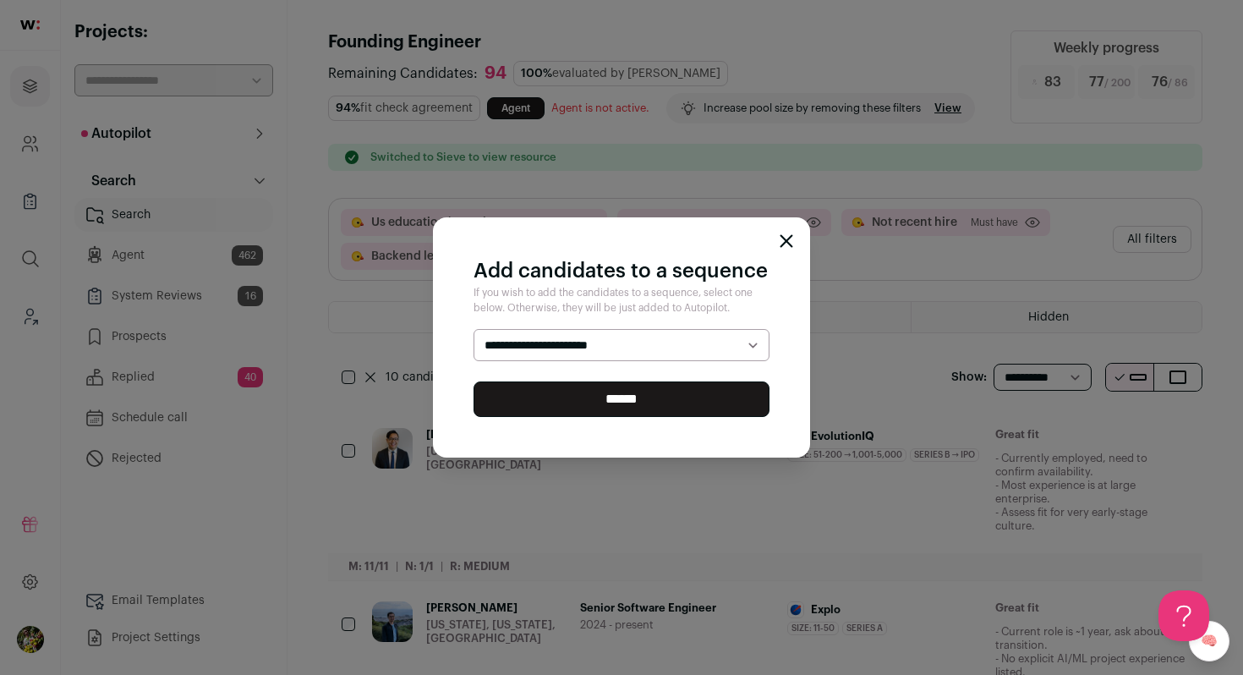
select select "*****"
click at [474, 329] on select "**********" at bounding box center [622, 345] width 296 height 32
click at [680, 402] on input "******" at bounding box center [622, 399] width 296 height 36
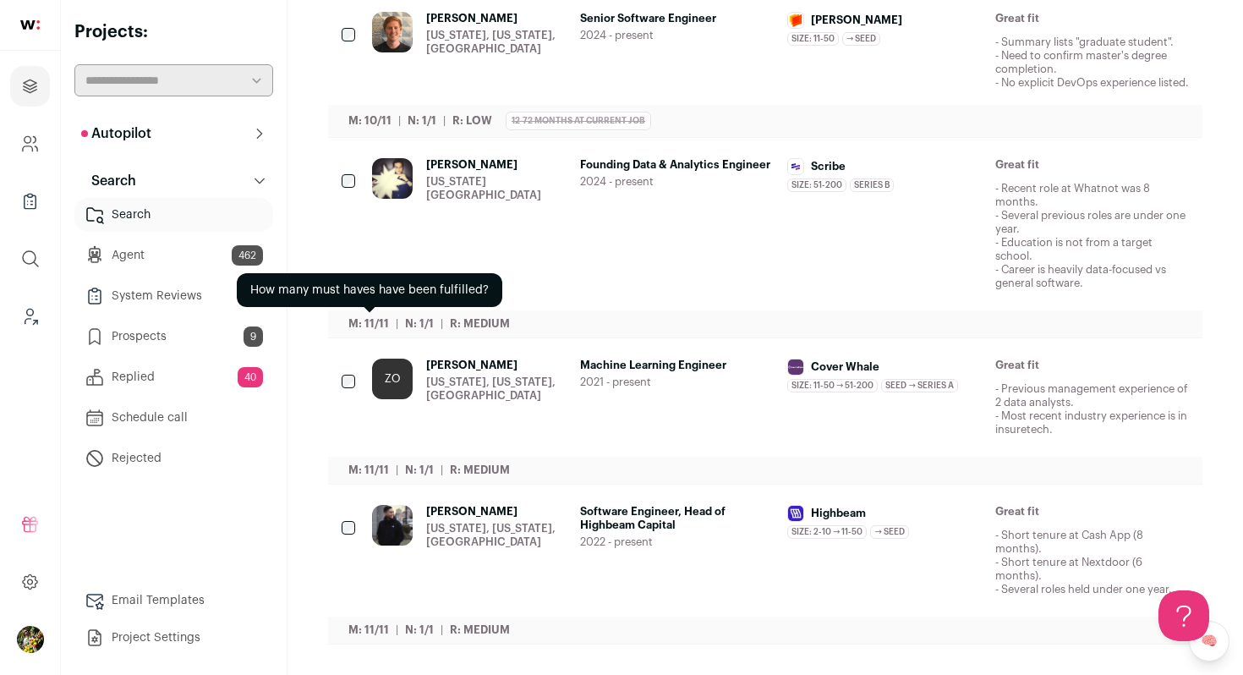
scroll to position [1427, 0]
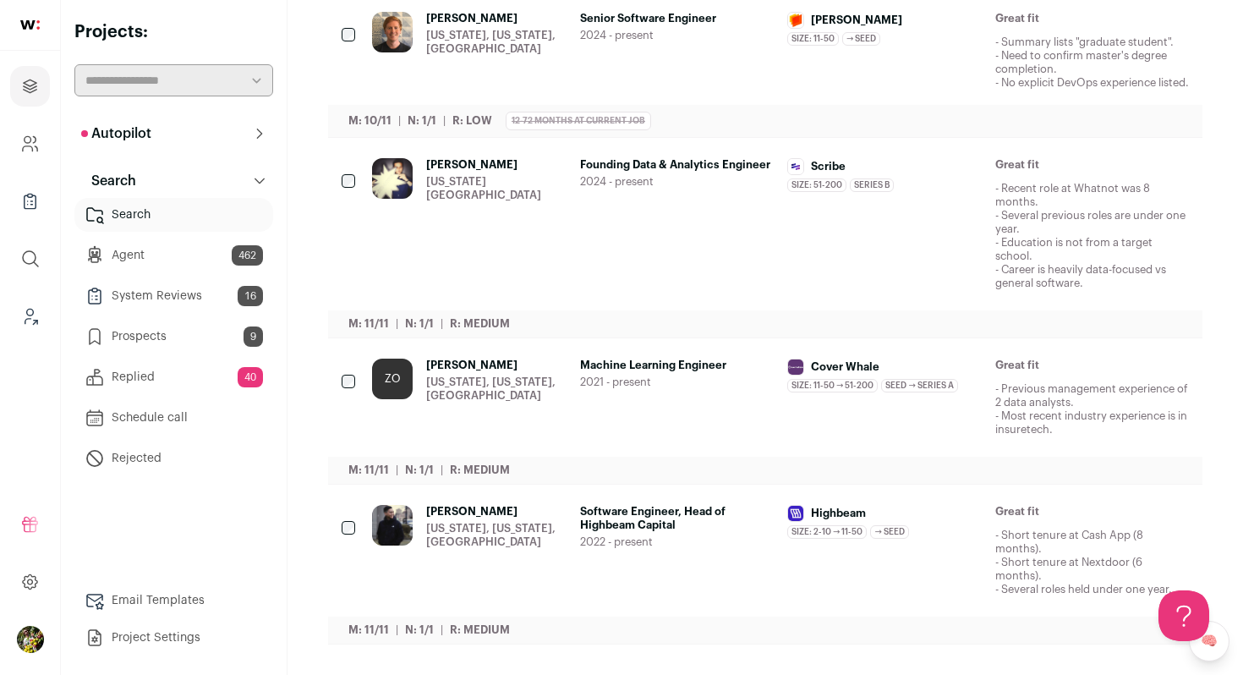
click at [490, 545] on div "[US_STATE], [US_STATE], [GEOGRAPHIC_DATA]" at bounding box center [496, 535] width 140 height 27
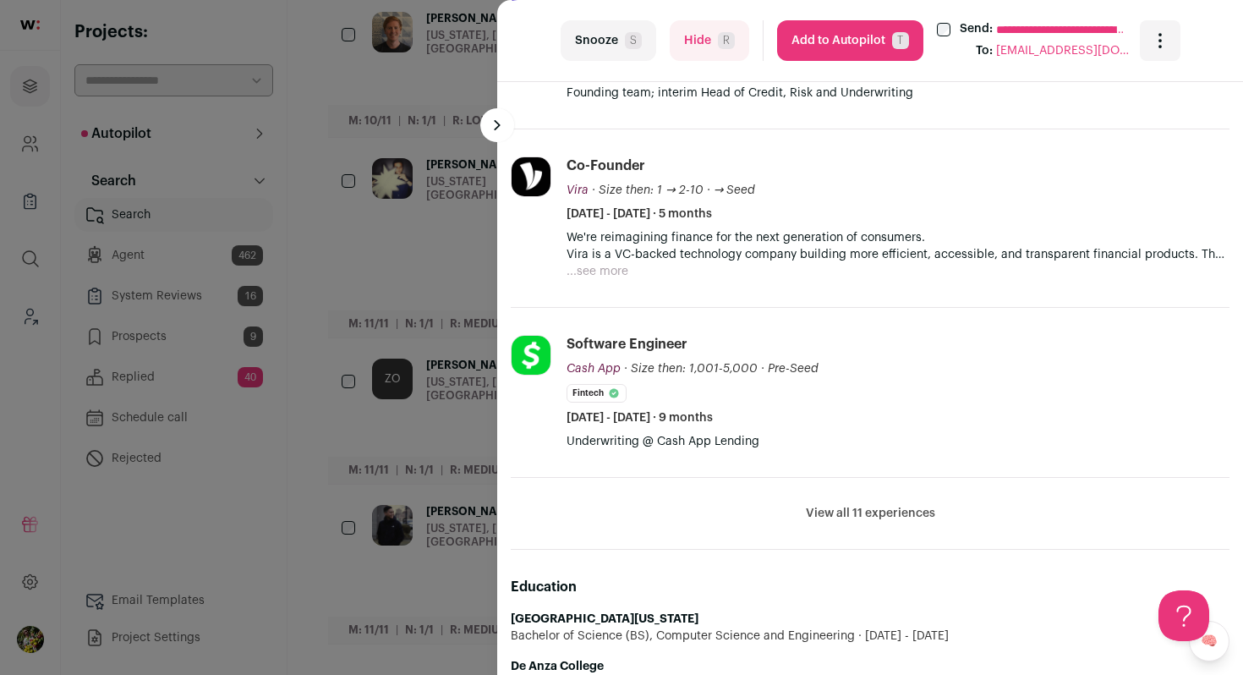
scroll to position [673, 0]
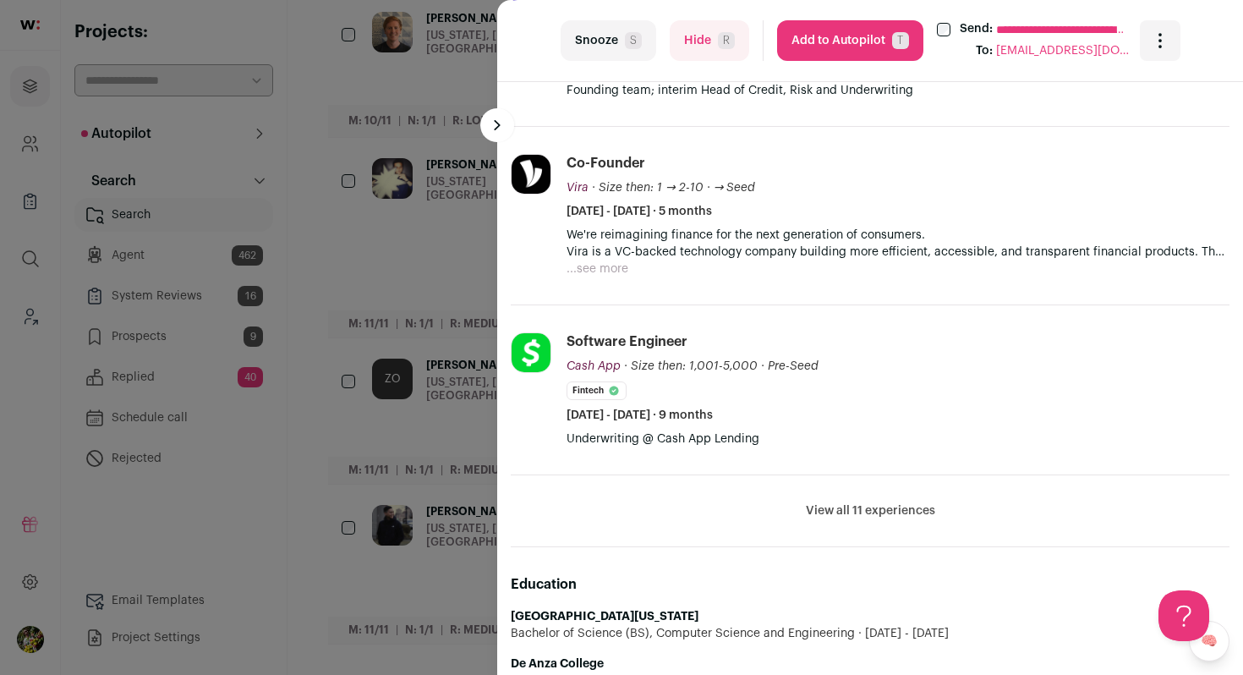
click at [902, 513] on button "View all 11 experiences" at bounding box center [870, 510] width 129 height 17
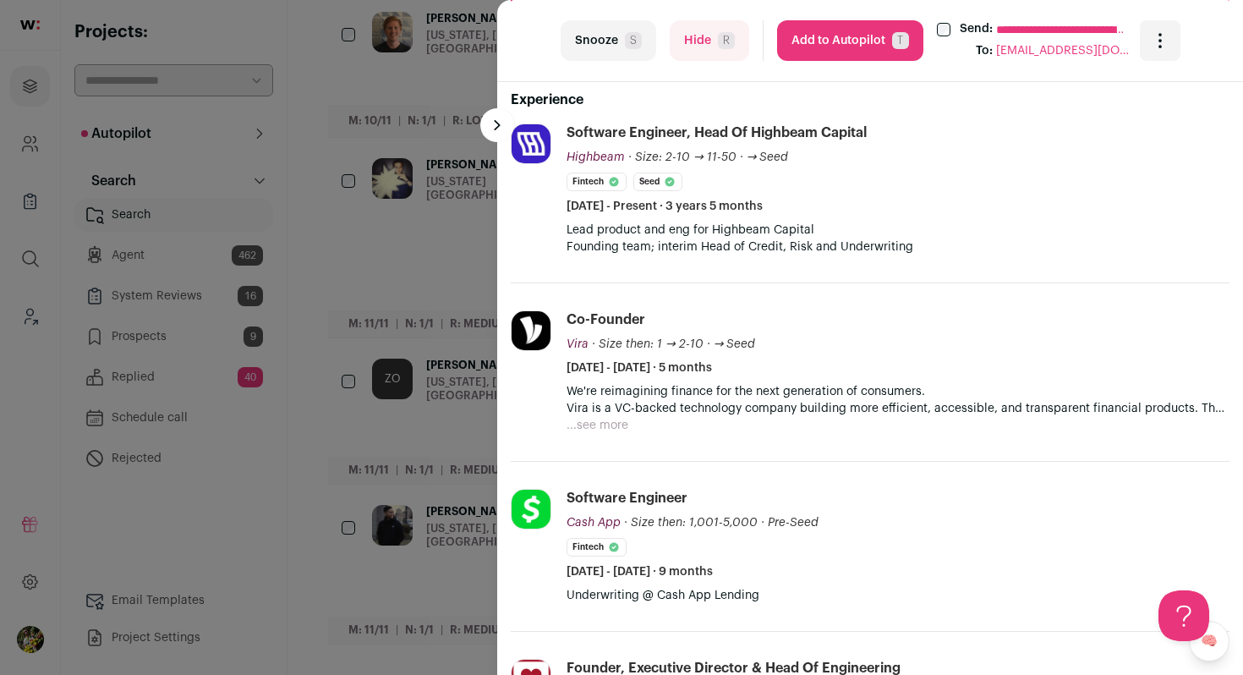
scroll to position [521, 0]
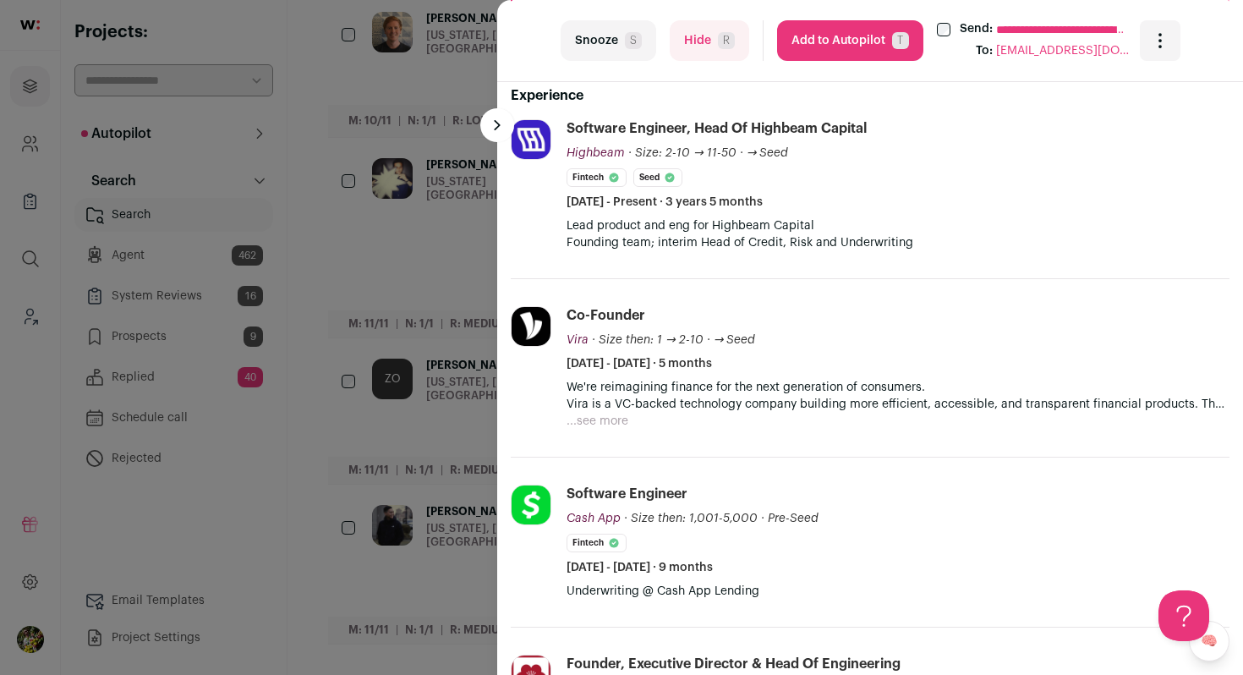
click at [606, 414] on button "...see more" at bounding box center [598, 421] width 62 height 17
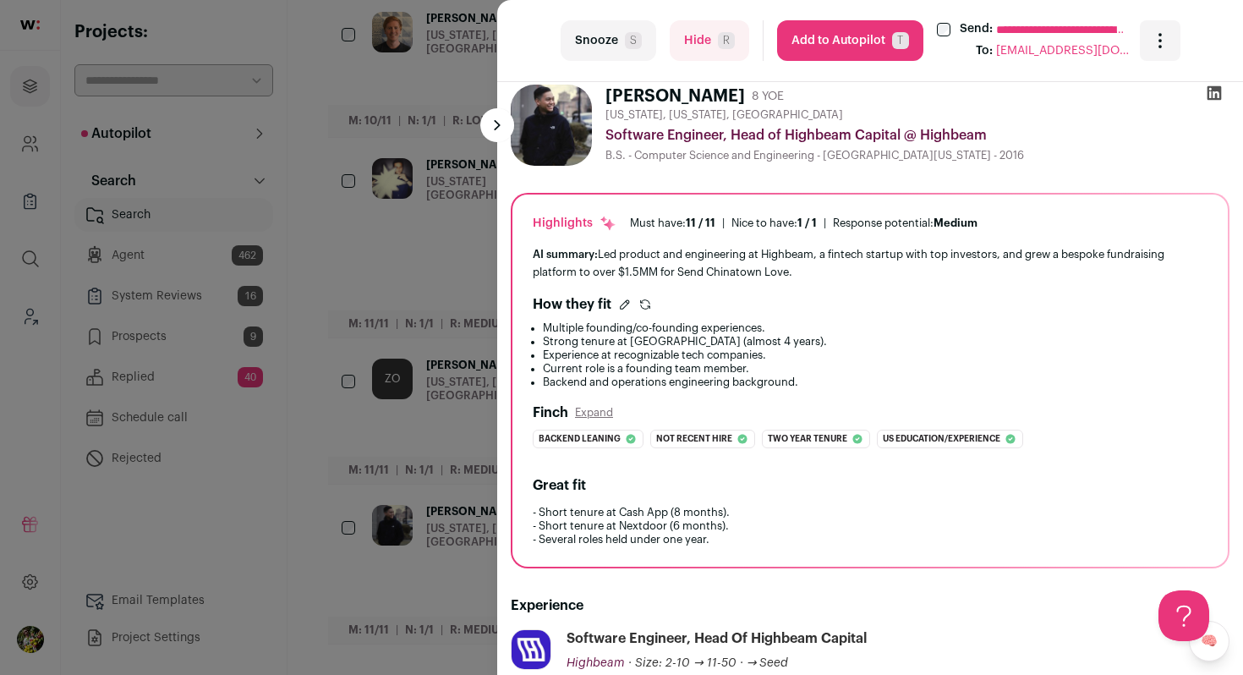
scroll to position [0, 0]
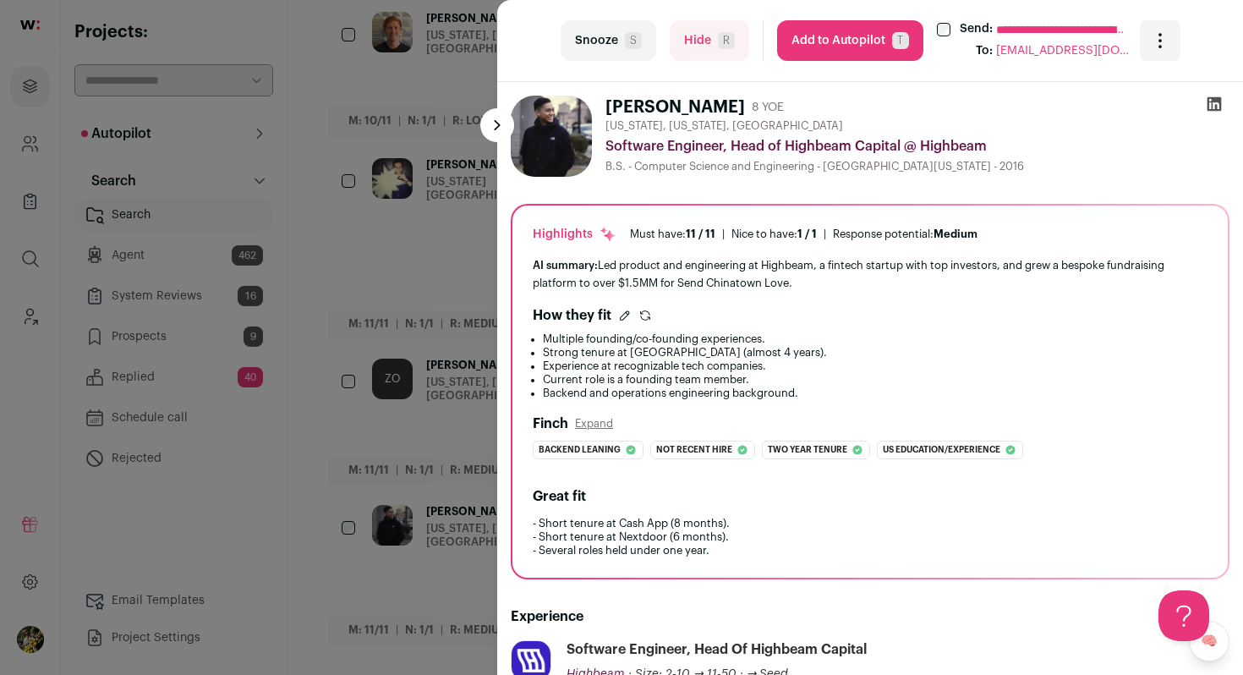
click at [445, 414] on div "**********" at bounding box center [621, 337] width 1243 height 675
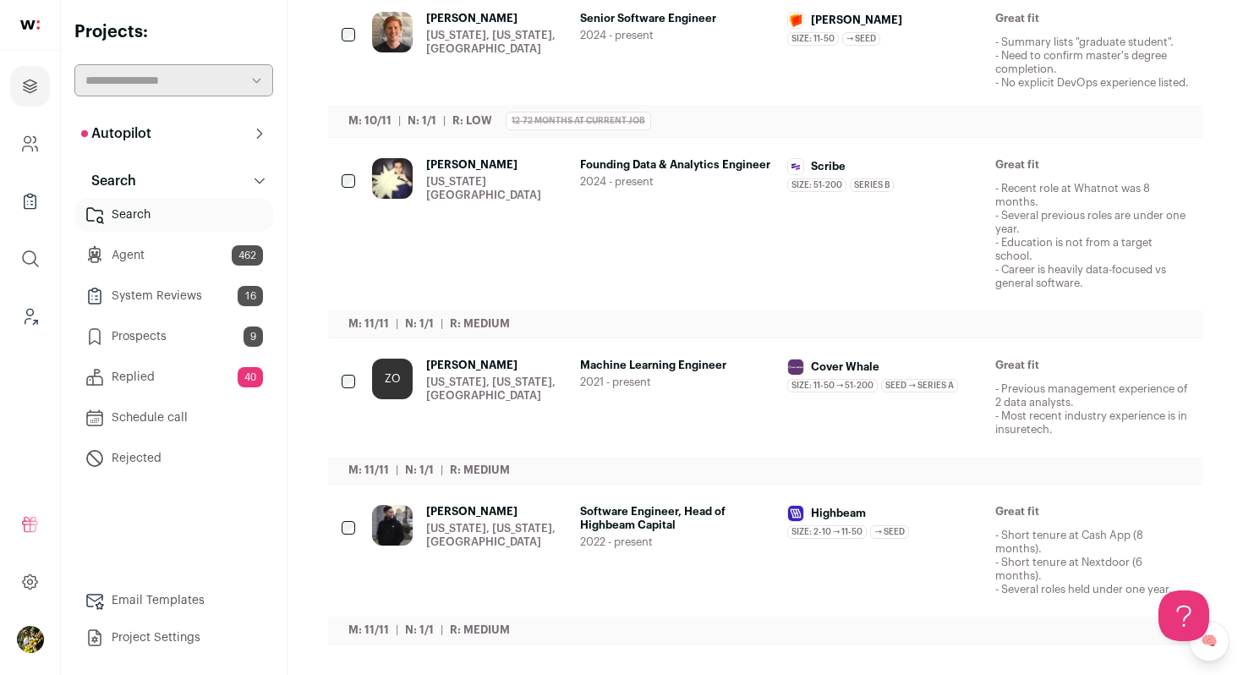
scroll to position [1326, 0]
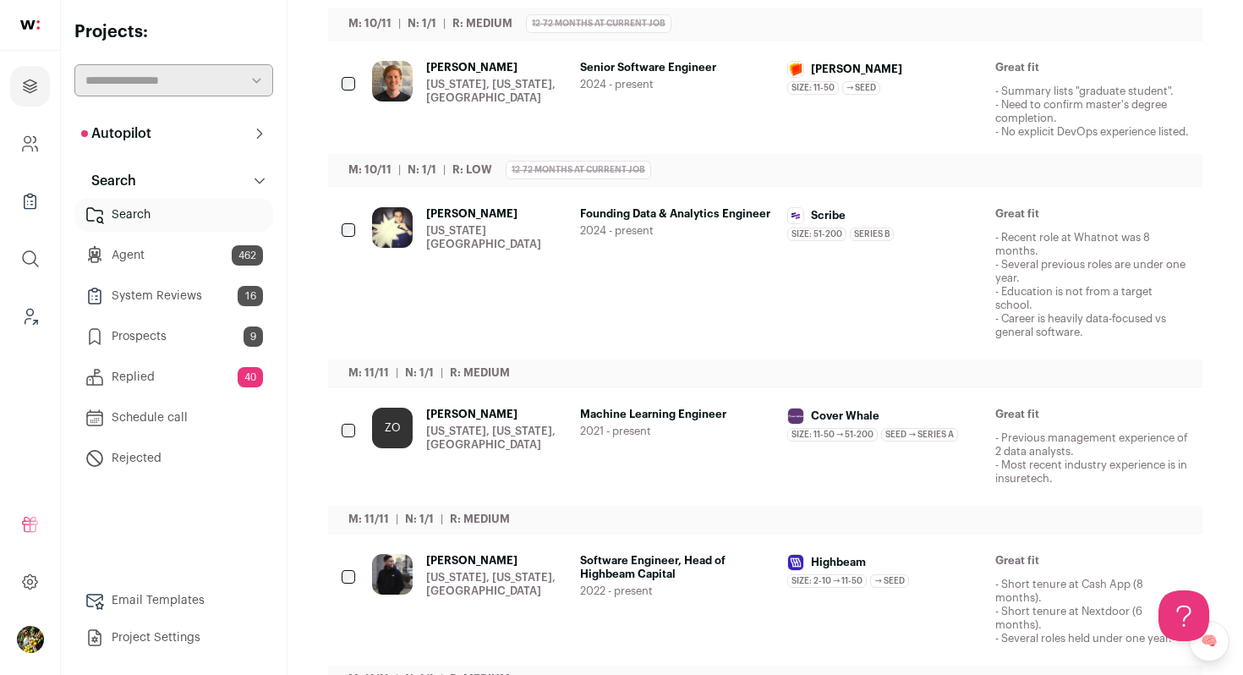
click at [495, 251] on div "[US_STATE][GEOGRAPHIC_DATA]" at bounding box center [496, 237] width 140 height 27
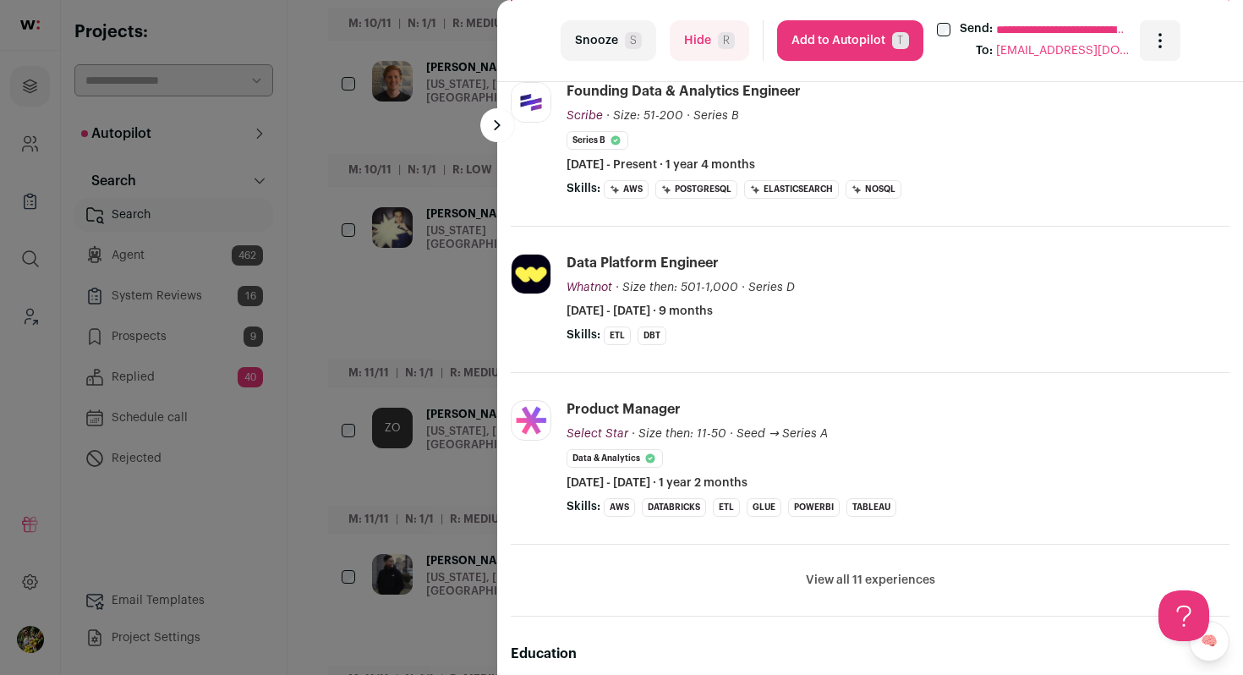
scroll to position [566, 0]
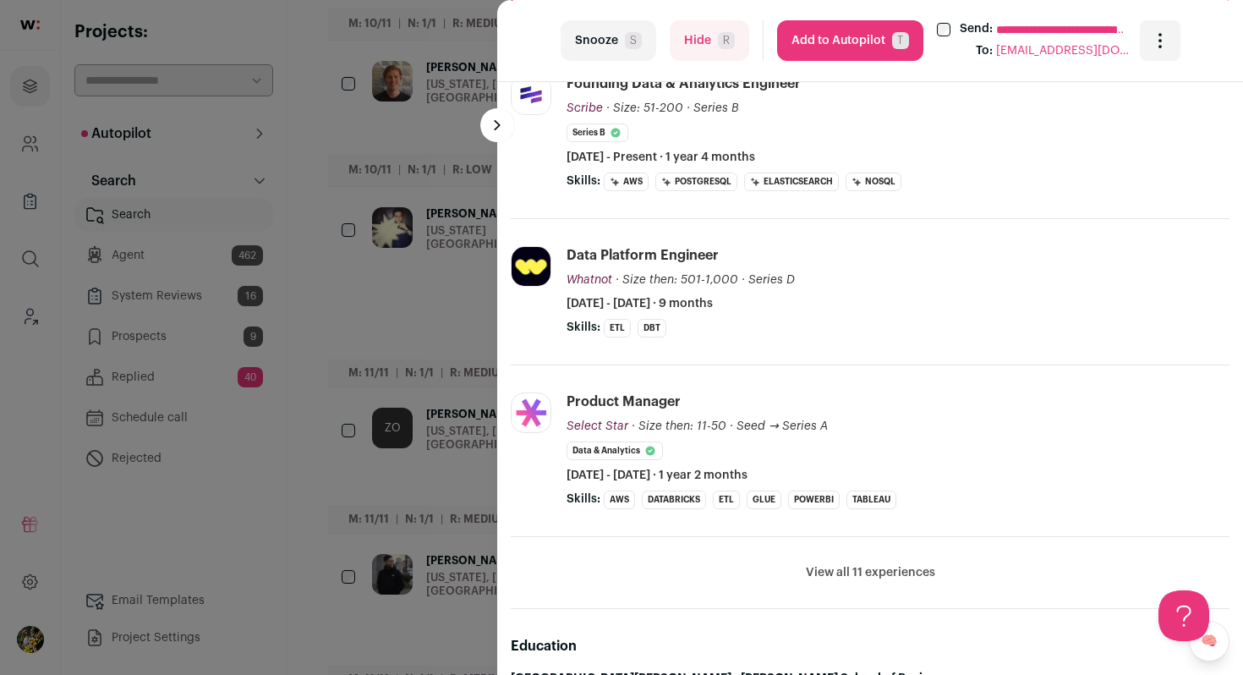
click at [702, 28] on button "Hide R" at bounding box center [710, 40] width 80 height 41
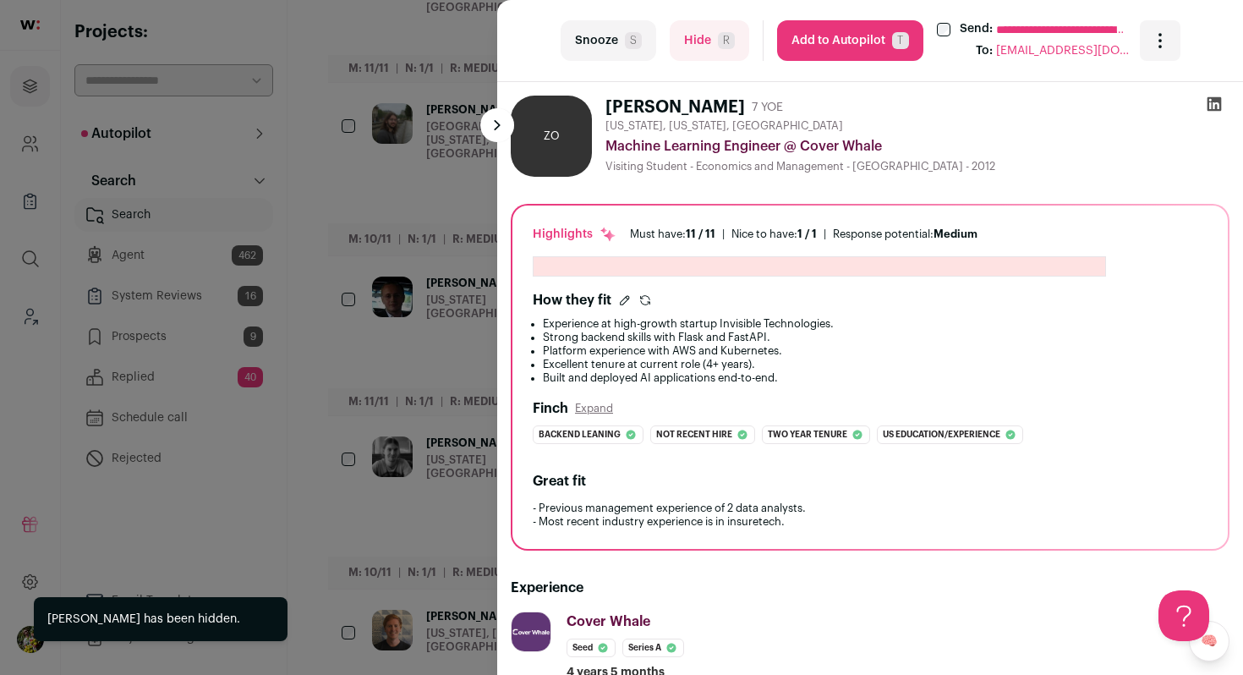
click at [462, 206] on div "**********" at bounding box center [621, 337] width 1243 height 675
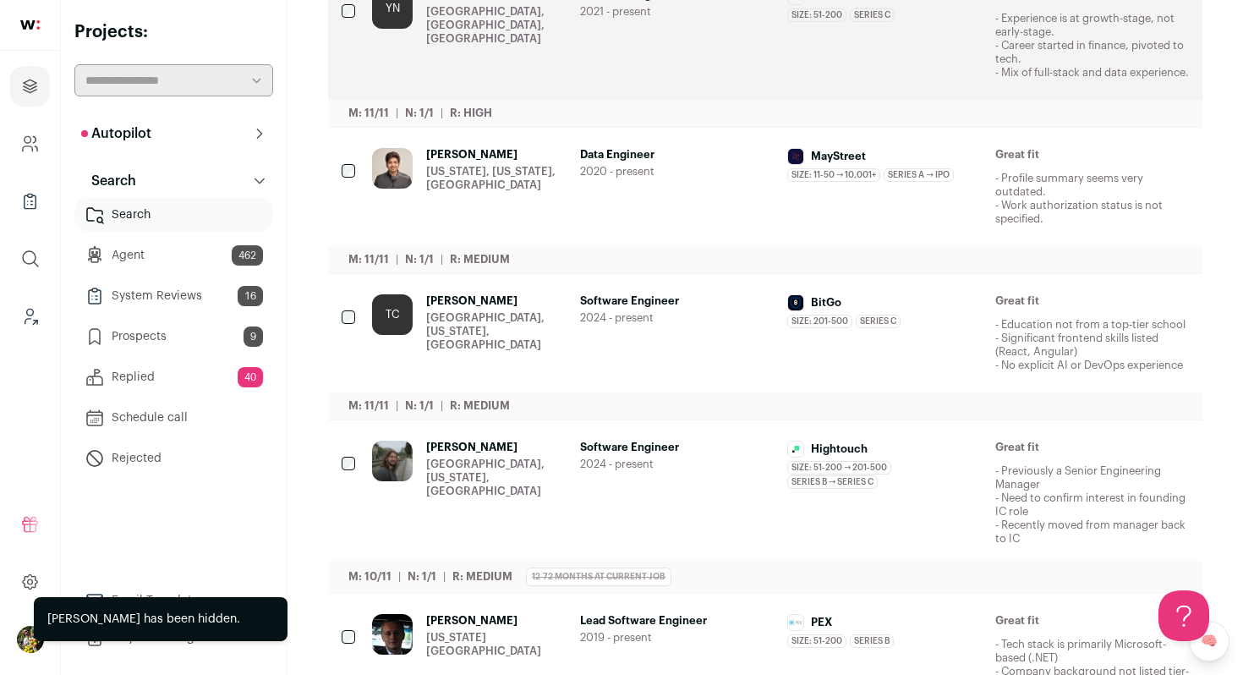
scroll to position [0, 0]
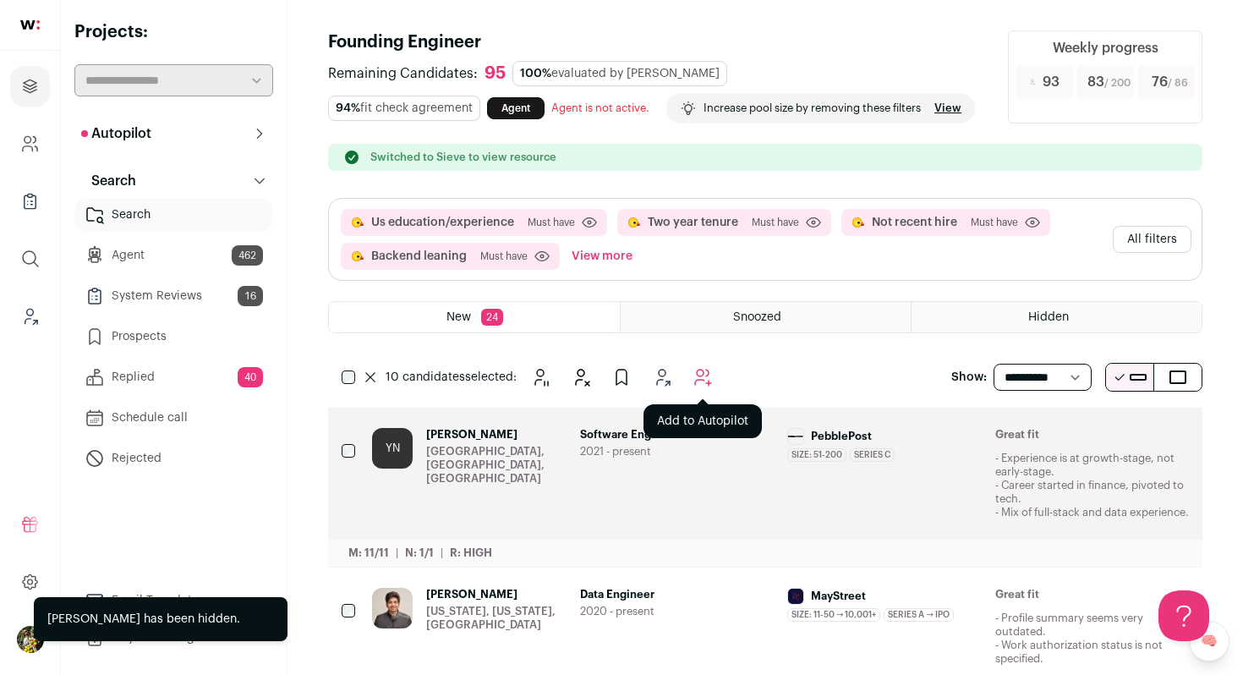
click at [708, 387] on icon "Add to Autopilot" at bounding box center [703, 377] width 20 height 20
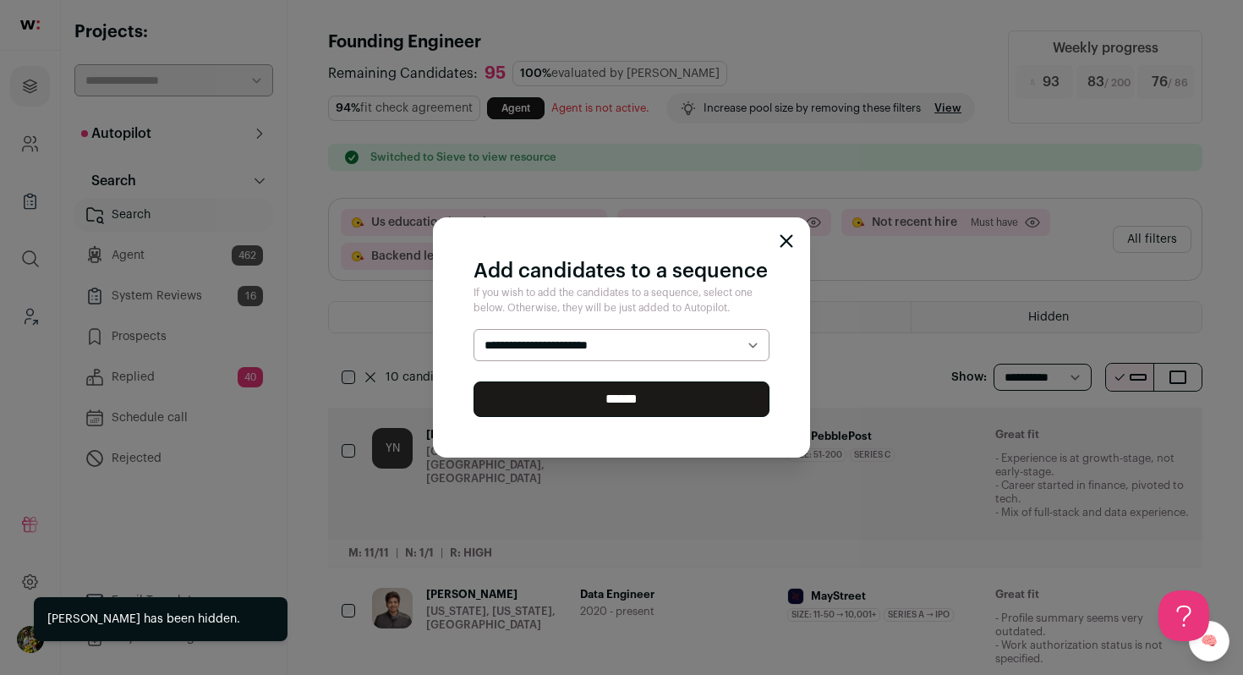
select select "*****"
click at [474, 329] on select "**********" at bounding box center [622, 345] width 296 height 32
click at [683, 395] on input "******" at bounding box center [622, 399] width 296 height 36
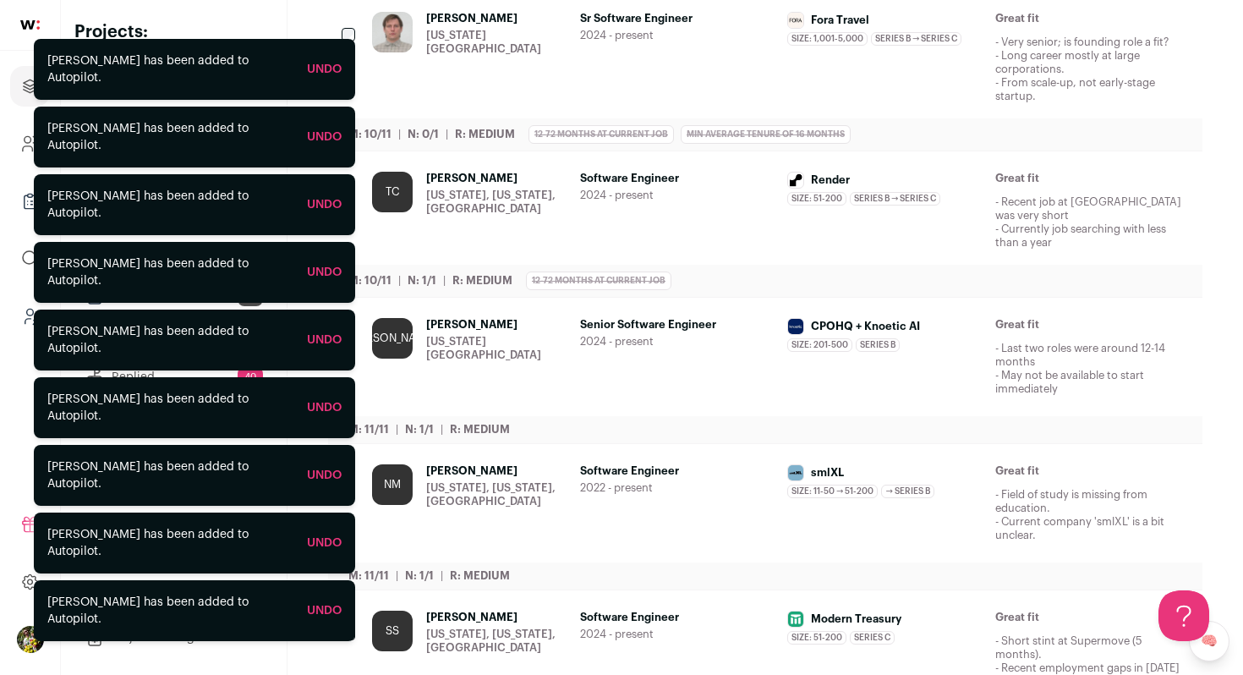
scroll to position [722, 0]
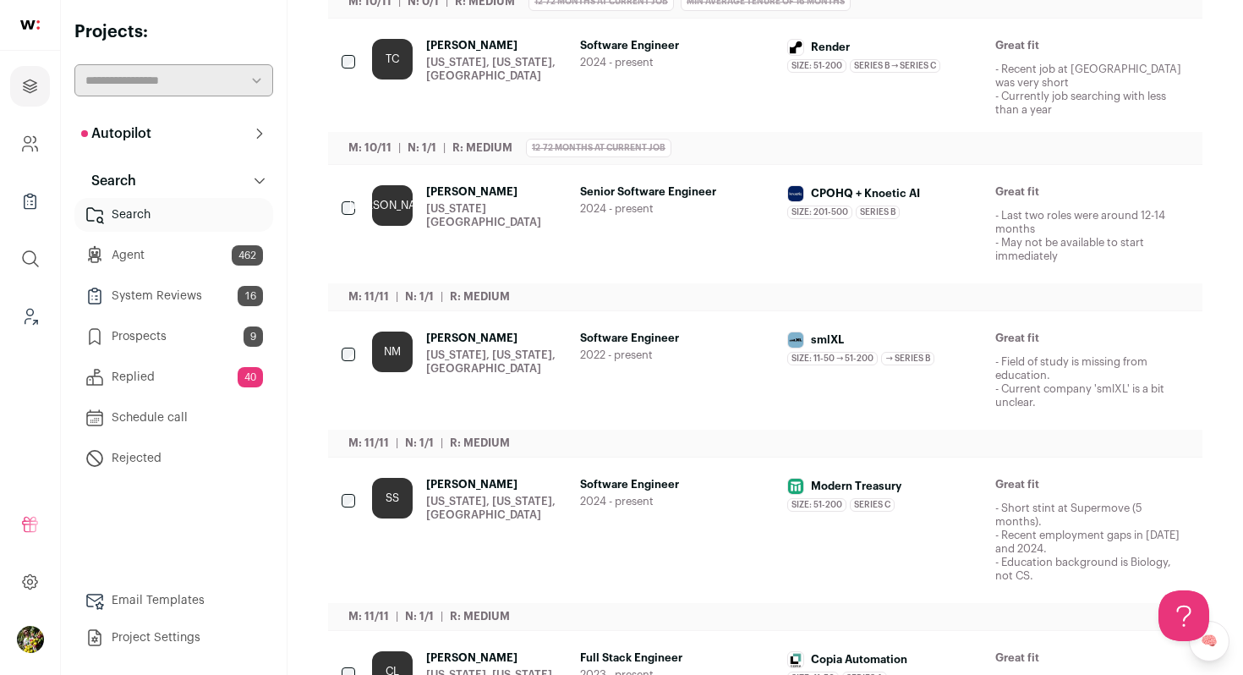
click at [217, 339] on link "Prospects 9" at bounding box center [173, 337] width 199 height 34
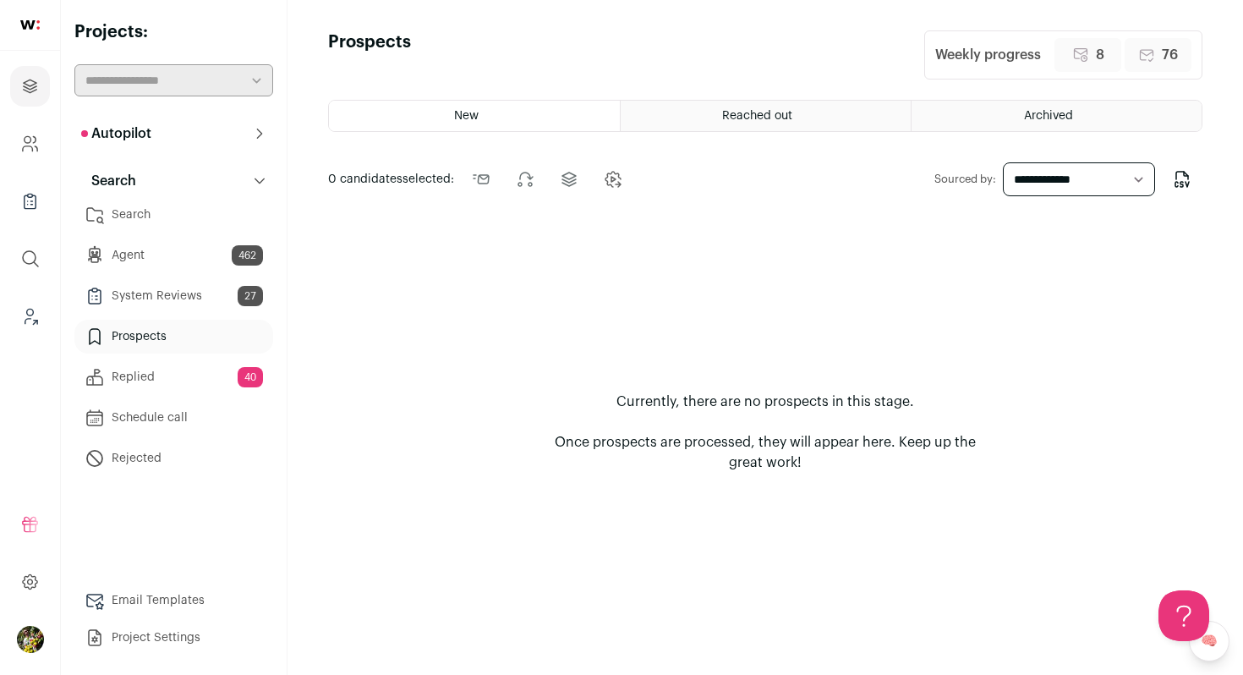
click at [203, 212] on link "Search" at bounding box center [173, 215] width 199 height 34
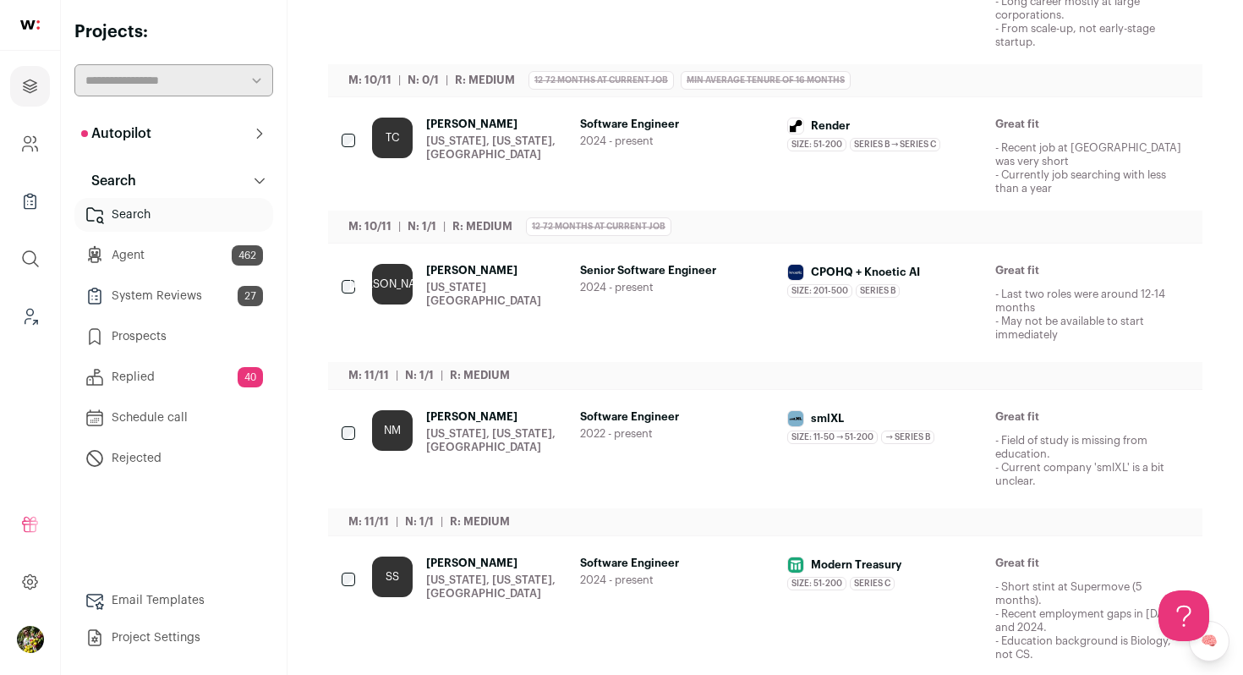
scroll to position [588, 0]
click at [496, 44] on div "[PERSON_NAME] [US_STATE][GEOGRAPHIC_DATA]" at bounding box center [496, 4] width 140 height 91
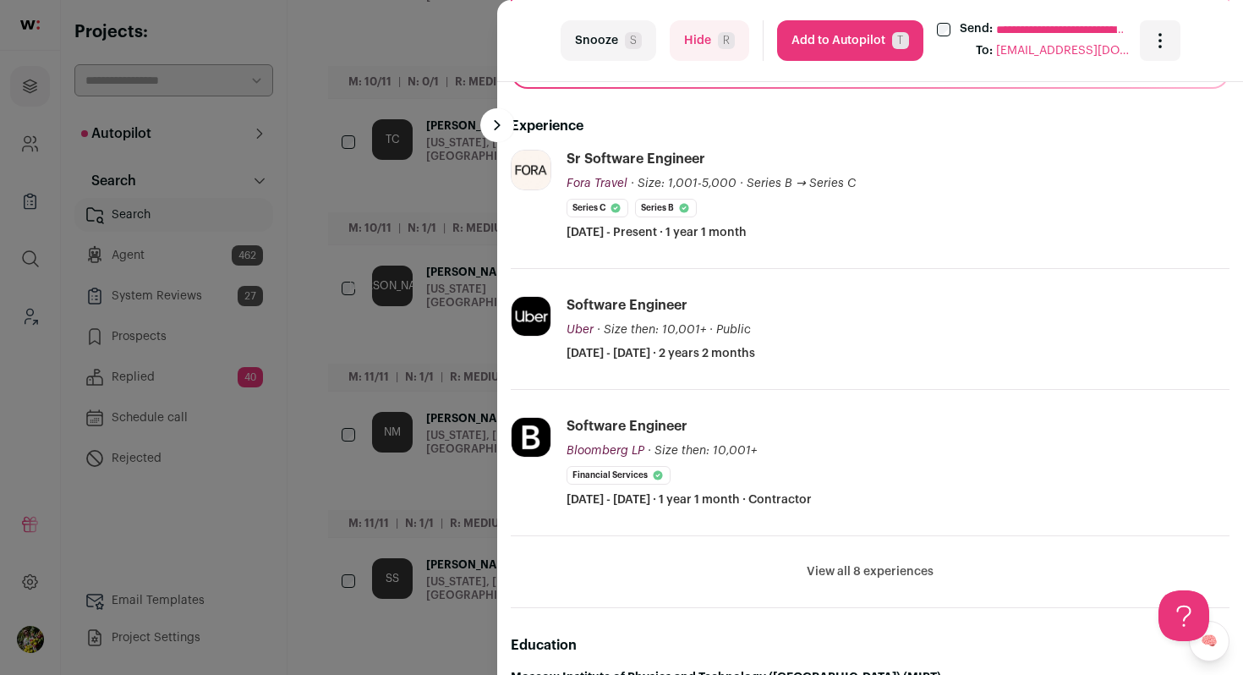
scroll to position [560, 0]
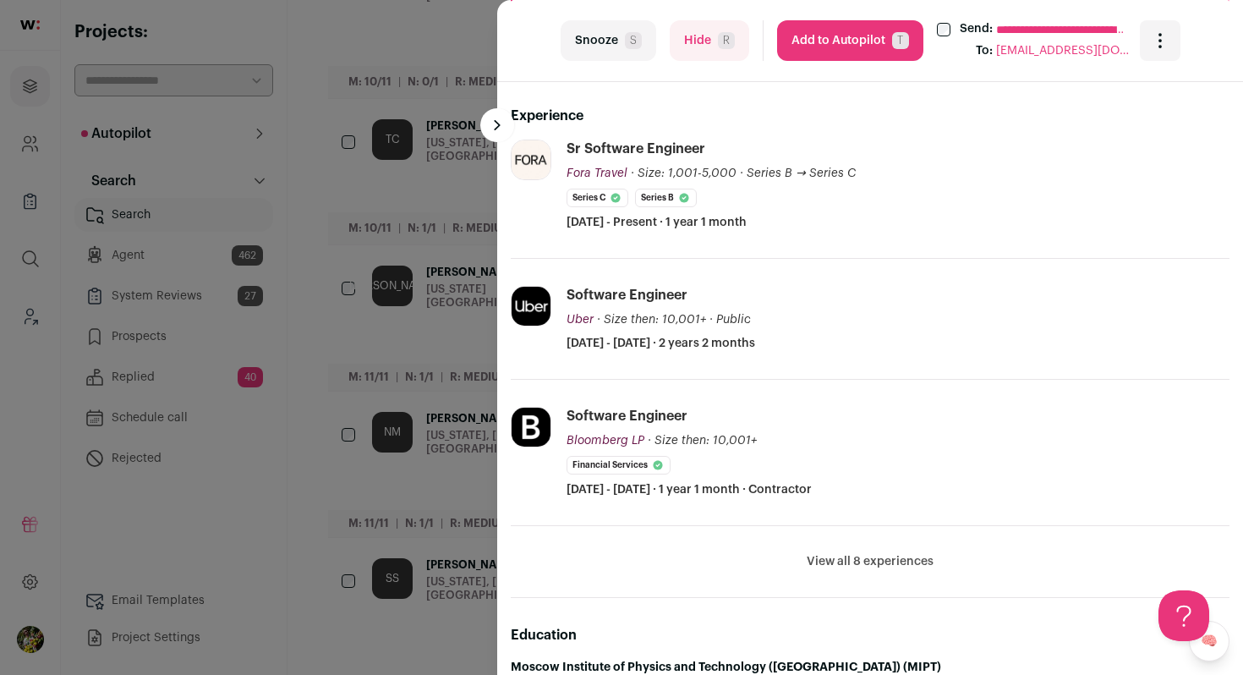
click at [463, 287] on div "**********" at bounding box center [621, 337] width 1243 height 675
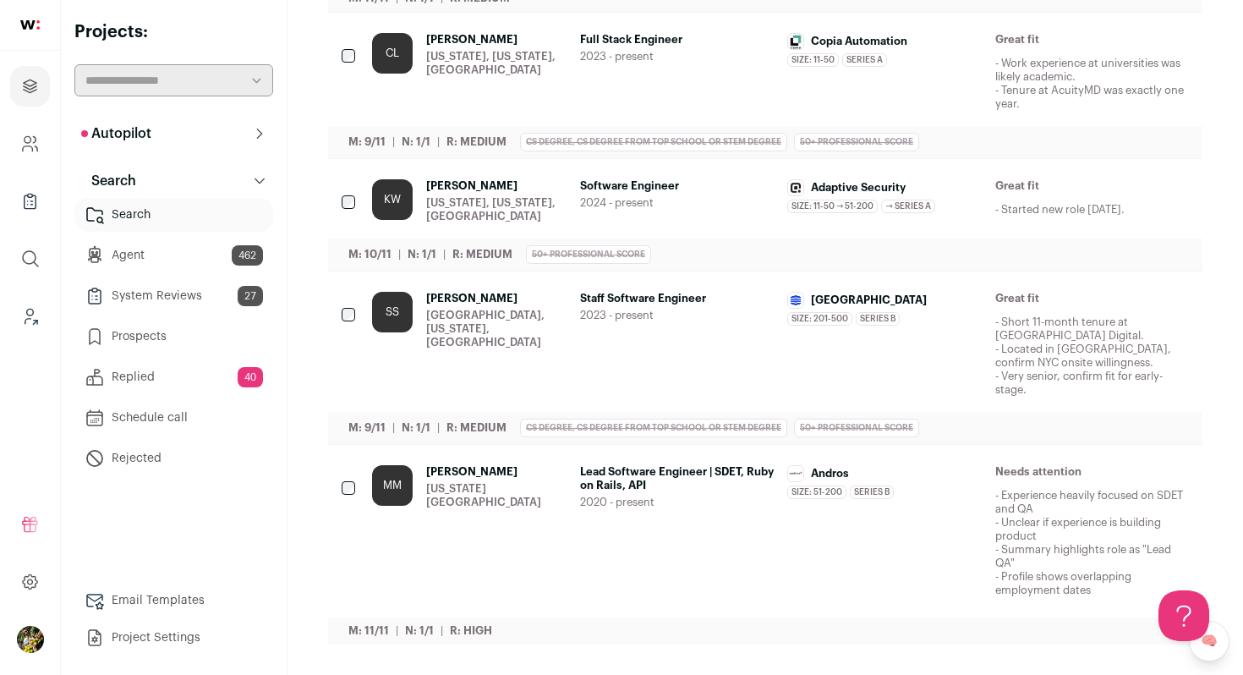
scroll to position [1280, 0]
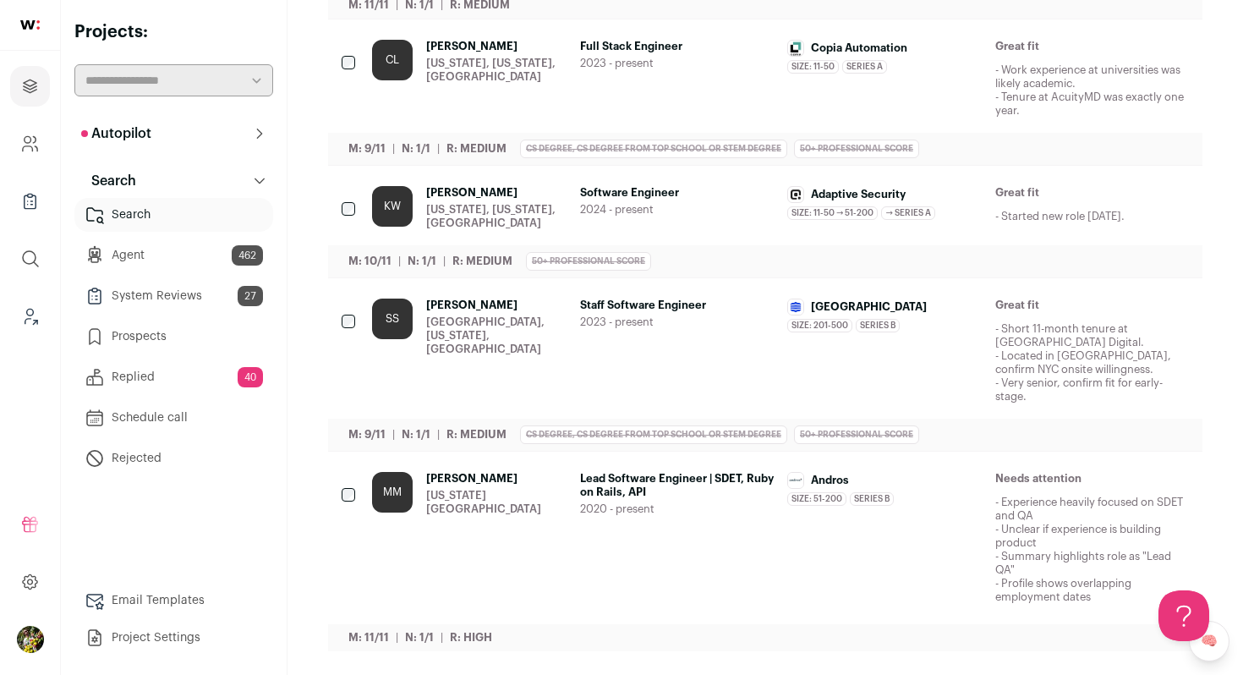
click at [499, 516] on div "[US_STATE][GEOGRAPHIC_DATA]" at bounding box center [496, 502] width 140 height 27
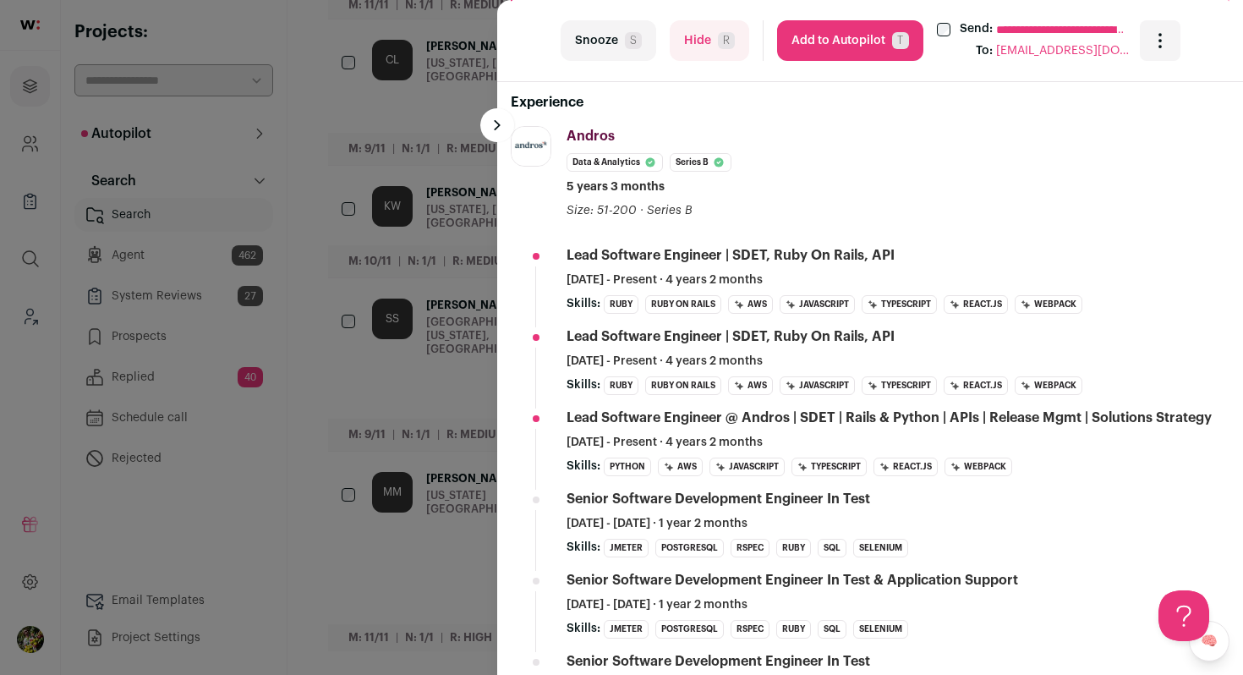
scroll to position [584, 0]
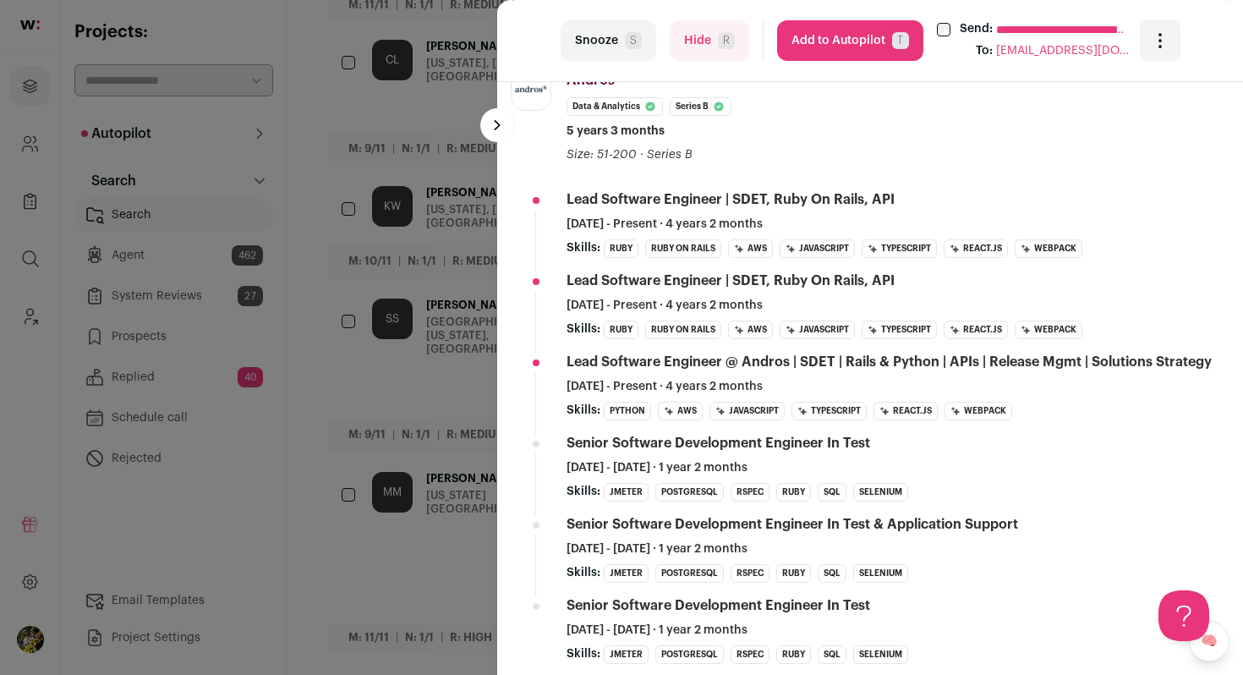
click at [699, 47] on button "Hide R" at bounding box center [710, 40] width 80 height 41
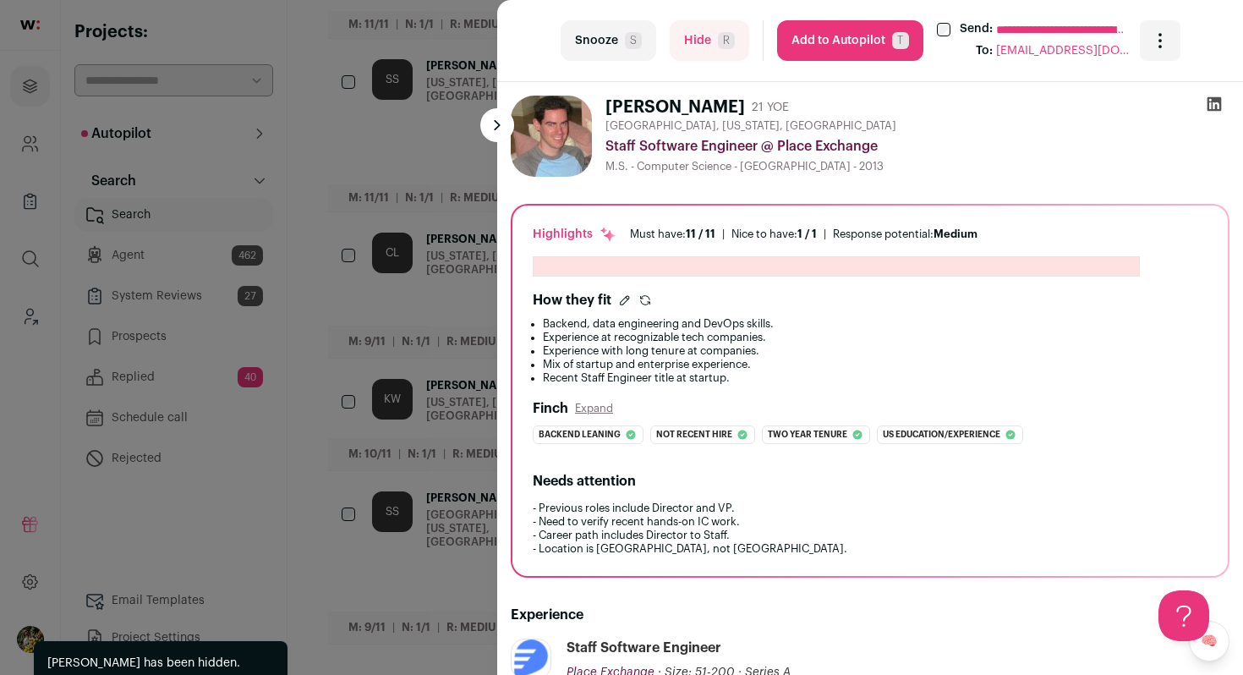
click at [455, 257] on div "**********" at bounding box center [621, 337] width 1243 height 675
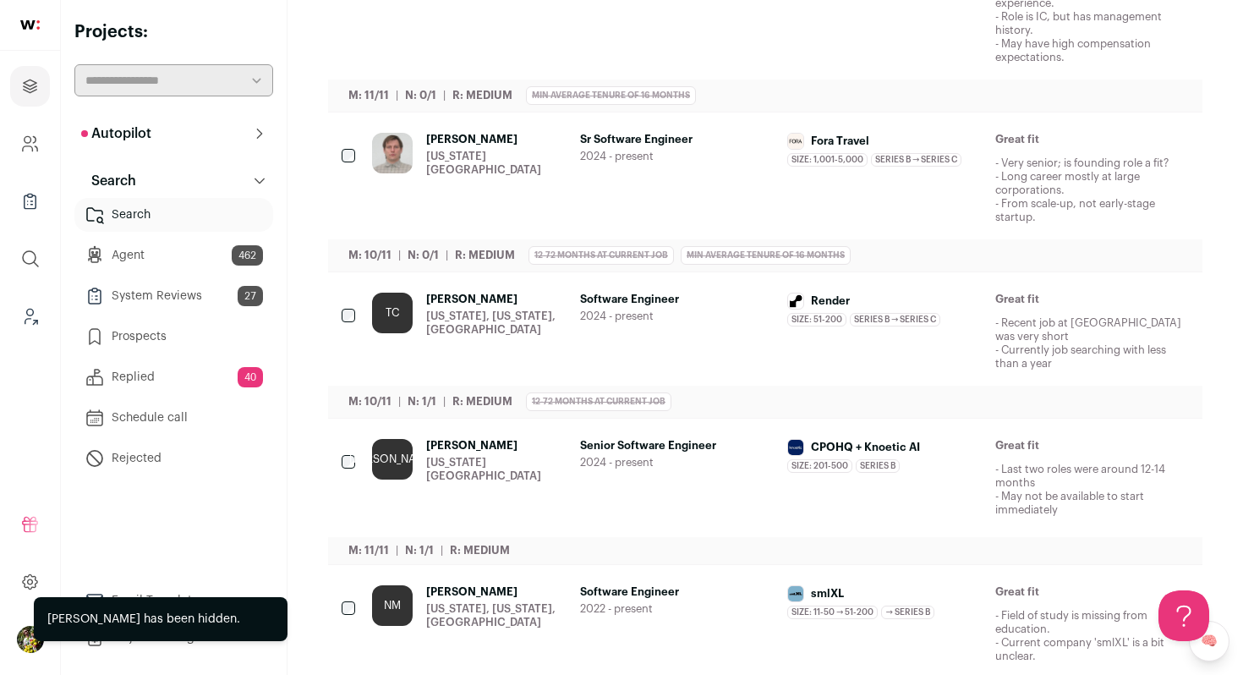
scroll to position [0, 0]
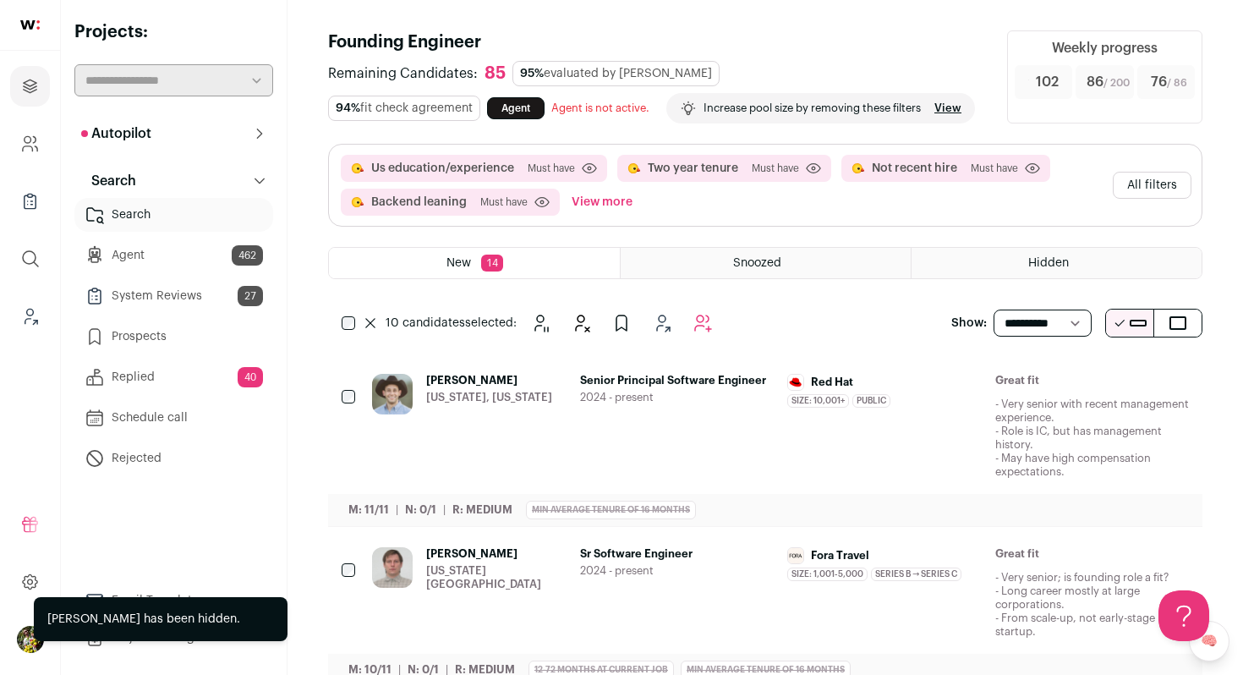
click at [685, 340] on div "Snooze Hide" at bounding box center [622, 323] width 196 height 34
click at [696, 333] on icon "Add to Autopilot" at bounding box center [703, 323] width 20 height 20
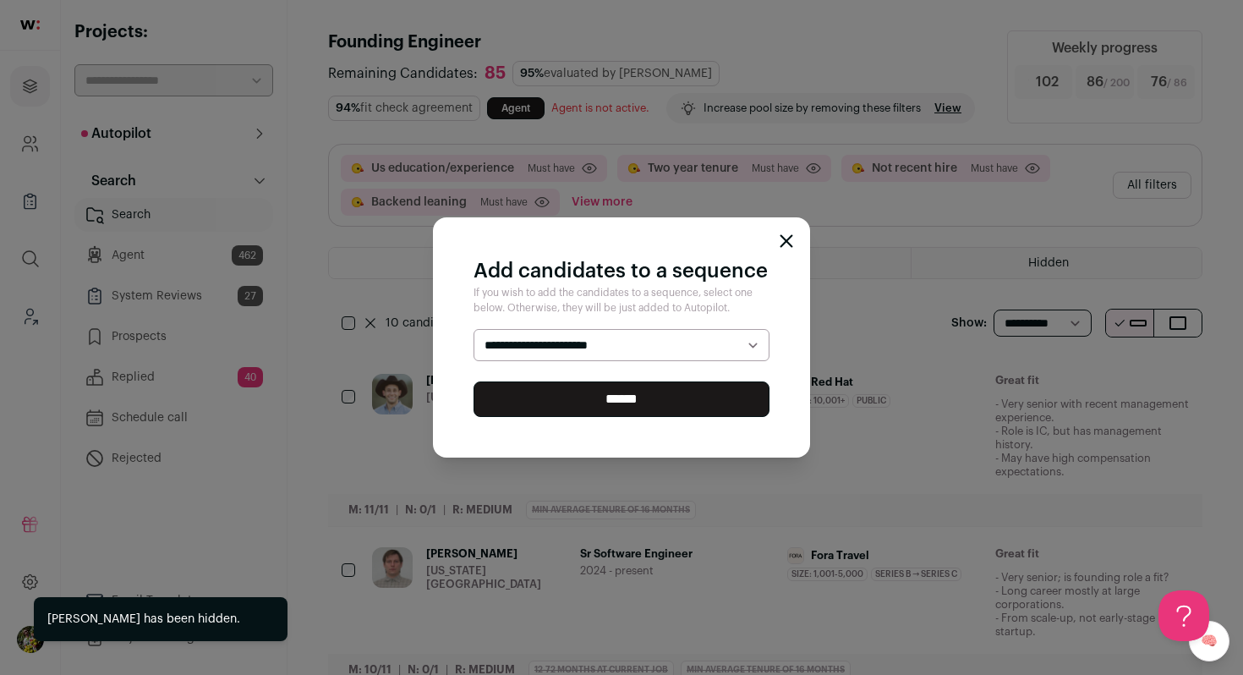
select select "*****"
click at [474, 329] on select "**********" at bounding box center [622, 345] width 296 height 32
click at [662, 397] on input "******" at bounding box center [622, 399] width 296 height 36
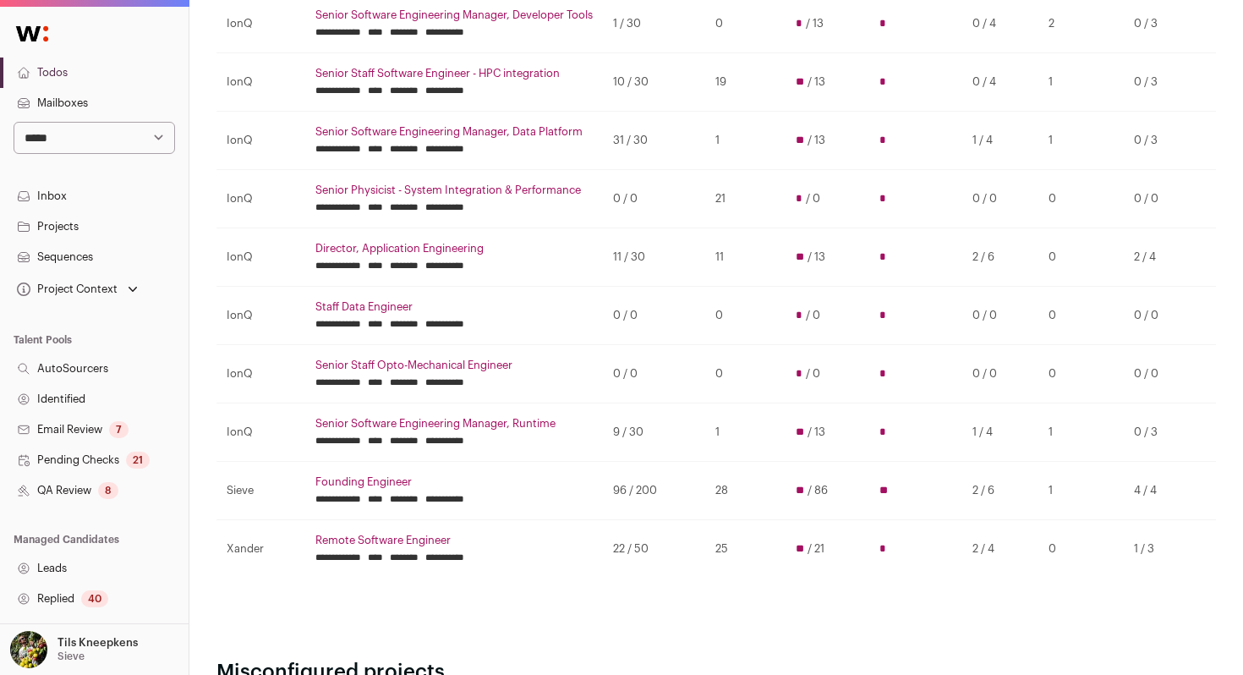
scroll to position [335, 0]
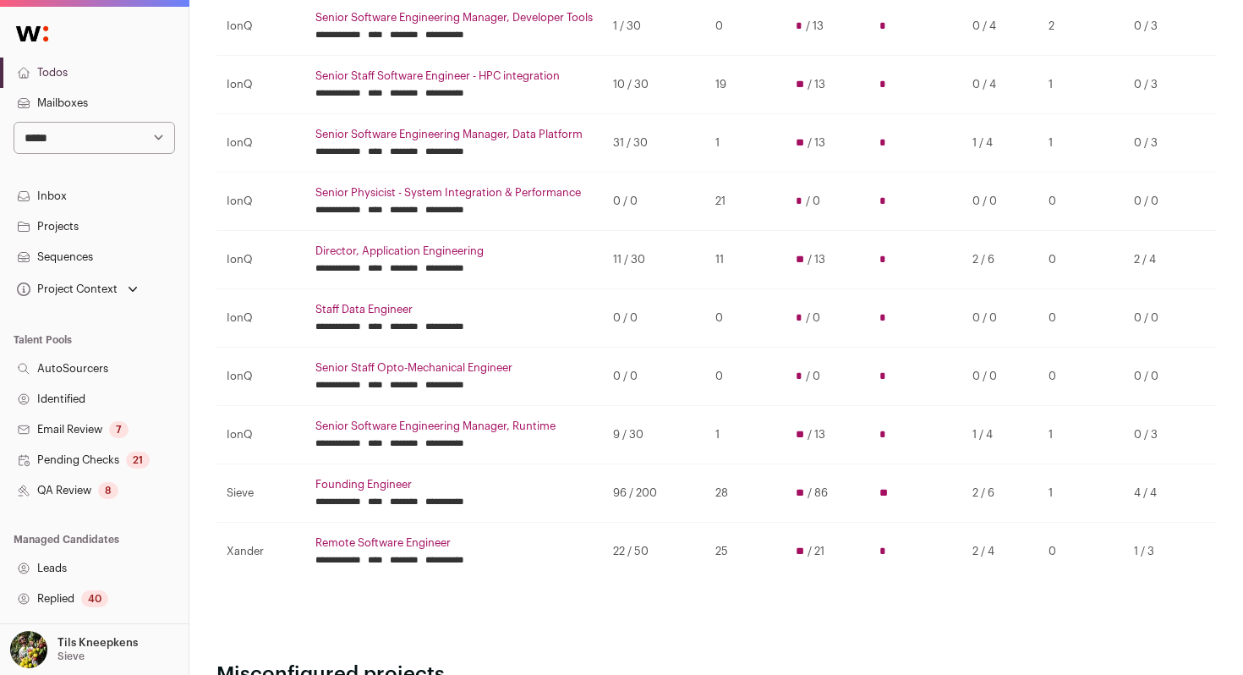
click at [387, 483] on link "Founding Engineer" at bounding box center [453, 485] width 277 height 14
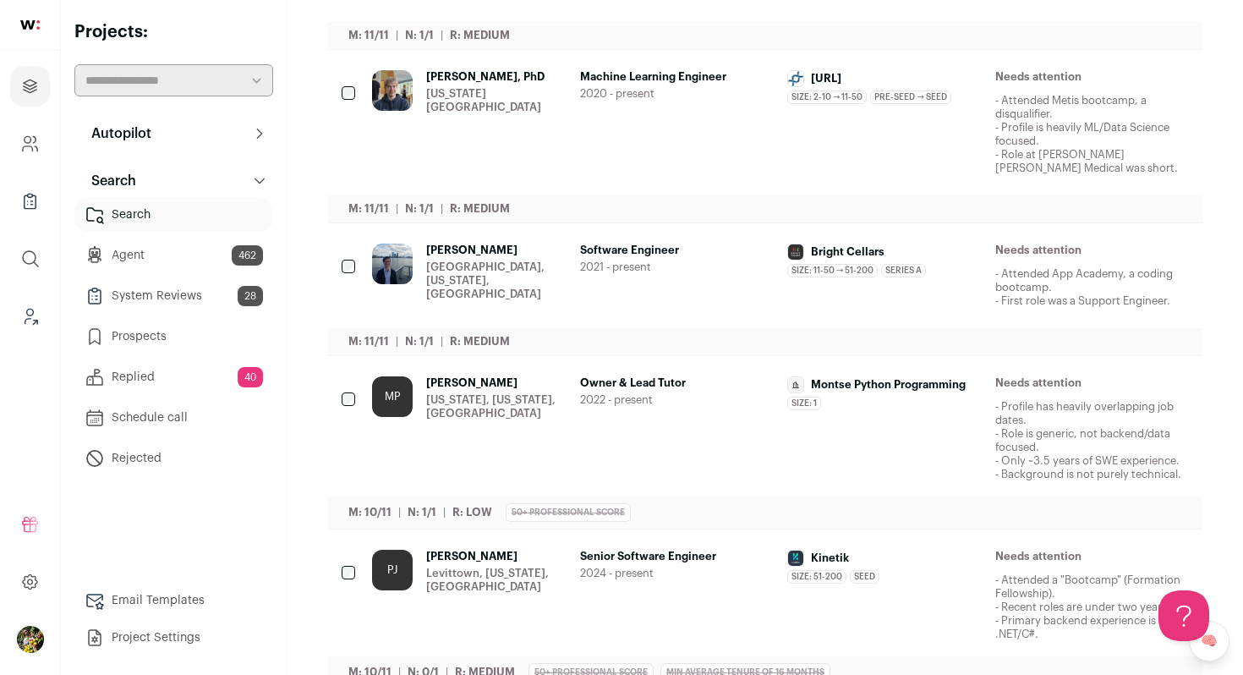
scroll to position [621, 0]
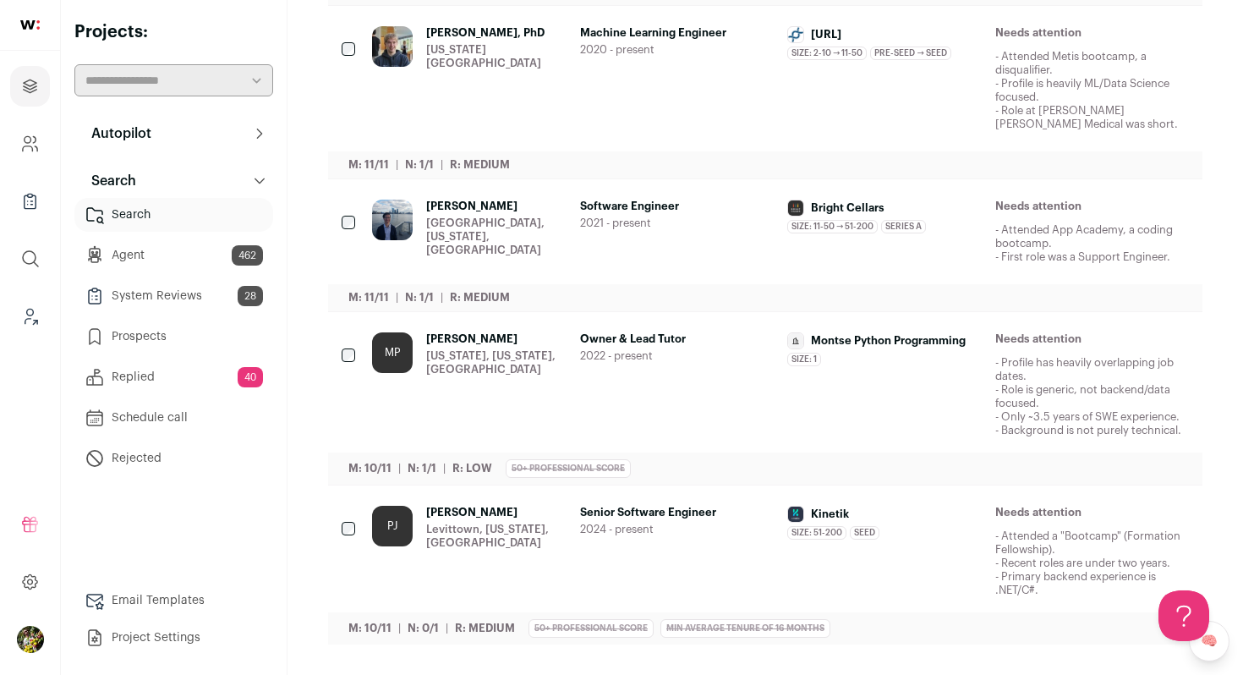
click at [547, 360] on div "[US_STATE], [US_STATE], [GEOGRAPHIC_DATA]" at bounding box center [496, 362] width 140 height 27
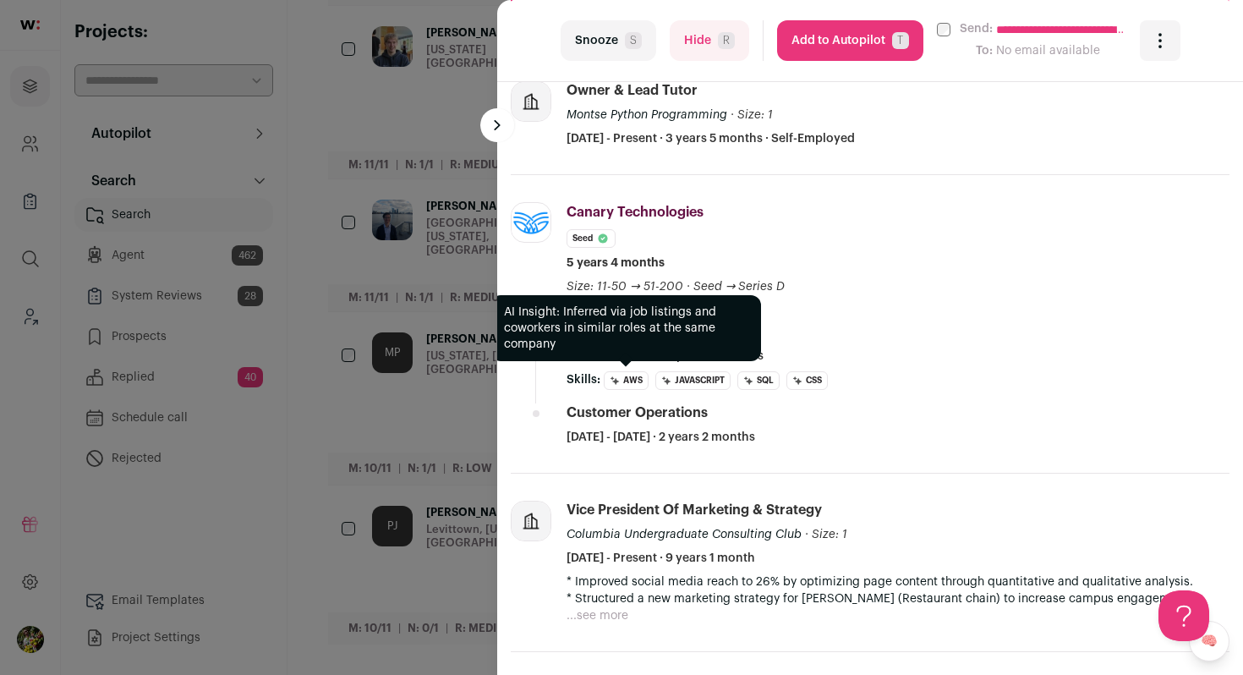
scroll to position [662, 0]
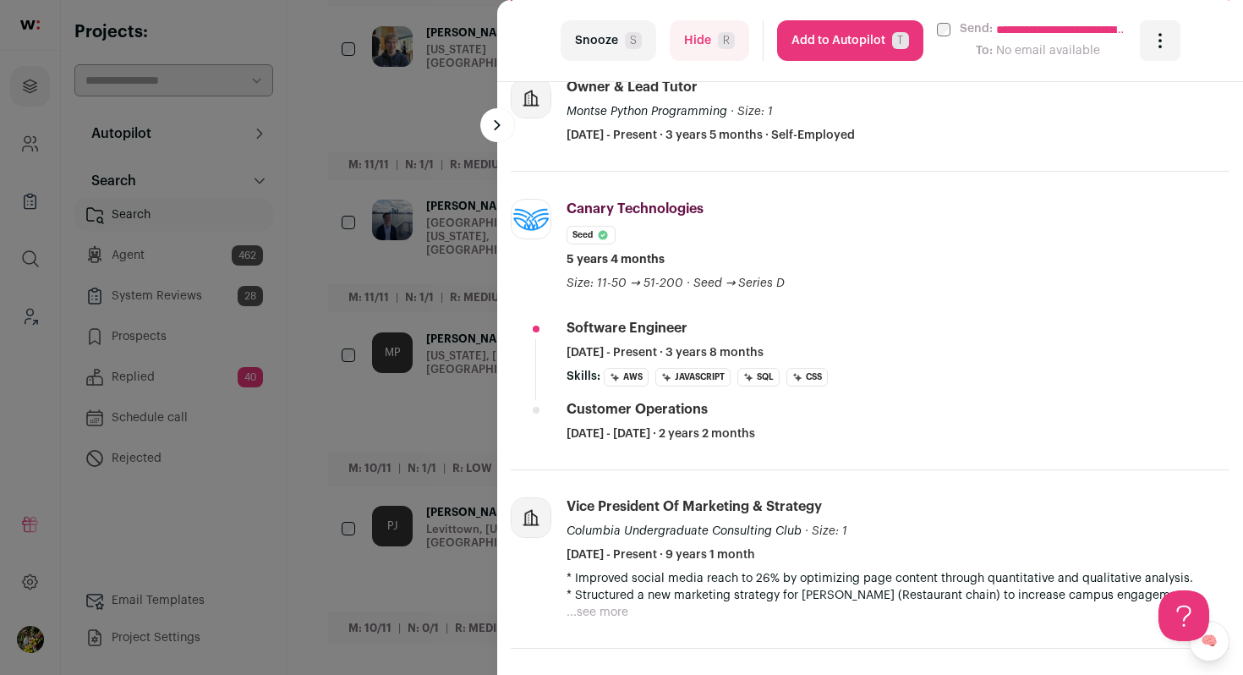
click at [686, 47] on button "Hide R" at bounding box center [710, 40] width 80 height 41
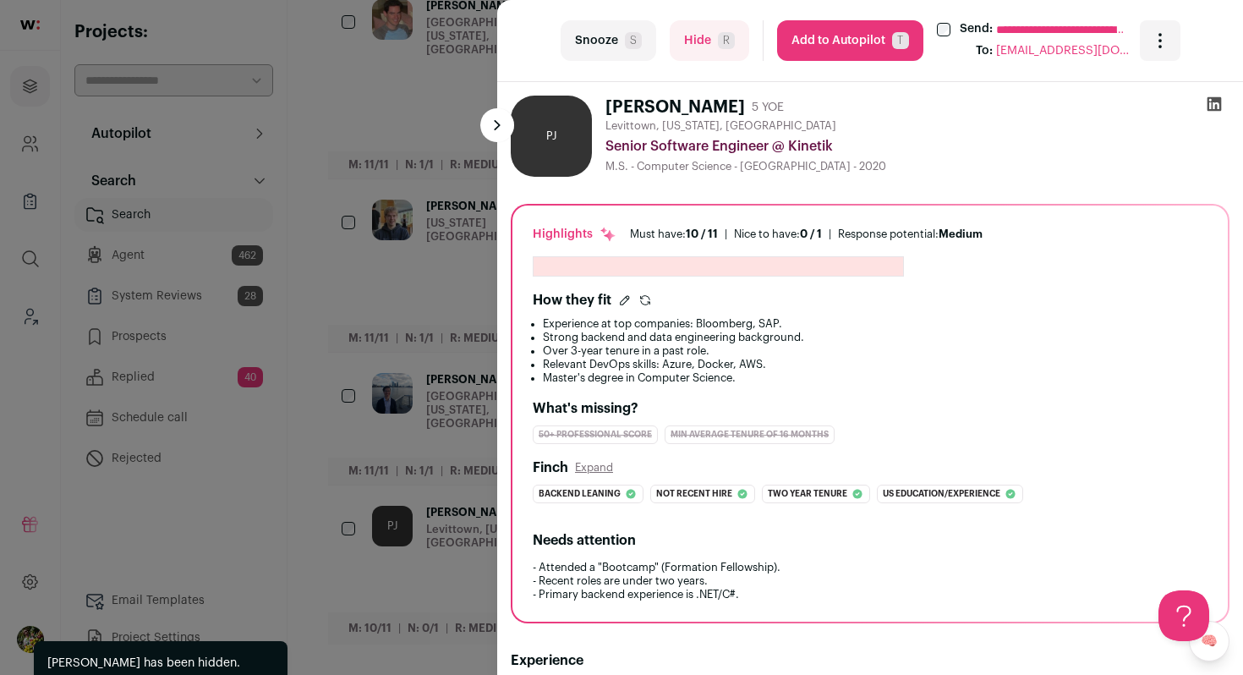
scroll to position [447, 0]
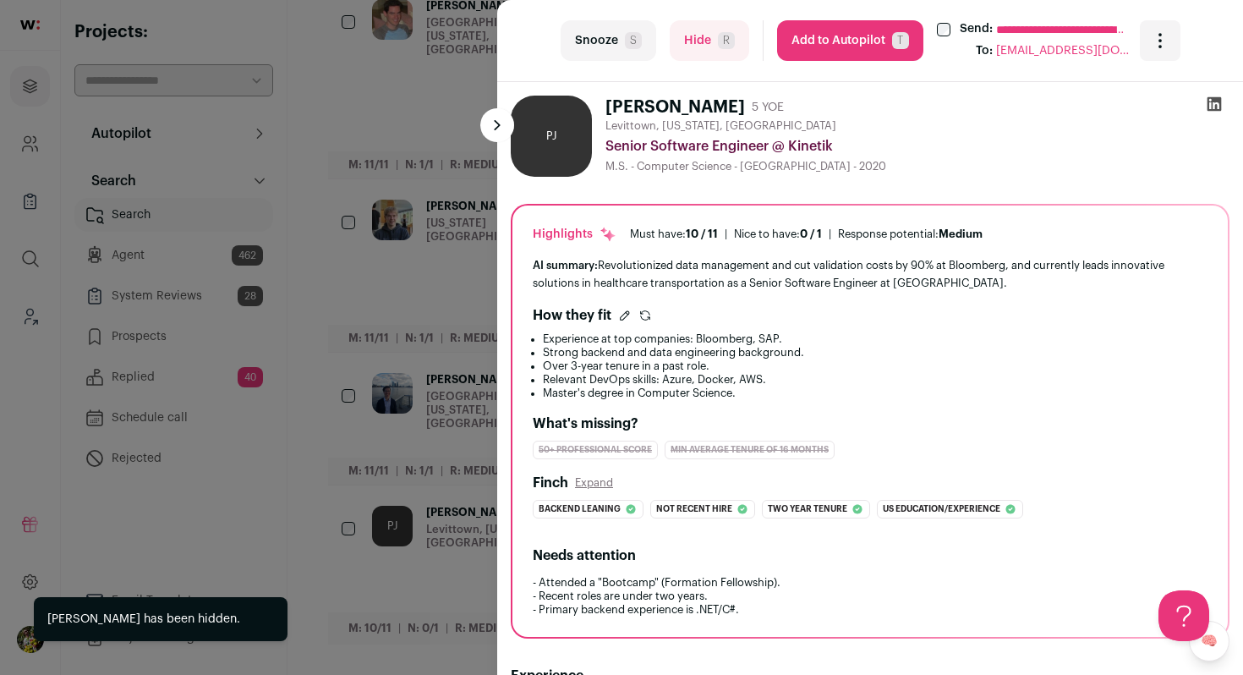
click at [453, 262] on div "**********" at bounding box center [621, 337] width 1243 height 675
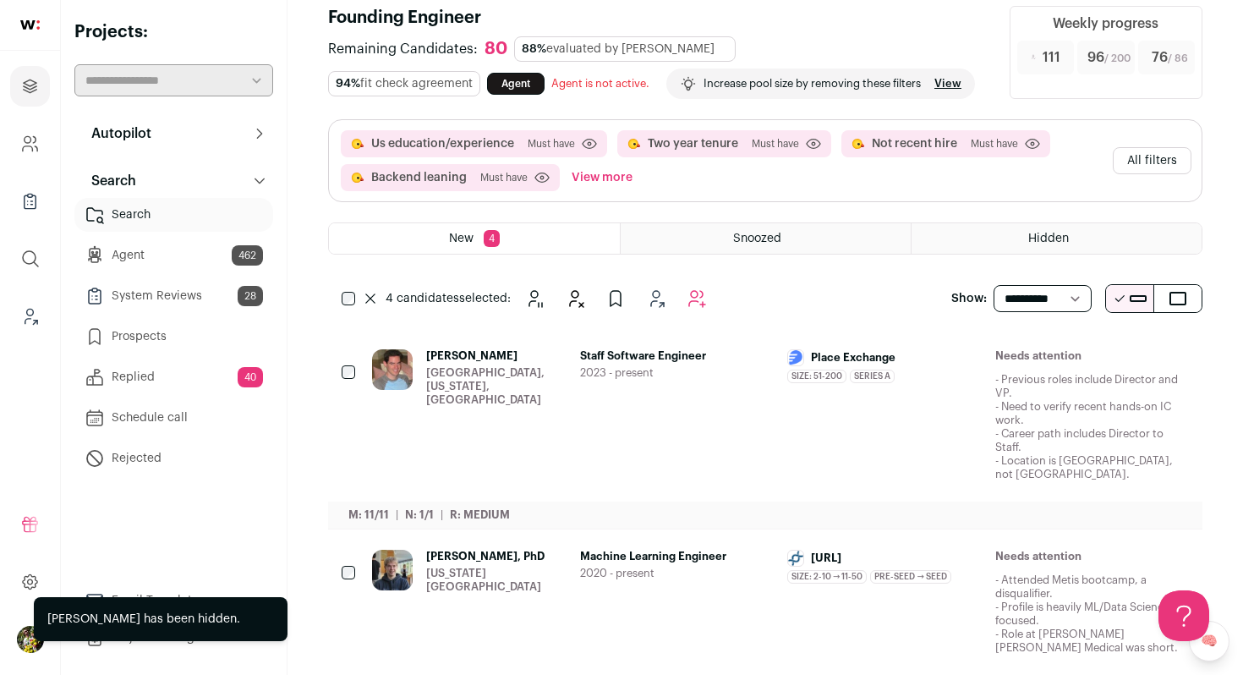
scroll to position [0, 0]
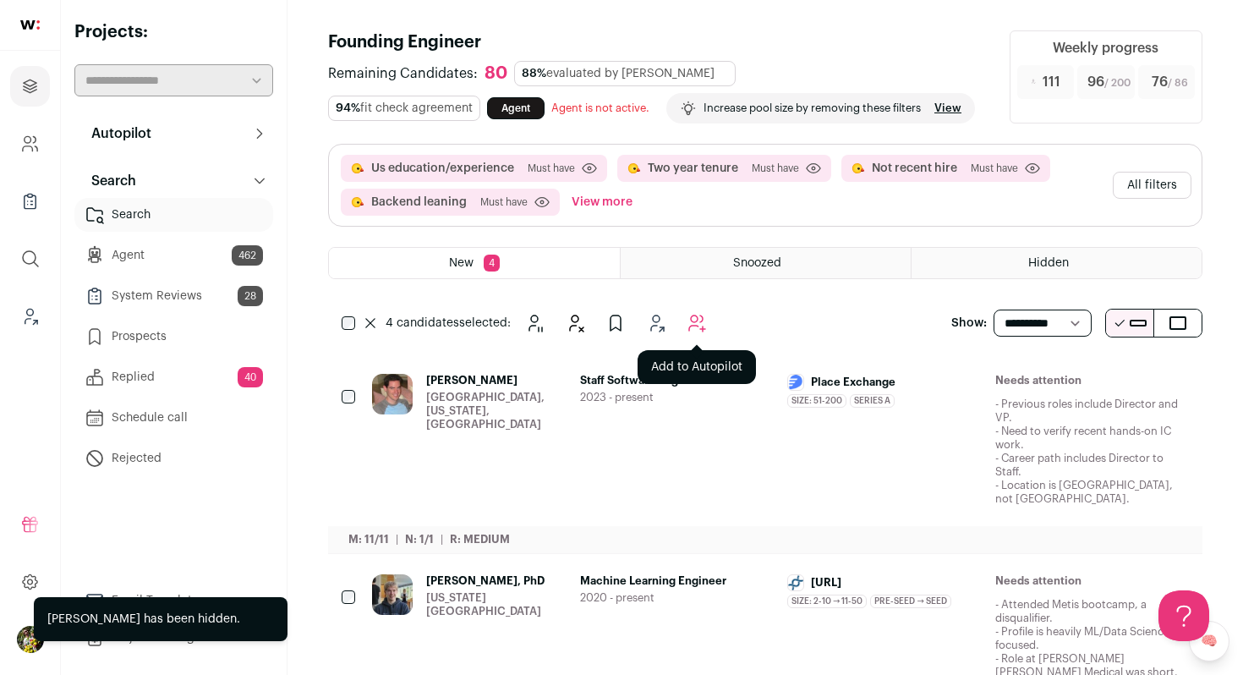
click at [699, 333] on icon "Add to Autopilot" at bounding box center [697, 323] width 20 height 20
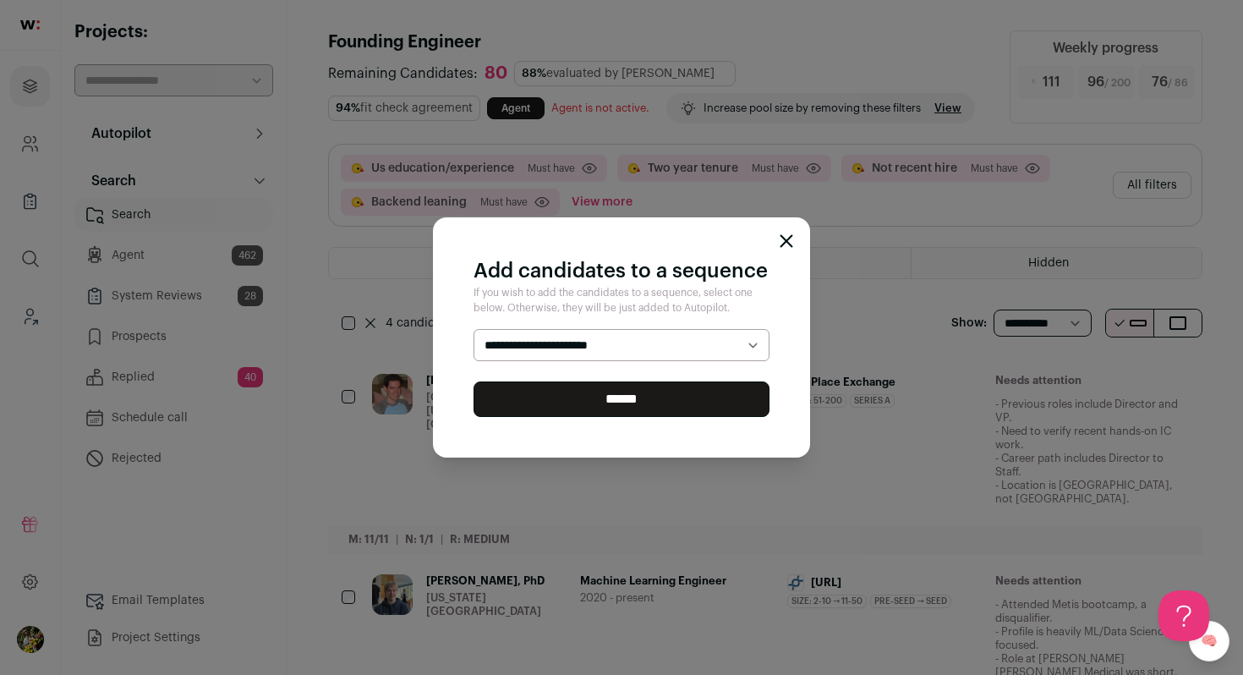
select select "*****"
click at [474, 329] on select "**********" at bounding box center [622, 345] width 296 height 32
click at [683, 405] on input "******" at bounding box center [622, 399] width 296 height 36
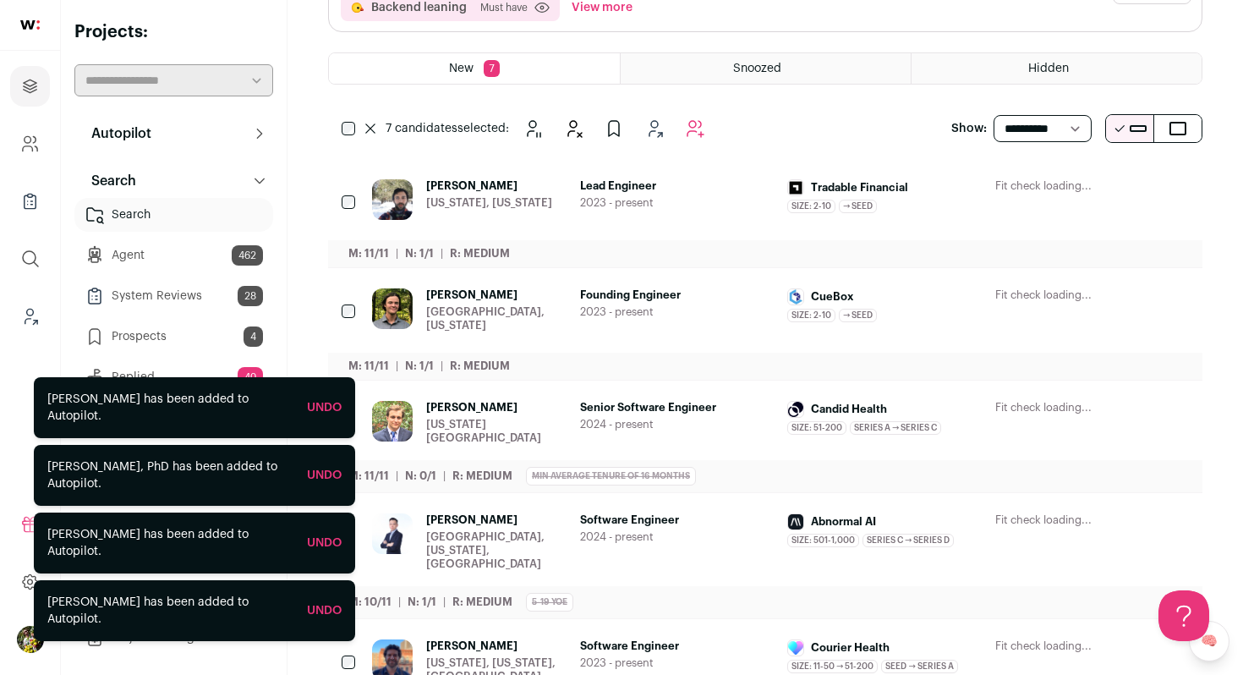
scroll to position [184, 0]
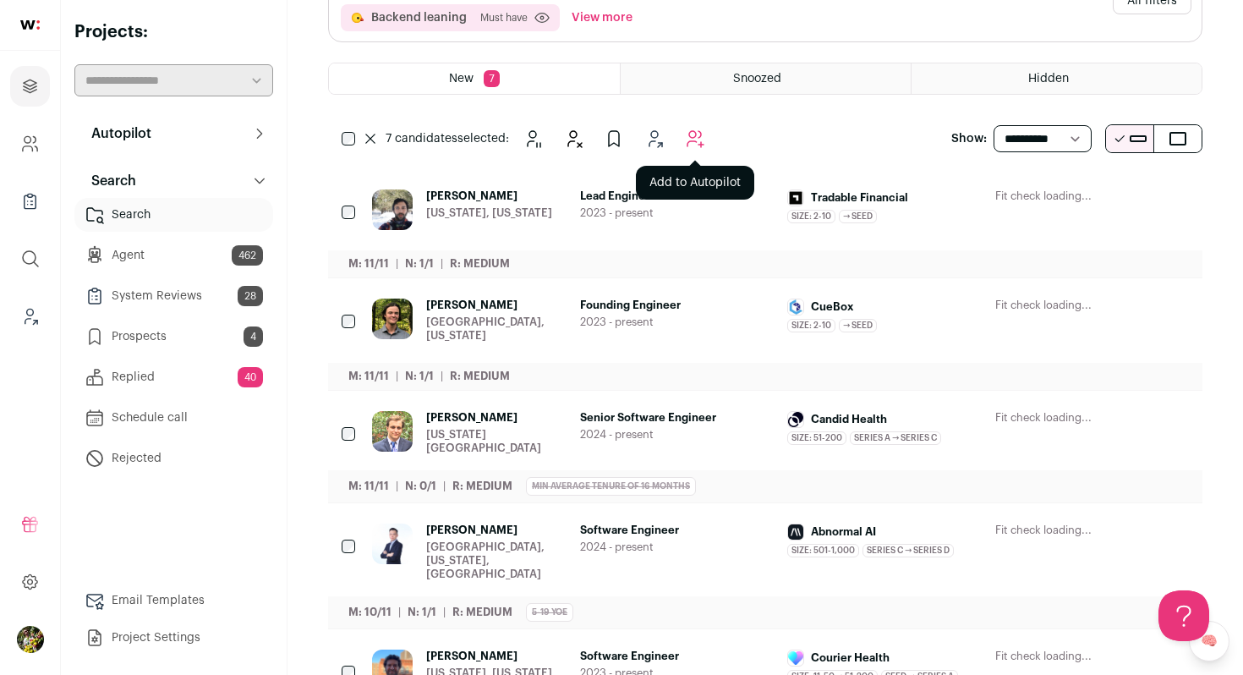
click at [697, 147] on icon "Add to Autopilot" at bounding box center [696, 139] width 16 height 16
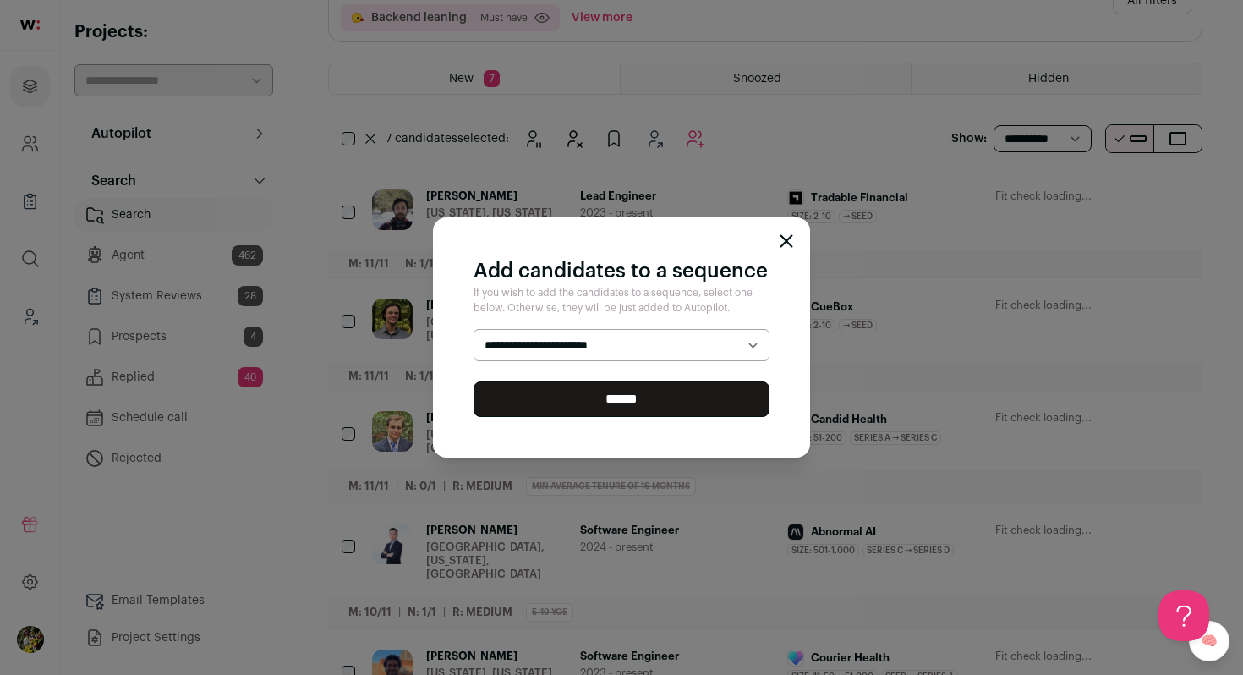
select select "*****"
click at [474, 329] on select "**********" at bounding box center [622, 345] width 296 height 32
click at [636, 396] on input "******" at bounding box center [622, 399] width 296 height 36
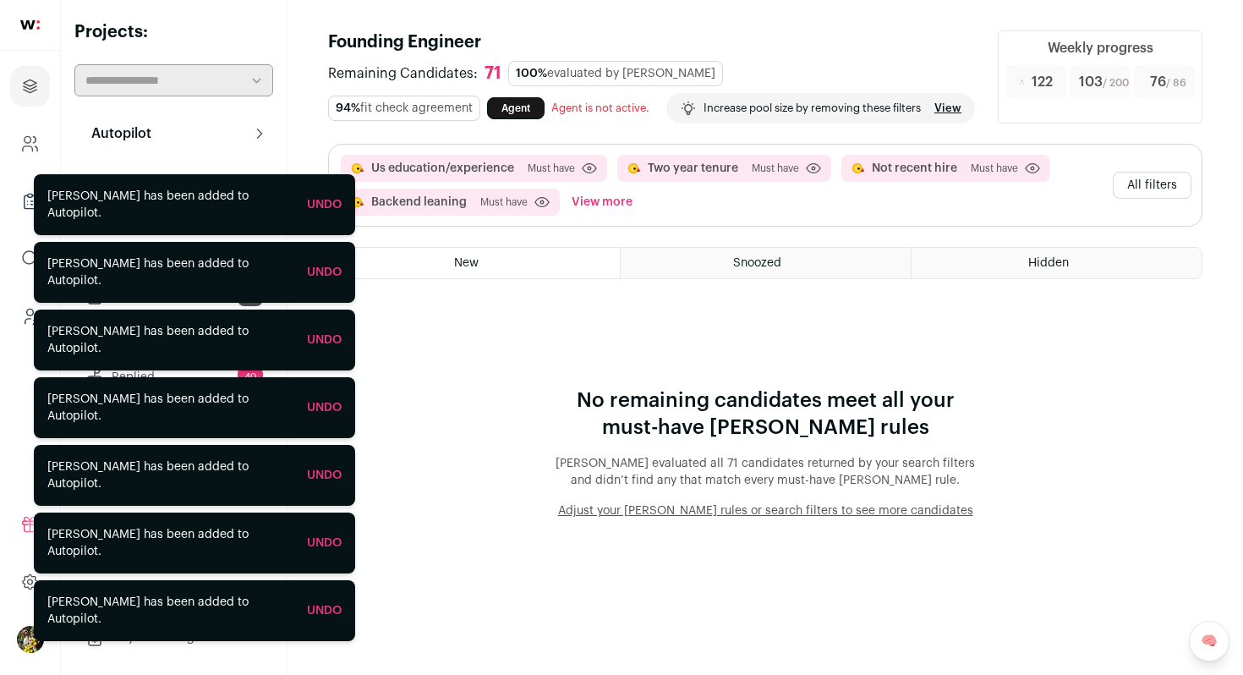
scroll to position [0, 0]
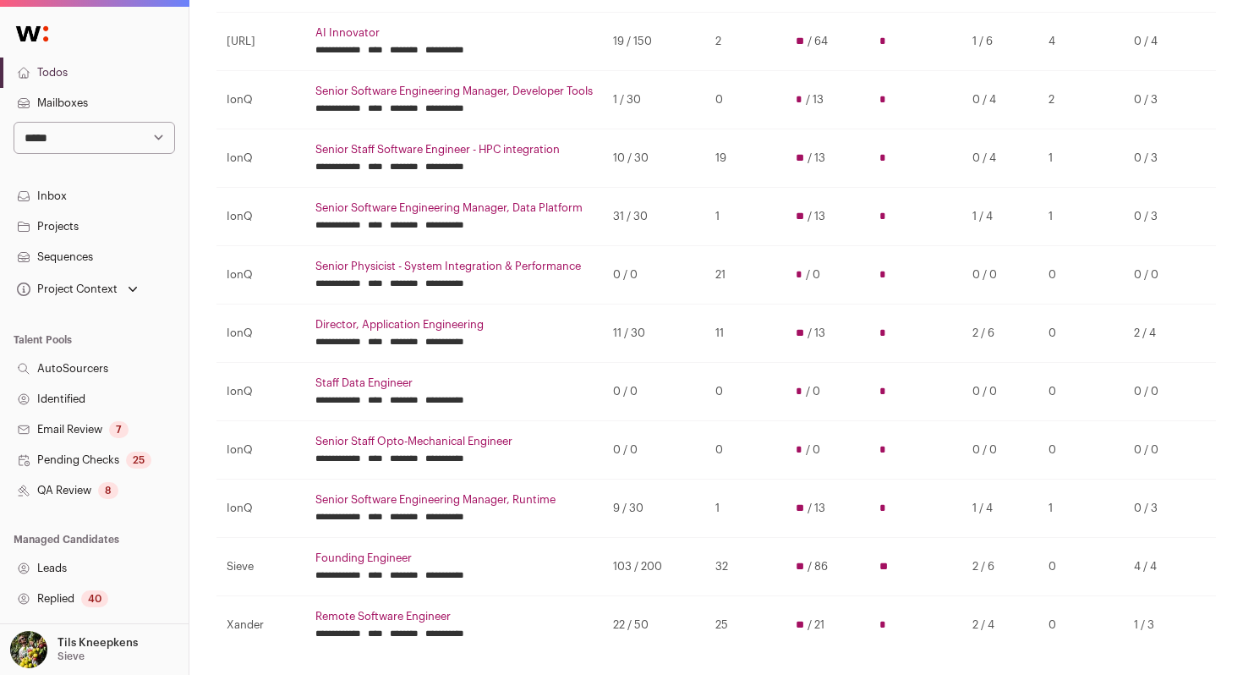
scroll to position [260, 0]
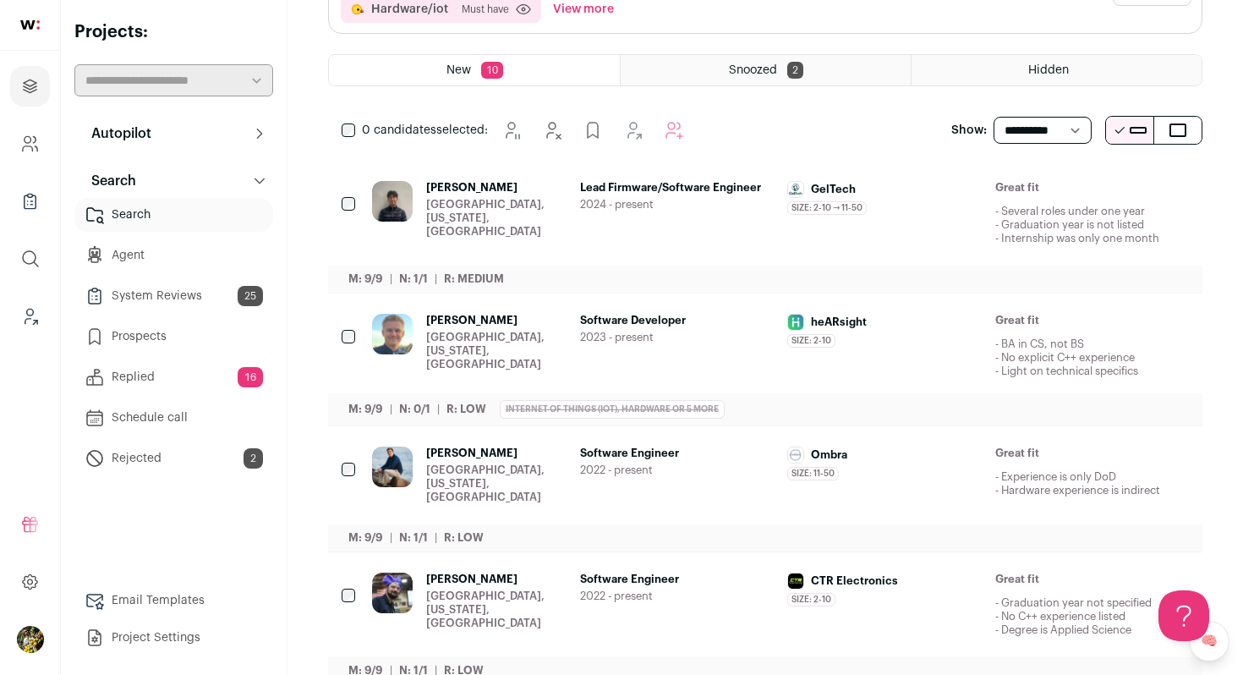
scroll to position [266, 0]
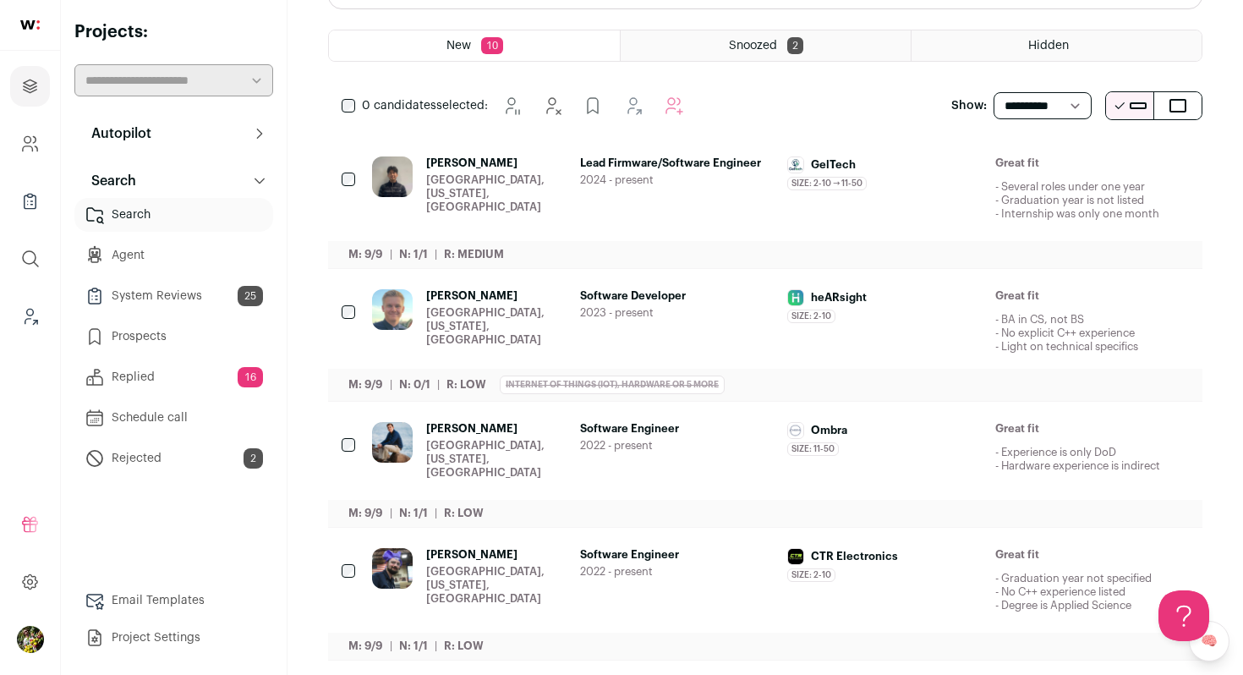
click at [969, 192] on div "GelTech Size: 2-10 → 11-50 GelTech's size has varied from 2-10 to 11-50 employe…" at bounding box center [884, 188] width 195 height 64
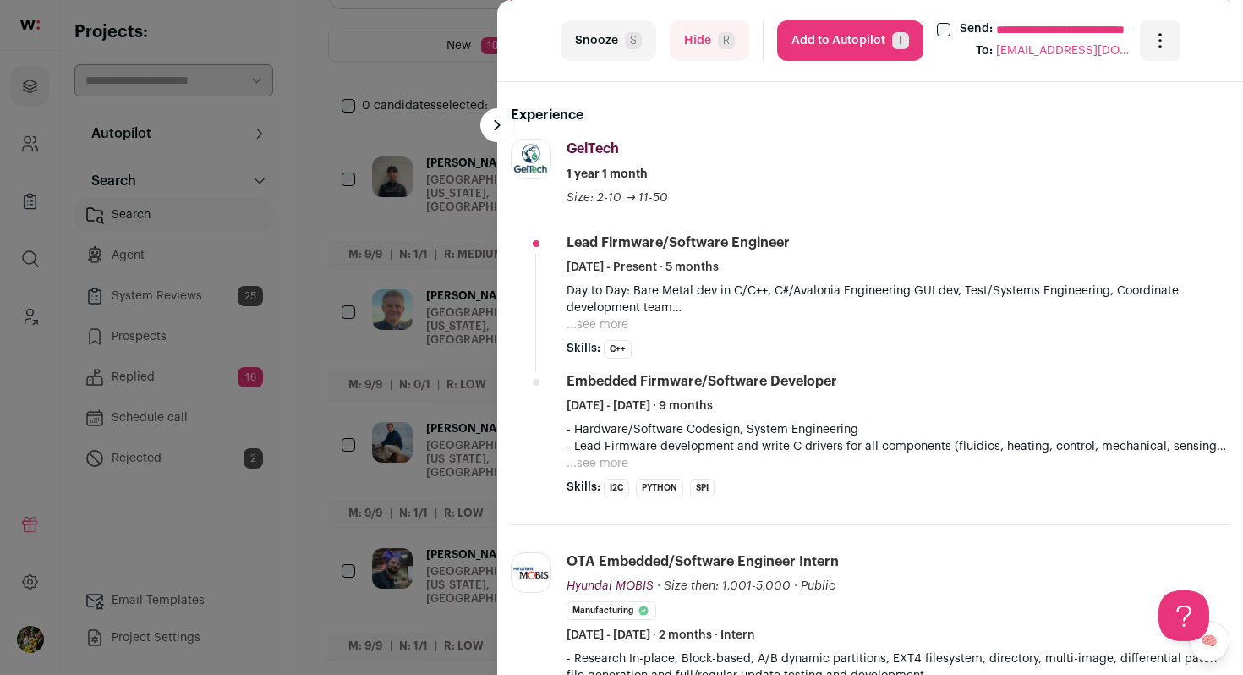
scroll to position [434, 0]
click at [609, 326] on button "...see more" at bounding box center [598, 324] width 62 height 17
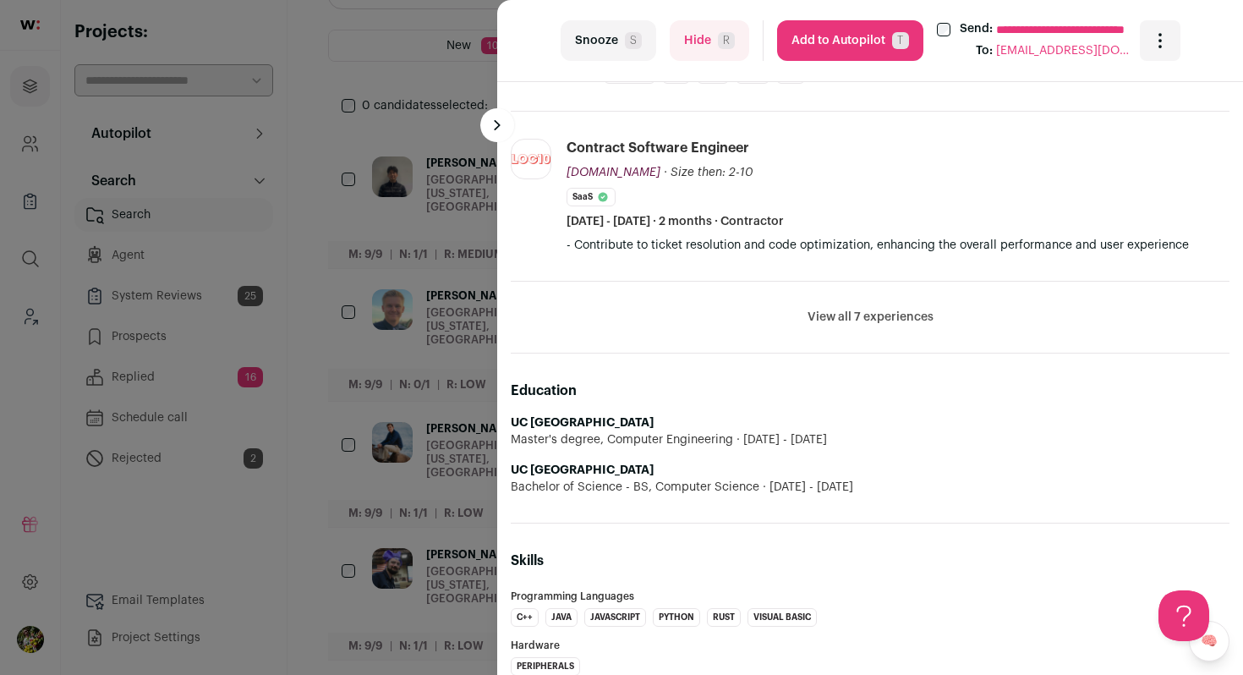
scroll to position [1143, 0]
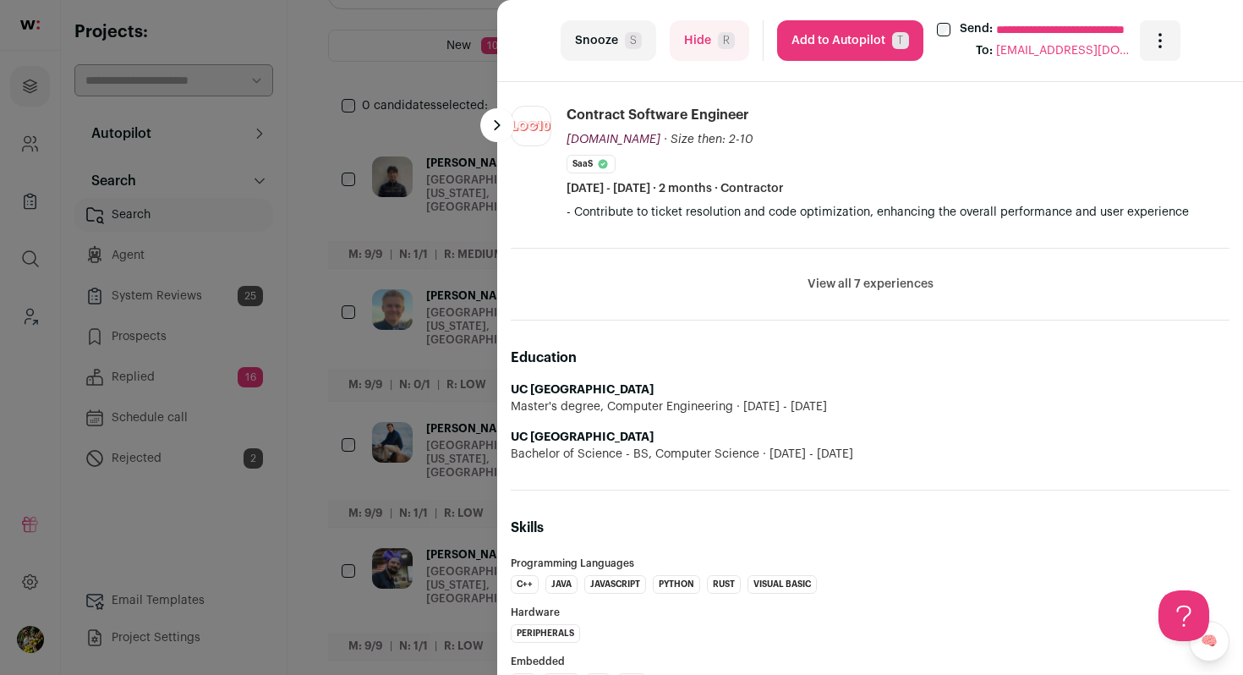
click at [853, 285] on button "View all 7 experiences" at bounding box center [871, 284] width 126 height 17
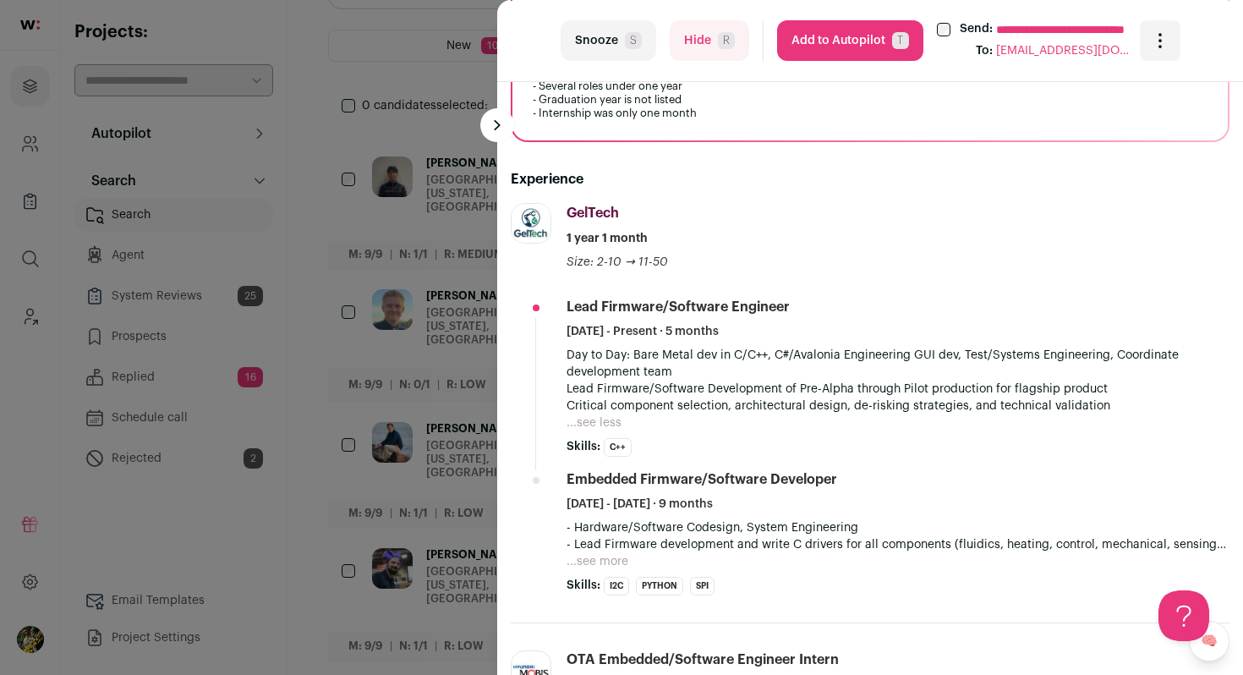
scroll to position [365, 0]
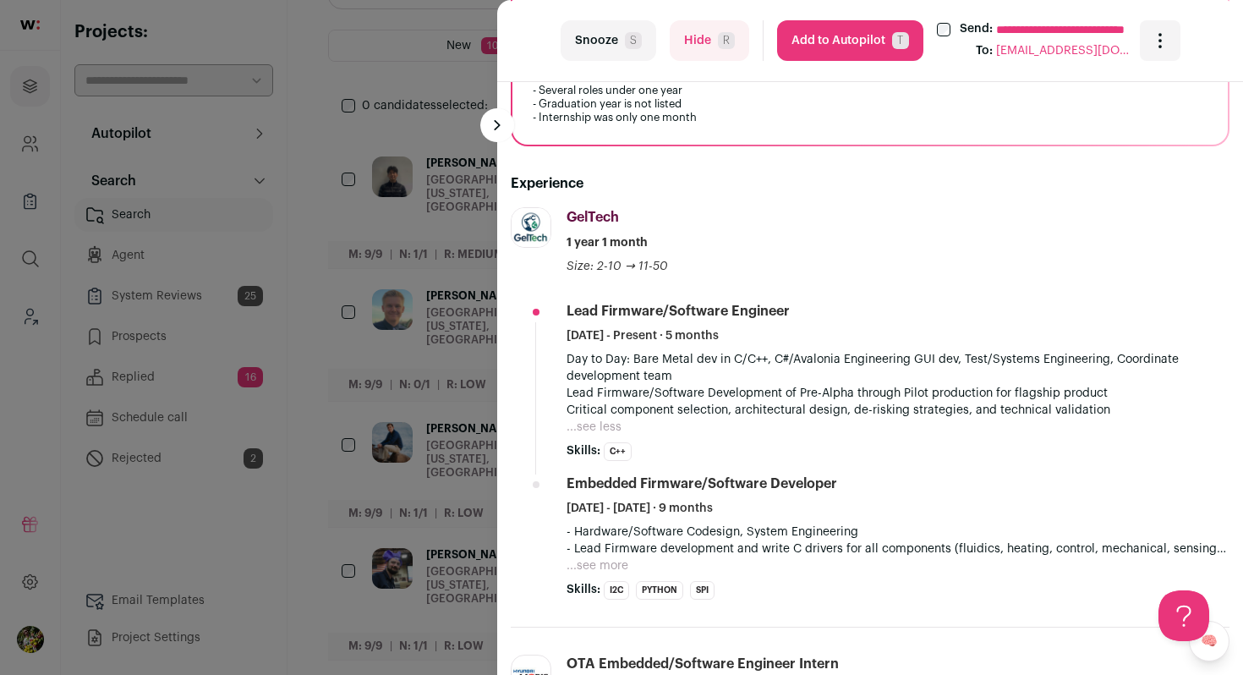
click at [703, 37] on button "Hide R" at bounding box center [710, 40] width 80 height 41
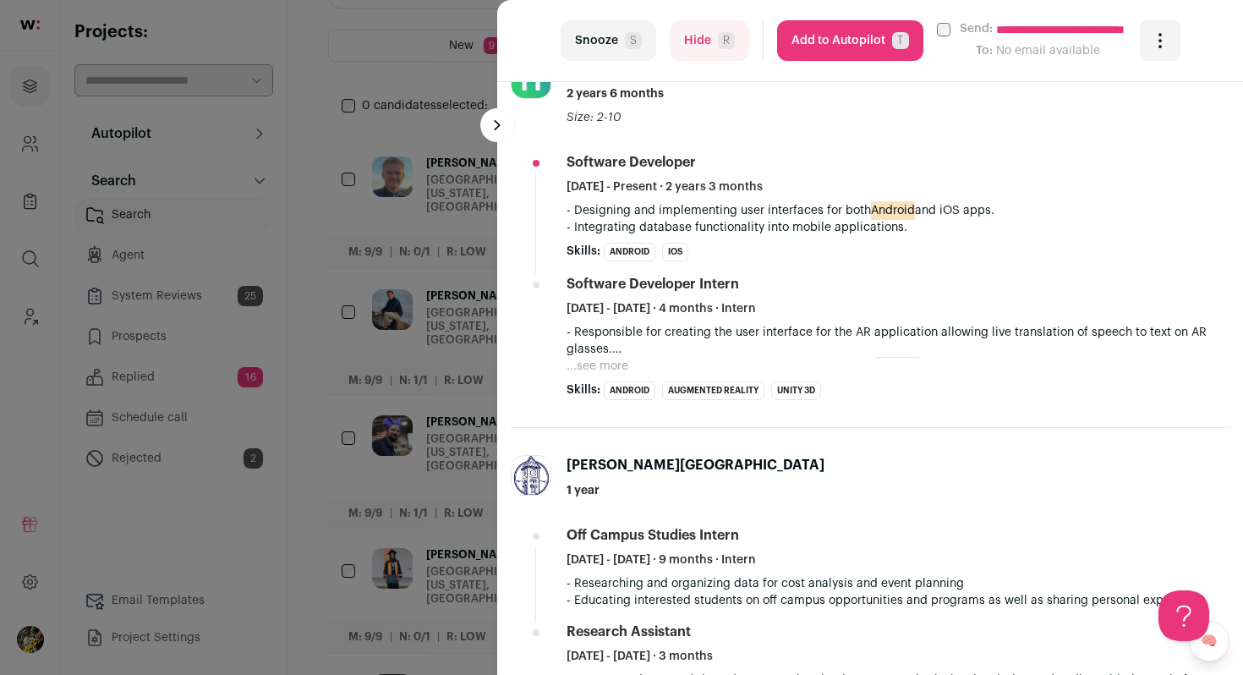
scroll to position [589, 0]
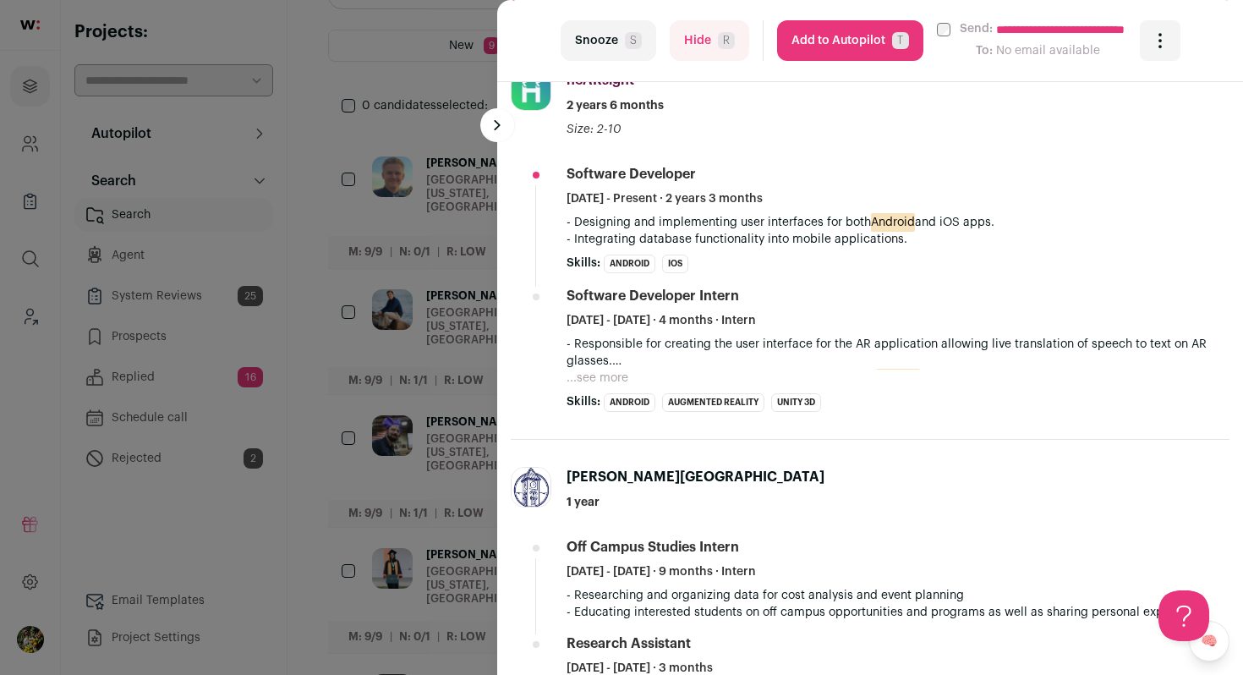
click at [608, 386] on button "...see more" at bounding box center [598, 378] width 62 height 17
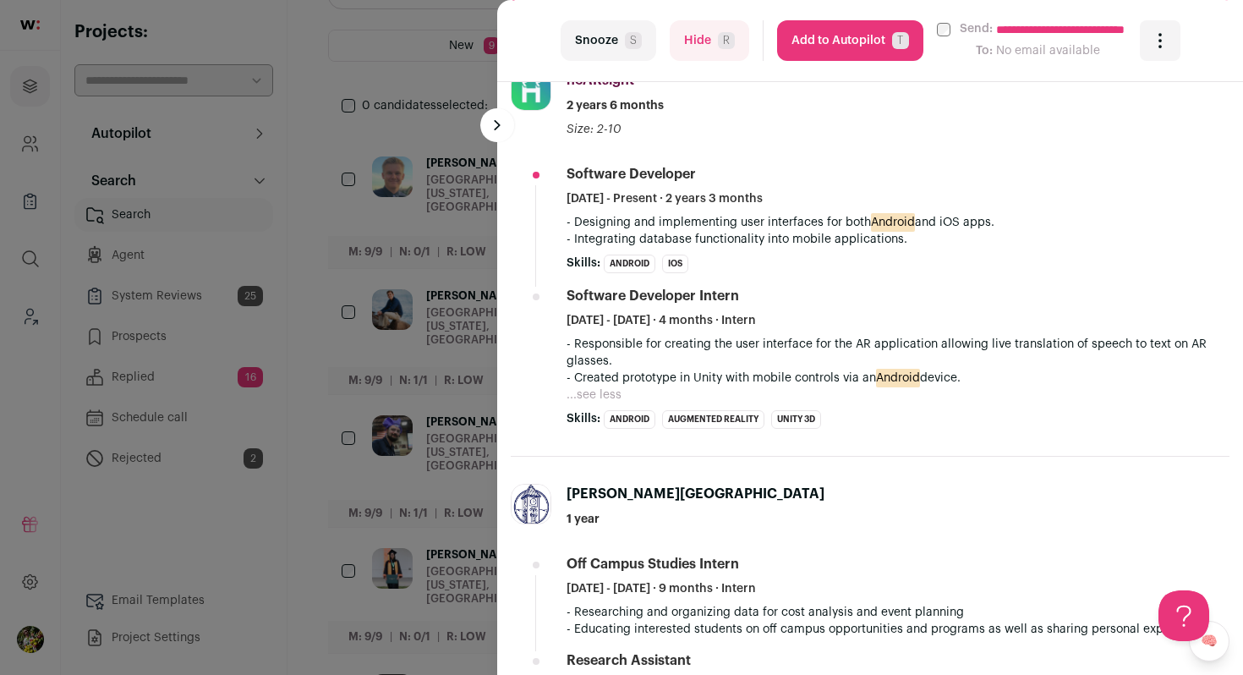
click at [609, 383] on p "- Created prototype in Unity with mobile controls via an Android device." at bounding box center [898, 378] width 663 height 17
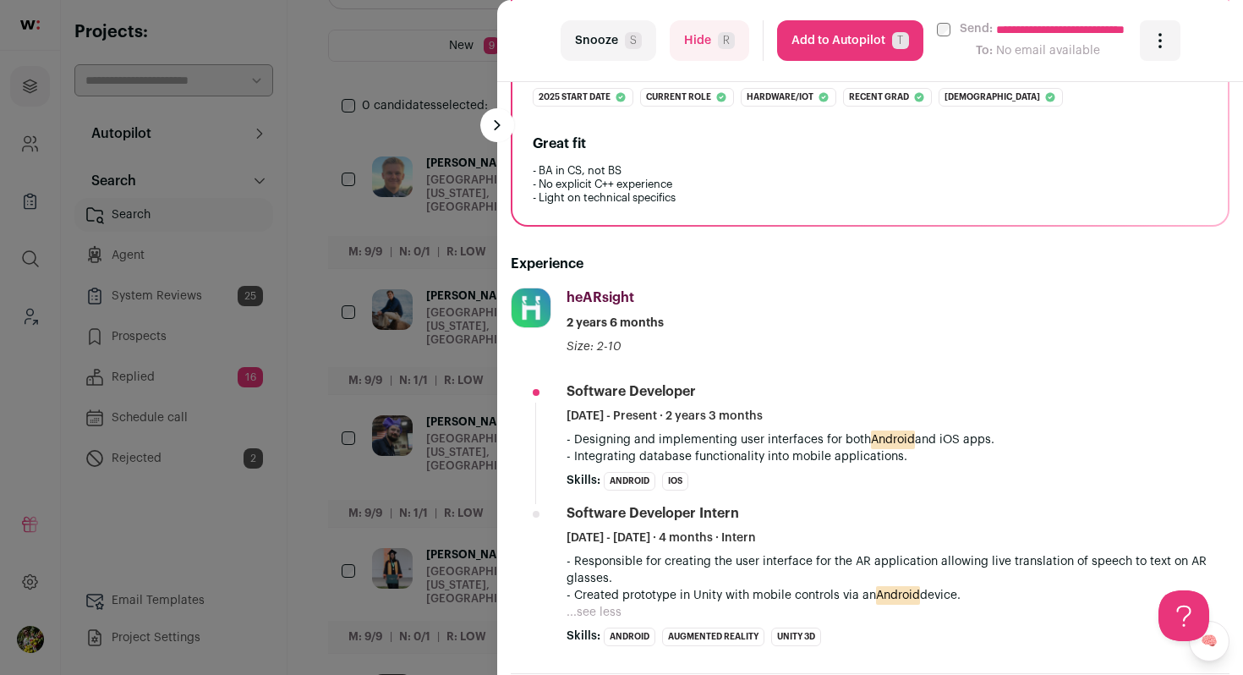
scroll to position [273, 0]
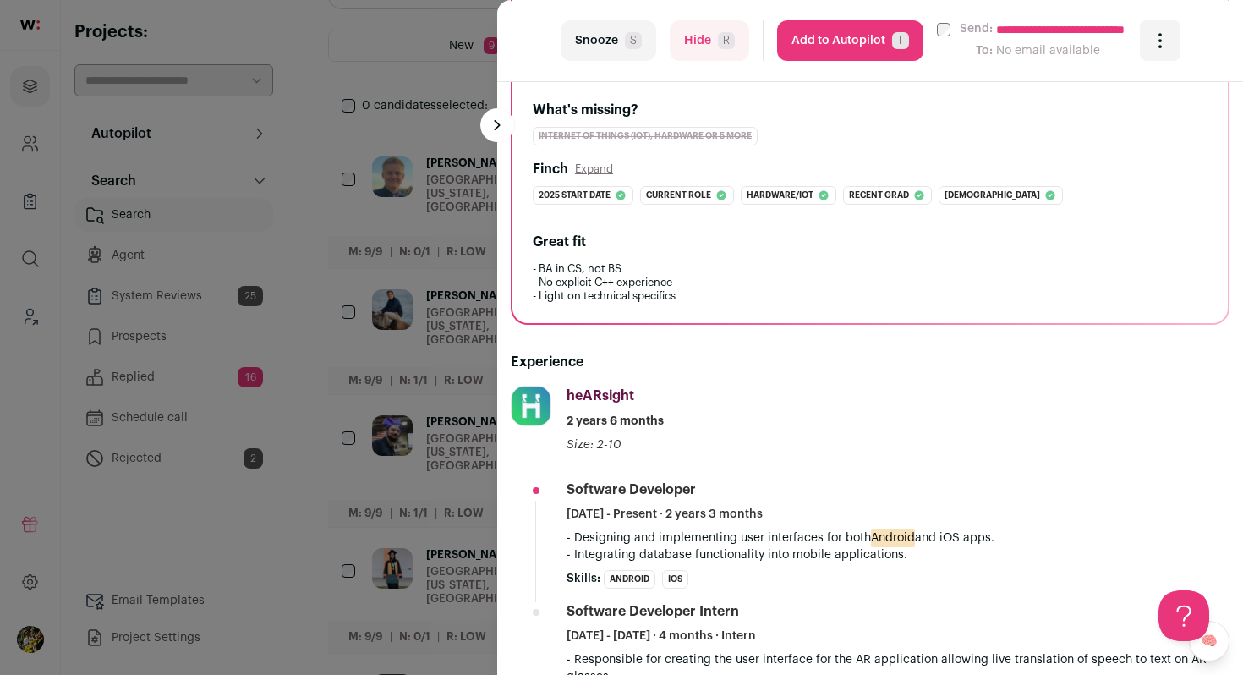
click at [699, 43] on button "Hide R" at bounding box center [710, 40] width 80 height 41
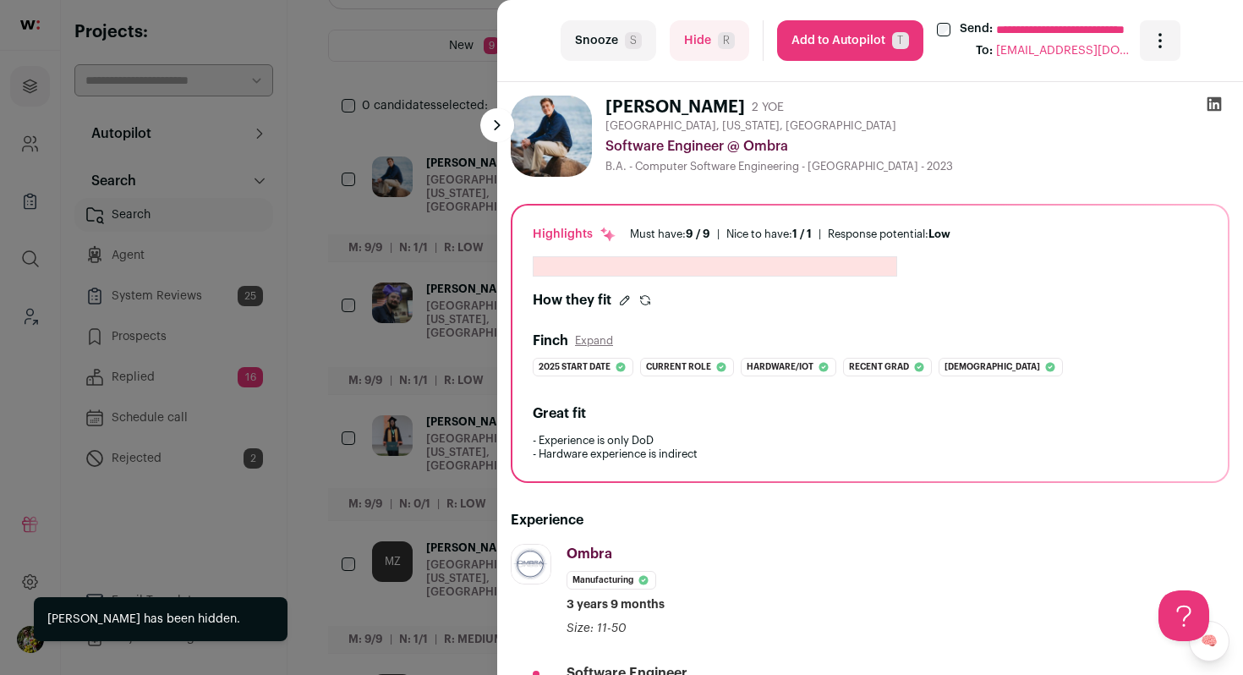
click at [412, 239] on div "**********" at bounding box center [621, 337] width 1243 height 675
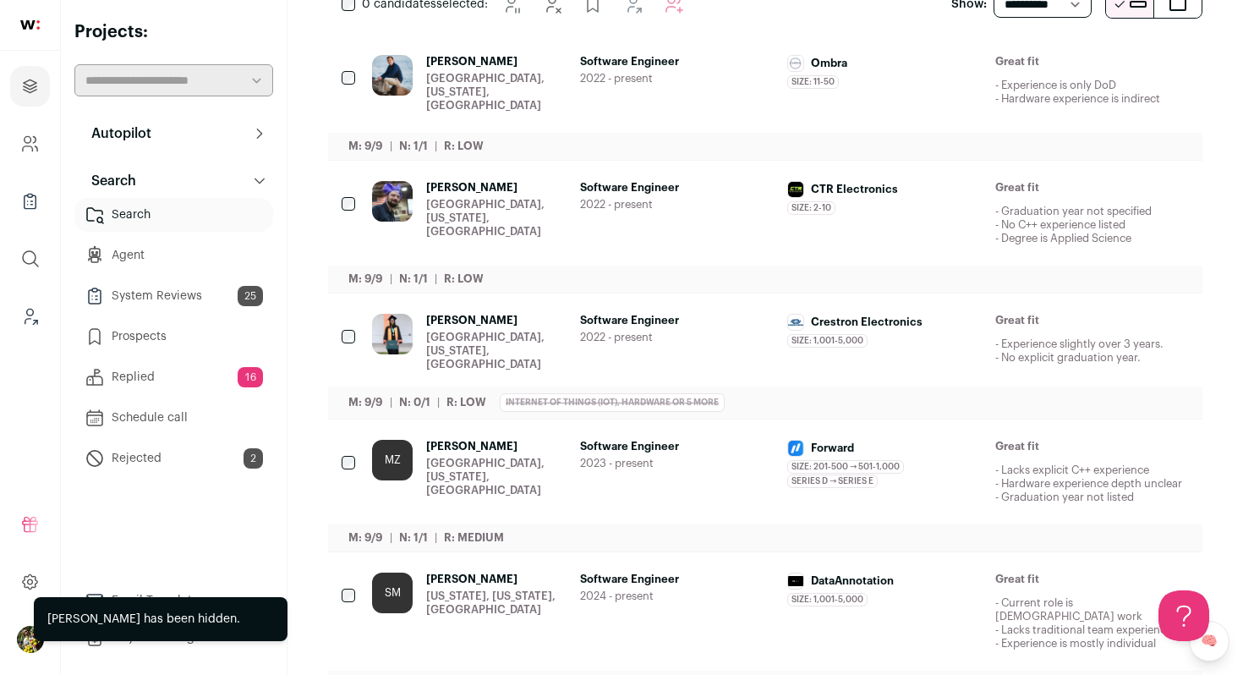
scroll to position [219, 0]
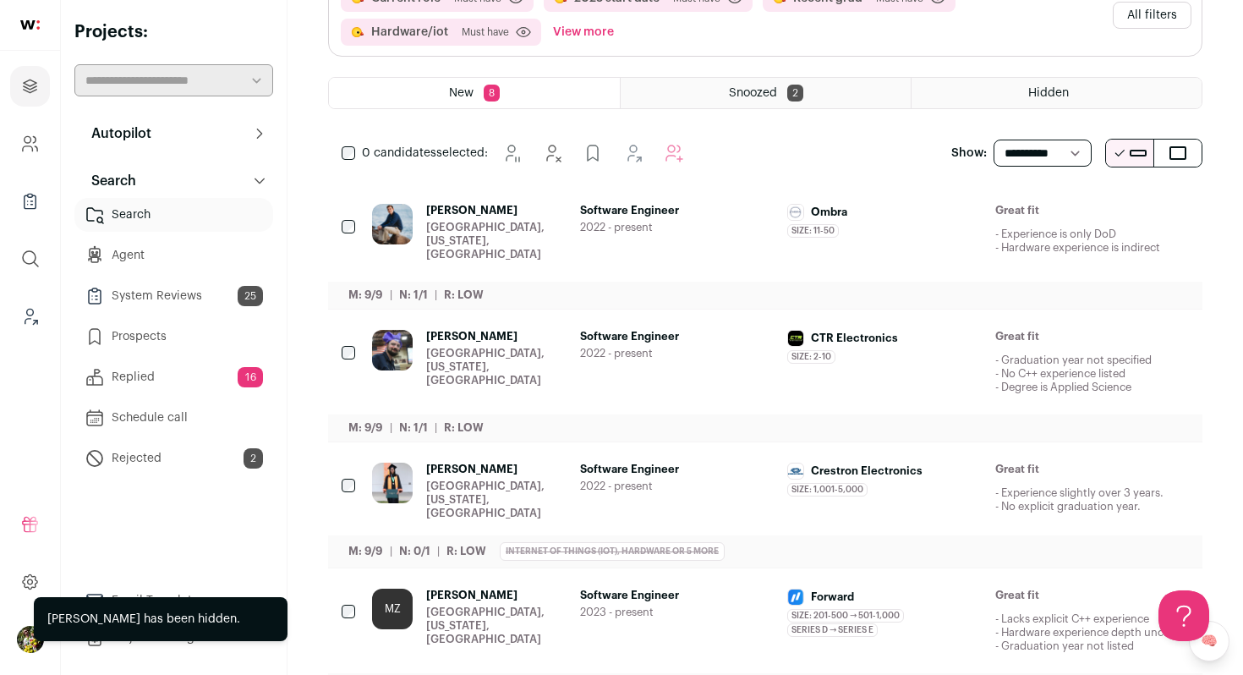
click at [482, 241] on div "Farmington, New York, United States" at bounding box center [496, 241] width 140 height 41
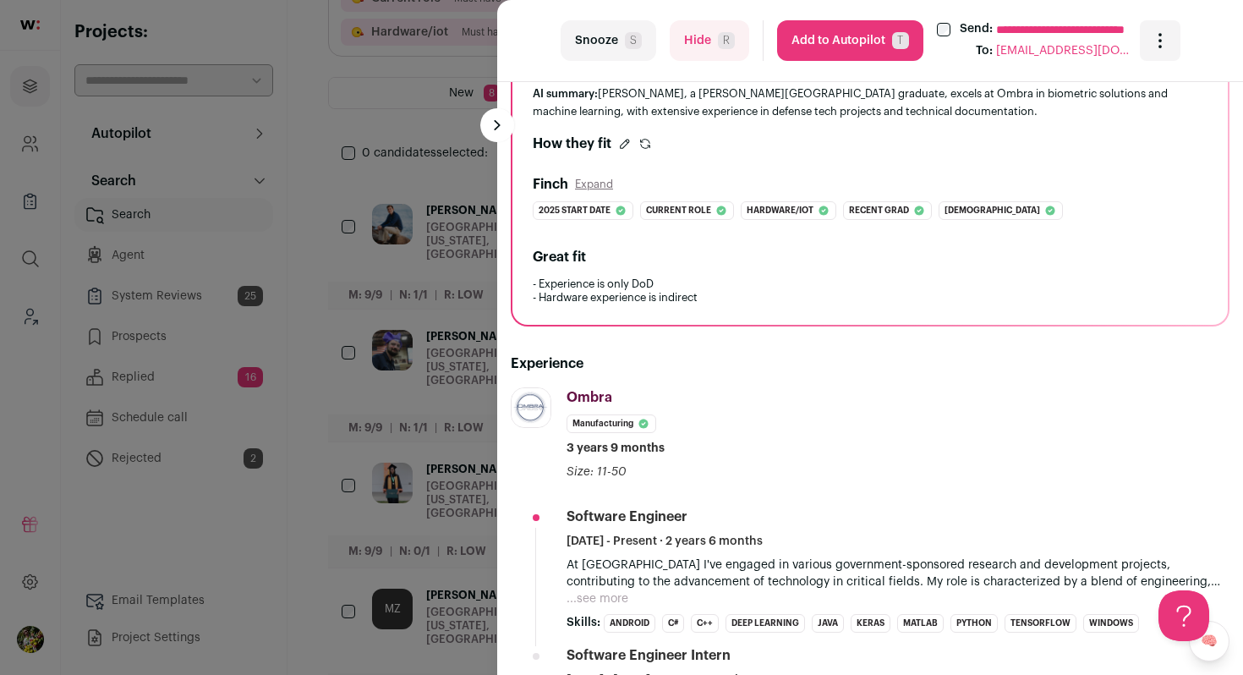
scroll to position [369, 0]
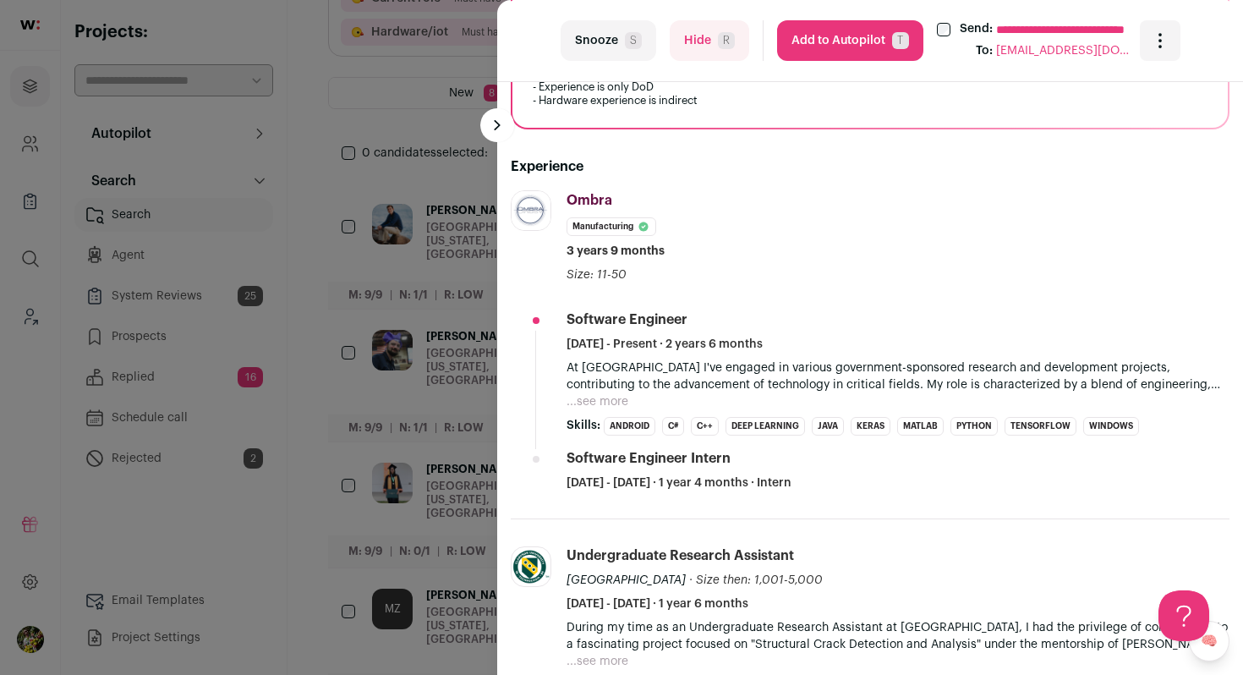
click at [595, 397] on button "...see more" at bounding box center [598, 401] width 62 height 17
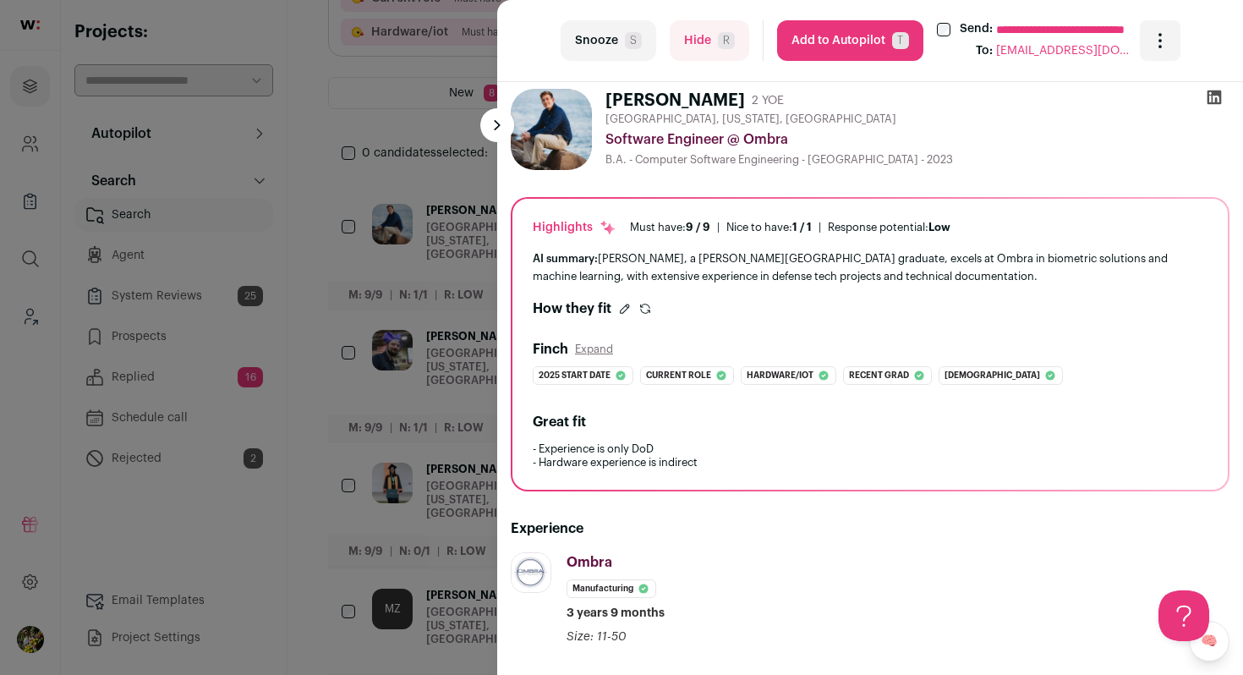
scroll to position [3, 0]
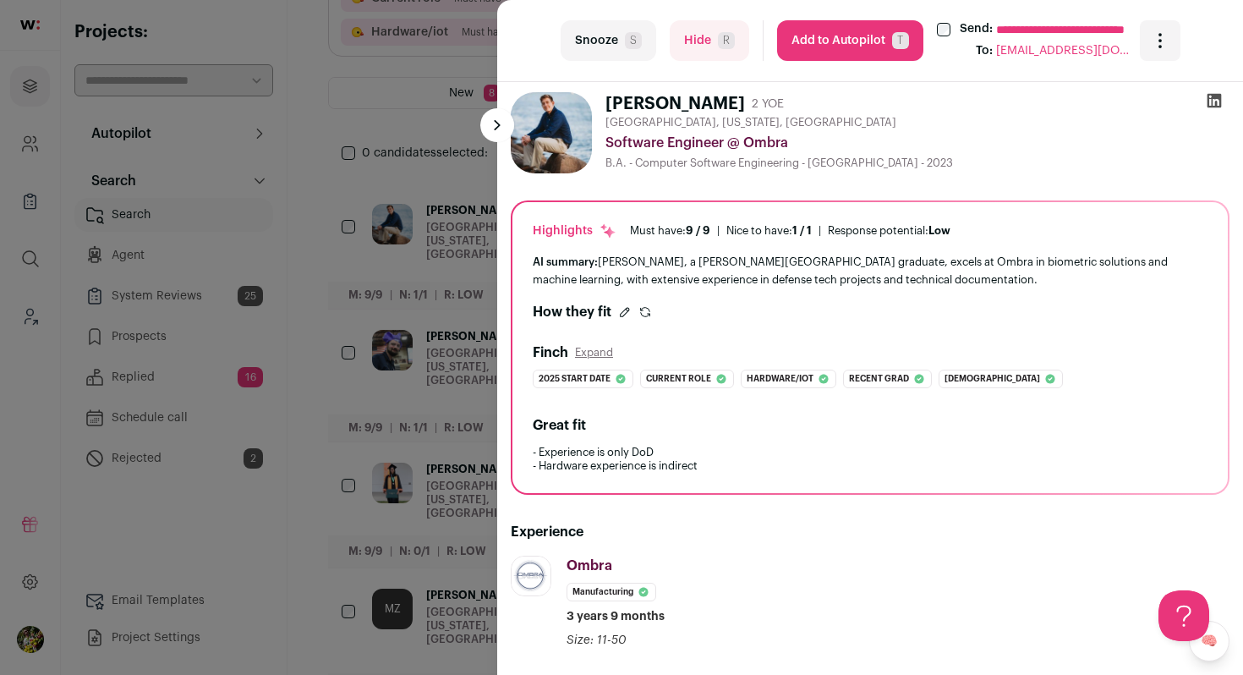
drag, startPoint x: 607, startPoint y: 103, endPoint x: 1017, endPoint y: 170, distance: 414.8
click at [1017, 170] on div "Joshua Ingerowski 2 YOE Farmington, New York, United States Software Engineer @…" at bounding box center [918, 132] width 624 height 81
click at [1006, 170] on div at bounding box center [1006, 170] width 0 height 0
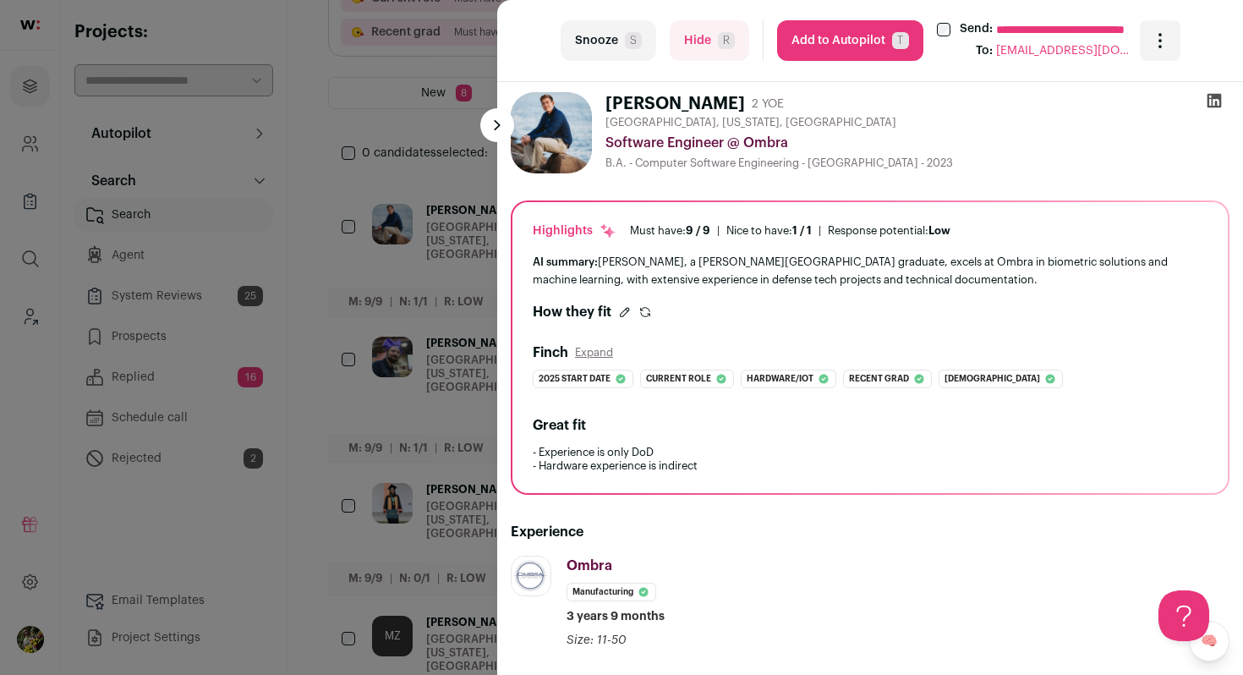
click at [1031, 163] on div "B.A. - Computer Software Engineering - Clarkson University - 2023" at bounding box center [918, 163] width 624 height 14
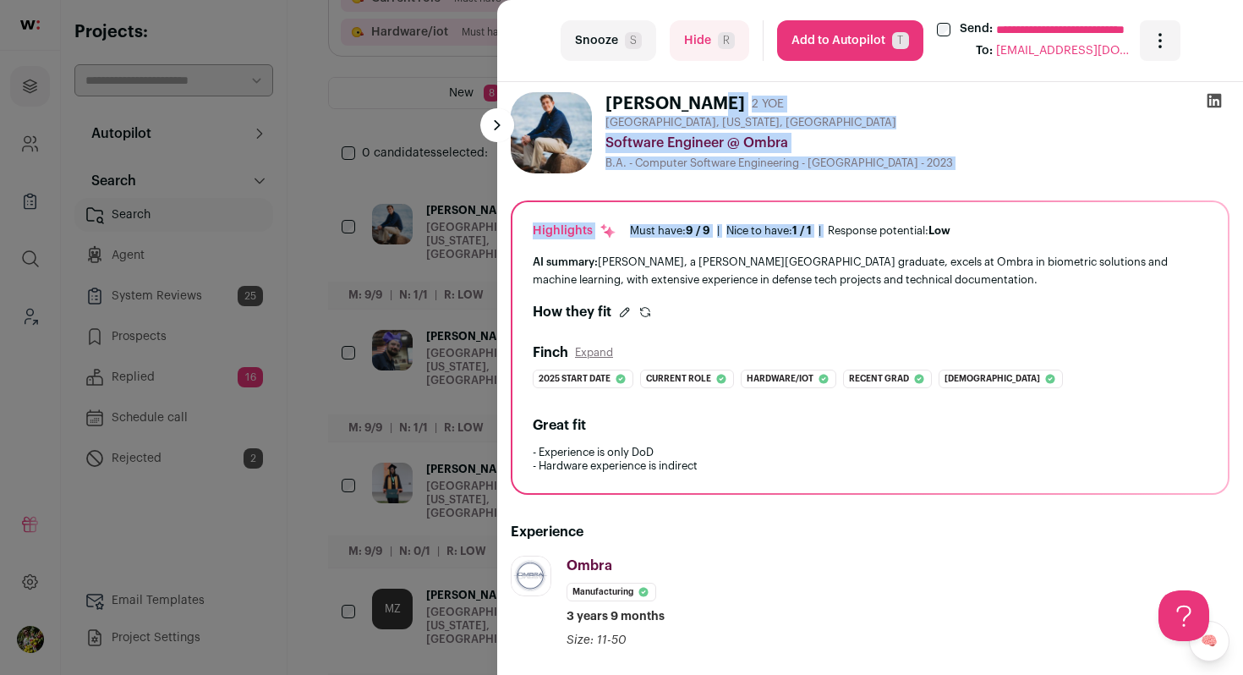
drag, startPoint x: 1072, startPoint y: 187, endPoint x: 606, endPoint y: 112, distance: 472.9
click at [606, 112] on h1 "Joshua Ingerowski" at bounding box center [676, 104] width 140 height 24
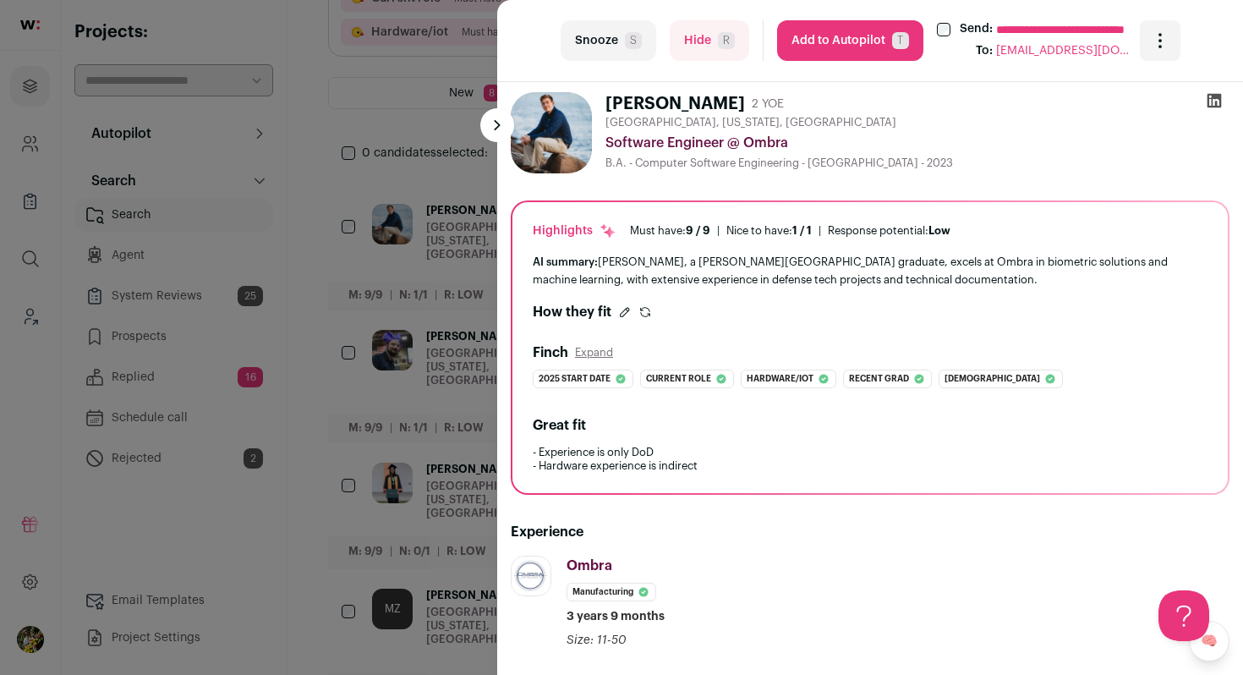
drag, startPoint x: 606, startPoint y: 112, endPoint x: 960, endPoint y: 165, distance: 358.4
click at [961, 165] on div "Joshua Ingerowski 2 YOE Farmington, New York, United States Software Engineer @…" at bounding box center [918, 132] width 624 height 81
click at [960, 165] on div "B.A. - Computer Software Engineering - Clarkson University - 2023" at bounding box center [918, 163] width 624 height 14
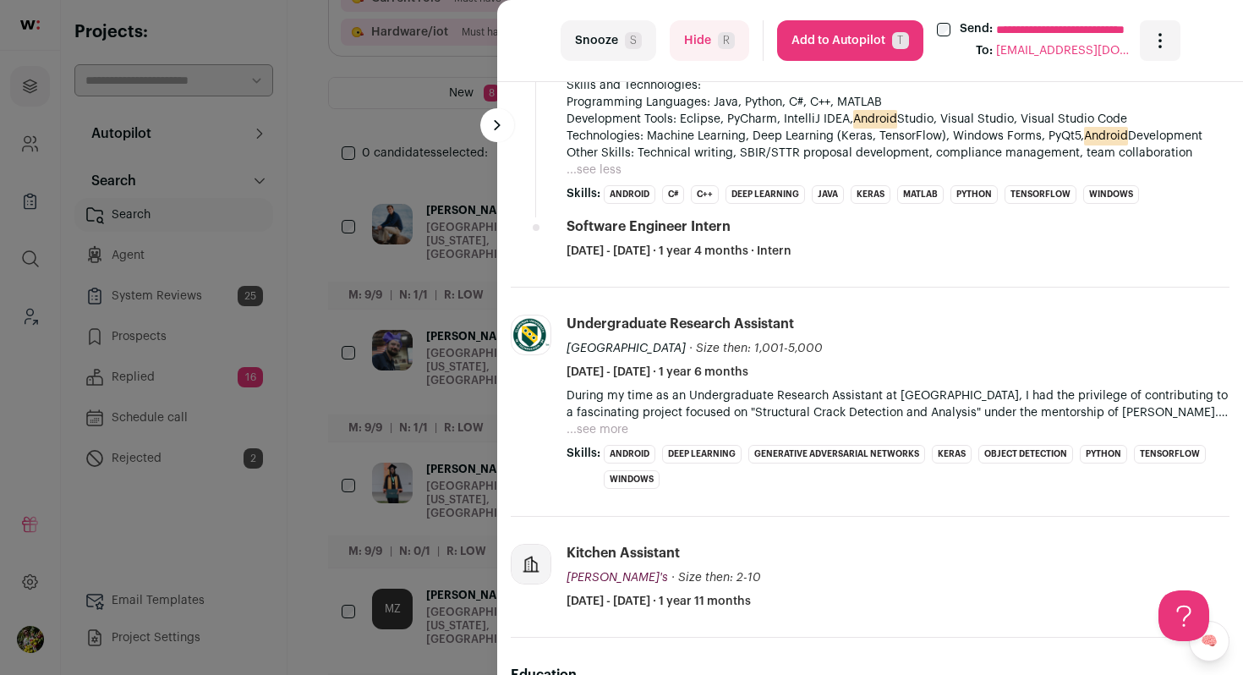
scroll to position [964, 0]
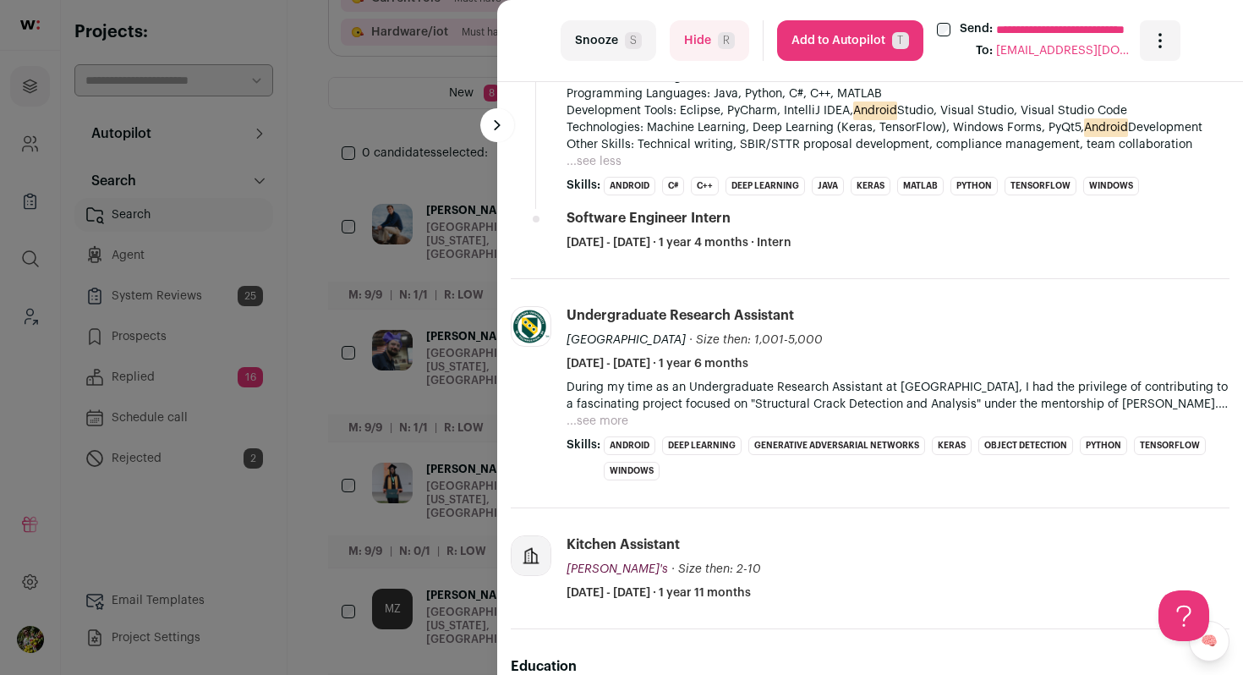
click at [711, 56] on button "Hide R" at bounding box center [710, 40] width 80 height 41
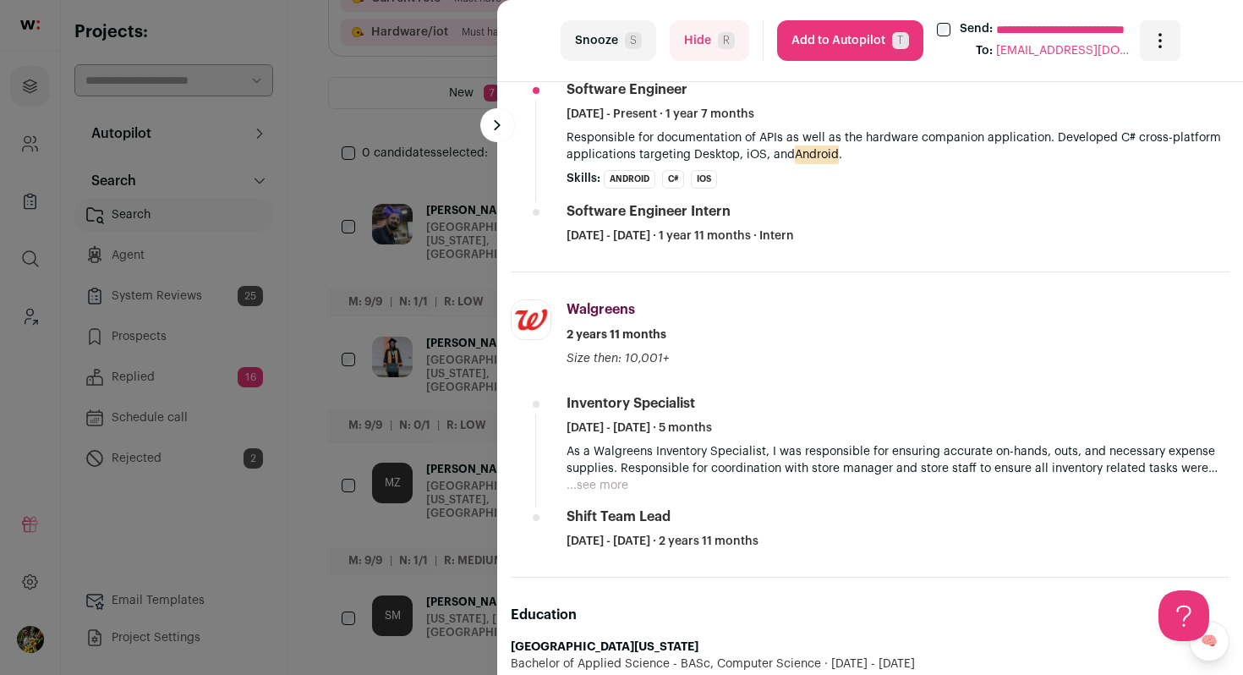
scroll to position [617, 0]
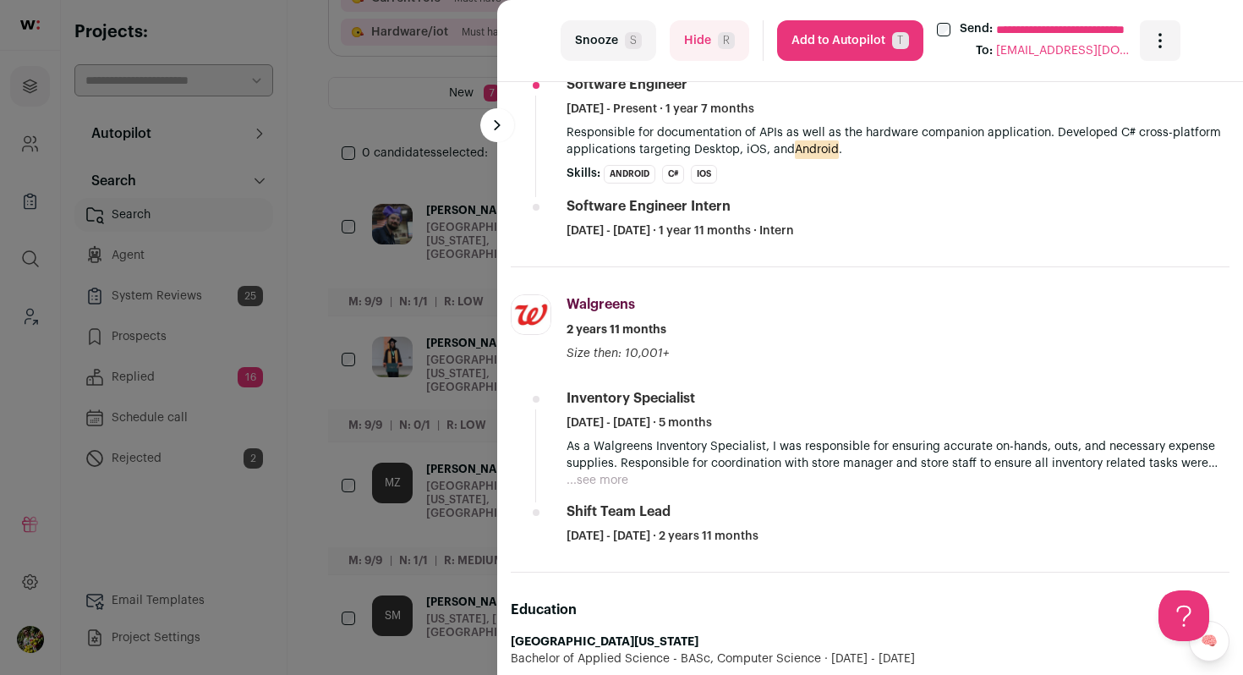
click at [724, 36] on span "R" at bounding box center [726, 40] width 17 height 17
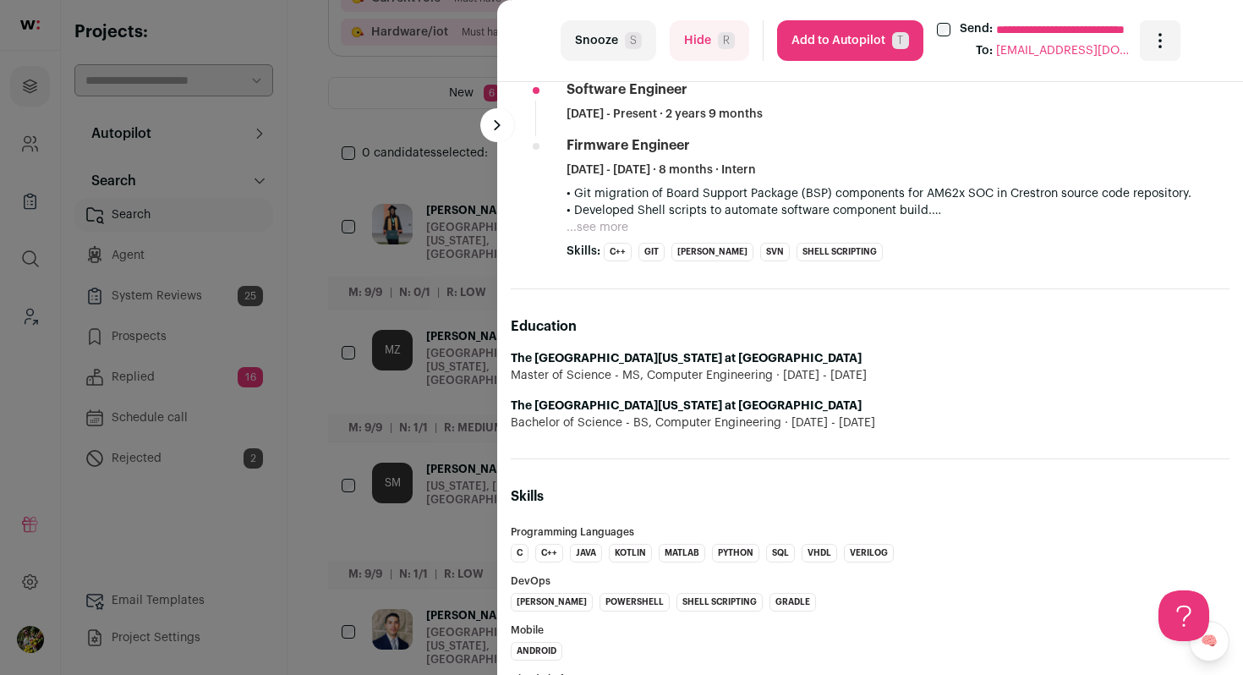
scroll to position [590, 0]
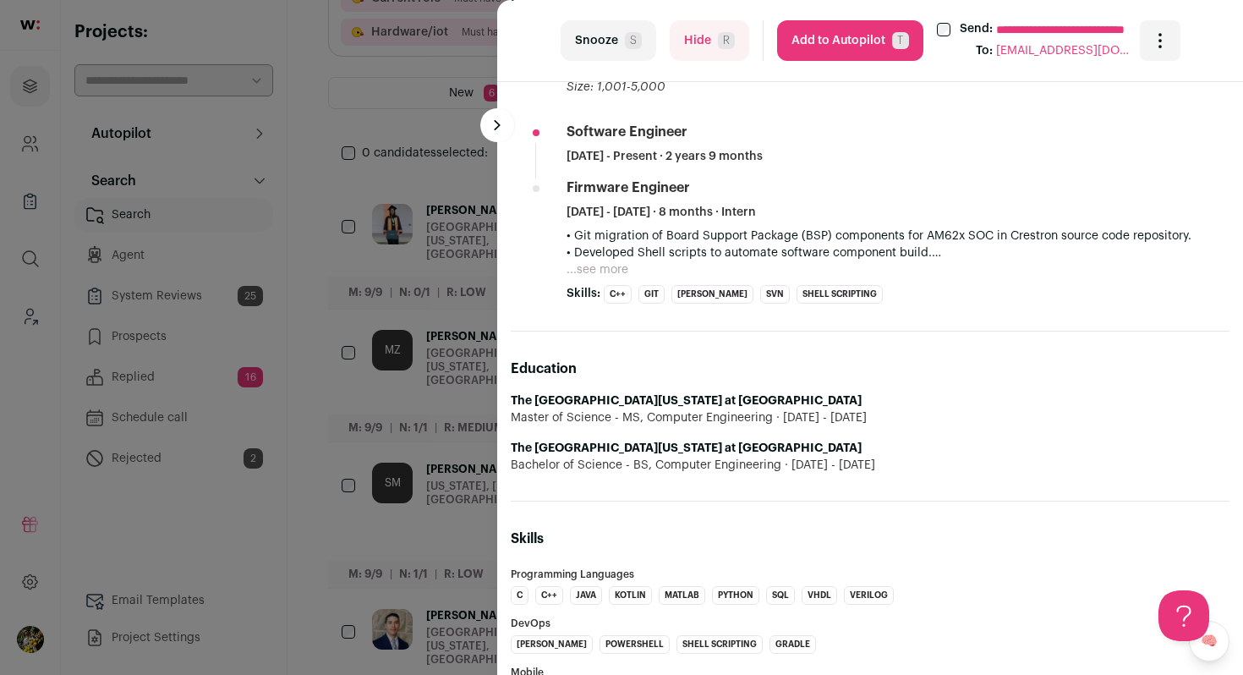
click at [600, 271] on button "...see more" at bounding box center [598, 269] width 62 height 17
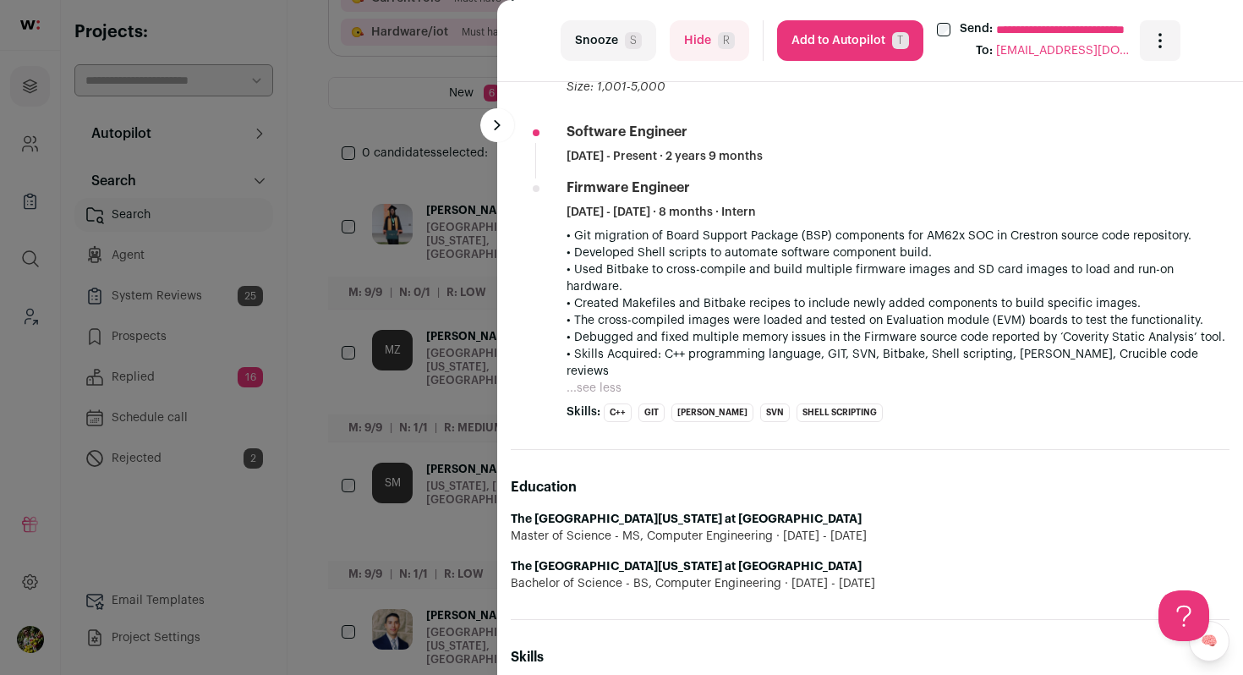
click at [695, 52] on button "Hide R" at bounding box center [710, 40] width 80 height 41
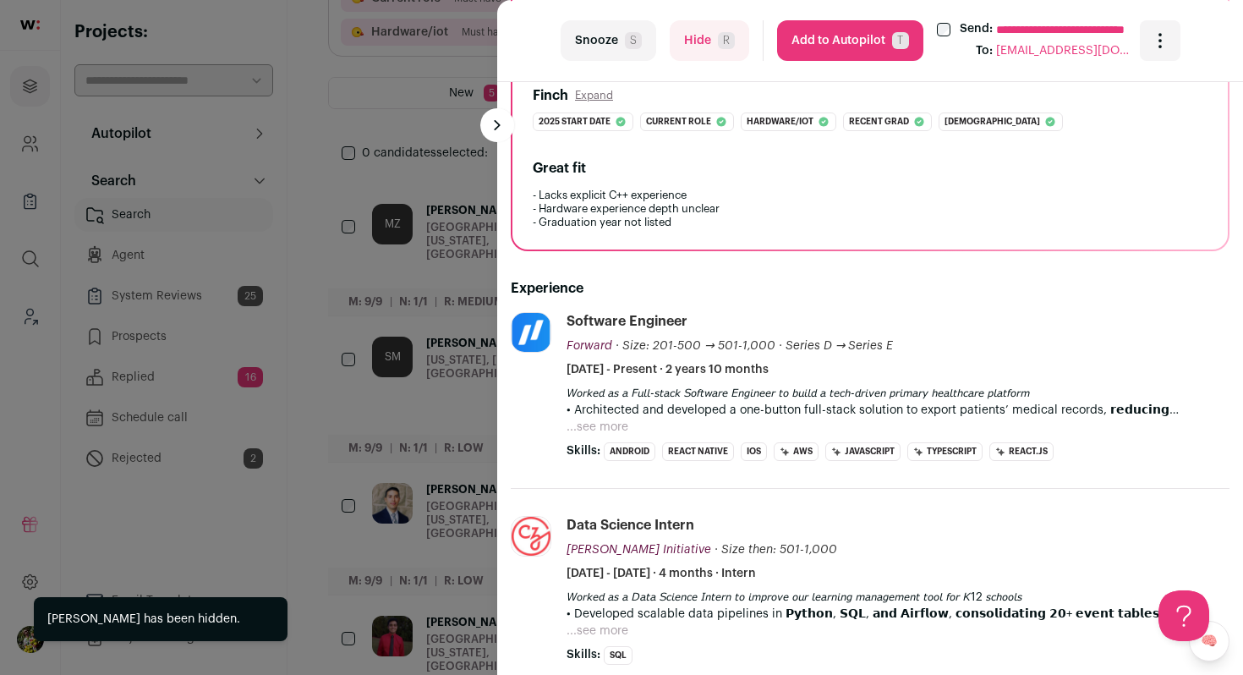
scroll to position [268, 0]
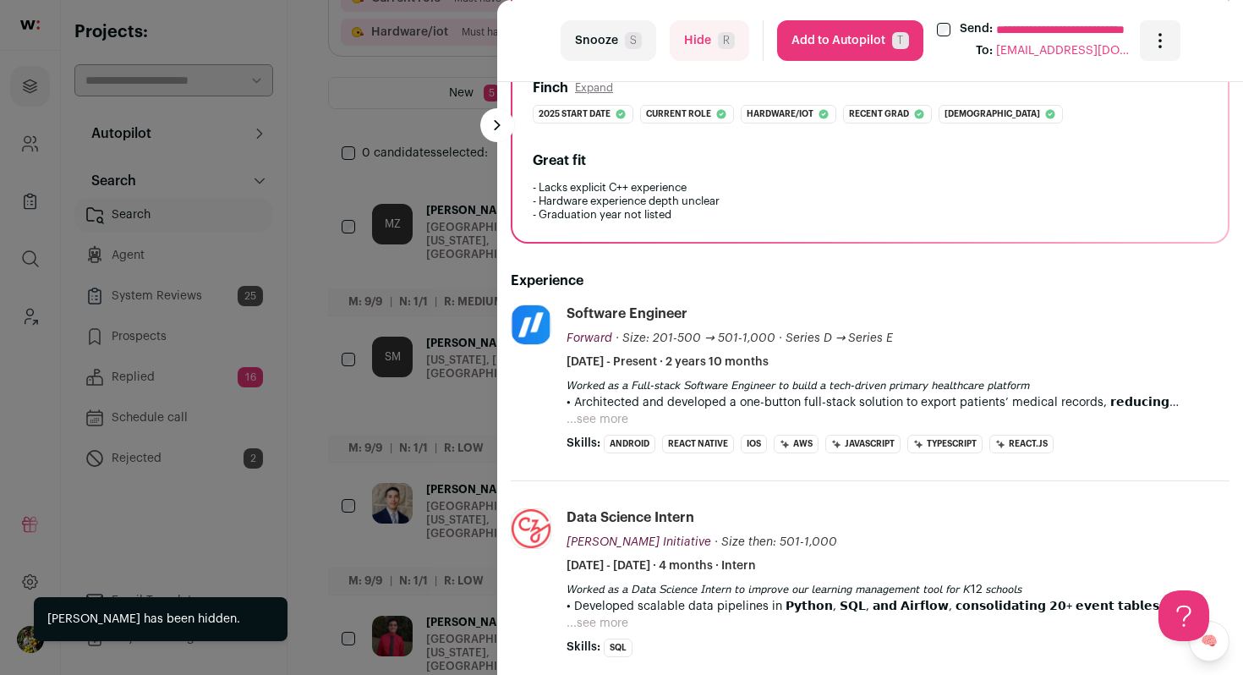
click at [589, 410] on p "𝘞𝘰𝘳𝘬𝘦𝘥 𝘢𝘴 𝘢 𝘍𝘶𝘭𝘭-𝘴𝘵𝘢𝘤𝘬 𝘚𝘰𝘧𝘵𝘸𝘢𝘳𝘦 𝘌𝘯𝘨𝘪𝘯𝘦𝘦𝘳 𝘵𝘰 𝘣𝘶𝘪𝘭𝘥 𝘢 𝘵𝘦𝘤𝘩-𝘥𝘳𝘪𝘷𝘦𝘯 𝘱𝘳𝘪𝘮𝘢𝘳𝘺 𝘩𝘦𝘢𝘭𝘵𝘩𝘤…" at bounding box center [898, 394] width 663 height 34
click at [600, 407] on p "𝘞𝘰𝘳𝘬𝘦𝘥 𝘢𝘴 𝘢 𝘍𝘶𝘭𝘭-𝘴𝘵𝘢𝘤𝘬 𝘚𝘰𝘧𝘵𝘸𝘢𝘳𝘦 𝘌𝘯𝘨𝘪𝘯𝘦𝘦𝘳 𝘵𝘰 𝘣𝘶𝘪𝘭𝘥 𝘢 𝘵𝘦𝘤𝘩-𝘥𝘳𝘪𝘷𝘦𝘯 𝘱𝘳𝘪𝘮𝘢𝘳𝘺 𝘩𝘦𝘢𝘭𝘵𝘩𝘤…" at bounding box center [898, 394] width 663 height 34
click at [603, 420] on button "...see more" at bounding box center [598, 419] width 62 height 17
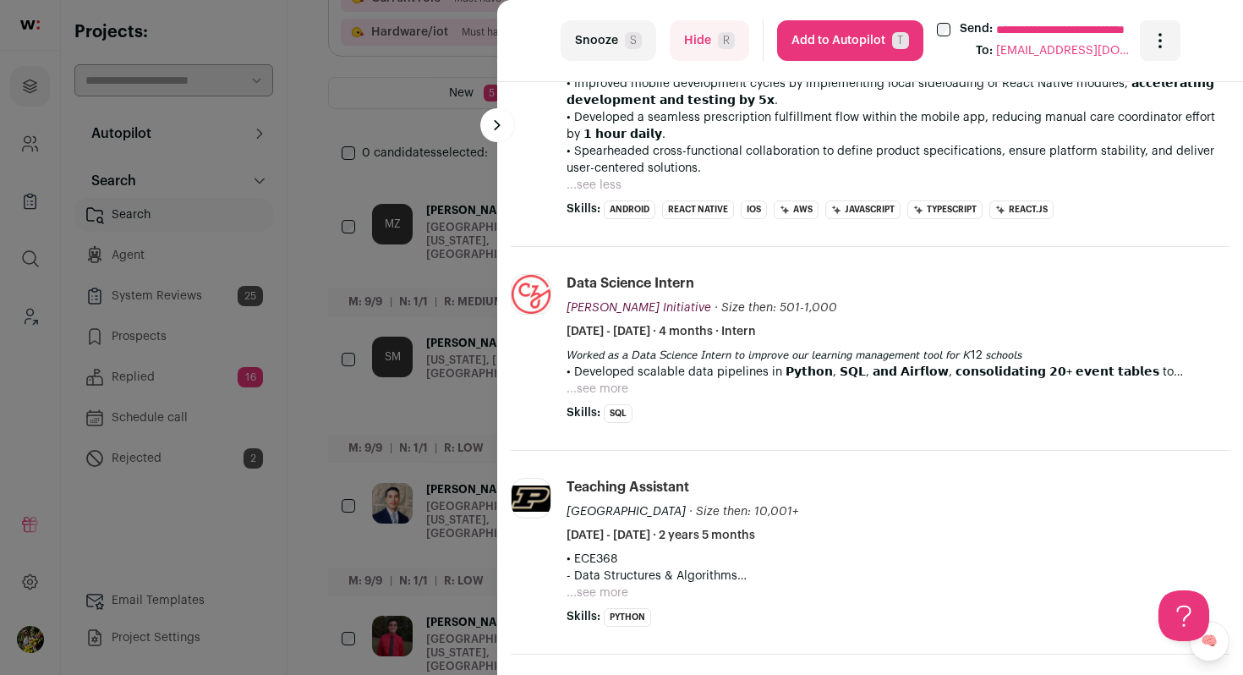
scroll to position [743, 0]
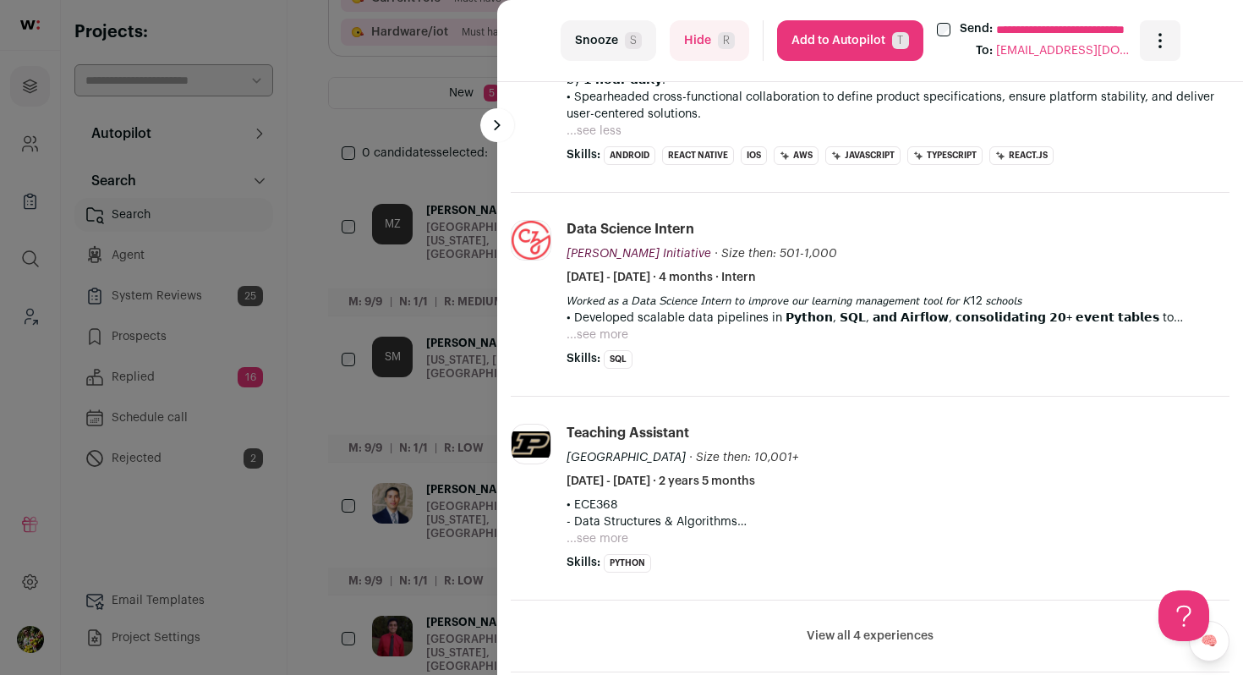
click at [605, 339] on button "...see more" at bounding box center [598, 334] width 62 height 17
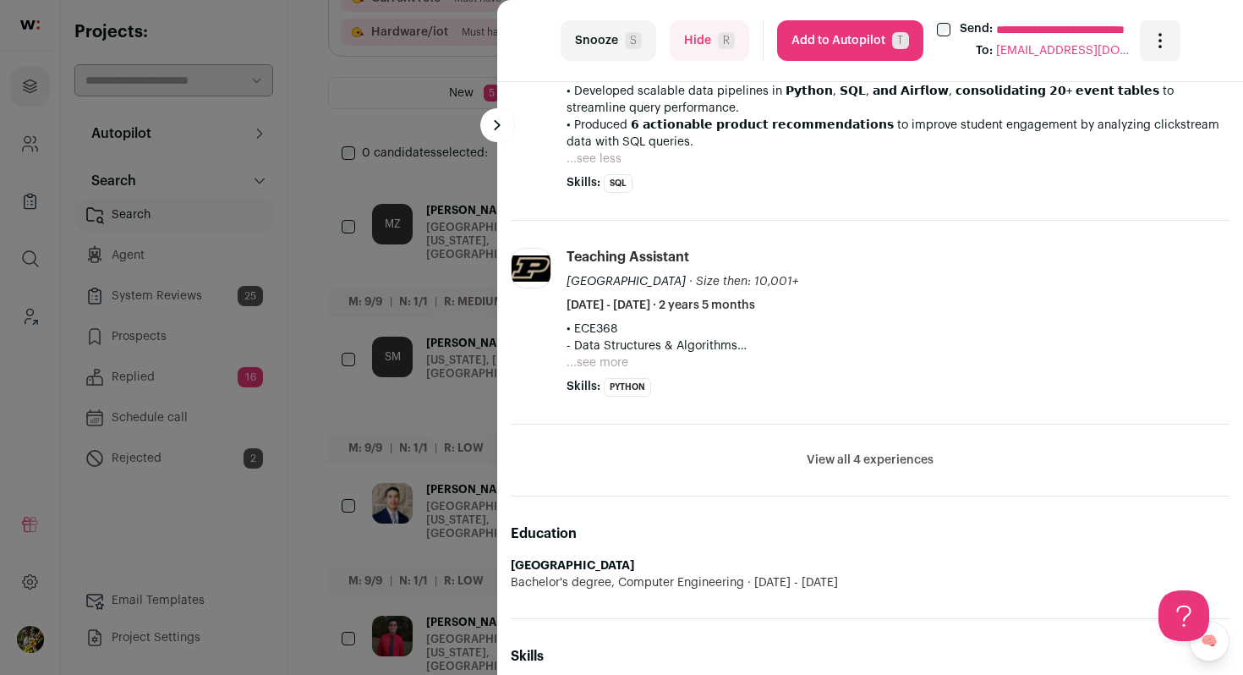
scroll to position [978, 0]
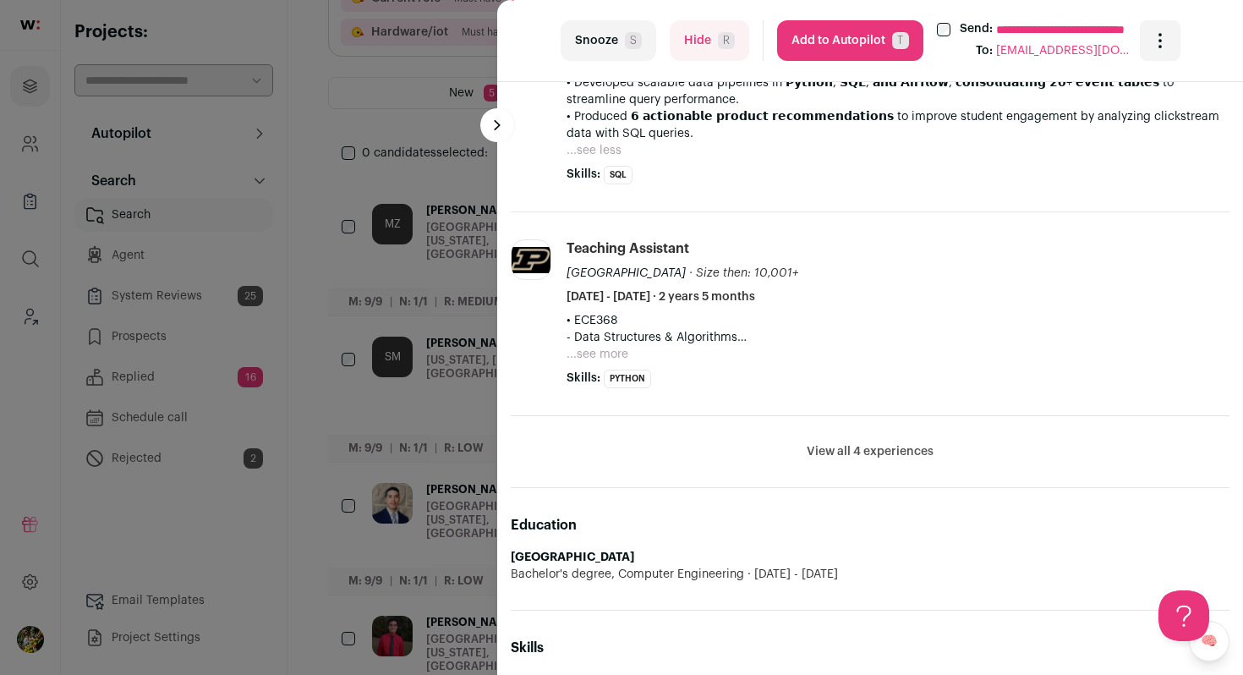
click at [603, 353] on button "...see more" at bounding box center [598, 354] width 62 height 17
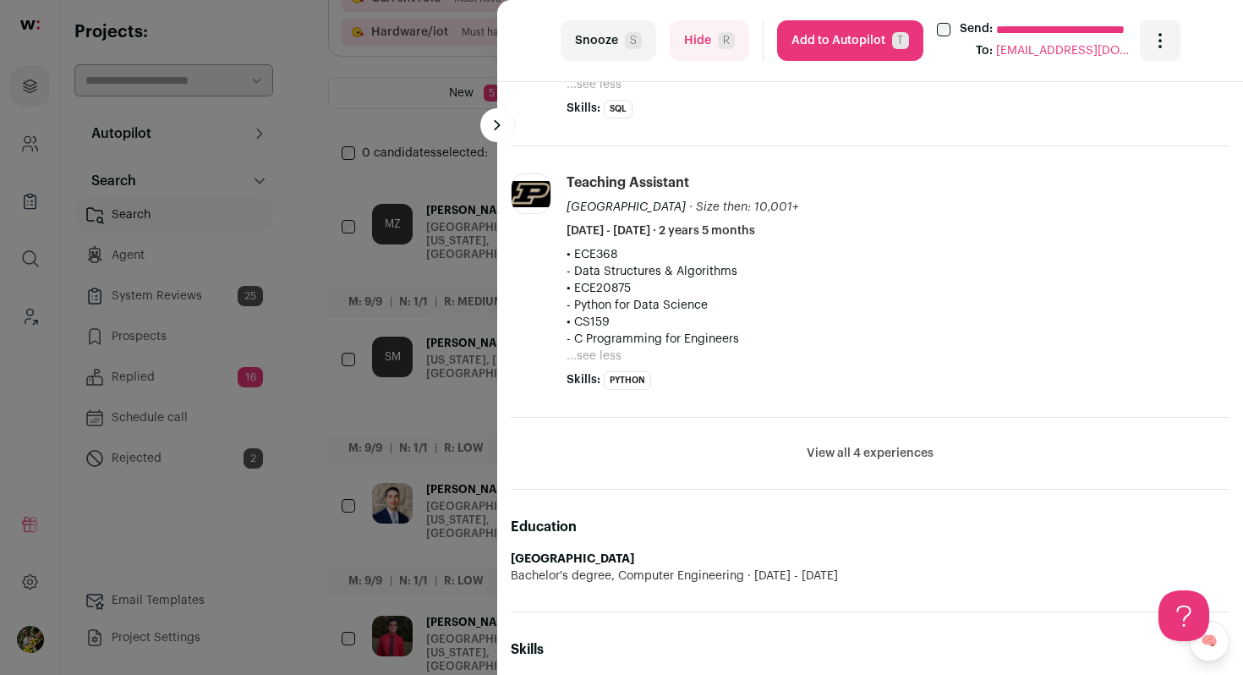
scroll to position [1115, 0]
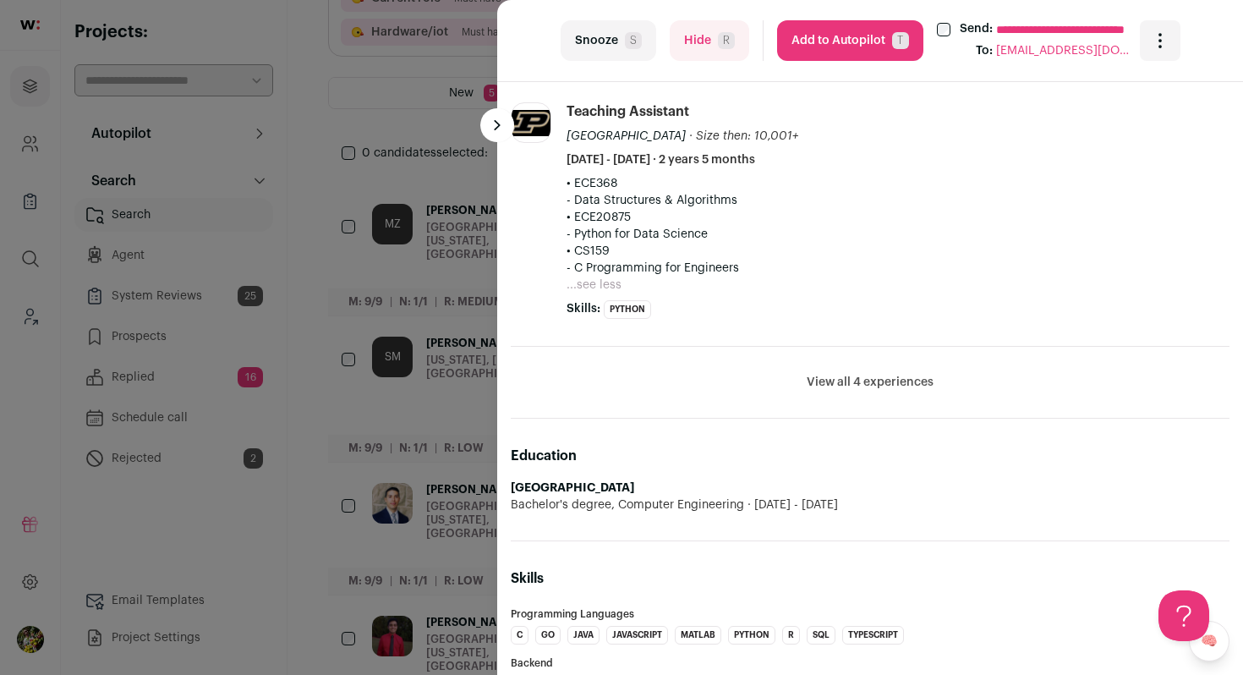
click at [858, 390] on button "View all 4 experiences" at bounding box center [870, 382] width 127 height 17
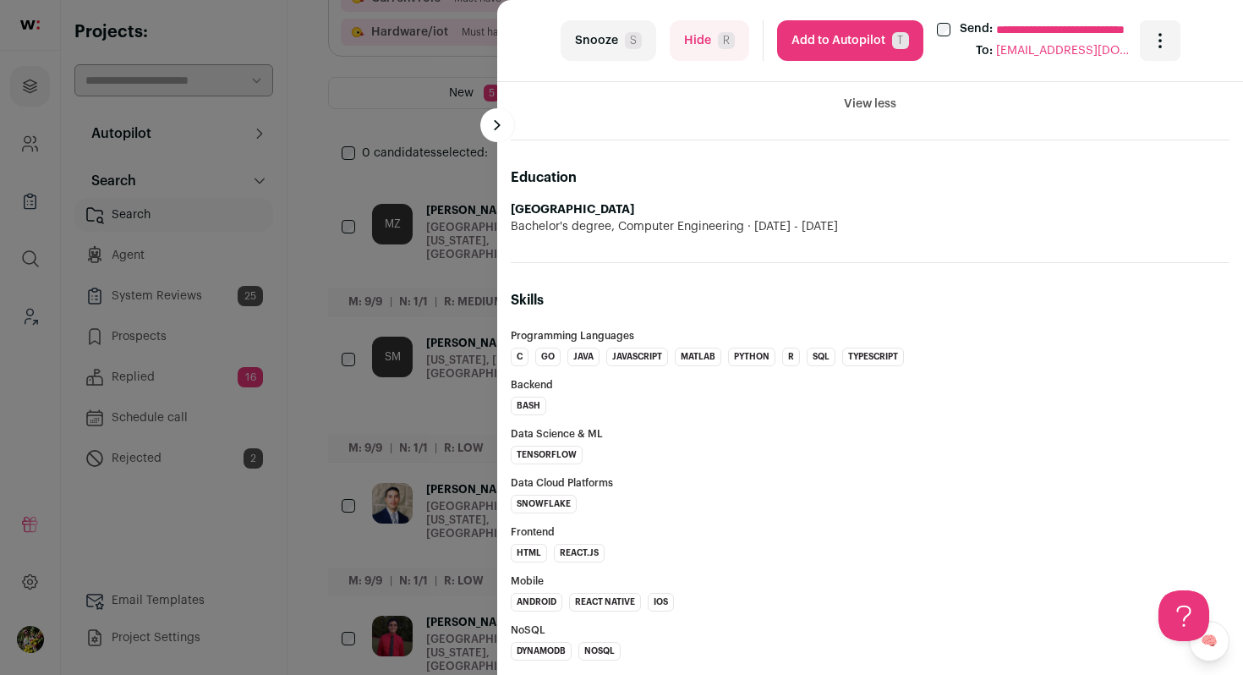
scroll to position [1582, 0]
click at [858, 390] on div "Backend bash" at bounding box center [870, 396] width 719 height 36
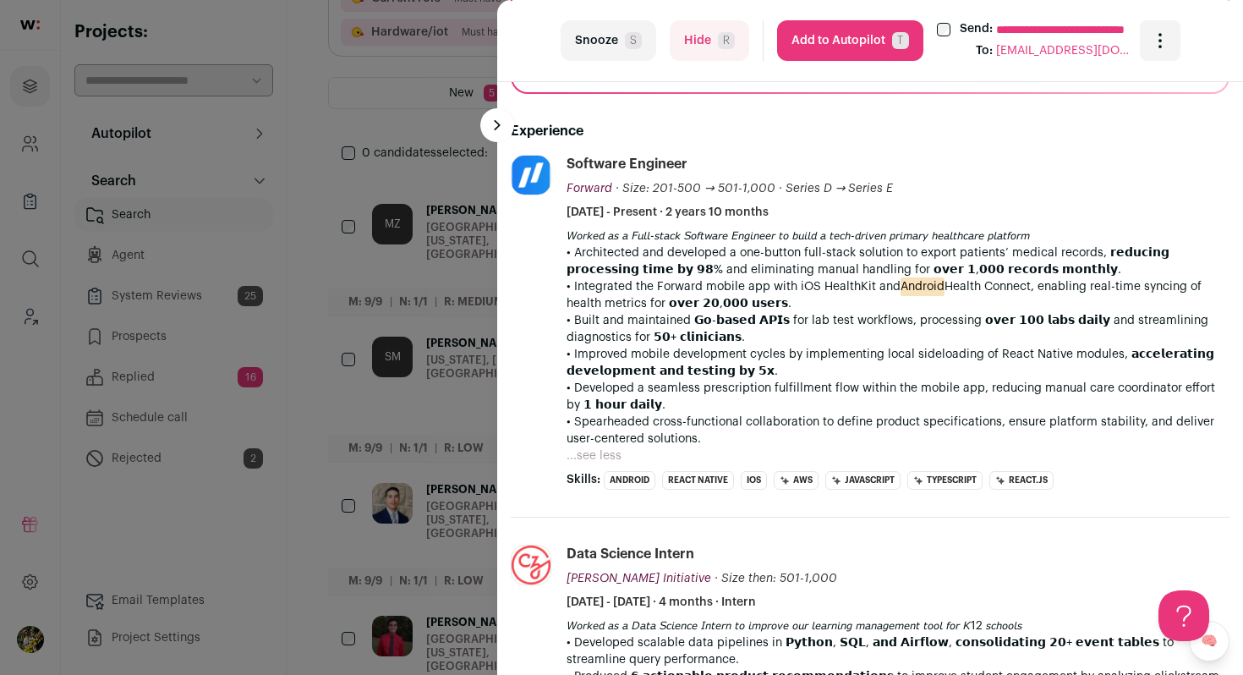
scroll to position [420, 0]
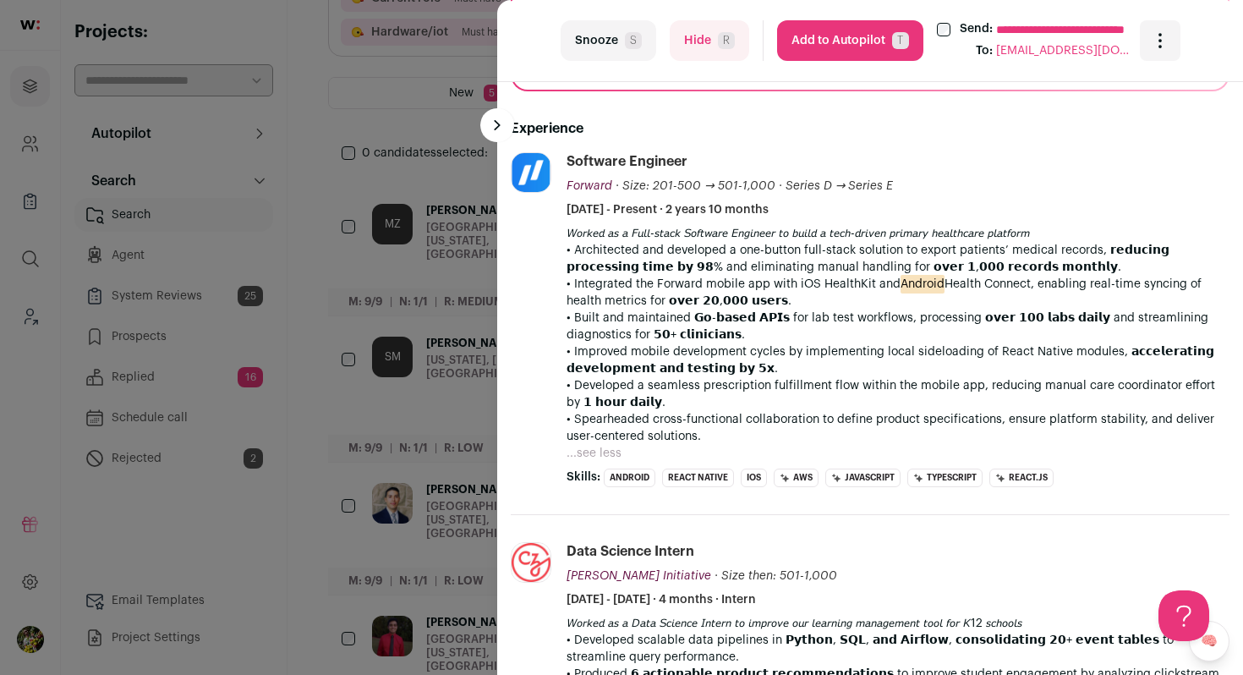
click at [827, 42] on button "Add to Autopilot T" at bounding box center [850, 40] width 146 height 41
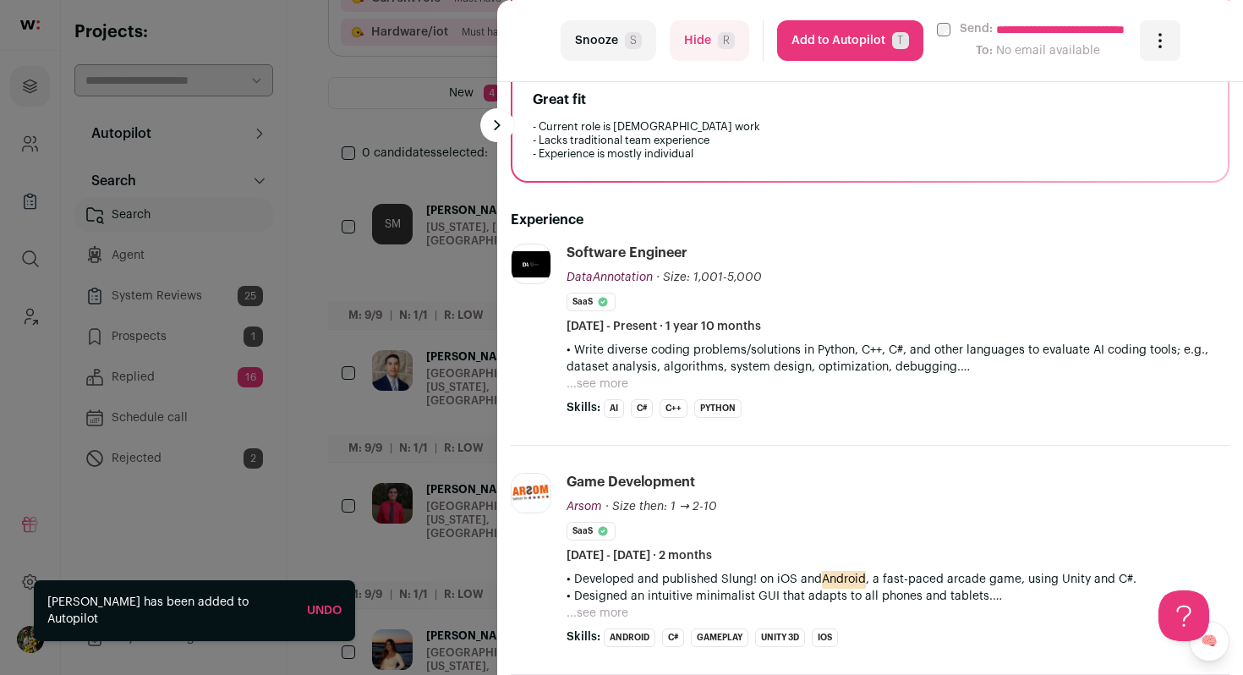
scroll to position [359, 0]
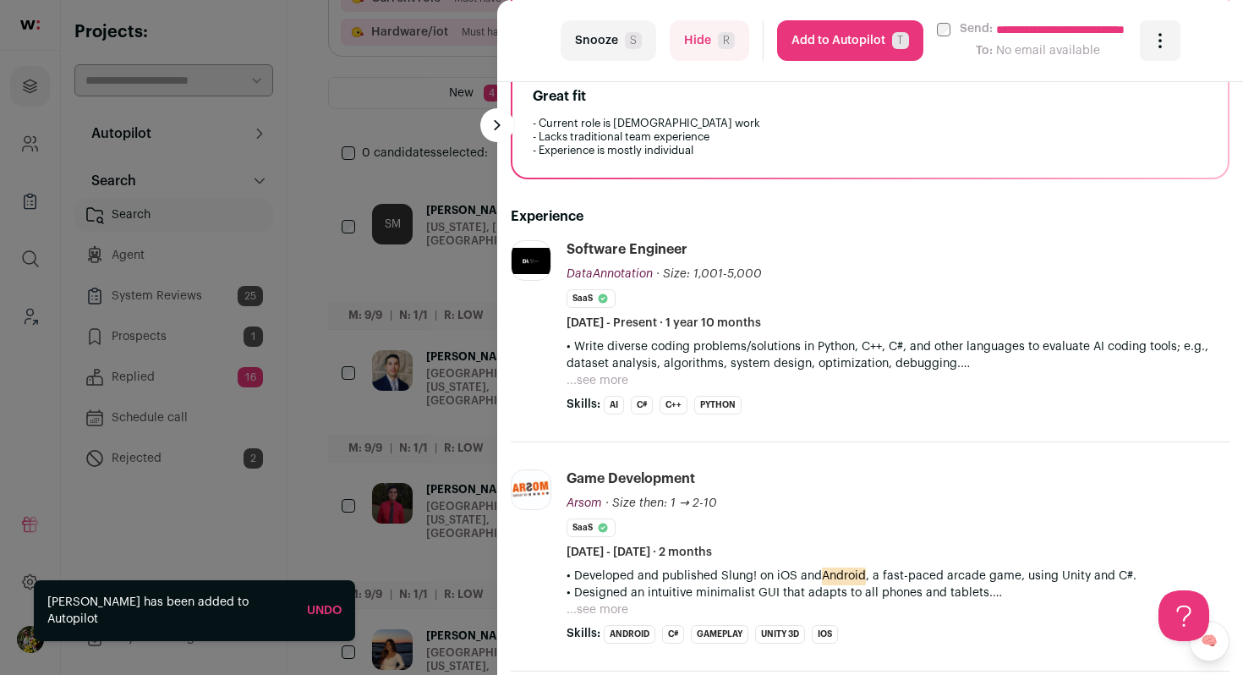
click at [606, 377] on button "...see more" at bounding box center [598, 380] width 62 height 17
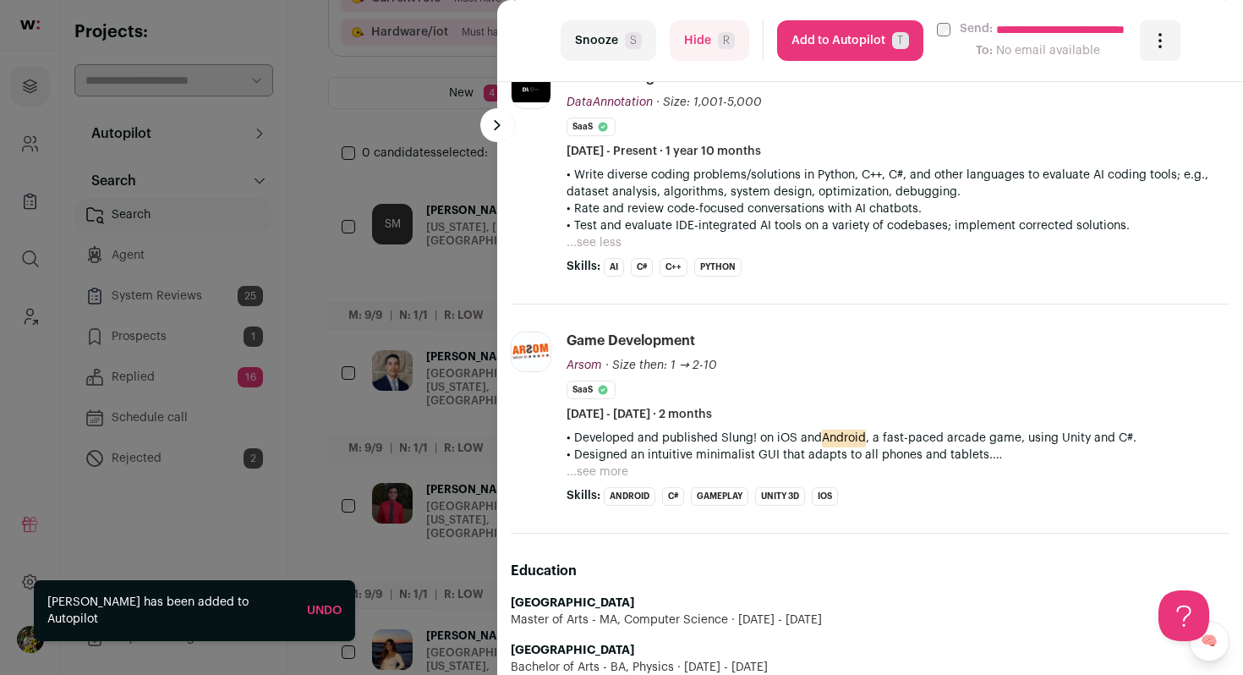
scroll to position [576, 0]
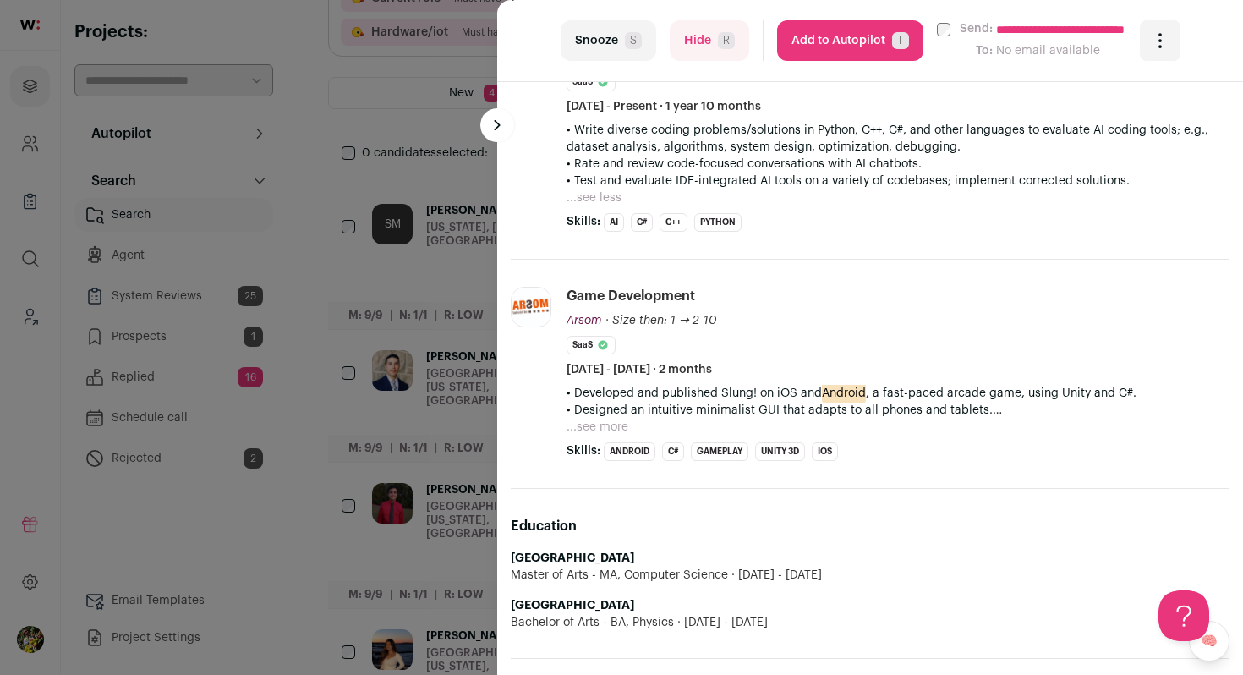
click at [600, 424] on button "...see more" at bounding box center [598, 427] width 62 height 17
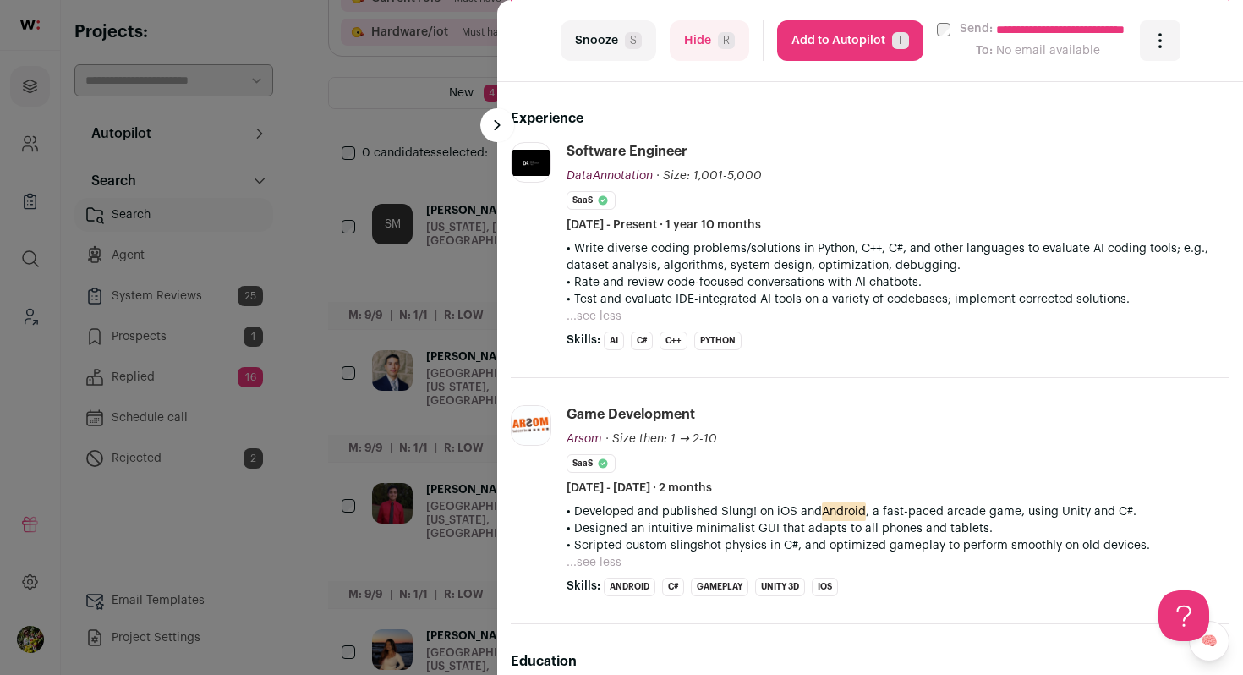
scroll to position [450, 0]
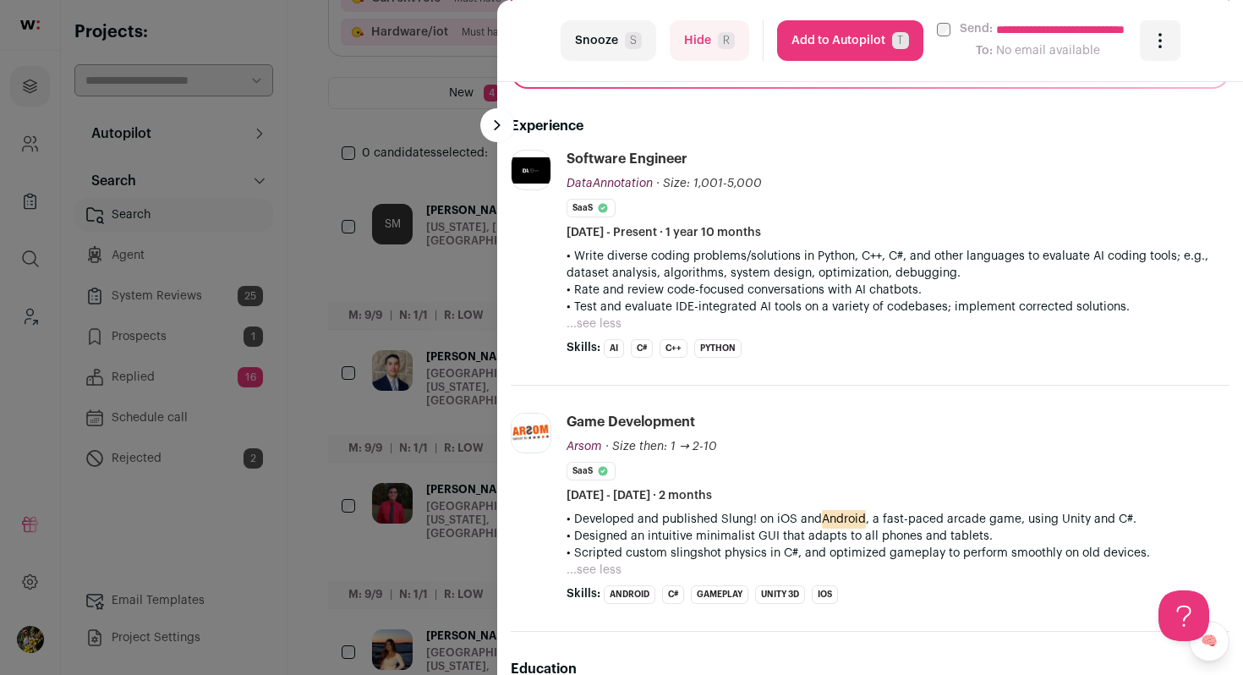
click at [715, 51] on button "Hide R" at bounding box center [710, 40] width 80 height 41
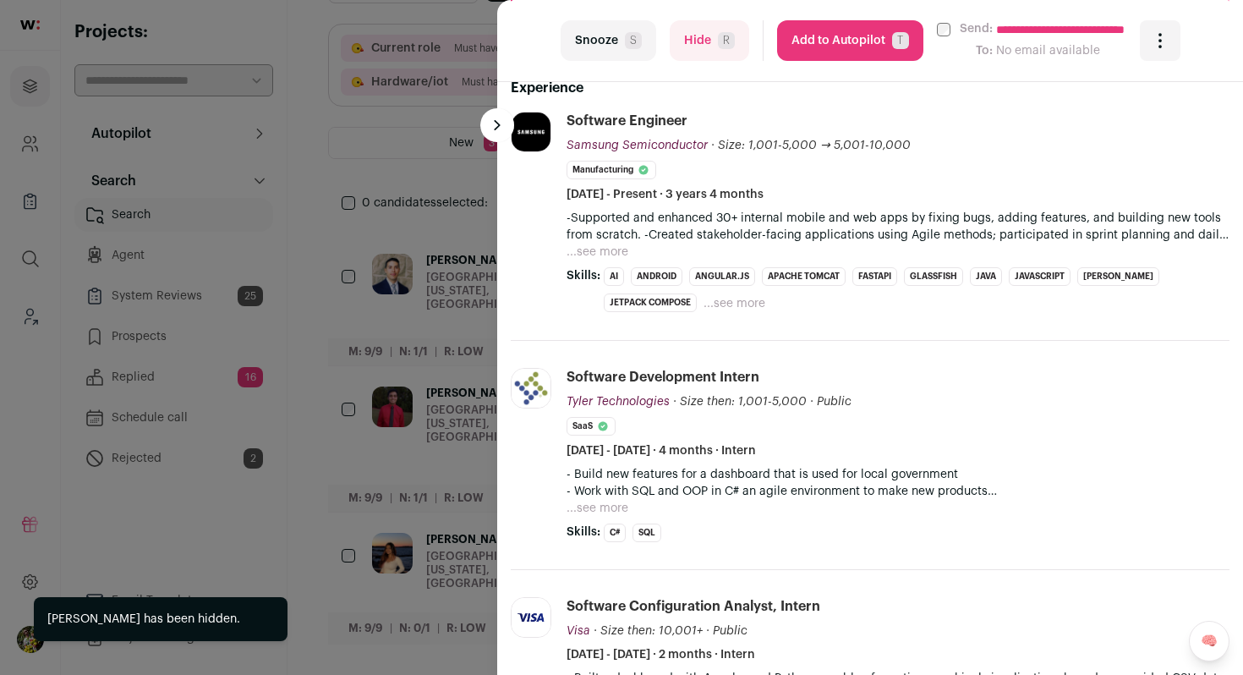
scroll to position [503, 0]
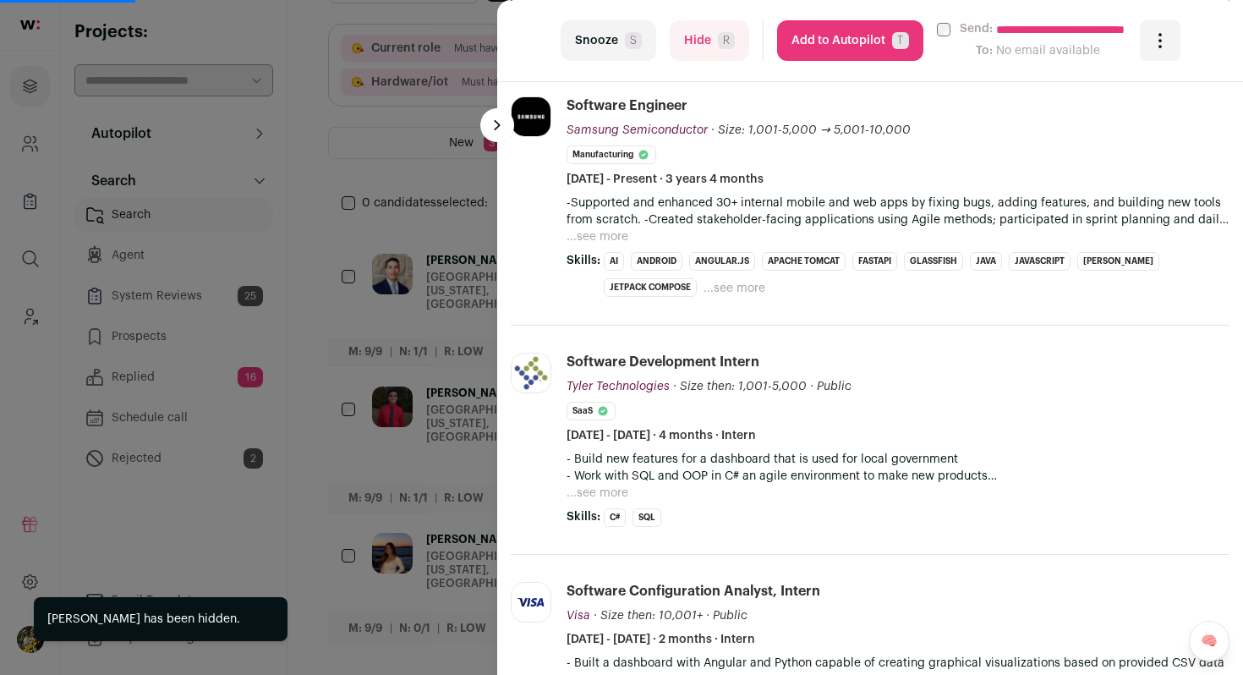
click at [606, 231] on button "...see more" at bounding box center [598, 236] width 62 height 17
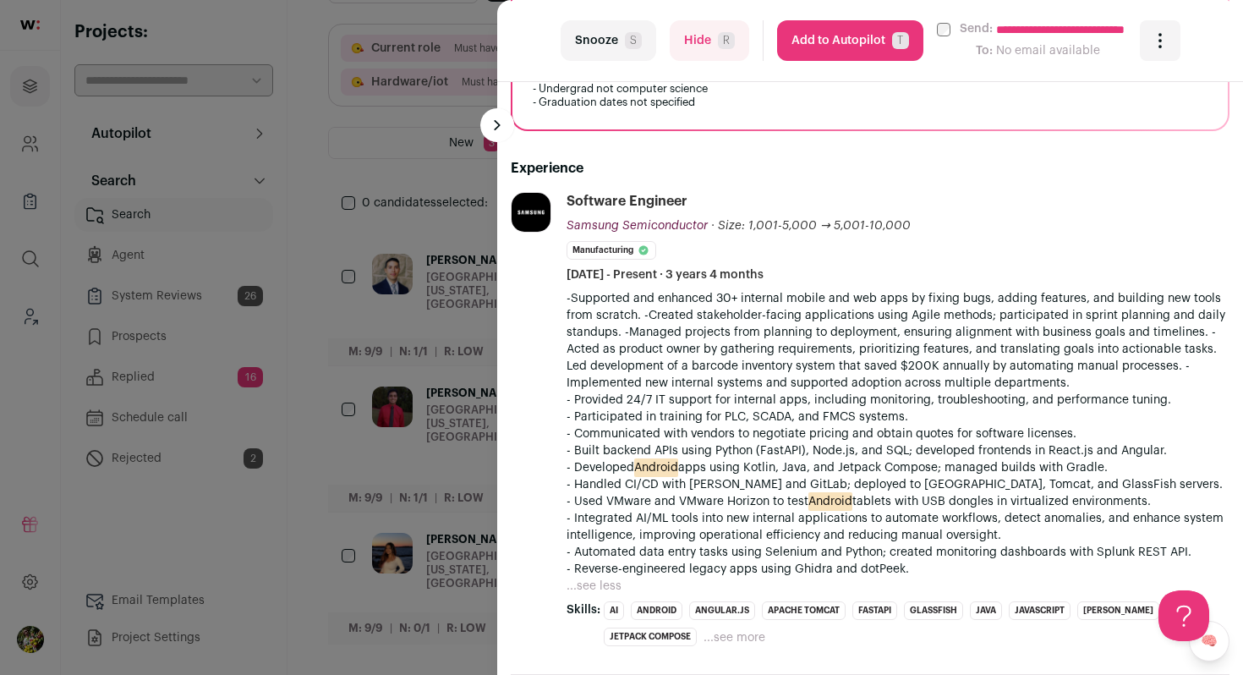
scroll to position [409, 0]
click at [678, 45] on button "Hide R" at bounding box center [710, 40] width 80 height 41
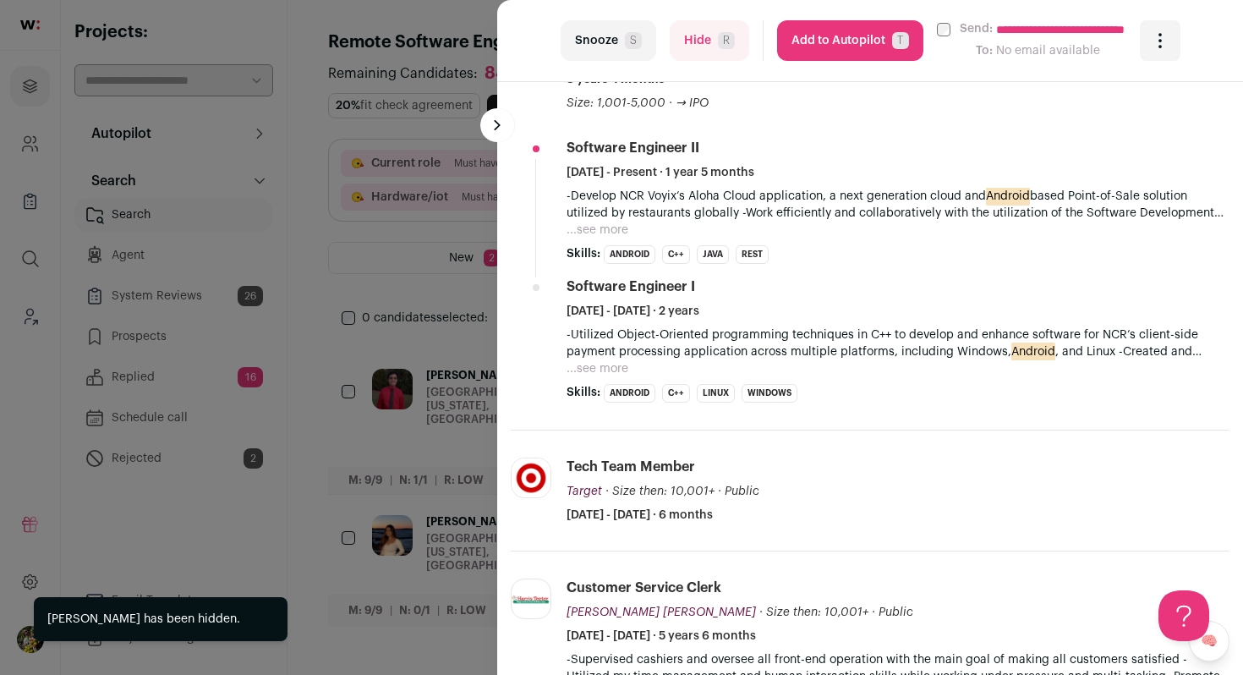
scroll to position [0, 0]
click at [592, 230] on button "...see more" at bounding box center [598, 230] width 62 height 17
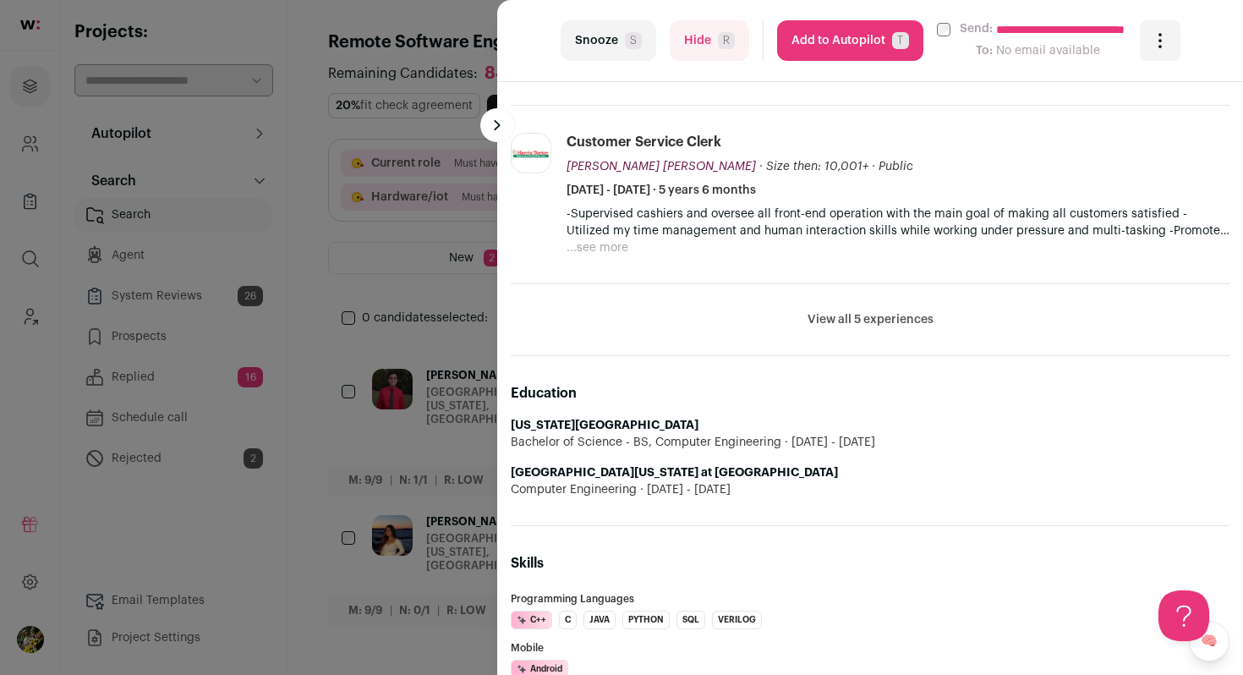
scroll to position [1114, 0]
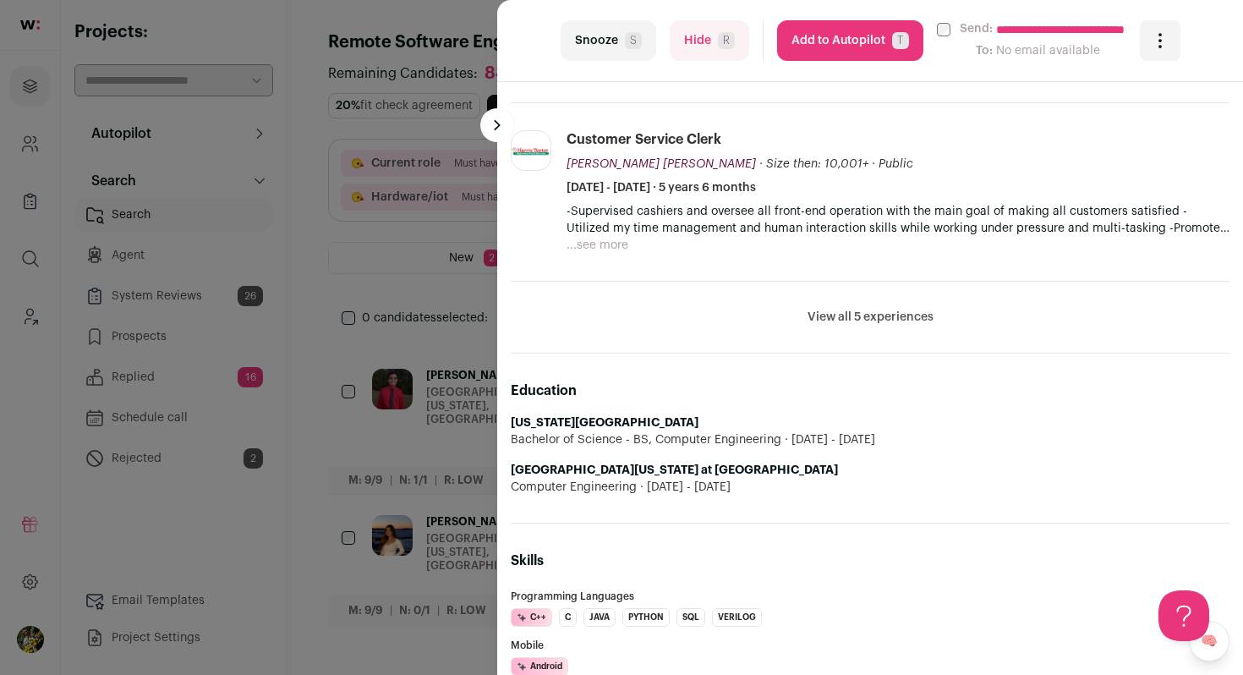
click at [831, 48] on button "Add to Autopilot T" at bounding box center [850, 40] width 146 height 41
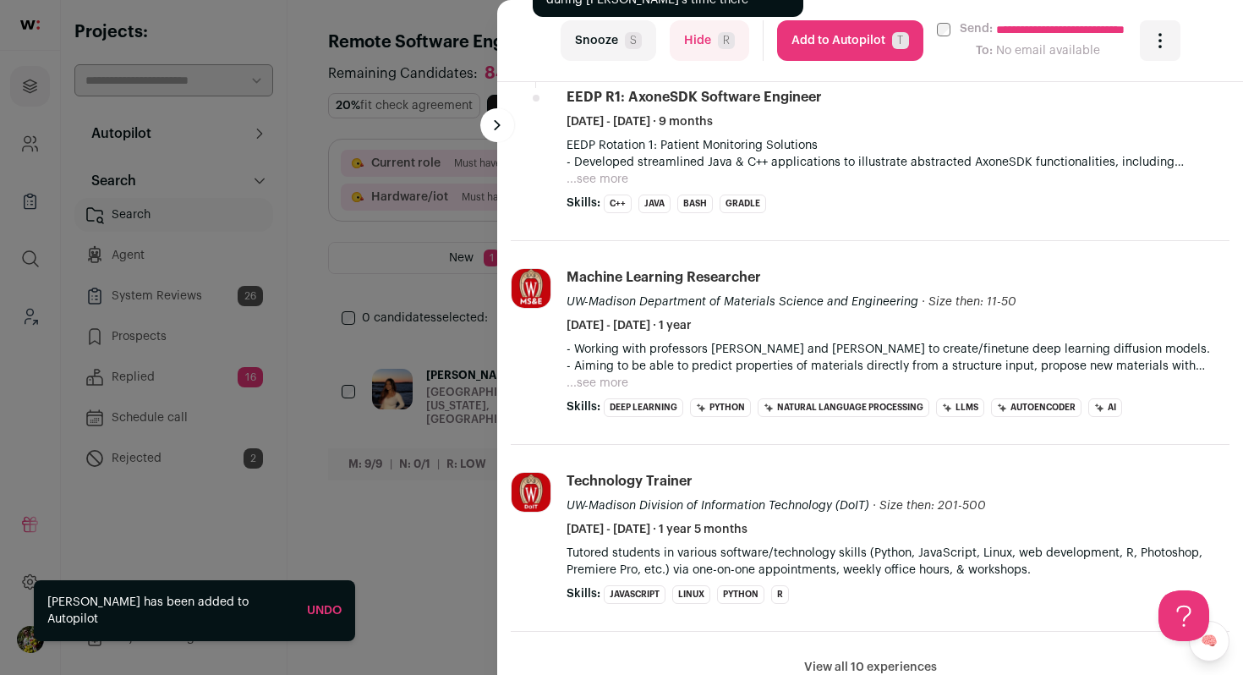
scroll to position [803, 0]
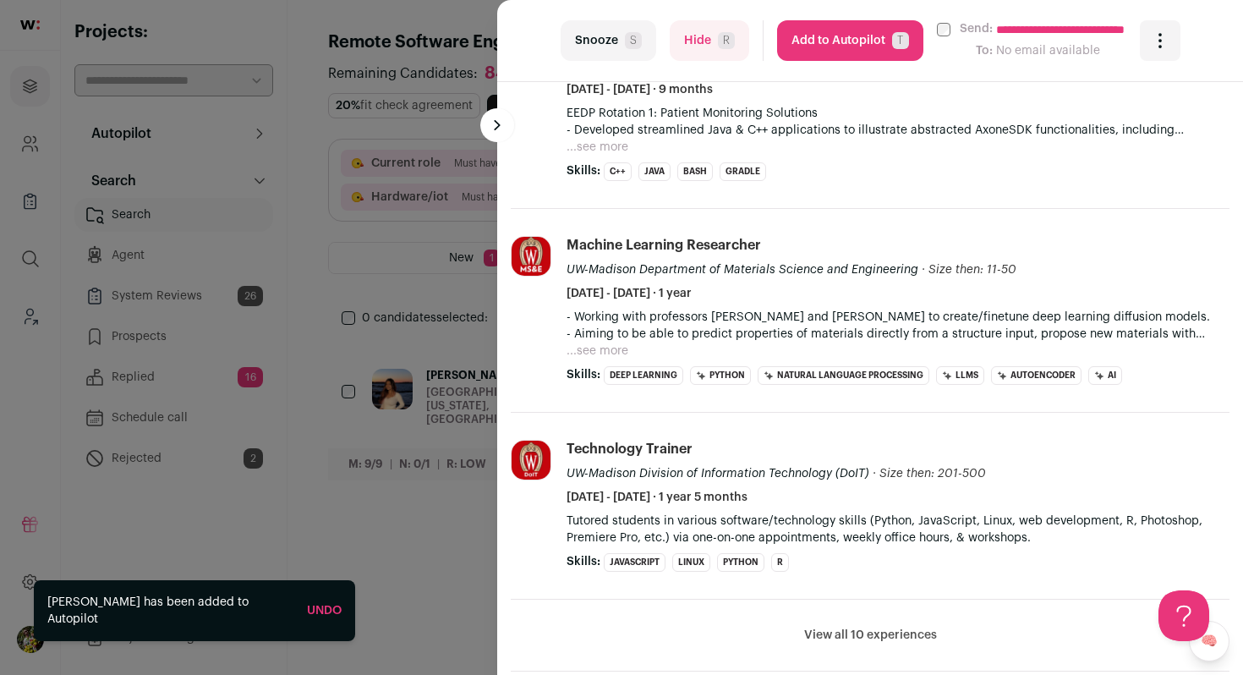
click at [698, 28] on button "Hide R" at bounding box center [710, 40] width 80 height 41
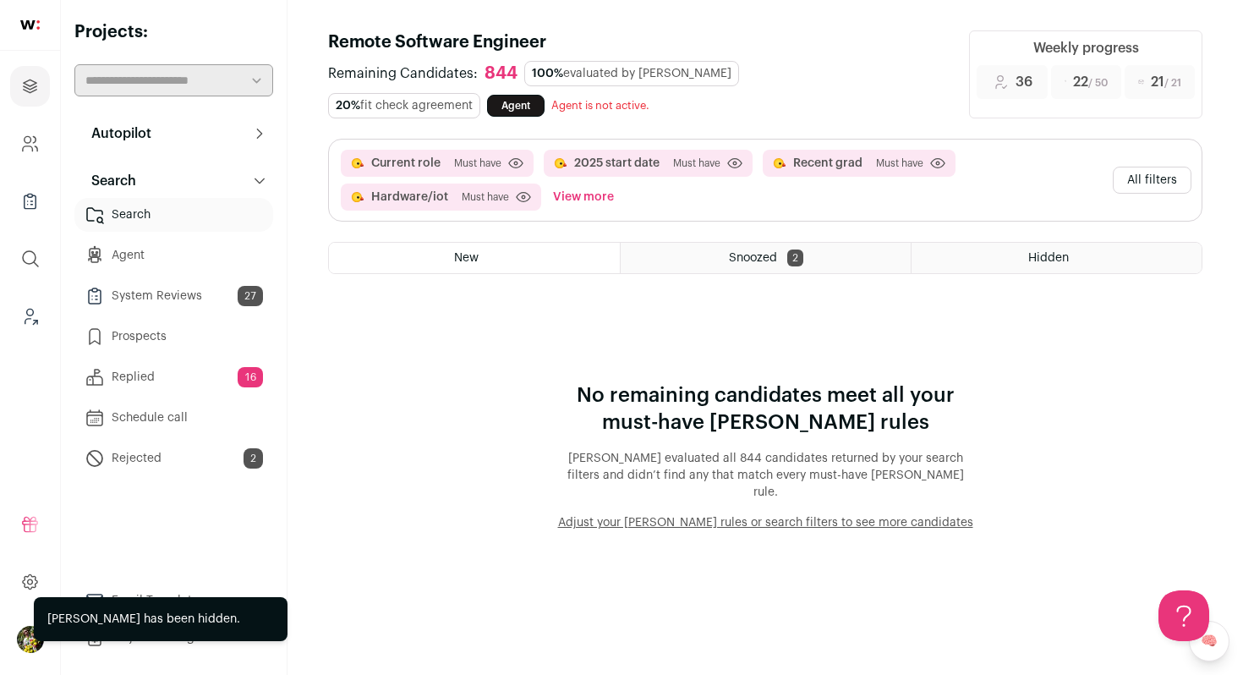
scroll to position [0, 0]
click at [1131, 173] on button "All filters" at bounding box center [1152, 180] width 79 height 27
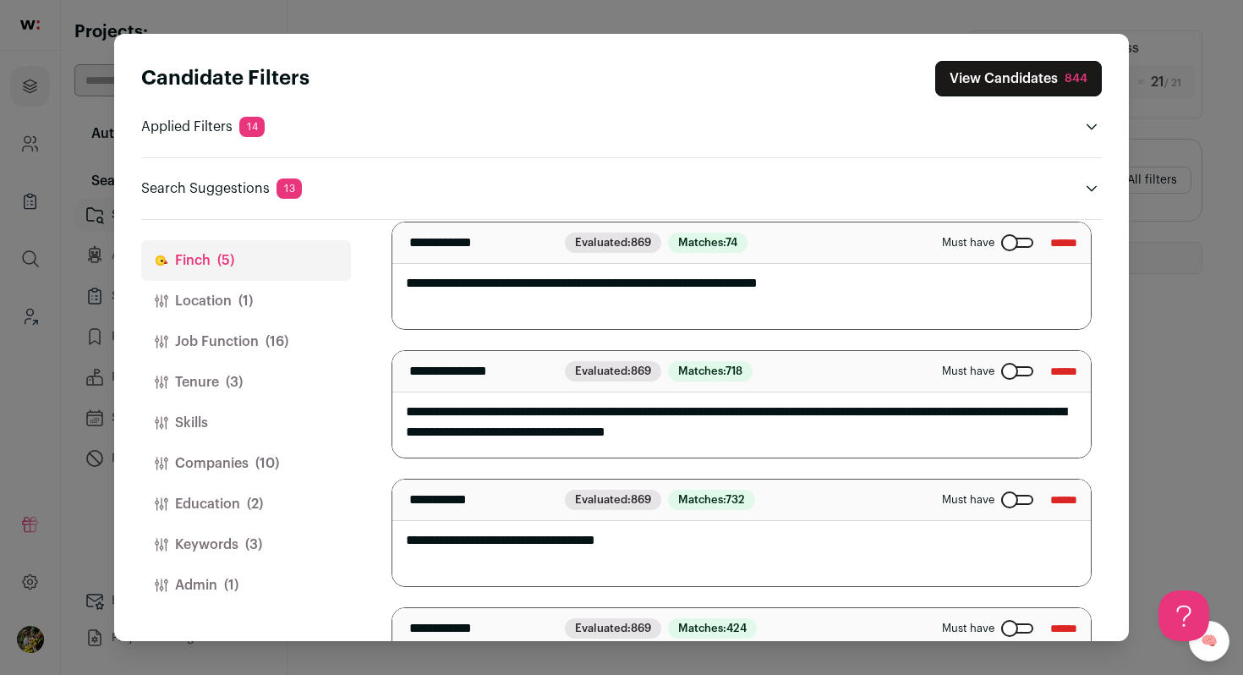
scroll to position [119, 0]
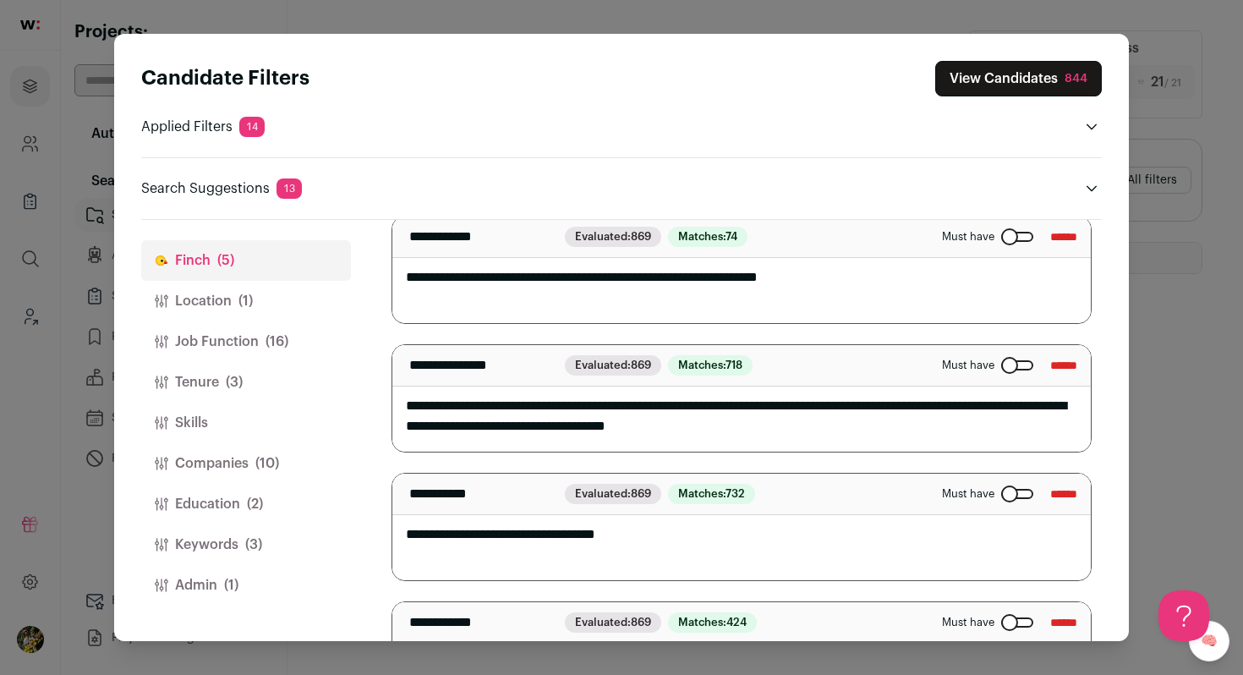
click at [514, 277] on textarea "**********" at bounding box center [741, 270] width 699 height 107
click at [603, 277] on textarea "**********" at bounding box center [741, 270] width 699 height 107
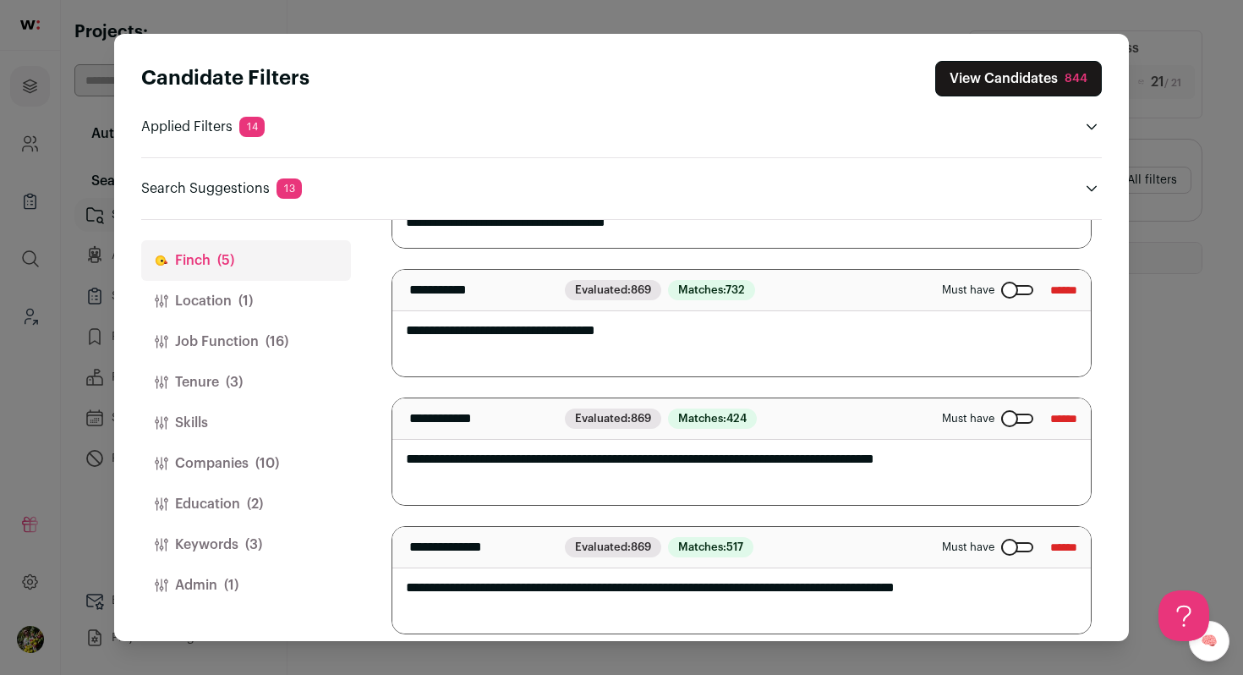
scroll to position [337, 0]
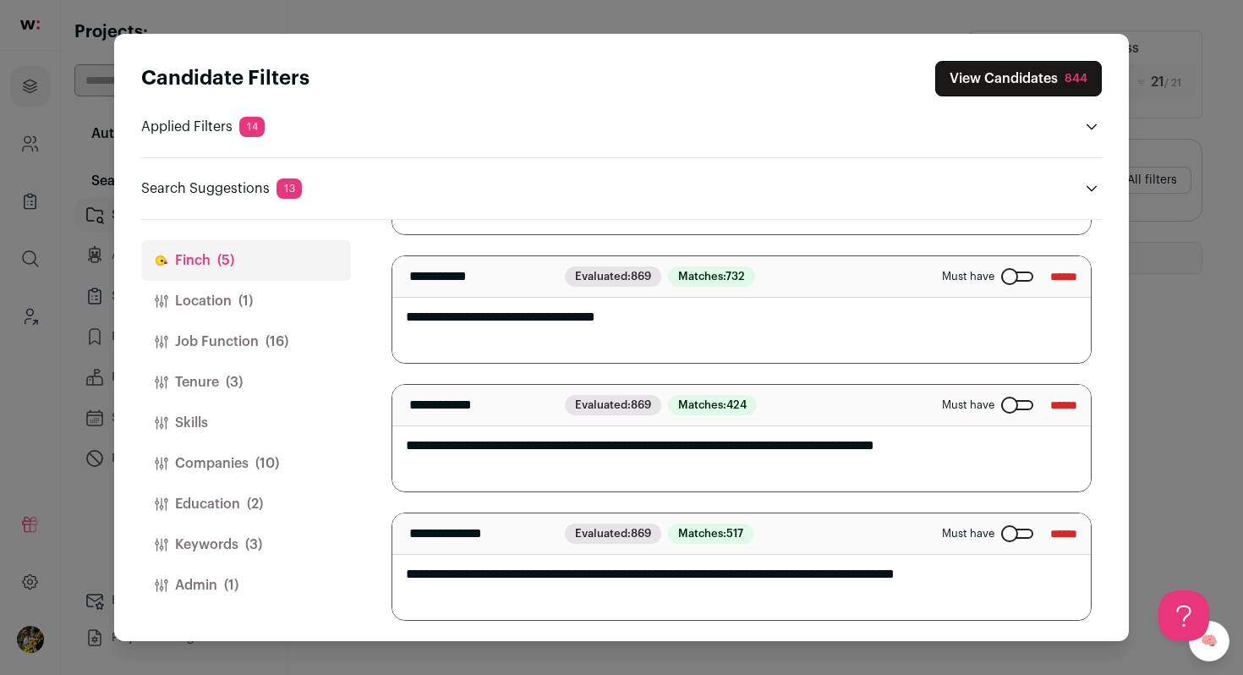
type textarea "**********"
click at [269, 585] on button "Admin (1)" at bounding box center [246, 585] width 210 height 41
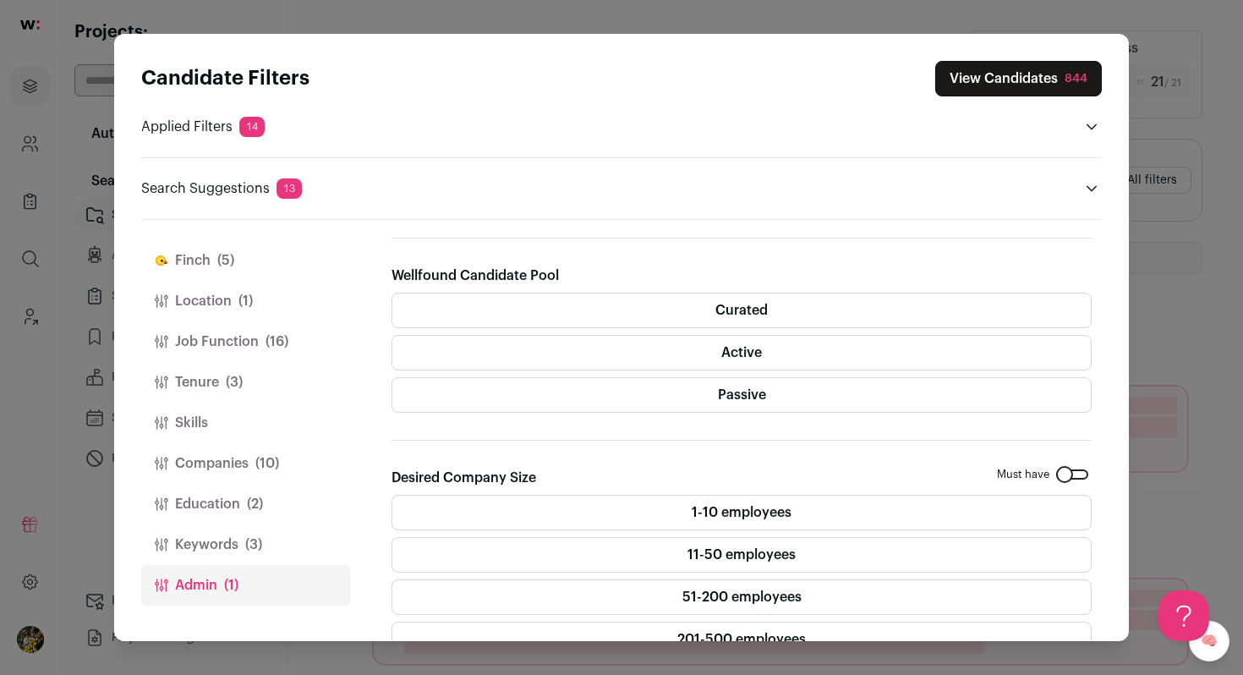
click at [282, 537] on button "Keywords (3)" at bounding box center [246, 544] width 210 height 41
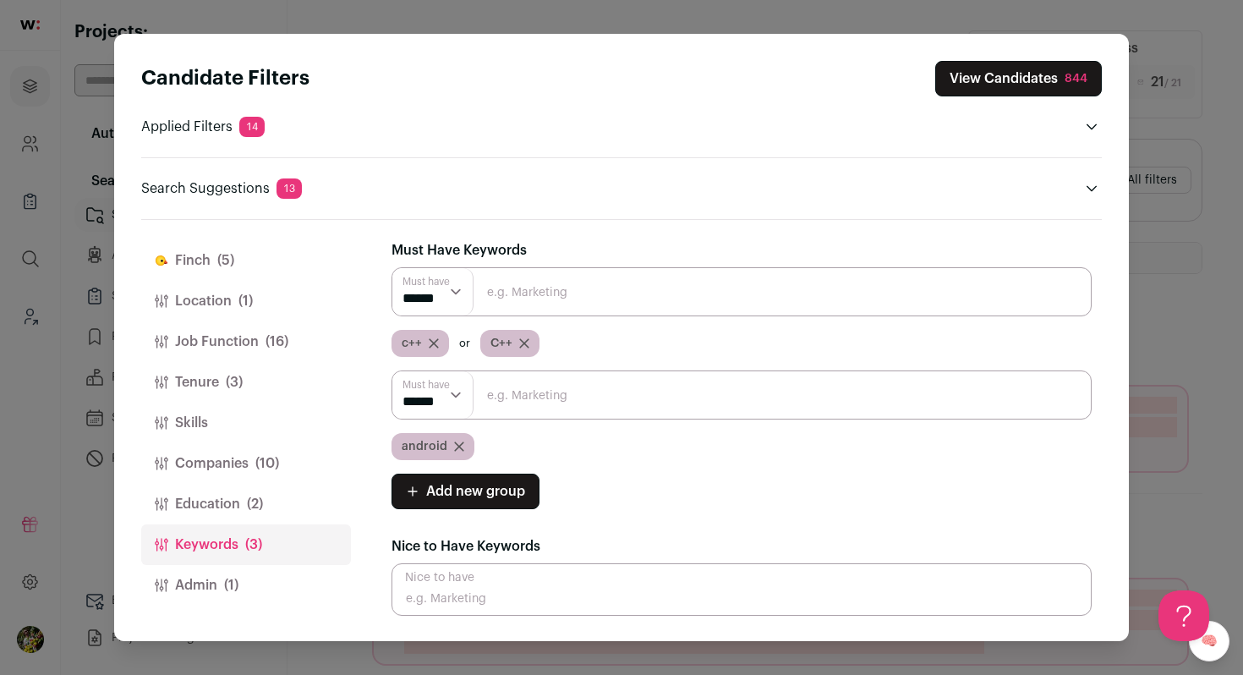
scroll to position [0, 0]
click at [295, 500] on button "Education (2)" at bounding box center [246, 504] width 210 height 41
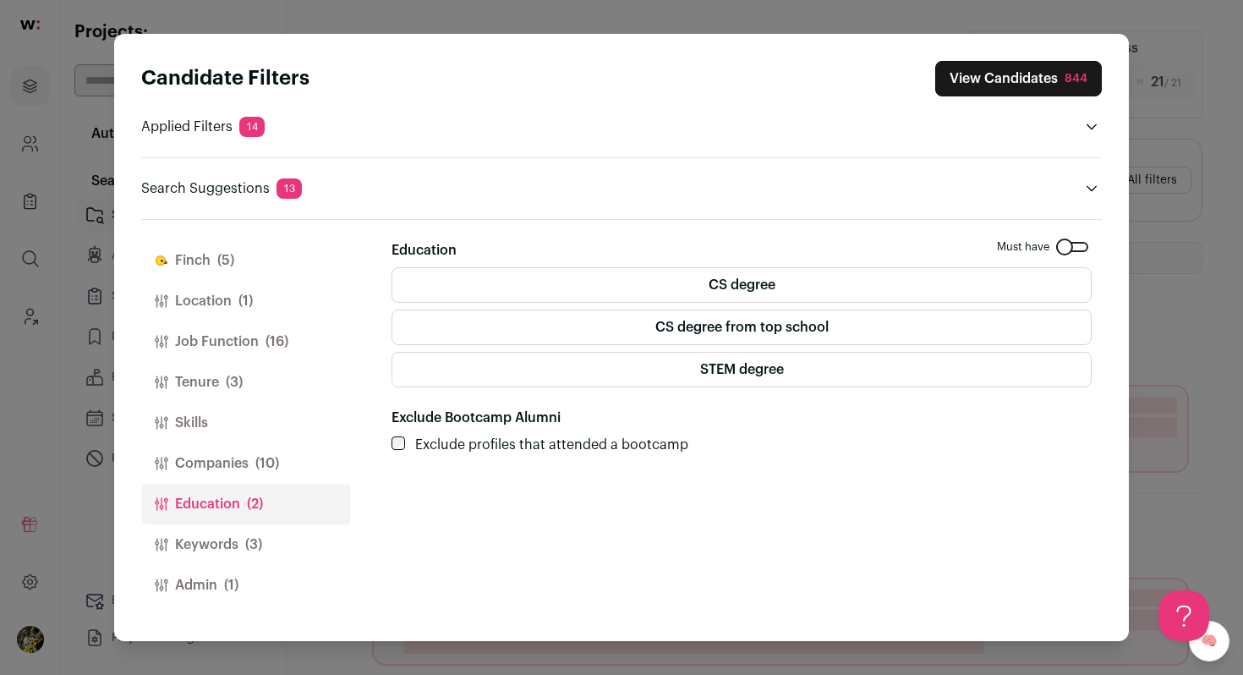
click at [491, 375] on label "STEM degree" at bounding box center [742, 370] width 700 height 36
click at [281, 461] on button "Companies (10)" at bounding box center [246, 463] width 210 height 41
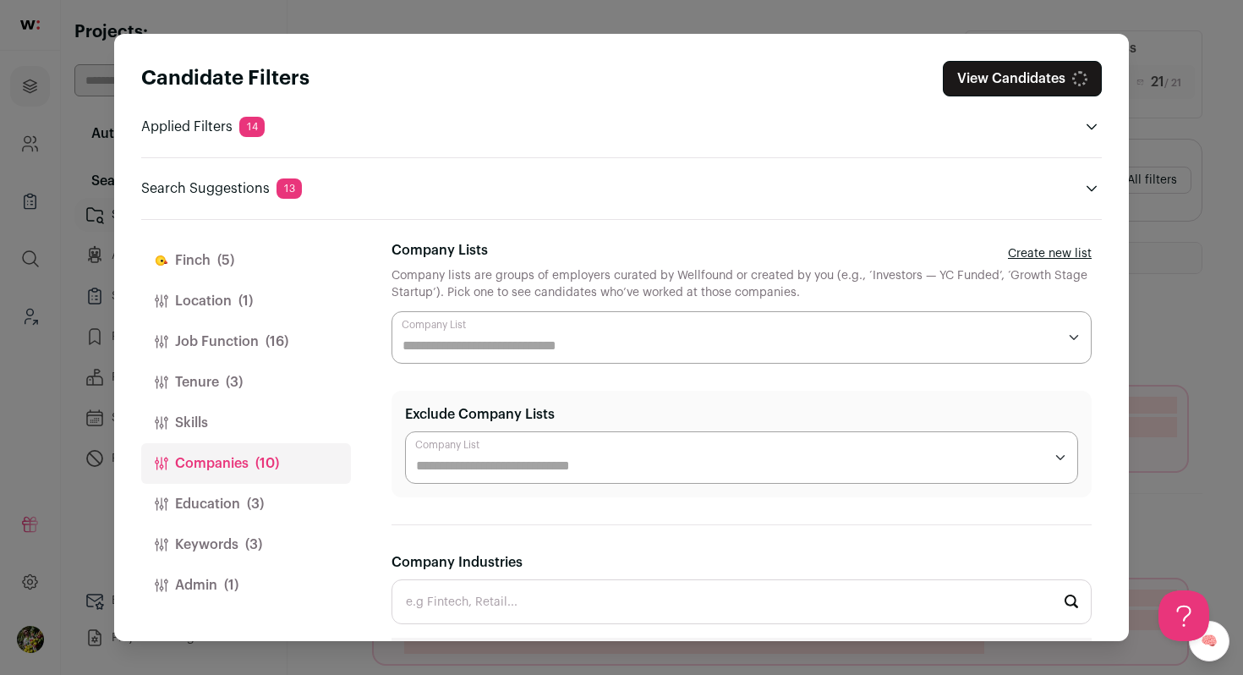
click at [285, 414] on button "Skills" at bounding box center [246, 423] width 210 height 41
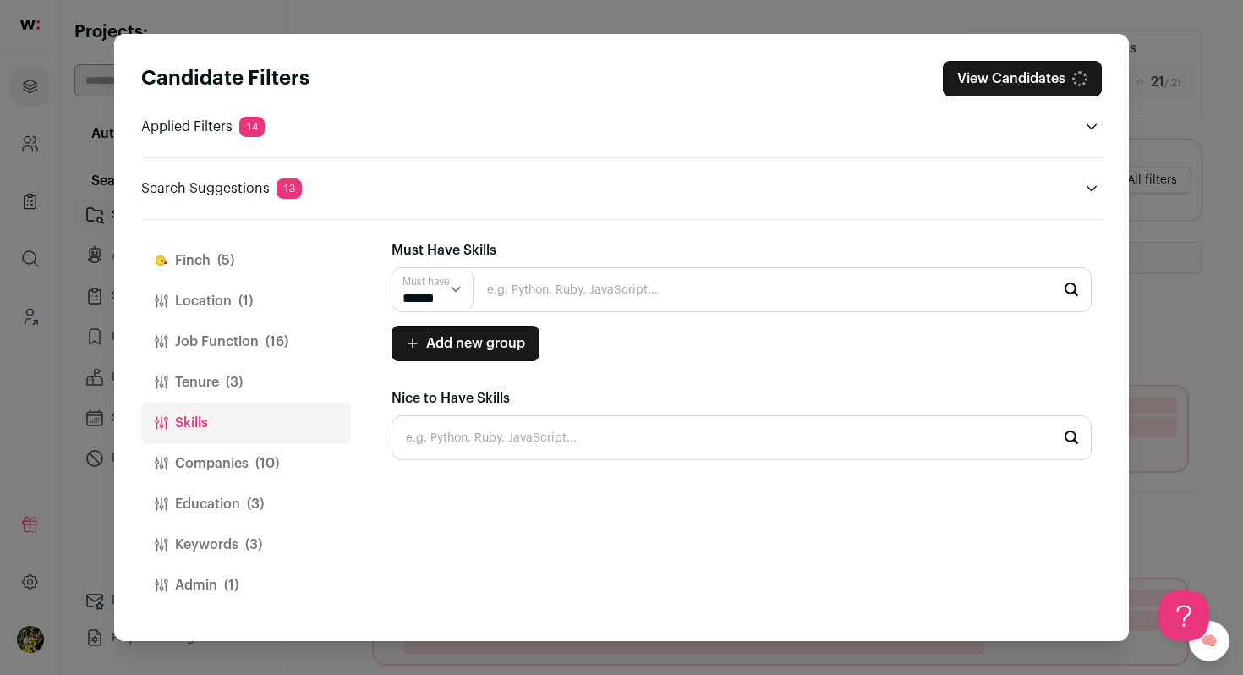
click at [285, 383] on button "Tenure (3)" at bounding box center [246, 382] width 210 height 41
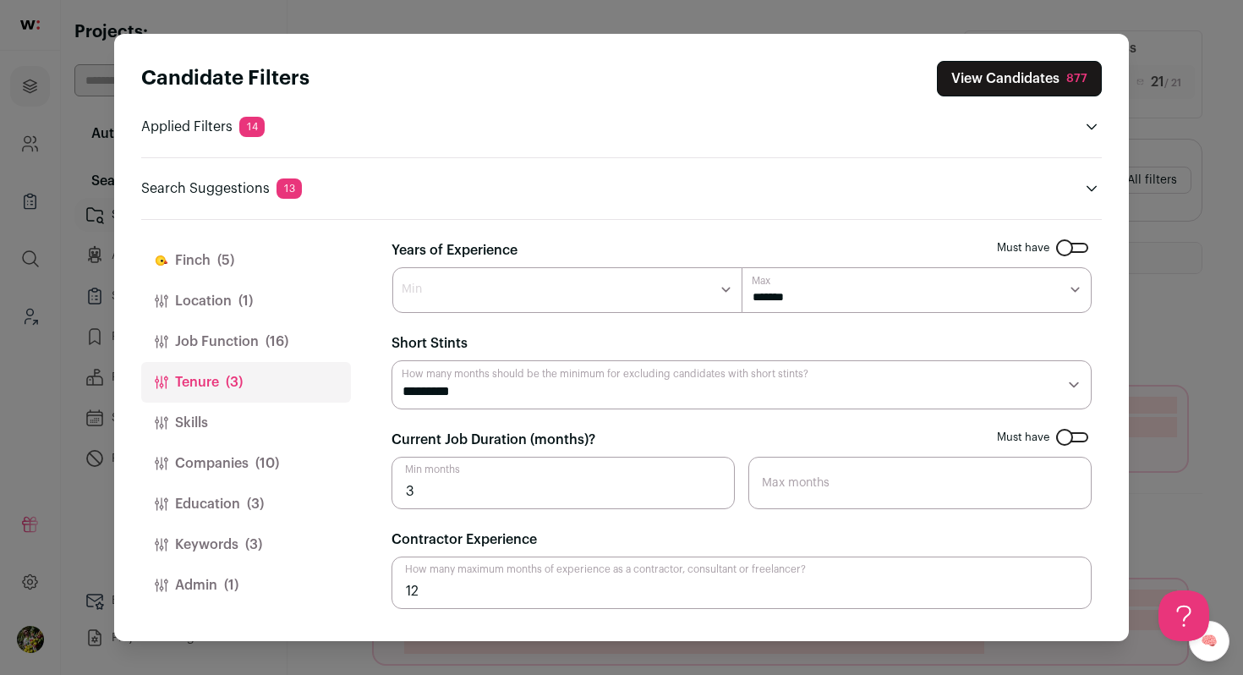
click at [289, 346] on button "Job Function (16)" at bounding box center [246, 341] width 210 height 41
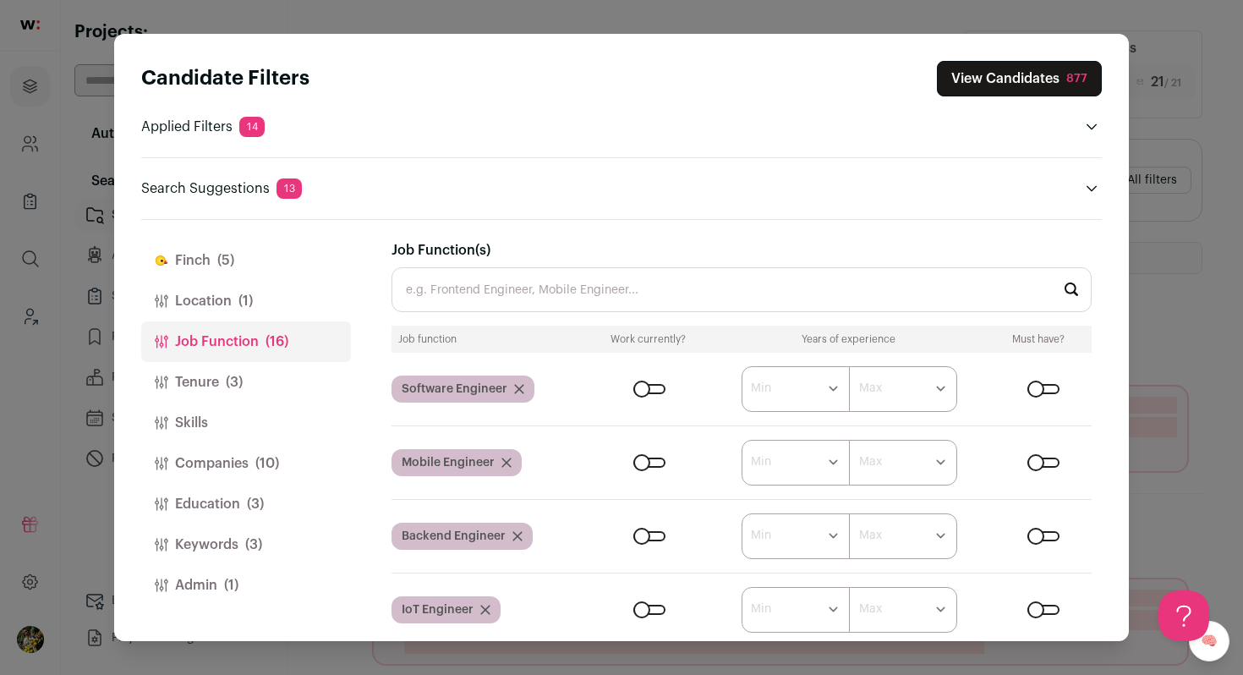
click at [287, 303] on button "Location (1)" at bounding box center [246, 301] width 210 height 41
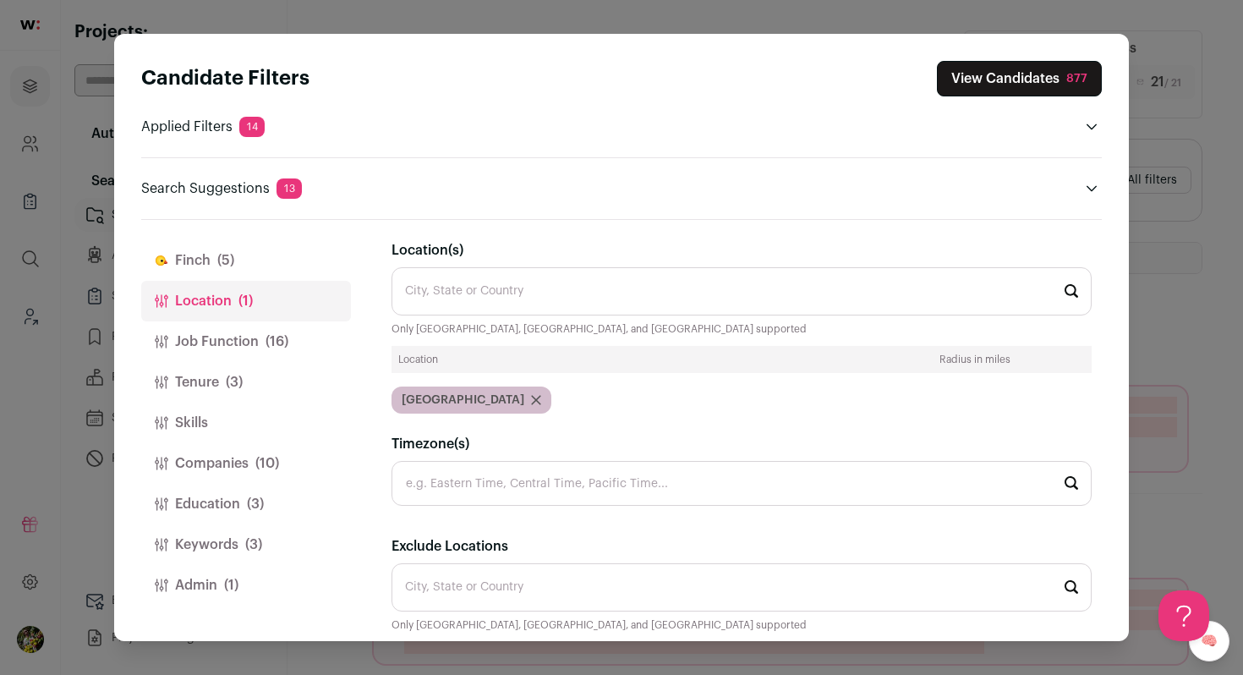
click at [285, 271] on button "Finch (5)" at bounding box center [246, 260] width 210 height 41
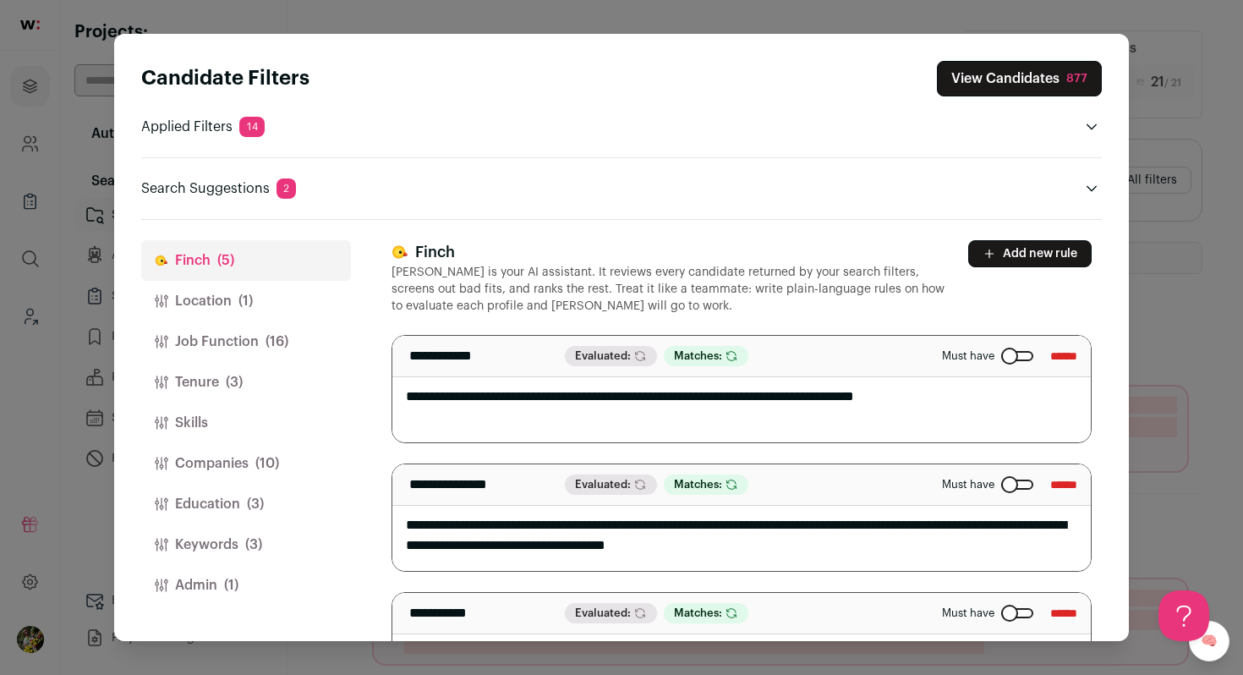
click at [1048, 84] on button "View Candidates 877" at bounding box center [1019, 79] width 165 height 36
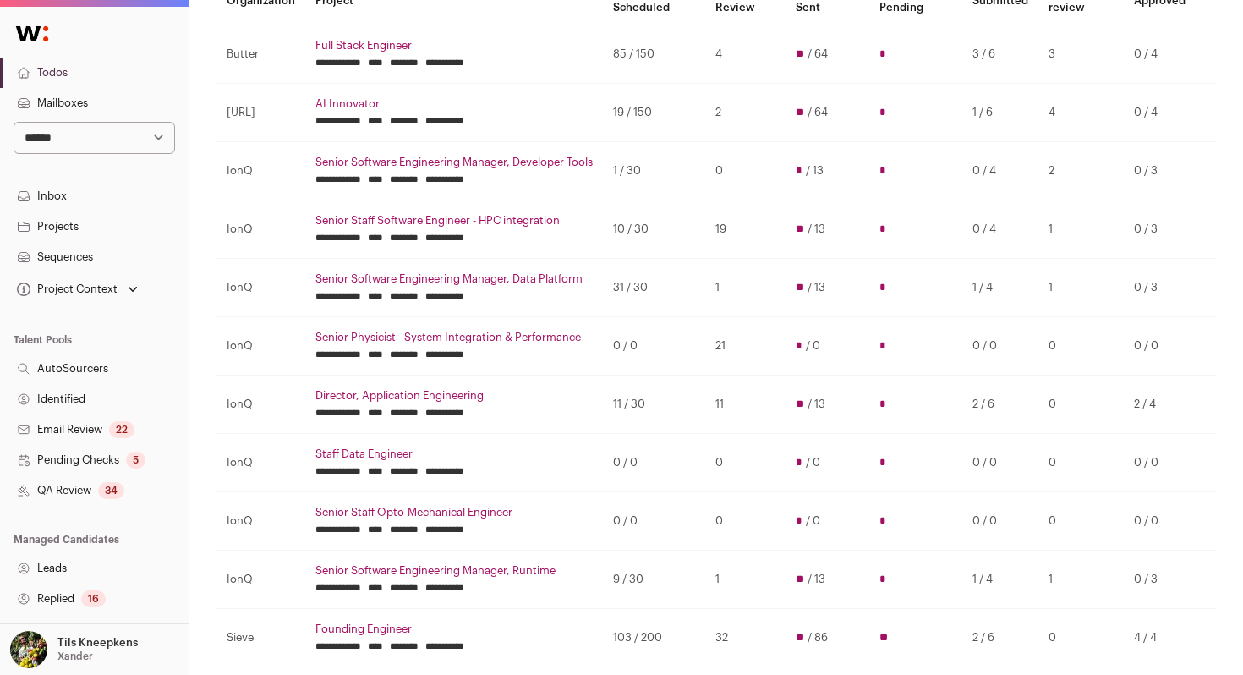
scroll to position [184, 0]
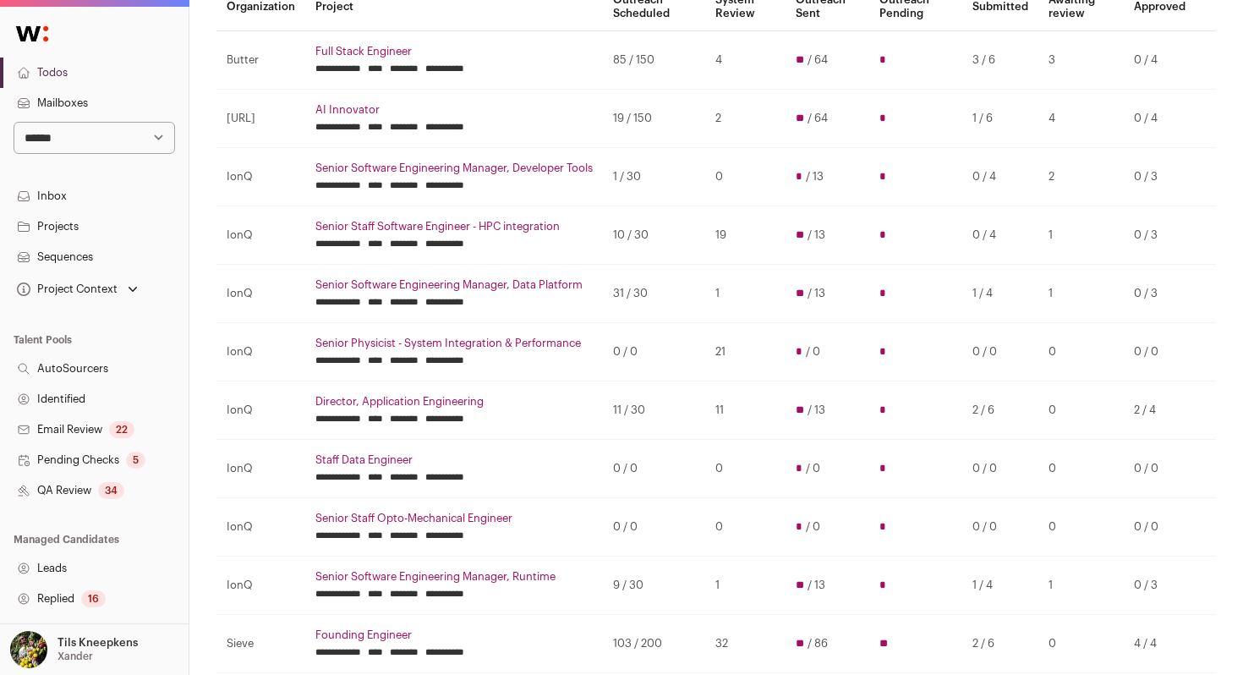
click at [507, 579] on link "Senior Software Engineering Manager, Runtime" at bounding box center [453, 577] width 277 height 14
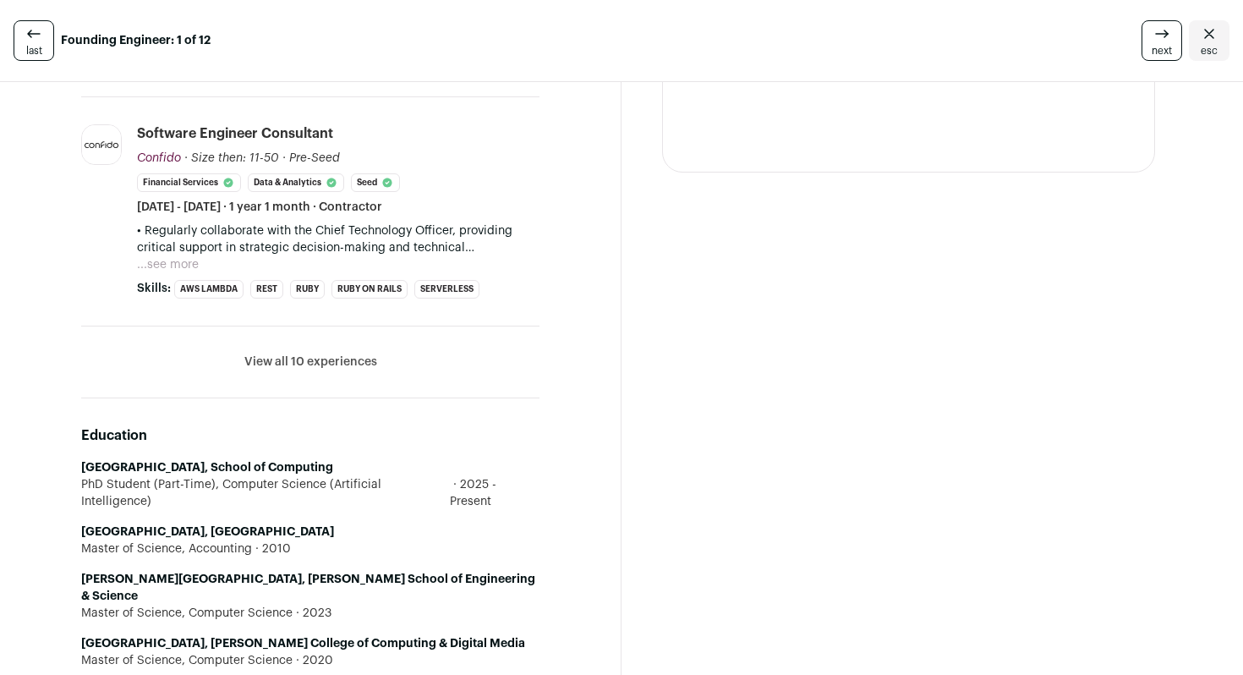
scroll to position [1080, 0]
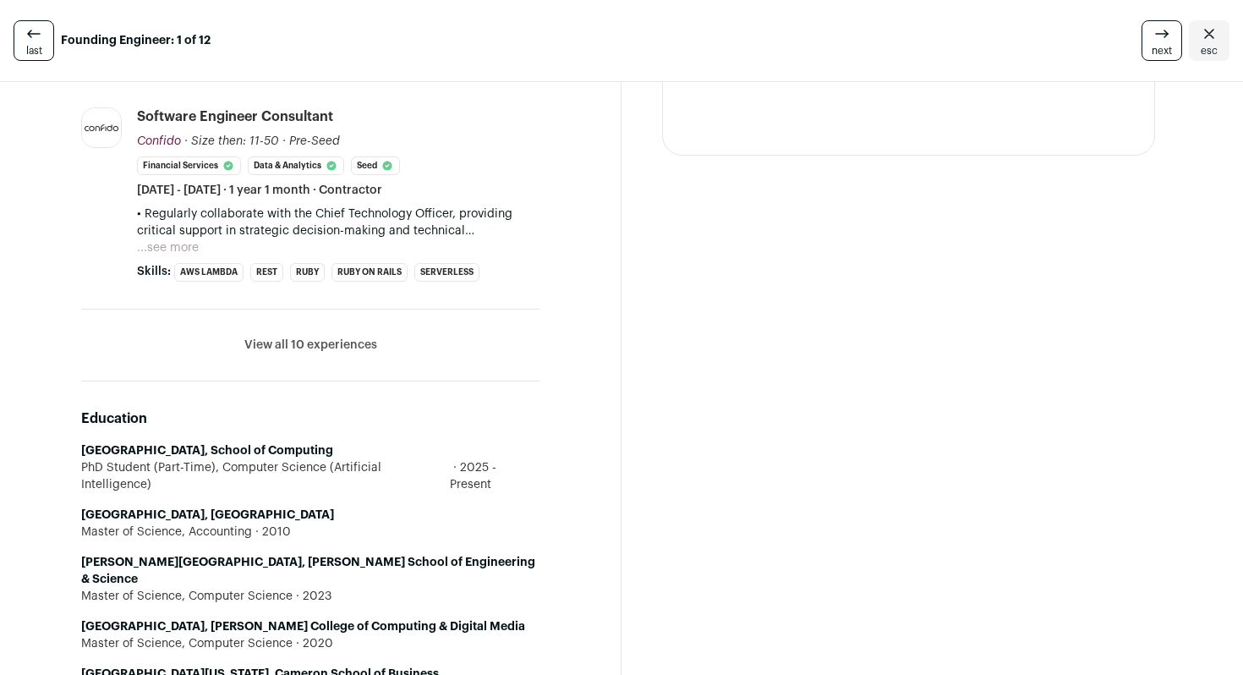
click at [359, 354] on li "View all 10 experiences View less" at bounding box center [310, 346] width 458 height 72
click at [359, 349] on button "View all 10 experiences" at bounding box center [310, 345] width 133 height 17
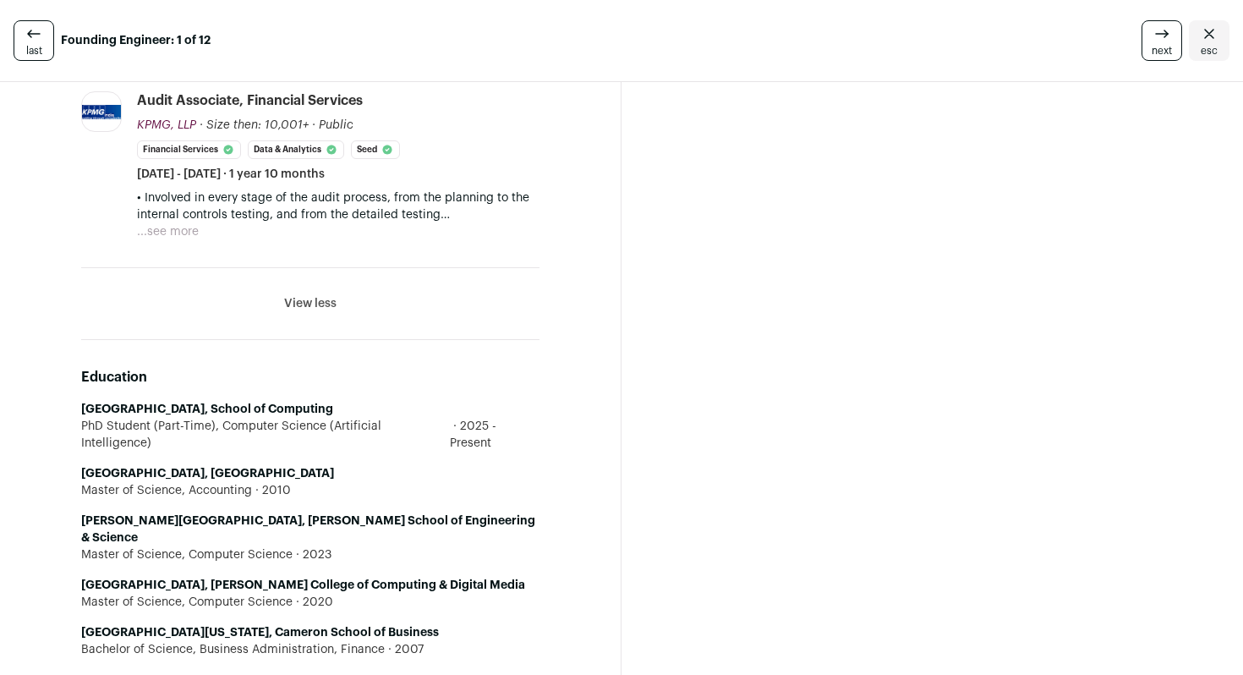
scroll to position [2676, 0]
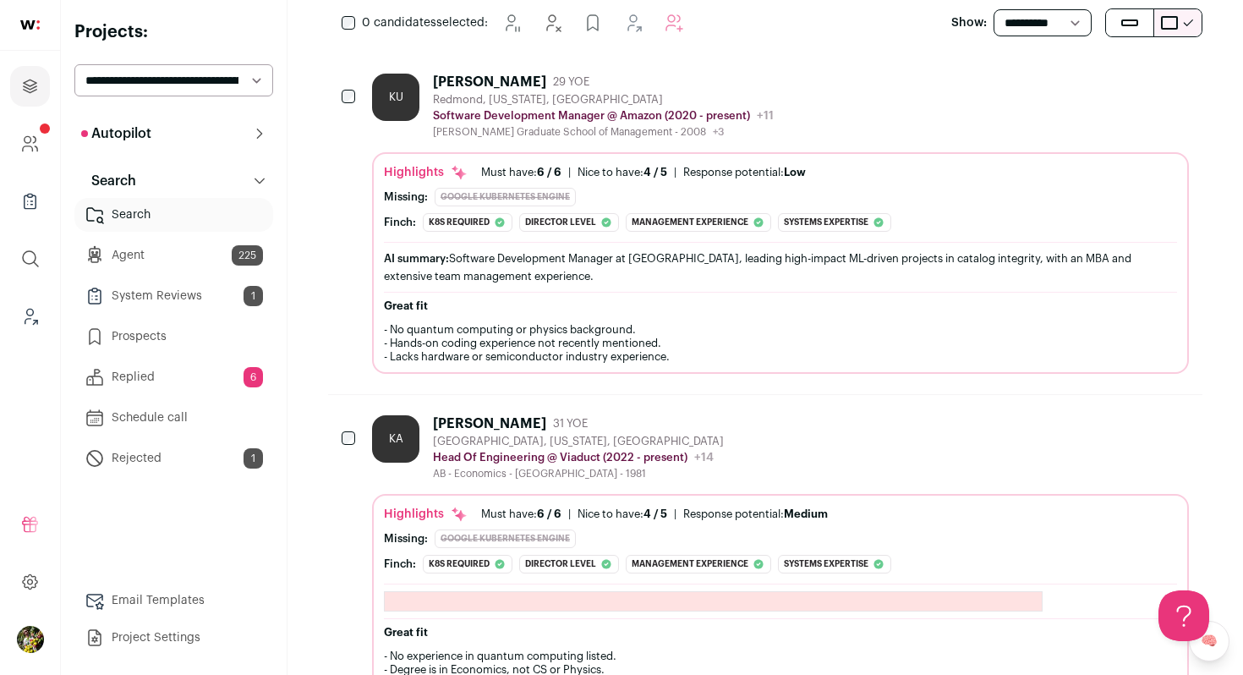
click at [736, 260] on div "AI summary: Software Development Manager at [GEOGRAPHIC_DATA], leading high-imp…" at bounding box center [780, 268] width 793 height 36
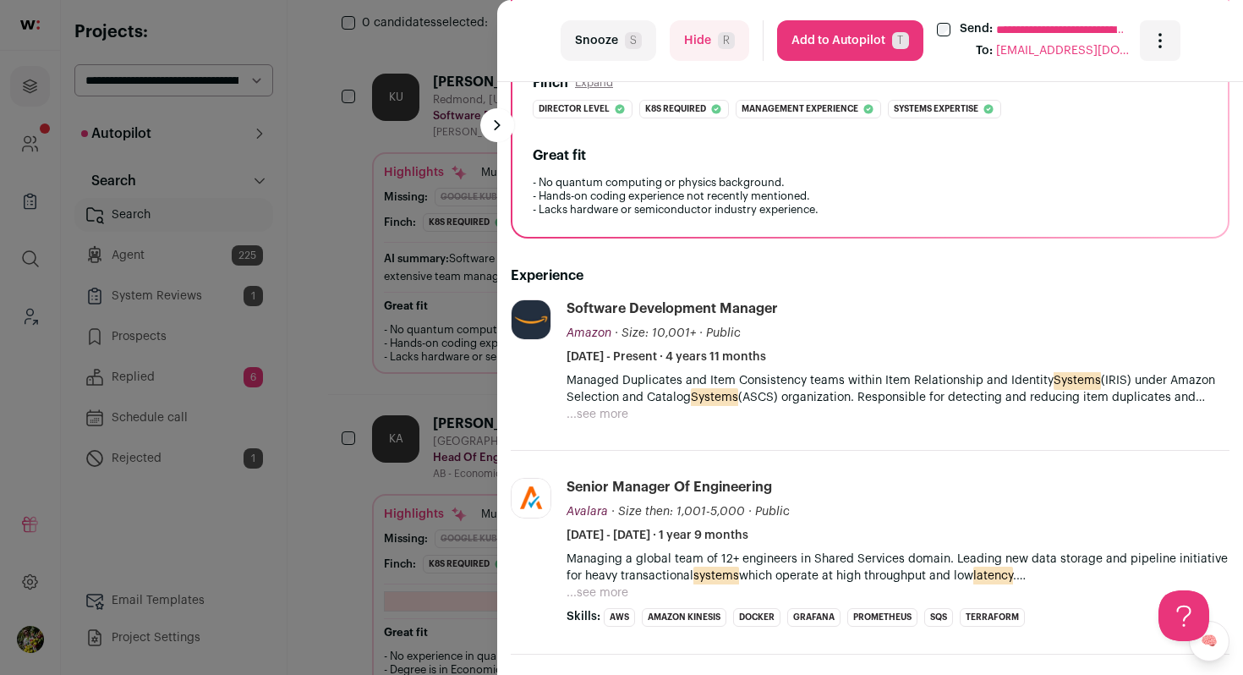
scroll to position [627, 0]
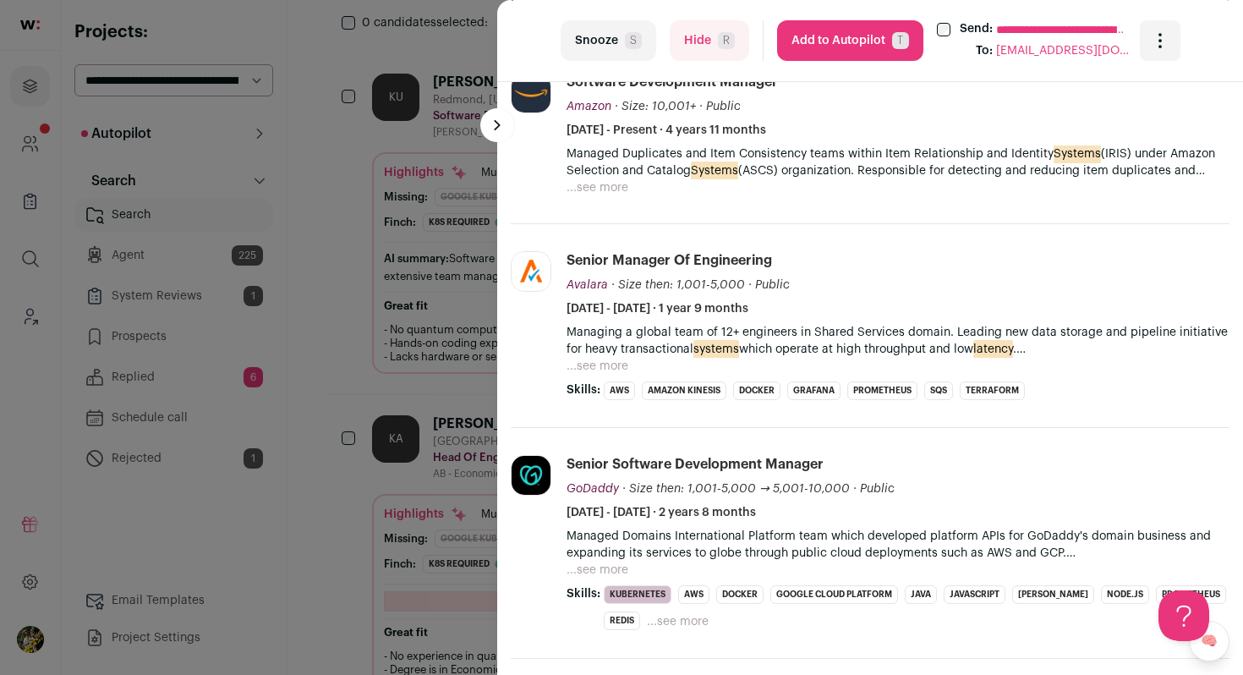
click at [611, 189] on button "...see more" at bounding box center [598, 187] width 62 height 17
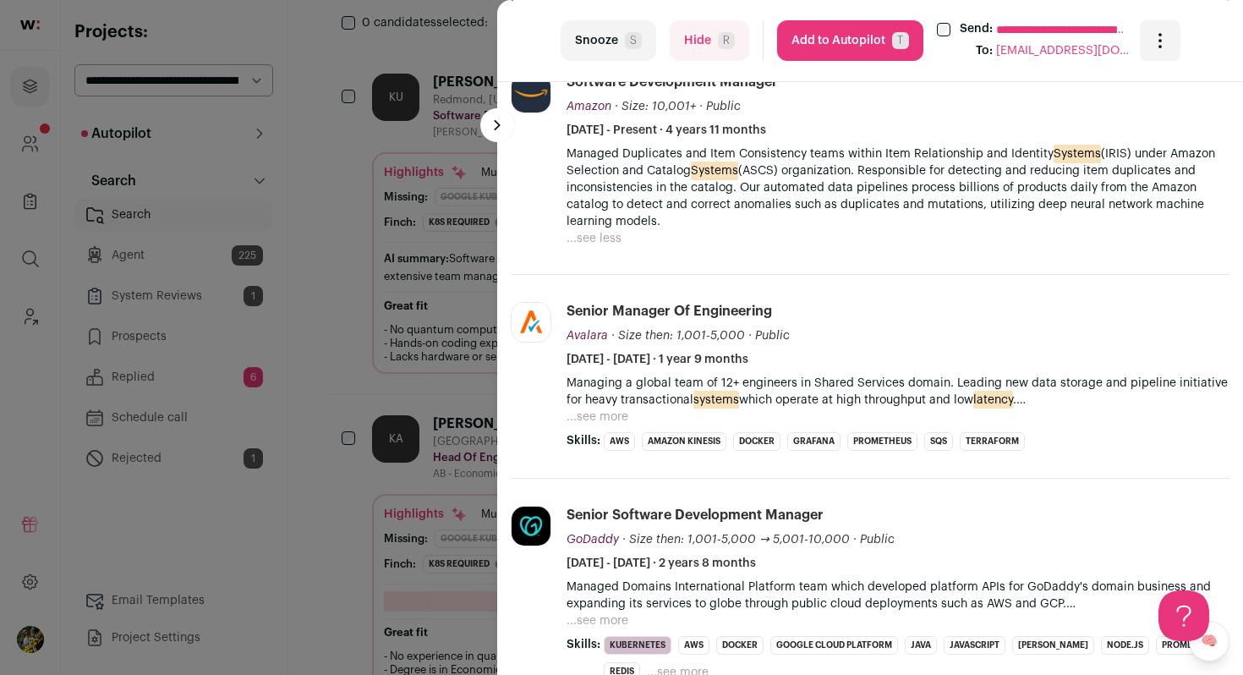
scroll to position [632, 0]
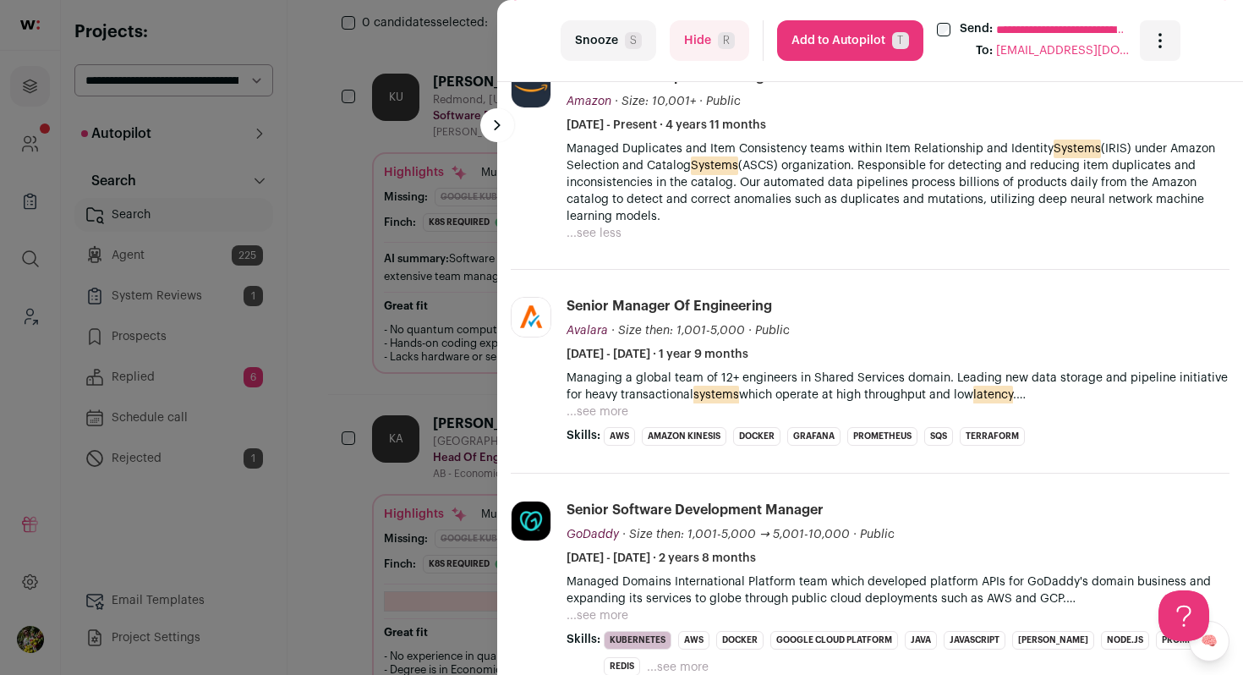
click at [594, 420] on li "Senior Manager of Engineering Avalara Avalara [DOMAIN_NAME] Add to company list…" at bounding box center [898, 371] width 663 height 149
click at [602, 409] on button "...see more" at bounding box center [598, 411] width 62 height 17
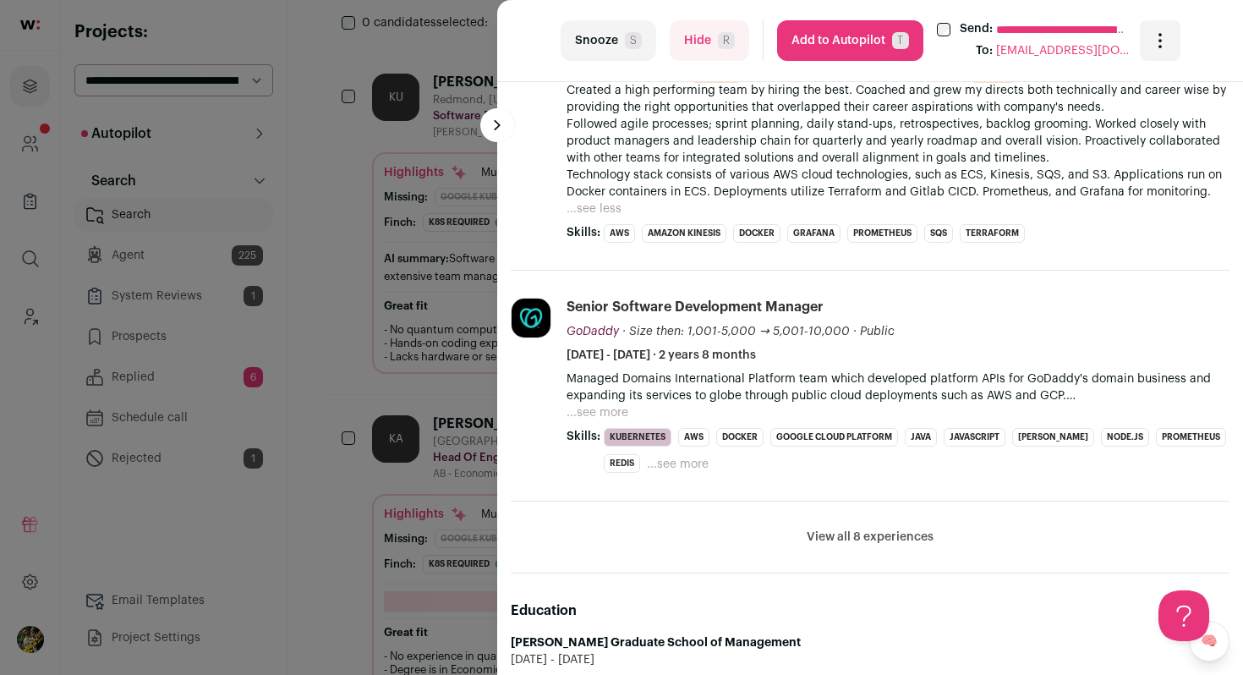
scroll to position [974, 0]
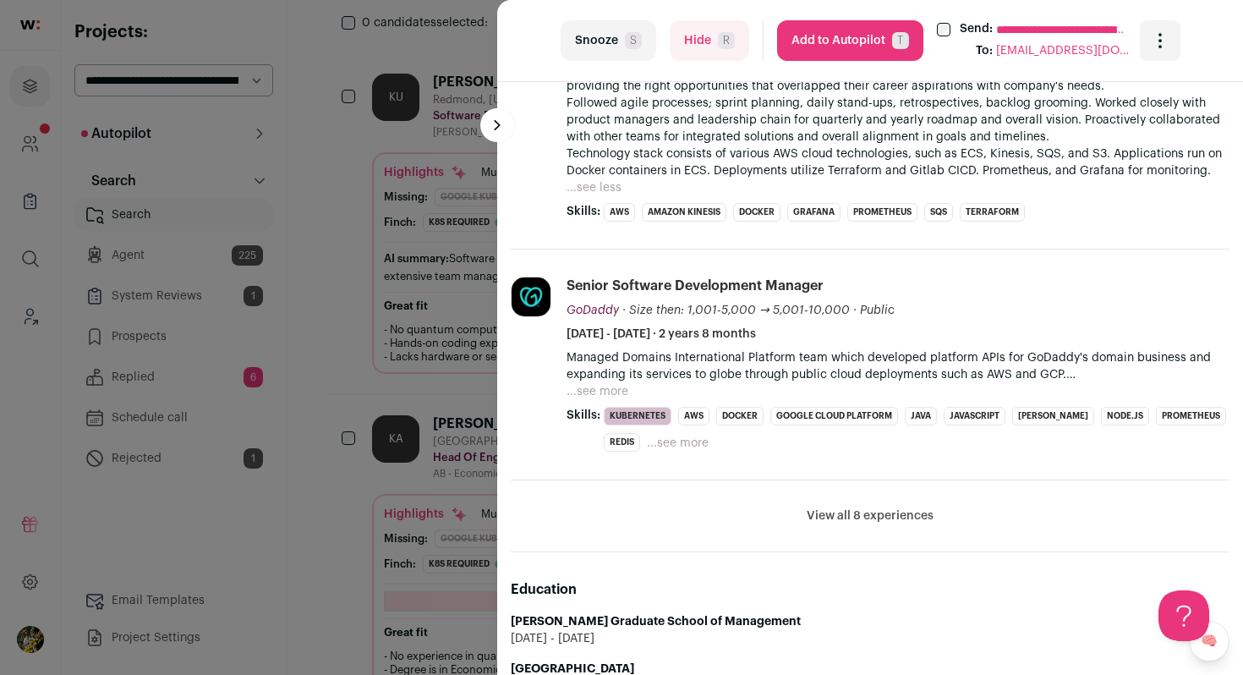
click at [611, 392] on button "...see more" at bounding box center [598, 391] width 62 height 17
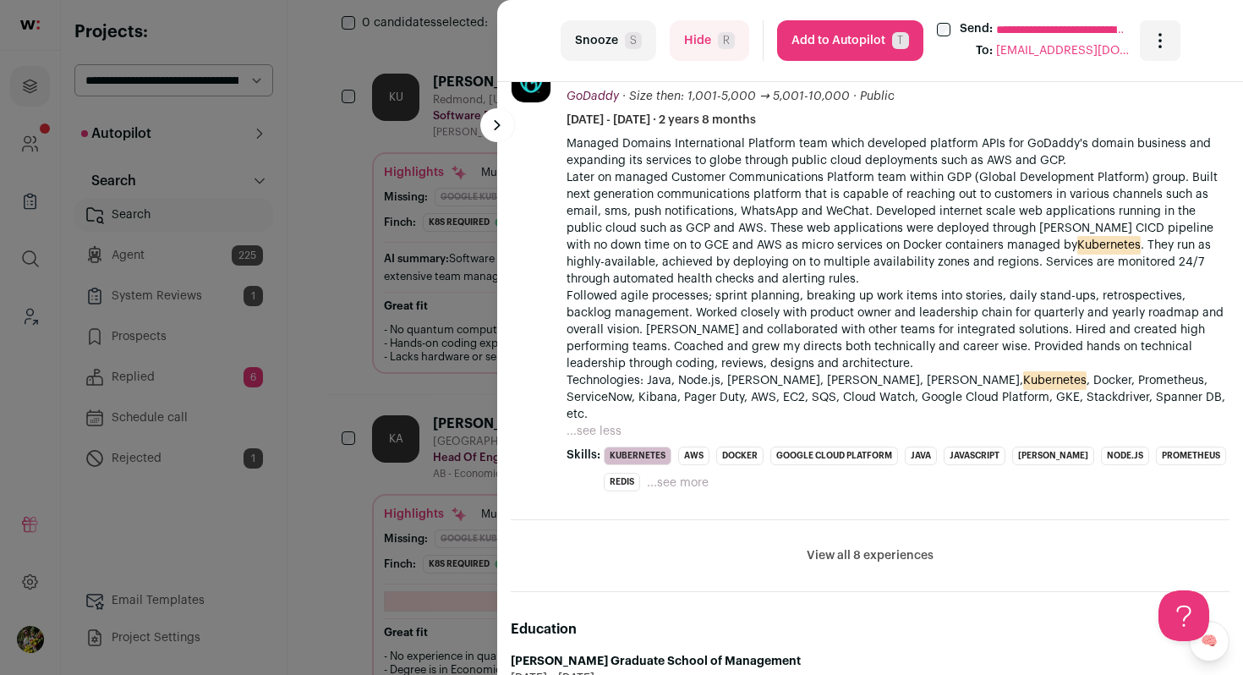
scroll to position [1226, 0]
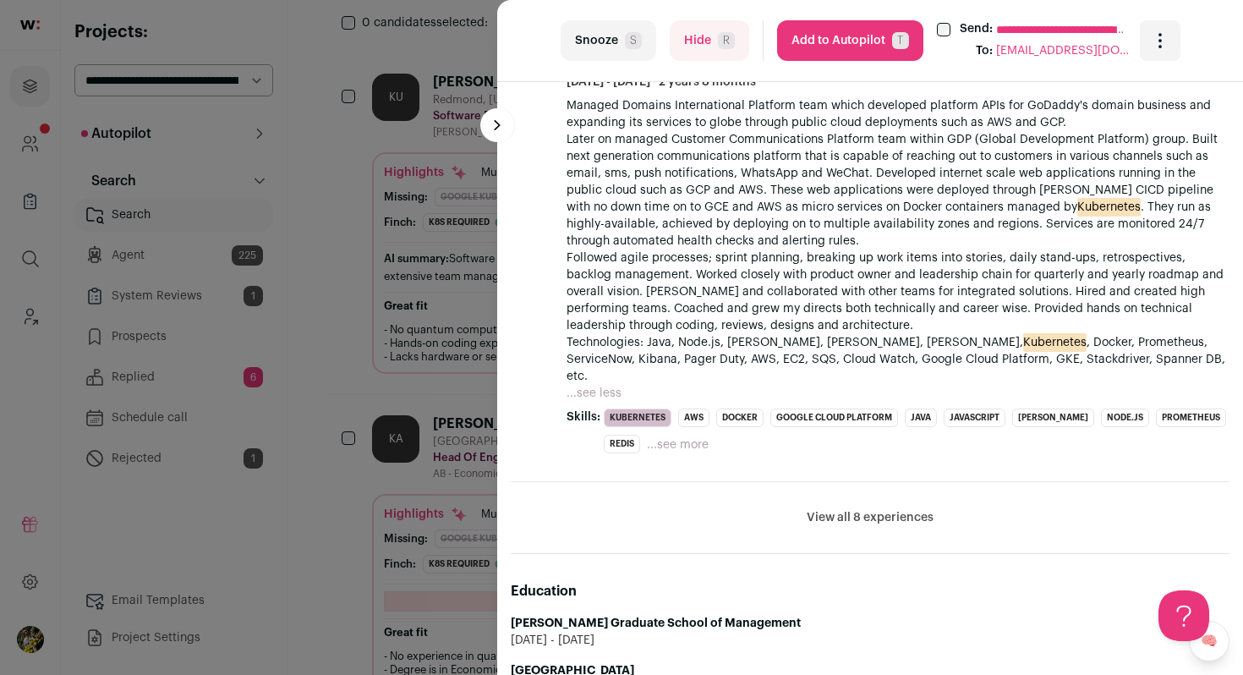
click at [855, 509] on button "View all 8 experiences" at bounding box center [870, 517] width 127 height 17
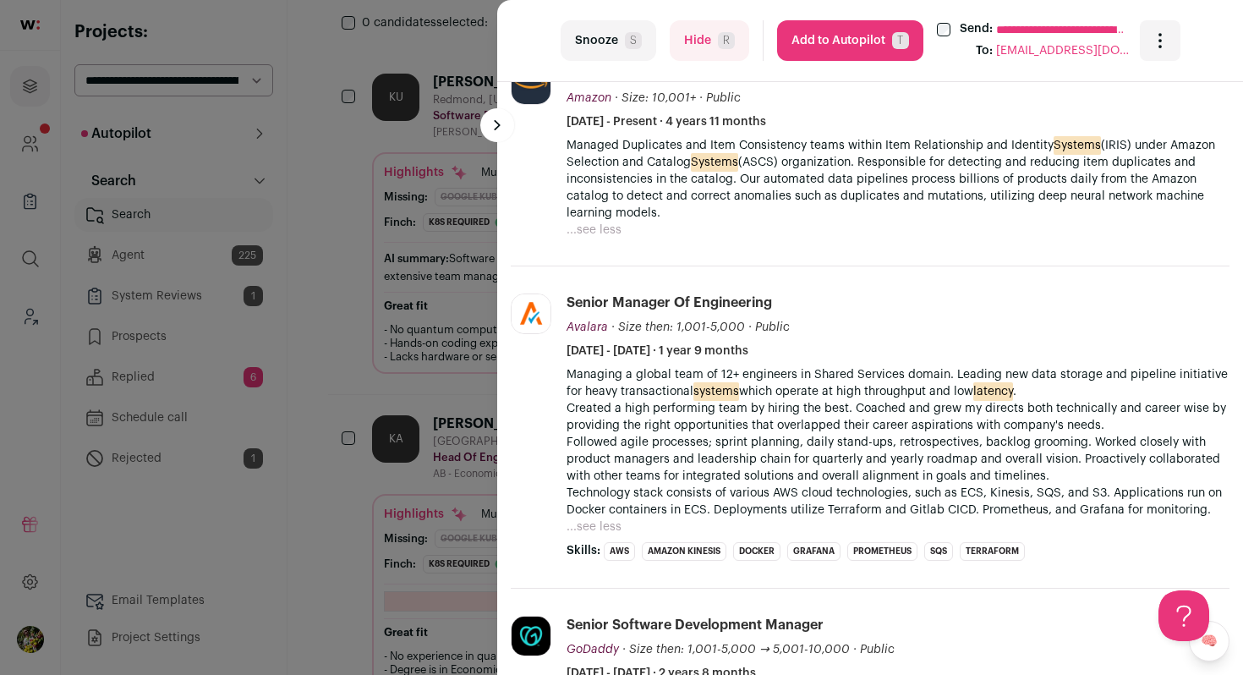
scroll to position [640, 0]
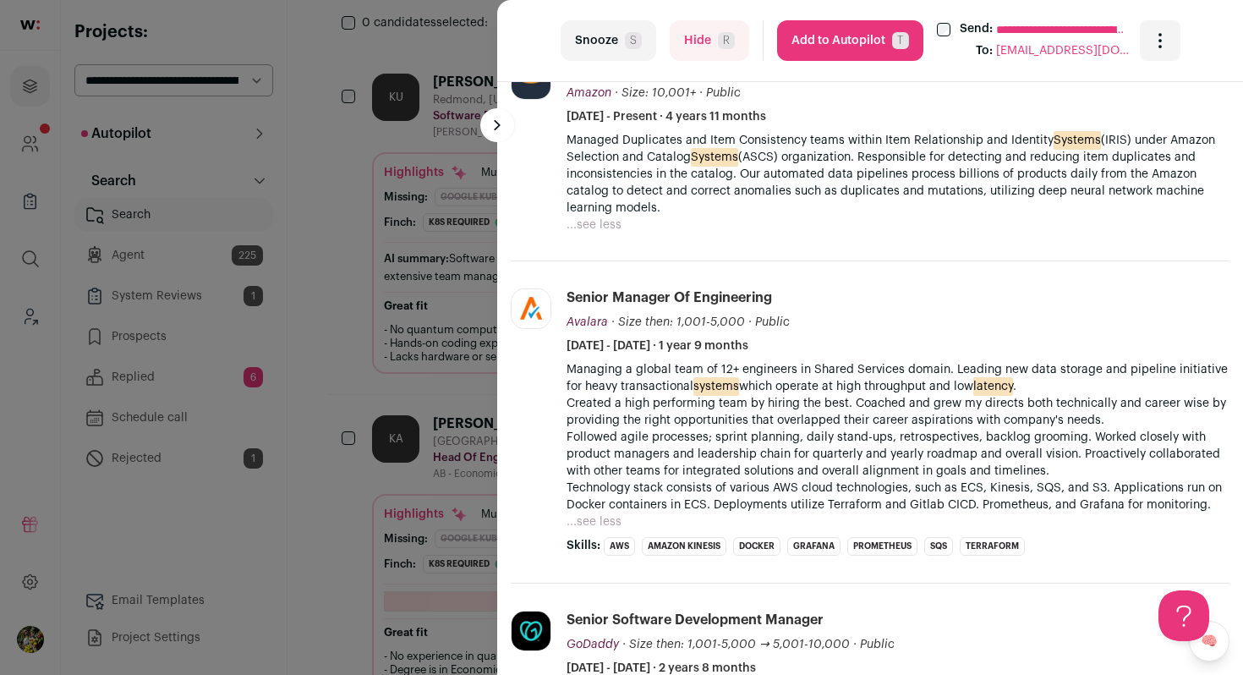
click at [683, 46] on button "Hide R" at bounding box center [710, 40] width 80 height 41
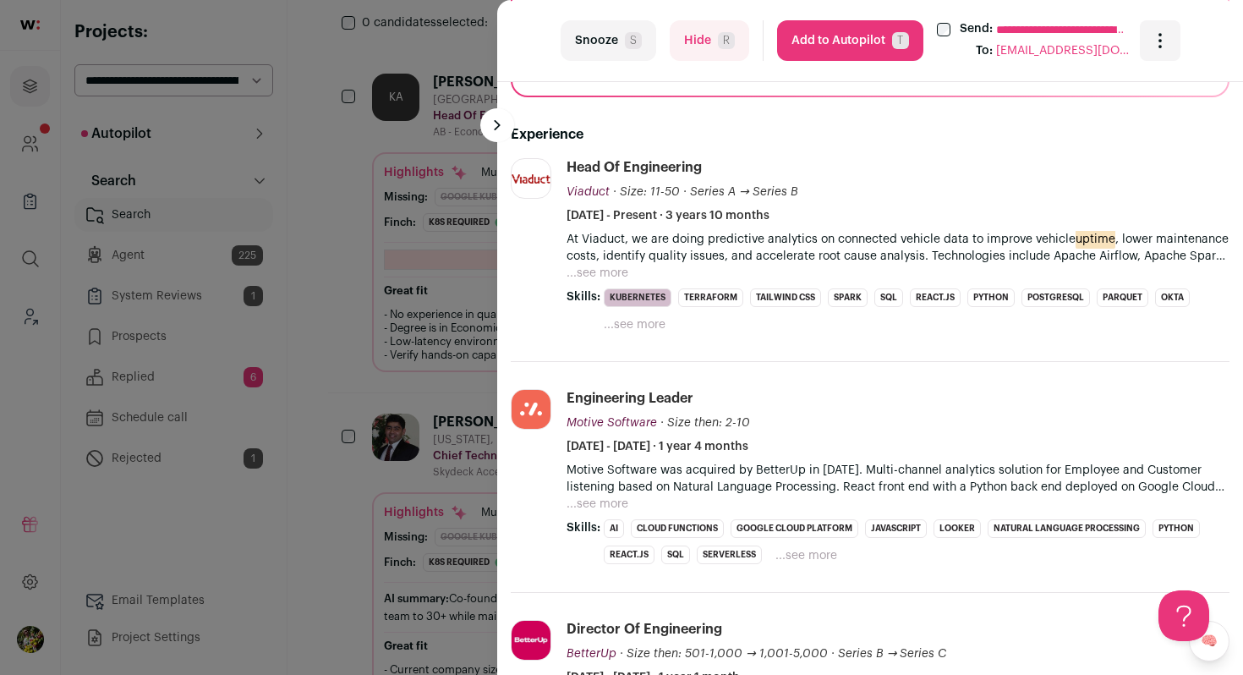
scroll to position [576, 0]
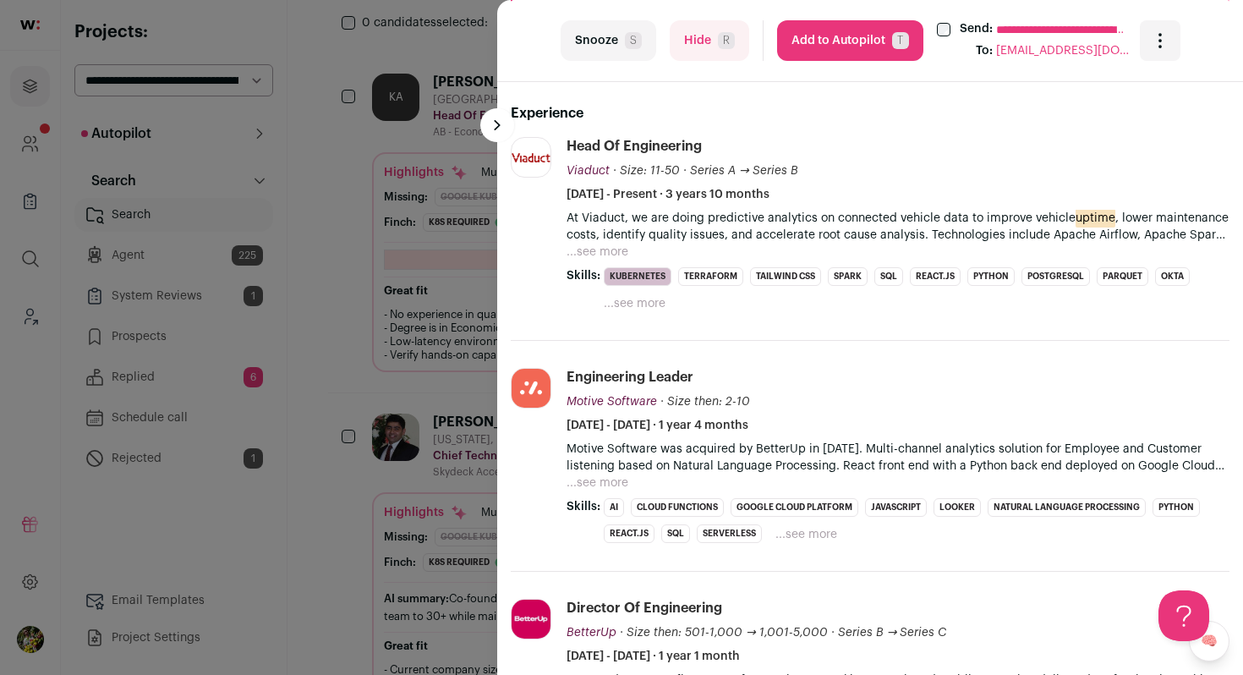
click at [615, 250] on button "...see more" at bounding box center [598, 252] width 62 height 17
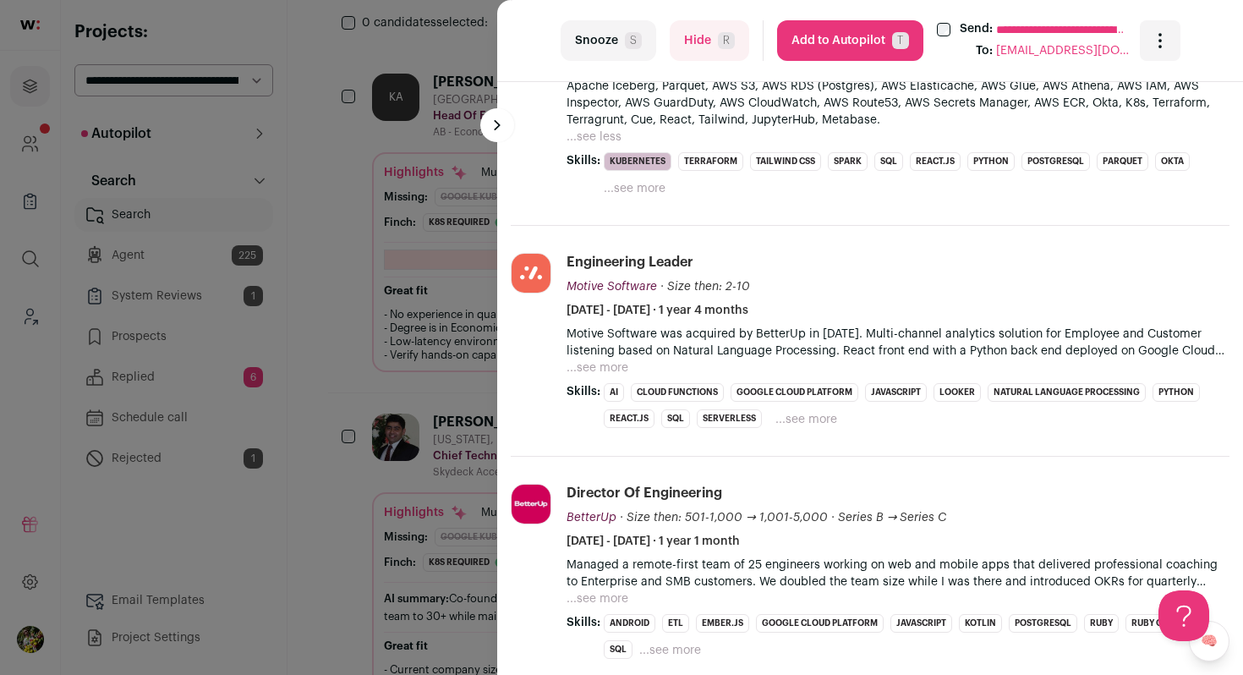
scroll to position [747, 0]
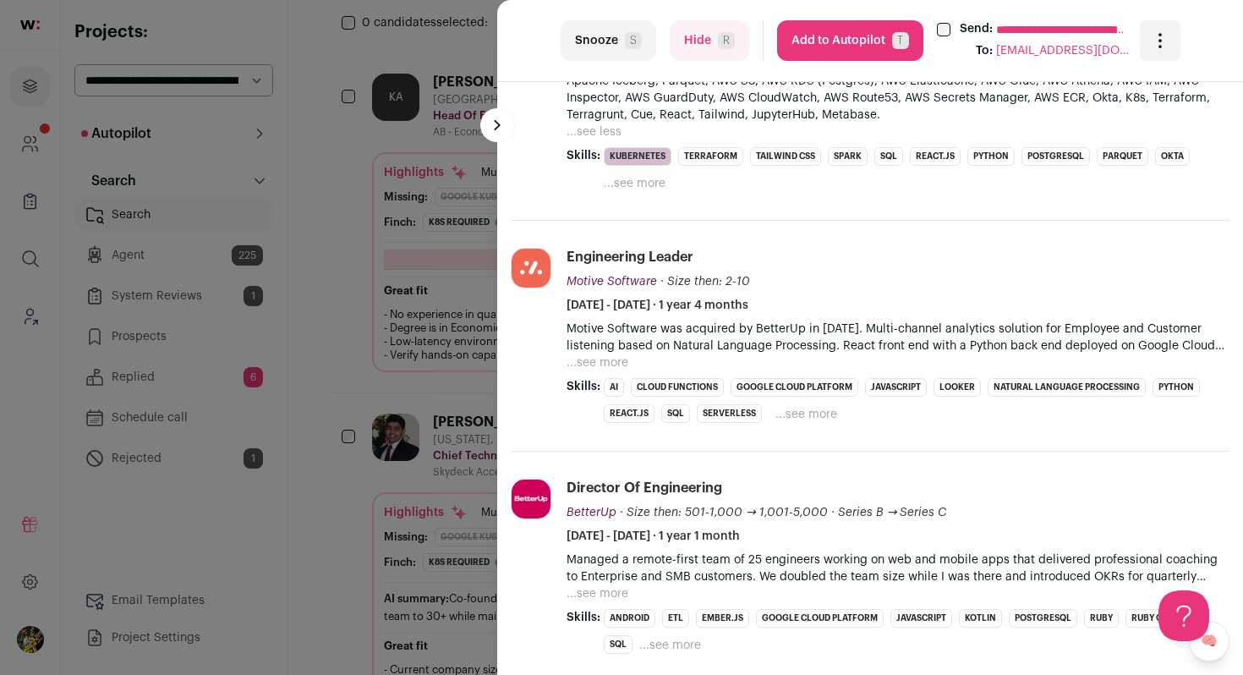
click at [595, 365] on button "...see more" at bounding box center [598, 362] width 62 height 17
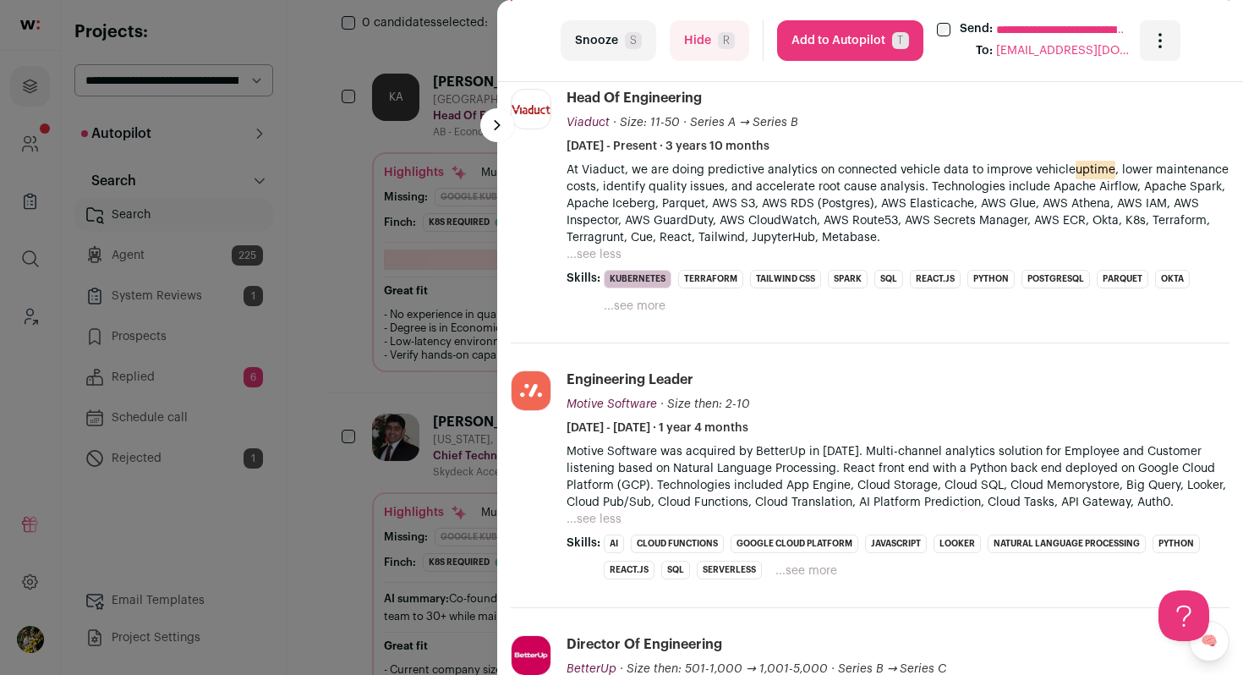
scroll to position [622, 0]
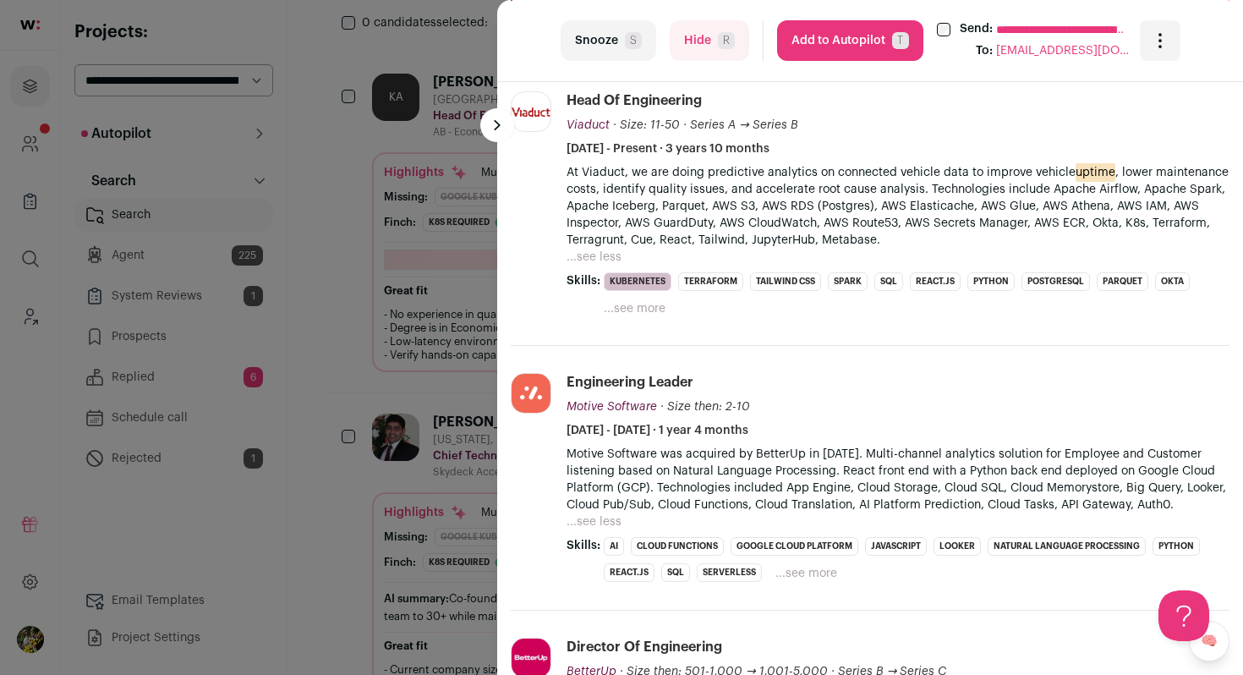
click at [638, 310] on button "...see more" at bounding box center [635, 308] width 62 height 17
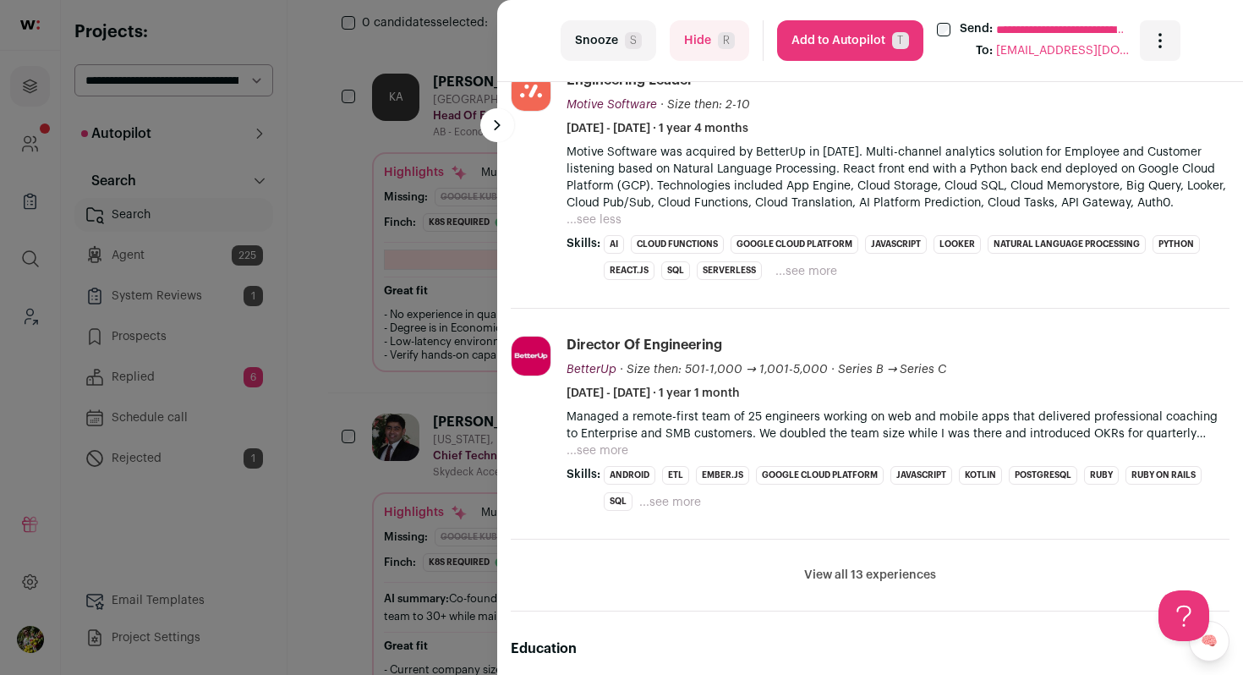
scroll to position [1039, 0]
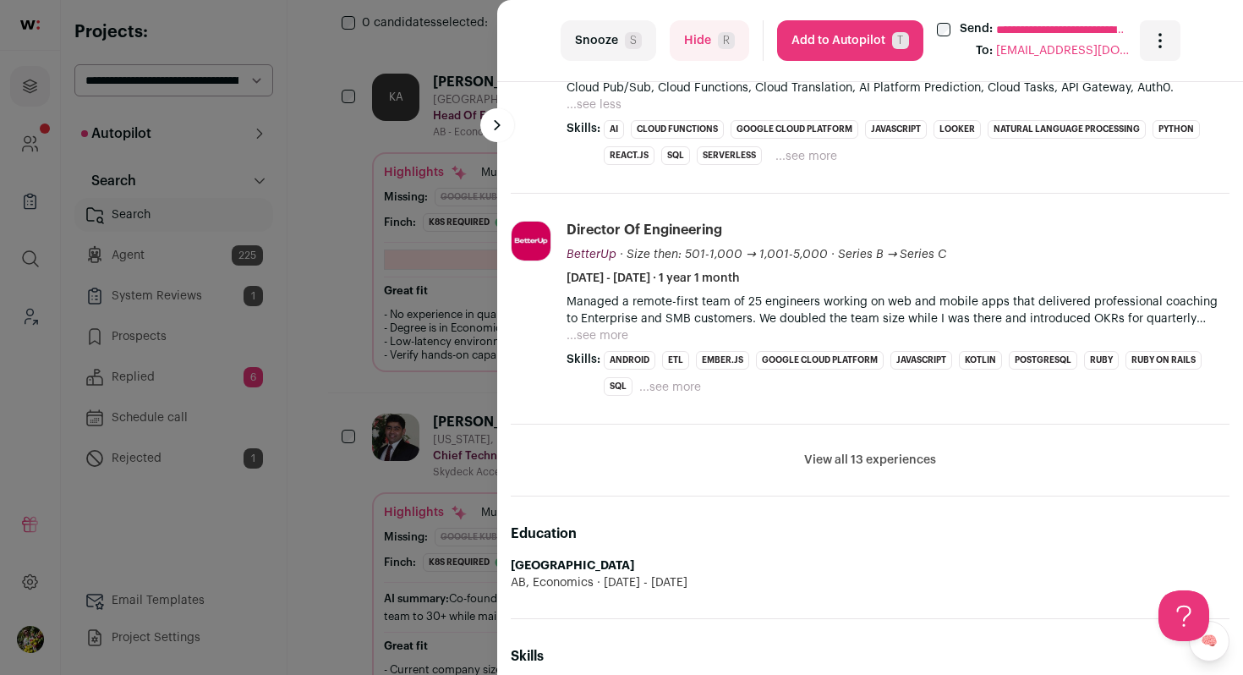
click at [711, 57] on button "Hide R" at bounding box center [710, 40] width 80 height 41
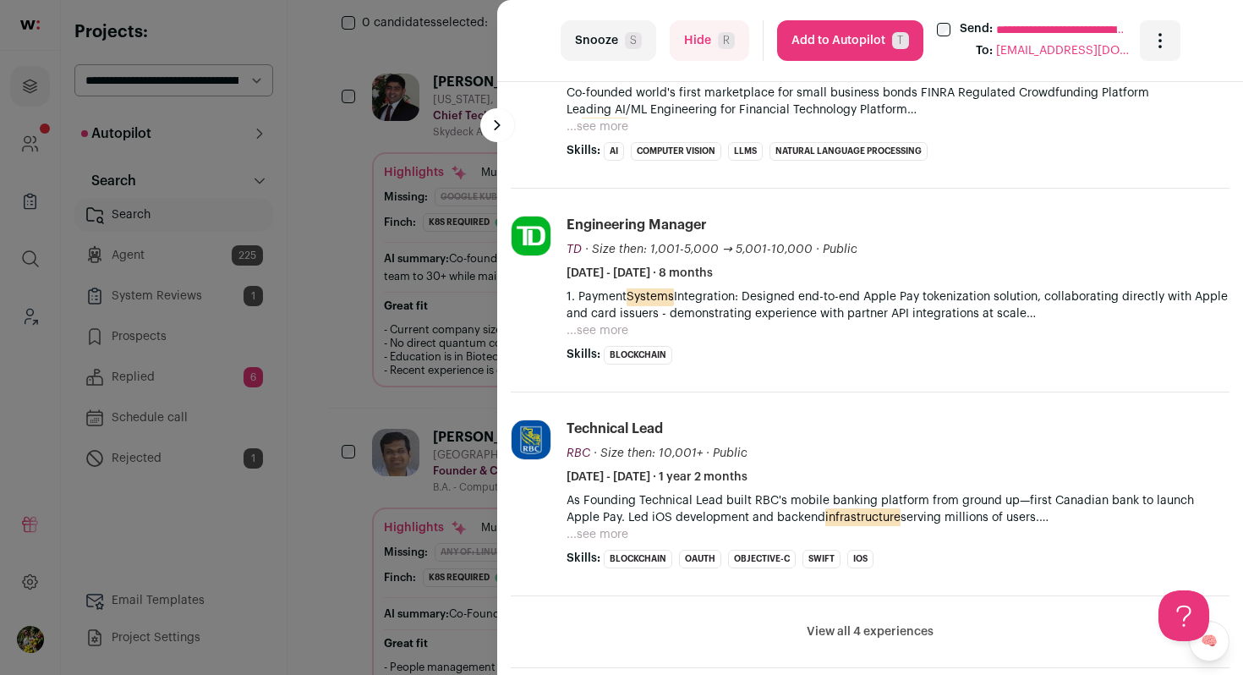
scroll to position [706, 0]
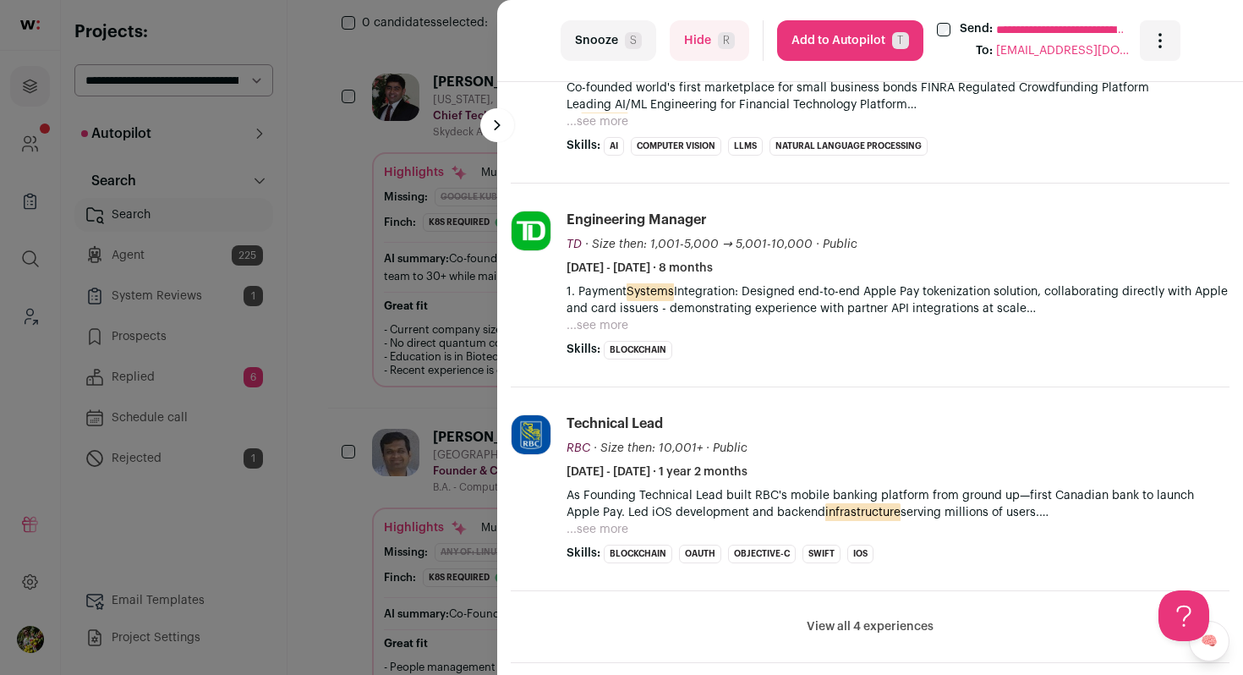
click at [629, 526] on div "As Founding Technical Lead built RBC's mobile banking platform from ground up—f…" at bounding box center [898, 512] width 663 height 51
click at [614, 527] on button "...see more" at bounding box center [598, 529] width 62 height 17
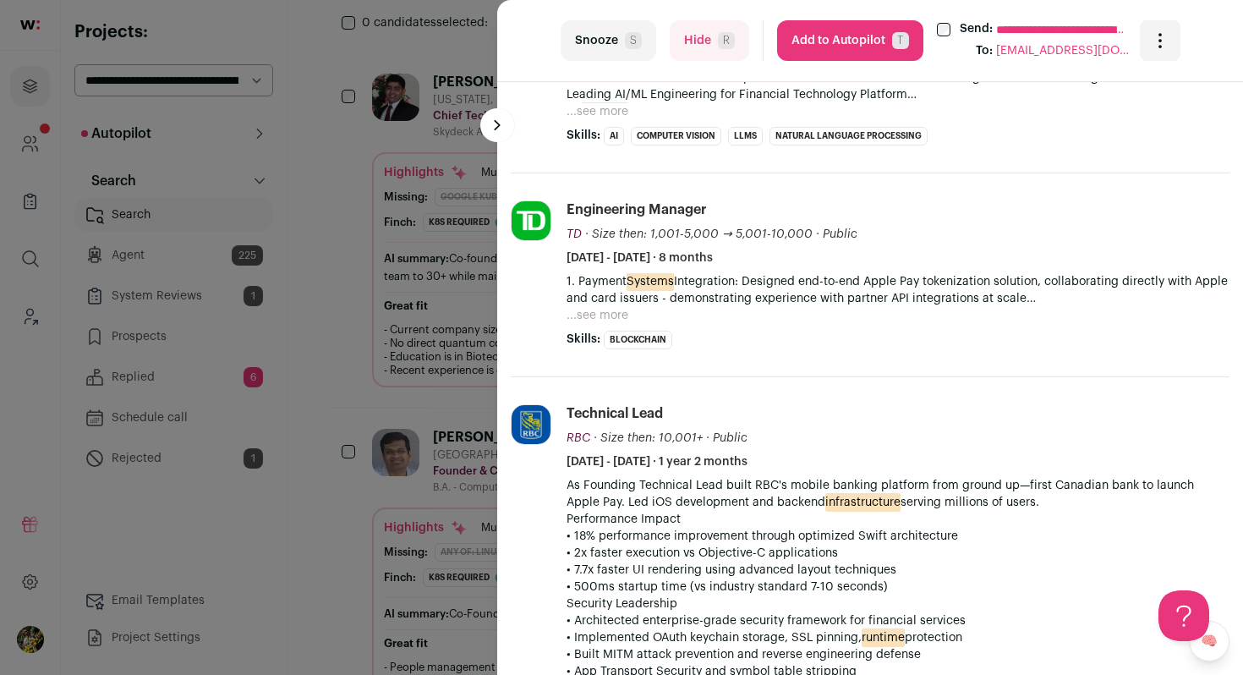
scroll to position [715, 0]
click at [602, 319] on button "...see more" at bounding box center [598, 317] width 62 height 17
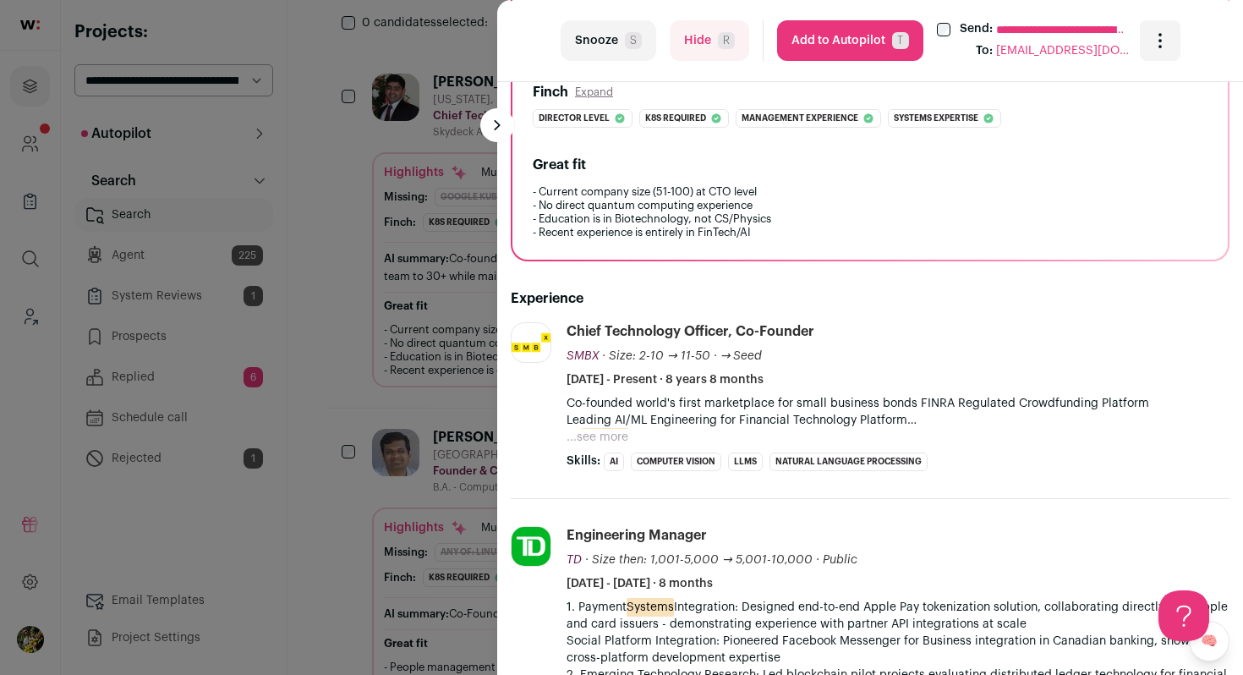
scroll to position [289, 0]
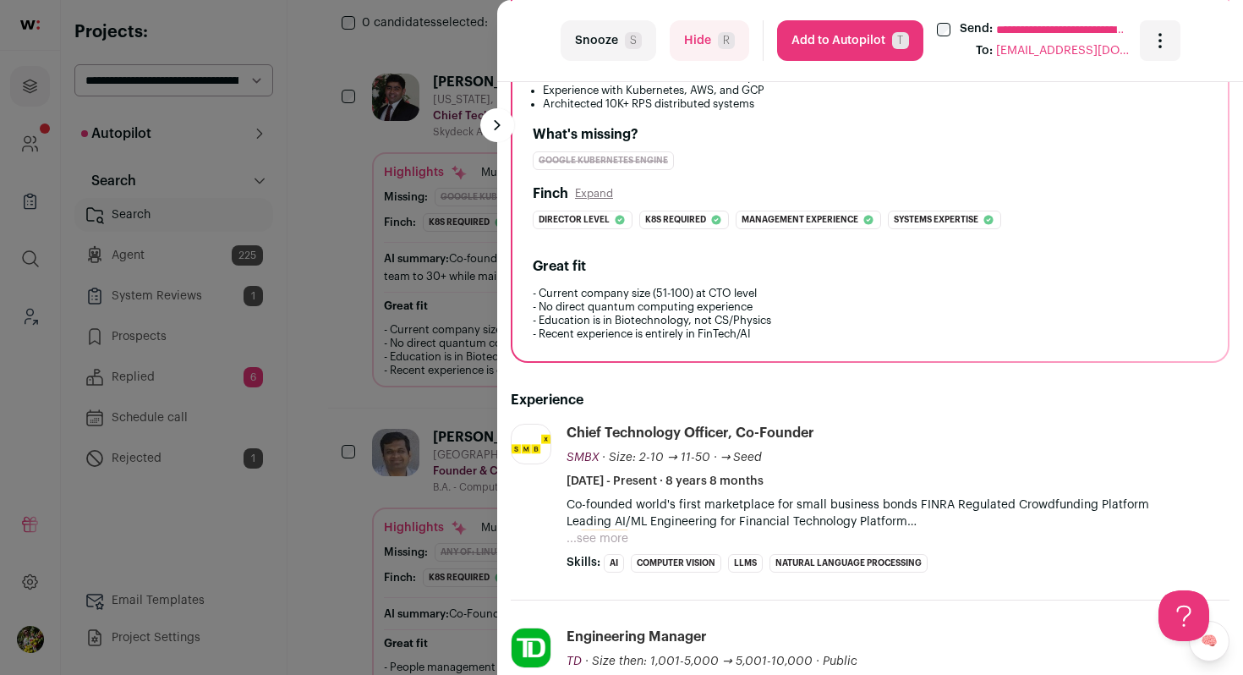
click at [443, 337] on div "**********" at bounding box center [621, 337] width 1243 height 675
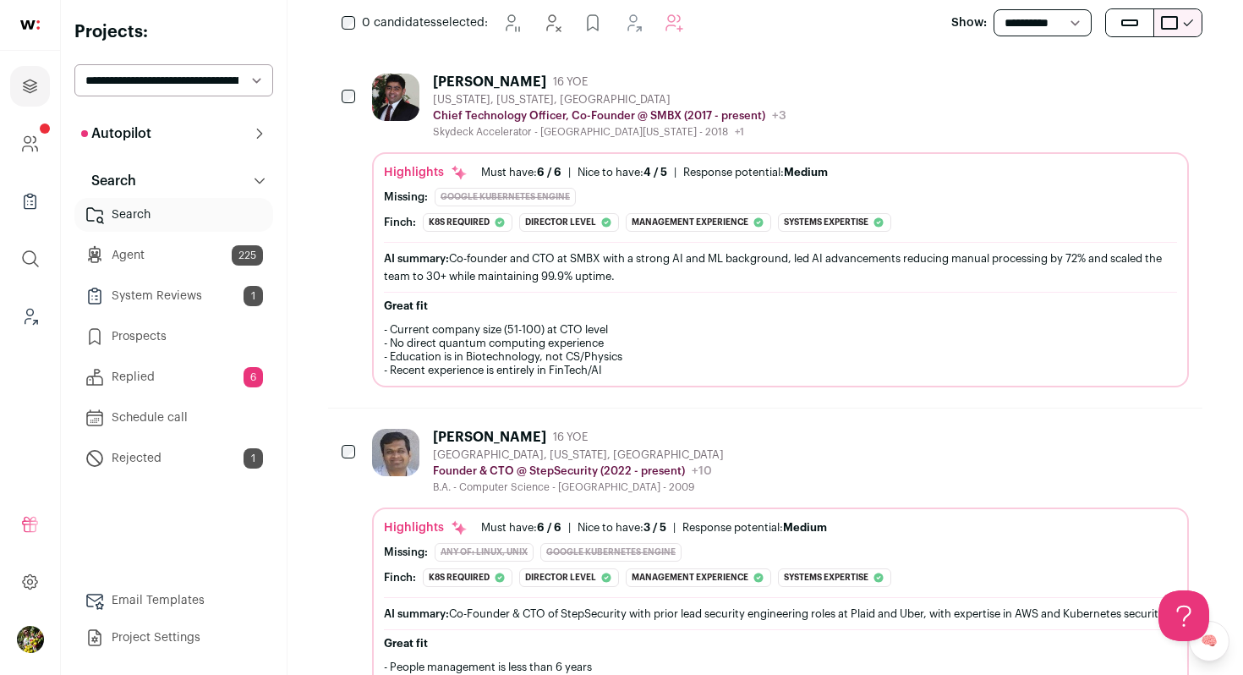
scroll to position [0, 0]
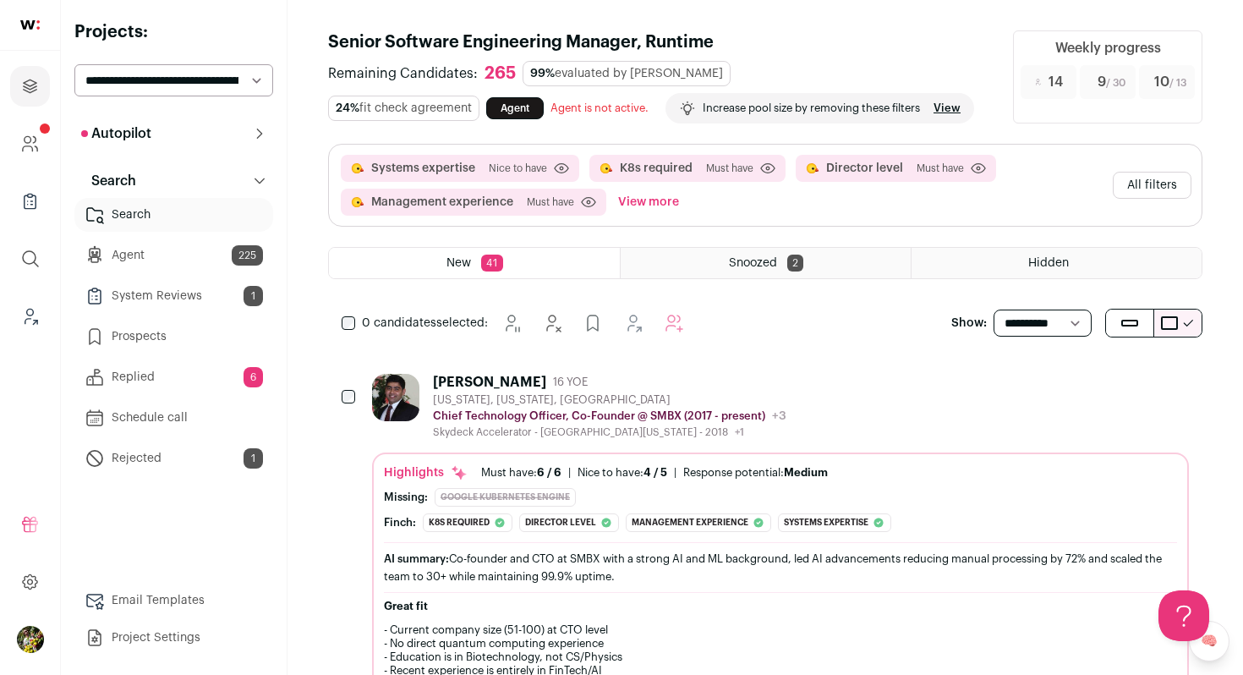
click at [1139, 195] on button "All filters" at bounding box center [1152, 185] width 79 height 27
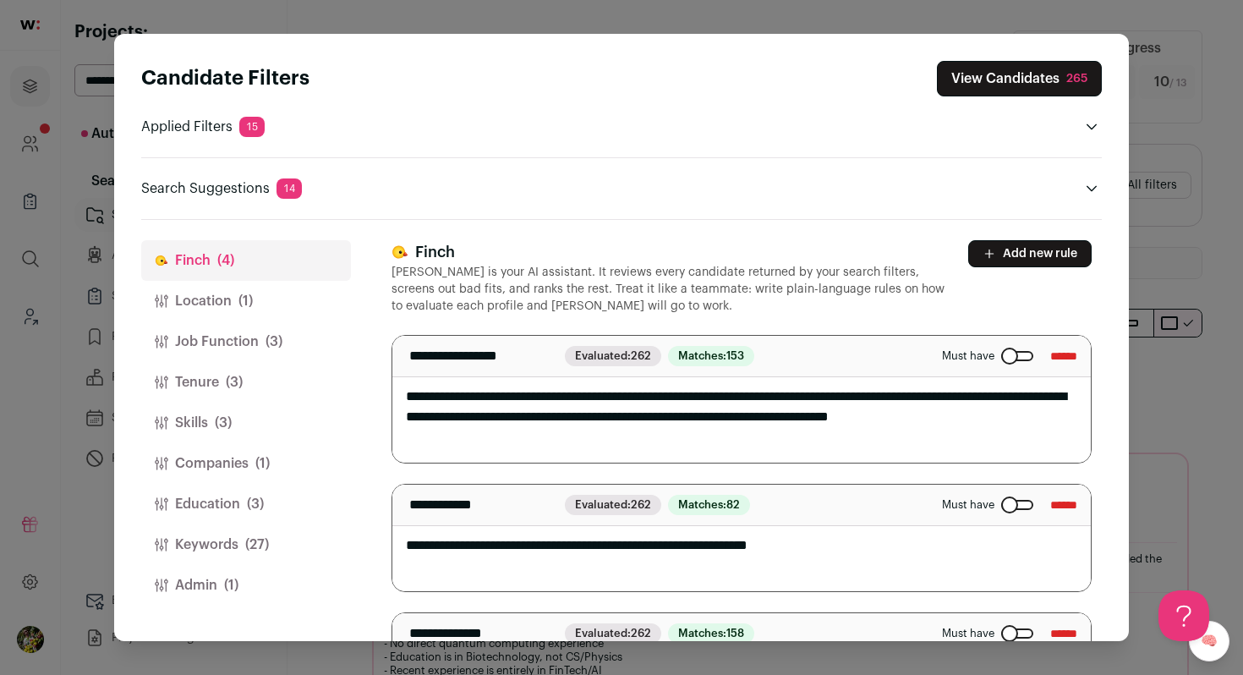
click at [316, 537] on button "Keywords (27)" at bounding box center [246, 544] width 210 height 41
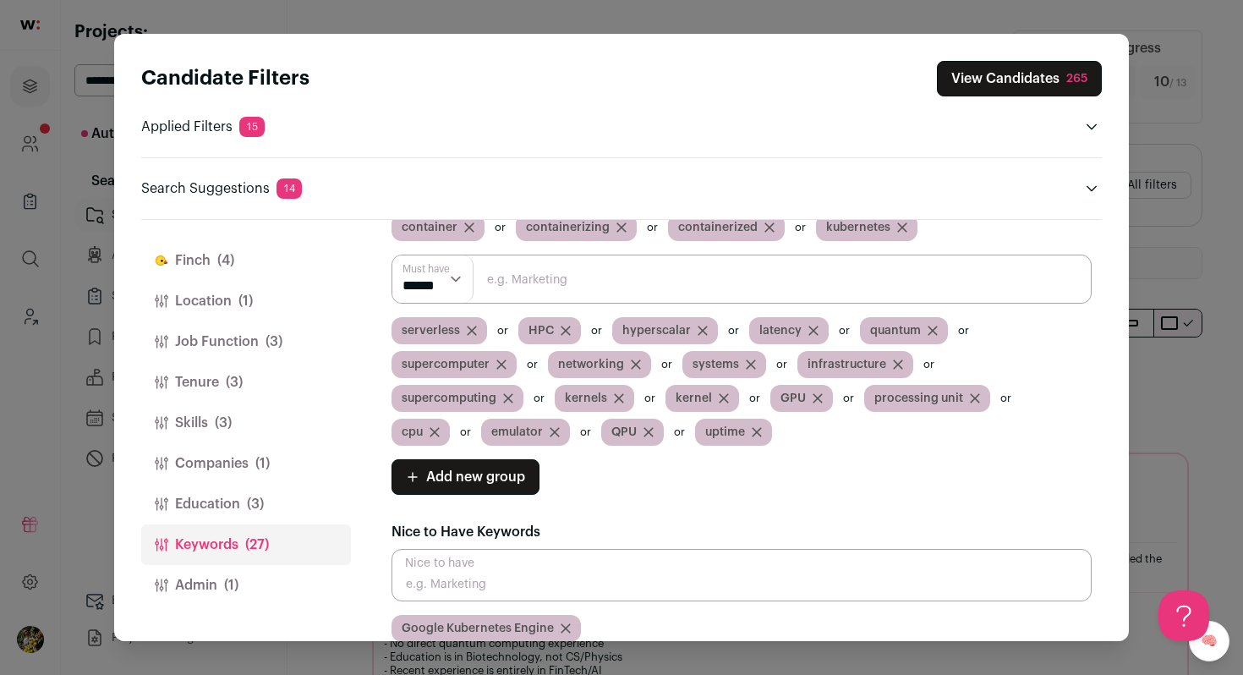
scroll to position [240, 0]
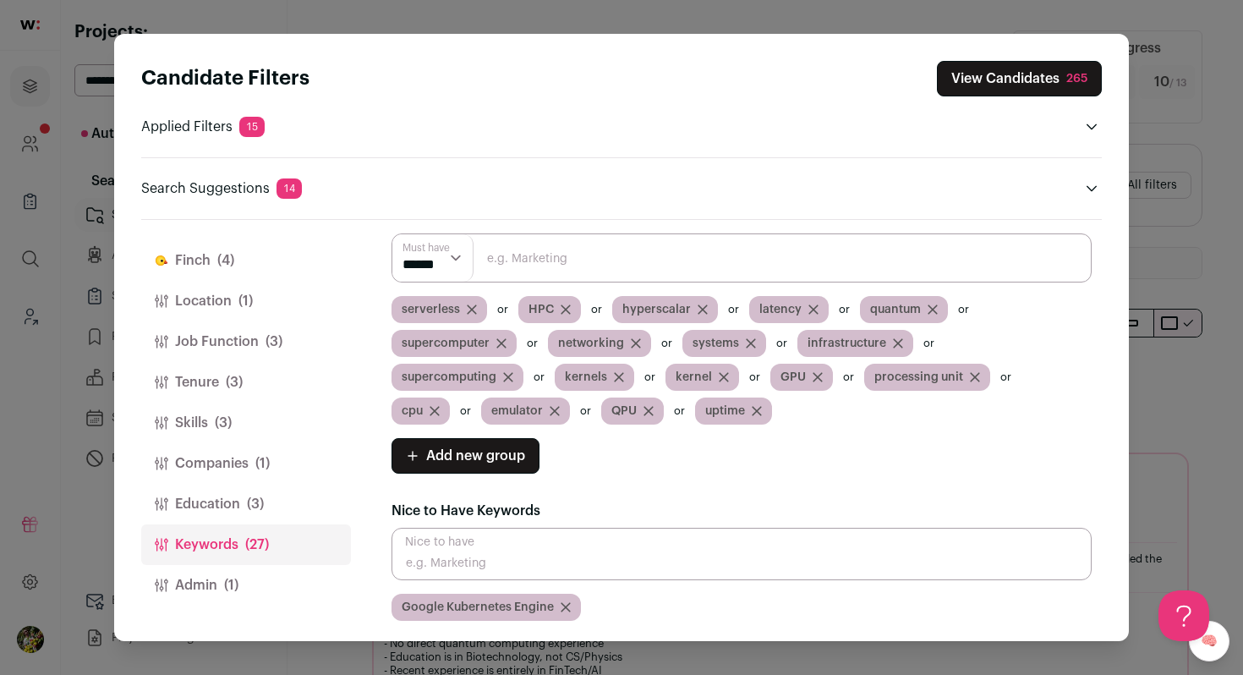
click at [749, 340] on icon "Close modal via background" at bounding box center [751, 343] width 10 height 10
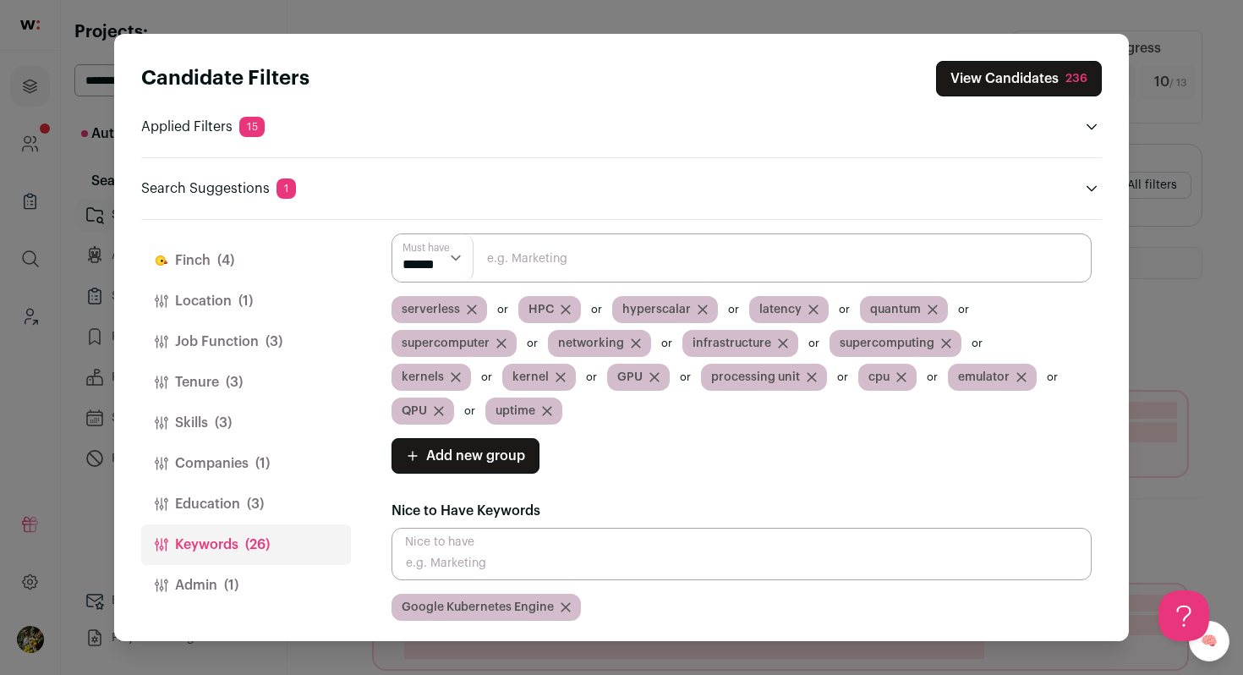
click at [778, 338] on icon "Close modal via background" at bounding box center [783, 343] width 10 height 10
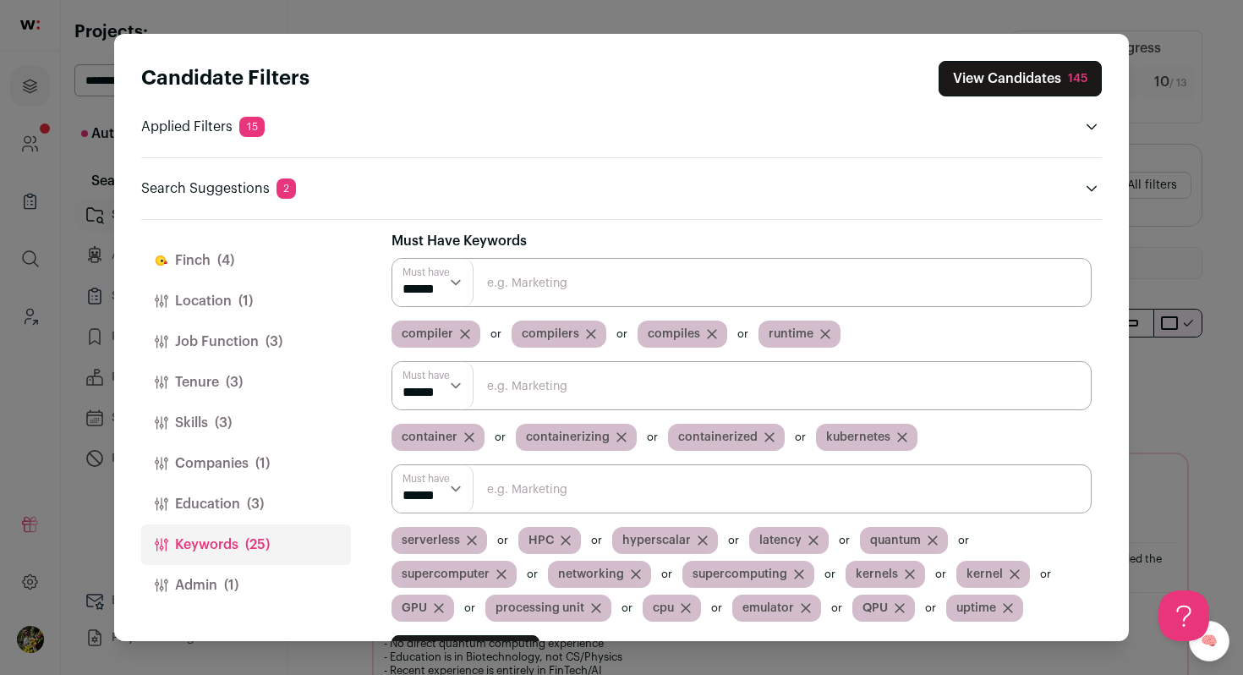
scroll to position [0, 0]
click at [1001, 86] on button "View Candidates 145" at bounding box center [1020, 79] width 163 height 36
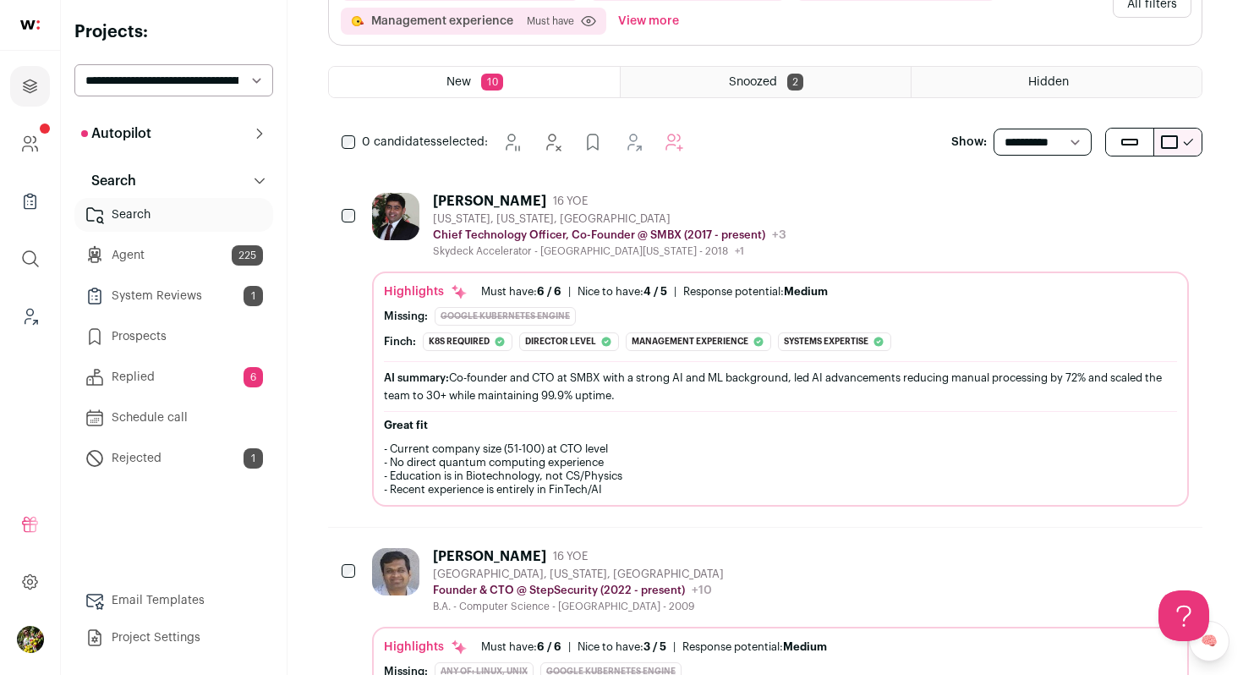
scroll to position [242, 0]
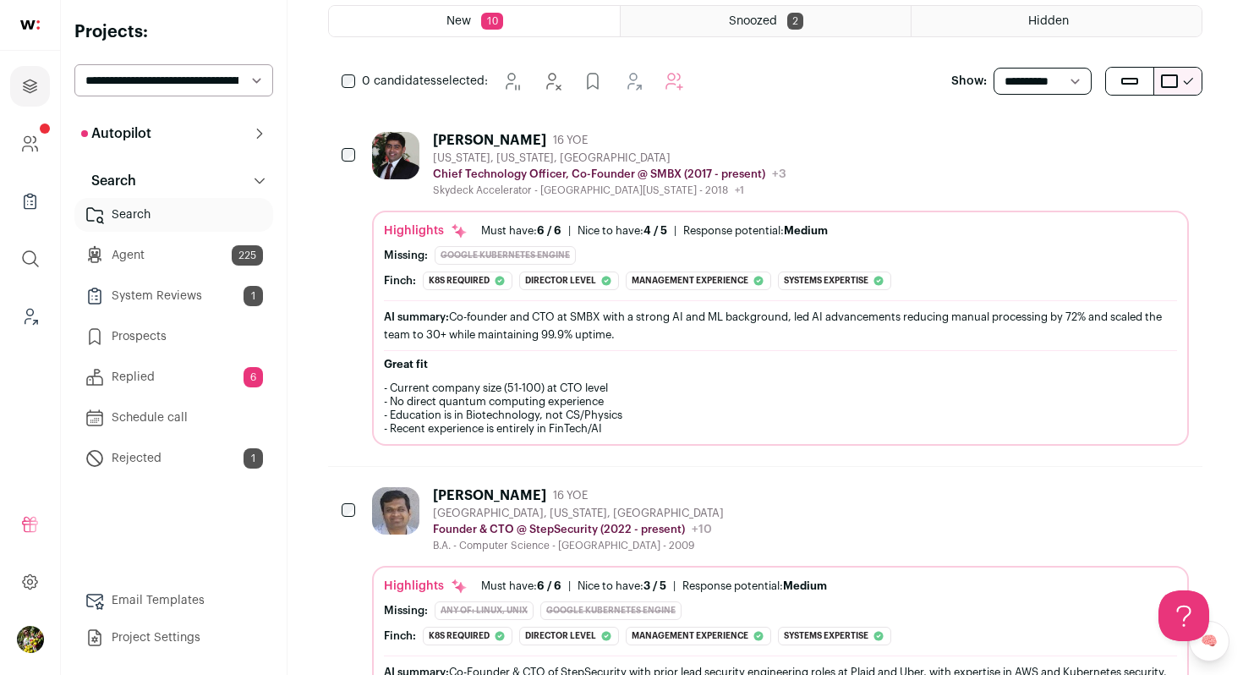
click at [902, 222] on div "Highlights Must have: 6 / 6 How many must haves have been fulfilled? | Nice to …" at bounding box center [780, 230] width 793 height 17
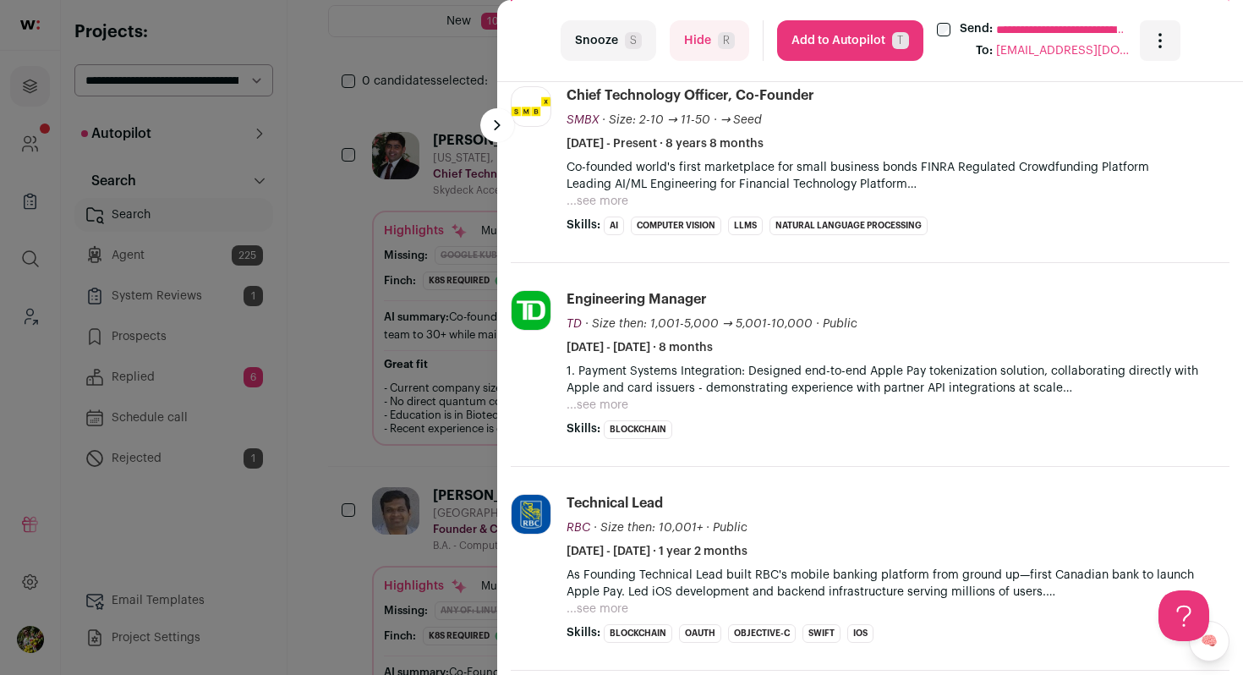
scroll to position [610, 0]
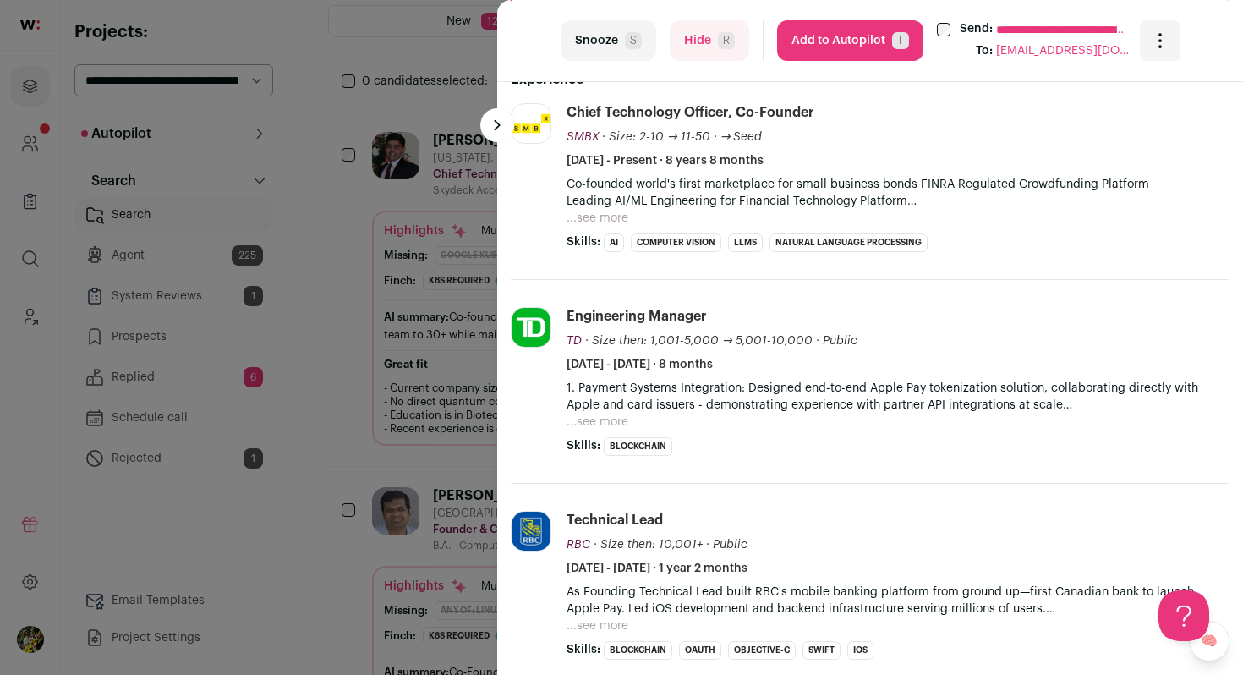
click at [614, 217] on button "...see more" at bounding box center [598, 218] width 62 height 17
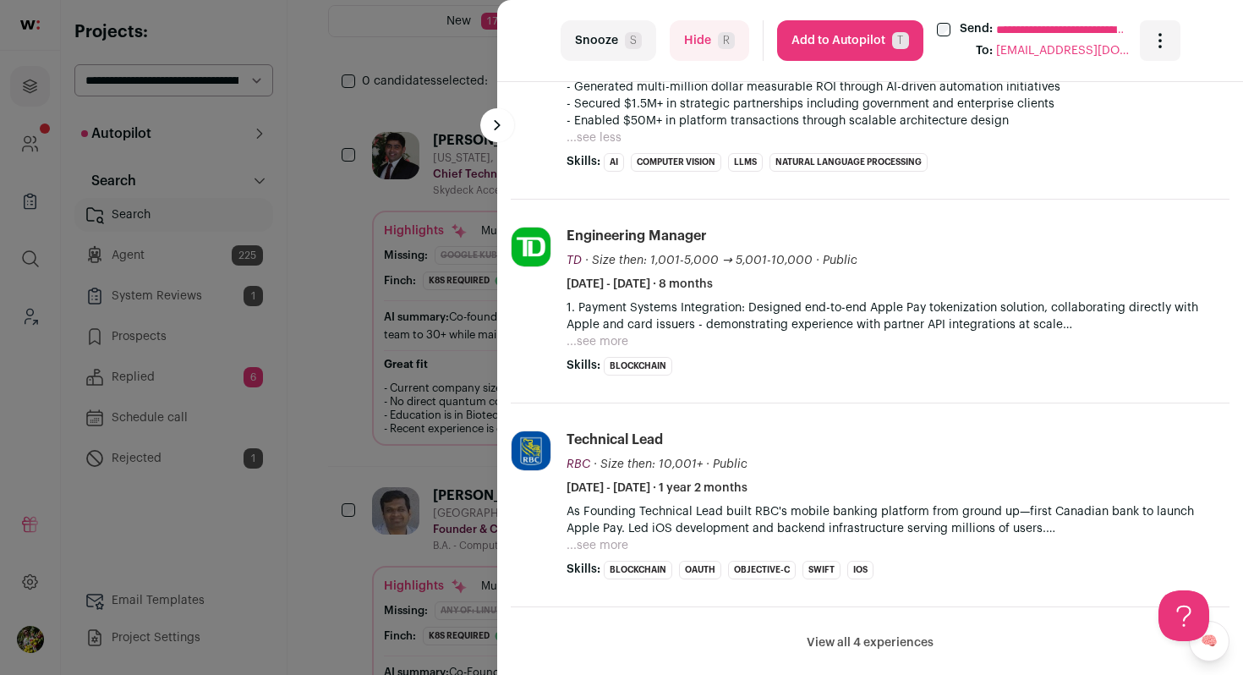
scroll to position [1124, 0]
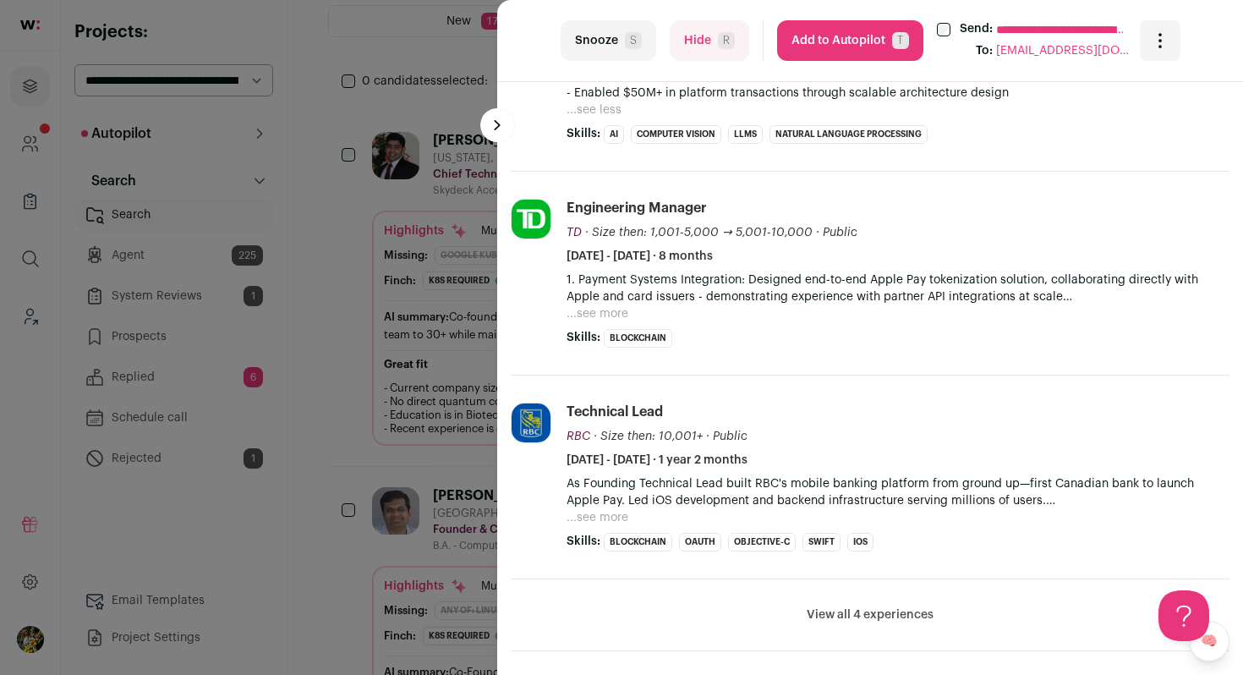
click at [583, 324] on li "Engineering Manager TD TD td.com Add to company list Public / Private Public Co…" at bounding box center [898, 273] width 663 height 149
click at [585, 319] on button "...see more" at bounding box center [598, 313] width 62 height 17
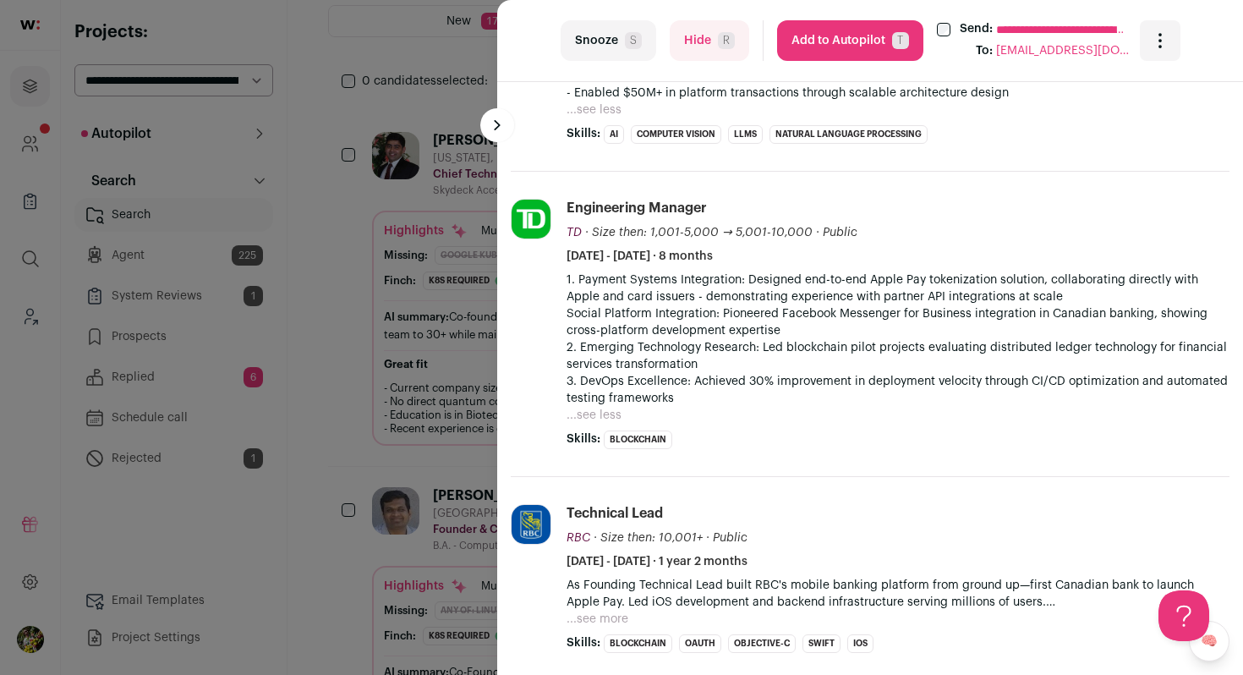
click at [694, 43] on button "Hide R" at bounding box center [710, 40] width 80 height 41
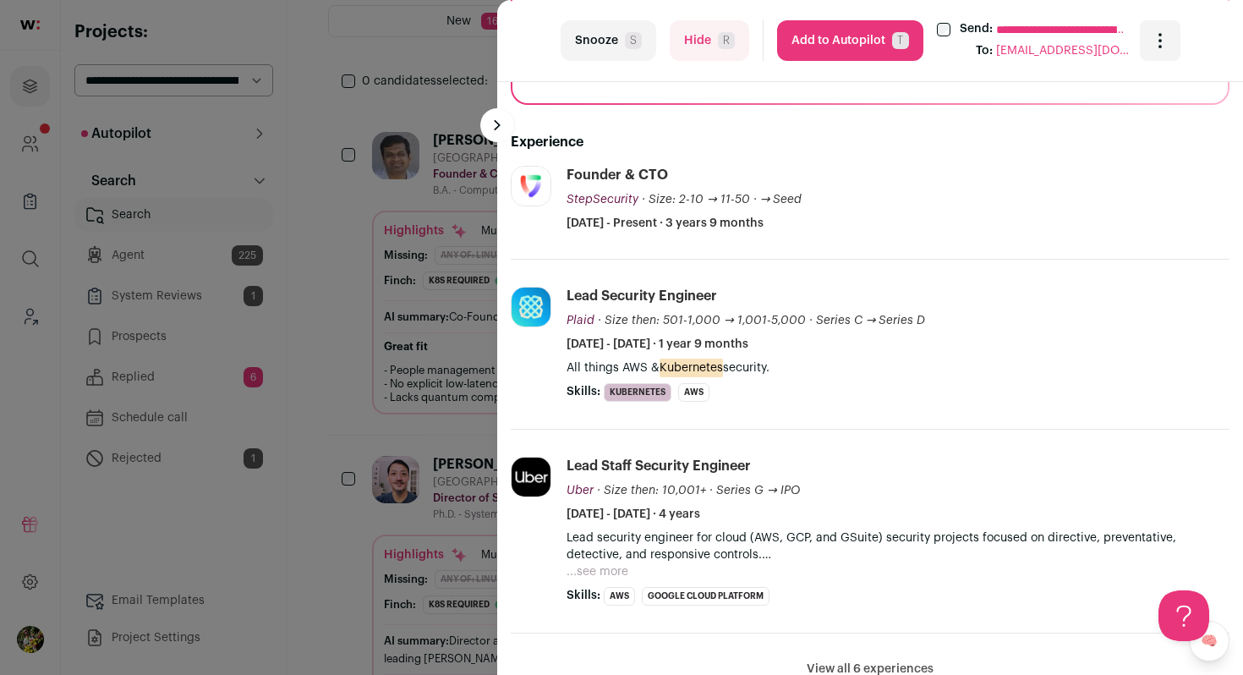
scroll to position [393, 0]
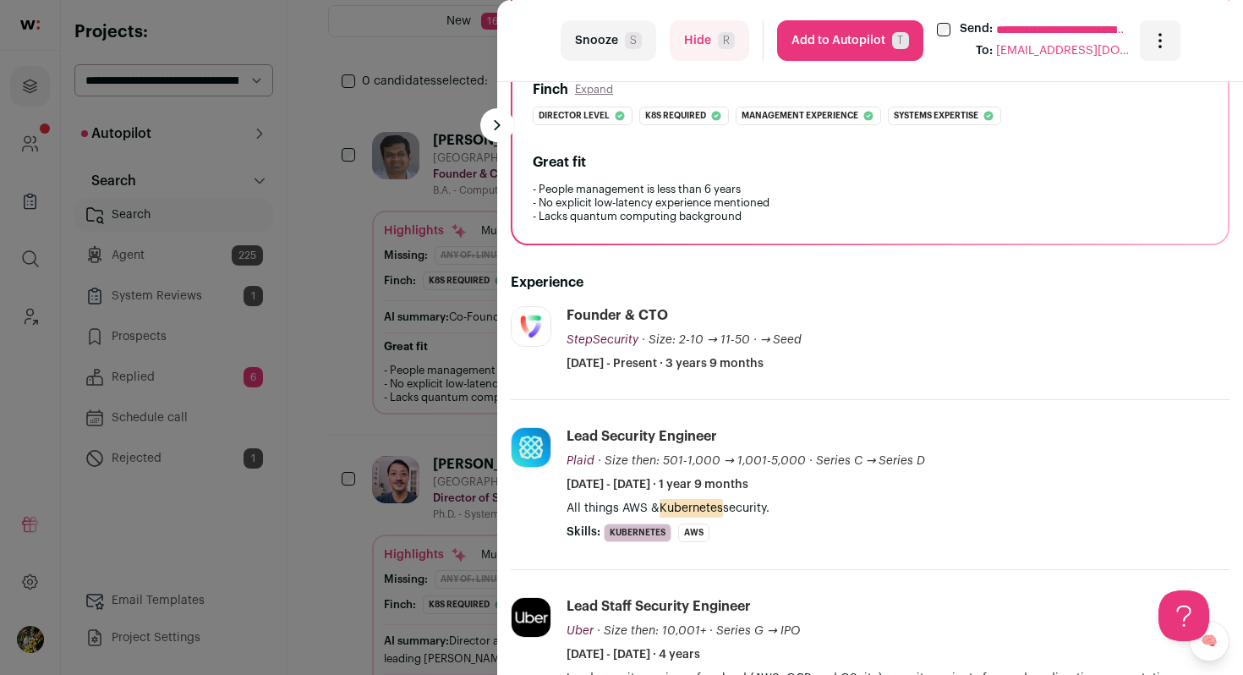
click at [710, 42] on button "Hide R" at bounding box center [710, 40] width 80 height 41
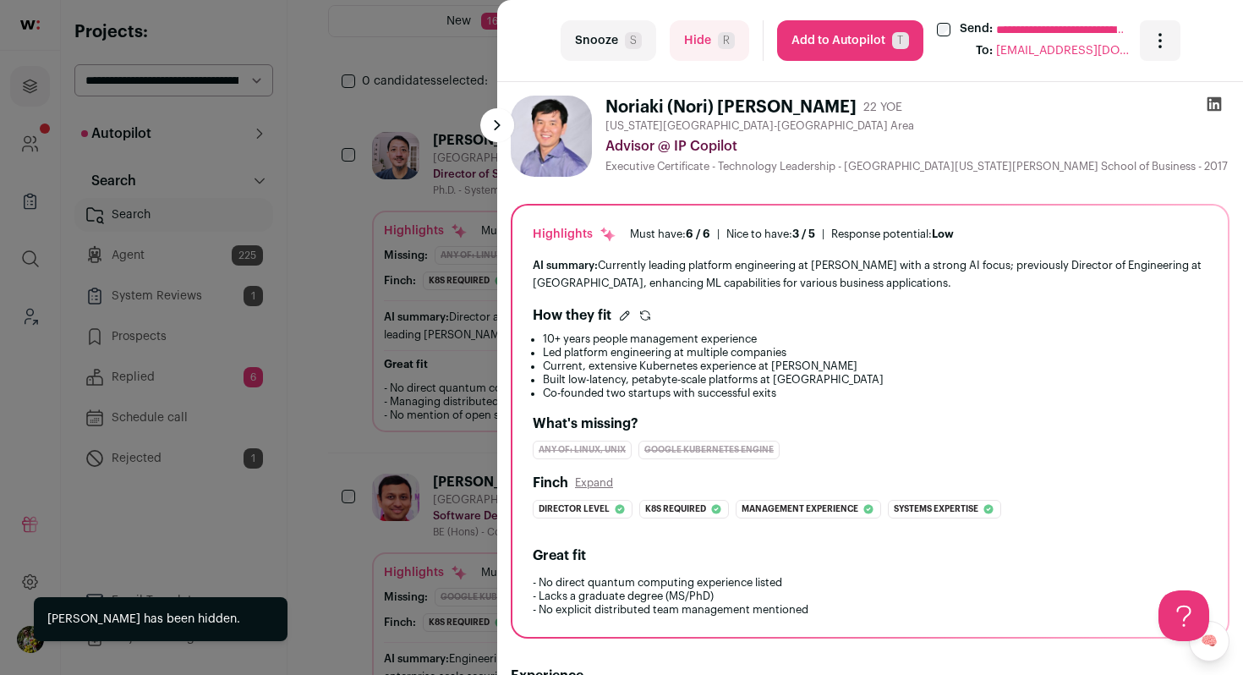
click at [420, 301] on div "**********" at bounding box center [621, 337] width 1243 height 675
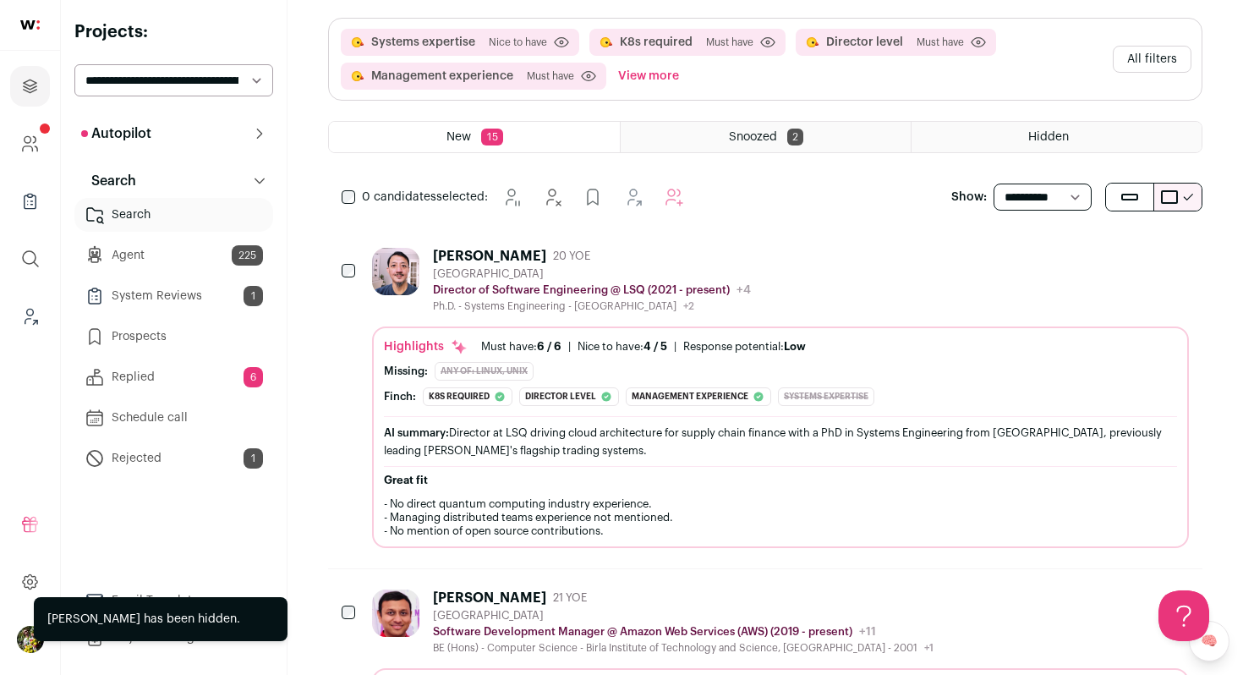
scroll to position [119, 0]
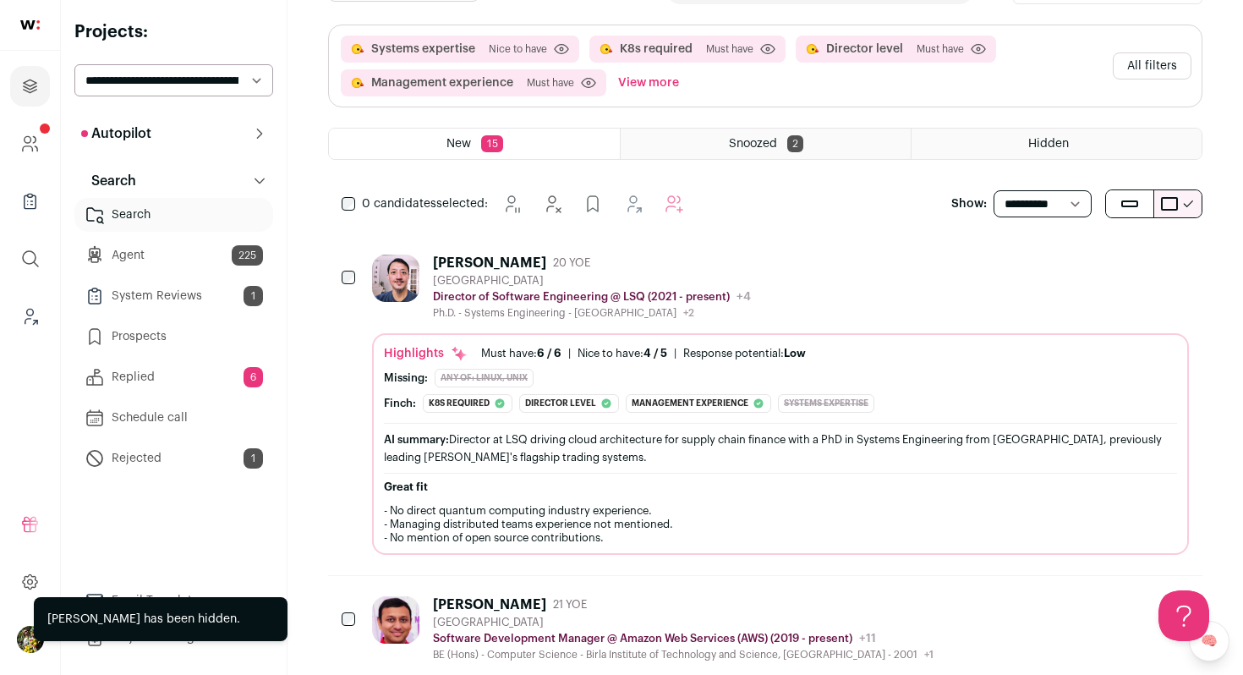
click at [1145, 67] on button "All filters" at bounding box center [1152, 65] width 79 height 27
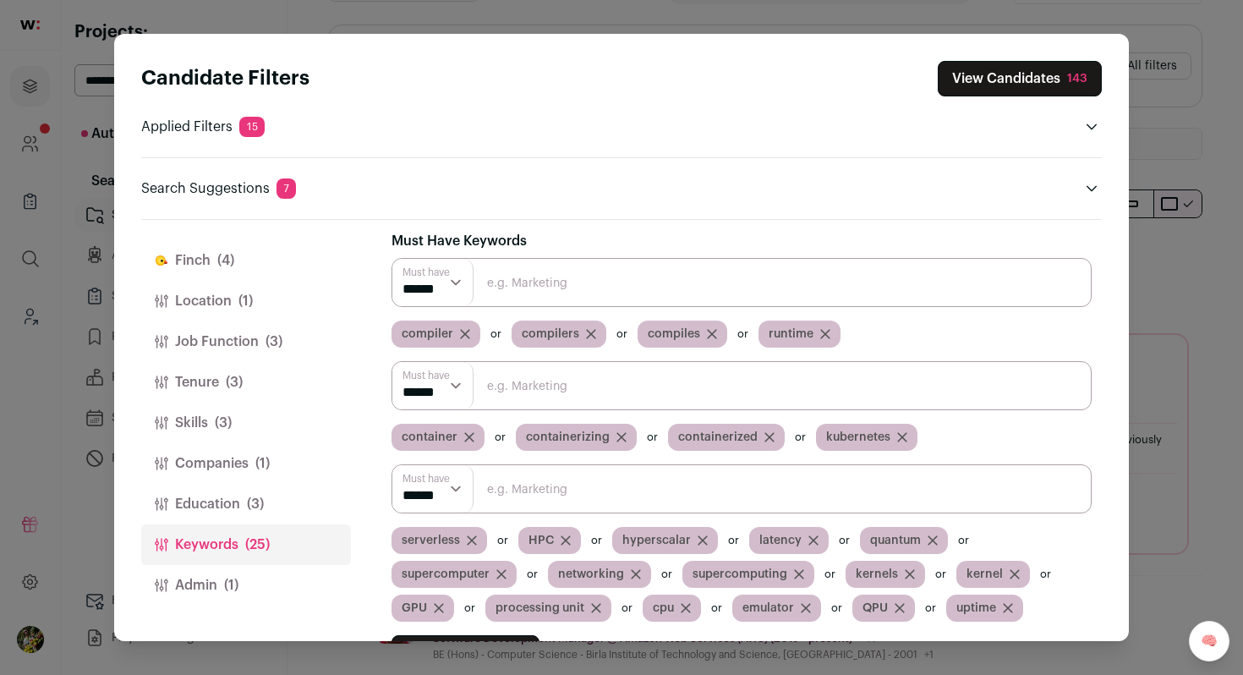
click at [260, 345] on button "Job Function (3)" at bounding box center [246, 341] width 210 height 41
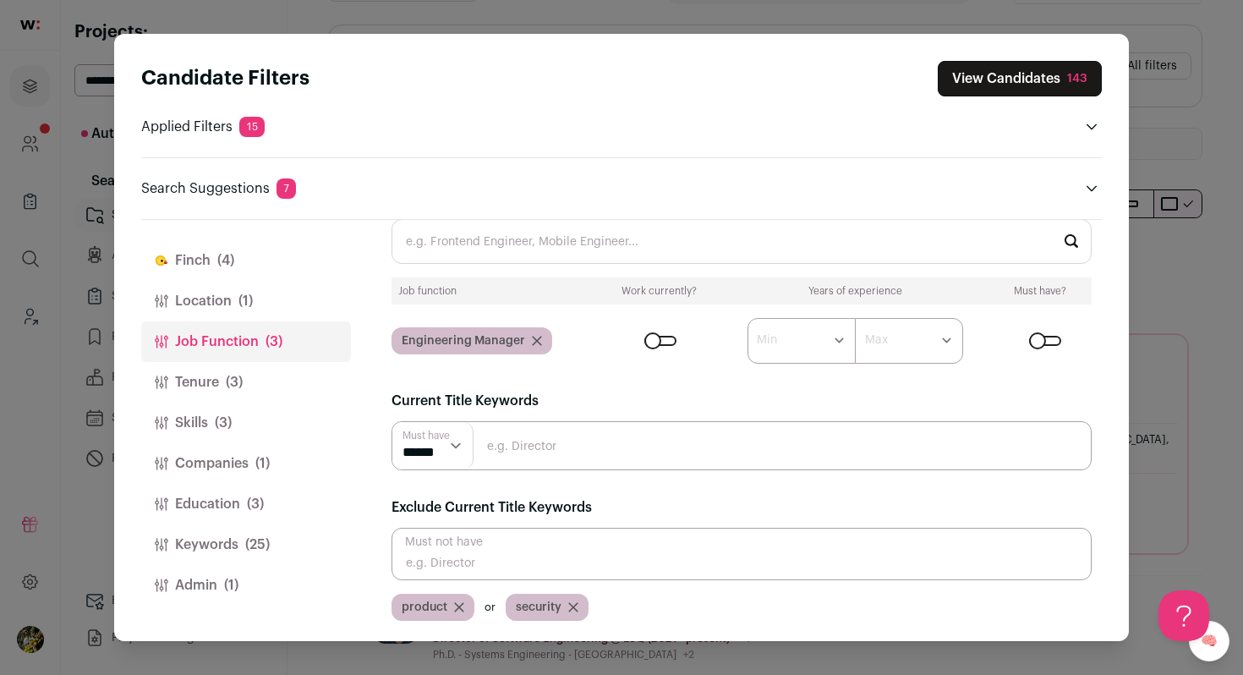
scroll to position [0, 0]
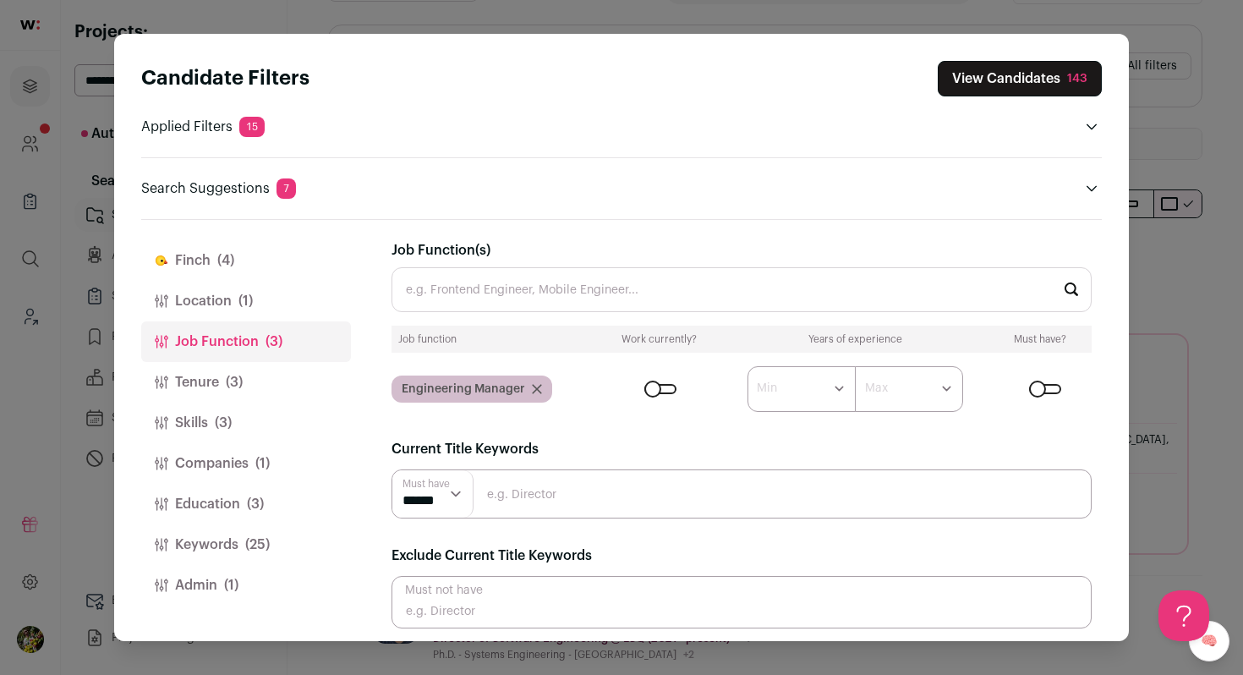
click at [975, 65] on button "View Candidates 143" at bounding box center [1020, 79] width 164 height 36
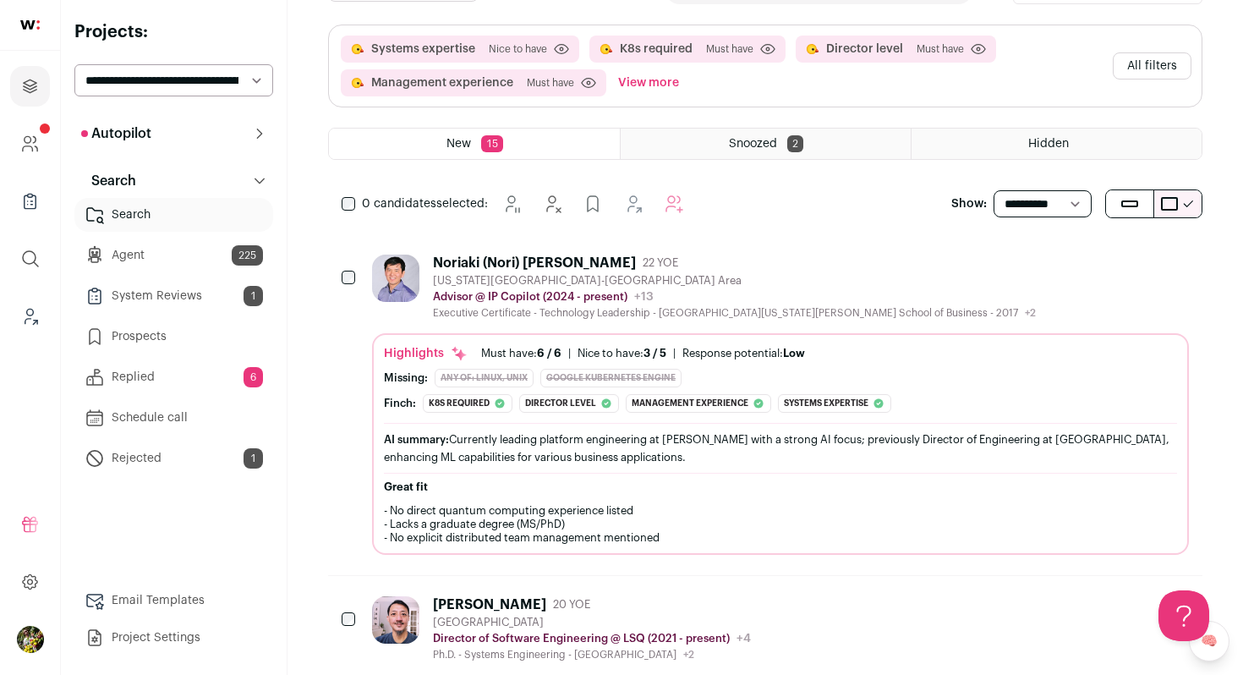
click at [791, 307] on div "Executive Certificate - Technology Leadership - University of Virginia Darden S…" at bounding box center [734, 313] width 603 height 14
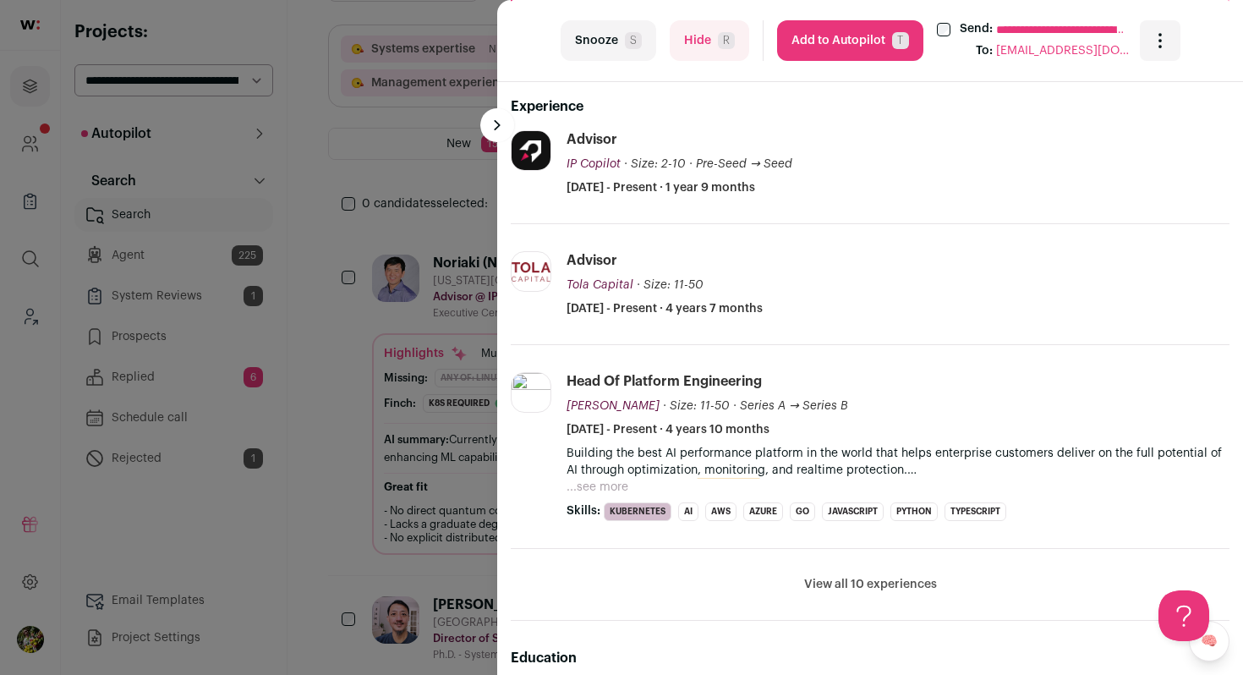
scroll to position [599, 0]
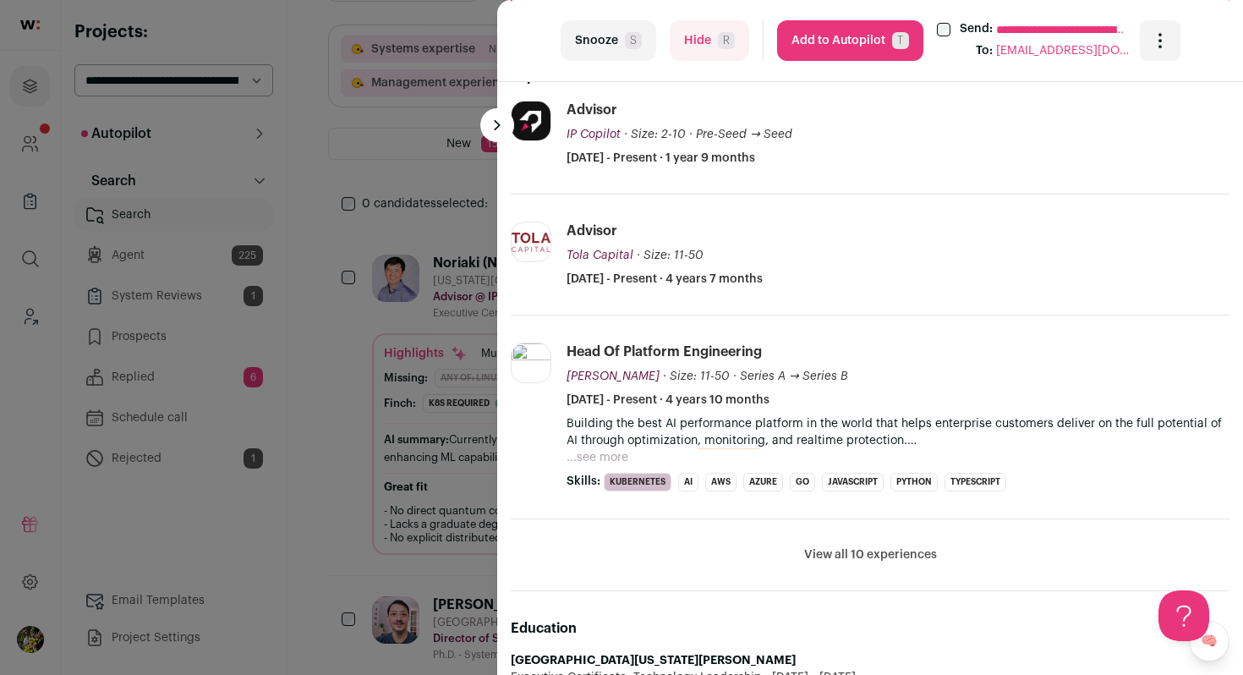
click at [588, 450] on button "...see more" at bounding box center [598, 457] width 62 height 17
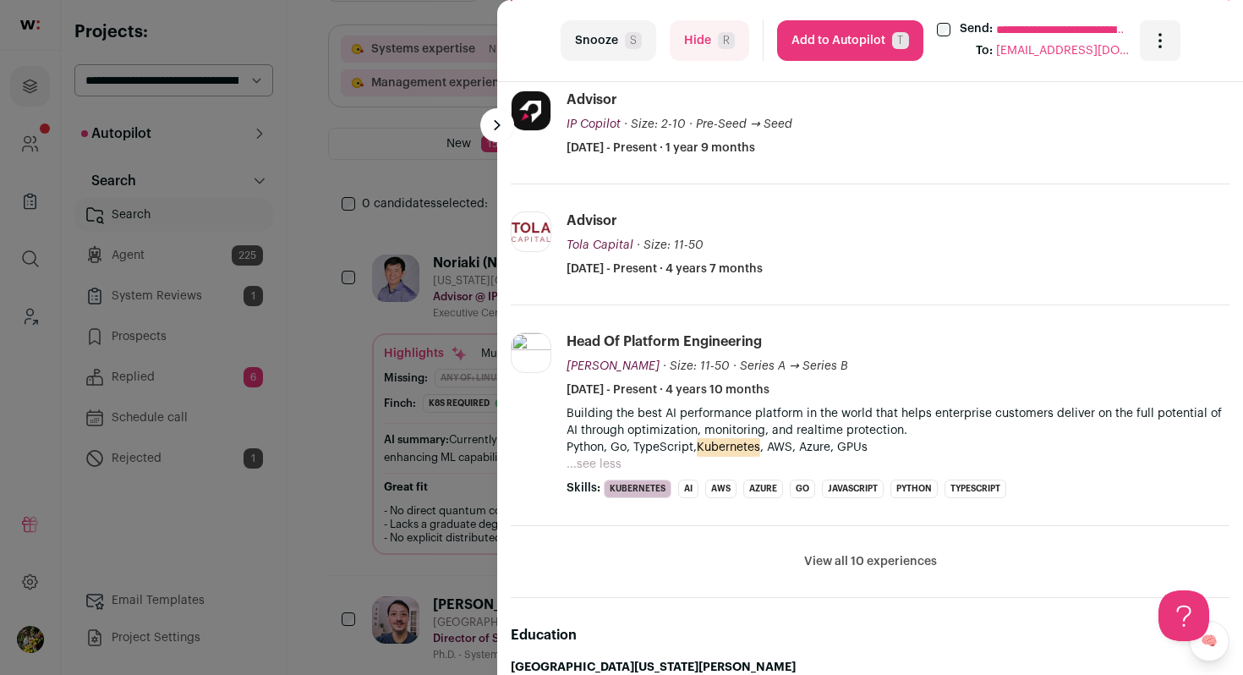
scroll to position [611, 0]
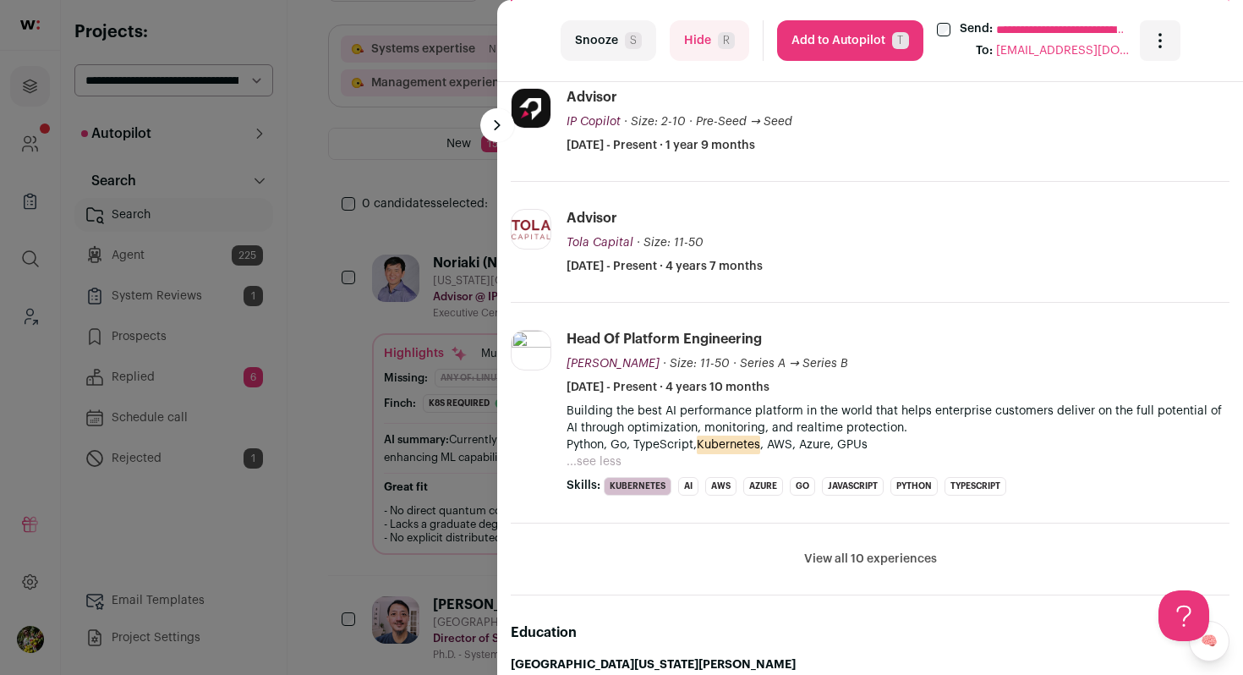
click at [724, 56] on button "Hide R" at bounding box center [710, 40] width 80 height 41
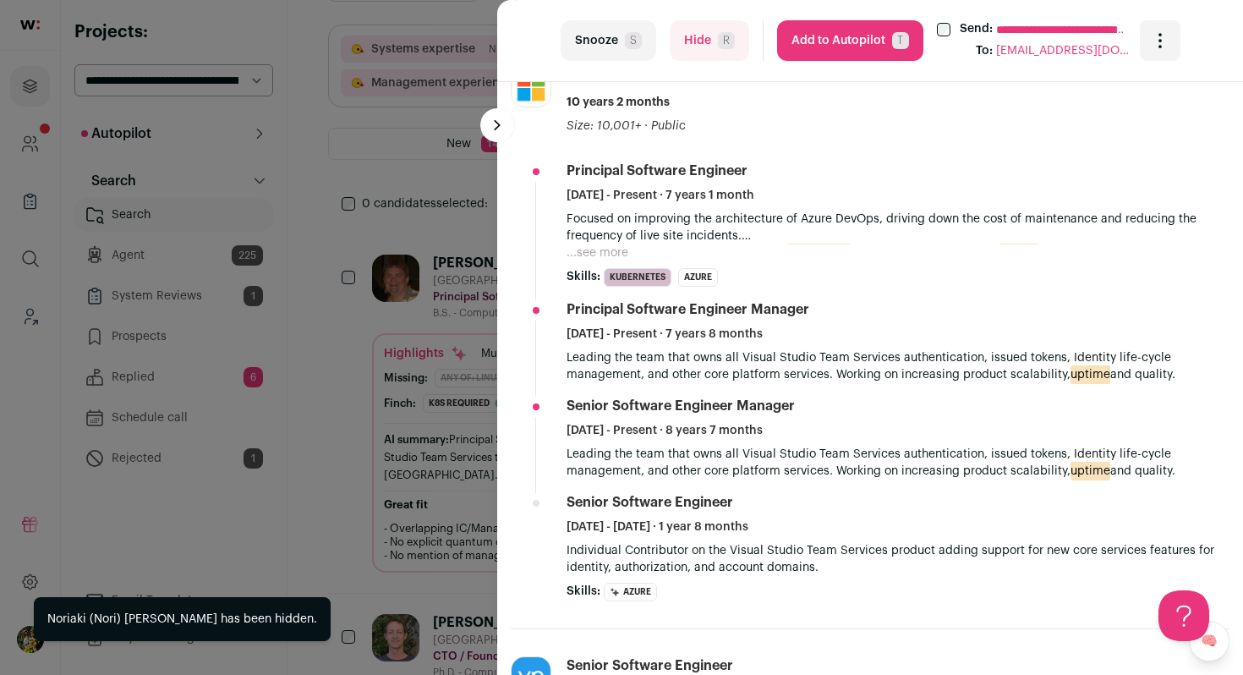
scroll to position [0, 0]
click at [622, 254] on button "...see more" at bounding box center [598, 252] width 62 height 17
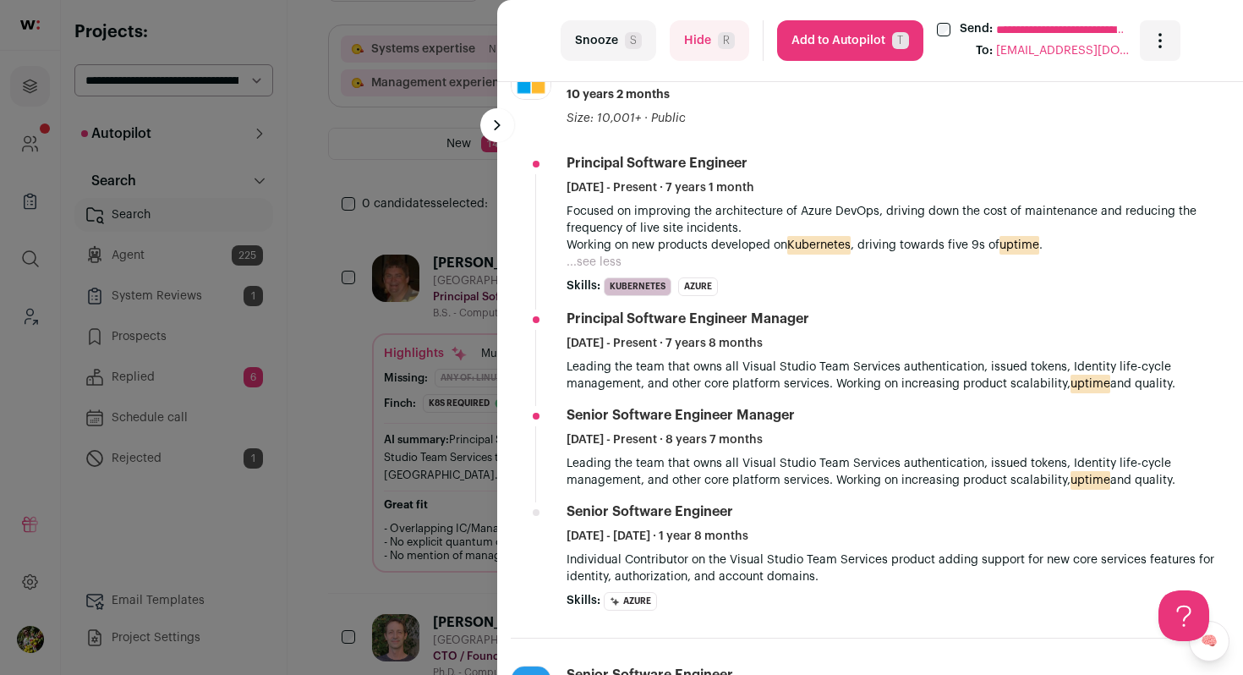
scroll to position [120, 0]
click at [698, 54] on button "Hide R" at bounding box center [710, 40] width 80 height 41
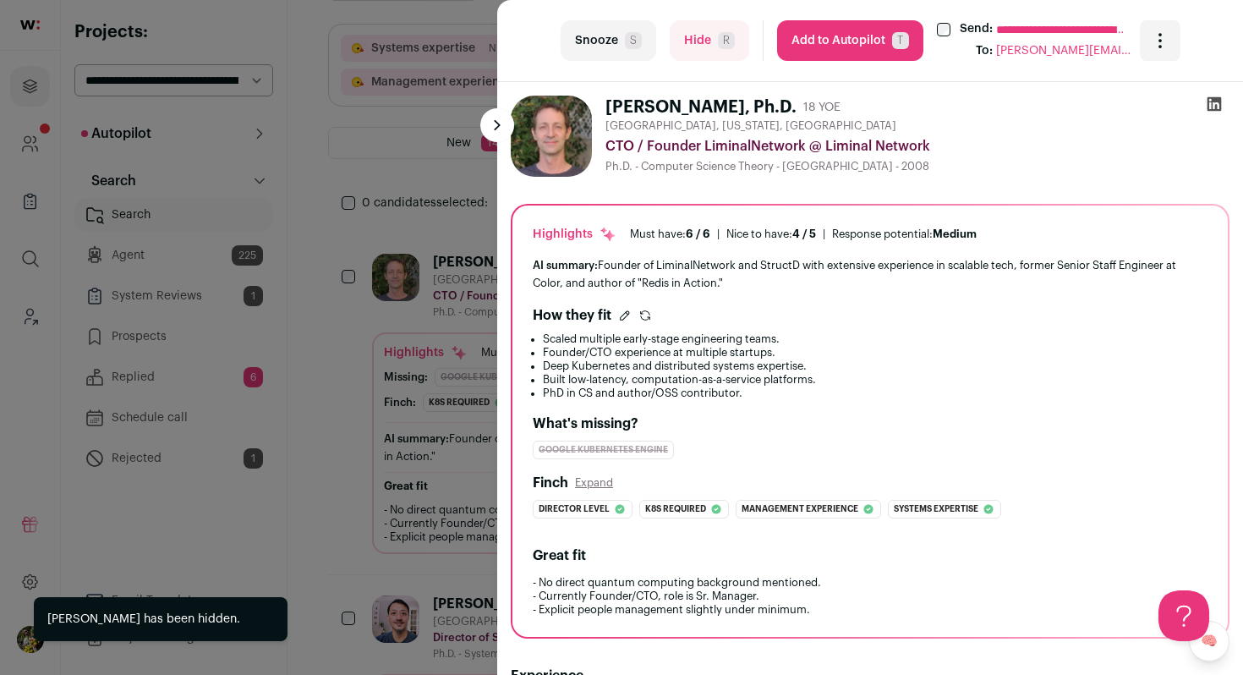
click at [449, 355] on div "**********" at bounding box center [621, 337] width 1243 height 675
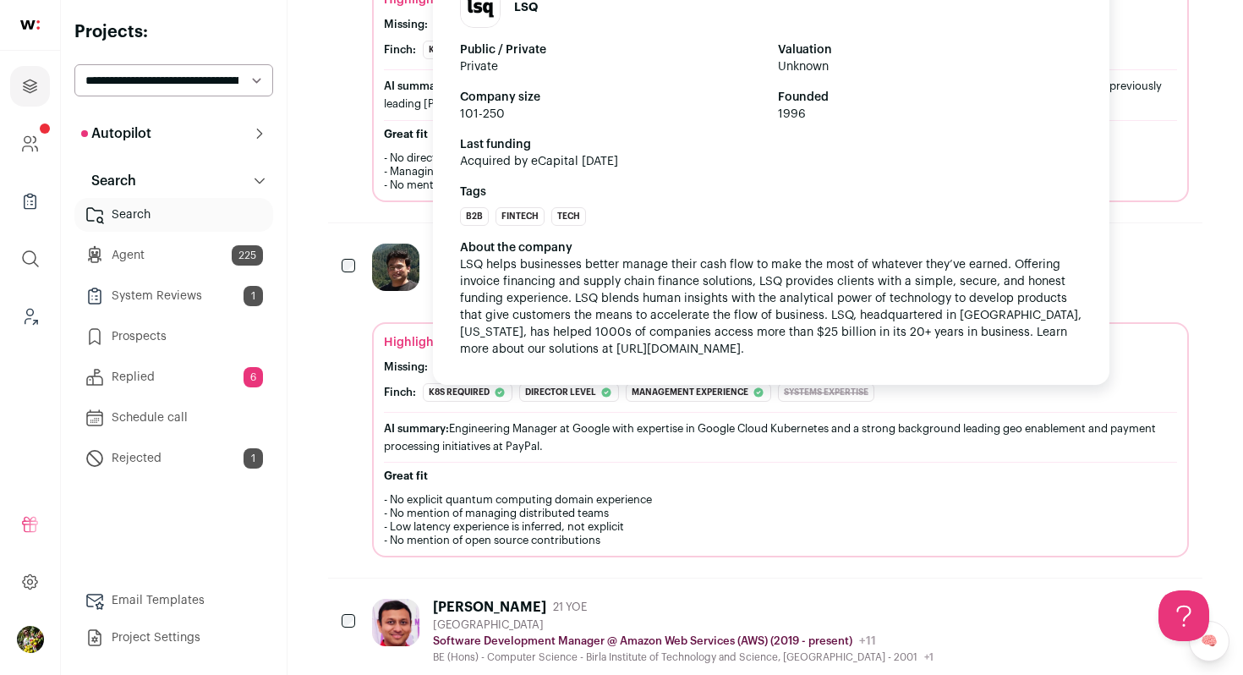
scroll to position [870, 0]
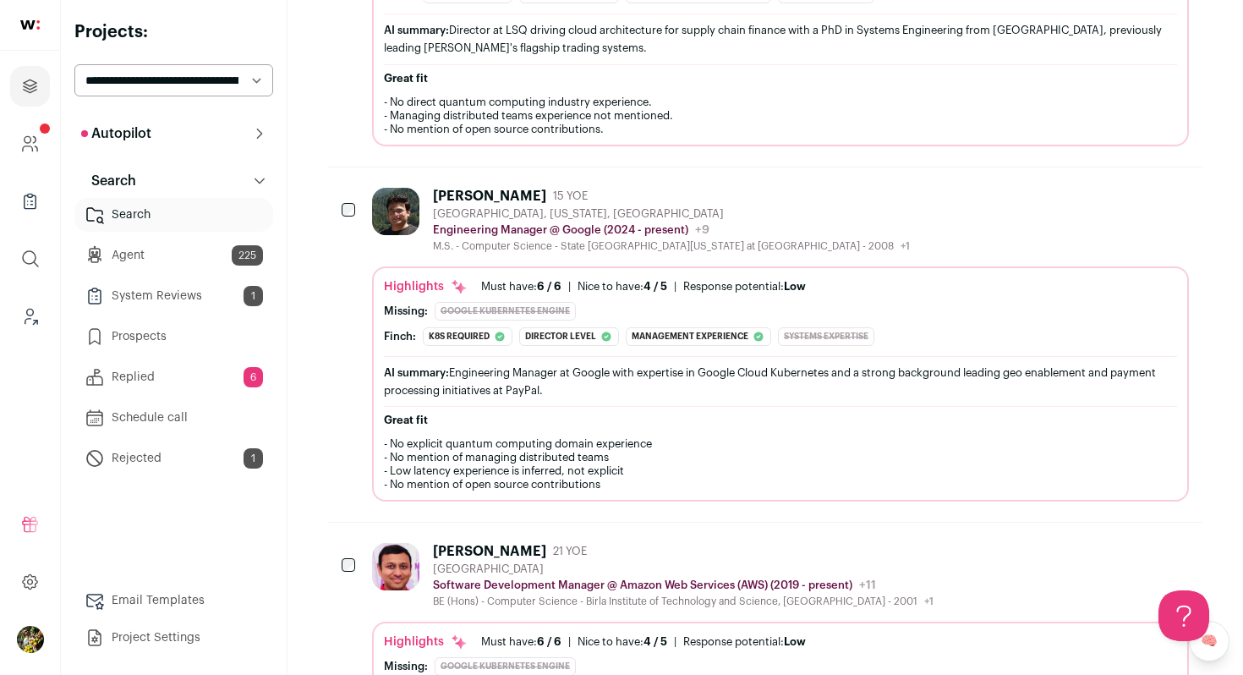
click at [402, 303] on div "Missing: Google Kubernetes Engine" at bounding box center [780, 311] width 793 height 19
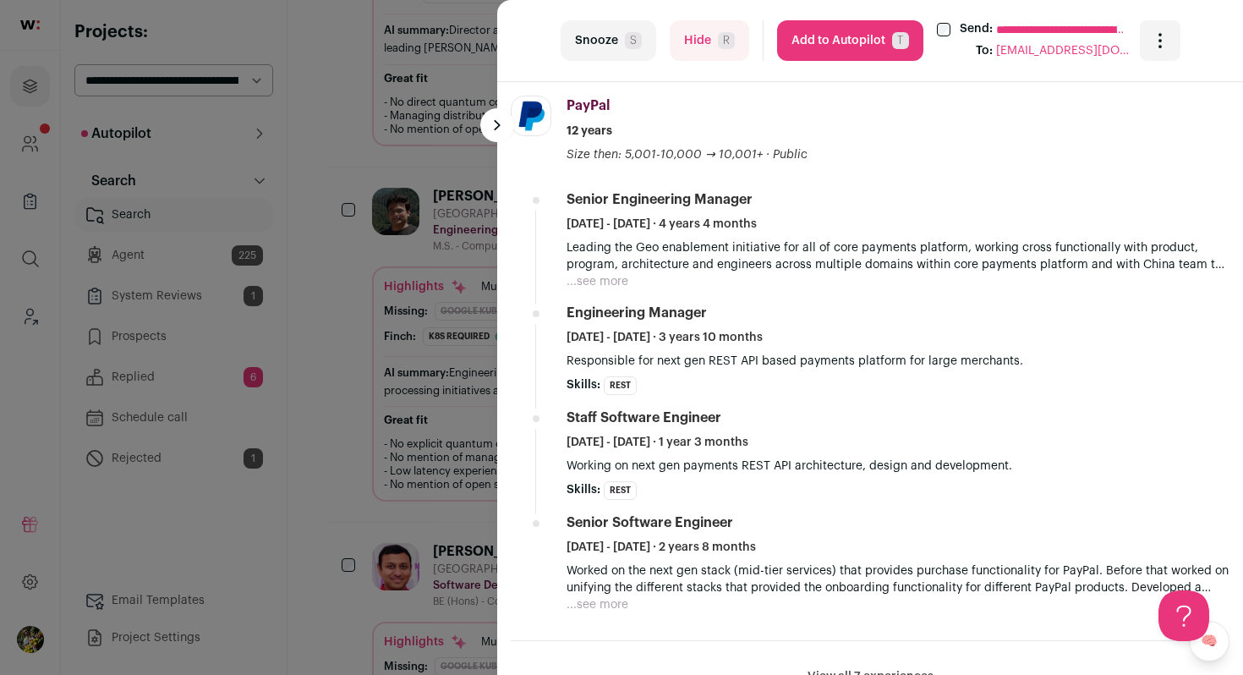
scroll to position [1017, 0]
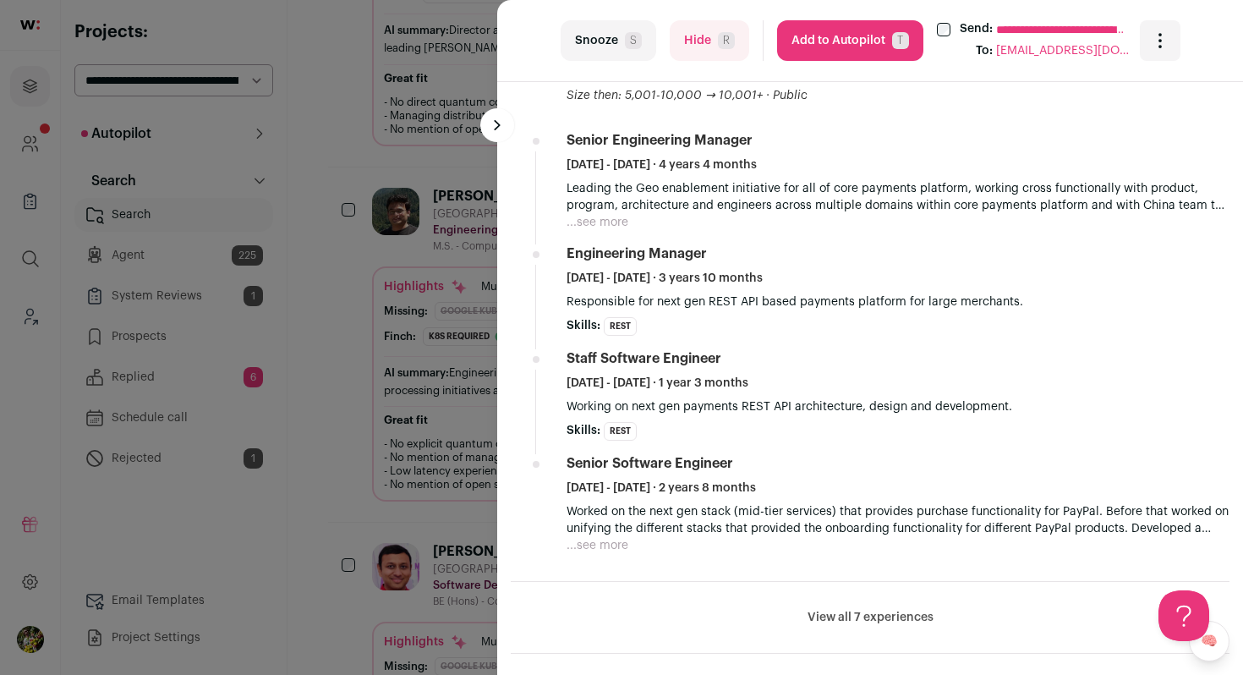
click at [614, 223] on button "...see more" at bounding box center [598, 222] width 62 height 17
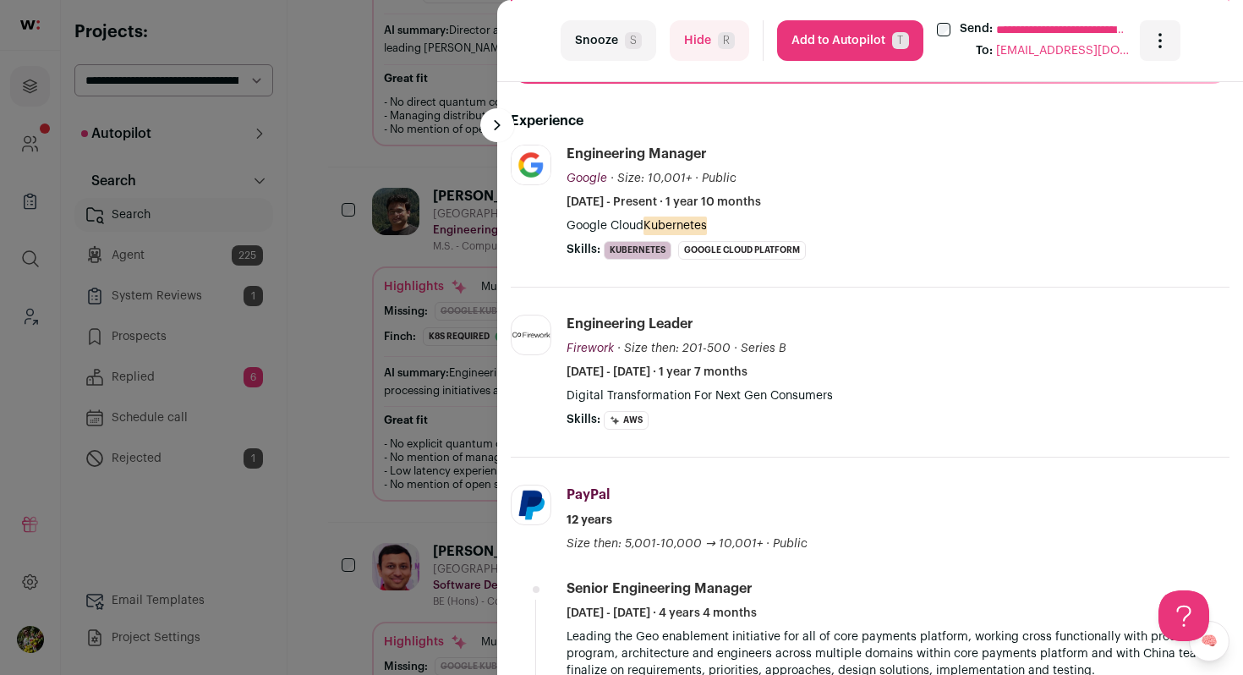
scroll to position [600, 0]
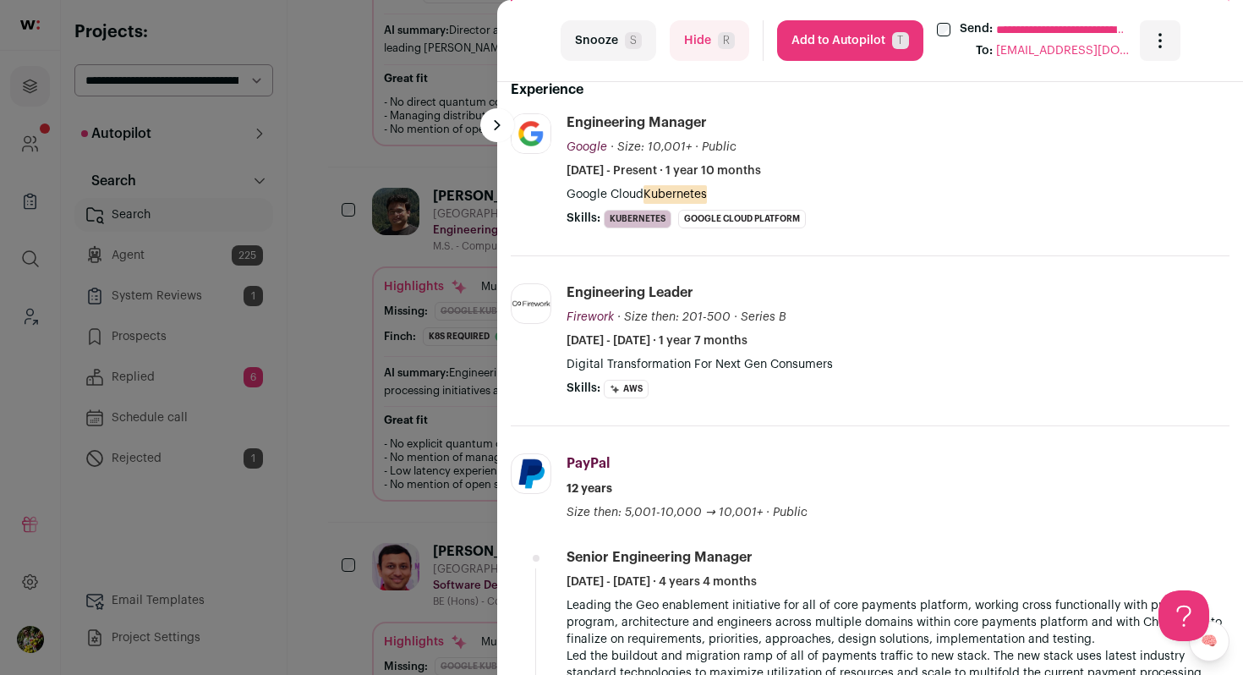
click at [859, 41] on button "Add to Autopilot T" at bounding box center [850, 40] width 146 height 41
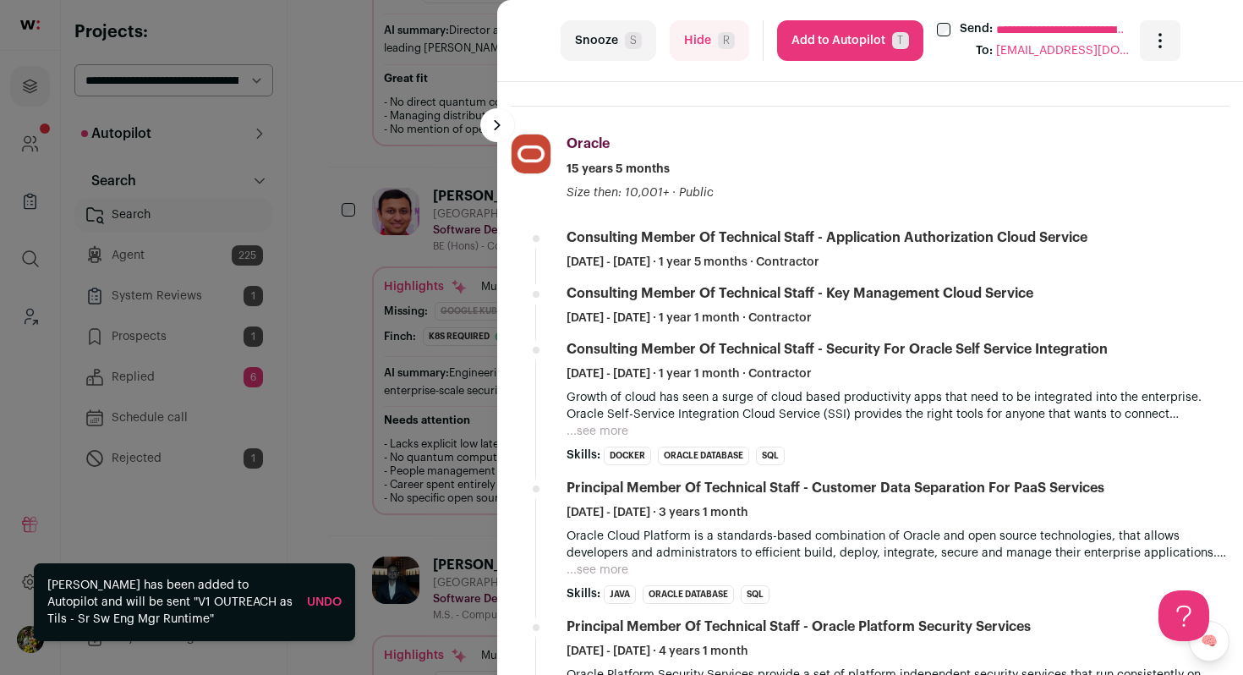
scroll to position [848, 0]
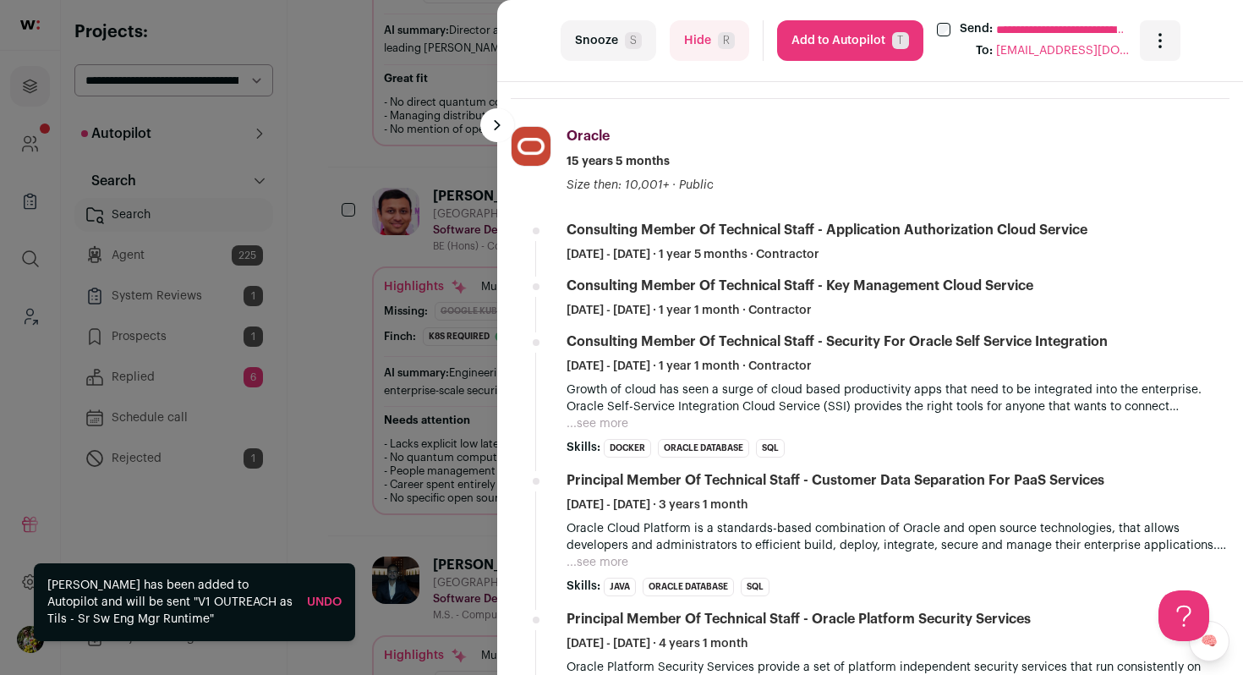
click at [421, 287] on div "**********" at bounding box center [621, 337] width 1243 height 675
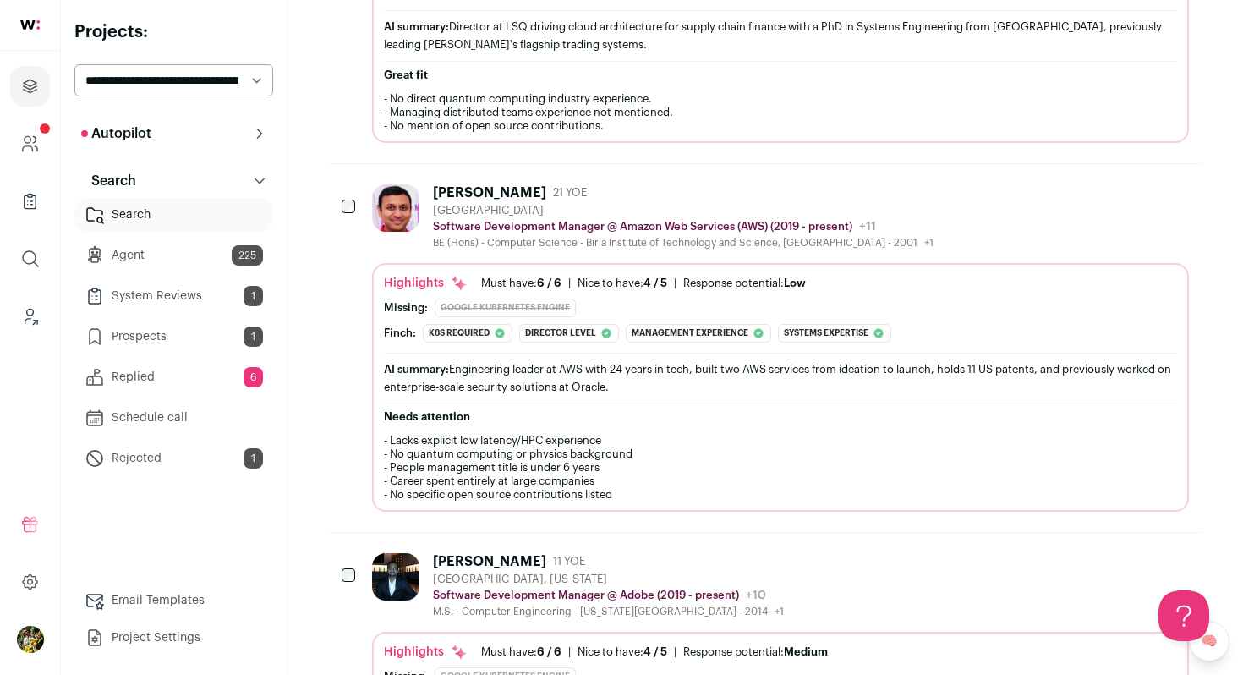
scroll to position [879, 0]
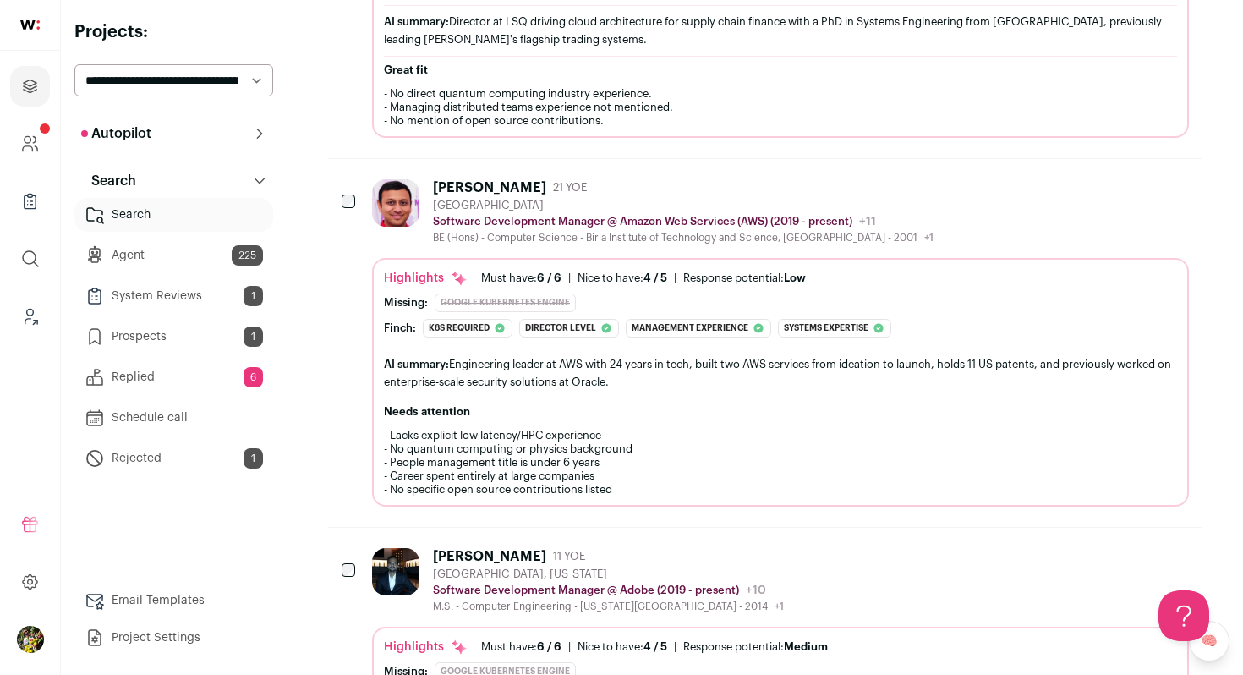
click at [975, 227] on div "Amit Agarwal 21 YOE San Francisco Bay Area Software Development Manager @ Amazo…" at bounding box center [780, 211] width 817 height 65
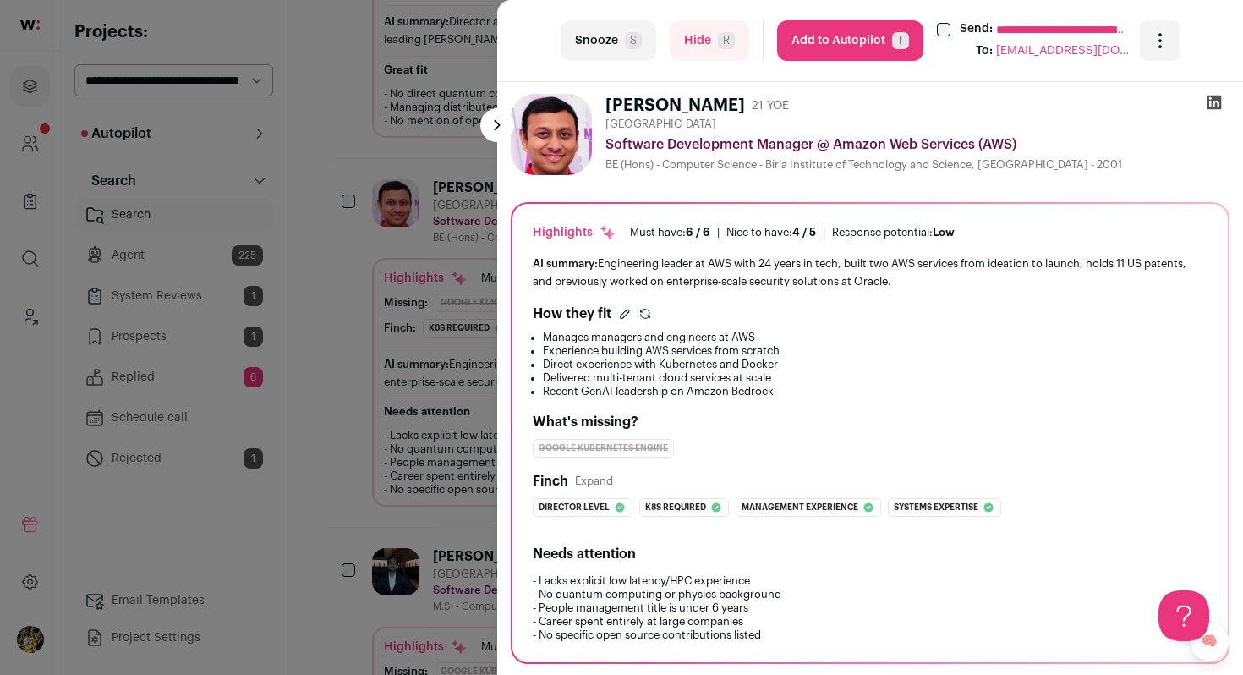
scroll to position [0, 0]
drag, startPoint x: 749, startPoint y: 121, endPoint x: 610, endPoint y: 112, distance: 139.8
click at [610, 112] on div "Amit Agarwal 21 YOE San Francisco Bay Area Software Development Manager @ Amazo…" at bounding box center [918, 136] width 624 height 81
click at [610, 112] on h1 "Amit Agarwal" at bounding box center [676, 108] width 140 height 24
drag, startPoint x: 610, startPoint y: 112, endPoint x: 1024, endPoint y: 144, distance: 415.6
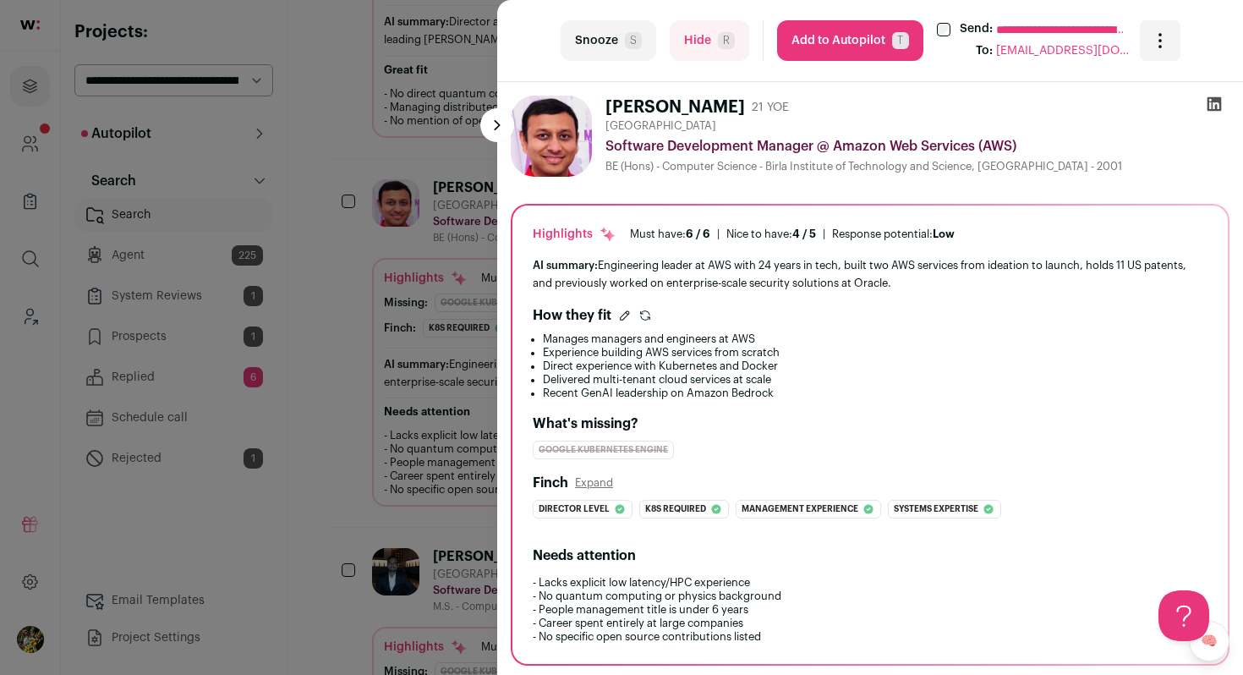
click at [1024, 150] on div "Amit Agarwal 21 YOE San Francisco Bay Area Software Development Manager @ Amazo…" at bounding box center [918, 136] width 624 height 81
click at [1060, 146] on div "Software Development Manager @ Amazon Web Services (AWS)" at bounding box center [918, 146] width 624 height 20
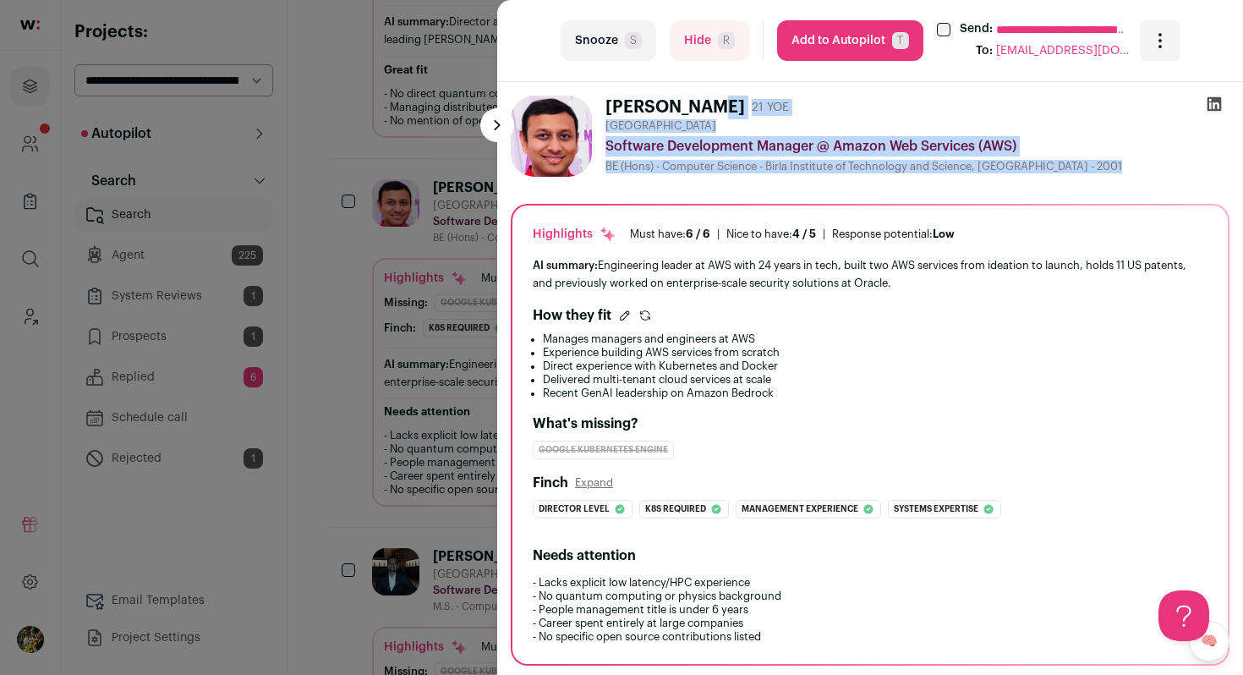
drag, startPoint x: 1069, startPoint y: 175, endPoint x: 608, endPoint y: 106, distance: 466.1
click at [608, 106] on div "Amit Agarwal 21 YOE San Francisco Bay Area Software Development Manager @ Amazo…" at bounding box center [918, 136] width 624 height 81
click at [608, 106] on h1 "Amit Agarwal" at bounding box center [676, 108] width 140 height 24
drag, startPoint x: 608, startPoint y: 106, endPoint x: 1078, endPoint y: 169, distance: 473.7
click at [1078, 169] on div "Amit Agarwal 21 YOE San Francisco Bay Area Software Development Manager @ Amazo…" at bounding box center [918, 136] width 624 height 81
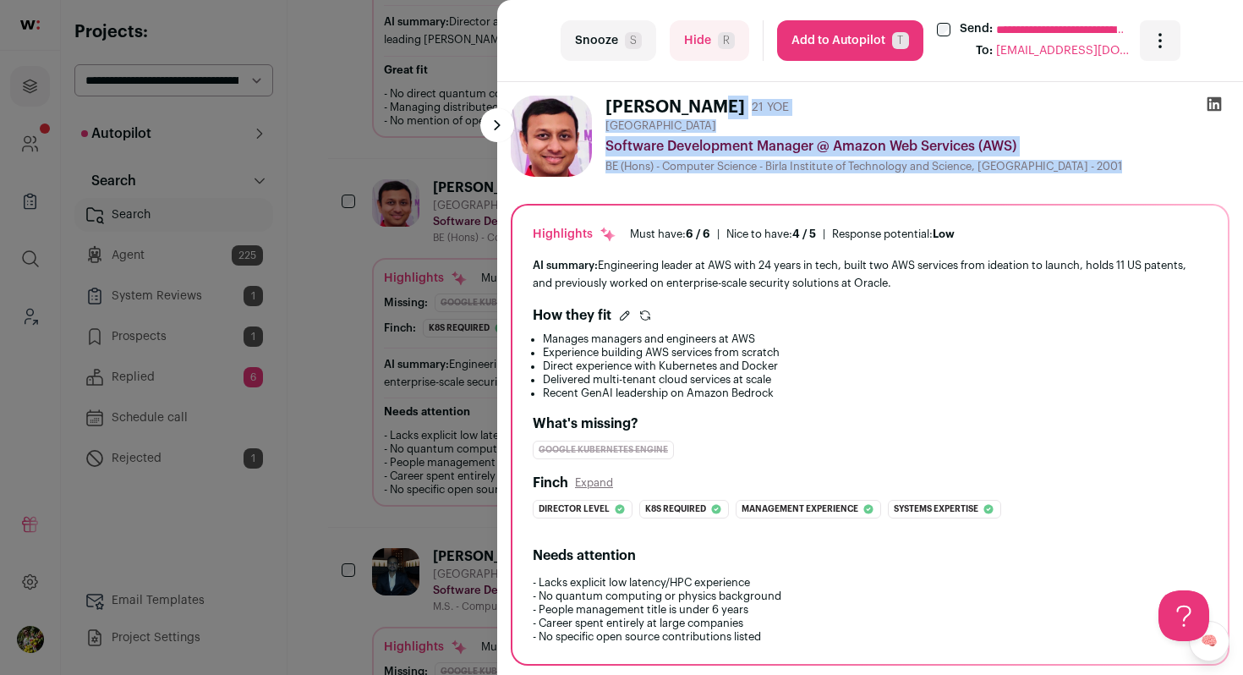
click at [1078, 169] on div "BE (Hons) - Computer Science - Birla Institute of Technology and Science, Pilan…" at bounding box center [918, 167] width 624 height 14
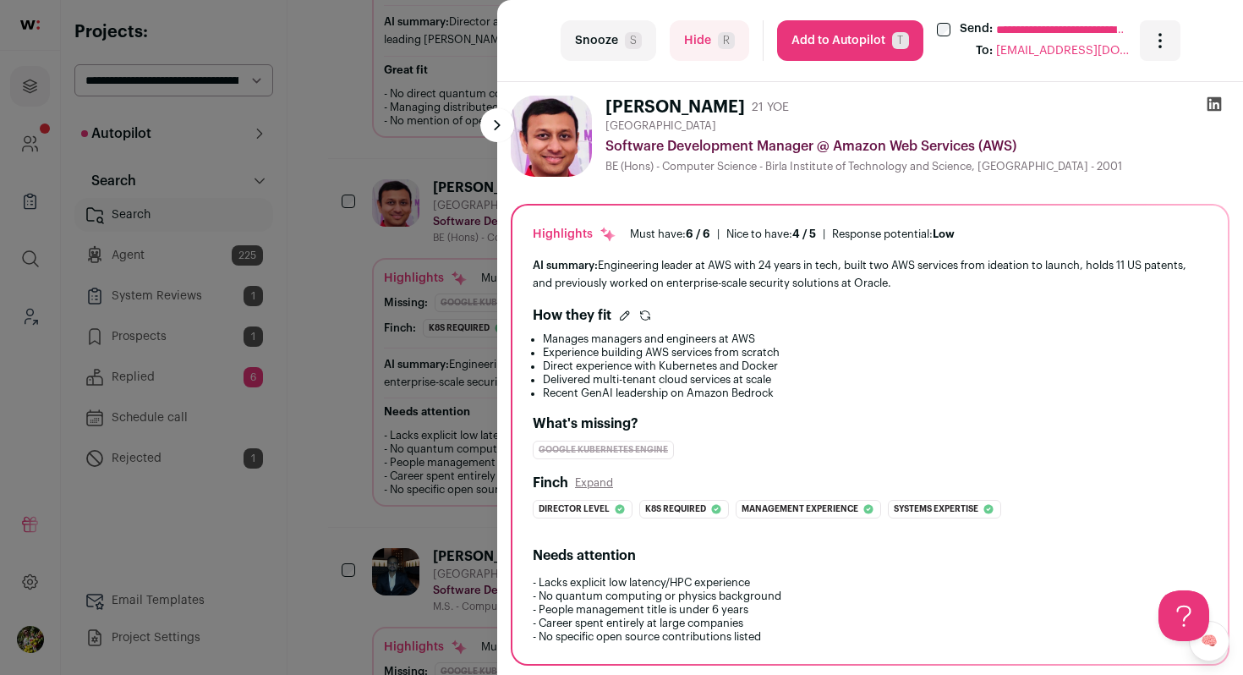
drag, startPoint x: 1078, startPoint y: 169, endPoint x: 857, endPoint y: 107, distance: 229.2
click at [857, 107] on div "Amit Agarwal 21 YOE San Francisco Bay Area Software Development Manager @ Amazo…" at bounding box center [918, 136] width 624 height 81
click at [857, 107] on div "Amit Agarwal 21 YOE" at bounding box center [918, 108] width 624 height 24
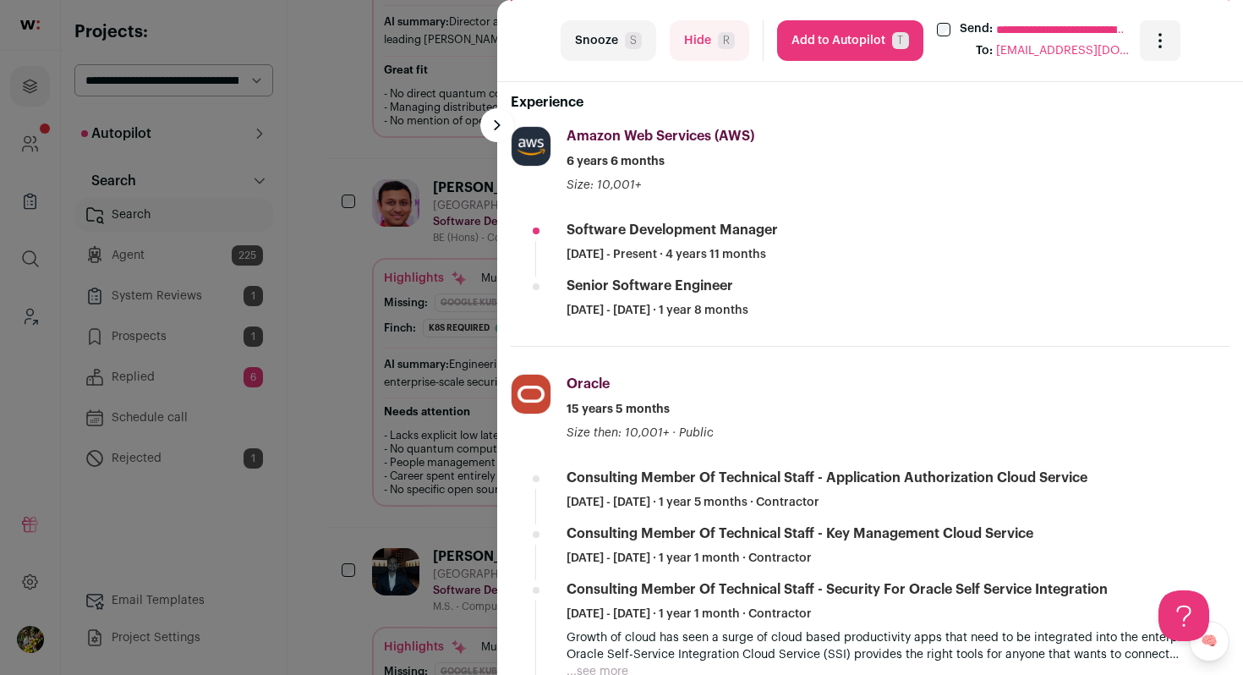
scroll to position [598, 0]
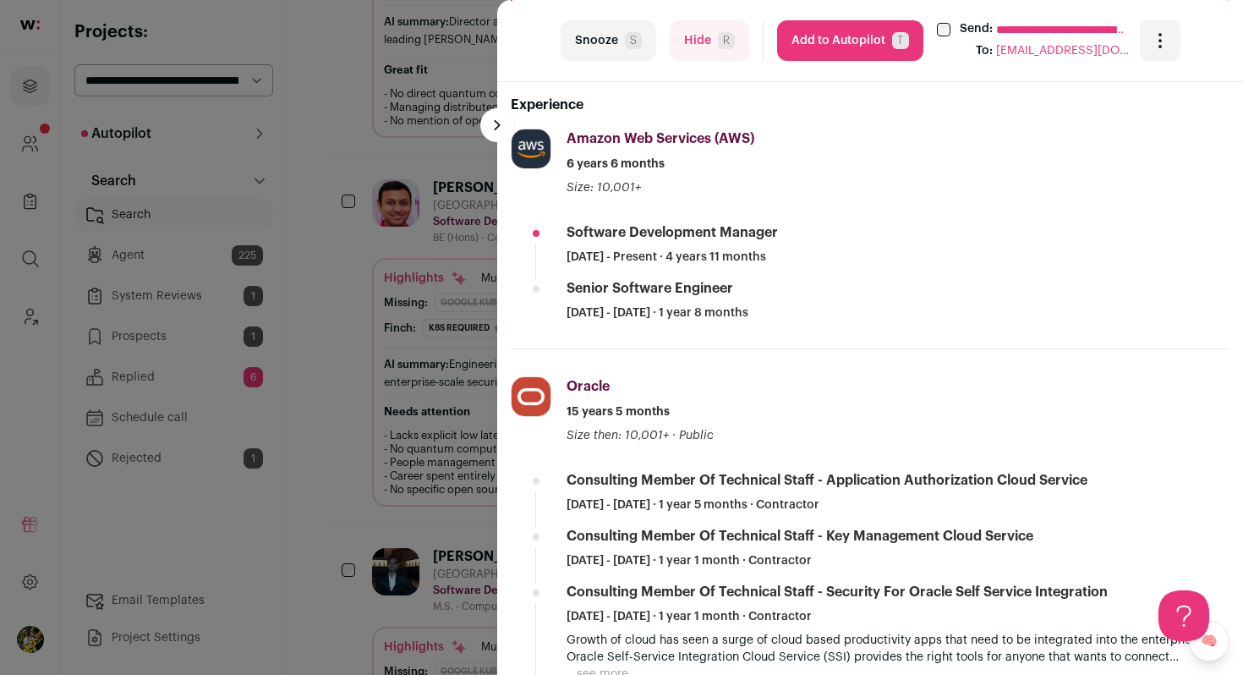
drag, startPoint x: 513, startPoint y: 107, endPoint x: 834, endPoint y: 307, distance: 377.6
click at [839, 311] on div "Senior Software Engineer May 2019 - December 2020 · 1 year 8 months" at bounding box center [898, 300] width 663 height 42
drag, startPoint x: 844, startPoint y: 316, endPoint x: 513, endPoint y: 112, distance: 389.6
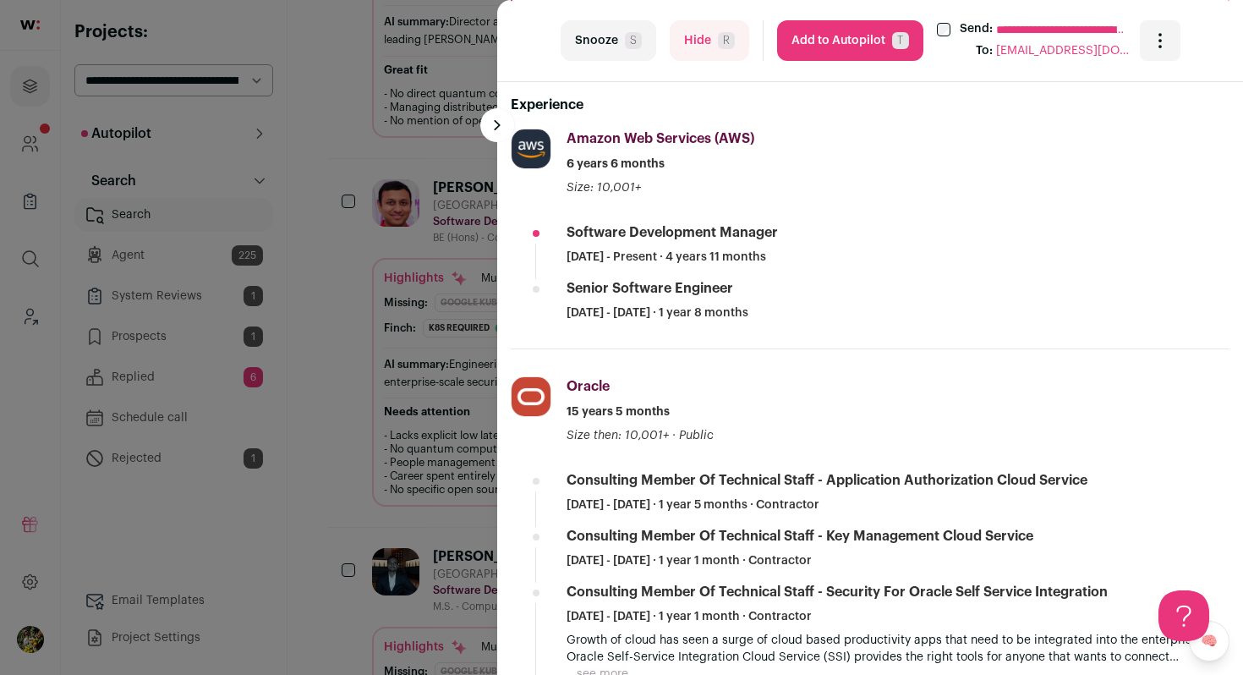
click at [513, 112] on h2 "Experience" at bounding box center [870, 105] width 719 height 20
drag, startPoint x: 513, startPoint y: 112, endPoint x: 873, endPoint y: 321, distance: 416.5
click at [873, 321] on div "Senior Software Engineer May 2019 - December 2020 · 1 year 8 months" at bounding box center [898, 300] width 663 height 42
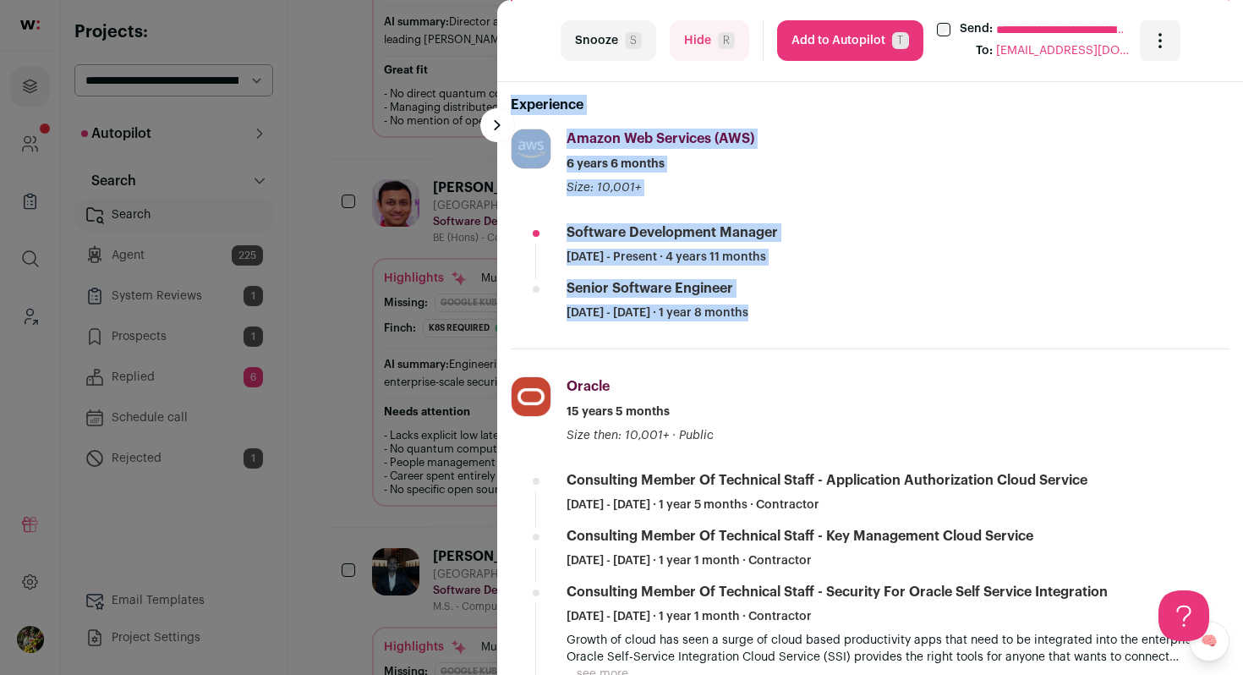
drag, startPoint x: 873, startPoint y: 321, endPoint x: 513, endPoint y: 104, distance: 419.6
click at [513, 104] on h2 "Experience" at bounding box center [870, 105] width 719 height 20
drag, startPoint x: 513, startPoint y: 104, endPoint x: 904, endPoint y: 318, distance: 445.5
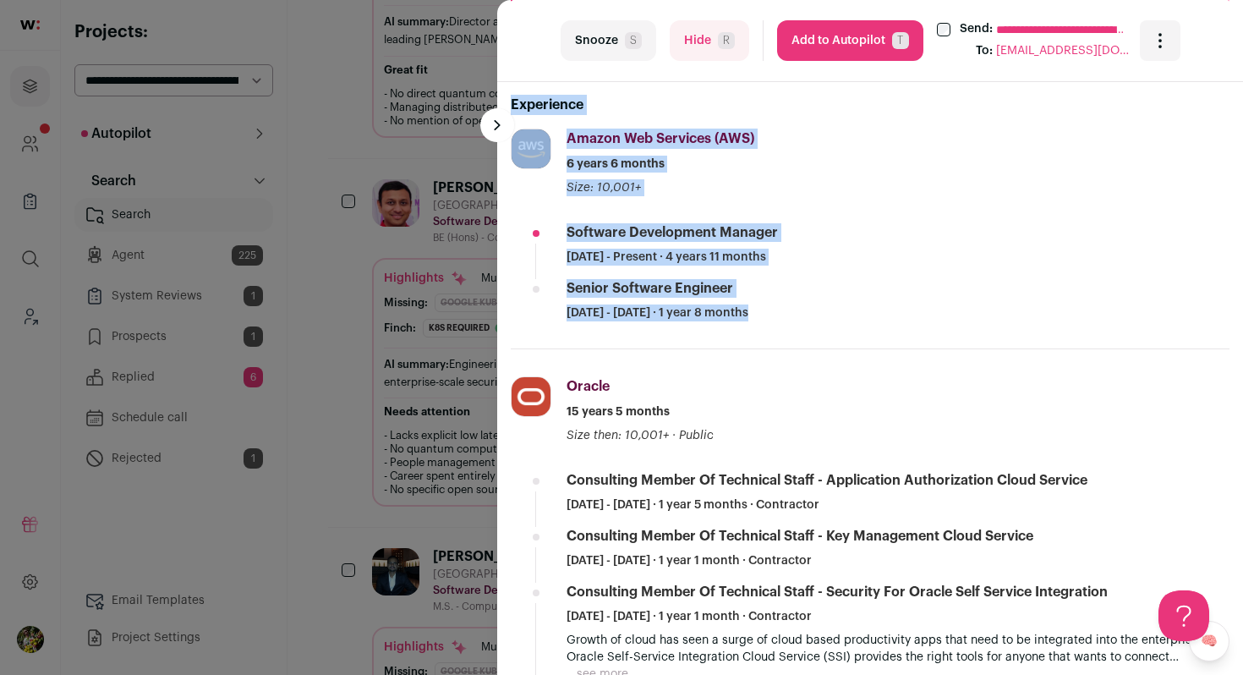
click at [904, 318] on div "Senior Software Engineer May 2019 - December 2020 · 1 year 8 months" at bounding box center [898, 300] width 663 height 42
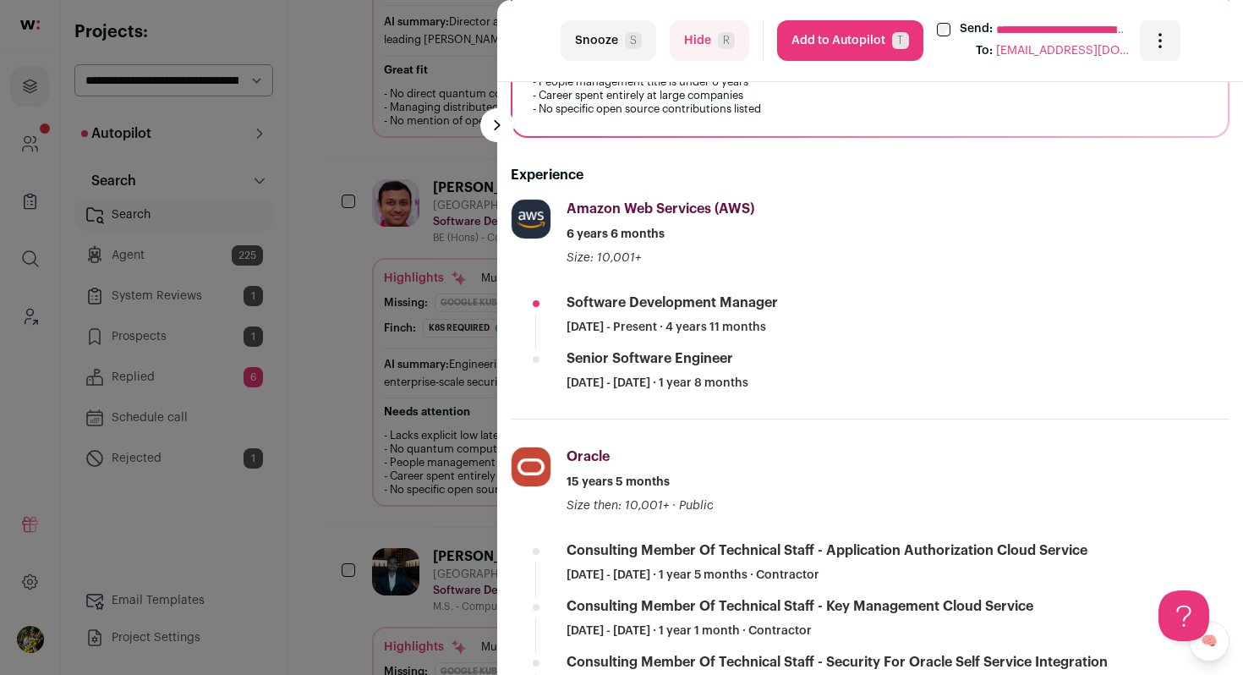
scroll to position [0, 0]
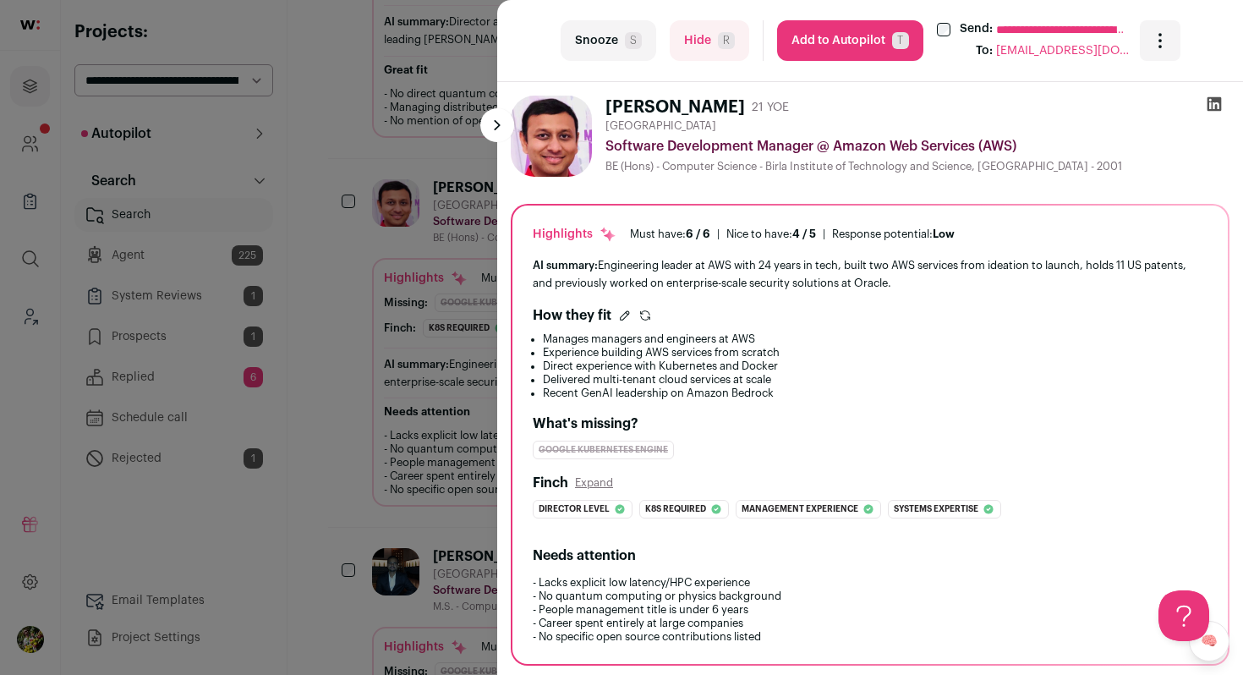
click at [695, 52] on button "Hide R" at bounding box center [710, 40] width 80 height 41
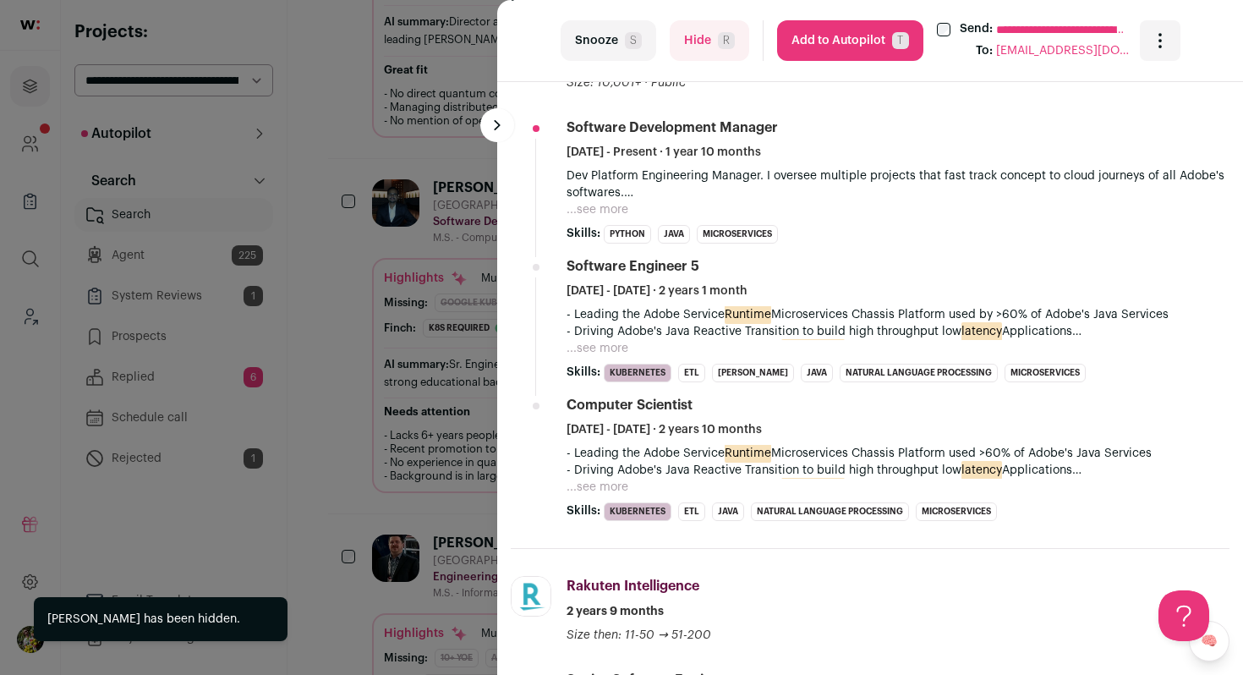
scroll to position [666, 0]
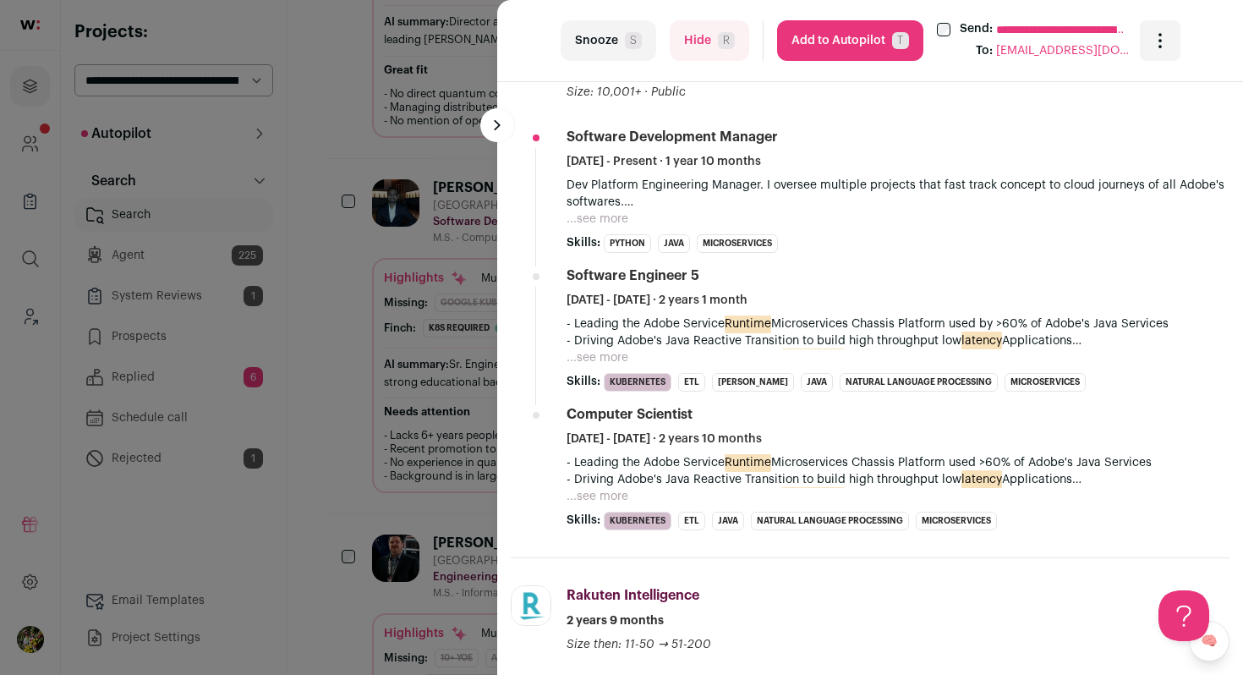
click at [594, 218] on button "...see more" at bounding box center [598, 219] width 62 height 17
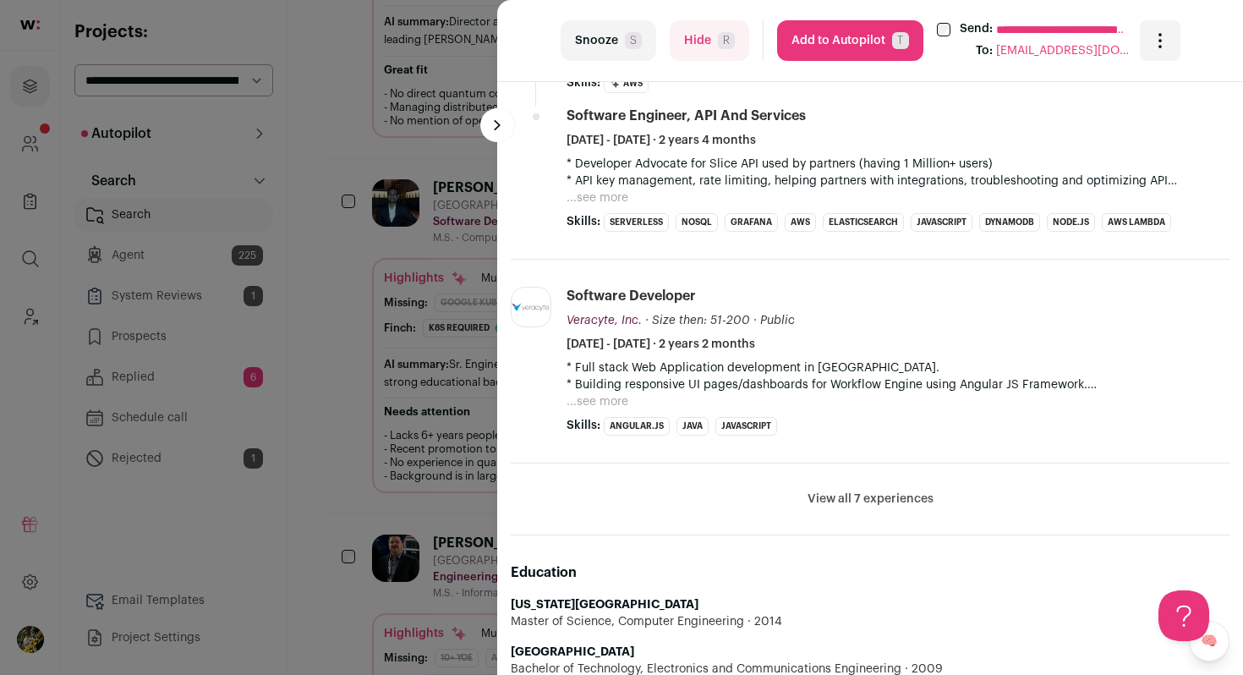
scroll to position [1534, 0]
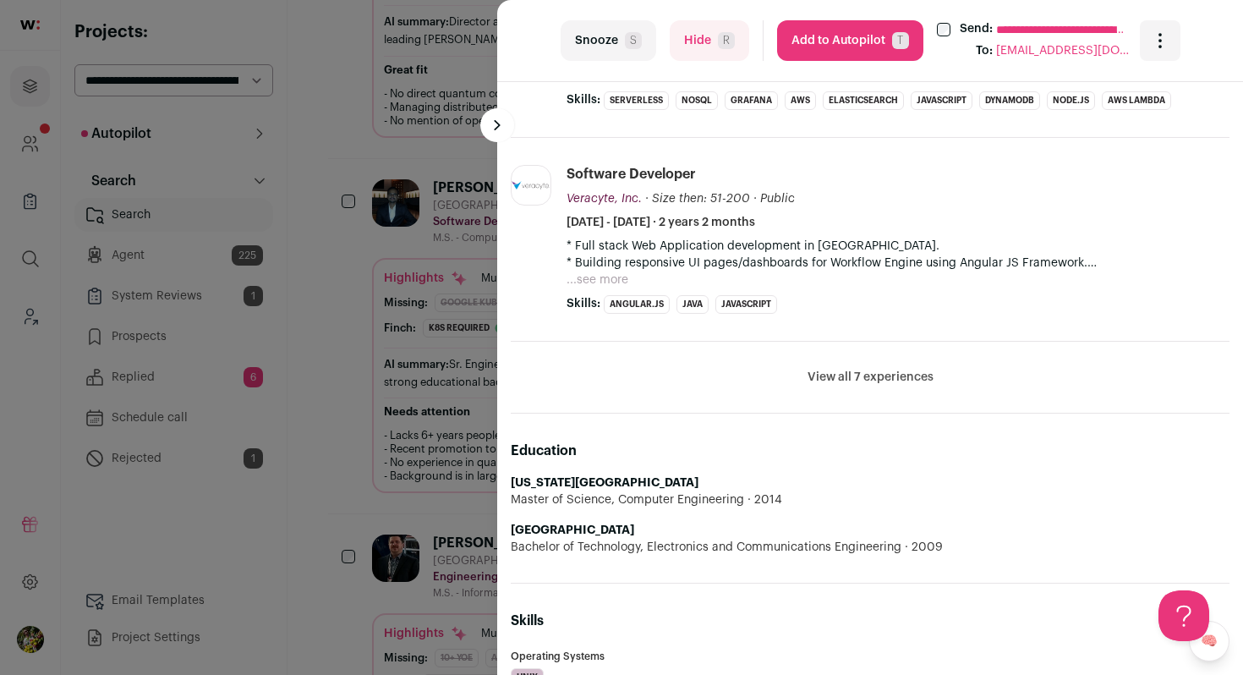
click at [830, 52] on button "Add to Autopilot T" at bounding box center [850, 40] width 146 height 41
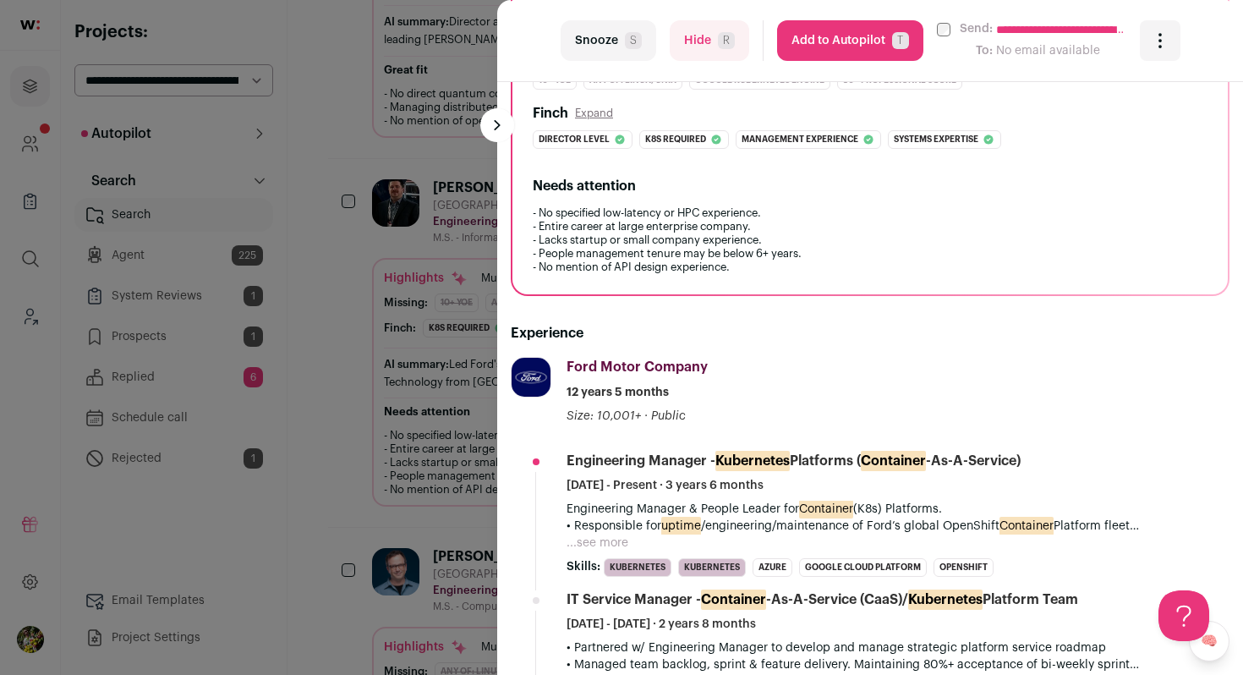
scroll to position [405, 0]
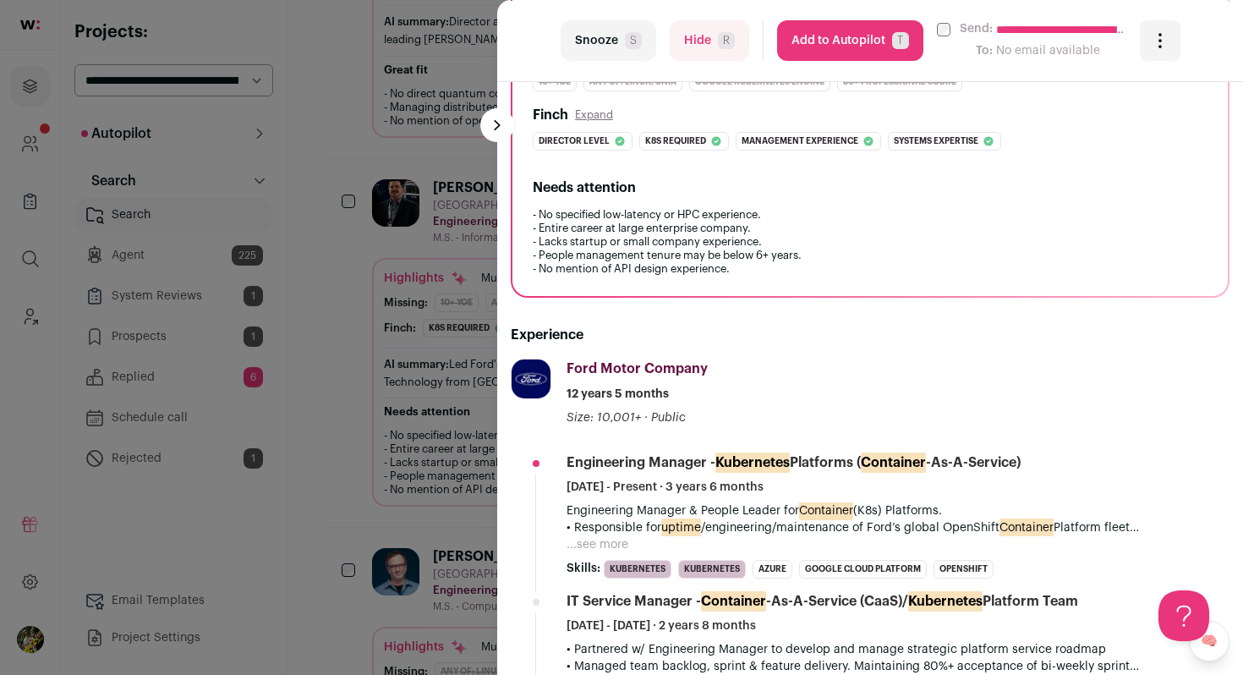
click at [599, 536] on button "...see more" at bounding box center [598, 544] width 62 height 17
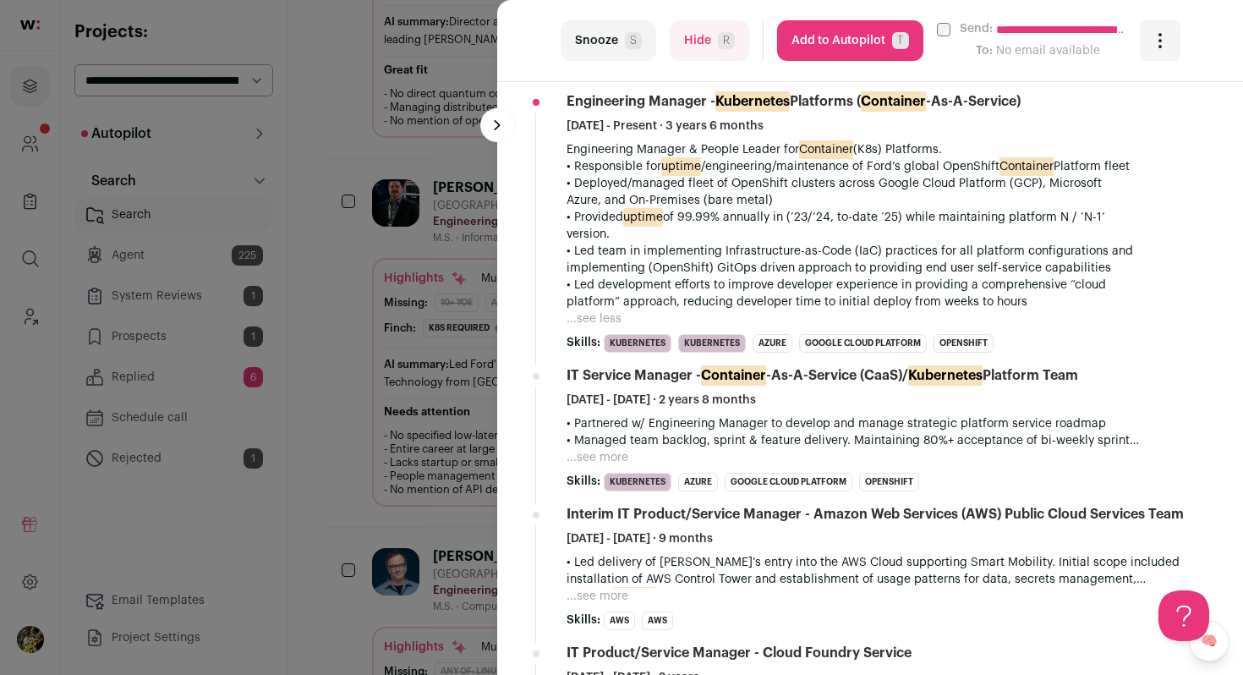
scroll to position [767, 0]
click at [612, 448] on button "...see more" at bounding box center [598, 456] width 62 height 17
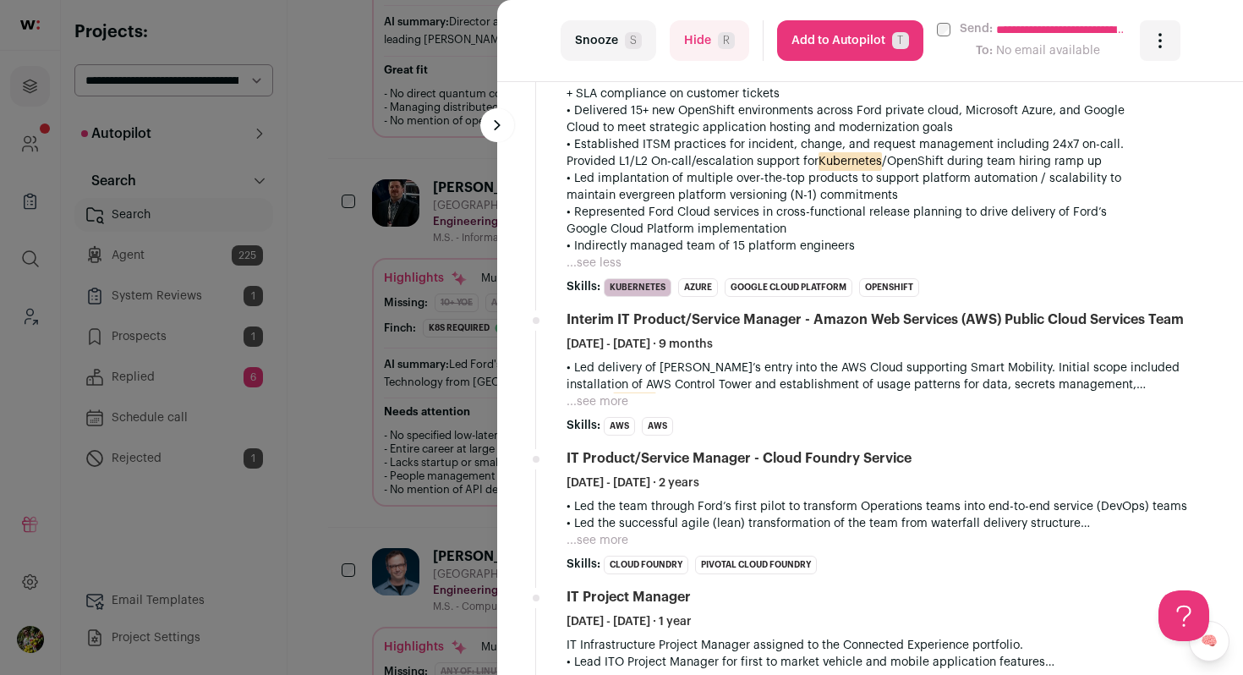
scroll to position [1154, 0]
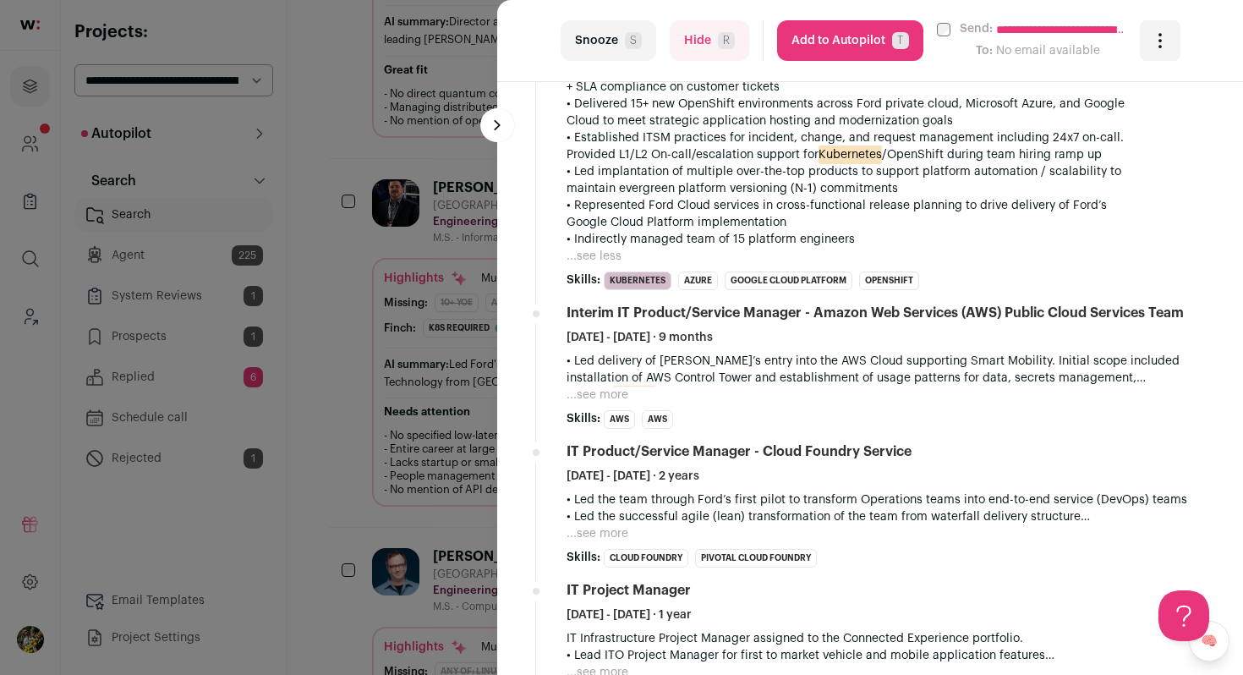
click at [686, 45] on button "Hide R" at bounding box center [710, 40] width 80 height 41
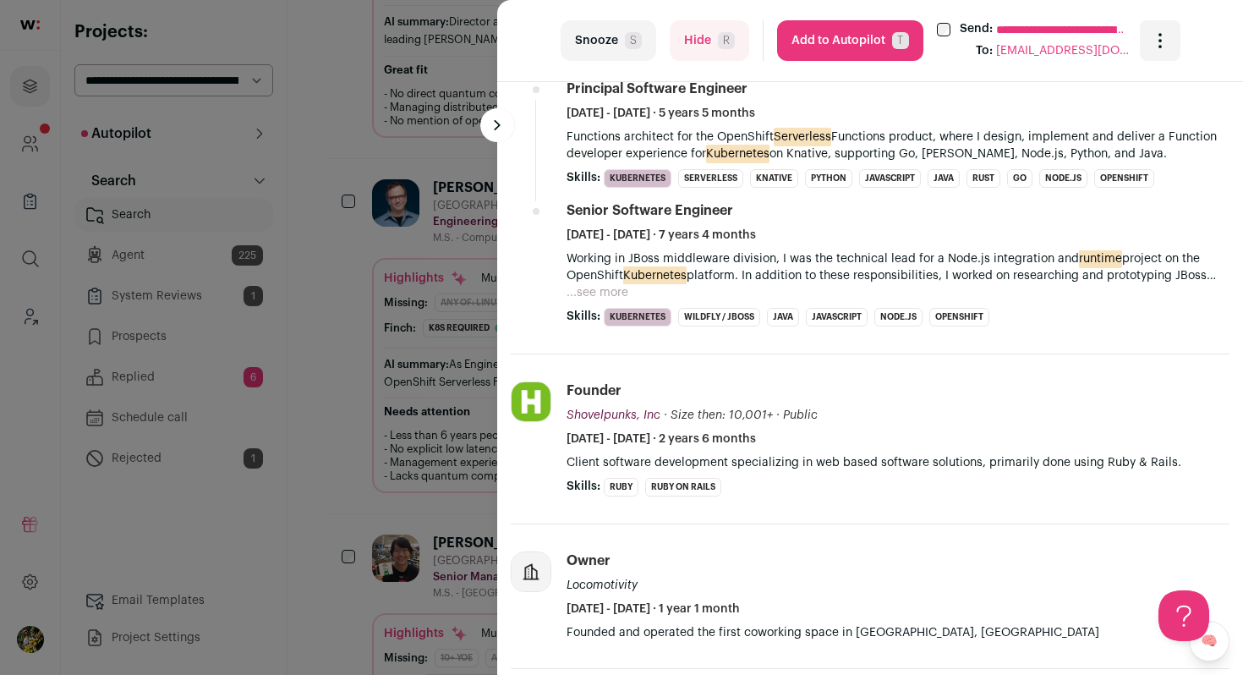
scroll to position [1054, 0]
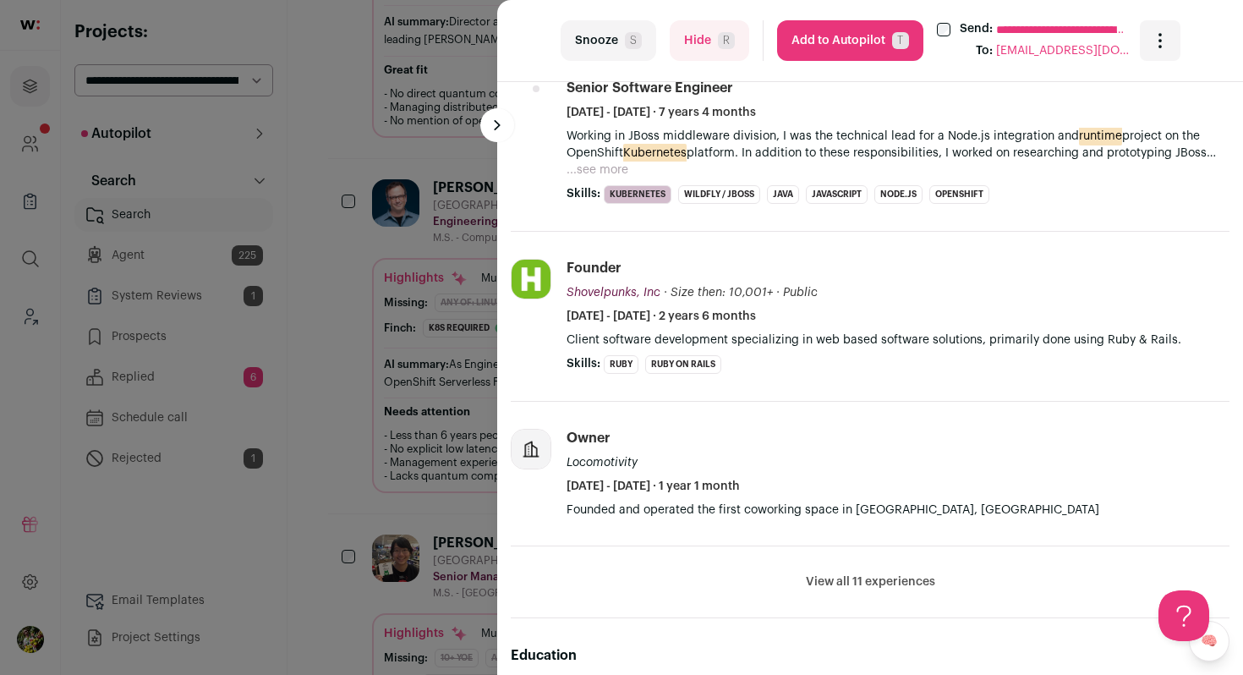
click at [853, 53] on button "Add to Autopilot T" at bounding box center [850, 40] width 146 height 41
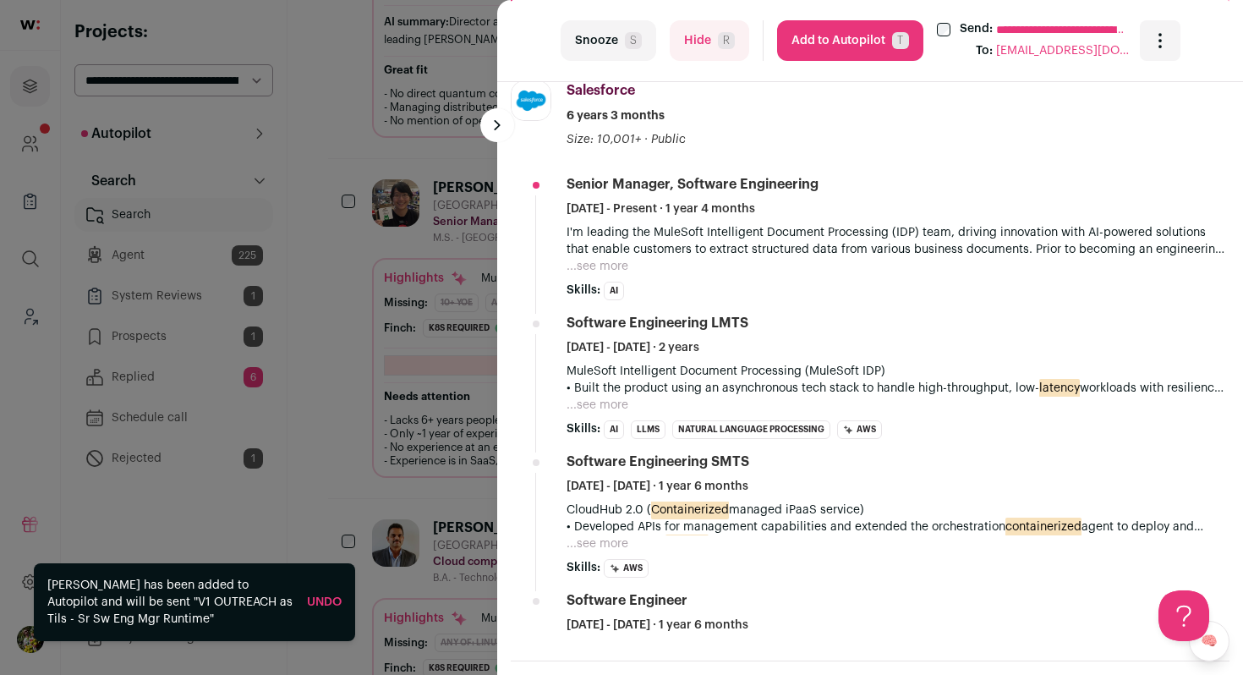
scroll to position [628, 0]
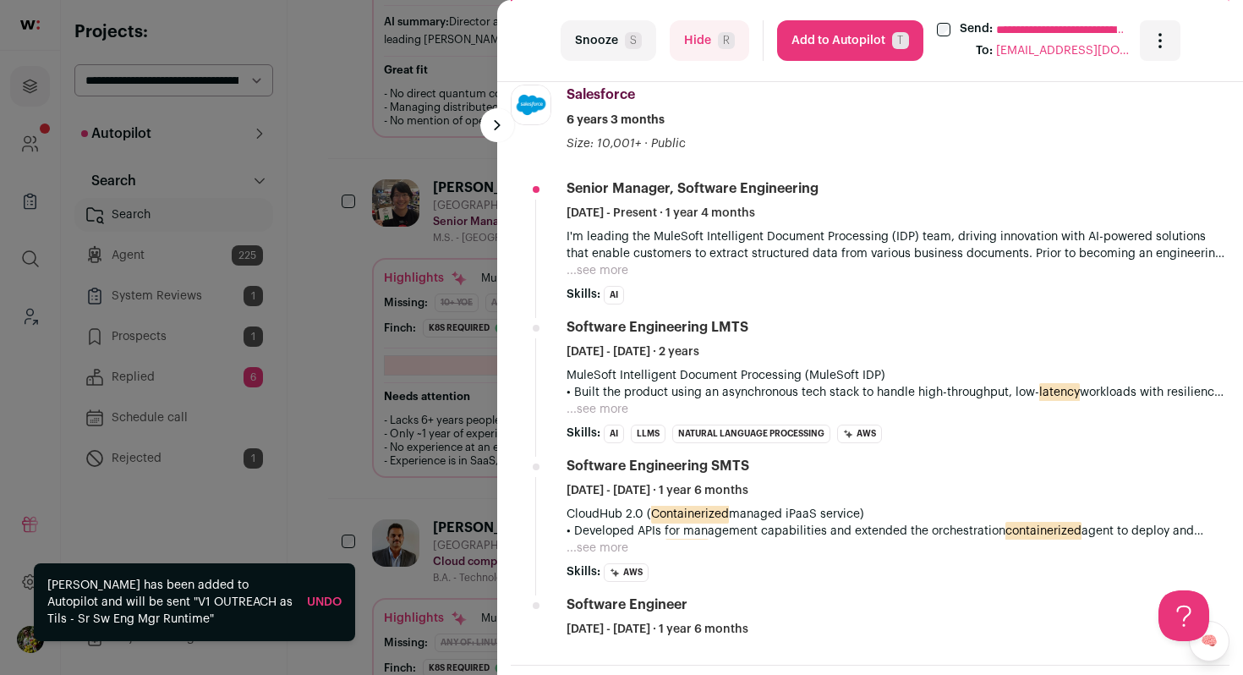
click at [761, 148] on div "Salesforce Salesforce salesforce.com Add to company list Public / Private Publi…" at bounding box center [898, 119] width 663 height 68
click at [597, 270] on button "...see more" at bounding box center [598, 270] width 62 height 17
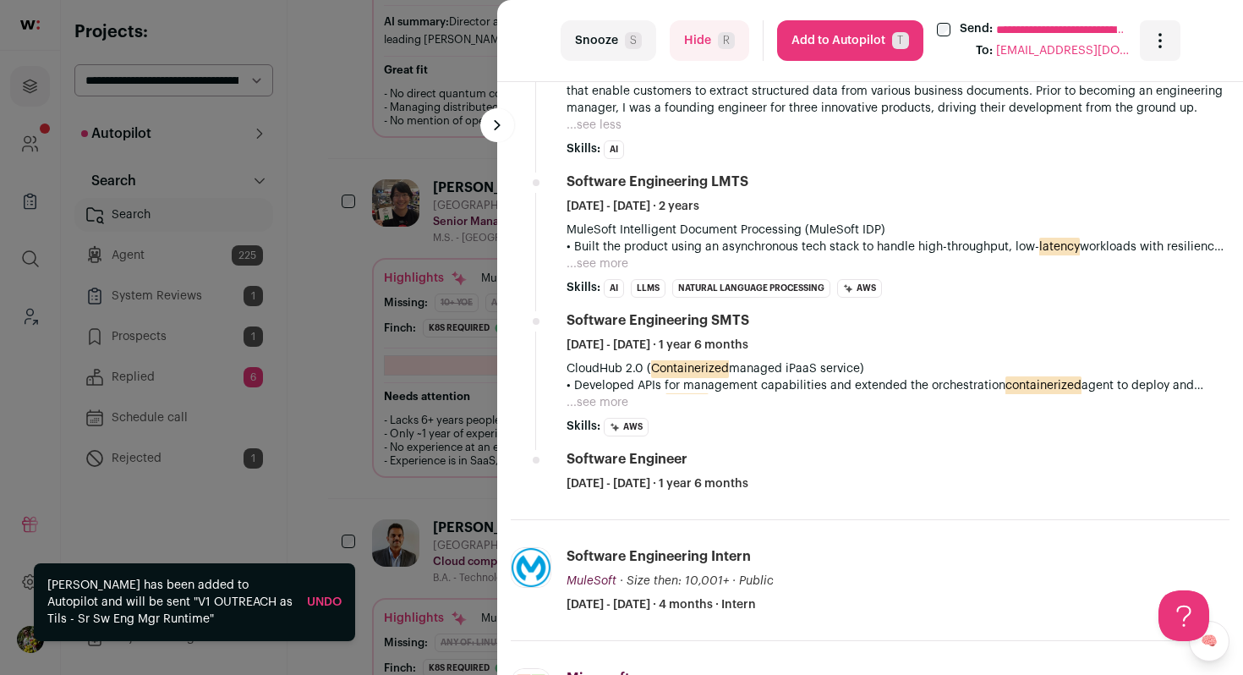
scroll to position [869, 0]
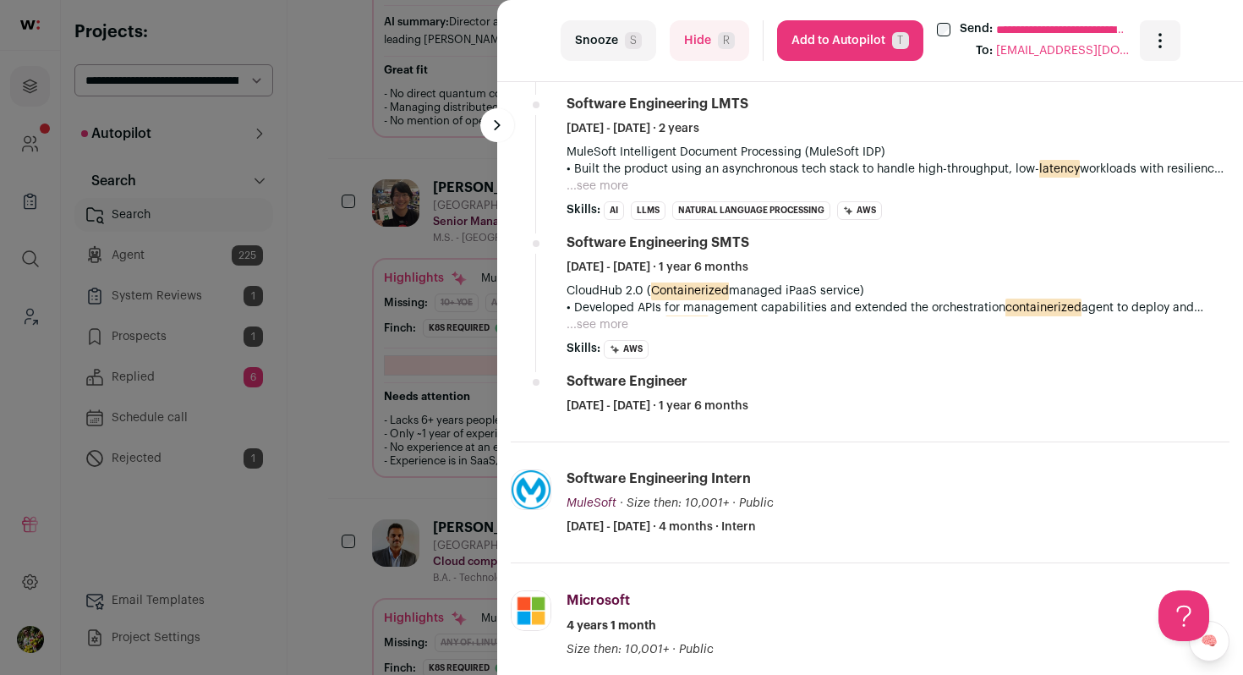
click at [603, 323] on button "...see more" at bounding box center [598, 324] width 62 height 17
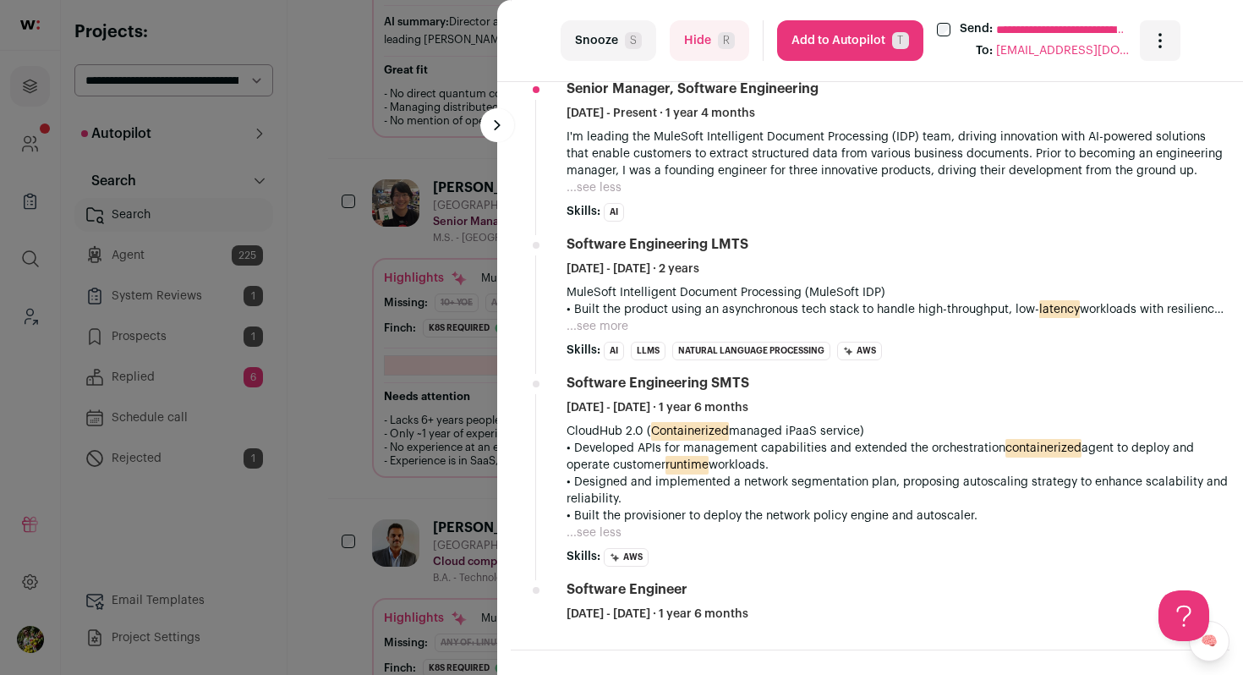
scroll to position [716, 0]
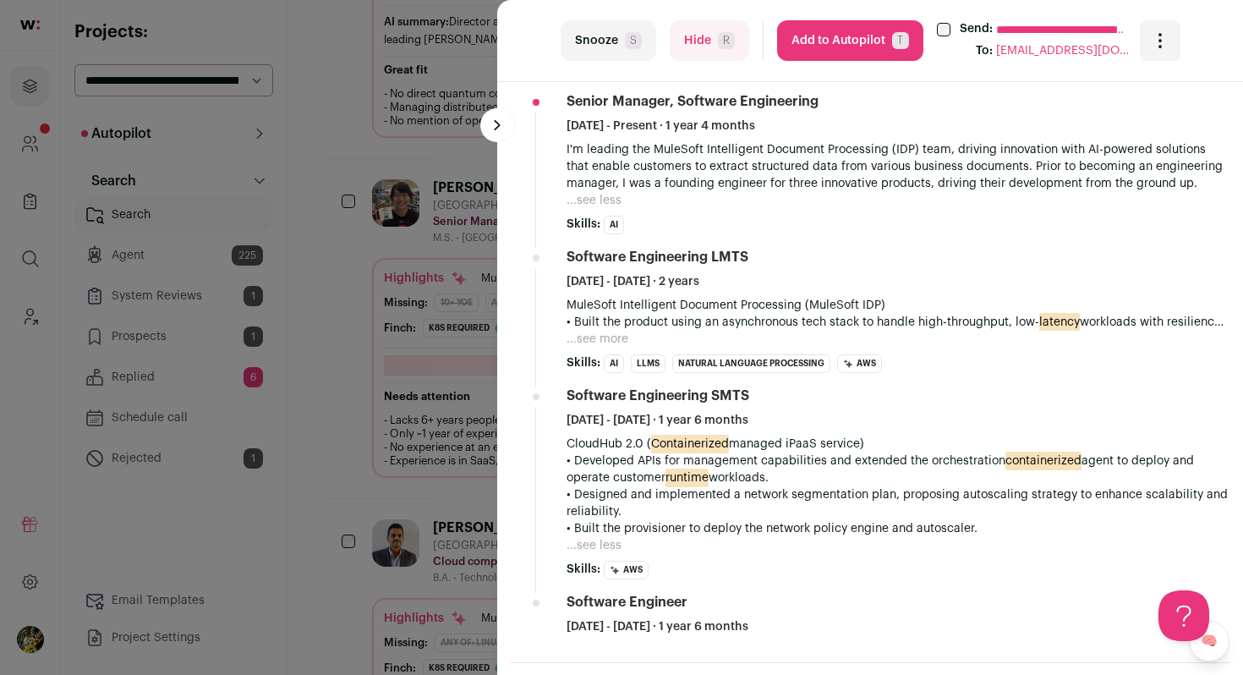
click at [598, 340] on button "...see more" at bounding box center [598, 339] width 62 height 17
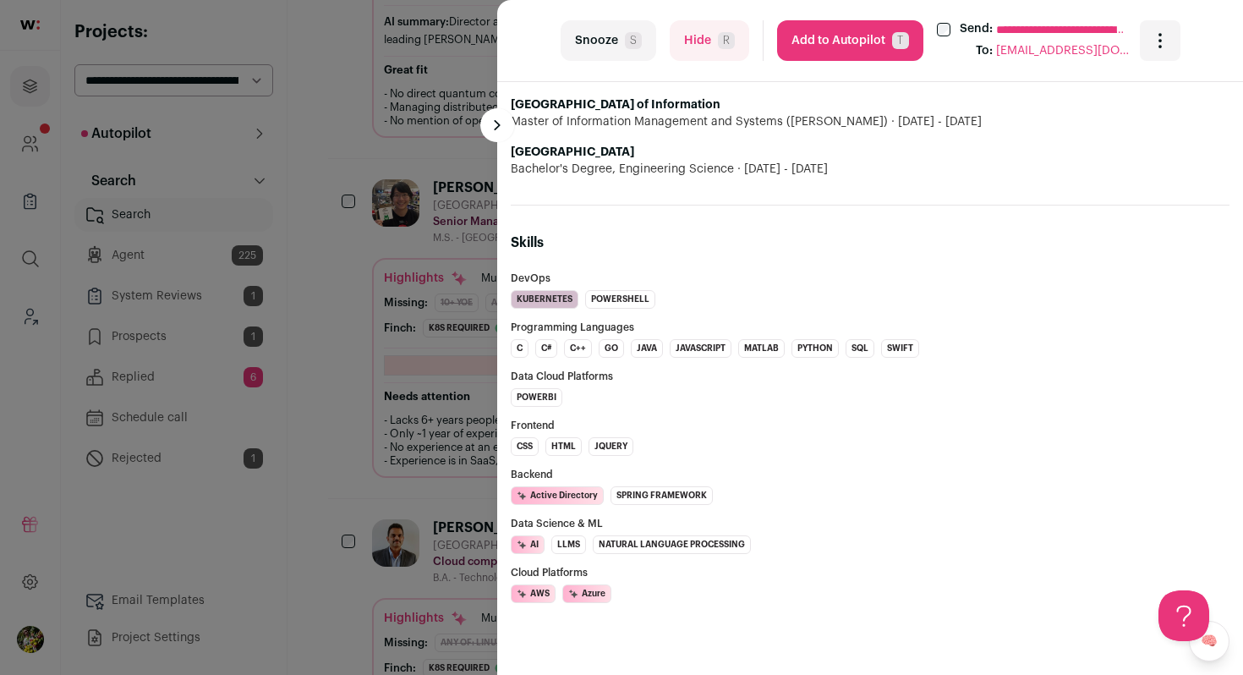
scroll to position [2119, 0]
click at [693, 51] on button "Hide R" at bounding box center [710, 40] width 80 height 41
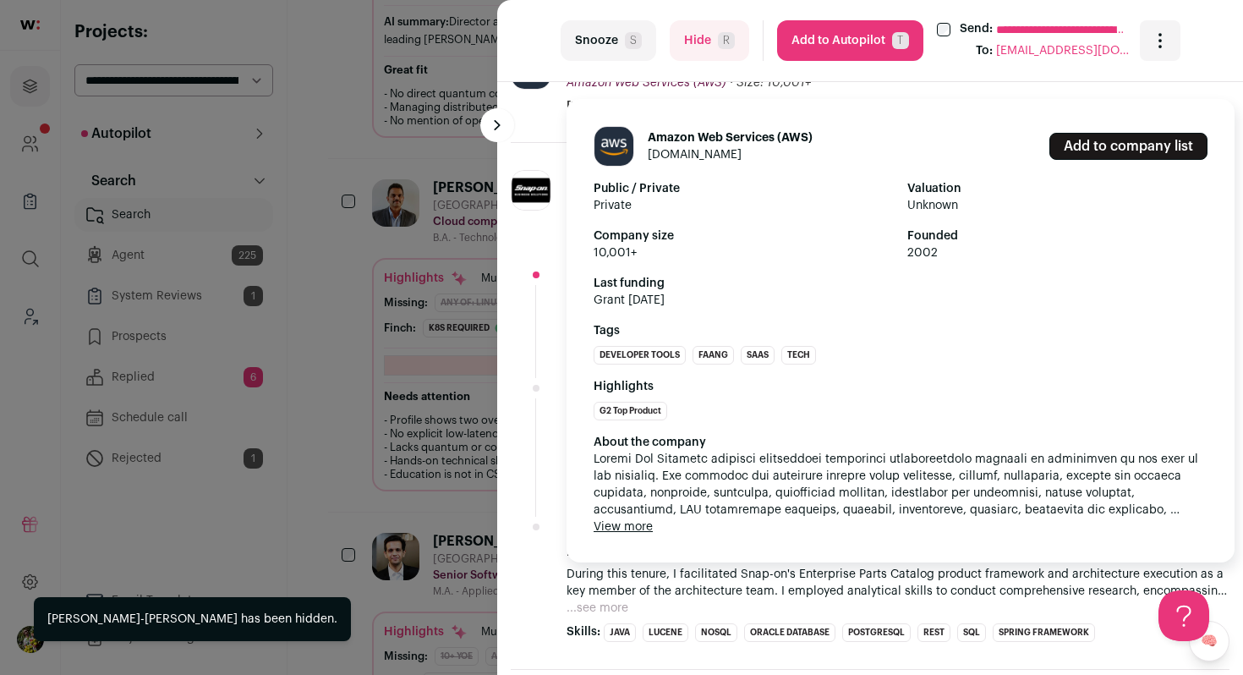
scroll to position [694, 0]
